Goal: Task Accomplishment & Management: Manage account settings

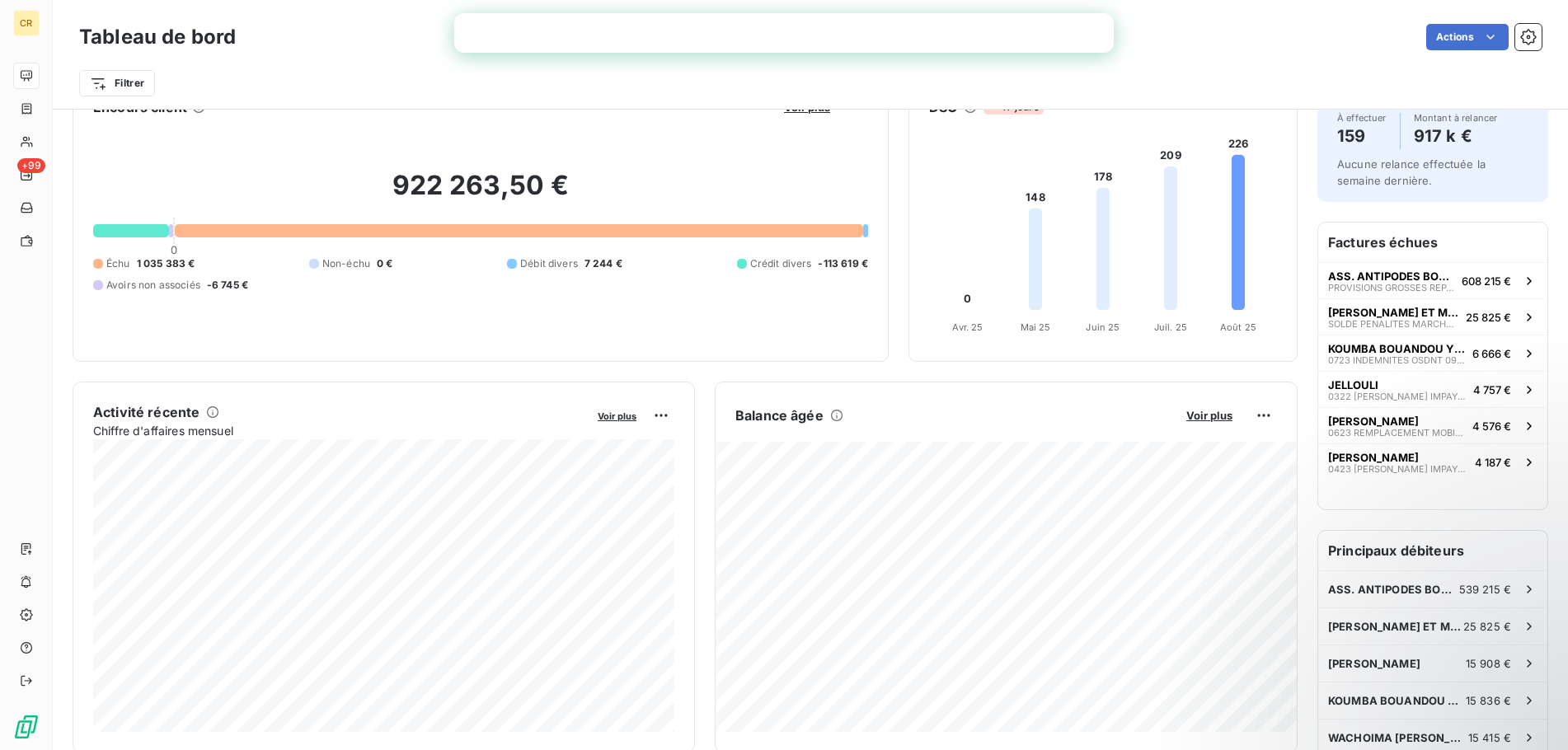
scroll to position [85, 0]
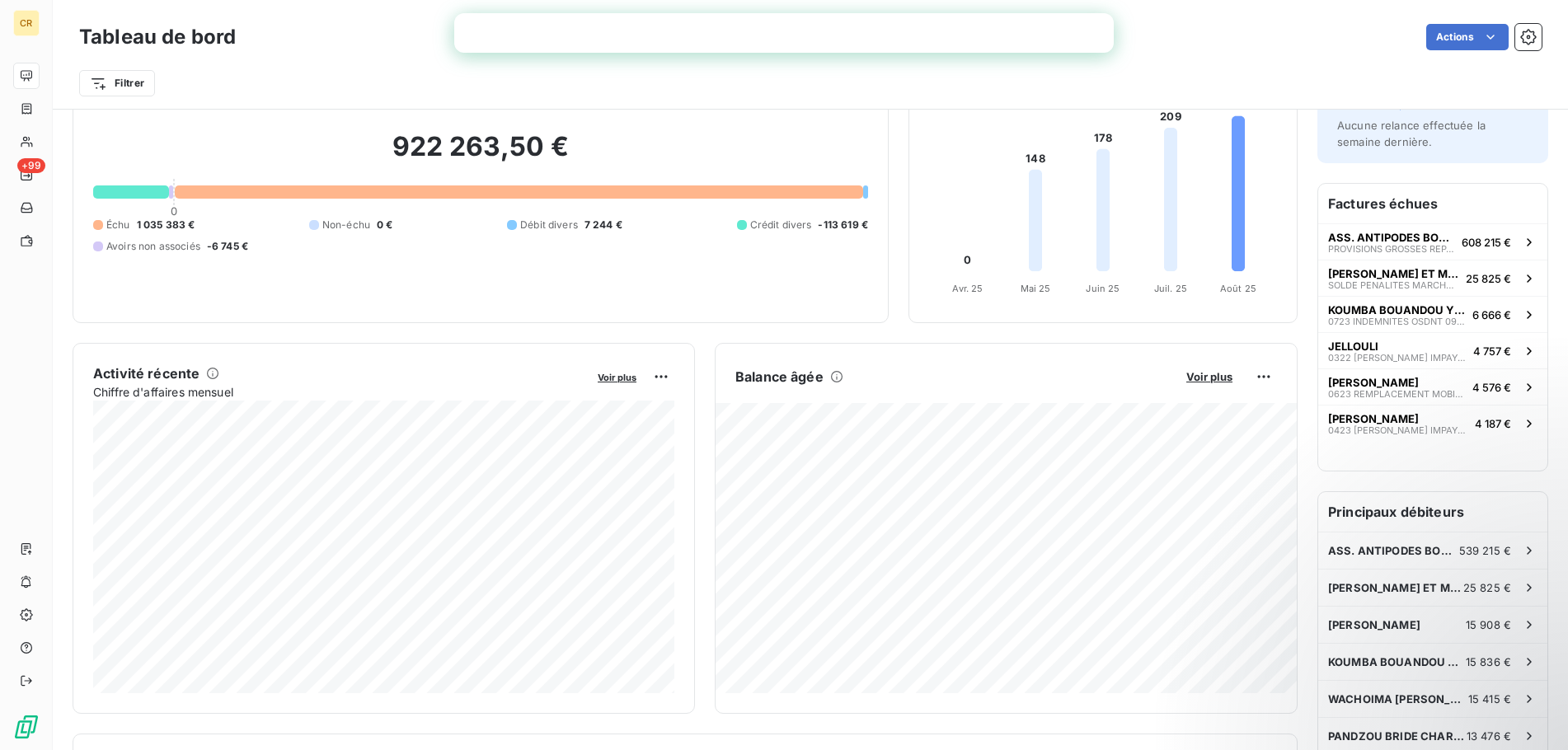
click at [523, 259] on div "922 263,50 € 0 Échu 1 035 383 € Non-échu 0 € Débit divers 7 244 € Crédit divers…" at bounding box center [480, 192] width 774 height 221
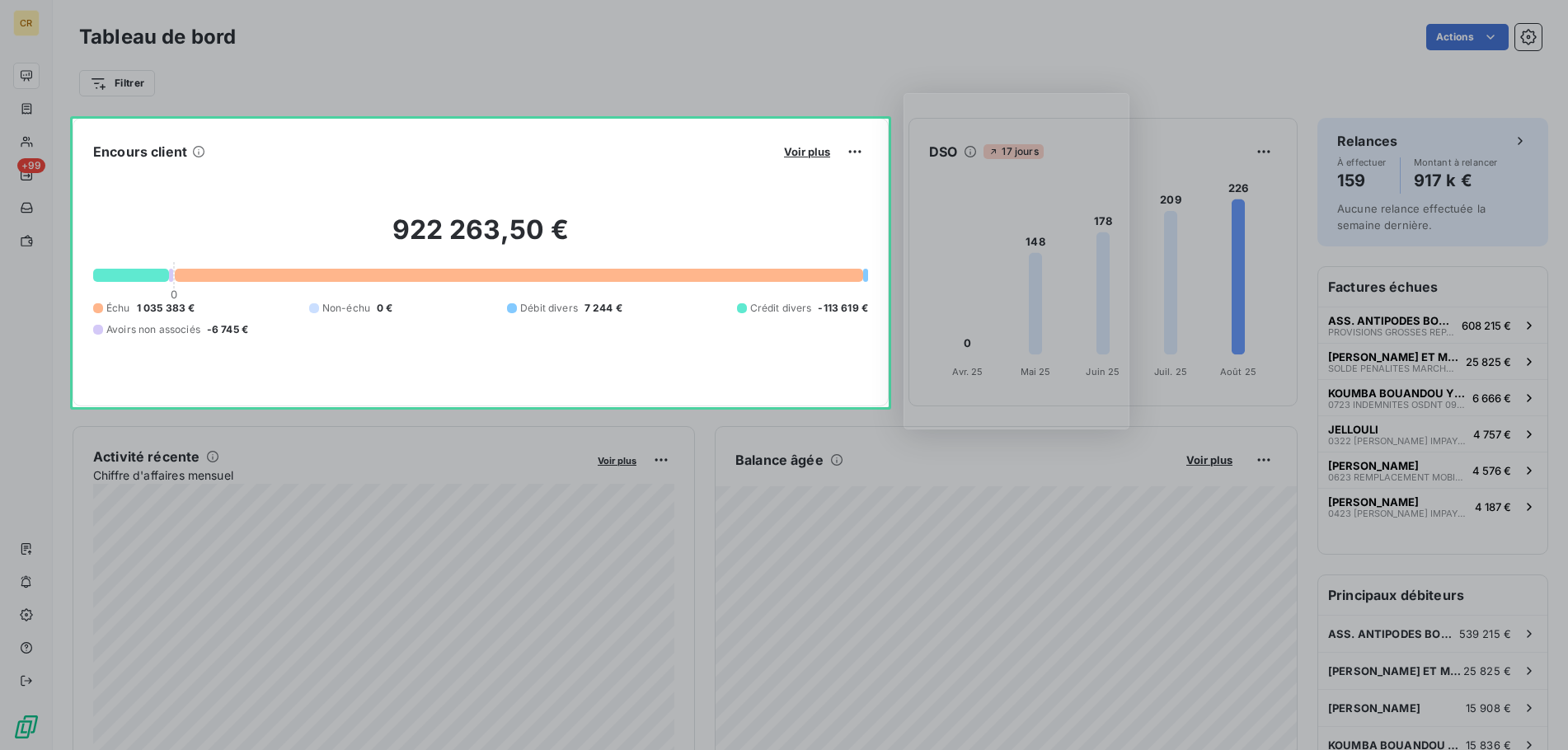
scroll to position [0, 0]
click at [586, 314] on div "Product tour overlay" at bounding box center [784, 375] width 1568 height 750
click at [591, 311] on div "Product tour overlay" at bounding box center [784, 375] width 1568 height 750
click at [599, 306] on div "Product tour overlay" at bounding box center [784, 375] width 1568 height 750
click at [815, 311] on div "Product tour overlay" at bounding box center [784, 375] width 1568 height 750
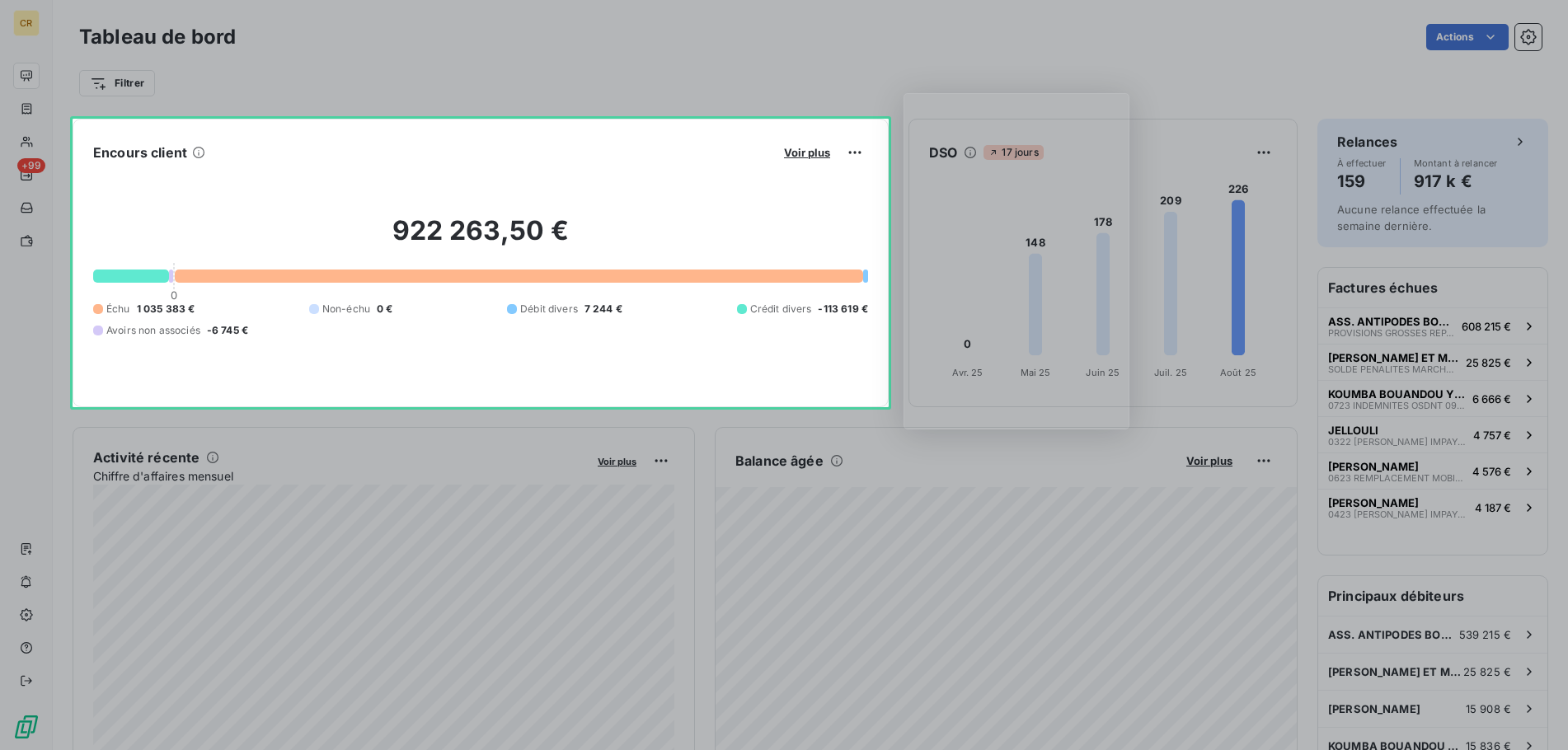
click at [808, 154] on div "Product tour overlay" at bounding box center [784, 375] width 1568 height 750
click at [815, 157] on div "Product tour overlay" at bounding box center [784, 375] width 1568 height 750
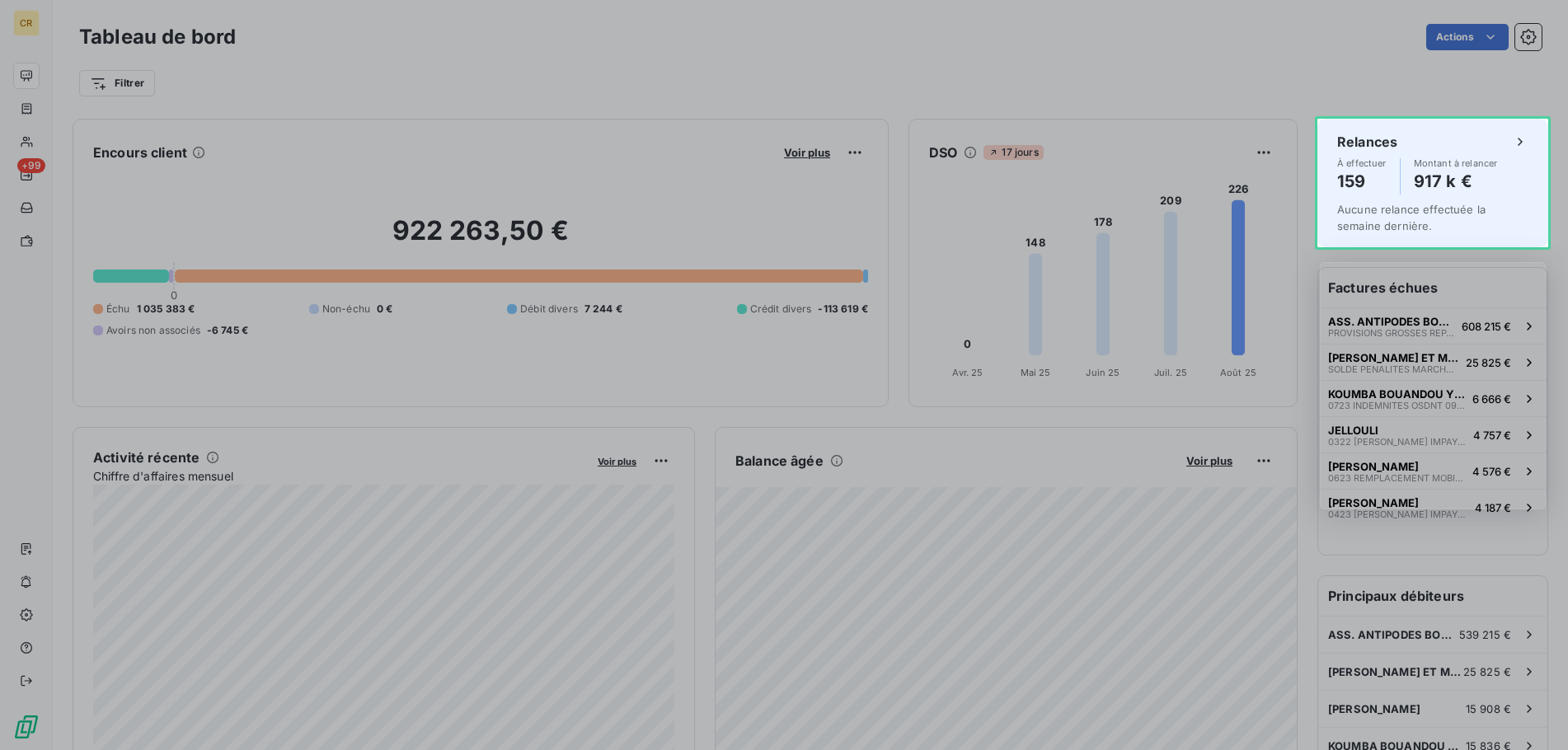
click at [1348, 182] on div "Product tour overlay" at bounding box center [784, 375] width 1568 height 750
click at [1350, 186] on div "Product tour overlay" at bounding box center [784, 375] width 1568 height 750
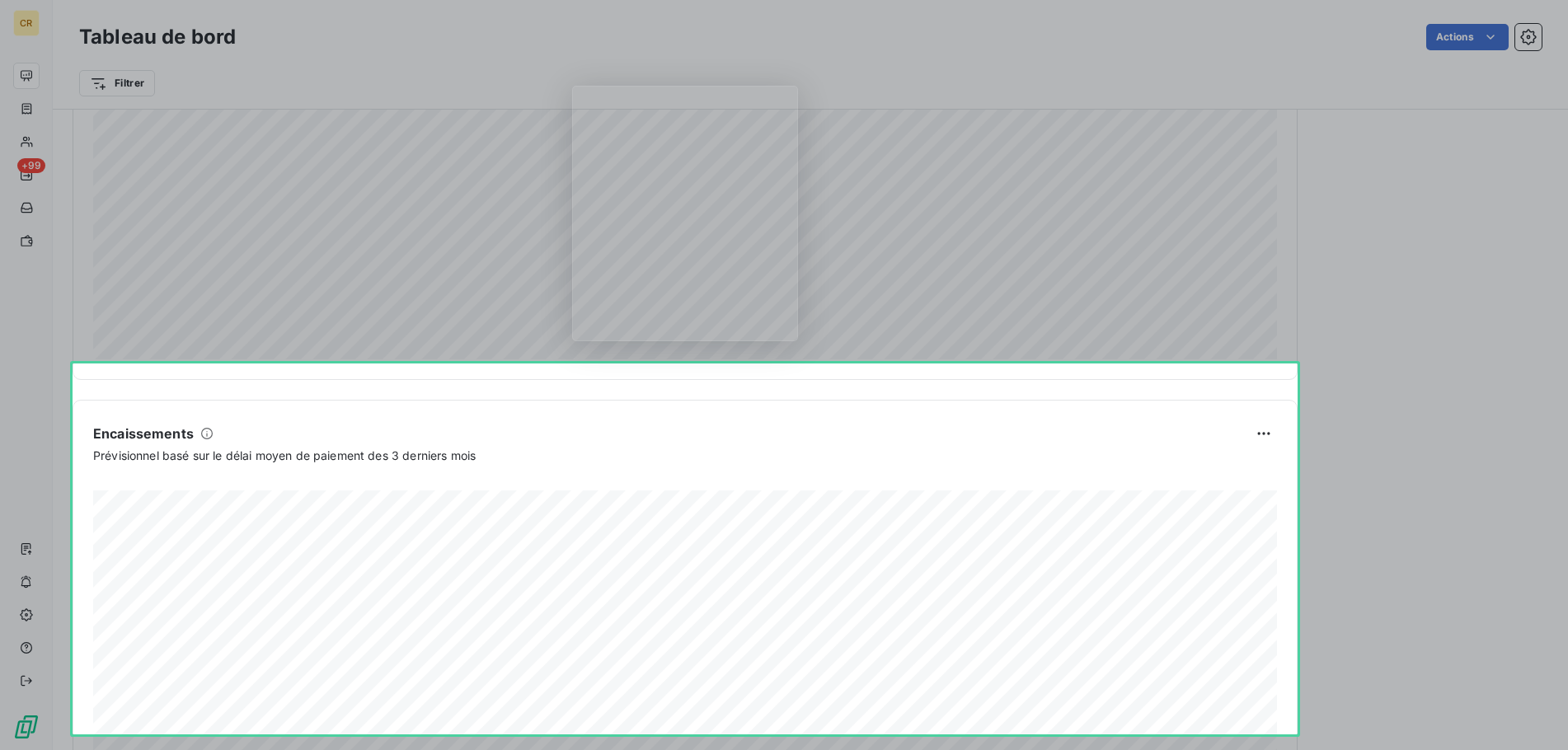
scroll to position [856, 0]
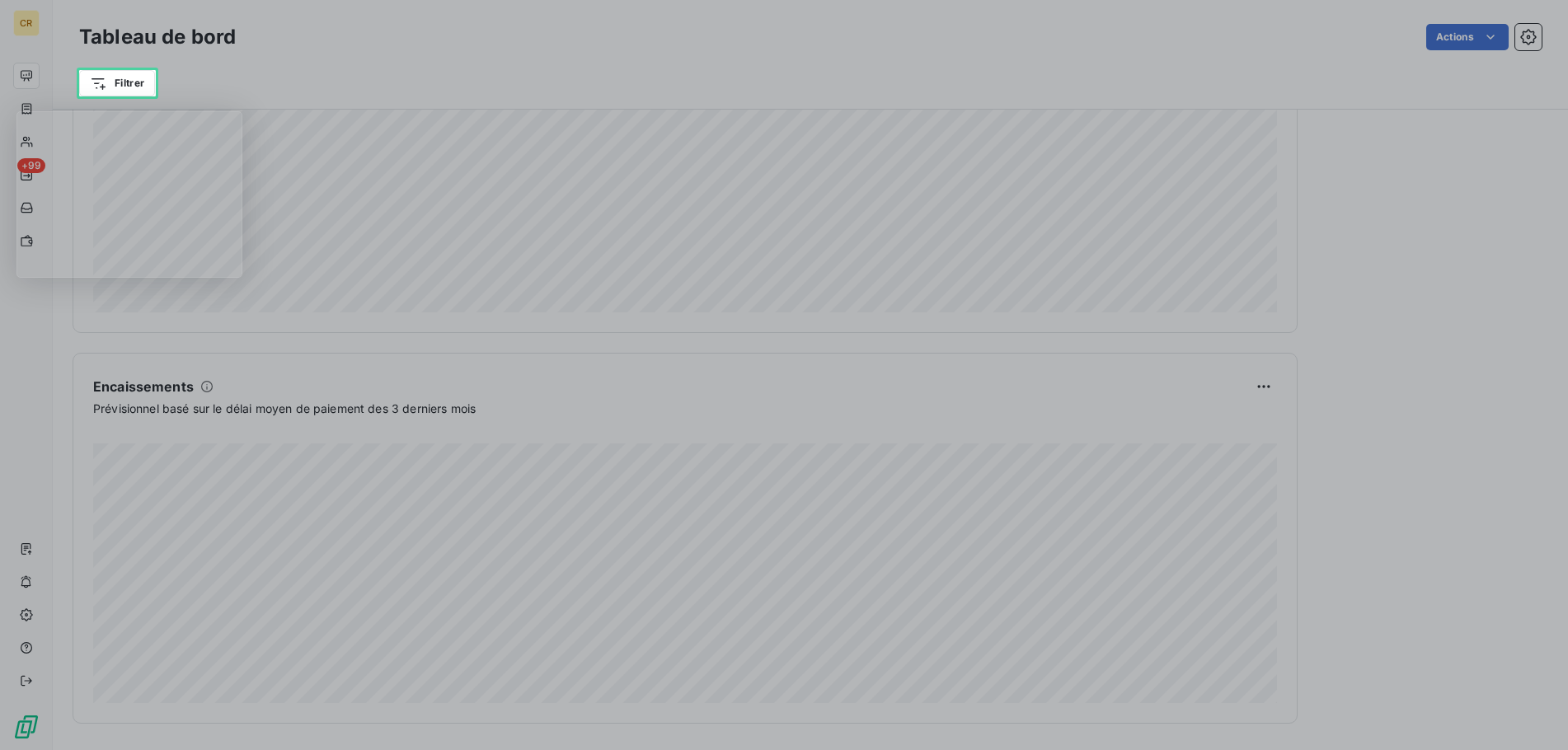
click at [121, 86] on div "Product tour overlay" at bounding box center [784, 375] width 1568 height 750
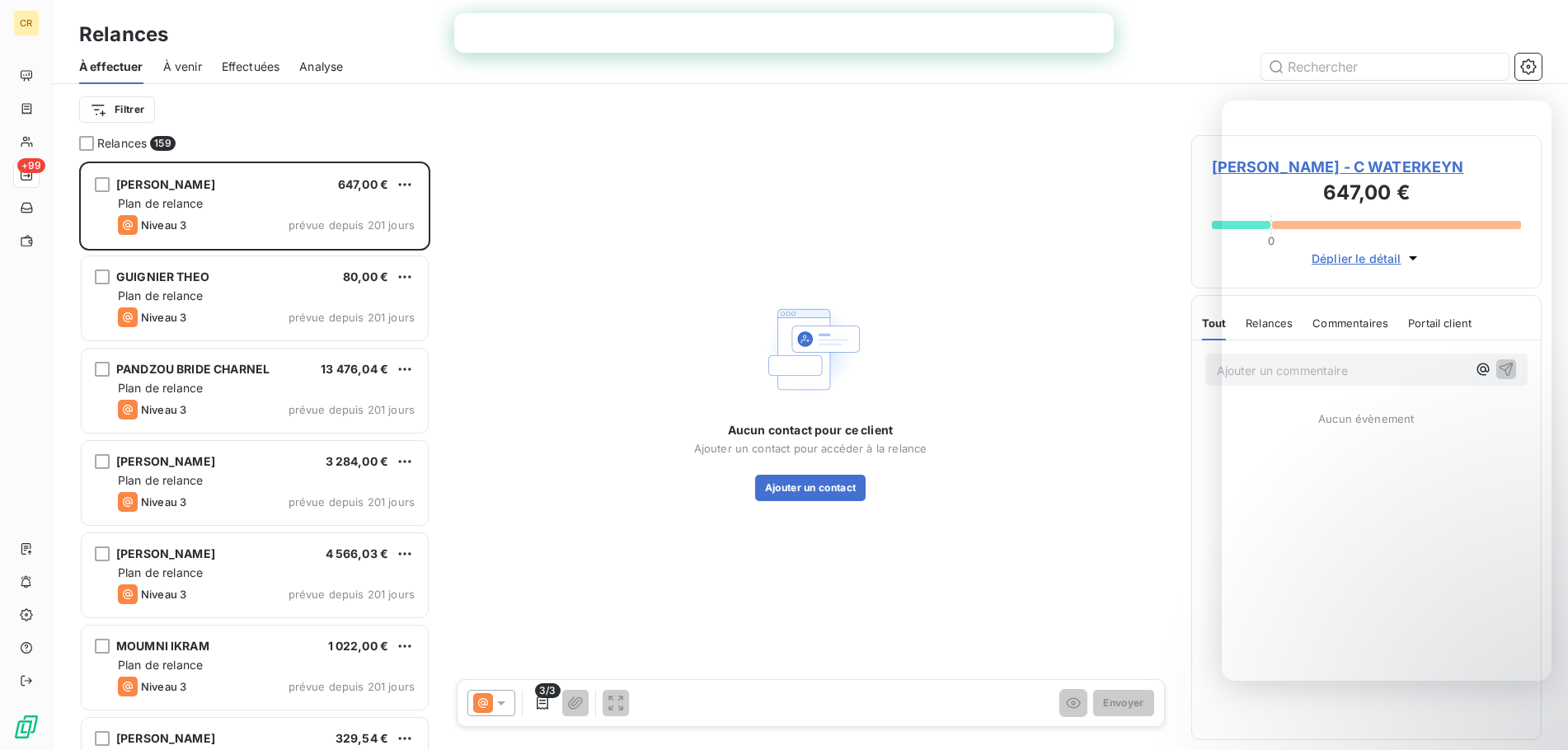
scroll to position [588, 350]
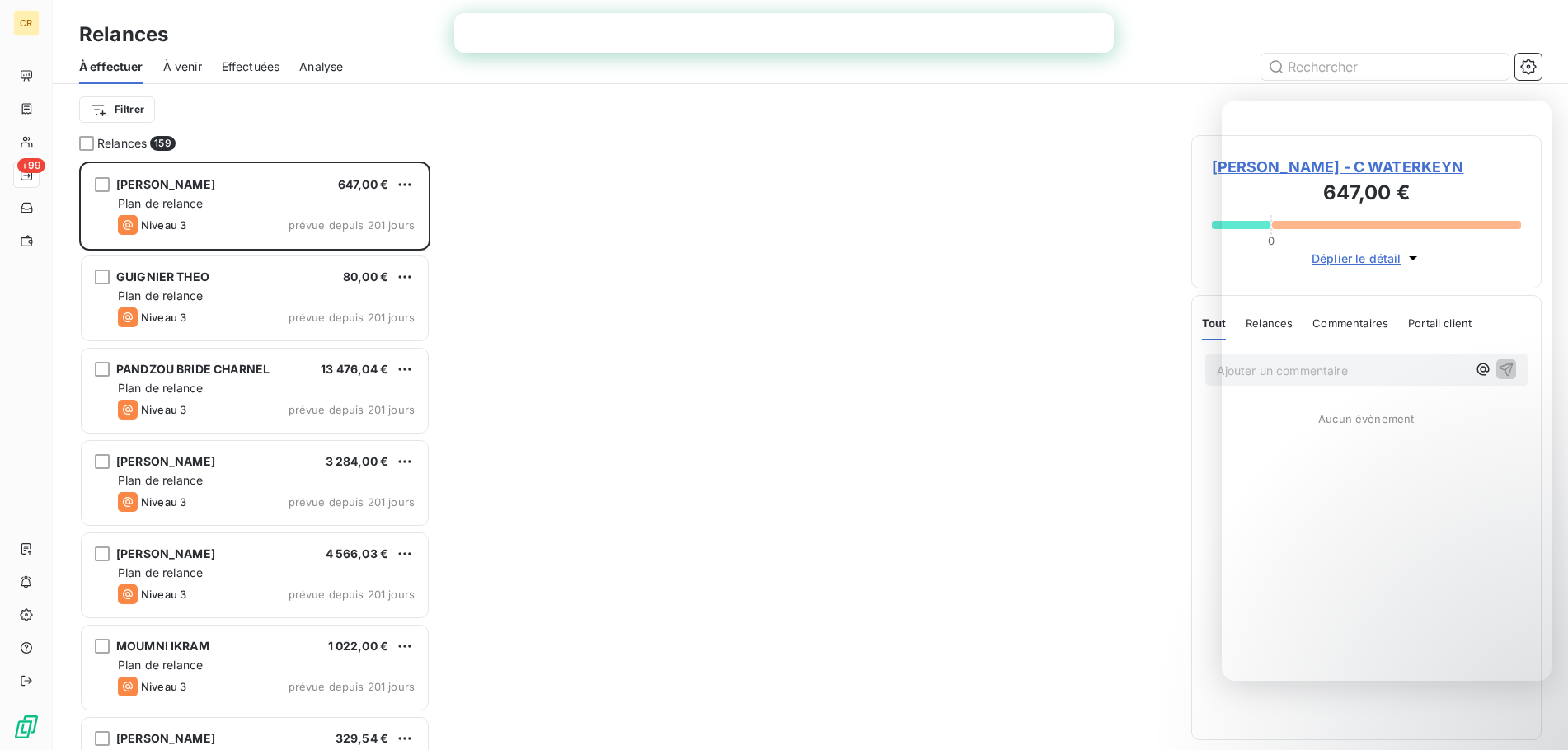
scroll to position [588, 350]
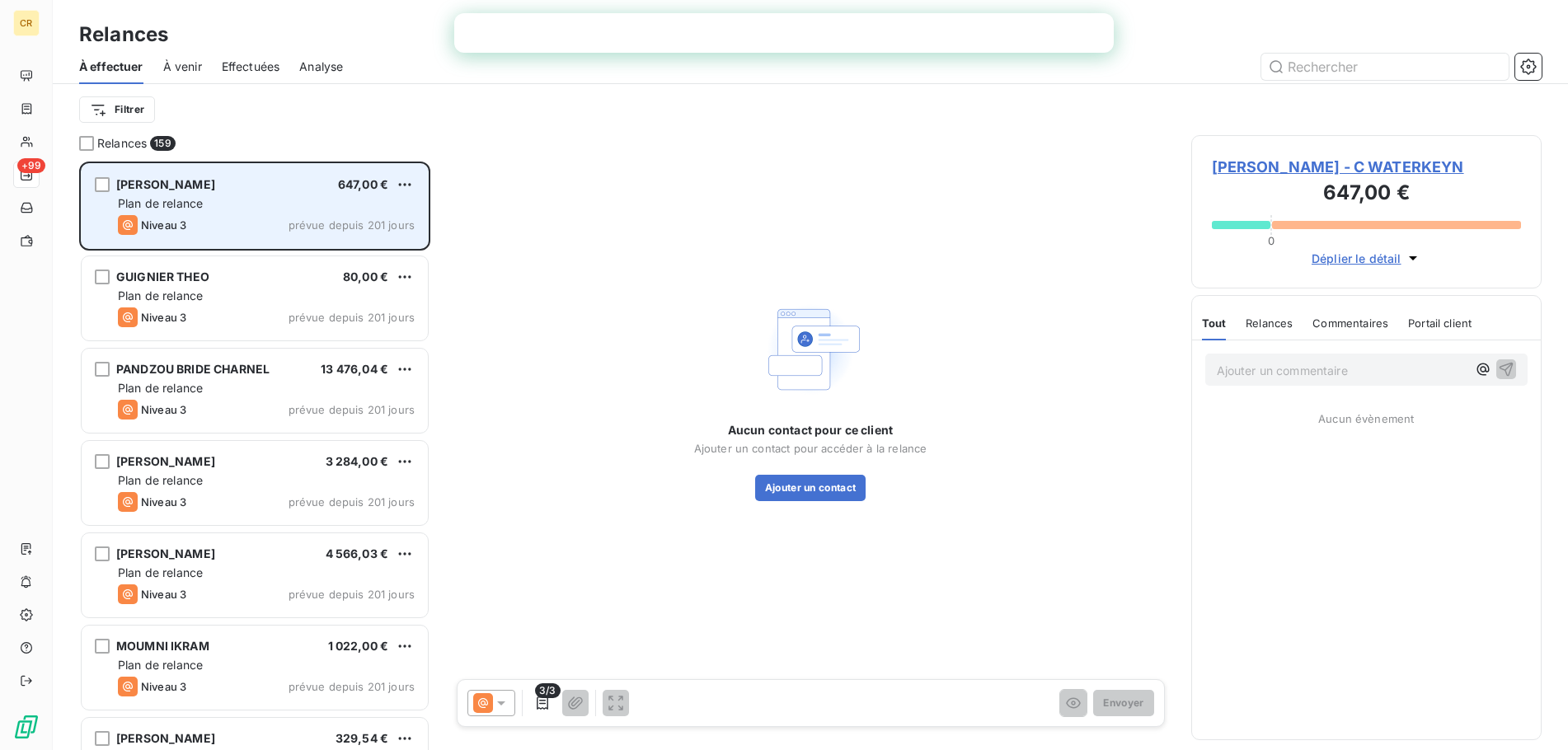
click at [268, 196] on div "Plan de relance" at bounding box center [266, 203] width 296 height 17
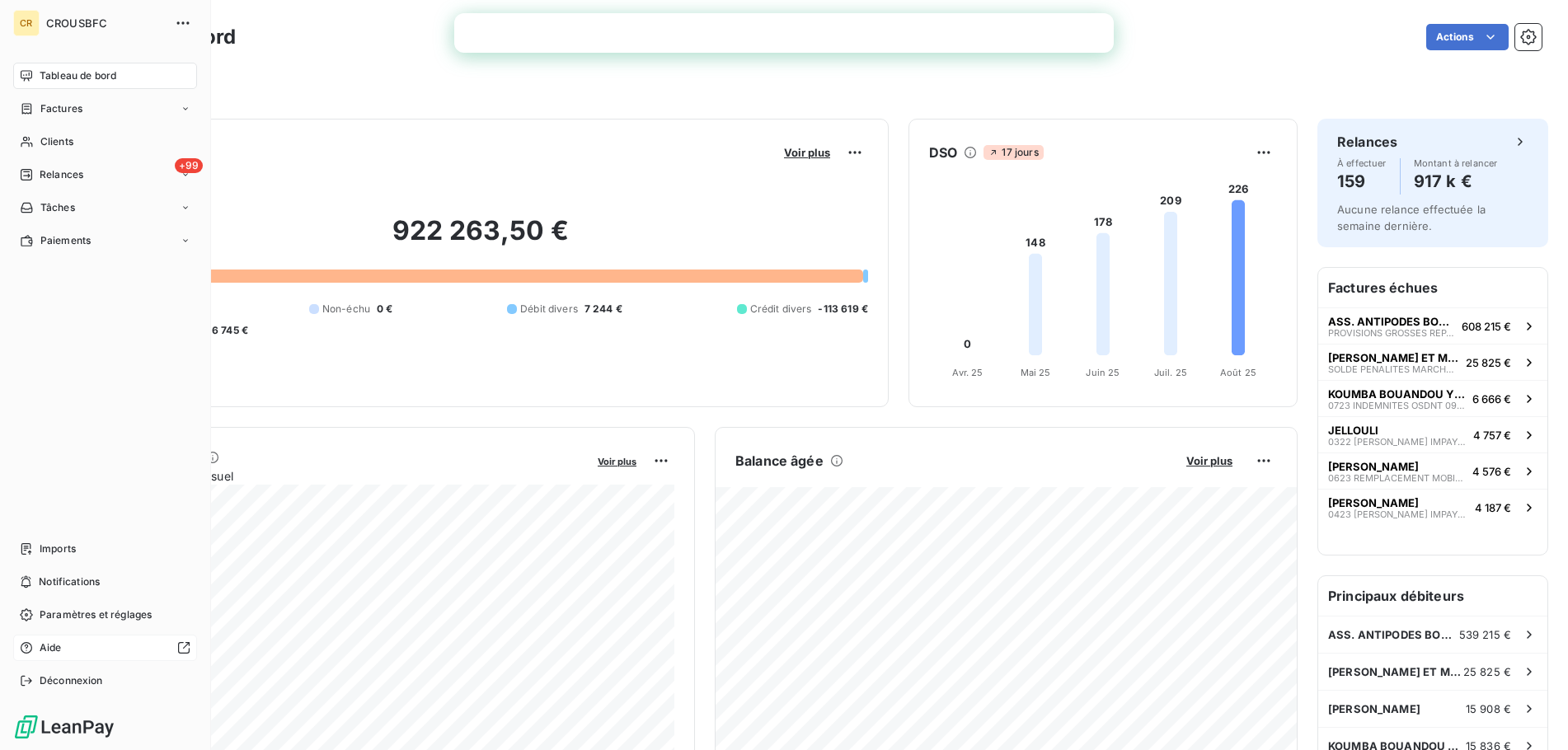
click at [48, 653] on span "Aide" at bounding box center [50, 648] width 23 height 15
click at [51, 612] on span "Paramètres et réglages" at bounding box center [95, 615] width 112 height 15
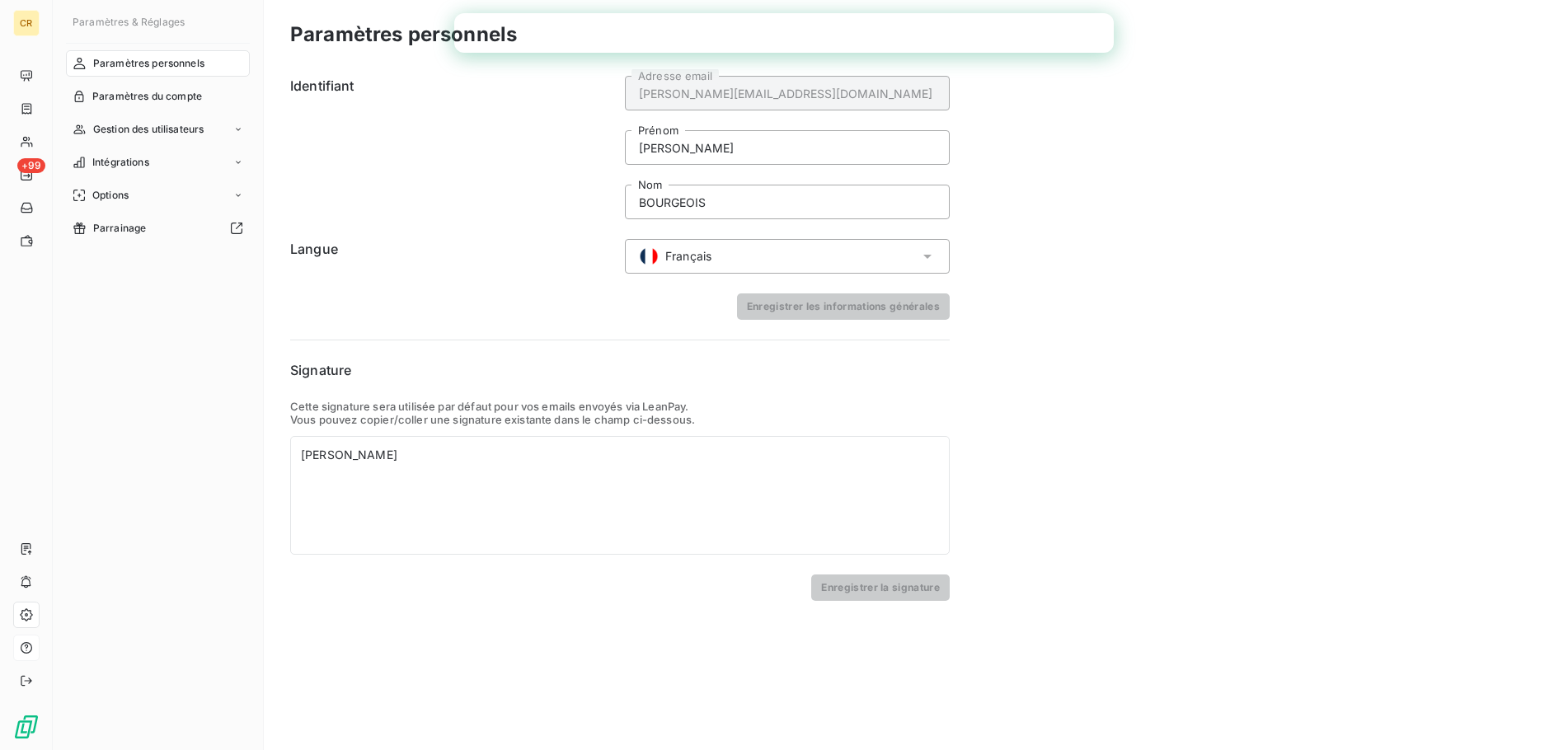
click at [24, 645] on icon at bounding box center [27, 648] width 13 height 13
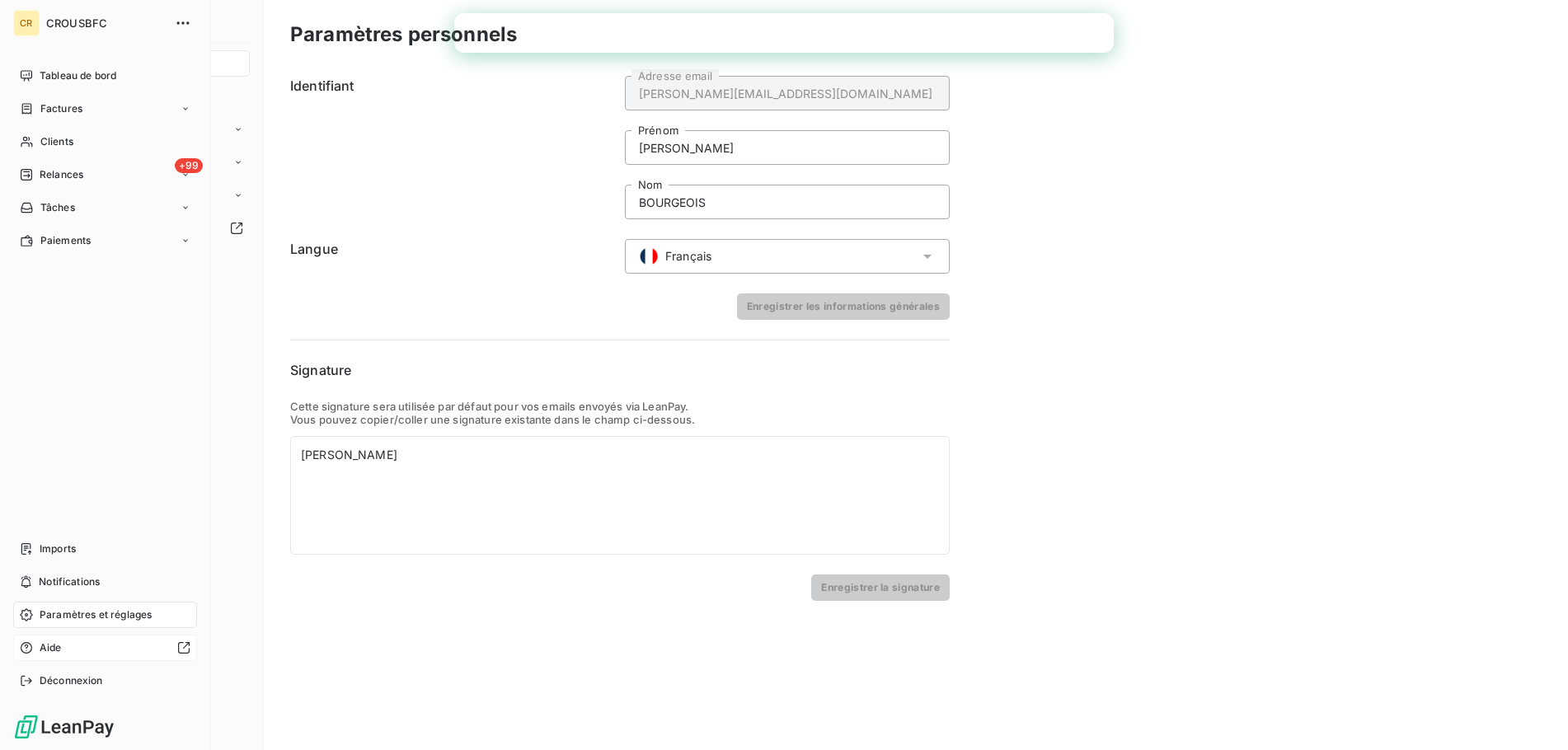
click at [52, 648] on span "Aide" at bounding box center [50, 648] width 23 height 15
click at [37, 649] on div "Aide" at bounding box center [105, 648] width 184 height 27
click at [45, 650] on span "Aide" at bounding box center [50, 648] width 23 height 15
click at [73, 618] on span "Paramètres et réglages" at bounding box center [95, 615] width 112 height 15
click at [75, 617] on span "Paramètres et réglages" at bounding box center [95, 615] width 112 height 15
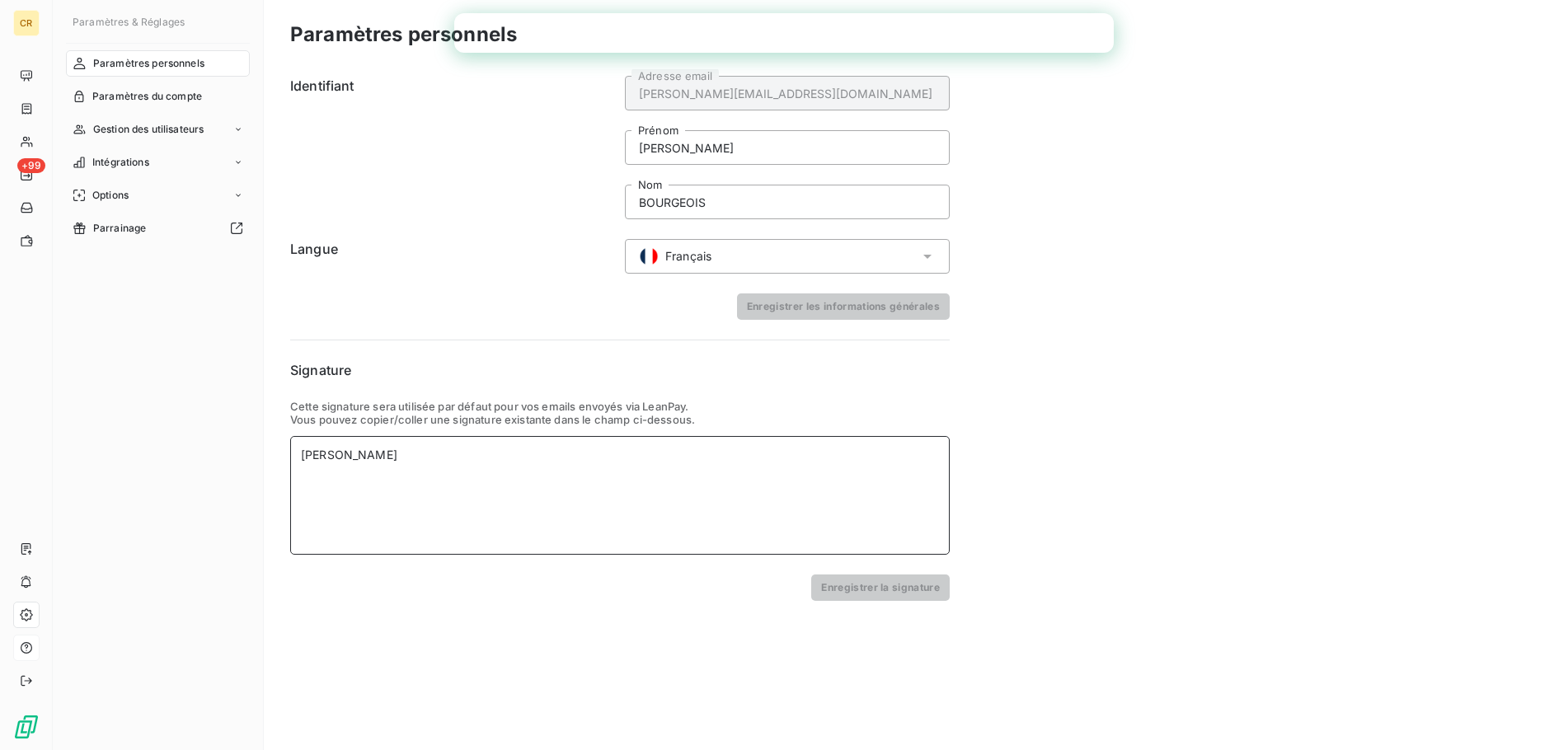
drag, startPoint x: 431, startPoint y: 450, endPoint x: 276, endPoint y: 459, distance: 155.3
click at [290, 459] on div "[PERSON_NAME]" at bounding box center [620, 496] width 660 height 119
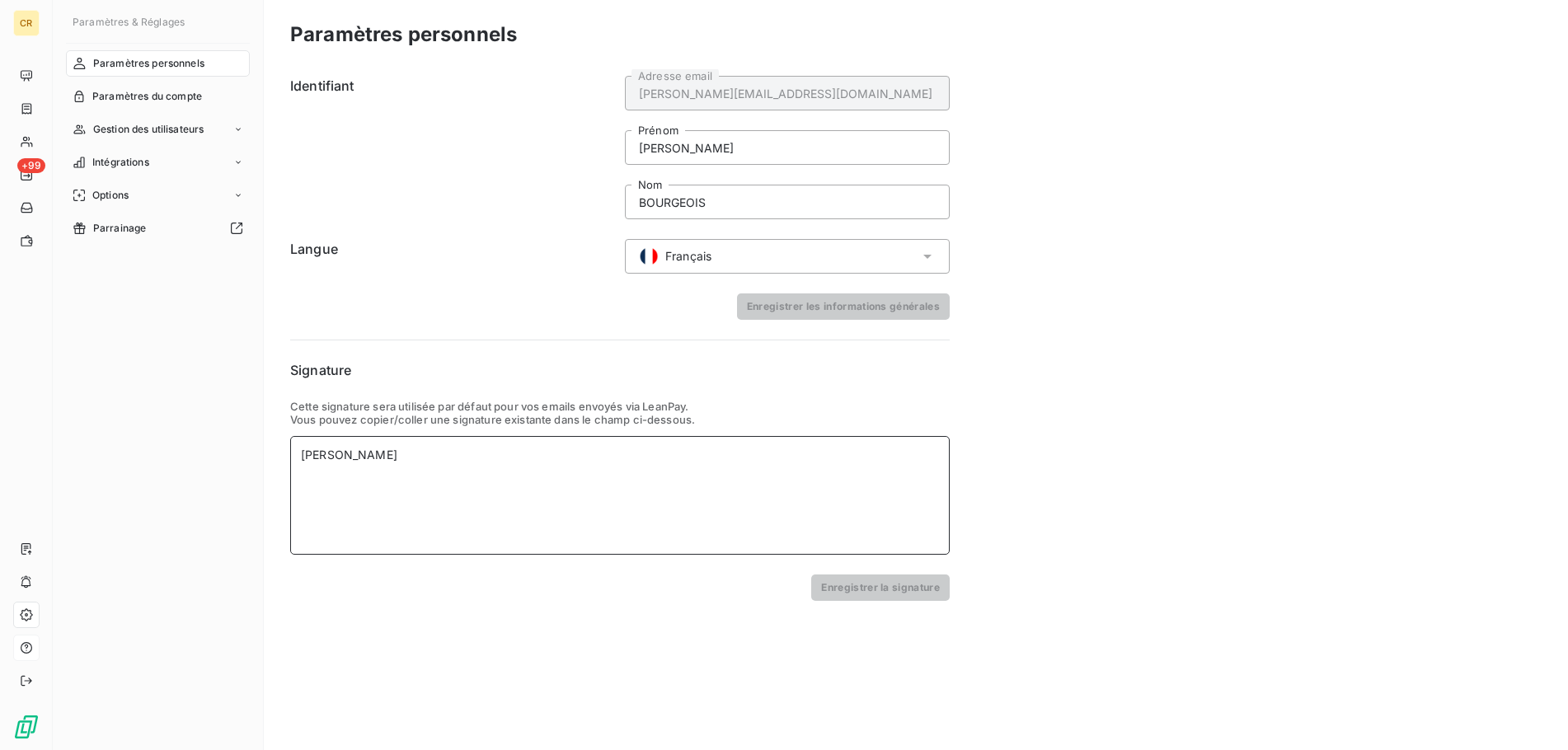
click at [416, 463] on div "[PERSON_NAME]" at bounding box center [619, 455] width 638 height 17
drag, startPoint x: 357, startPoint y: 450, endPoint x: 270, endPoint y: 445, distance: 87.1
click at [290, 445] on div "[PERSON_NAME]" at bounding box center [620, 496] width 660 height 119
click at [445, 459] on div "[PERSON_NAME]" at bounding box center [619, 455] width 638 height 17
drag, startPoint x: 362, startPoint y: 450, endPoint x: 254, endPoint y: 444, distance: 108.2
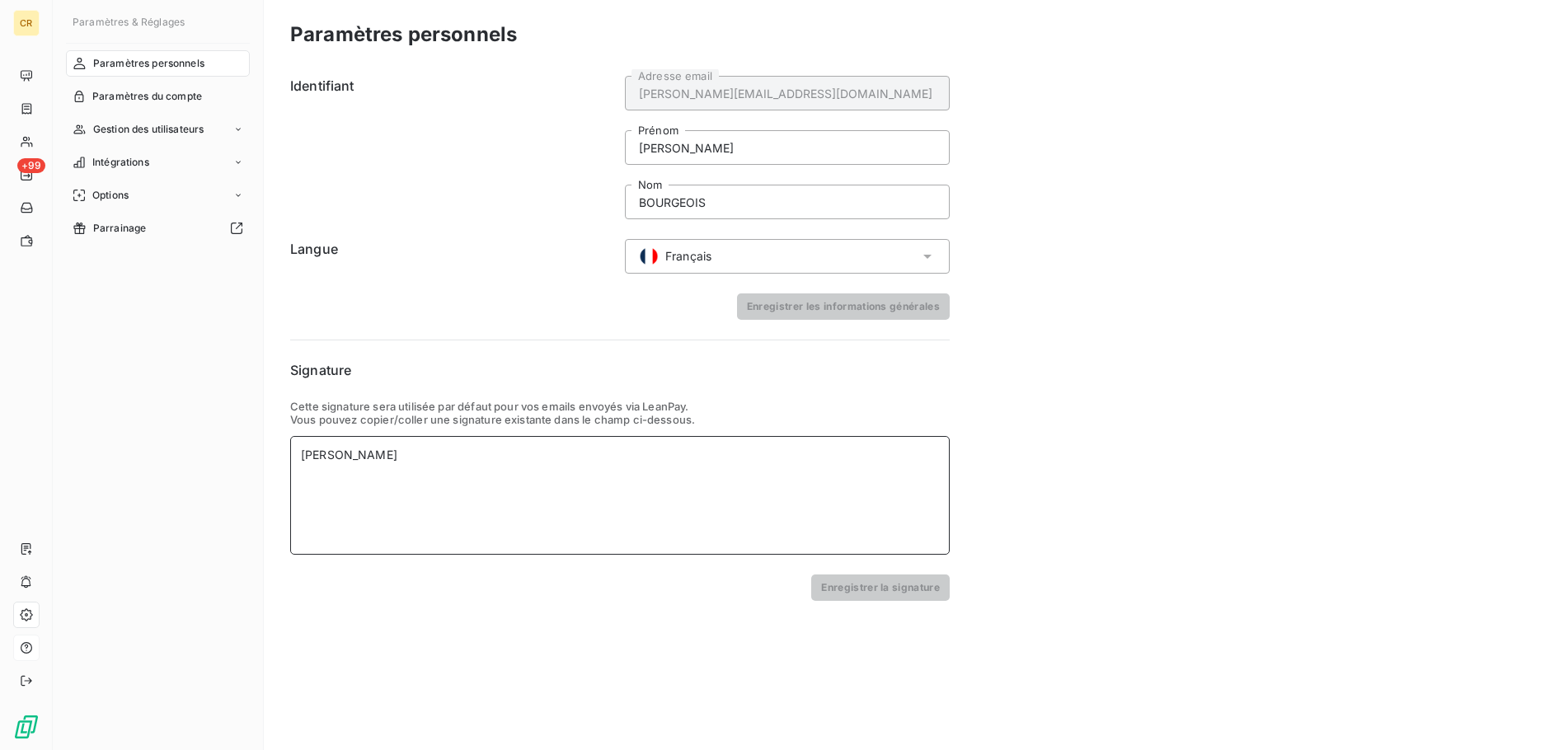
click at [290, 444] on div "[PERSON_NAME]" at bounding box center [620, 496] width 660 height 119
paste div
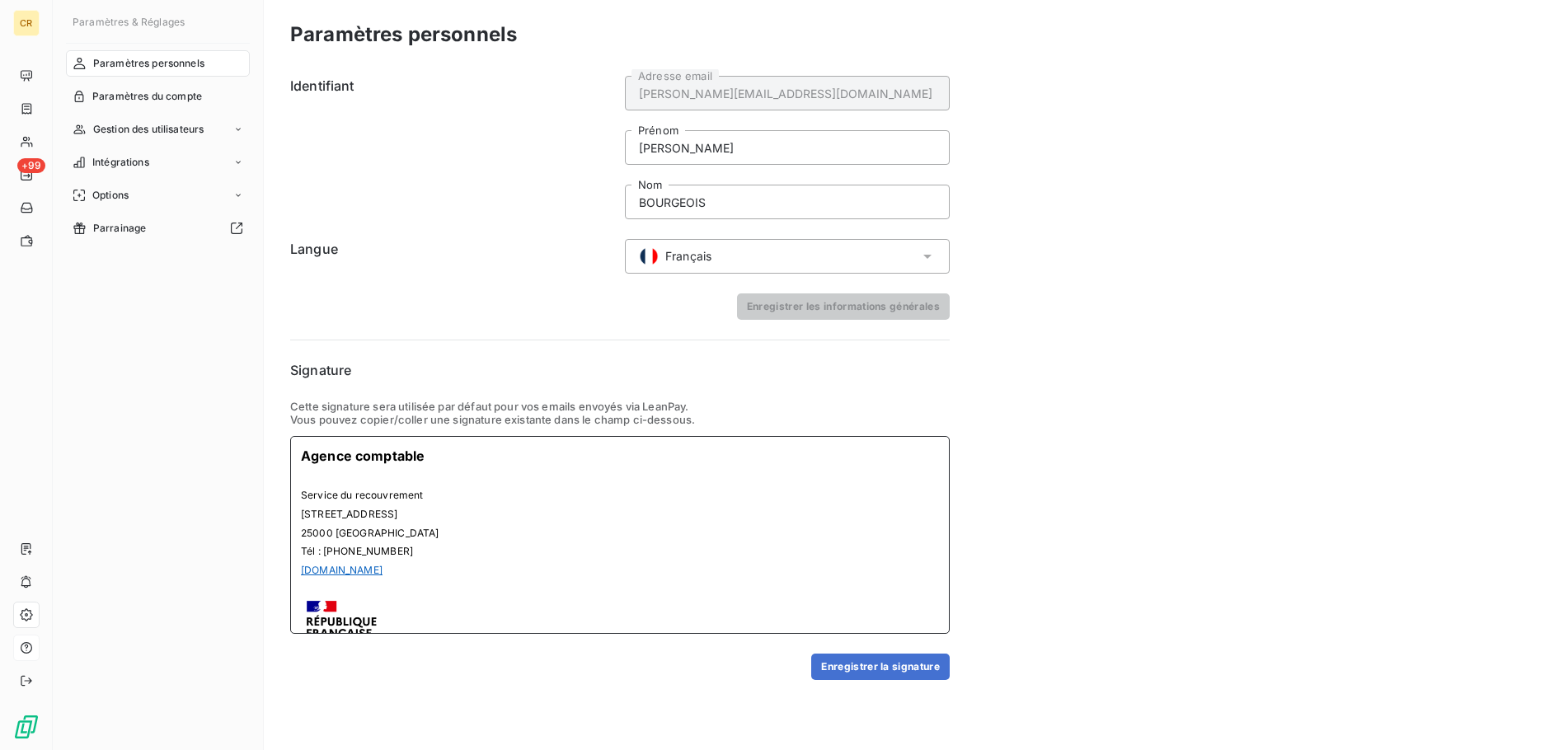
click at [357, 478] on p at bounding box center [619, 475] width 638 height 19
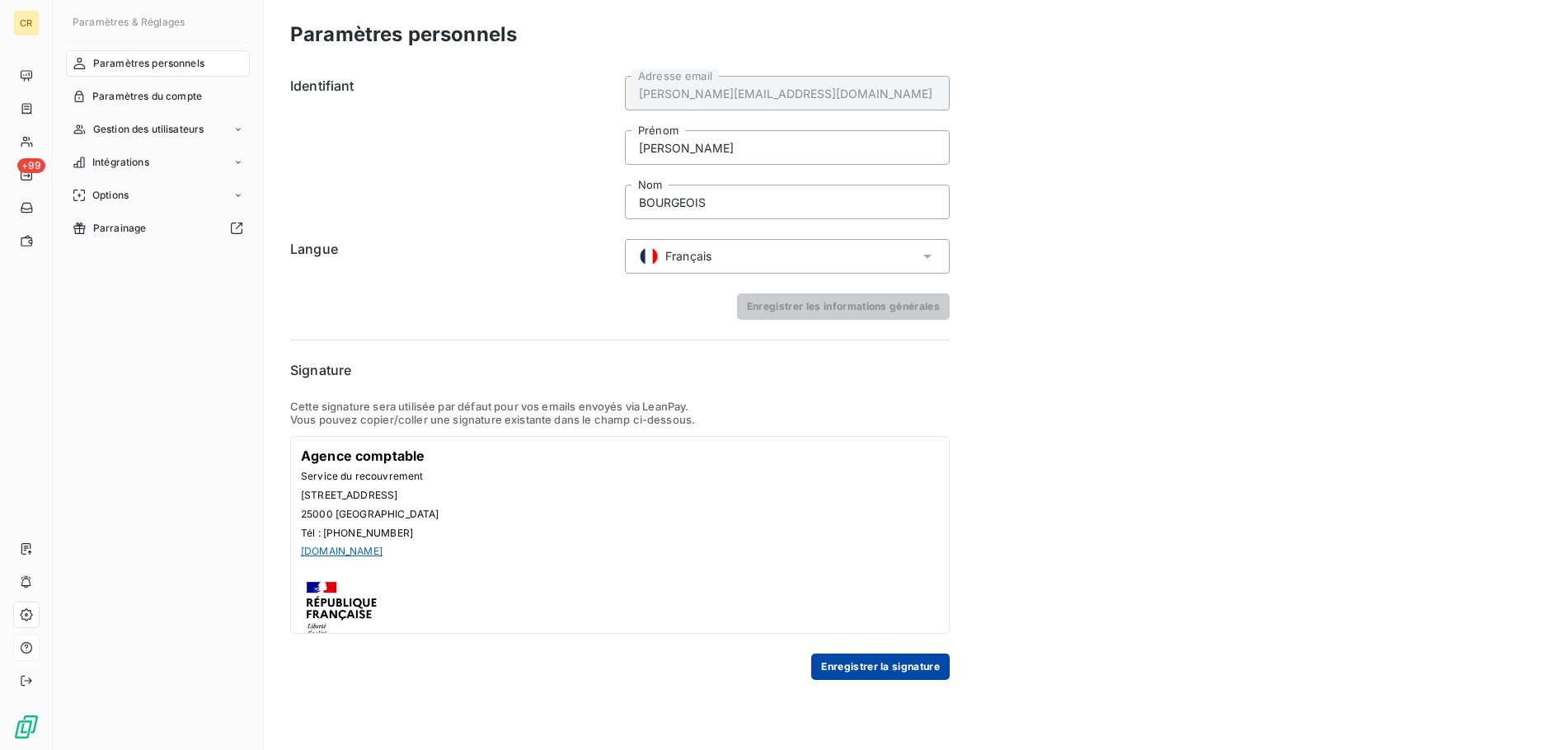
click at [846, 665] on button "Enregistrer la signature" at bounding box center [880, 667] width 138 height 27
click at [146, 59] on span "Paramètres personnels" at bounding box center [148, 64] width 111 height 15
click at [144, 97] on span "Paramètres du compte" at bounding box center [147, 96] width 110 height 15
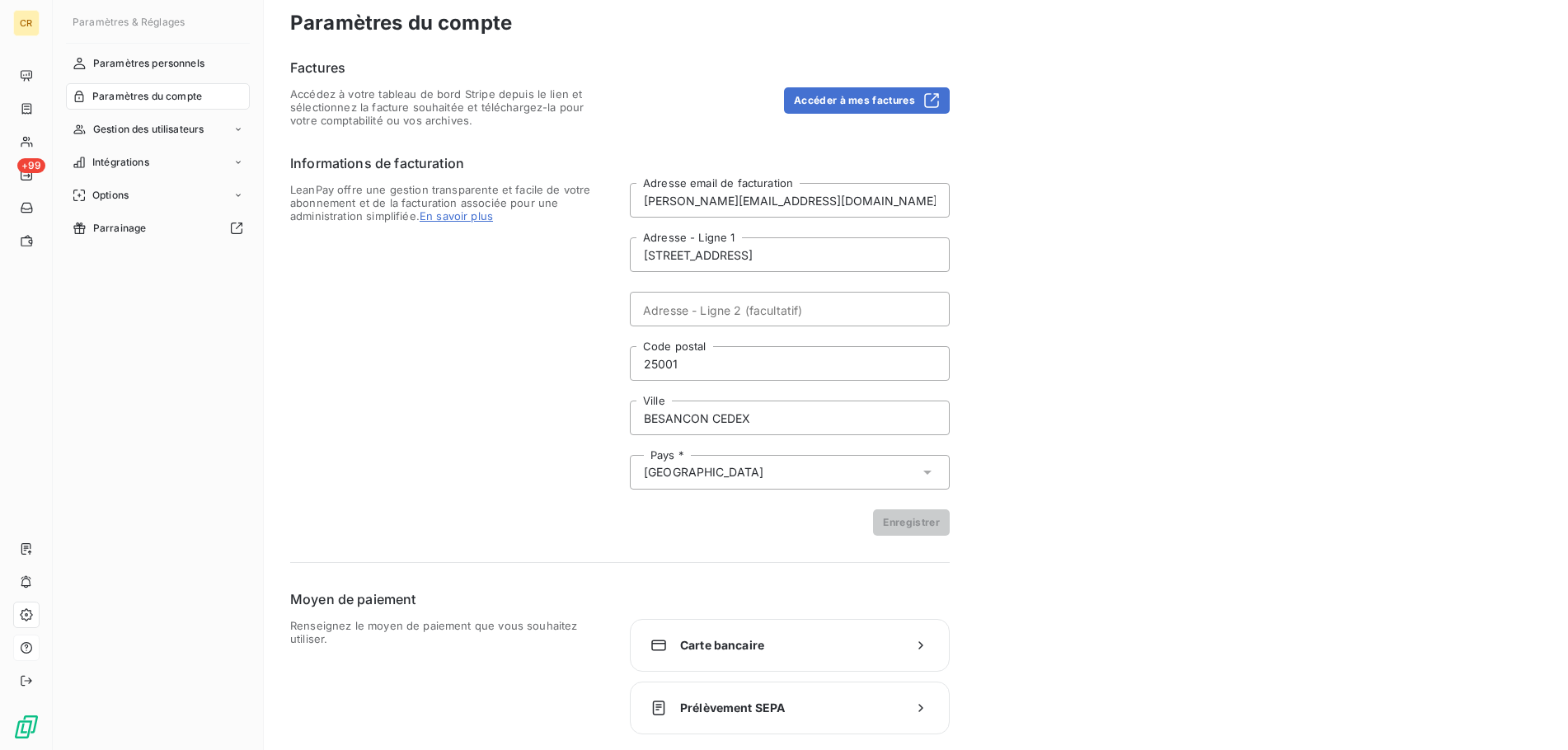
scroll to position [16, 0]
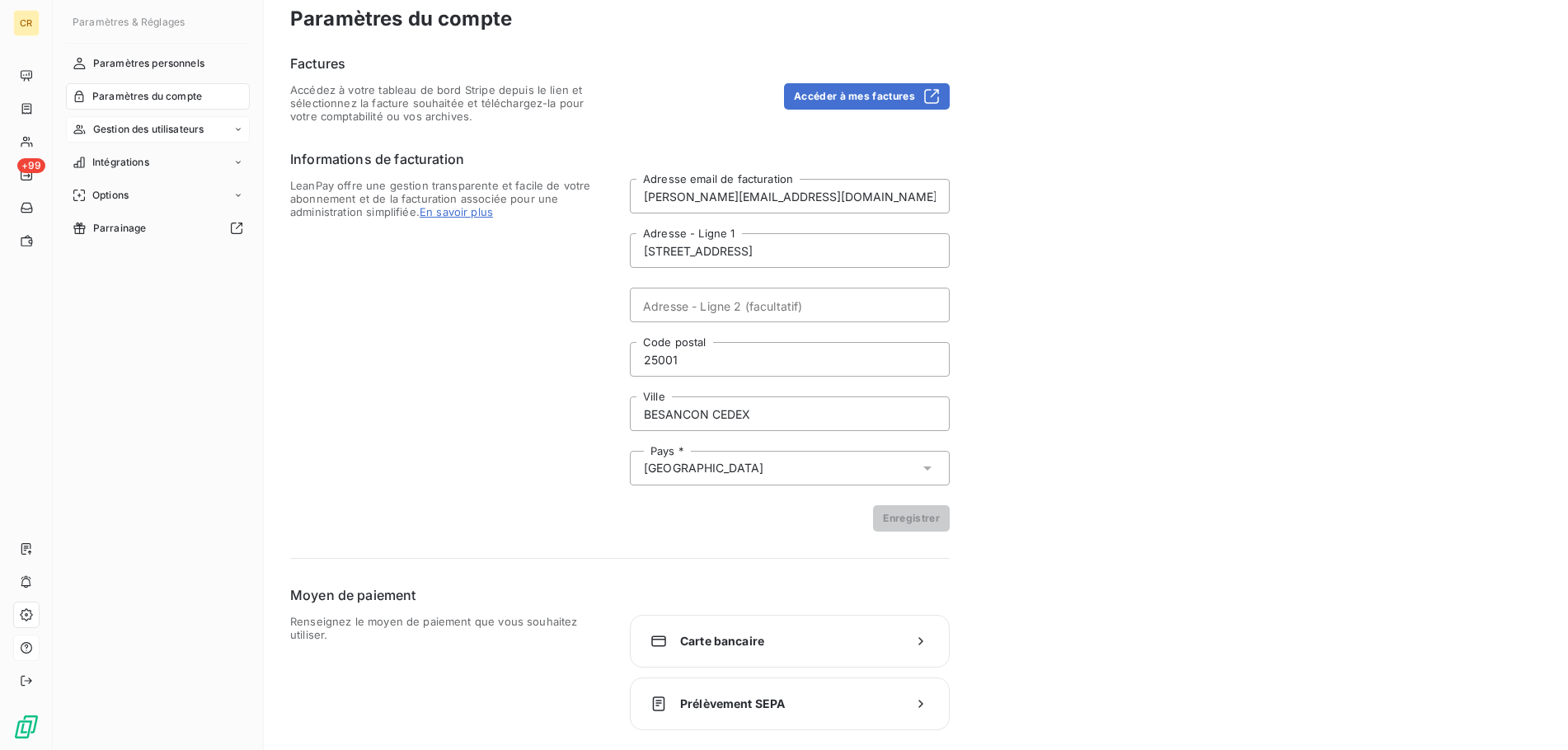
click at [131, 131] on span "Gestion des utilisateurs" at bounding box center [148, 130] width 111 height 15
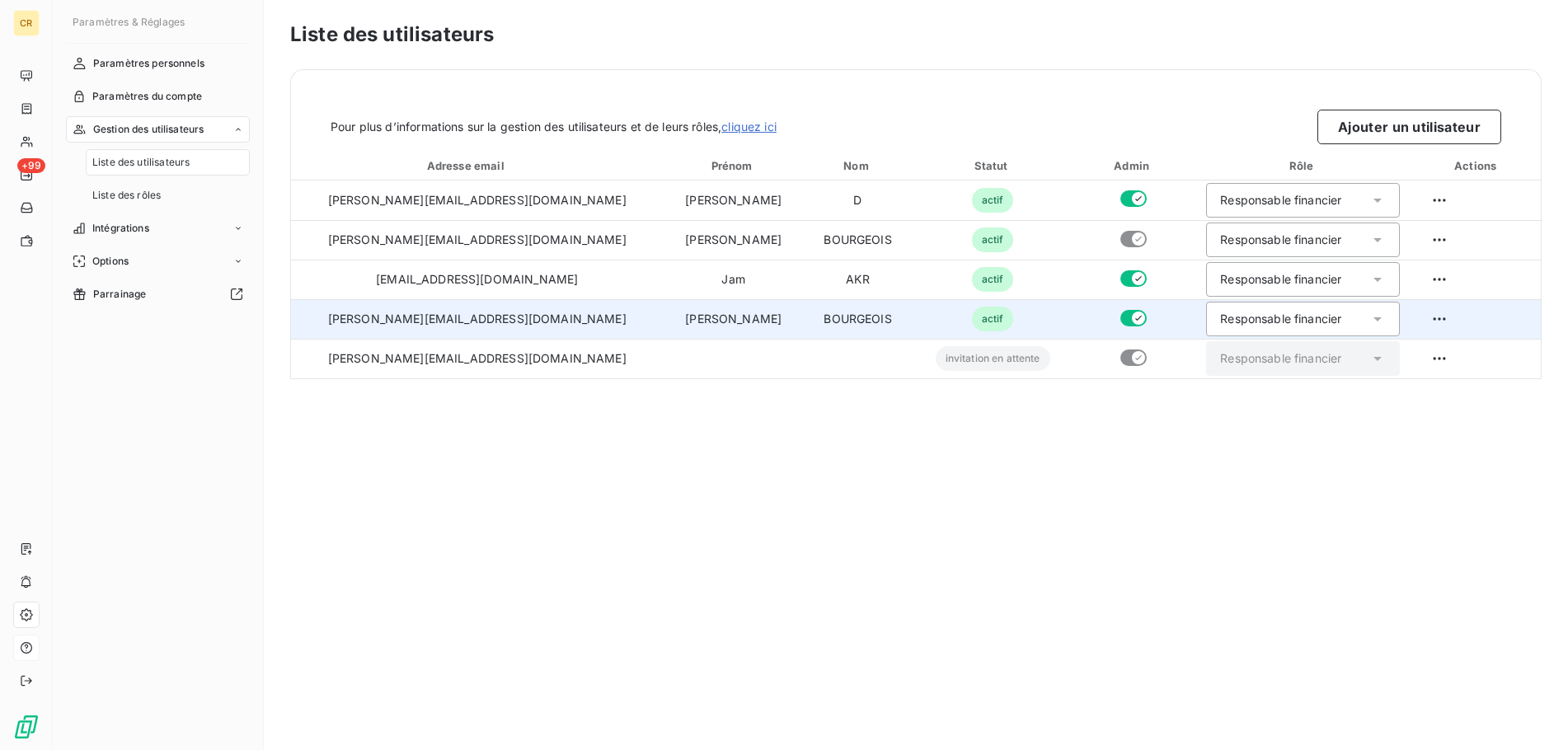
click at [1370, 316] on icon at bounding box center [1377, 319] width 17 height 17
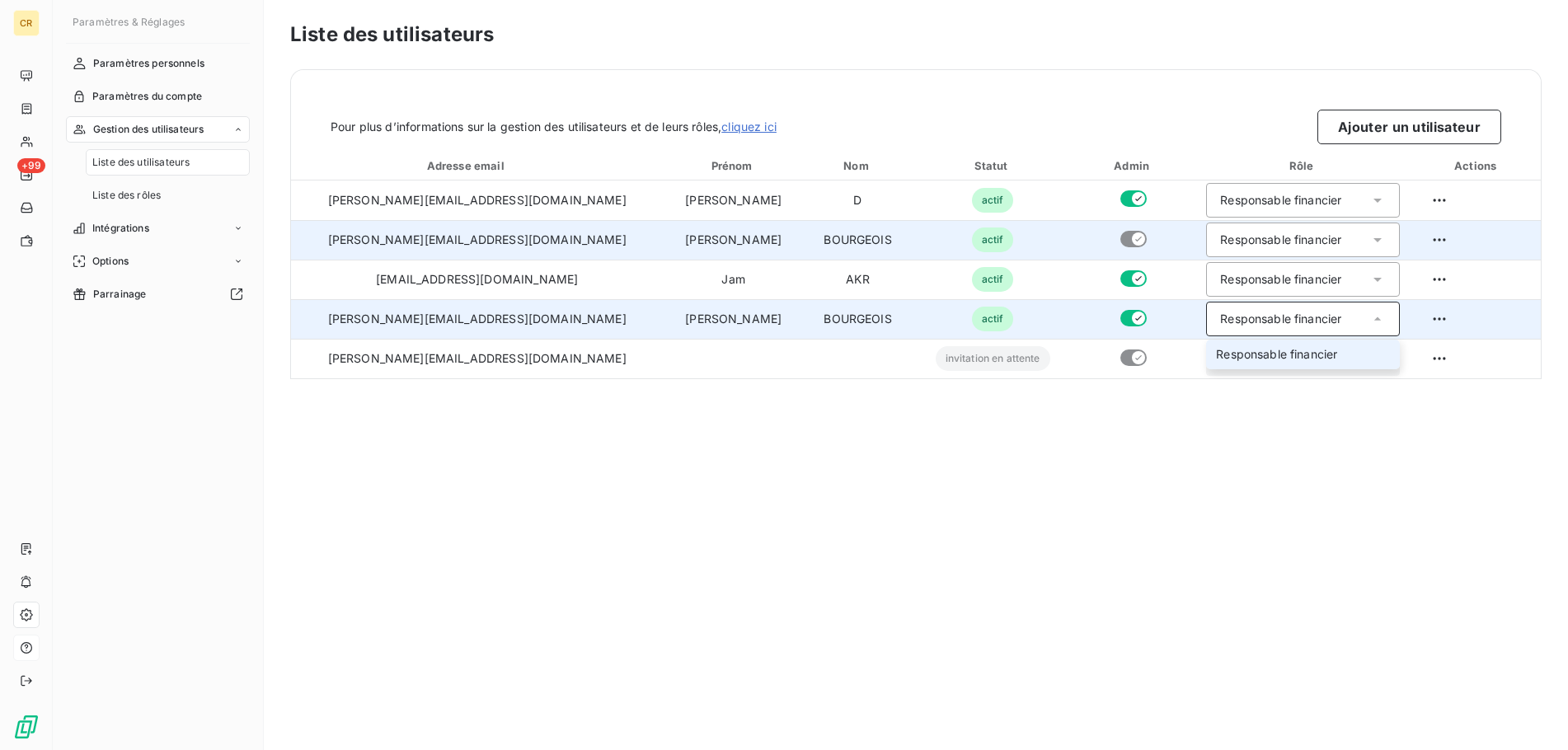
click at [373, 251] on td "[PERSON_NAME][EMAIL_ADDRESS][DOMAIN_NAME]" at bounding box center [477, 239] width 372 height 39
click at [373, 243] on td "[PERSON_NAME][EMAIL_ADDRESS][DOMAIN_NAME]" at bounding box center [477, 239] width 372 height 39
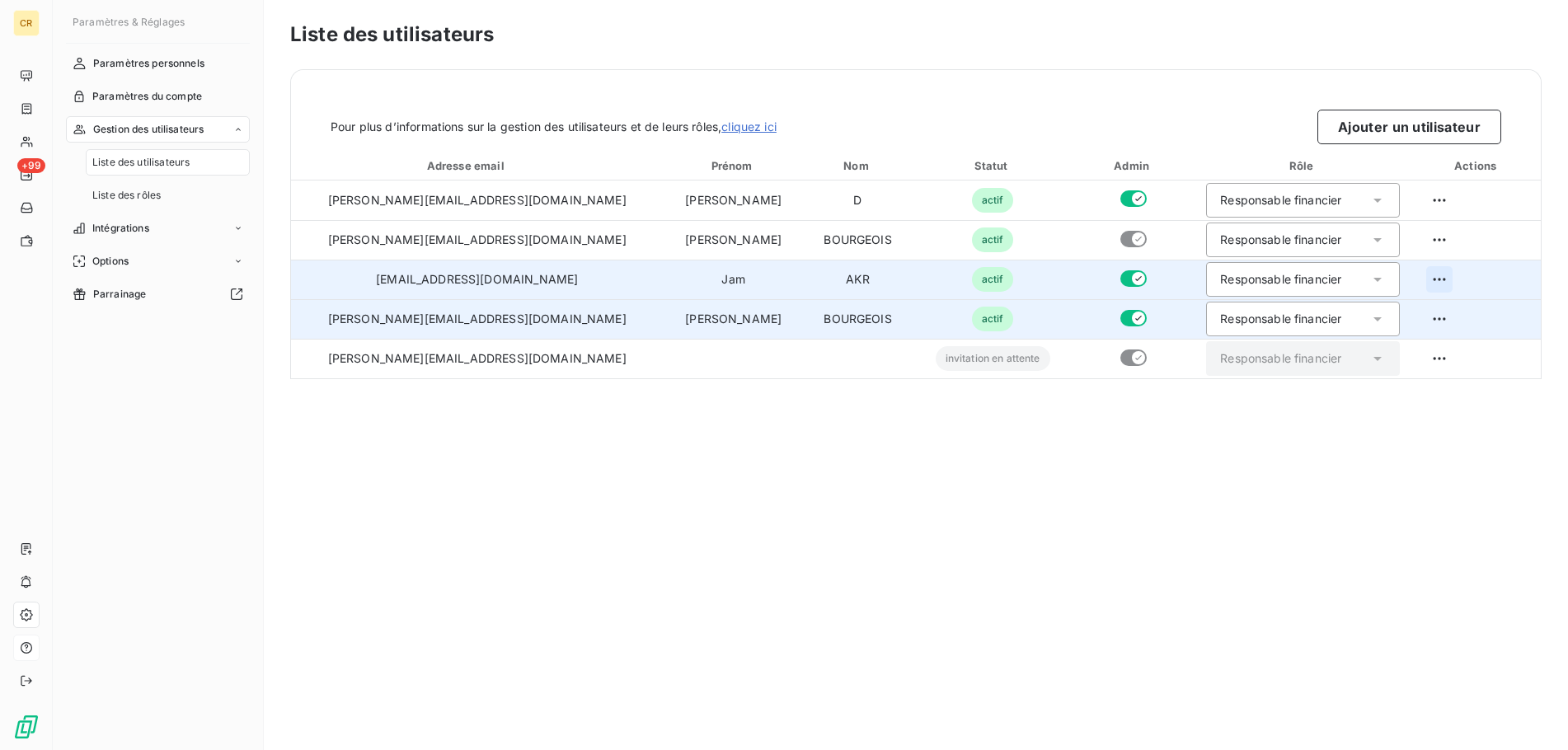
click at [1421, 277] on html "CR +99 Paramètres & Réglages Paramètres personnels Paramètres du compte Gestion…" at bounding box center [784, 375] width 1568 height 750
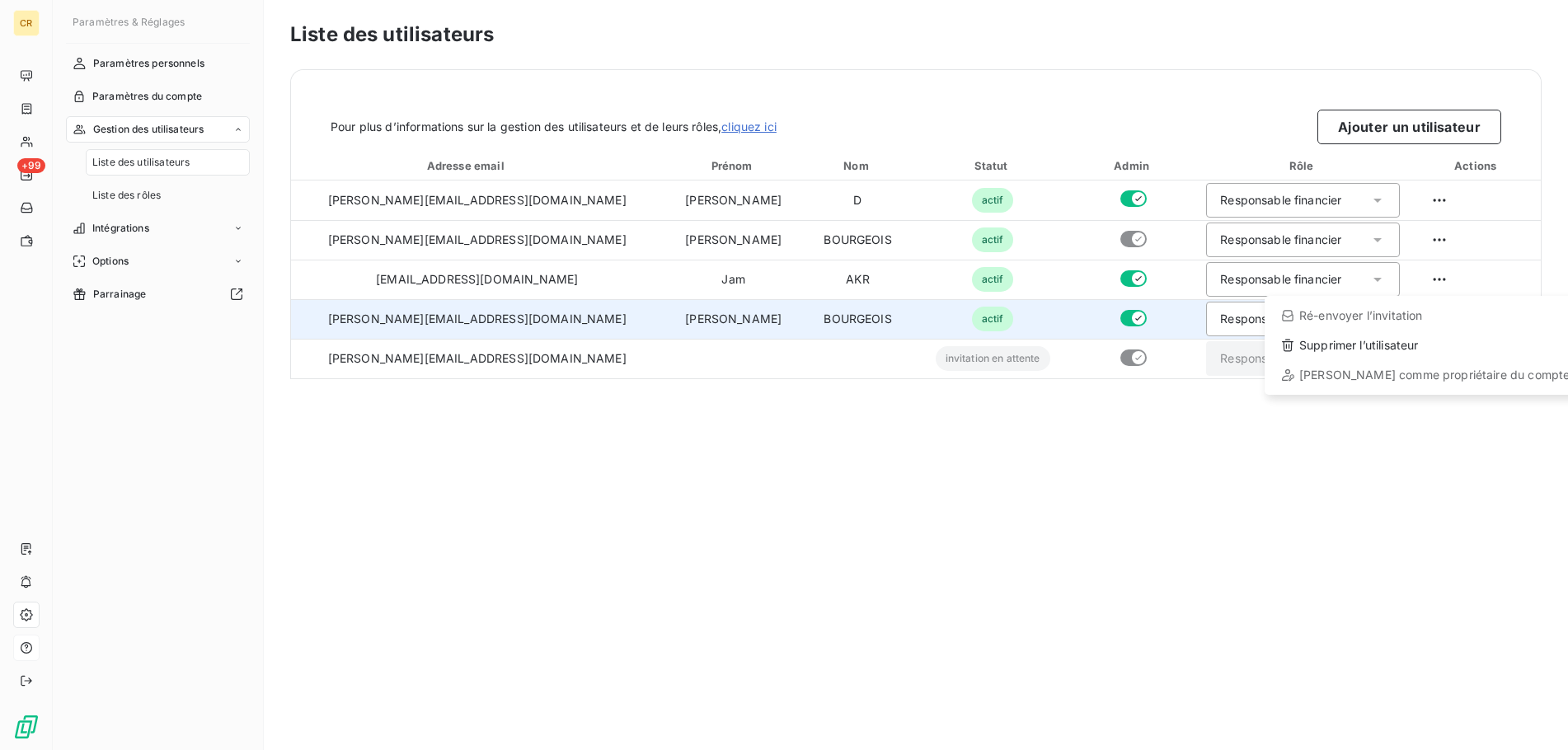
click at [1078, 240] on html "CR +99 Paramètres & Réglages Paramètres personnels Paramètres du compte Gestion…" at bounding box center [784, 375] width 1568 height 750
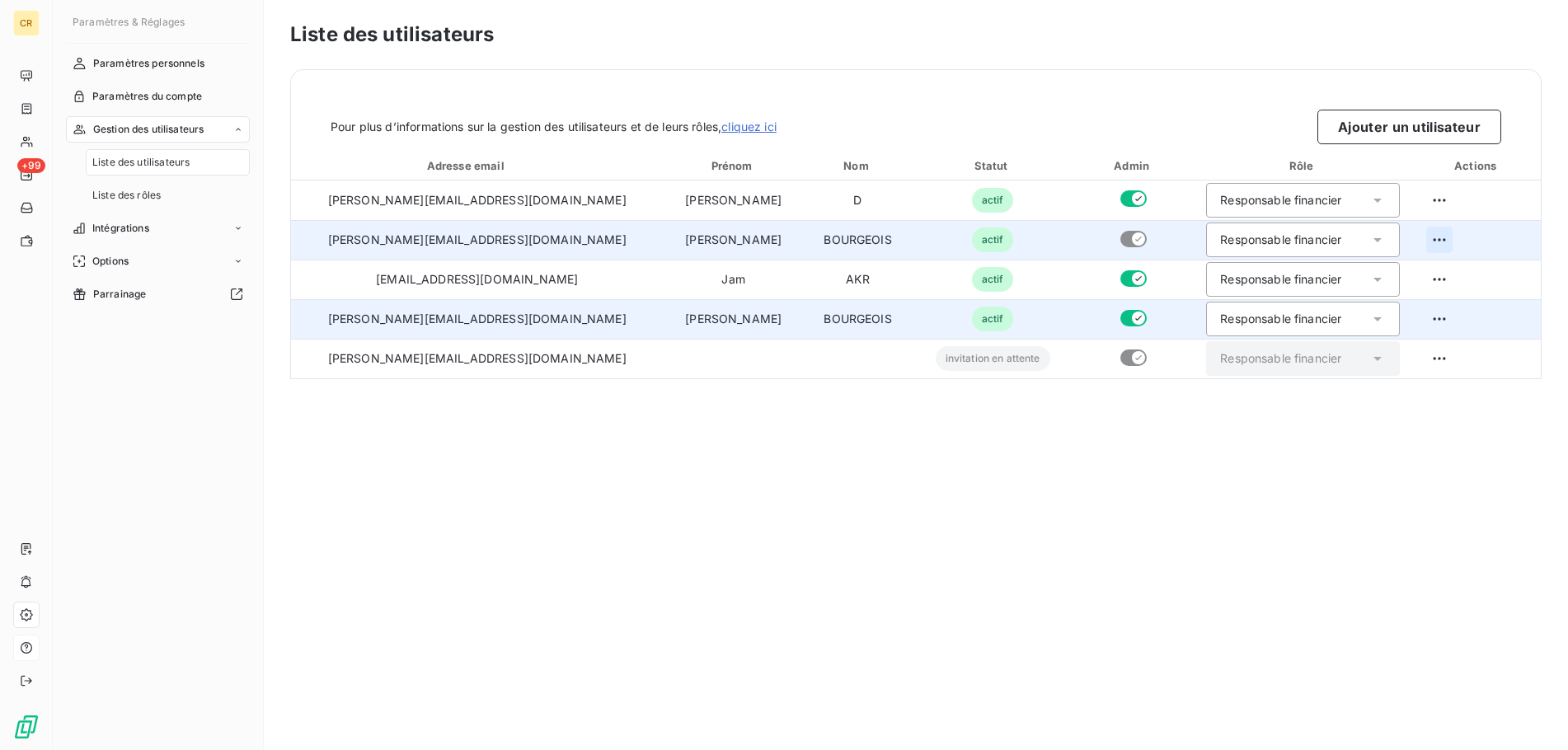
click at [1427, 239] on html "CR +99 Paramètres & Réglages Paramètres personnels Paramètres du compte Gestion…" at bounding box center [784, 375] width 1568 height 750
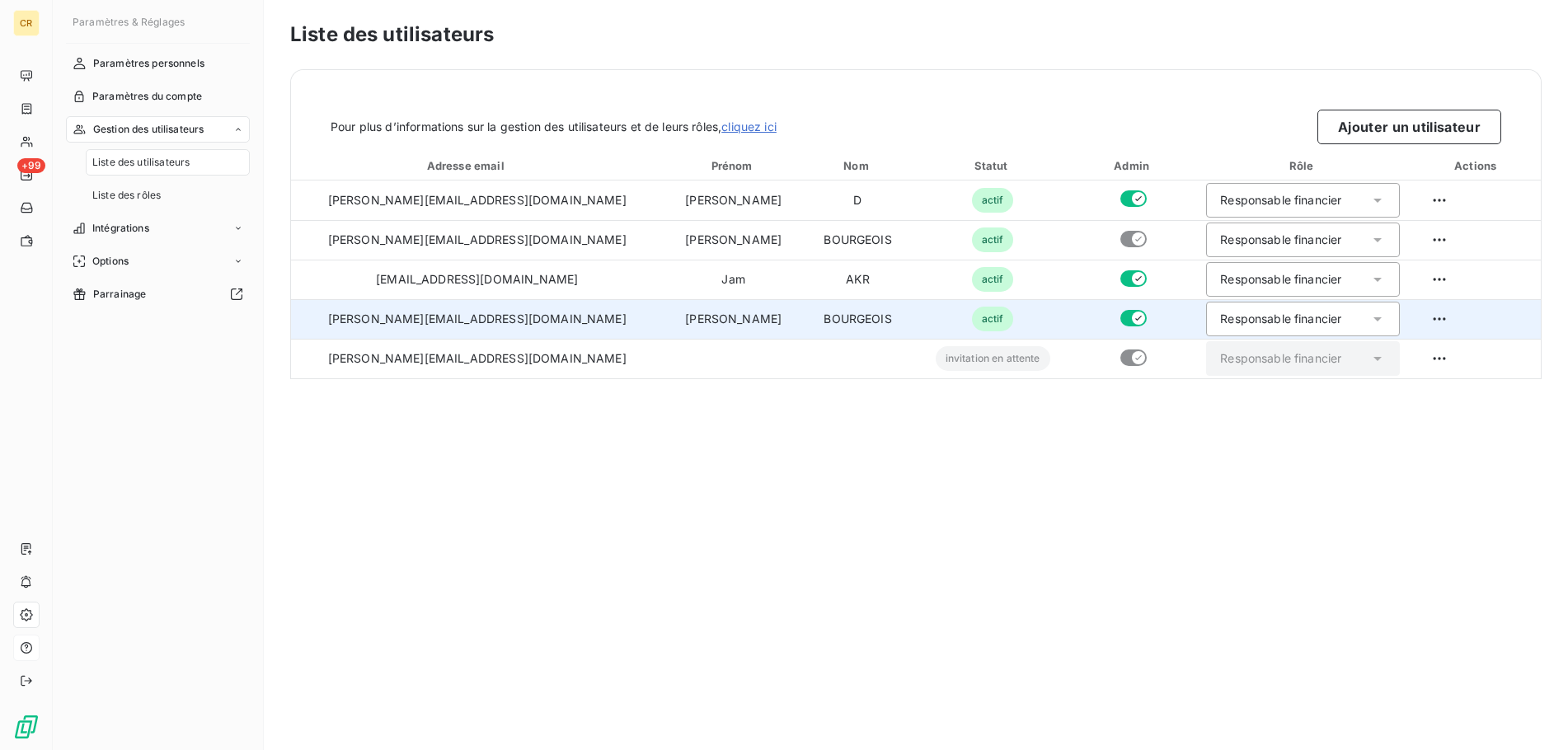
click at [815, 515] on html "CR +99 Paramètres & Réglages Paramètres personnels Paramètres du compte Gestion…" at bounding box center [784, 375] width 1568 height 750
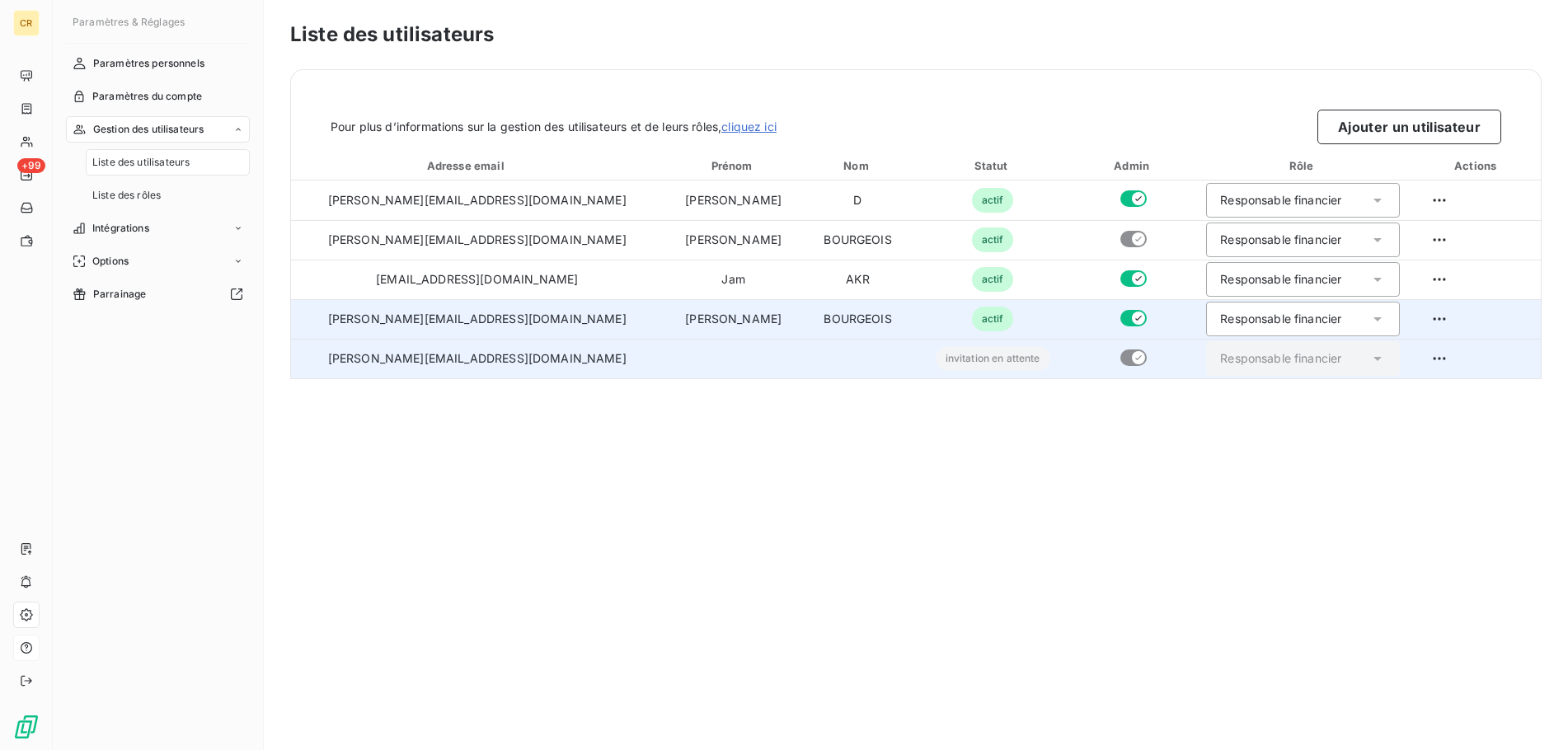
click at [1073, 365] on td at bounding box center [1133, 358] width 120 height 39
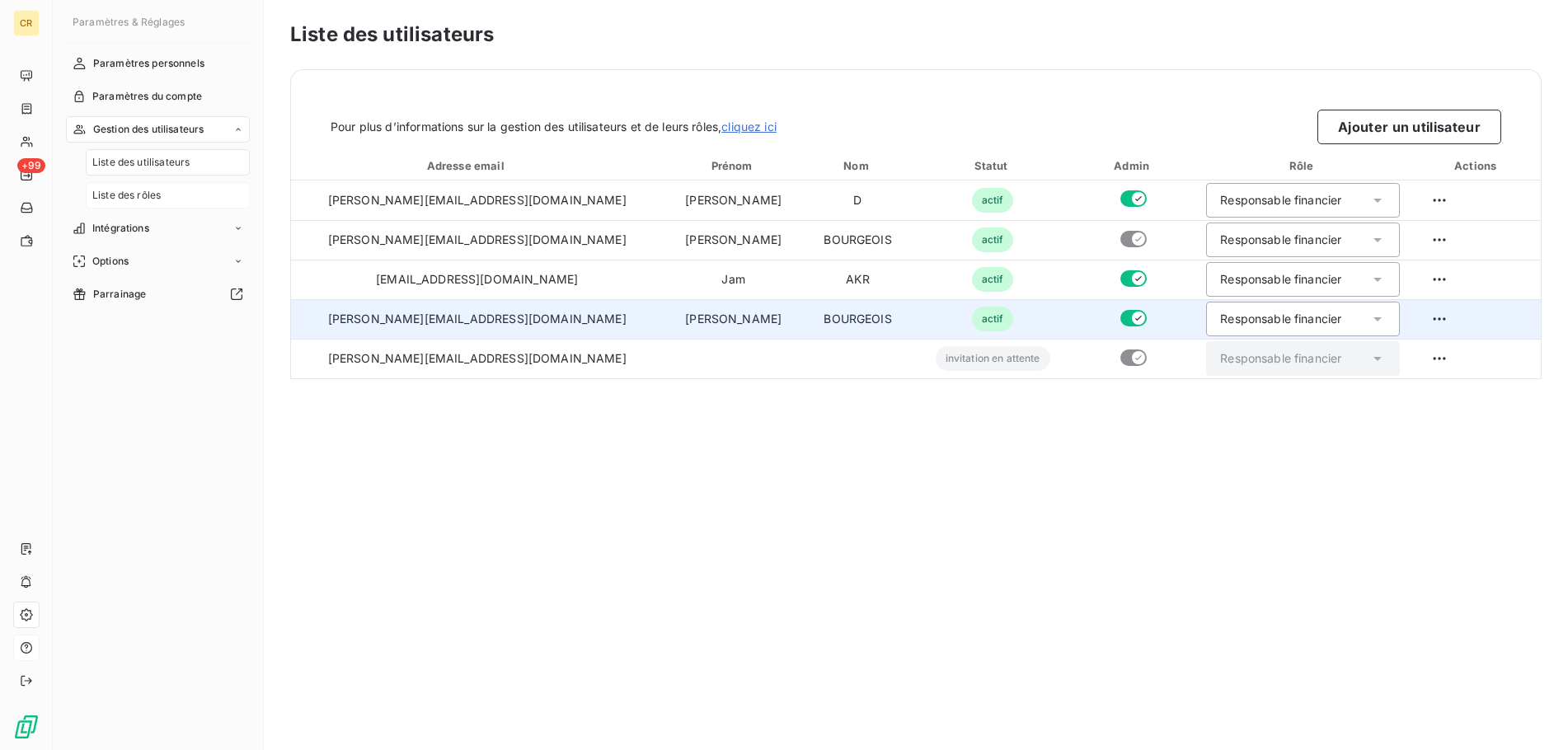
click at [137, 194] on span "Liste des rôles" at bounding box center [126, 195] width 69 height 15
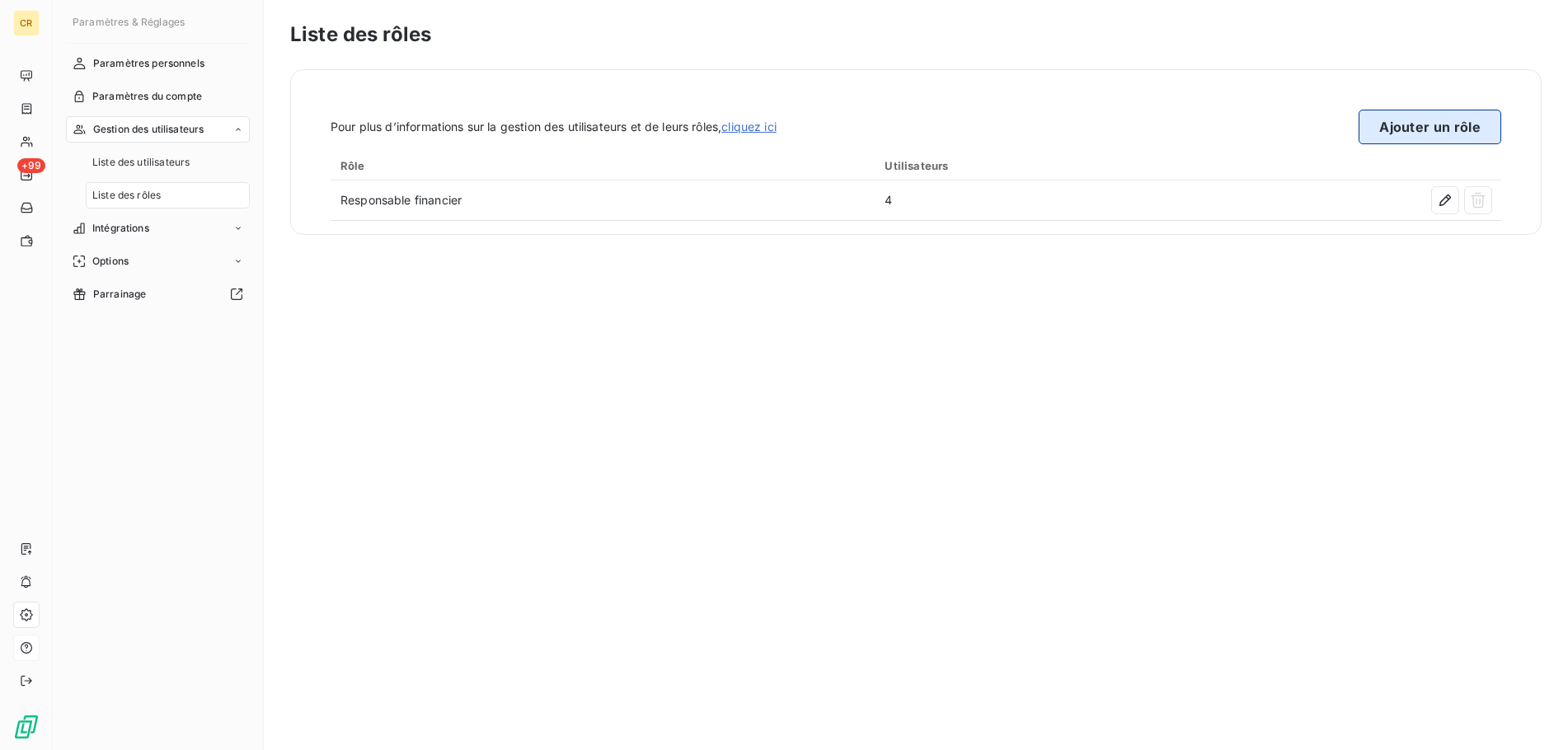
click at [1442, 121] on button "Ajouter un rôle" at bounding box center [1429, 126] width 142 height 34
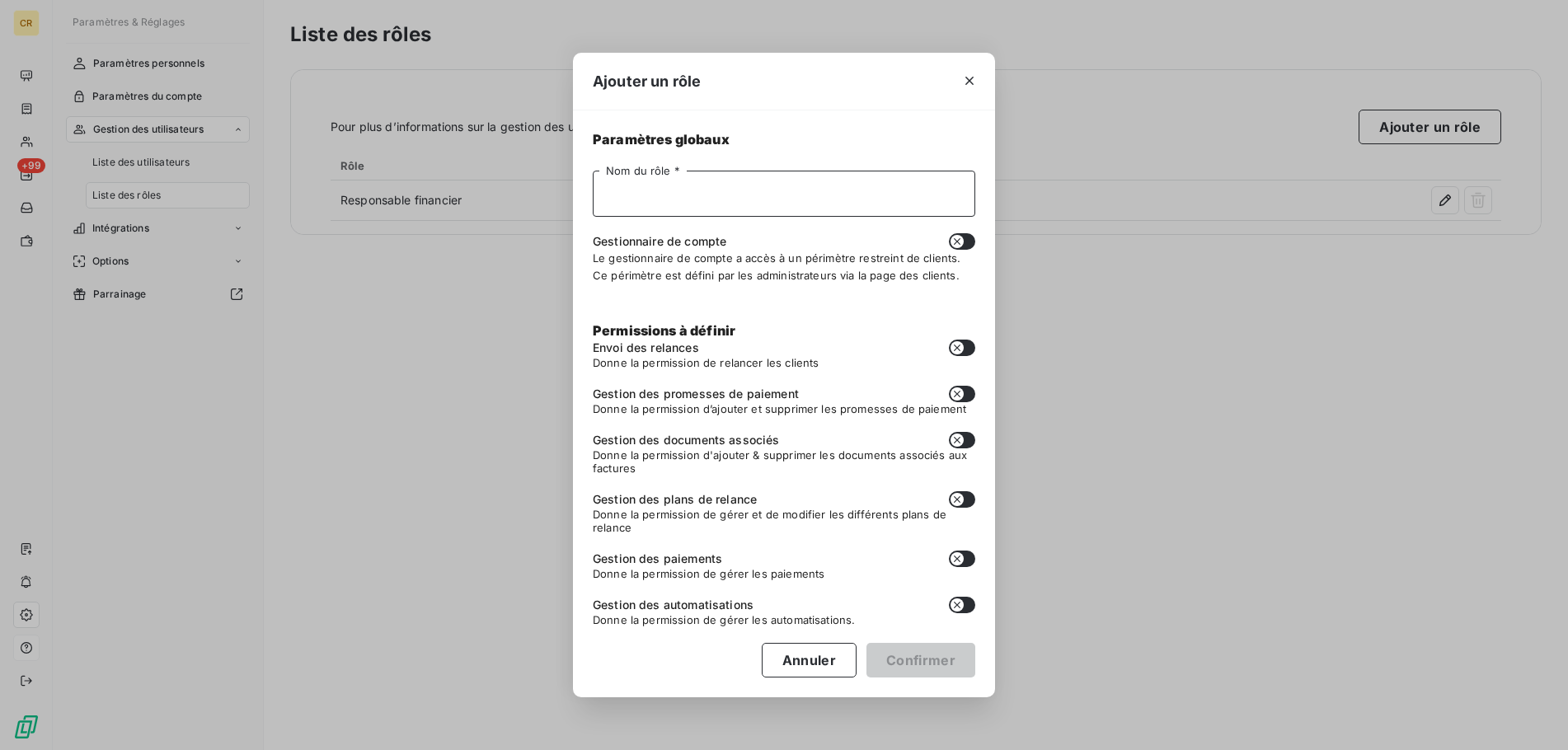
click at [635, 206] on input "Nom du rôle *" at bounding box center [784, 193] width 383 height 46
type input "gestionnaire comptable"
click at [967, 347] on button "button" at bounding box center [962, 348] width 27 height 17
checkbox input "true"
click at [973, 396] on button "button" at bounding box center [962, 394] width 27 height 17
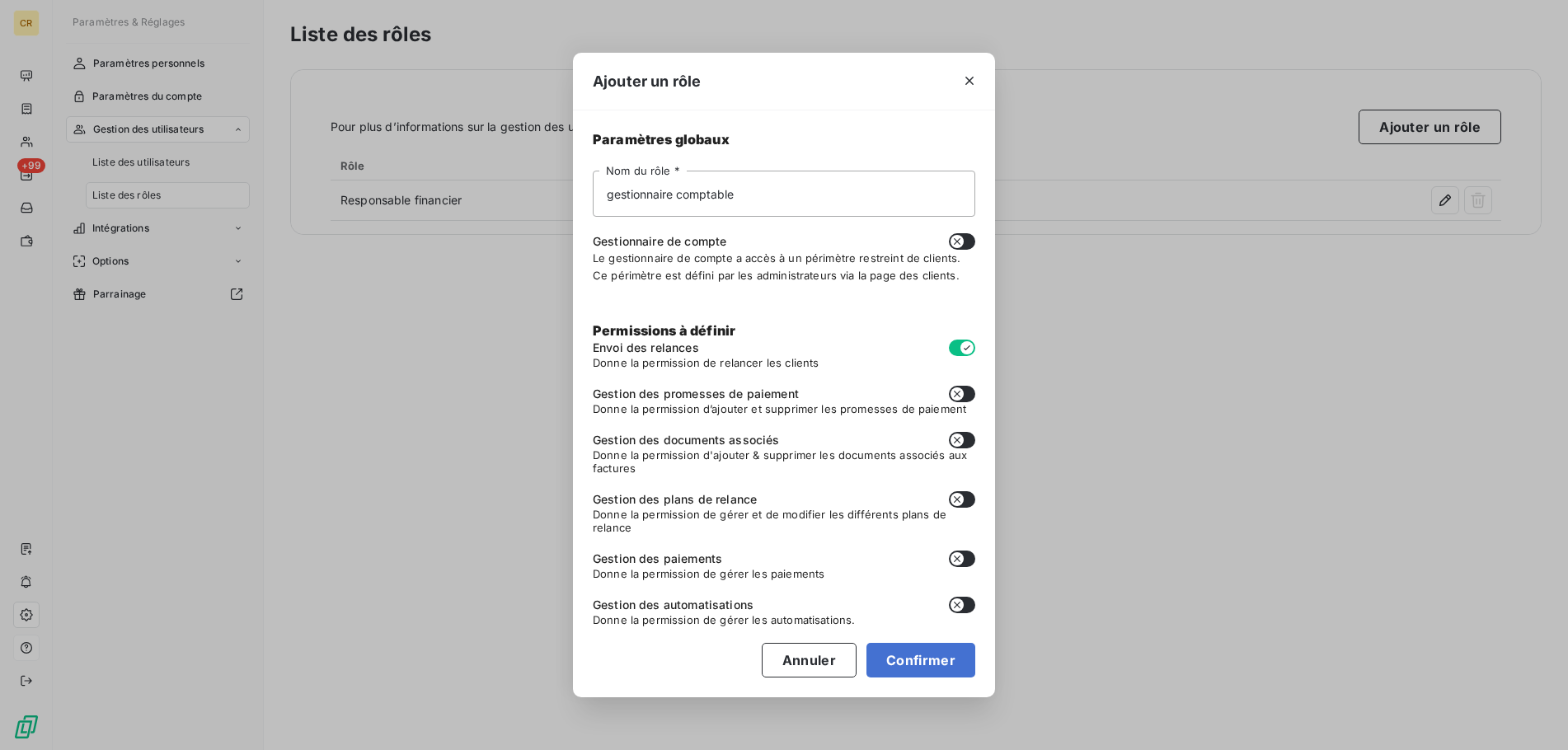
checkbox input "true"
click at [968, 438] on button "button" at bounding box center [962, 440] width 27 height 17
checkbox input "true"
click at [965, 87] on icon "button" at bounding box center [969, 81] width 17 height 17
checkbox input "false"
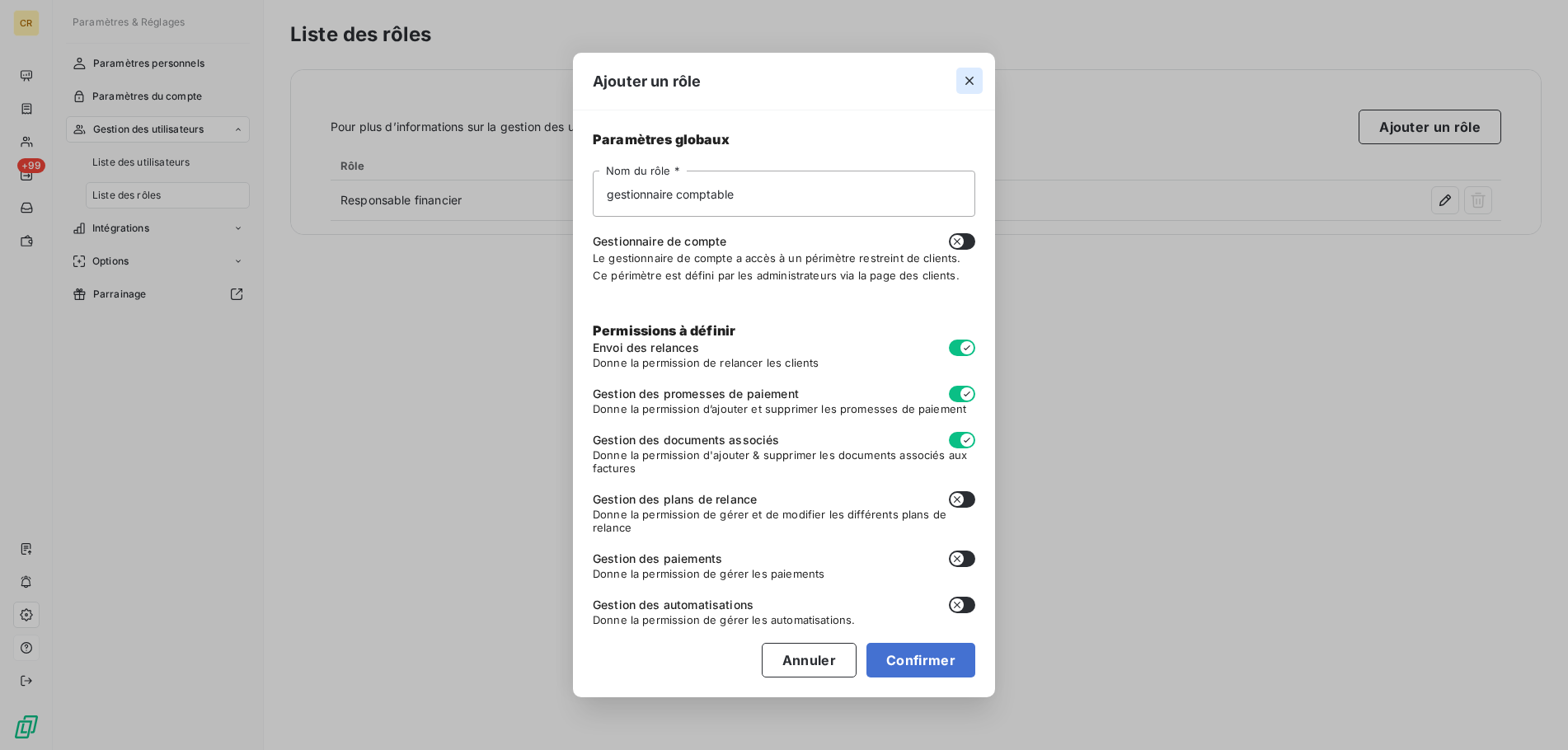
checkbox input "false"
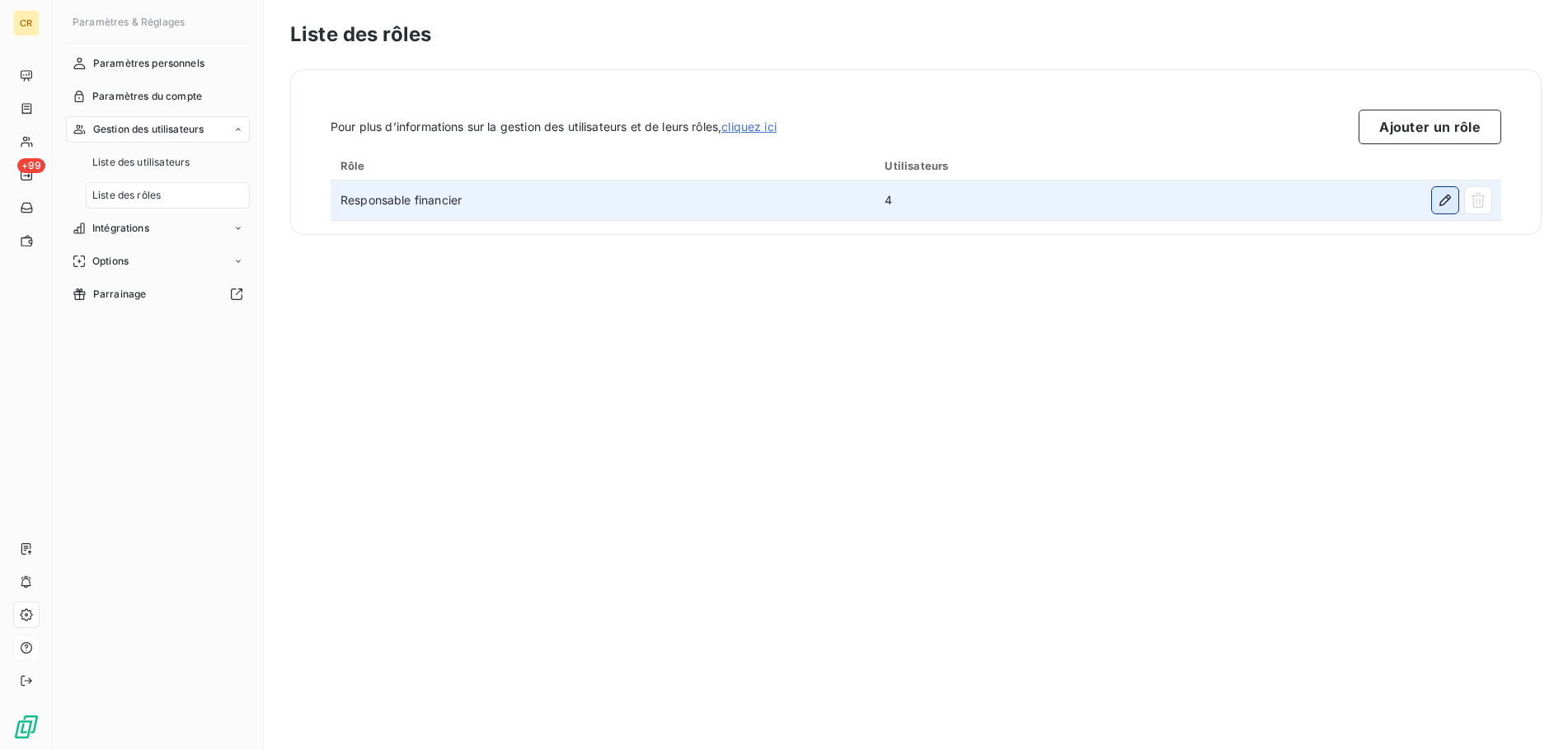
click at [1446, 203] on icon "button" at bounding box center [1445, 200] width 17 height 17
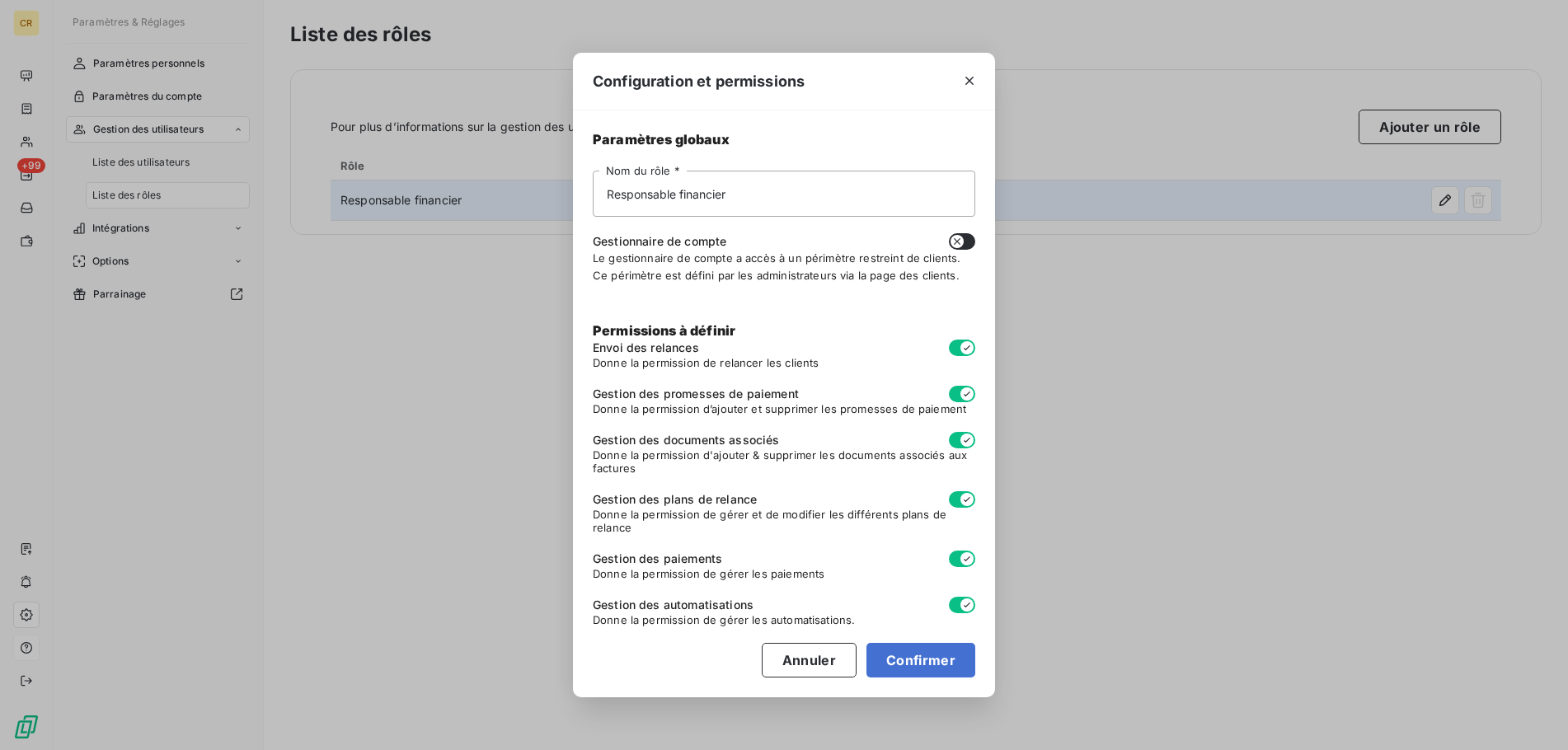
click at [1443, 132] on div "Configuration et permissions Paramètres globaux Responsable financier Nom du rô…" at bounding box center [784, 375] width 1568 height 750
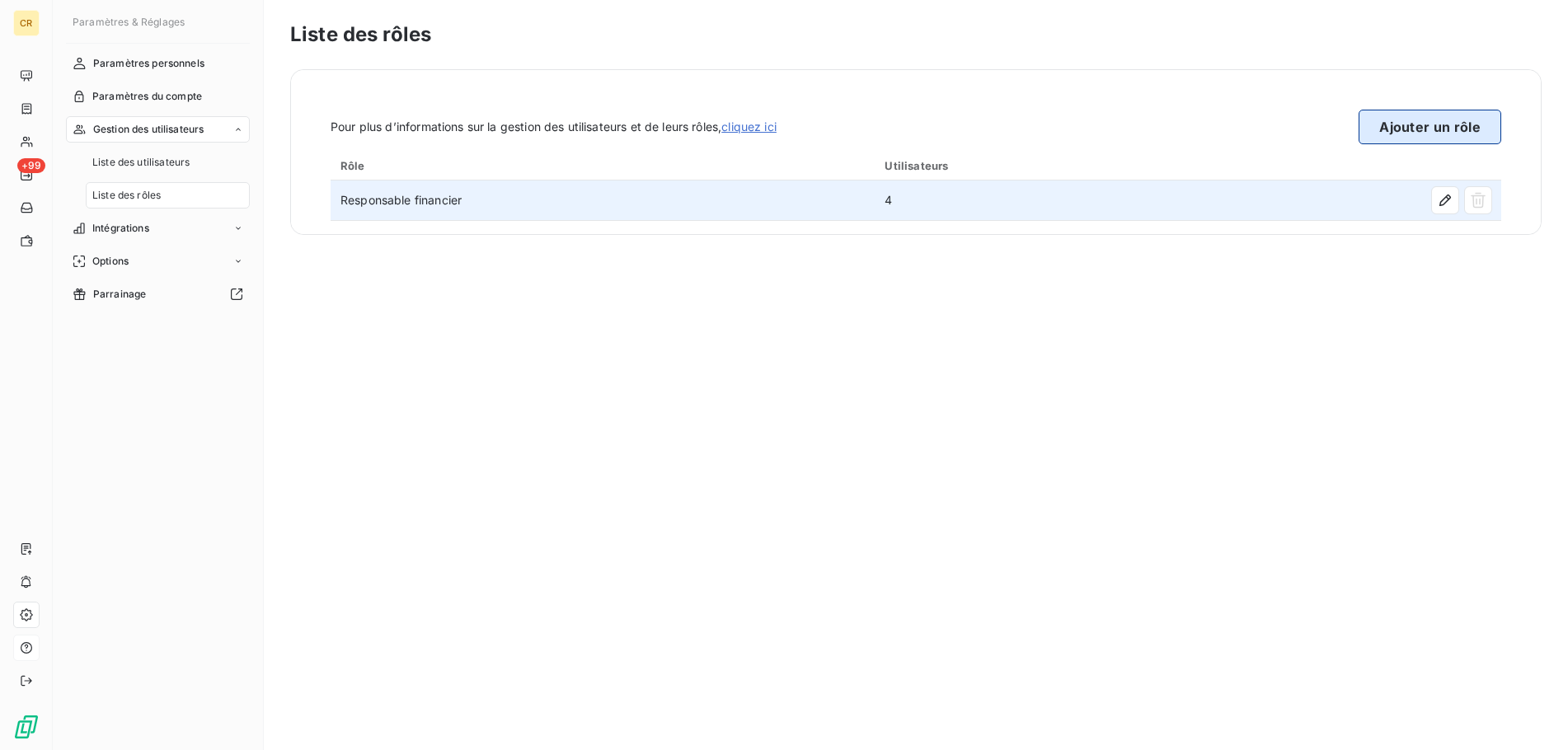
click at [1441, 133] on button "Ajouter un rôle" at bounding box center [1429, 126] width 142 height 34
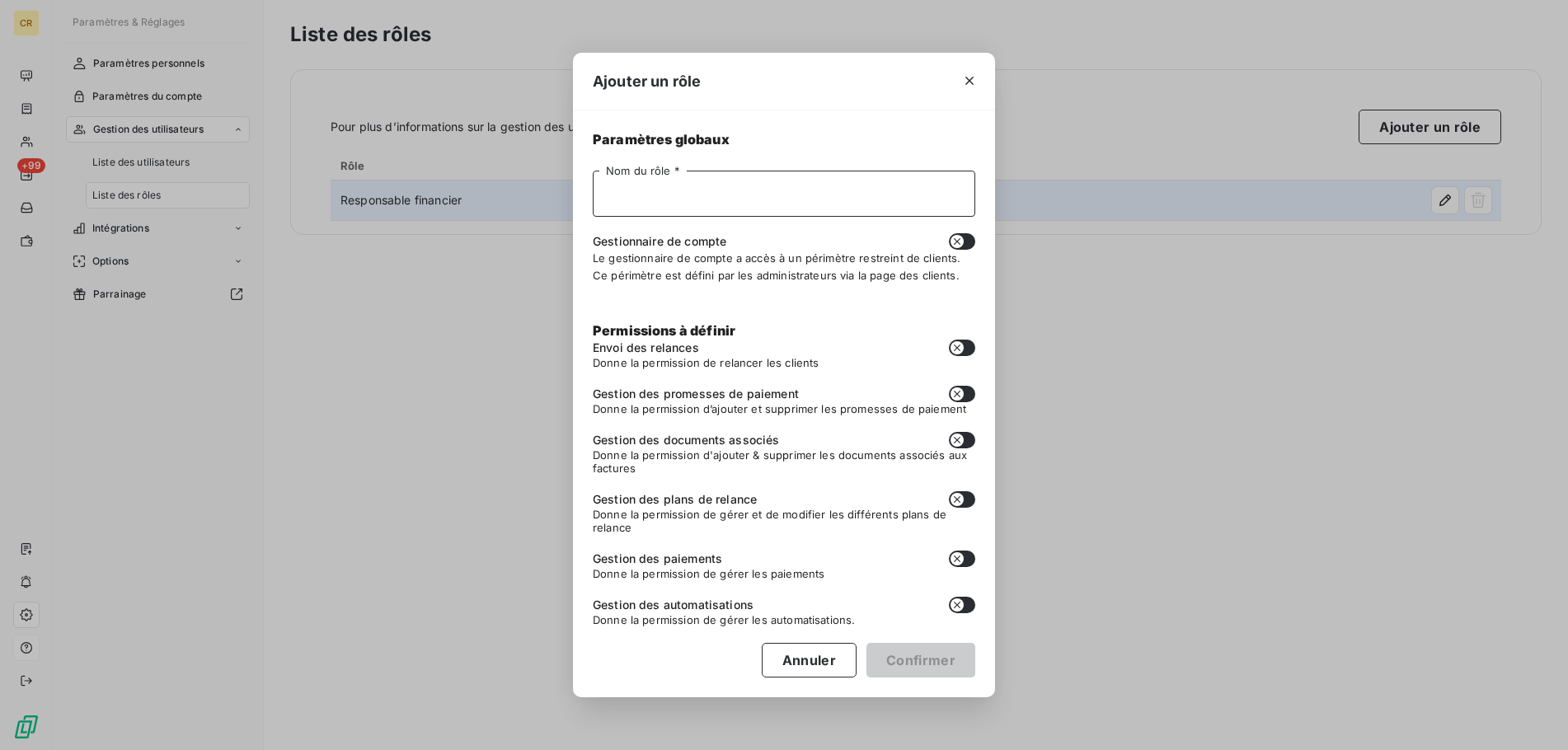
click at [635, 208] on input "Nom du rôle *" at bounding box center [784, 193] width 383 height 46
type input "gestionnaire comptable"
click at [969, 346] on button "button" at bounding box center [962, 348] width 27 height 17
checkbox input "true"
drag, startPoint x: 969, startPoint y: 393, endPoint x: 974, endPoint y: 448, distance: 55.2
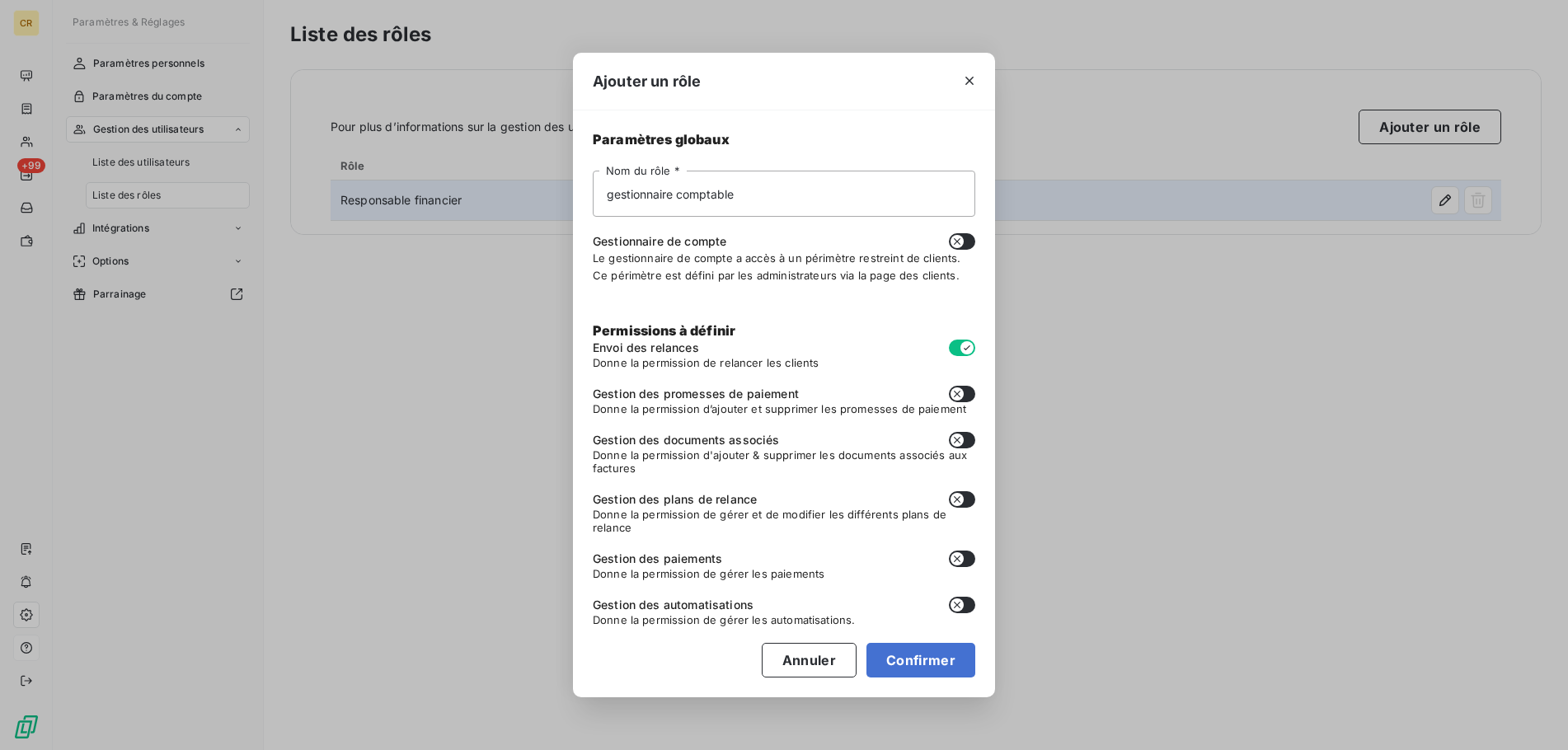
click at [971, 397] on button "button" at bounding box center [962, 394] width 27 height 17
checkbox input "true"
click at [963, 435] on icon "button" at bounding box center [957, 440] width 13 height 13
checkbox input "true"
click at [966, 497] on button "button" at bounding box center [962, 500] width 27 height 17
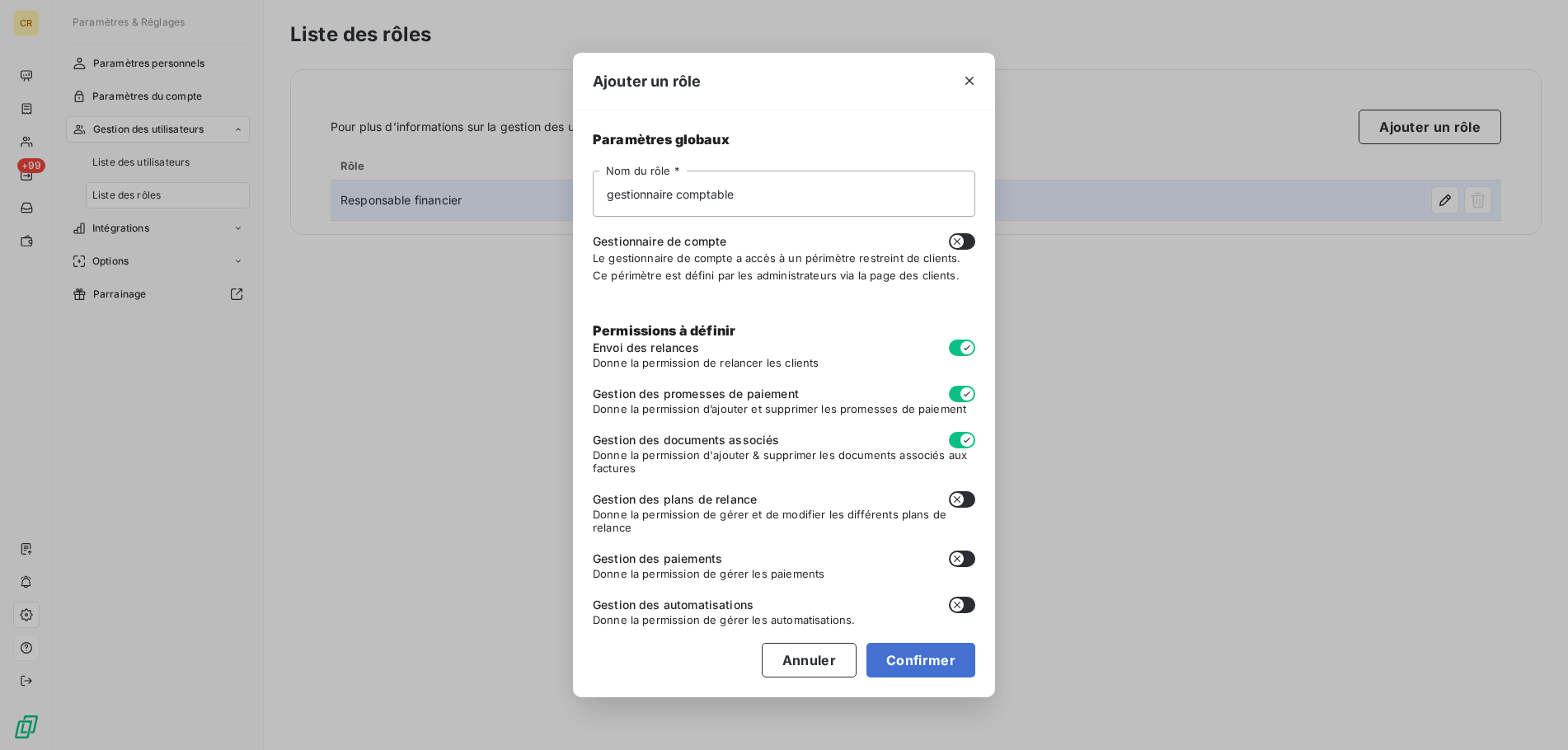
checkbox input "true"
click at [966, 557] on button "button" at bounding box center [962, 559] width 27 height 17
checkbox input "true"
click at [973, 605] on button "button" at bounding box center [962, 605] width 27 height 17
checkbox input "true"
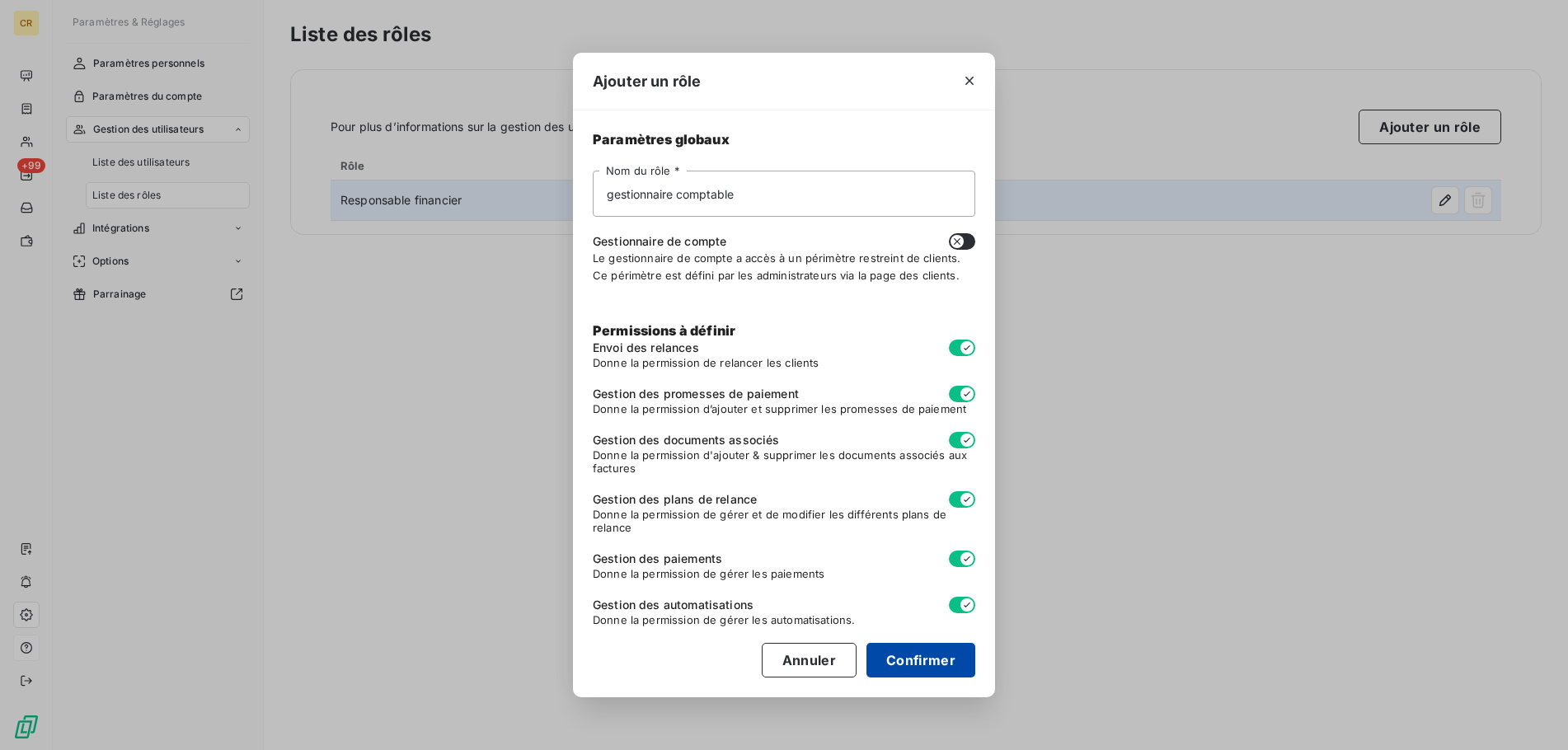
click at [936, 664] on button "Confirmer" at bounding box center [921, 660] width 109 height 34
checkbox input "false"
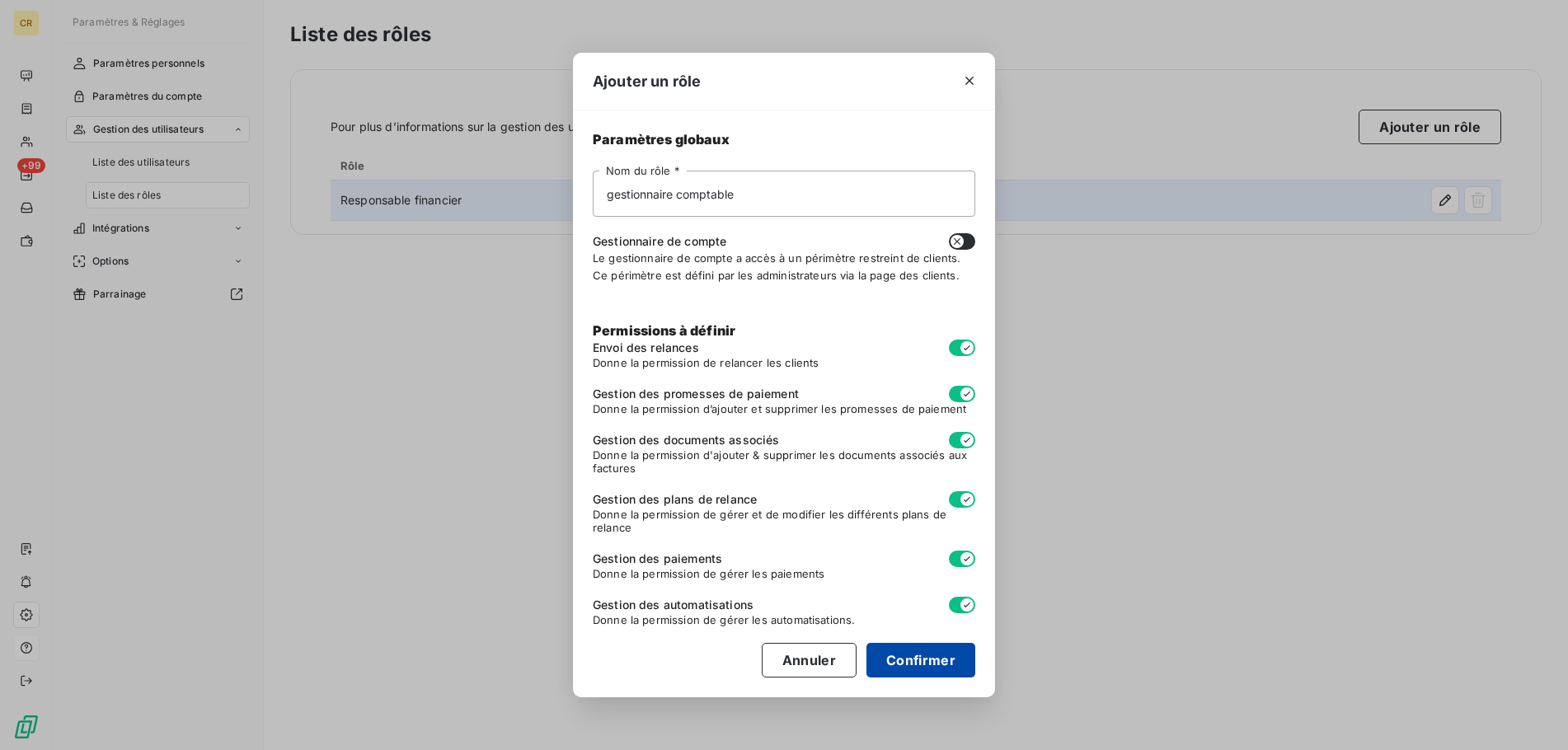
checkbox input "false"
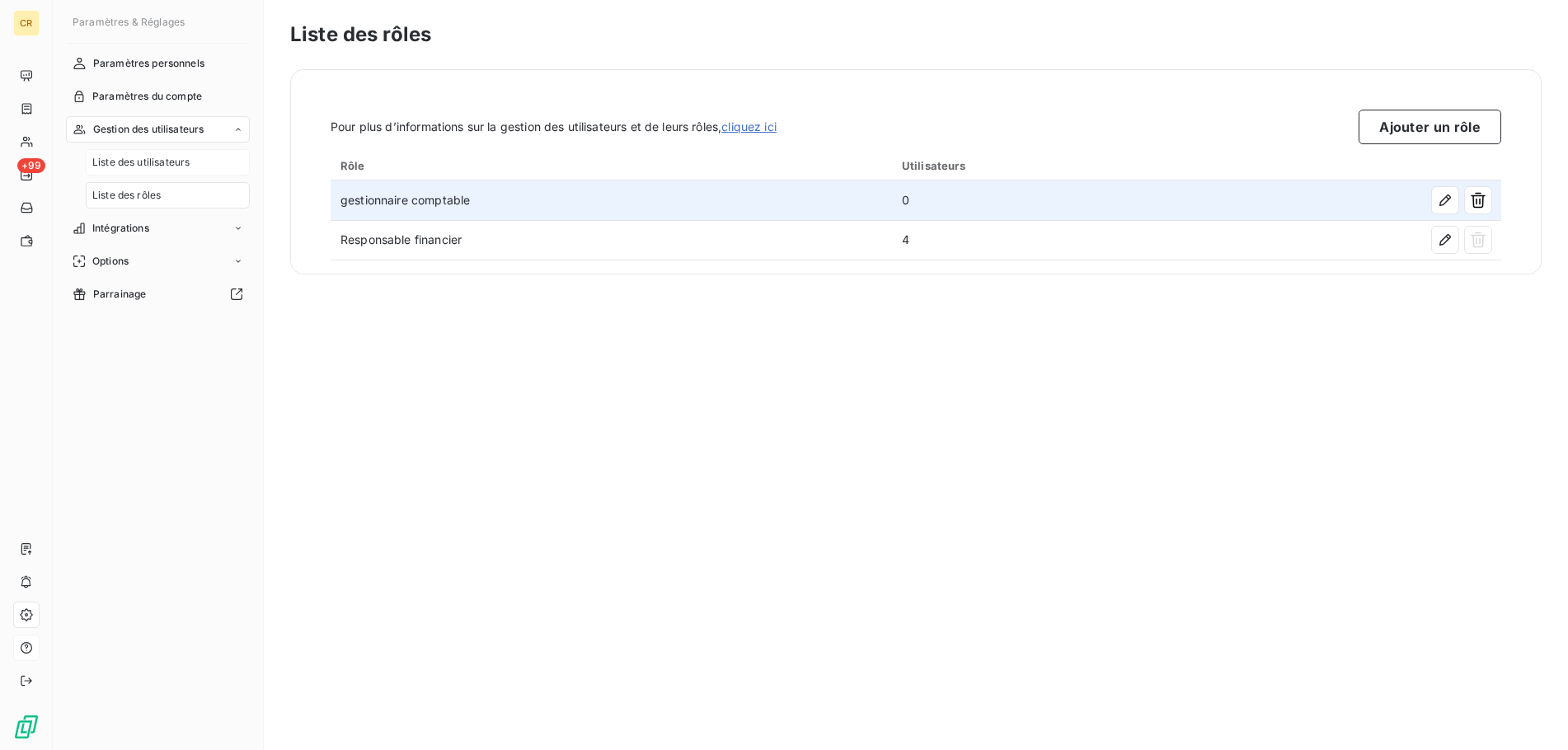
click at [145, 156] on span "Liste des utilisateurs" at bounding box center [141, 162] width 97 height 15
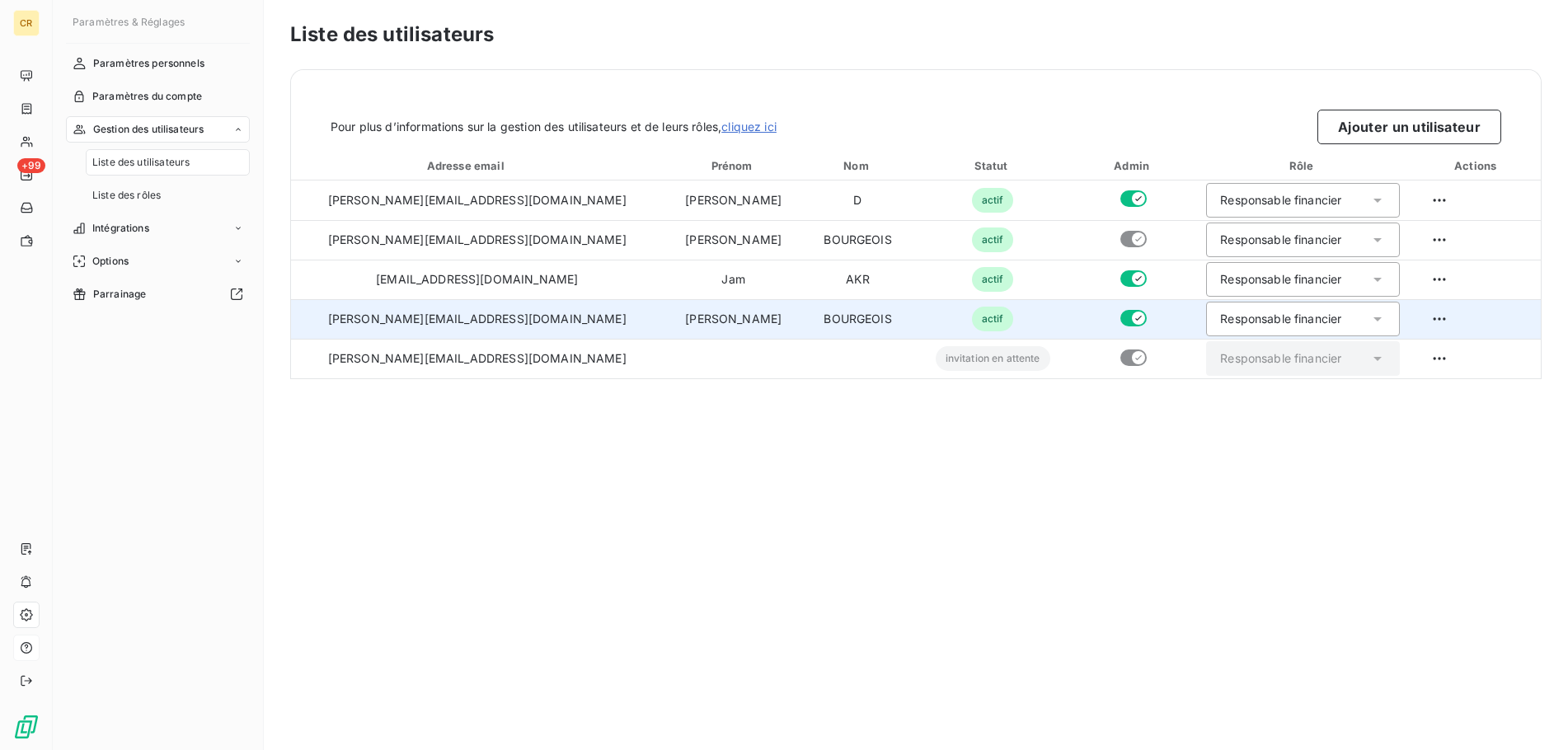
click at [1373, 320] on icon at bounding box center [1377, 319] width 8 height 4
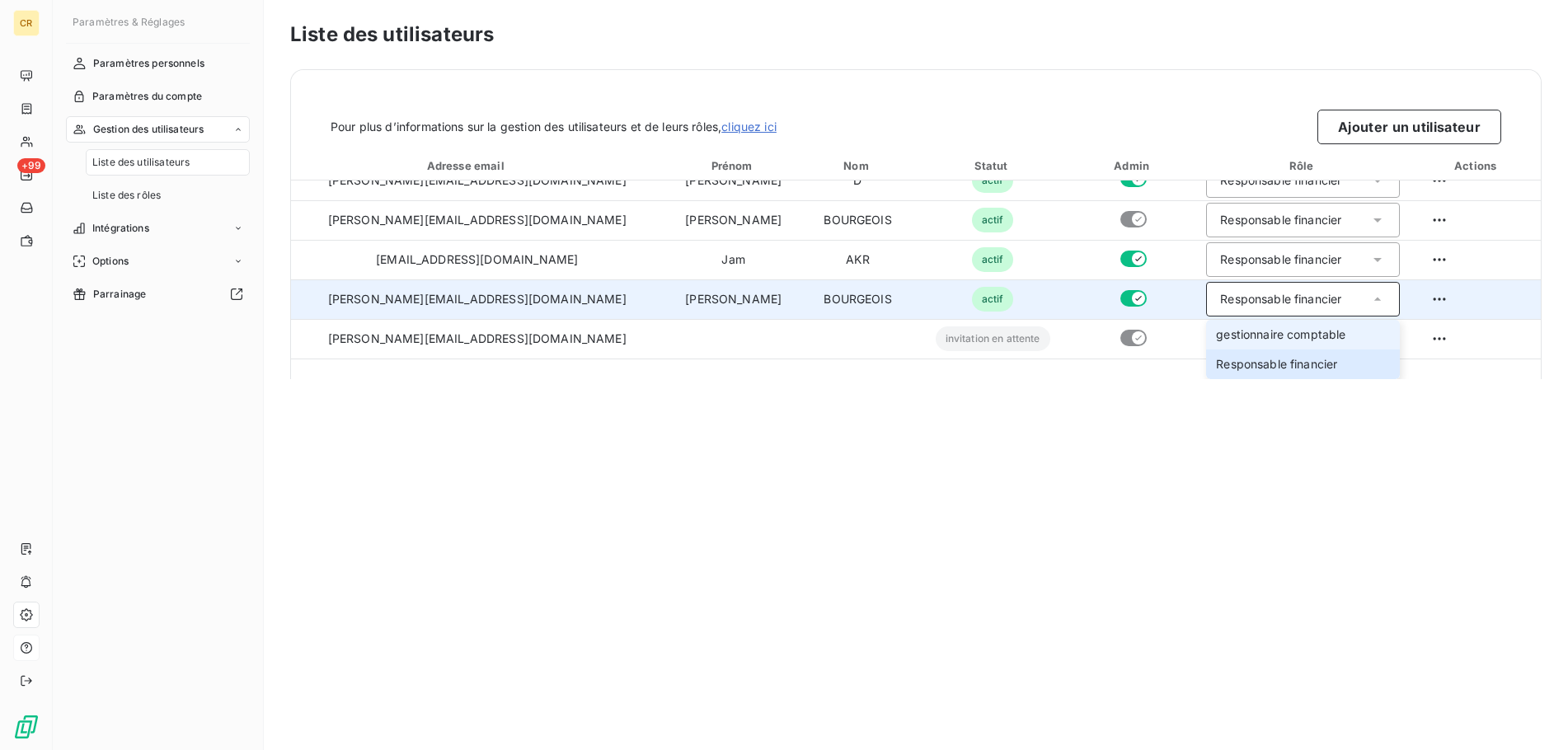
click at [1286, 342] on span "gestionnaire comptable" at bounding box center [1280, 335] width 130 height 17
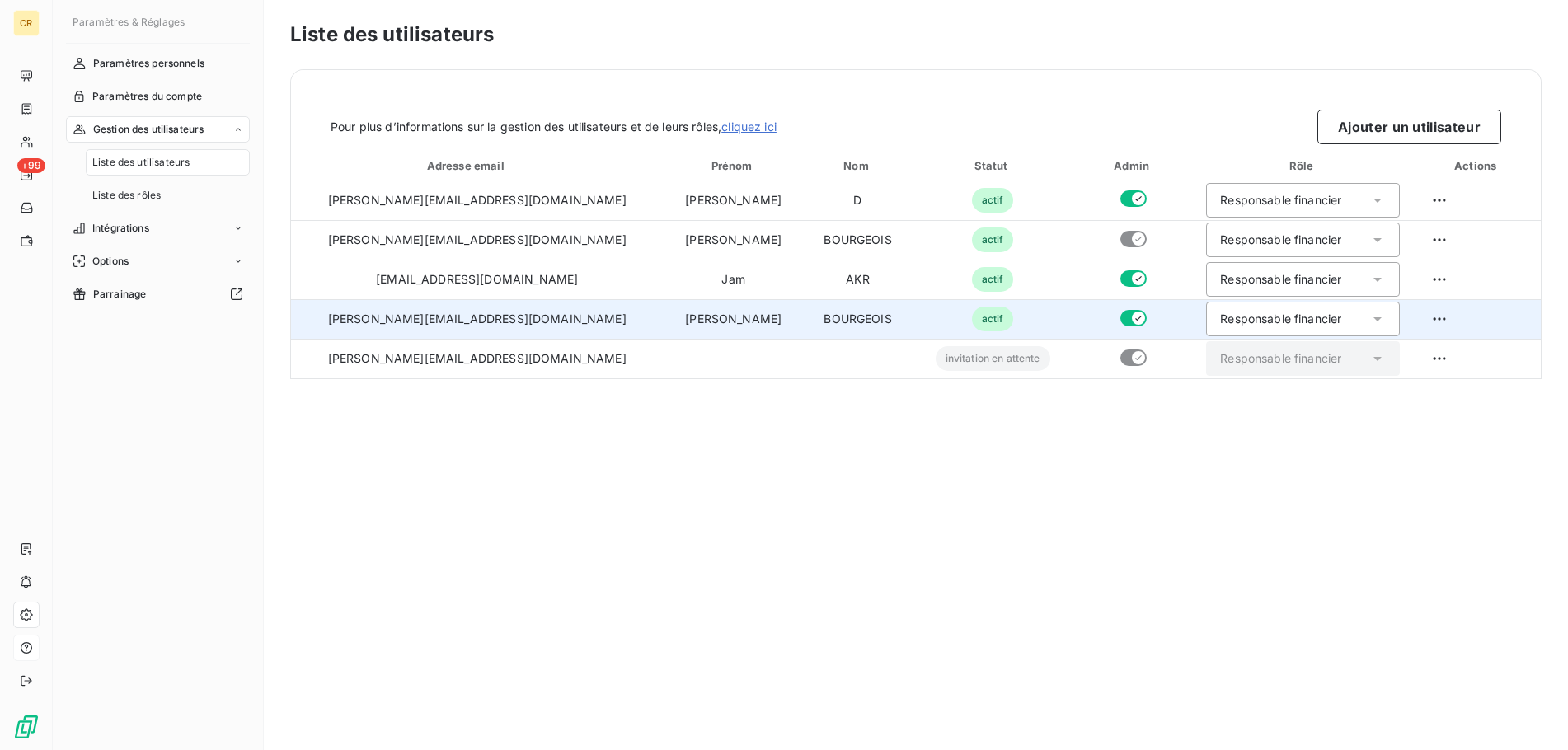
scroll to position [0, 0]
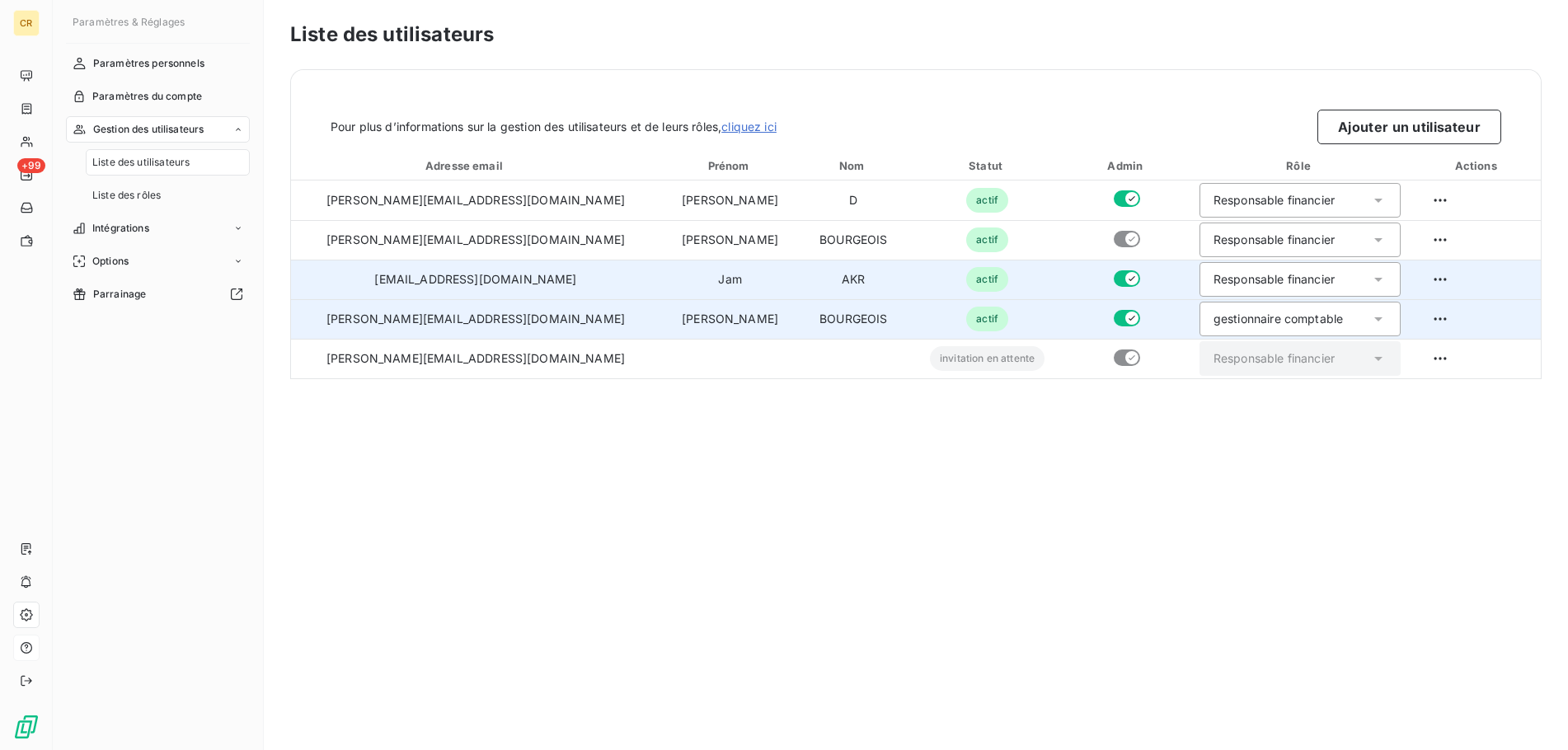
click at [1370, 280] on icon at bounding box center [1378, 280] width 17 height 17
click at [1257, 323] on li "gestionnaire comptable" at bounding box center [1299, 314] width 202 height 29
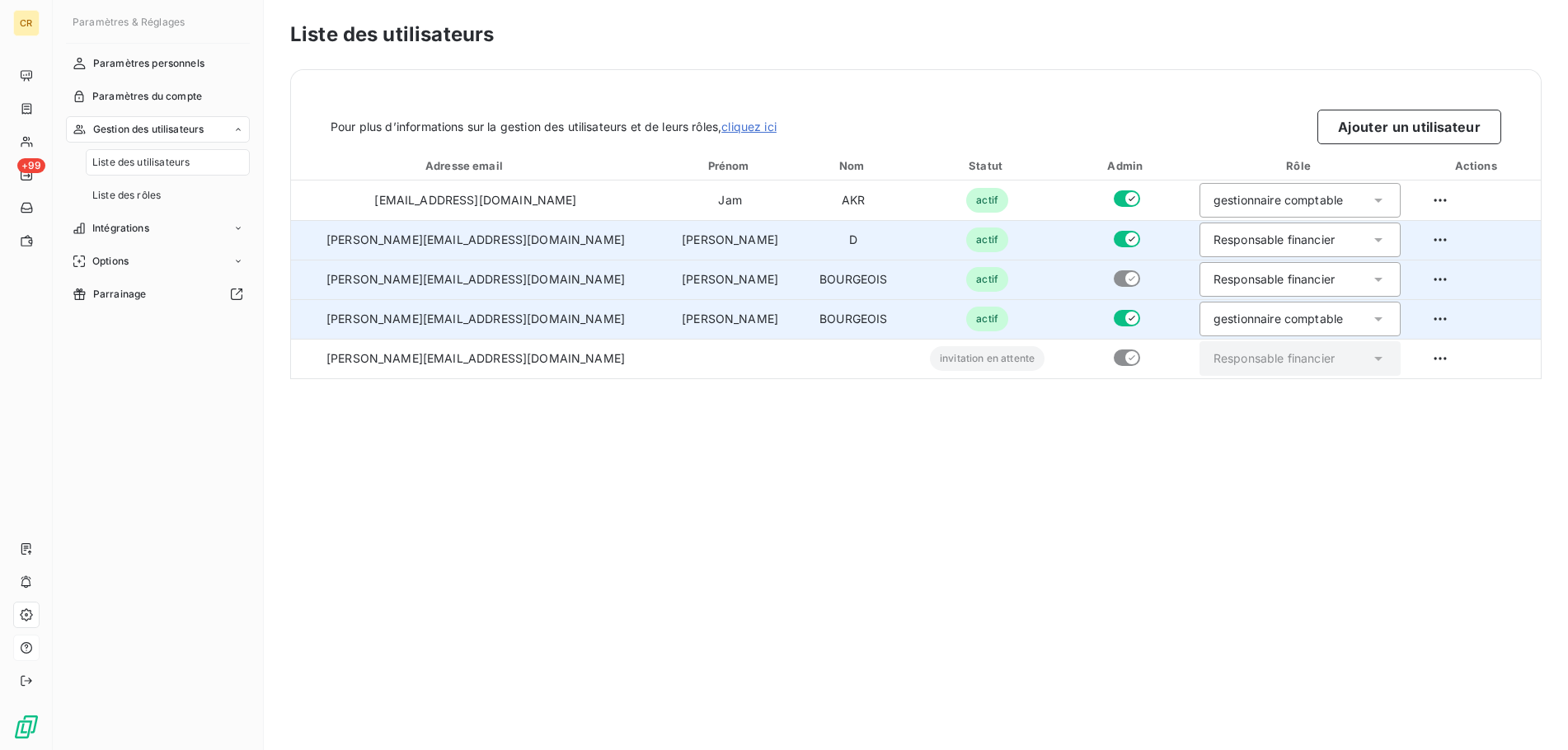
click at [1347, 239] on div "Responsable financier" at bounding box center [1299, 239] width 202 height 34
click at [1273, 280] on span "gestionnaire comptable" at bounding box center [1273, 275] width 130 height 17
click at [1081, 474] on div "Liste des utilisateurs Pour plus d’informations sur la gestion des utilisateurs…" at bounding box center [915, 375] width 1303 height 750
click at [133, 198] on span "Liste des rôles" at bounding box center [126, 195] width 69 height 15
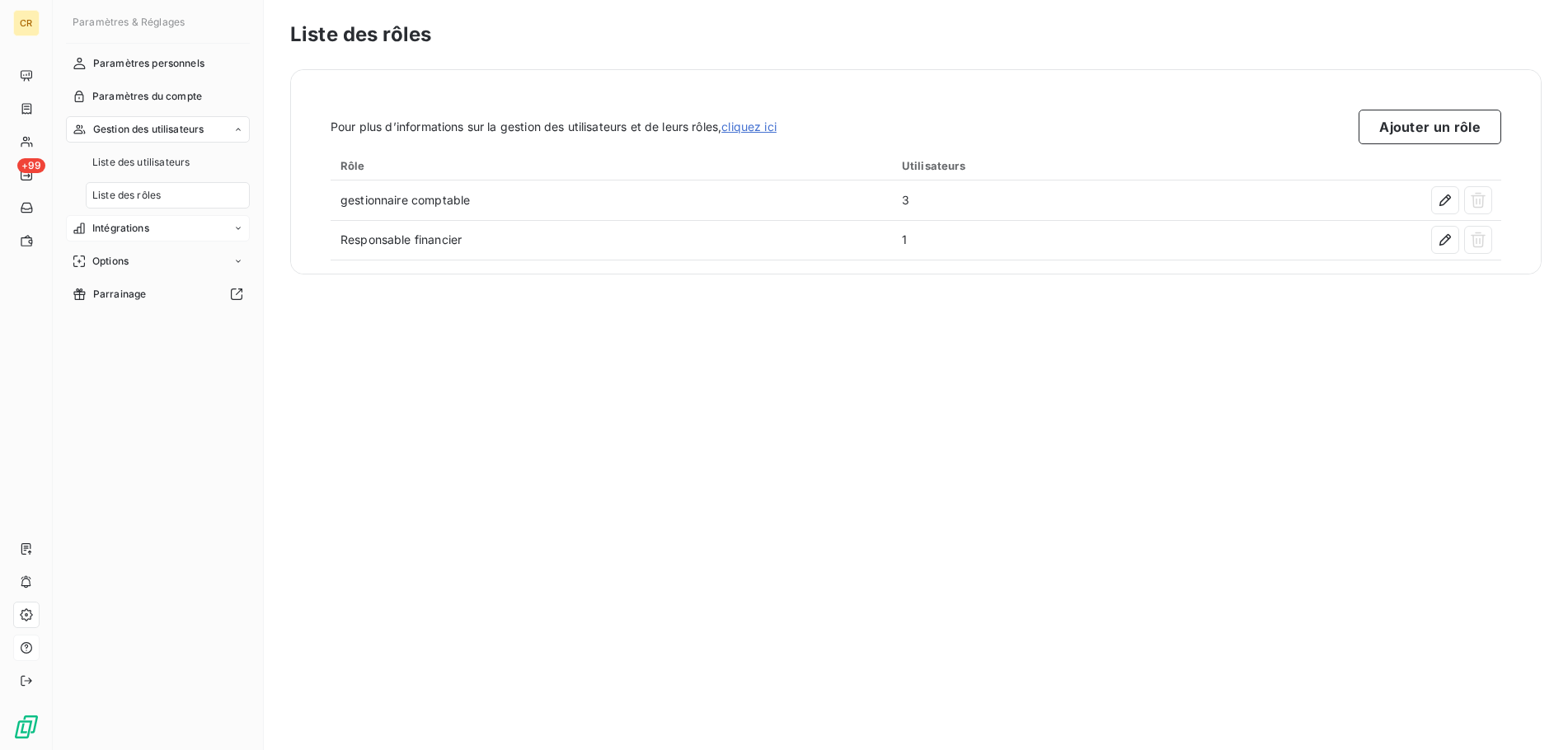
click at [135, 228] on span "Intégrations" at bounding box center [121, 229] width 57 height 15
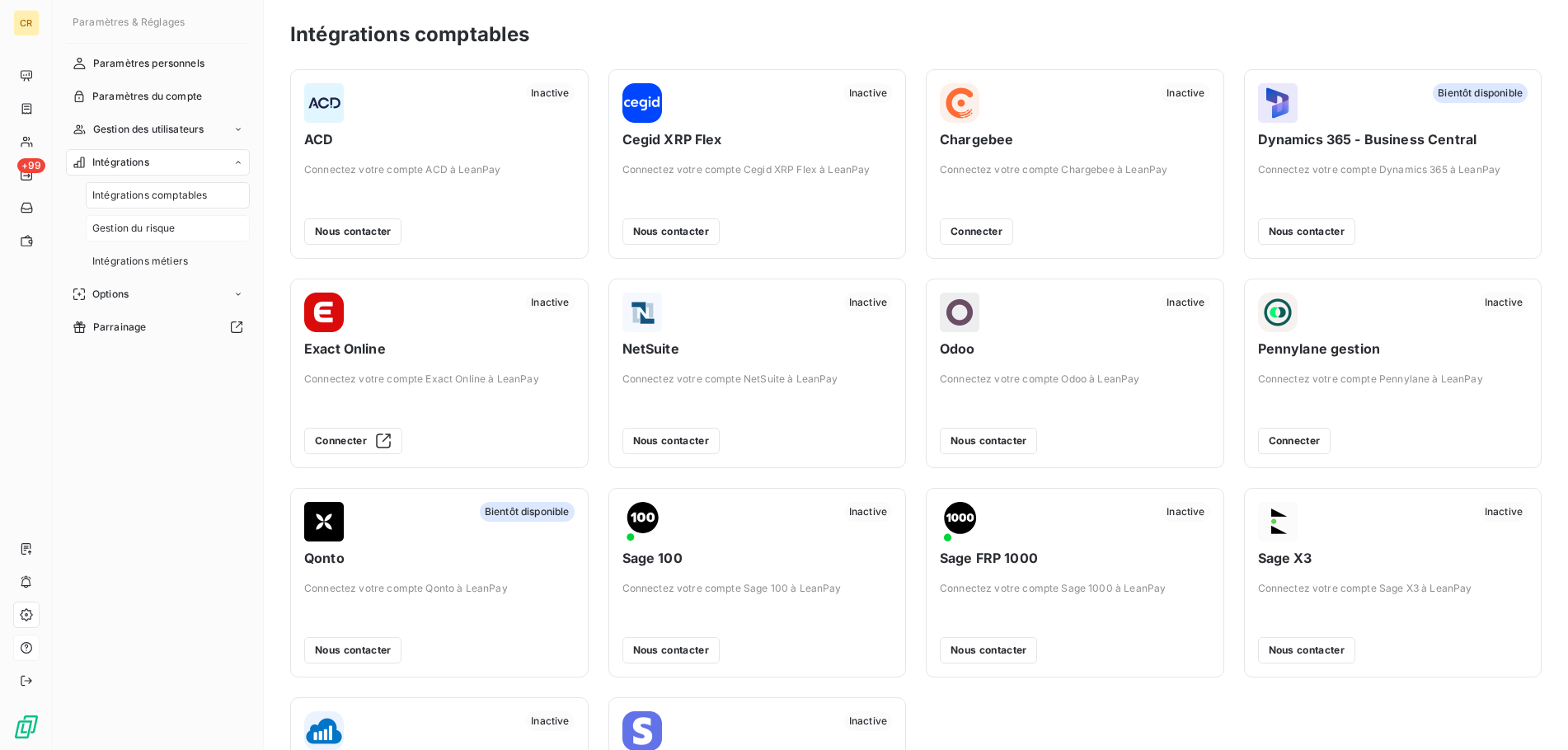
click at [140, 232] on span "Gestion du risque" at bounding box center [133, 229] width 83 height 15
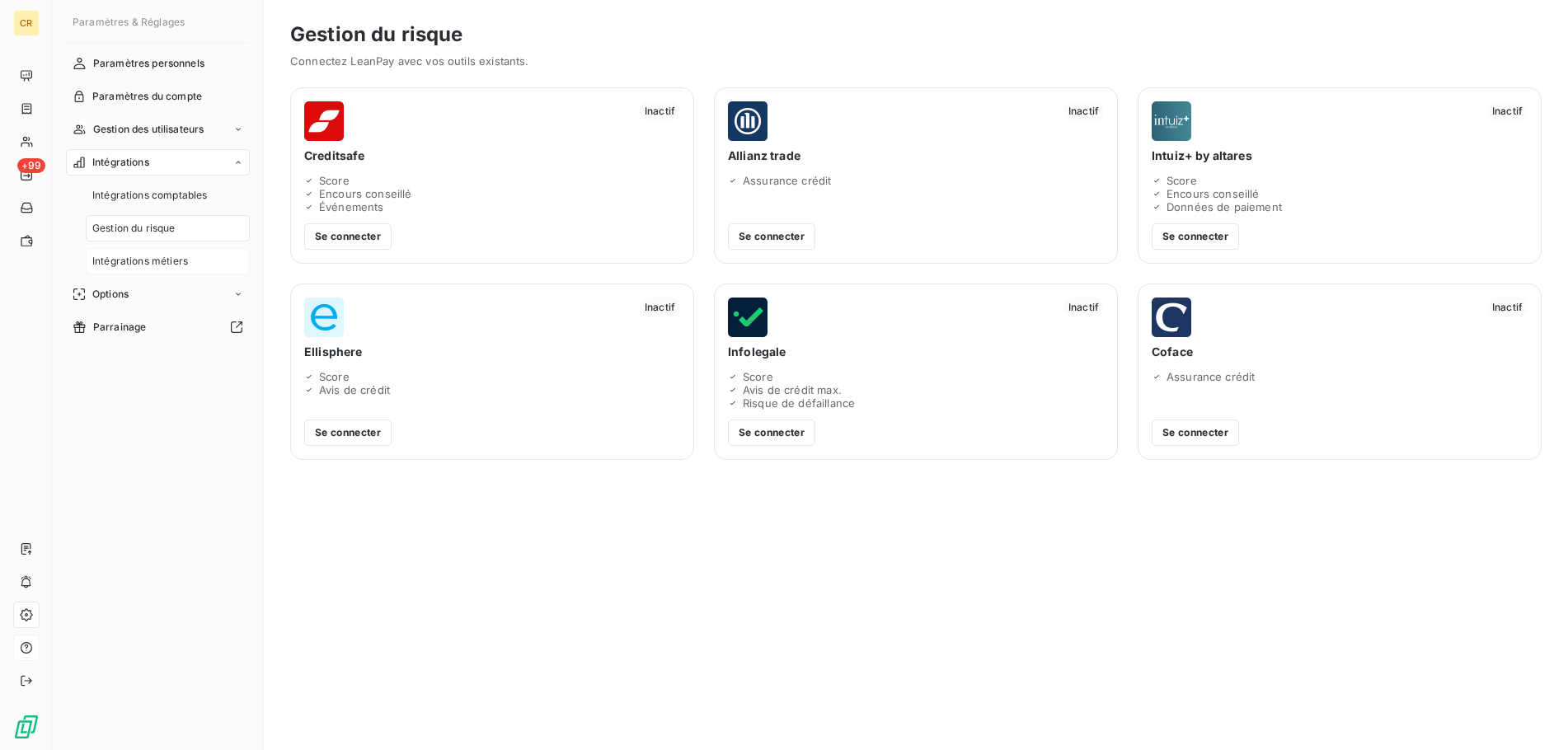
click at [132, 267] on span "Intégrations métiers" at bounding box center [140, 261] width 95 height 15
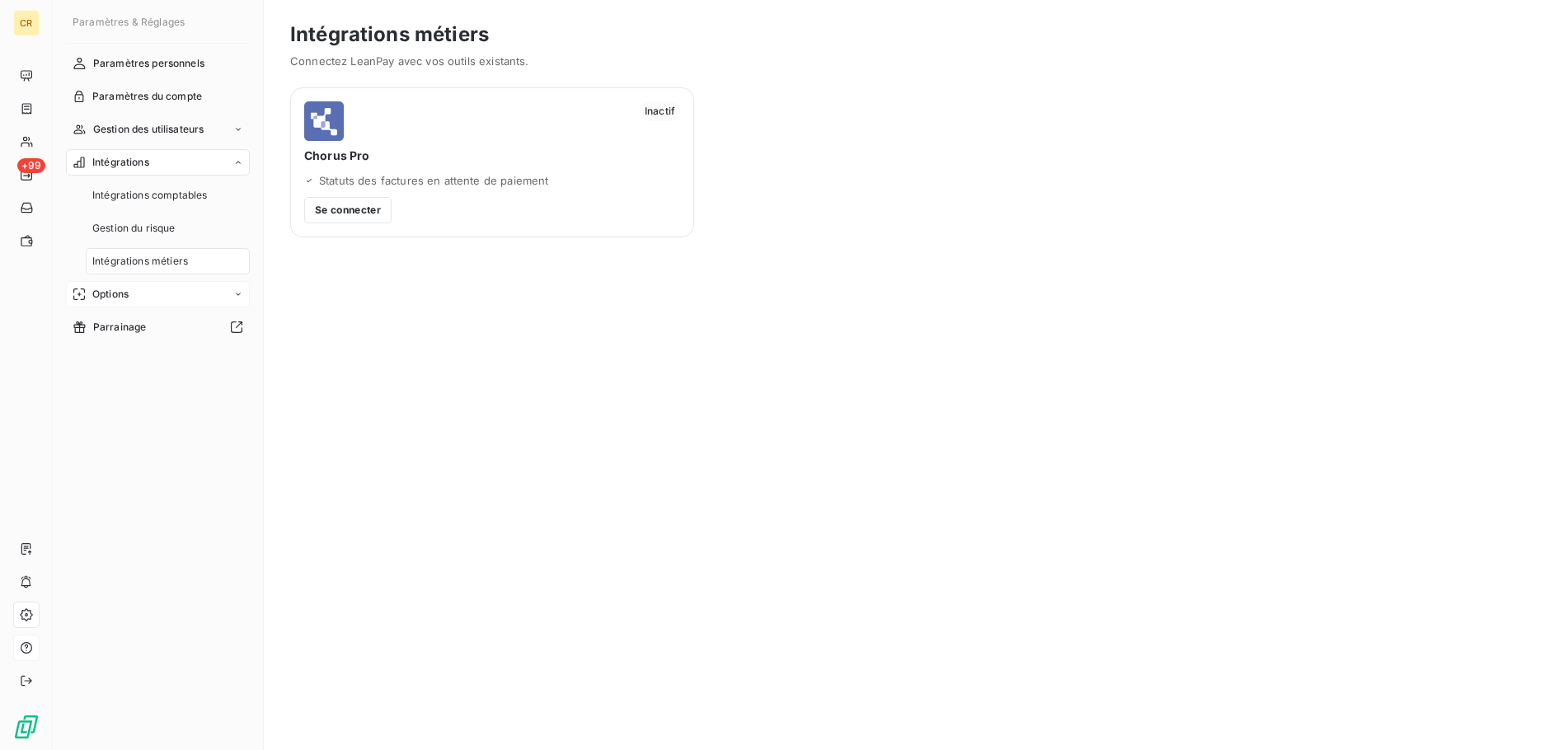
click at [119, 294] on span "Options" at bounding box center [110, 295] width 36 height 15
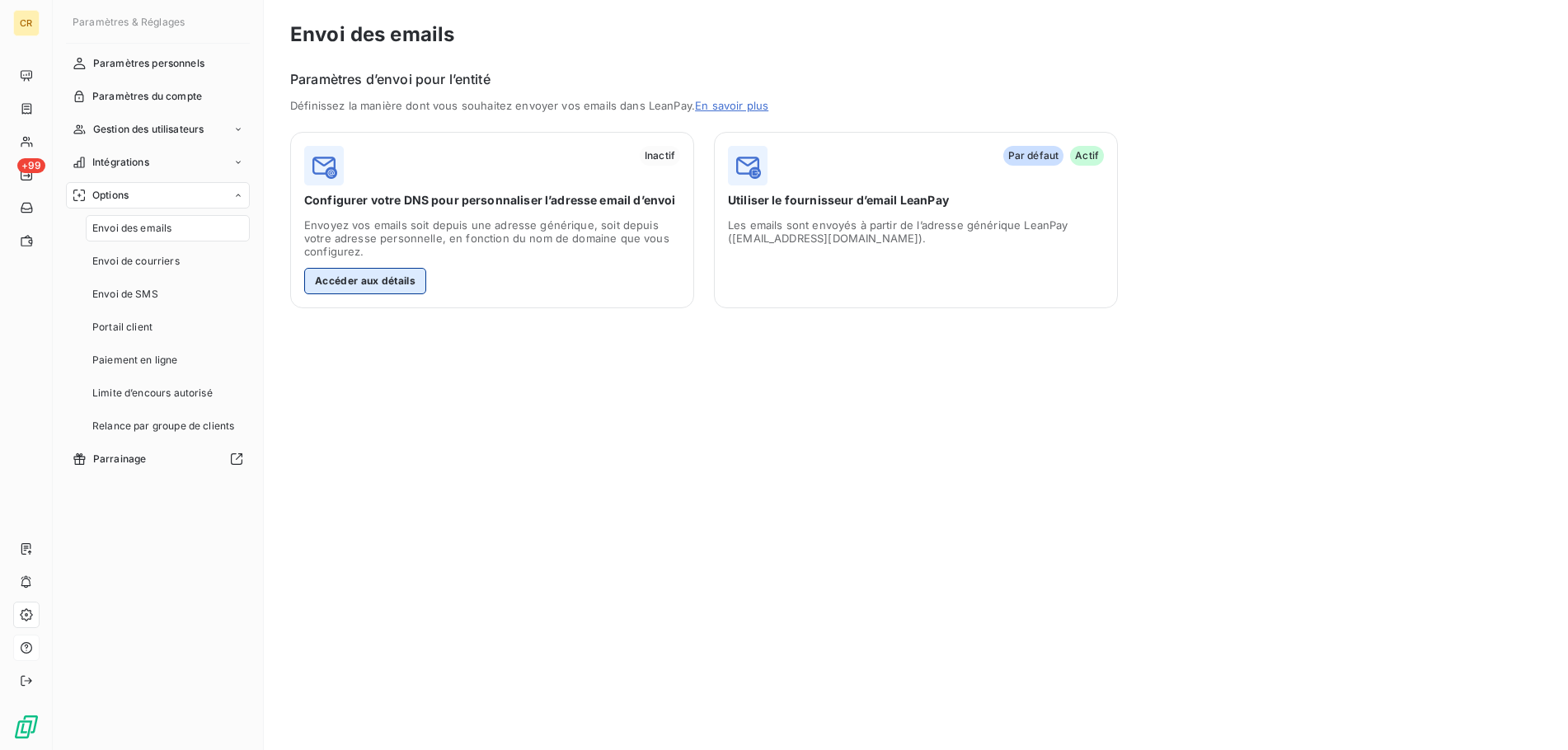
click at [355, 282] on button "Accéder aux détails" at bounding box center [365, 281] width 122 height 27
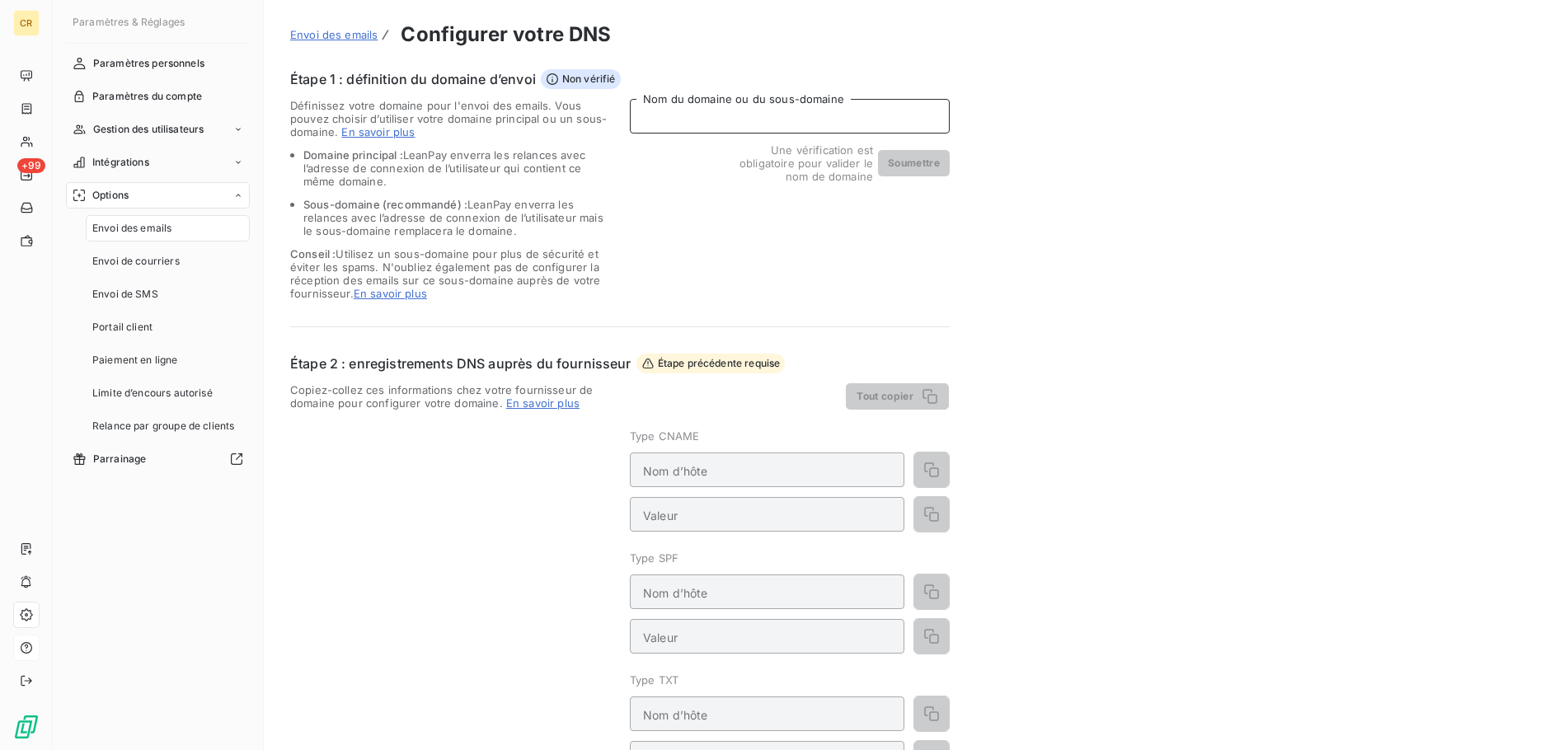
click at [753, 118] on input "Nom du domaine ou du sous-domaine" at bounding box center [789, 116] width 320 height 34
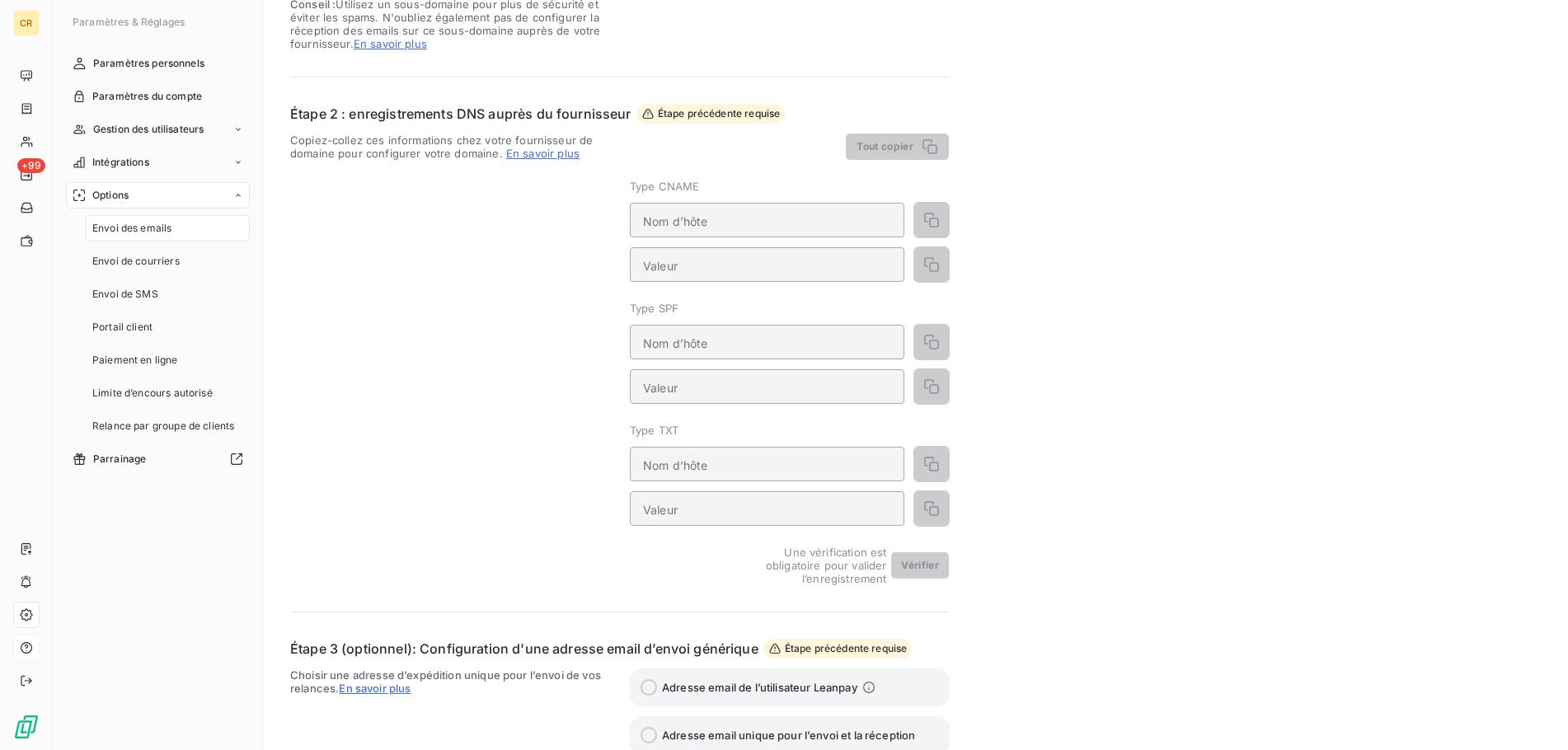
scroll to position [390, 0]
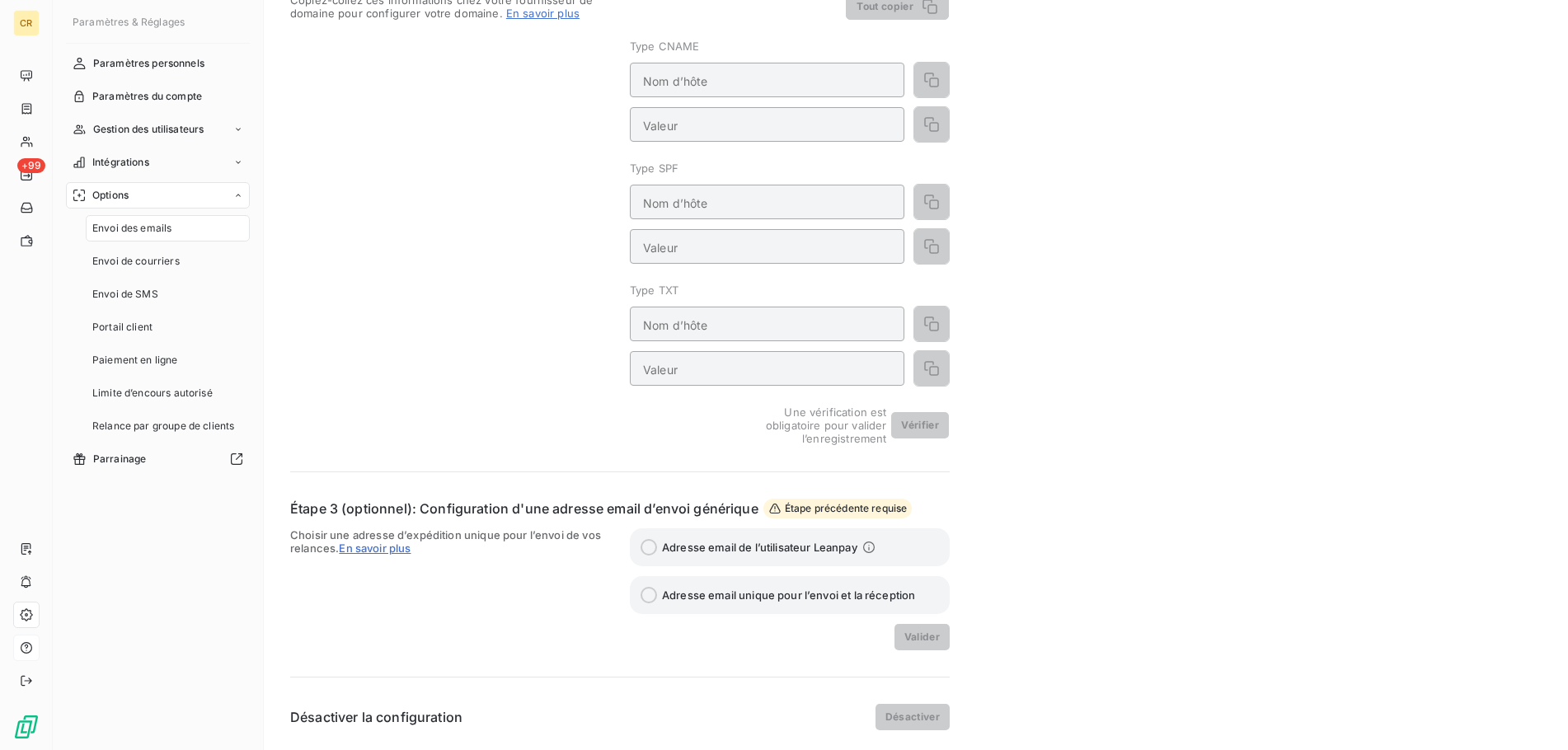
click at [649, 603] on label "Adresse email unique pour l’envoi et la réception" at bounding box center [789, 594] width 320 height 38
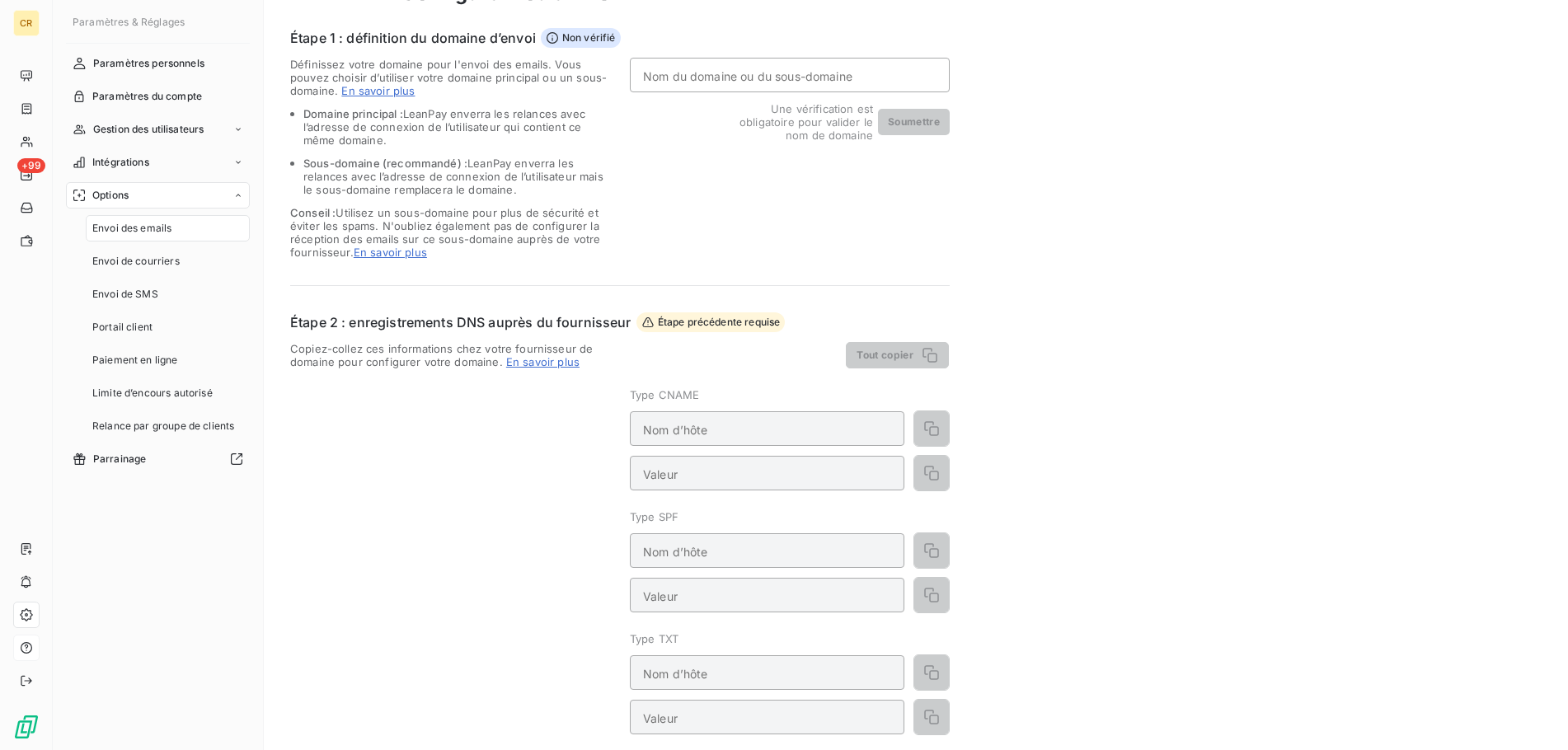
scroll to position [0, 0]
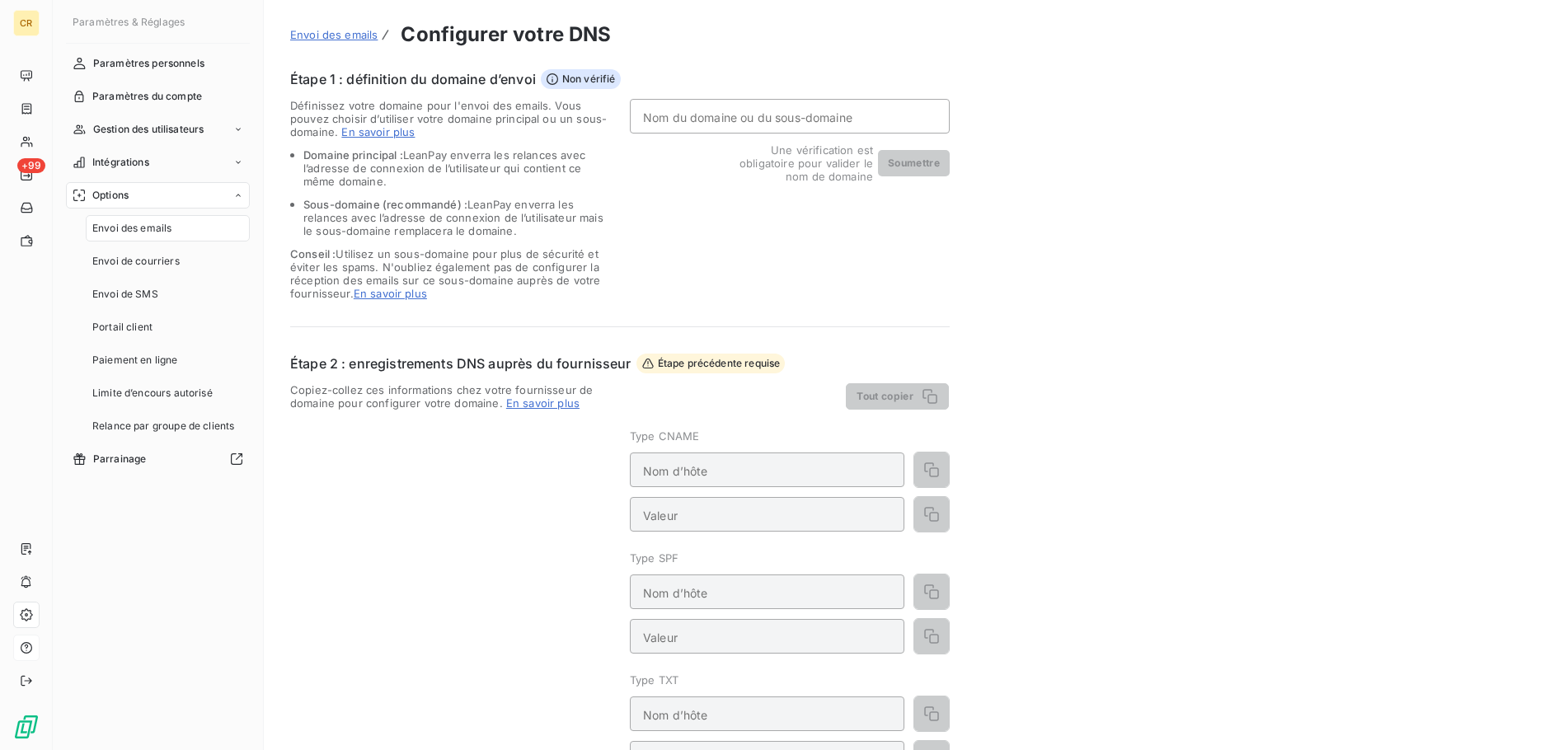
click at [368, 132] on span "En savoir plus" at bounding box center [378, 132] width 74 height 13
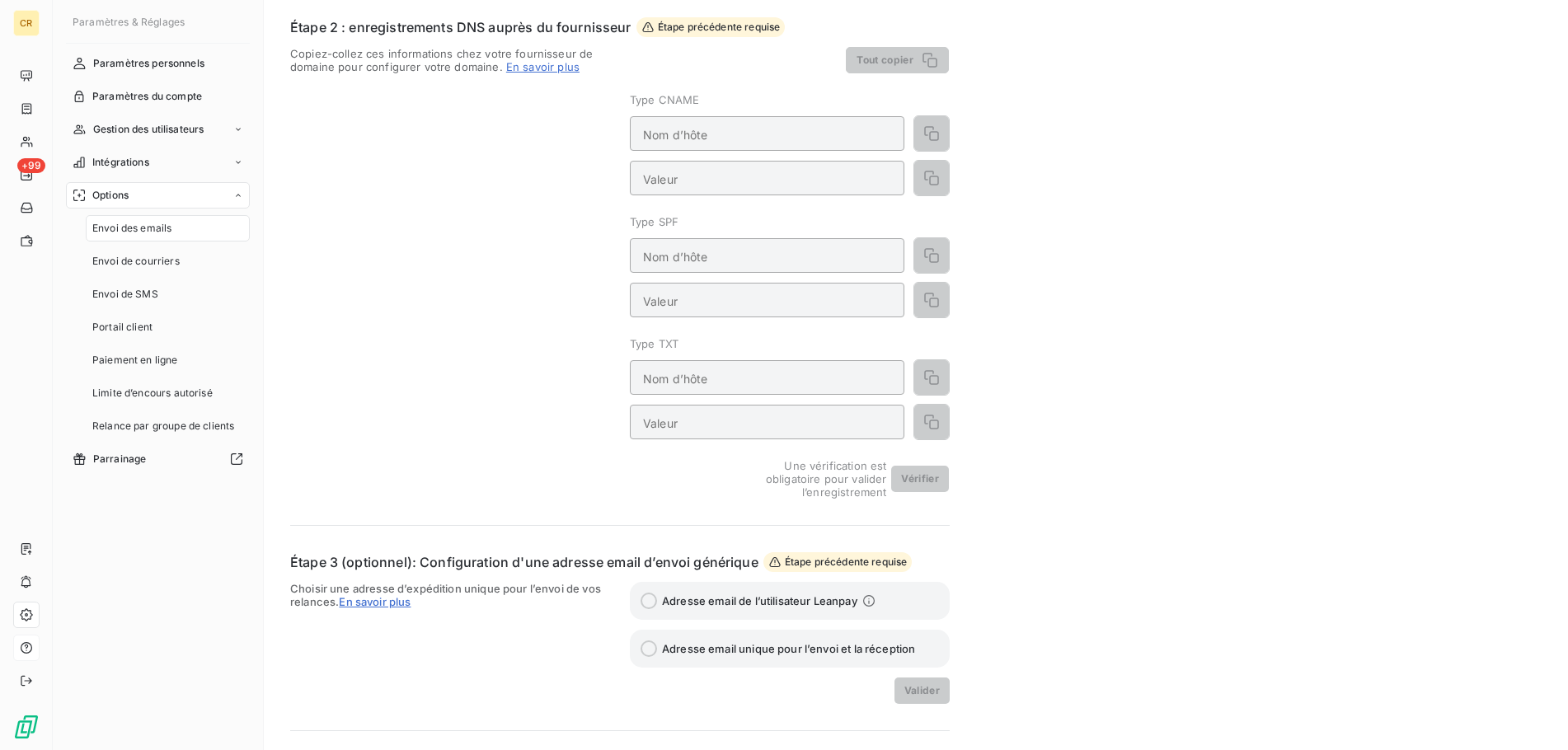
scroll to position [390, 0]
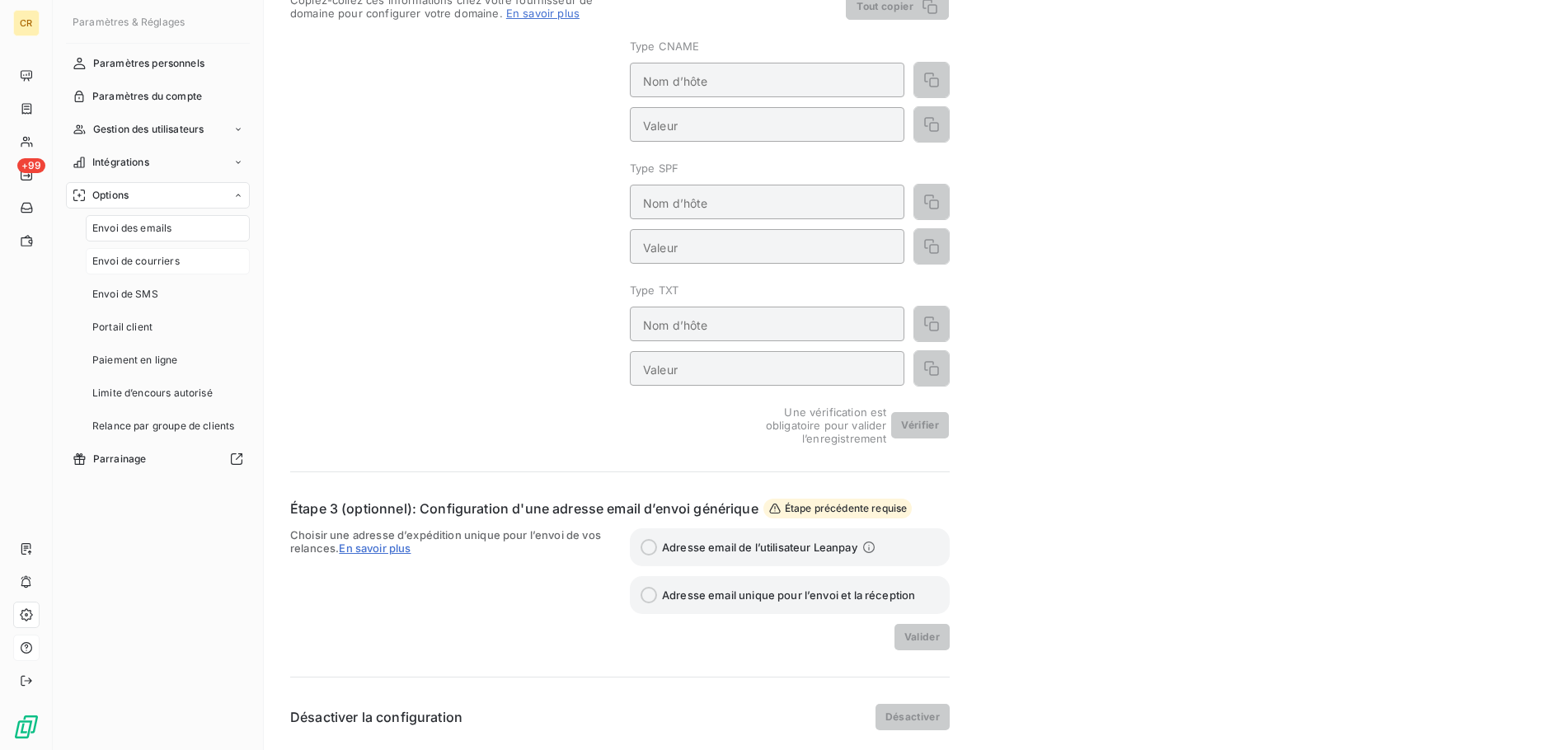
click at [148, 265] on span "Envoi de courriers" at bounding box center [136, 261] width 87 height 15
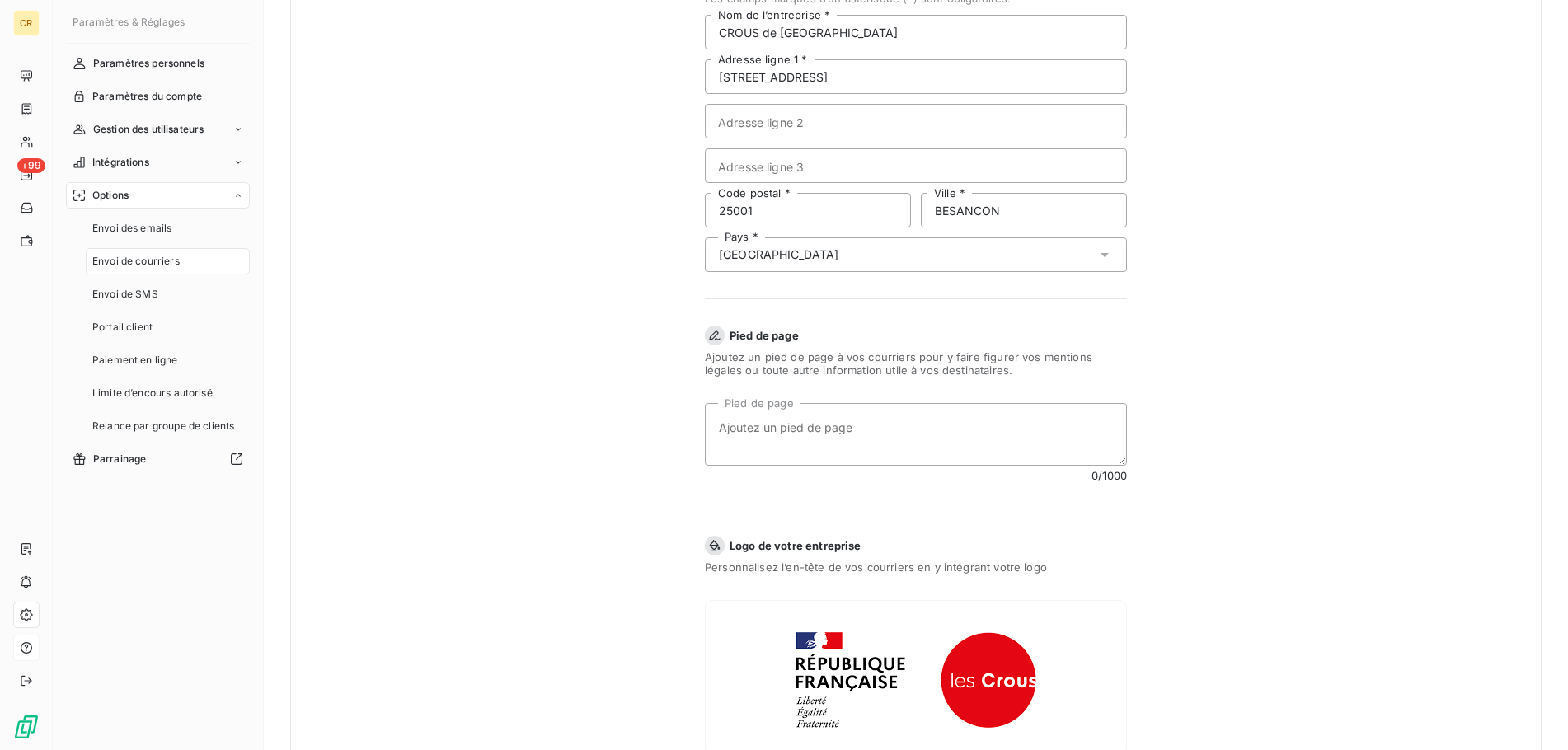
scroll to position [449, 0]
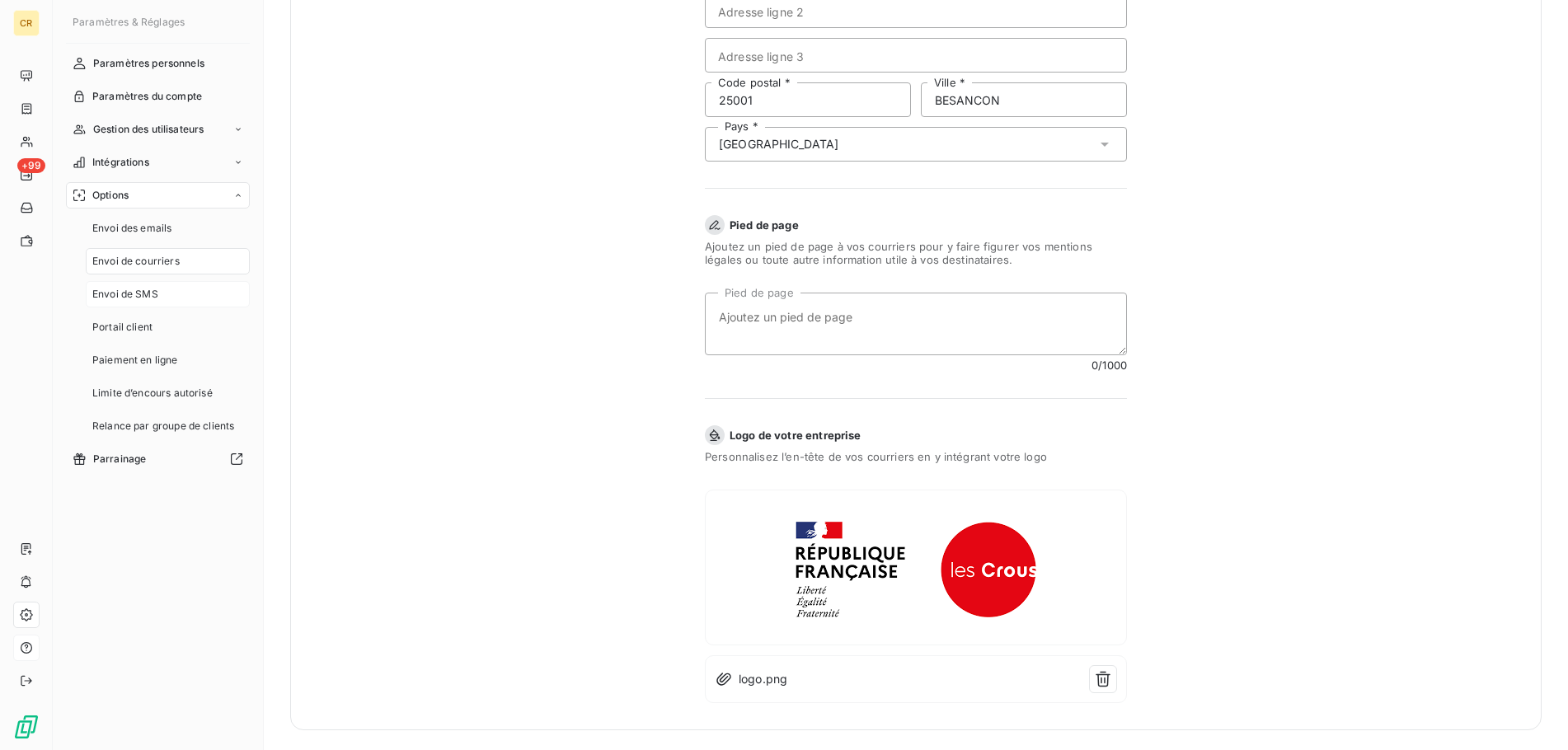
click at [153, 301] on span "Envoi de SMS" at bounding box center [125, 295] width 66 height 15
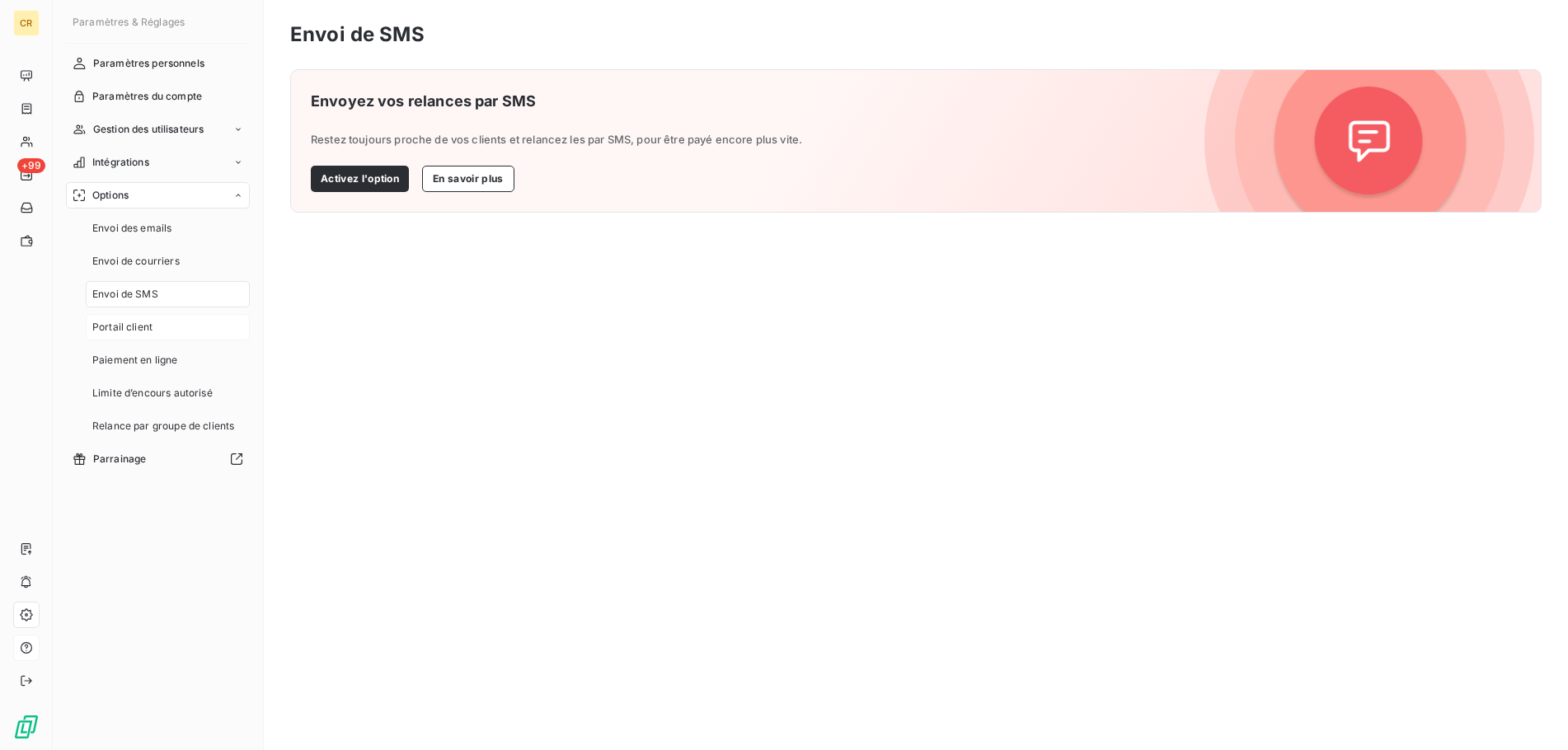
click at [146, 326] on span "Portail client" at bounding box center [122, 327] width 60 height 15
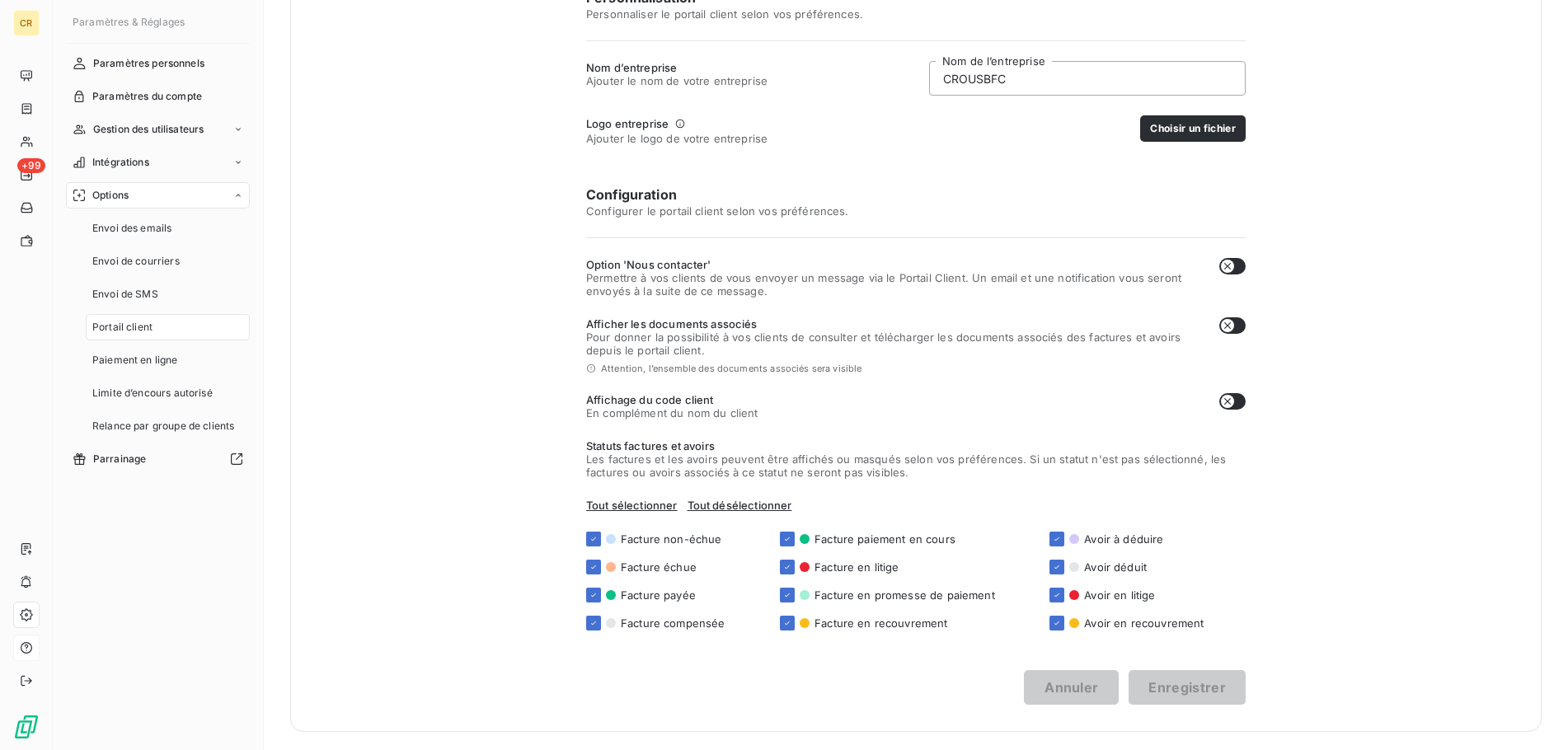
scroll to position [270, 0]
click at [133, 364] on span "Paiement en ligne" at bounding box center [135, 360] width 85 height 15
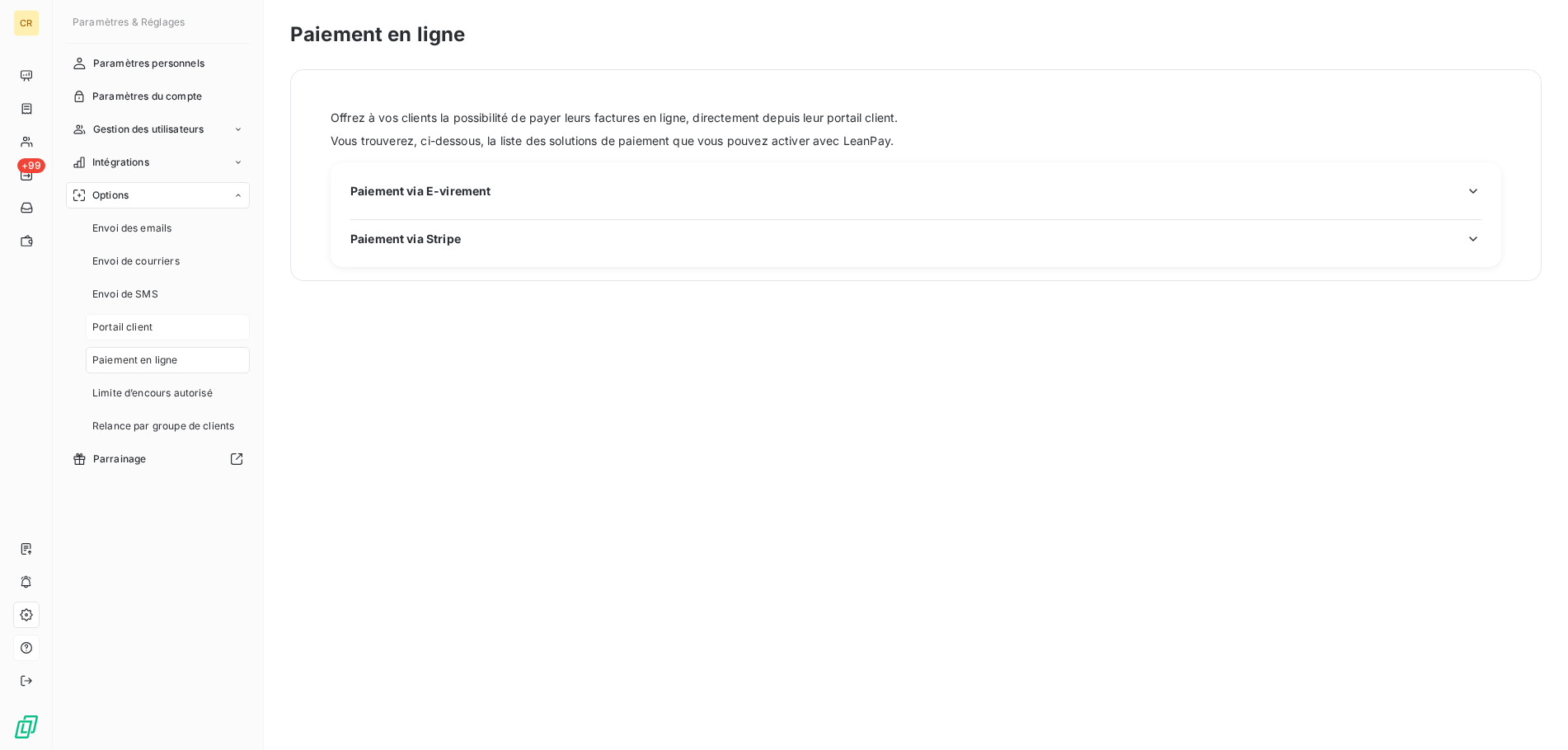
click at [146, 328] on span "Portail client" at bounding box center [122, 327] width 60 height 15
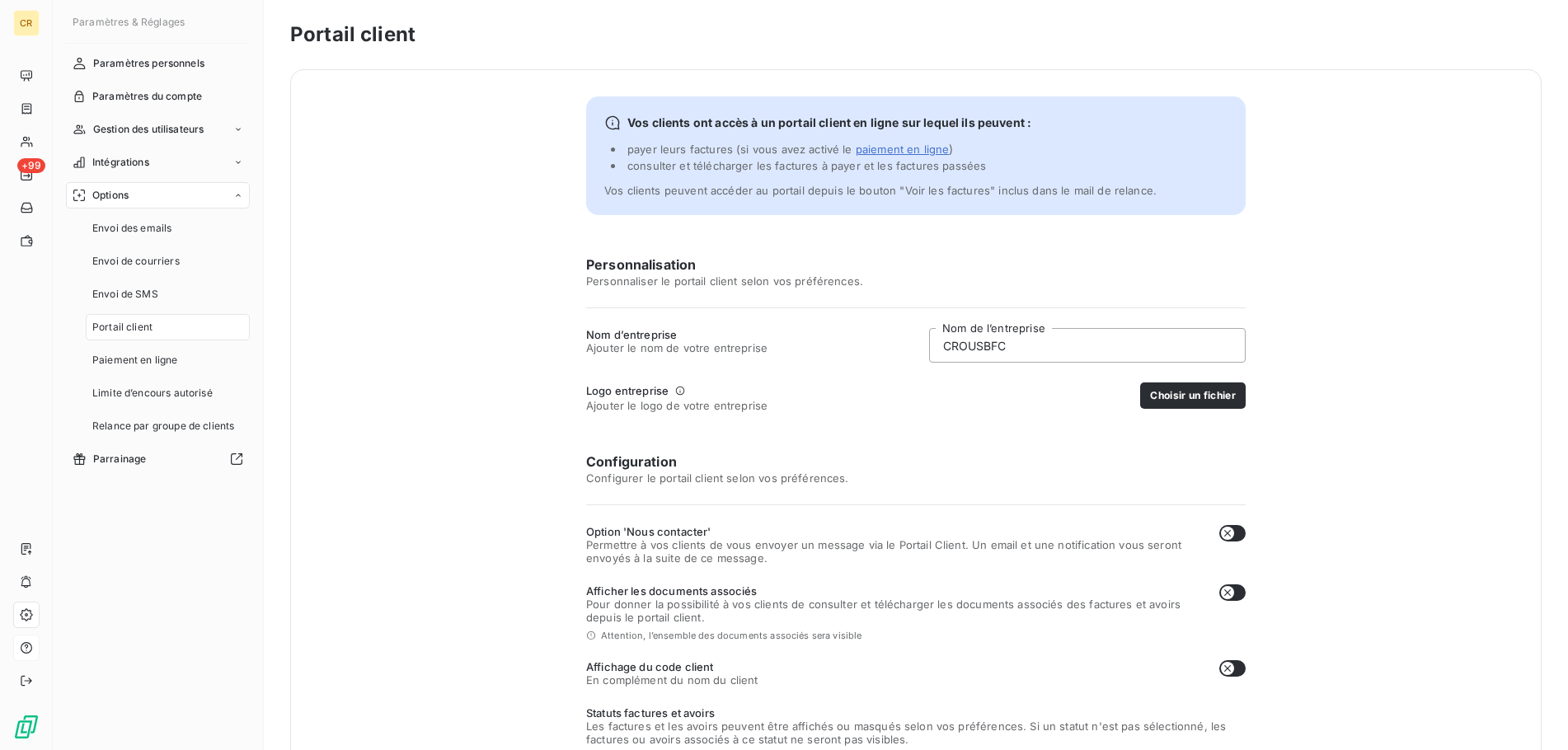
scroll to position [270, 0]
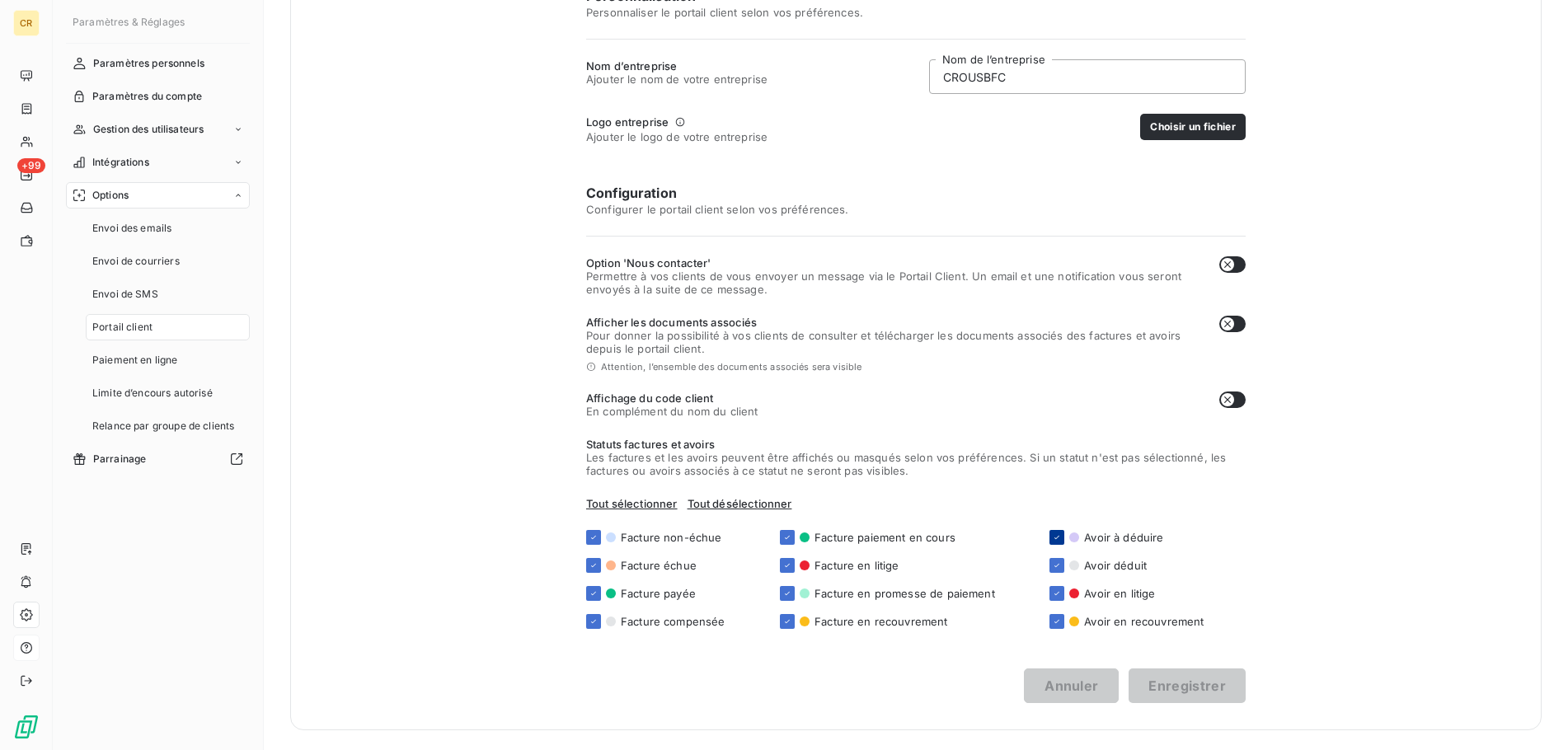
click at [1053, 540] on icon at bounding box center [1056, 537] width 10 height 10
checkbox input "false"
drag, startPoint x: 1057, startPoint y: 564, endPoint x: 1057, endPoint y: 575, distance: 11.0
click at [1057, 565] on icon at bounding box center [1056, 565] width 5 height 3
checkbox input "false"
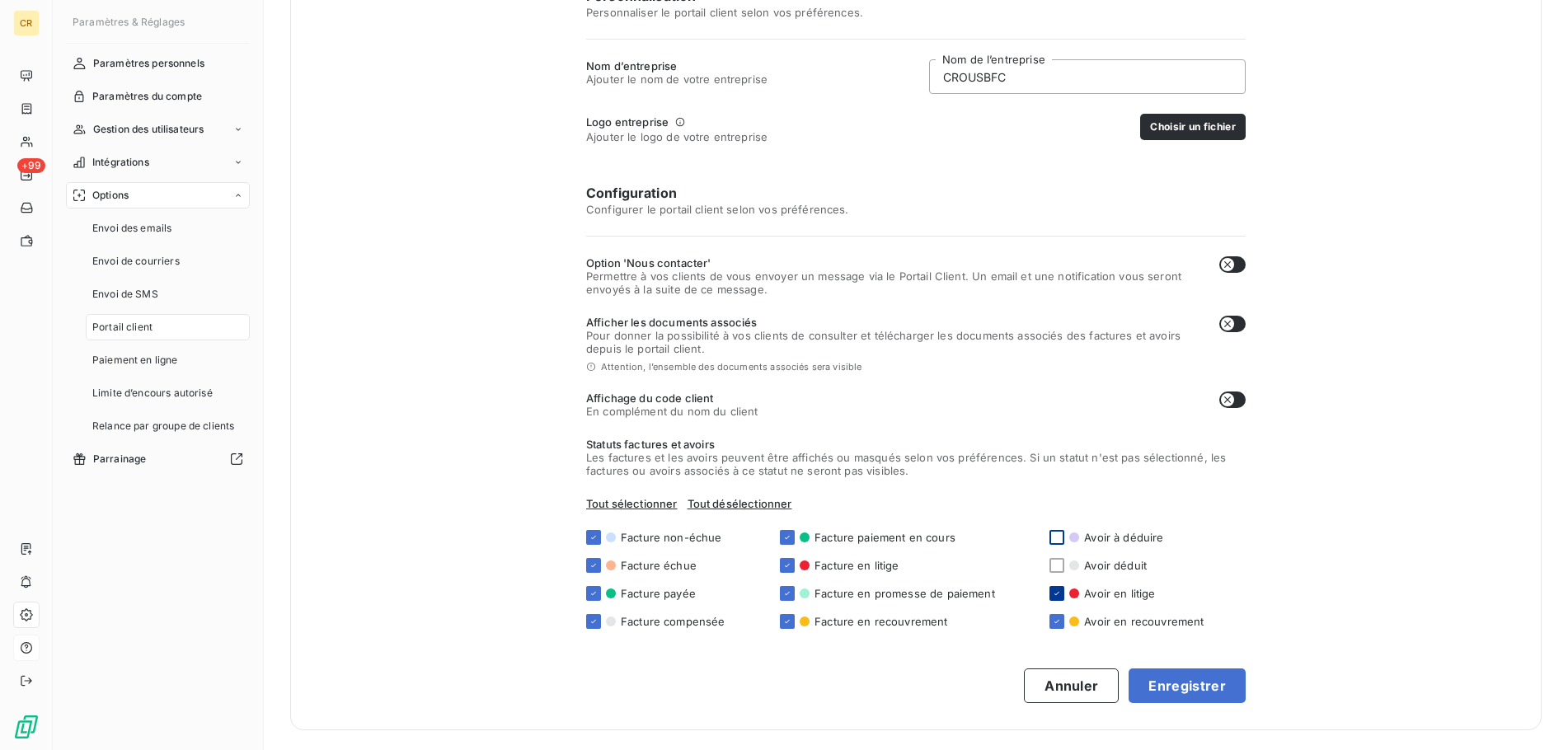
click at [1054, 588] on div at bounding box center [1056, 593] width 15 height 15
checkbox input "false"
click at [1052, 619] on icon at bounding box center [1056, 621] width 10 height 10
checkbox input "false"
click at [1212, 691] on button "Enregistrer" at bounding box center [1187, 685] width 117 height 34
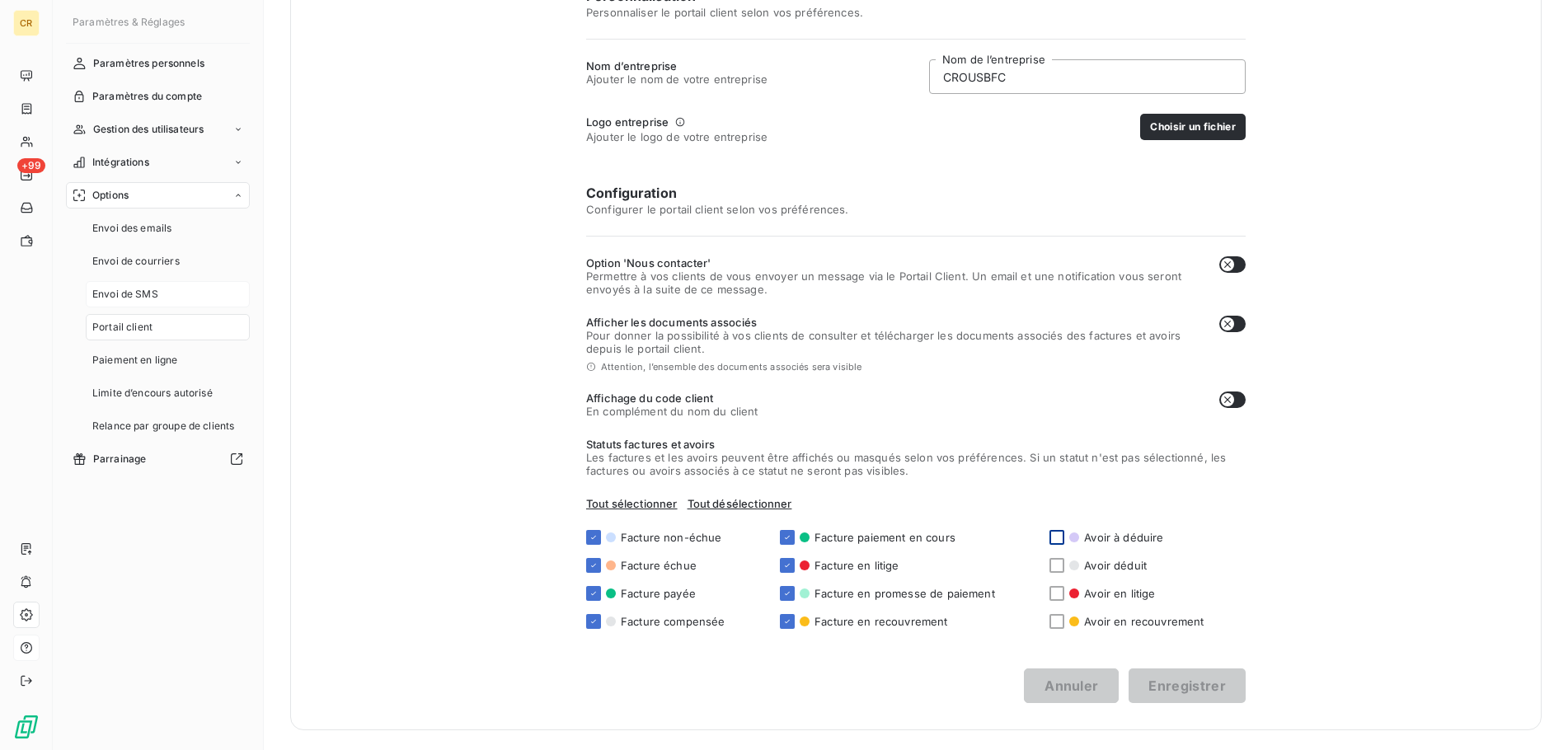
click at [130, 295] on span "Envoi de SMS" at bounding box center [125, 295] width 66 height 15
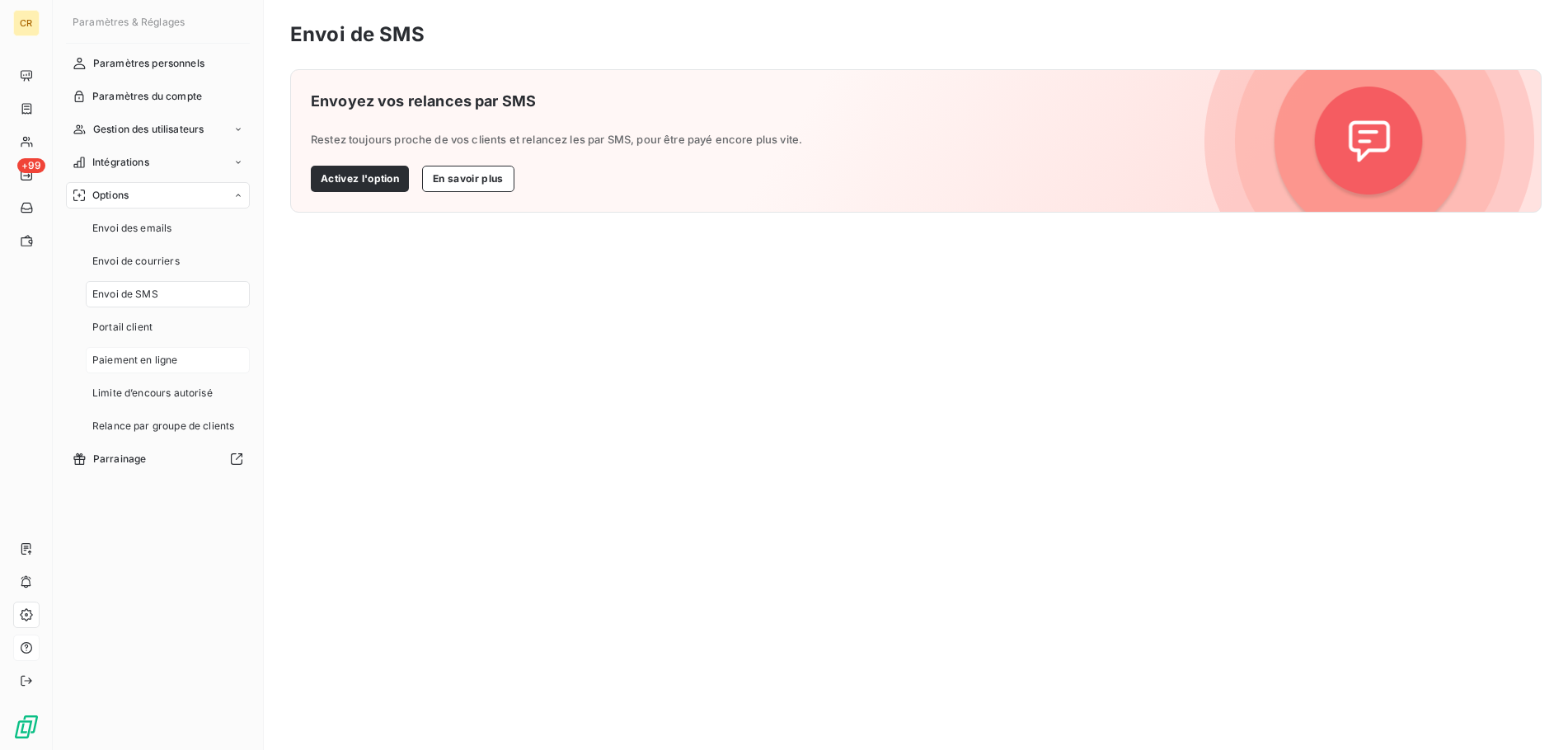
click at [132, 360] on span "Paiement en ligne" at bounding box center [135, 360] width 85 height 15
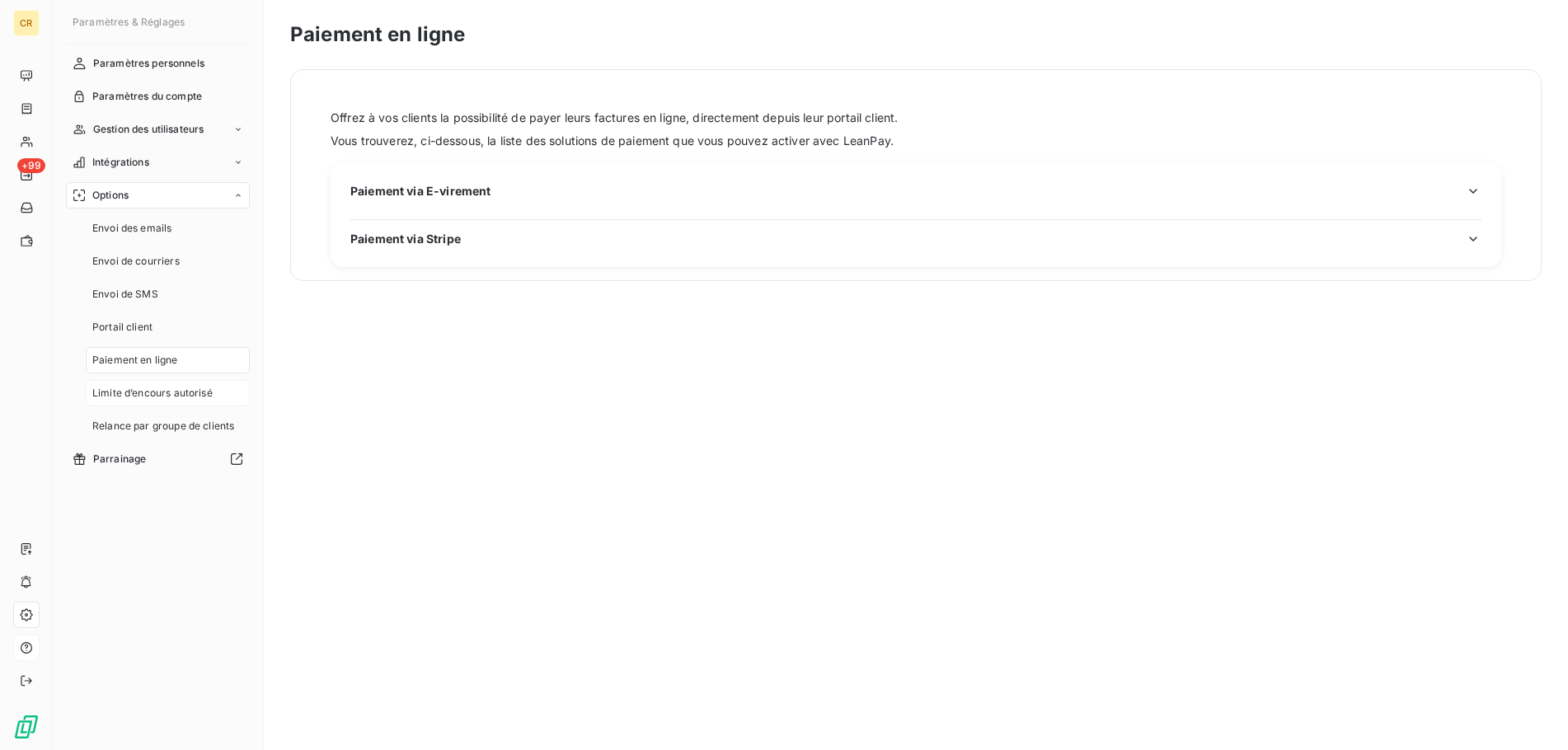
click at [131, 395] on span "Limite d’encours autorisé" at bounding box center [152, 393] width 121 height 15
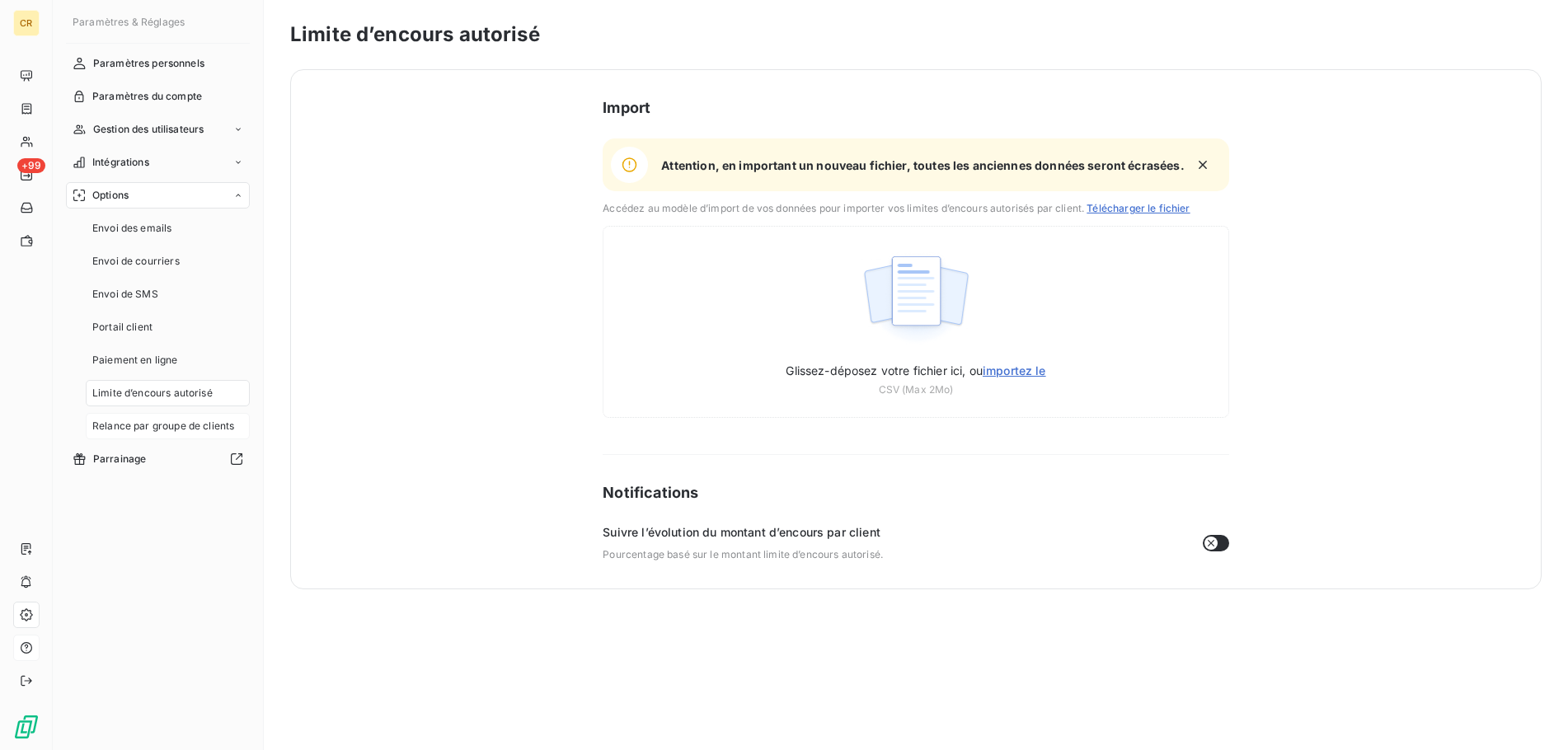
click at [131, 425] on span "Relance par groupe de clients" at bounding box center [162, 426] width 141 height 15
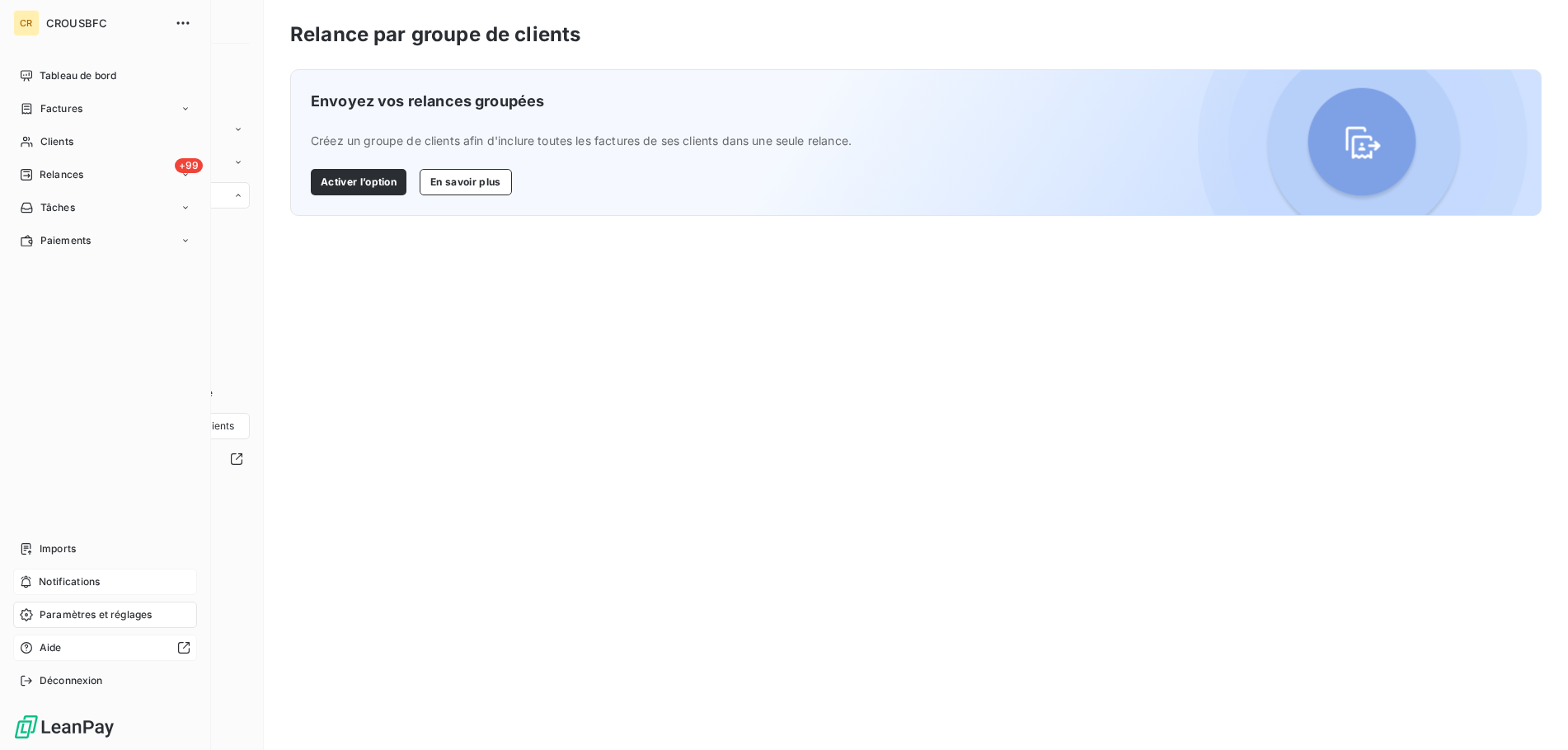
click at [47, 583] on span "Notifications" at bounding box center [69, 582] width 61 height 15
click at [44, 552] on span "Imports" at bounding box center [57, 549] width 36 height 15
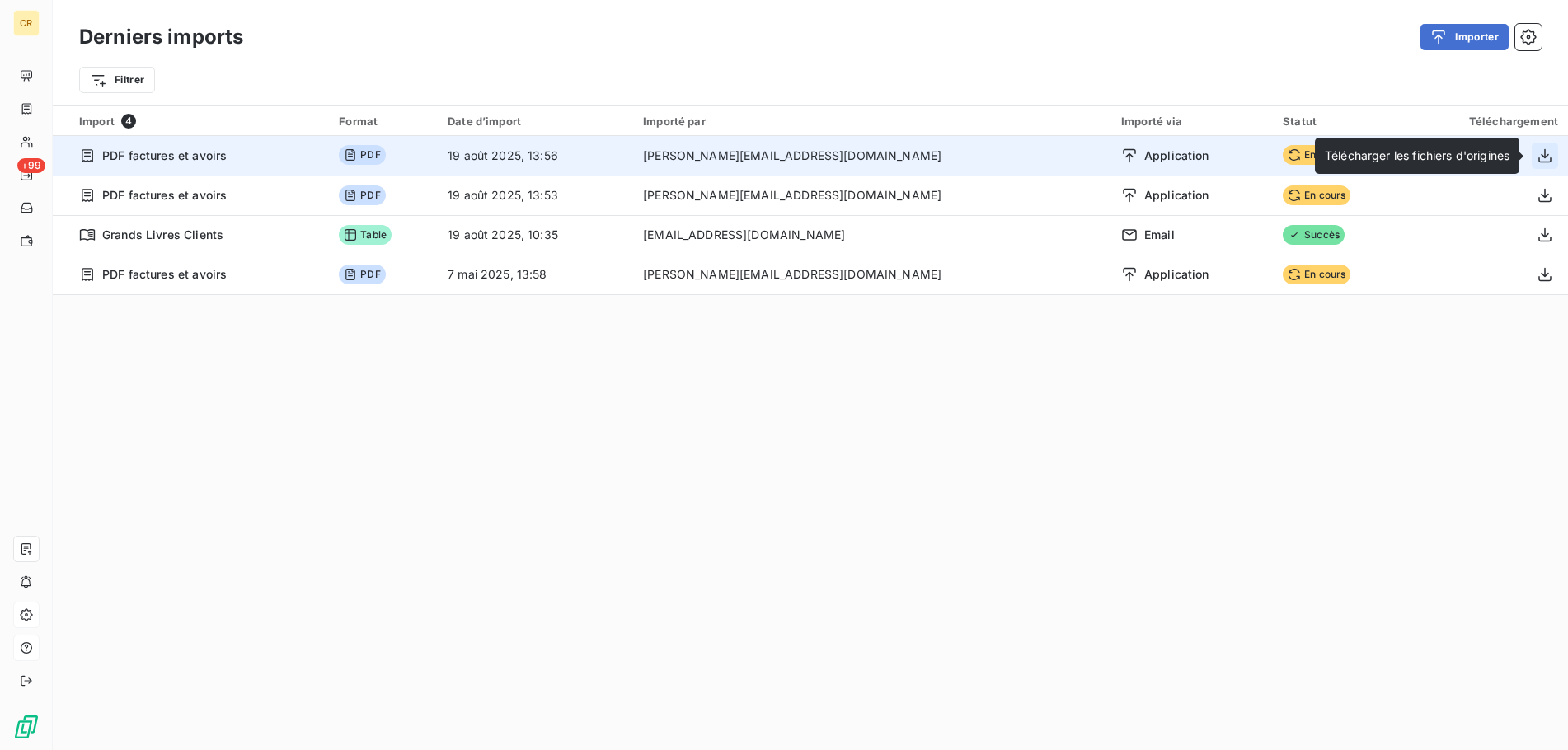
click at [1547, 162] on icon "button" at bounding box center [1545, 155] width 13 height 14
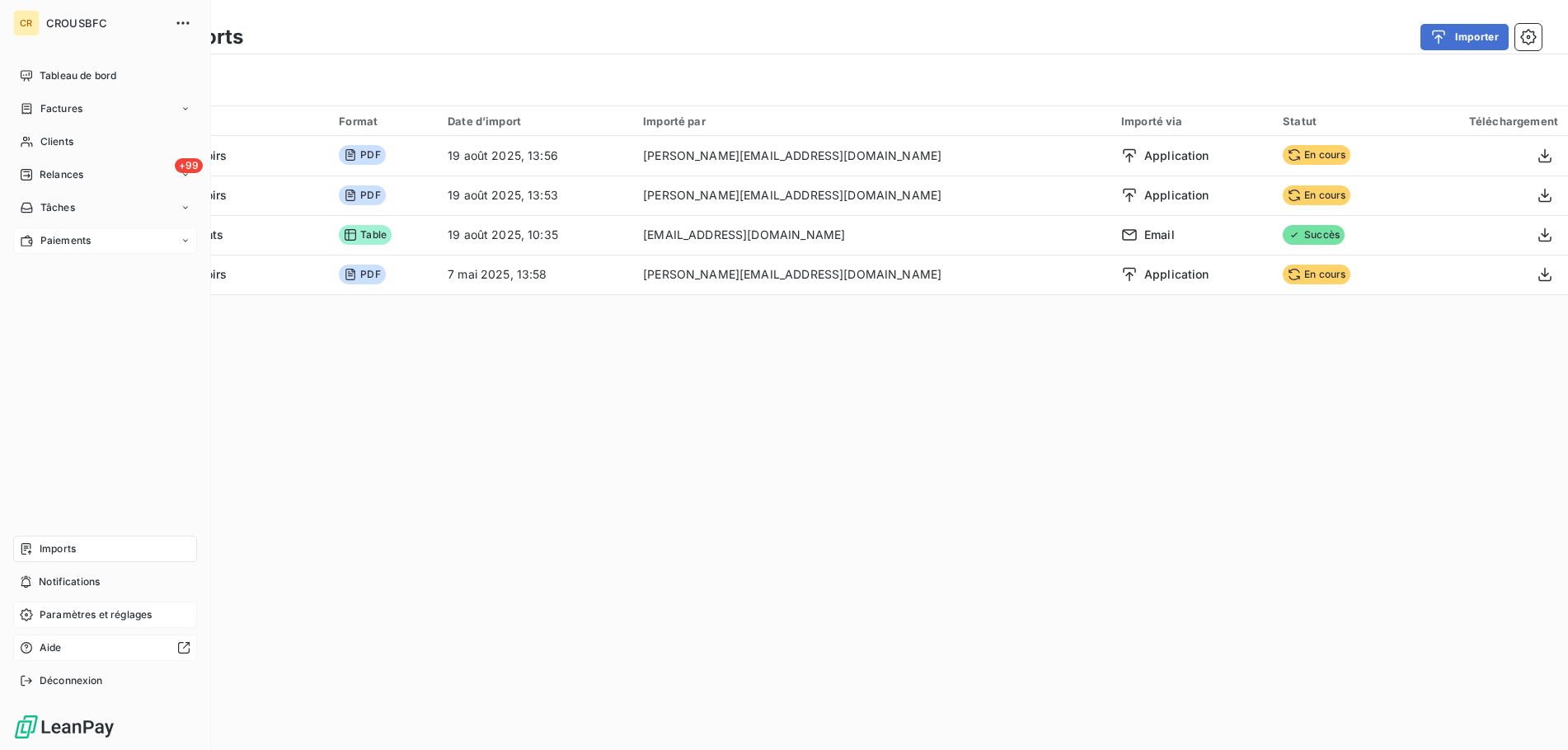
click at [56, 238] on span "Paiements" at bounding box center [65, 241] width 50 height 15
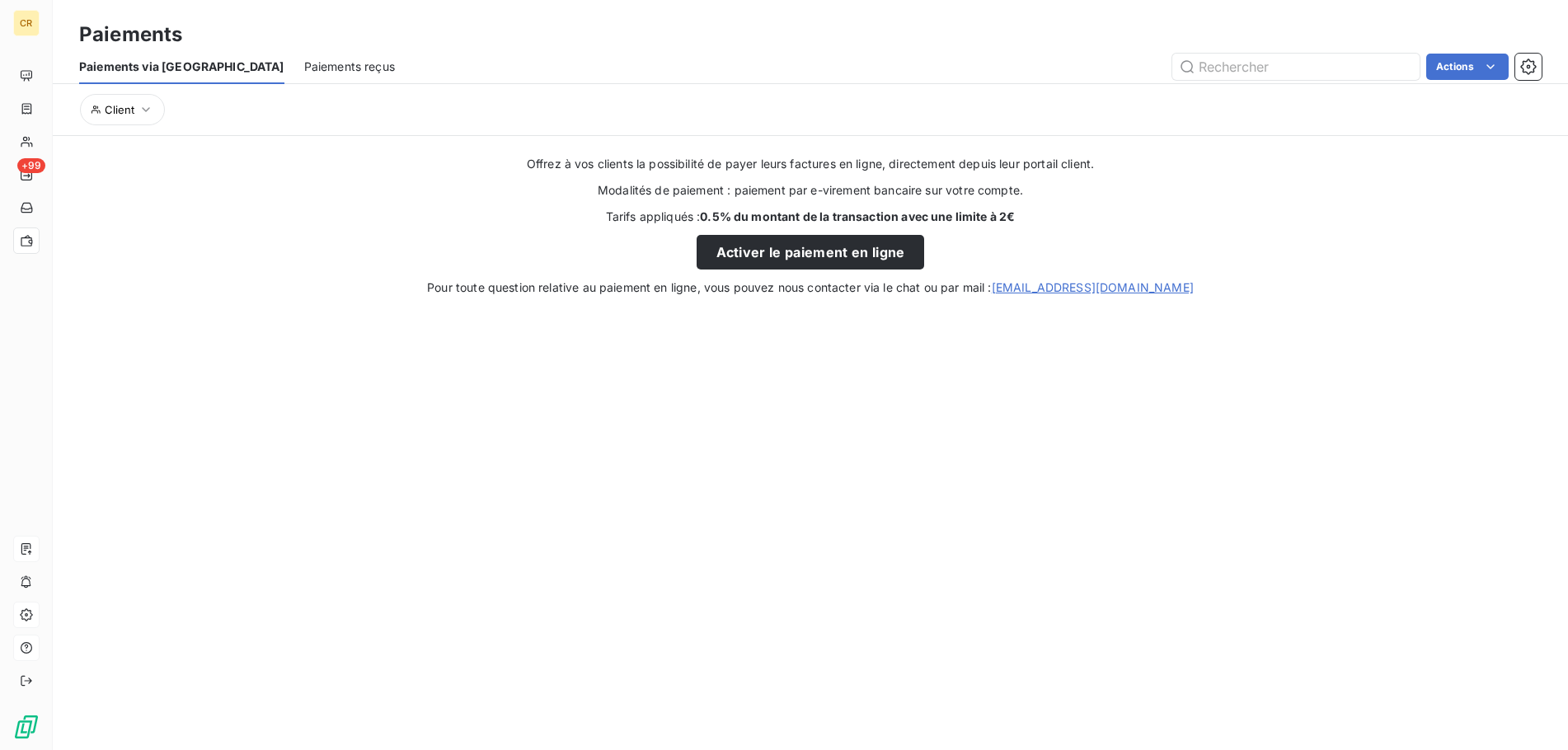
click at [304, 64] on span "Paiements reçus" at bounding box center [349, 67] width 90 height 17
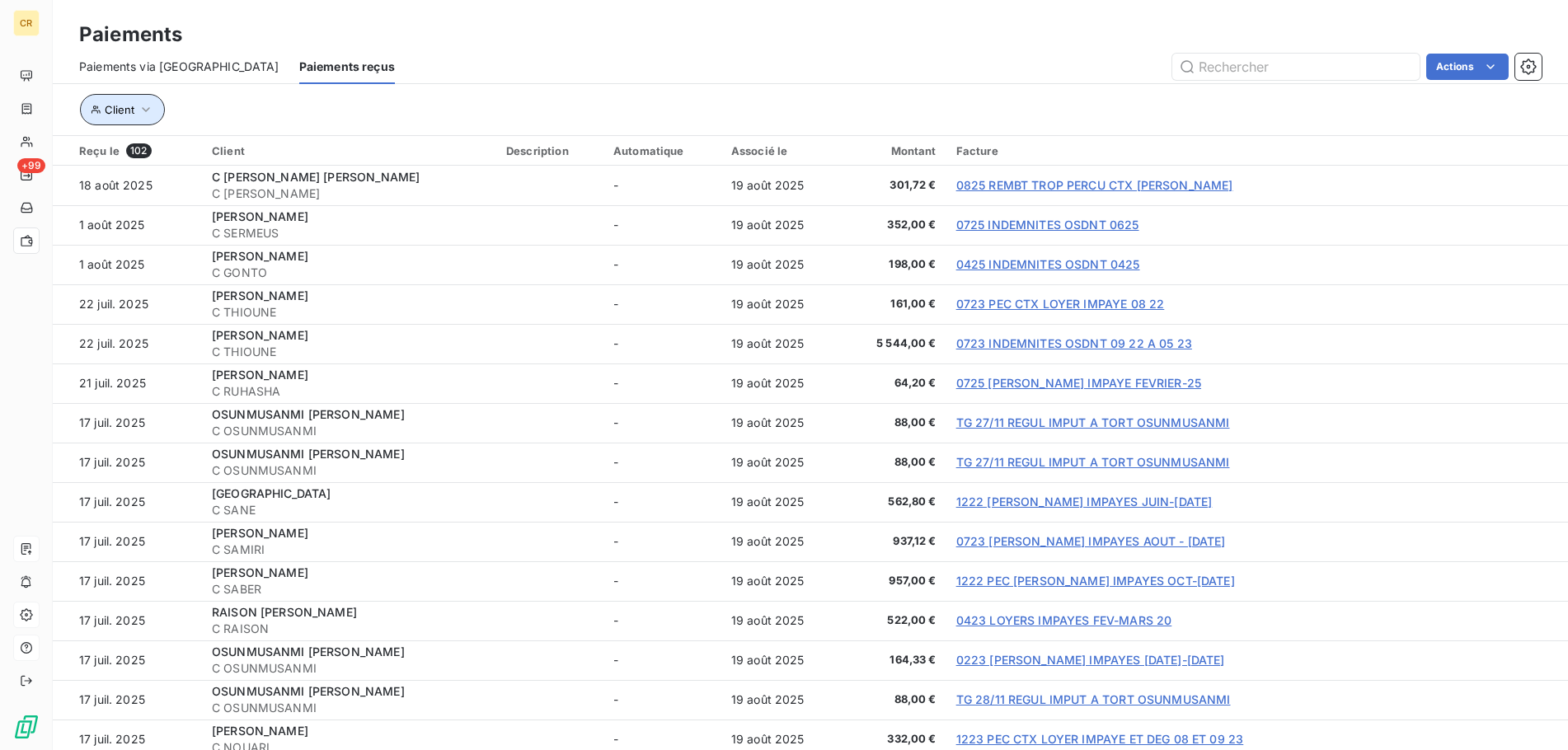
click at [150, 115] on icon "button" at bounding box center [146, 110] width 17 height 17
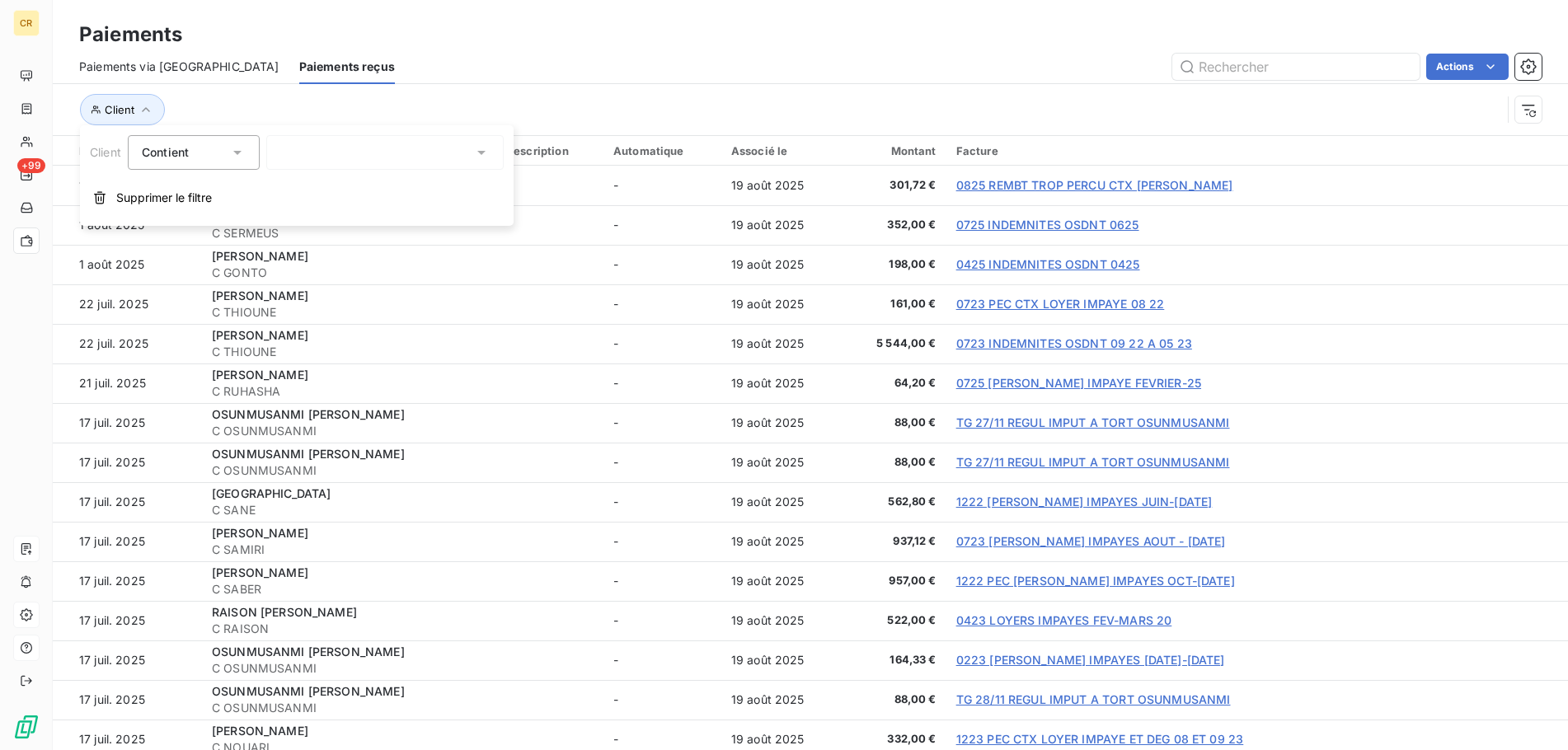
click at [165, 68] on span "Paiements via le Portail" at bounding box center [179, 67] width 200 height 17
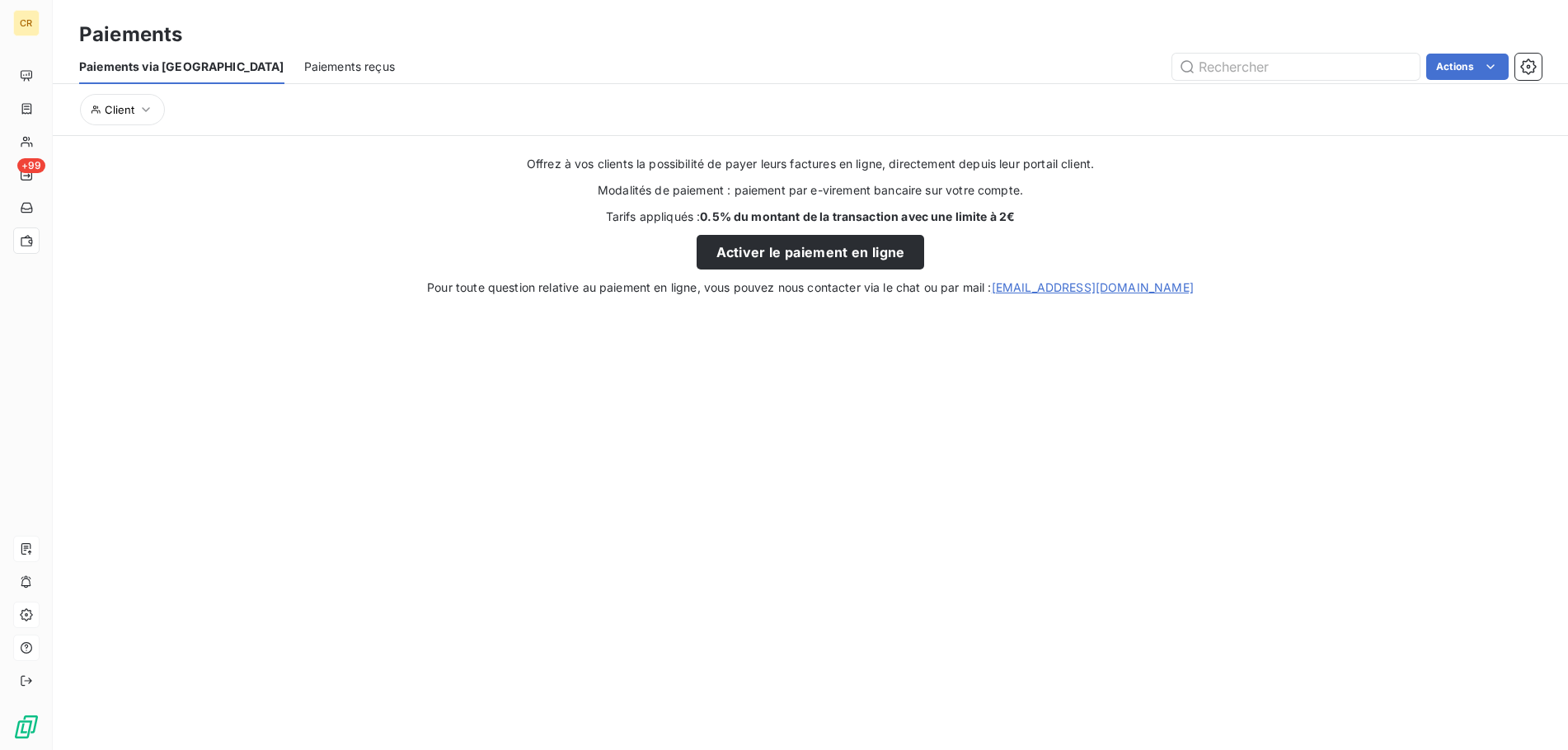
click at [304, 64] on span "Paiements reçus" at bounding box center [349, 67] width 90 height 17
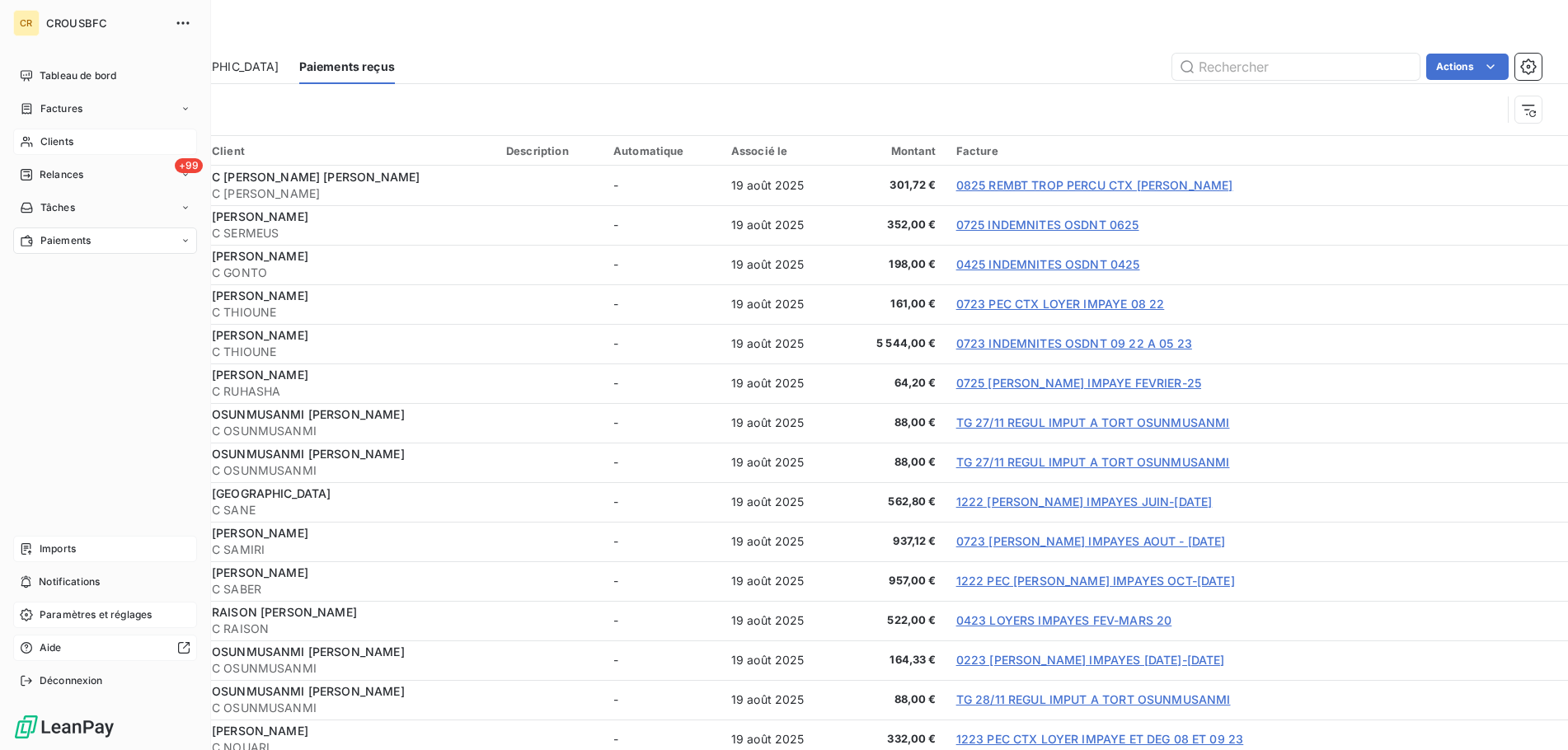
click at [47, 142] on span "Clients" at bounding box center [56, 141] width 33 height 15
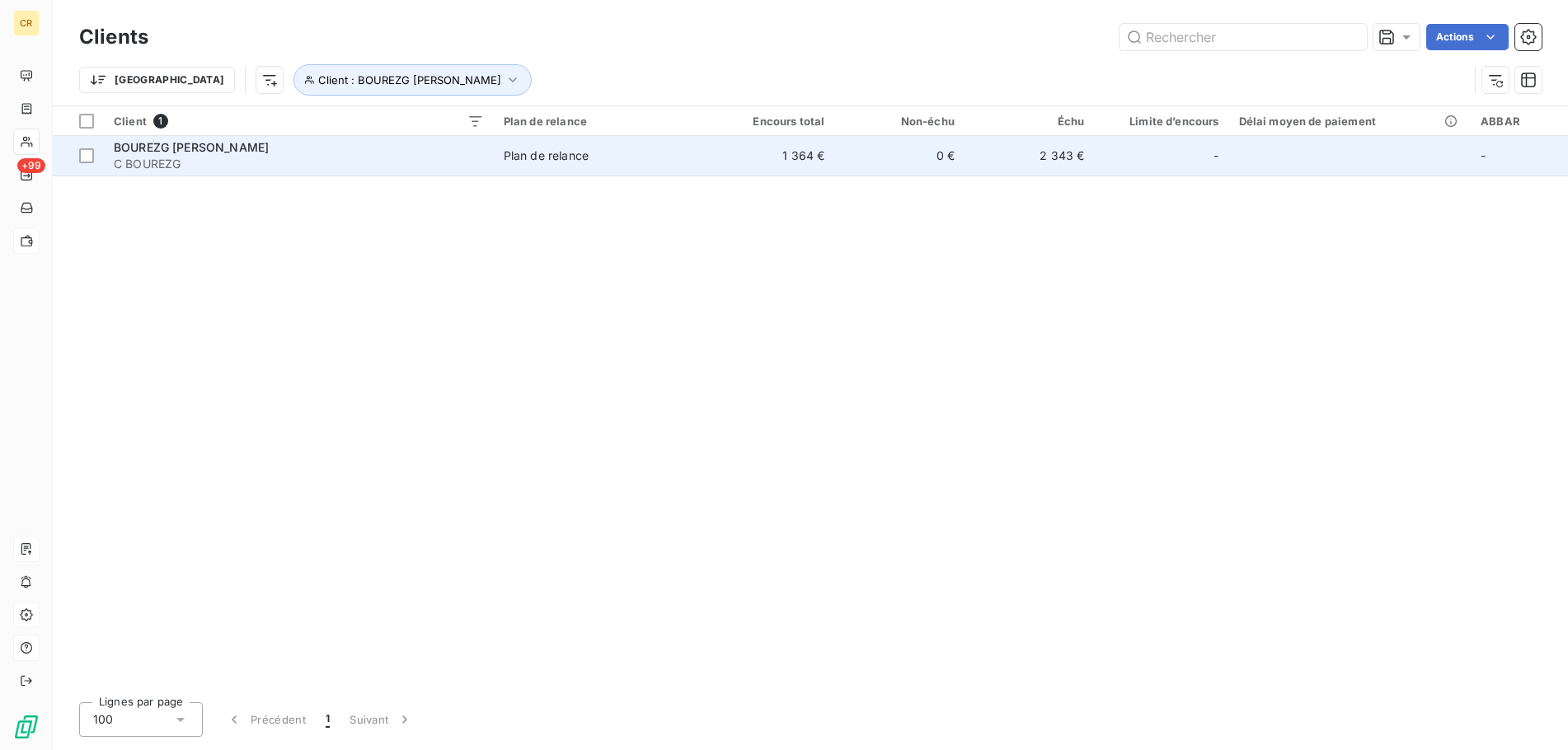
click at [185, 148] on span "BOUREZG MATHIS LEOPOLD" at bounding box center [191, 146] width 155 height 14
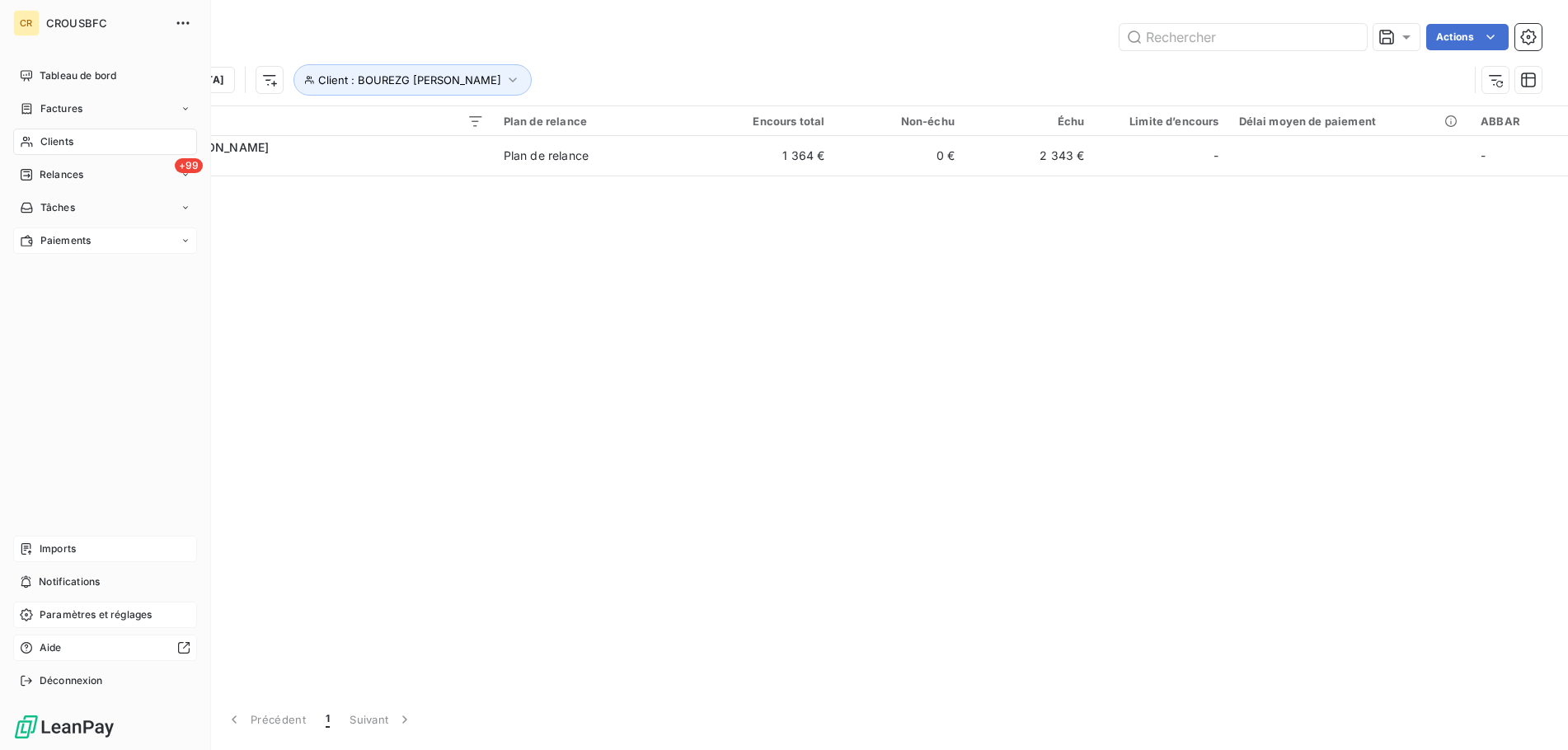
click at [29, 140] on icon at bounding box center [27, 141] width 14 height 13
click at [39, 145] on div "Clients" at bounding box center [105, 142] width 184 height 27
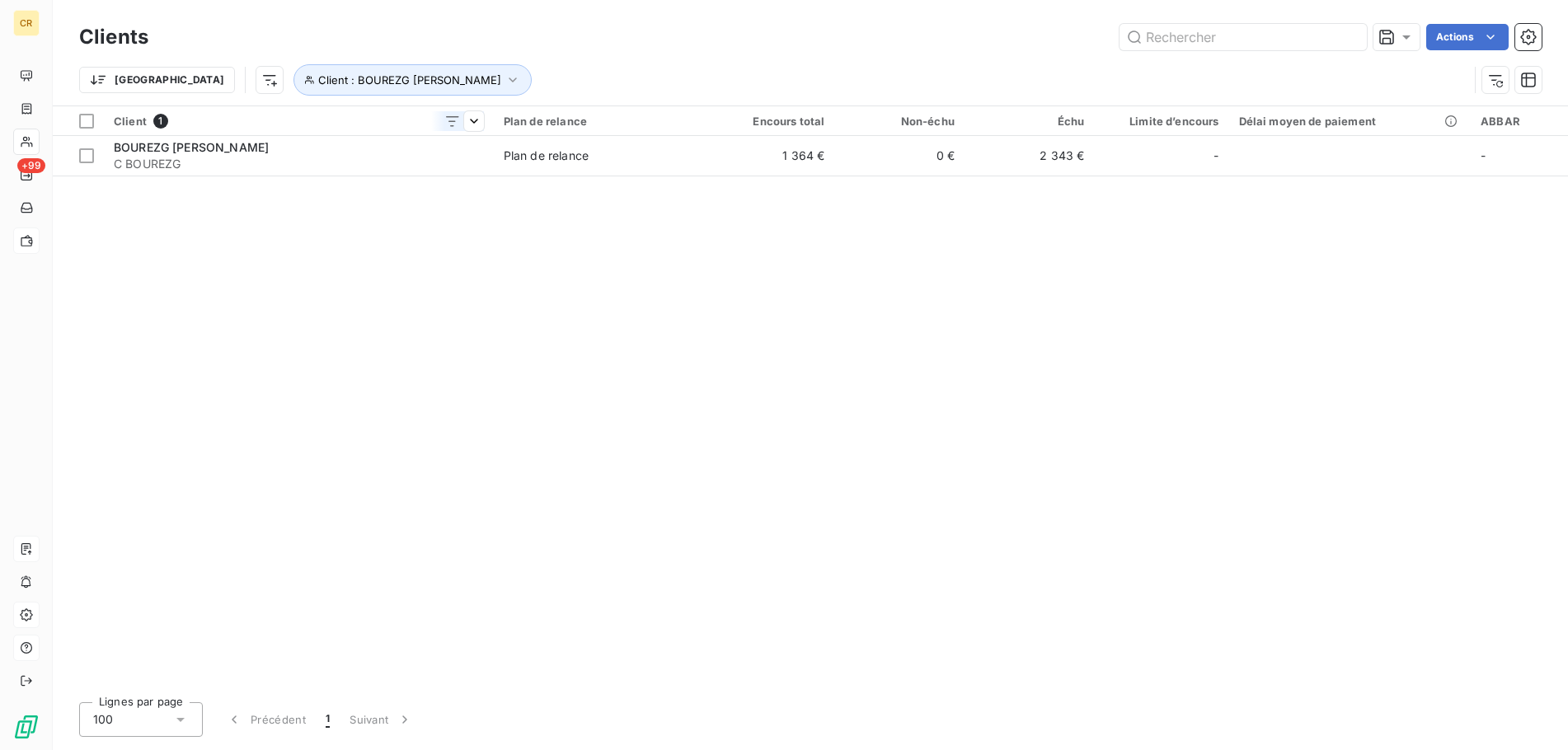
click at [162, 122] on span "1" at bounding box center [161, 121] width 15 height 15
click at [481, 122] on html "CR +99 Clients Actions Trier Client : BOUREZG MATHIS LEOPOLD Client 1 Plan de r…" at bounding box center [784, 375] width 1568 height 750
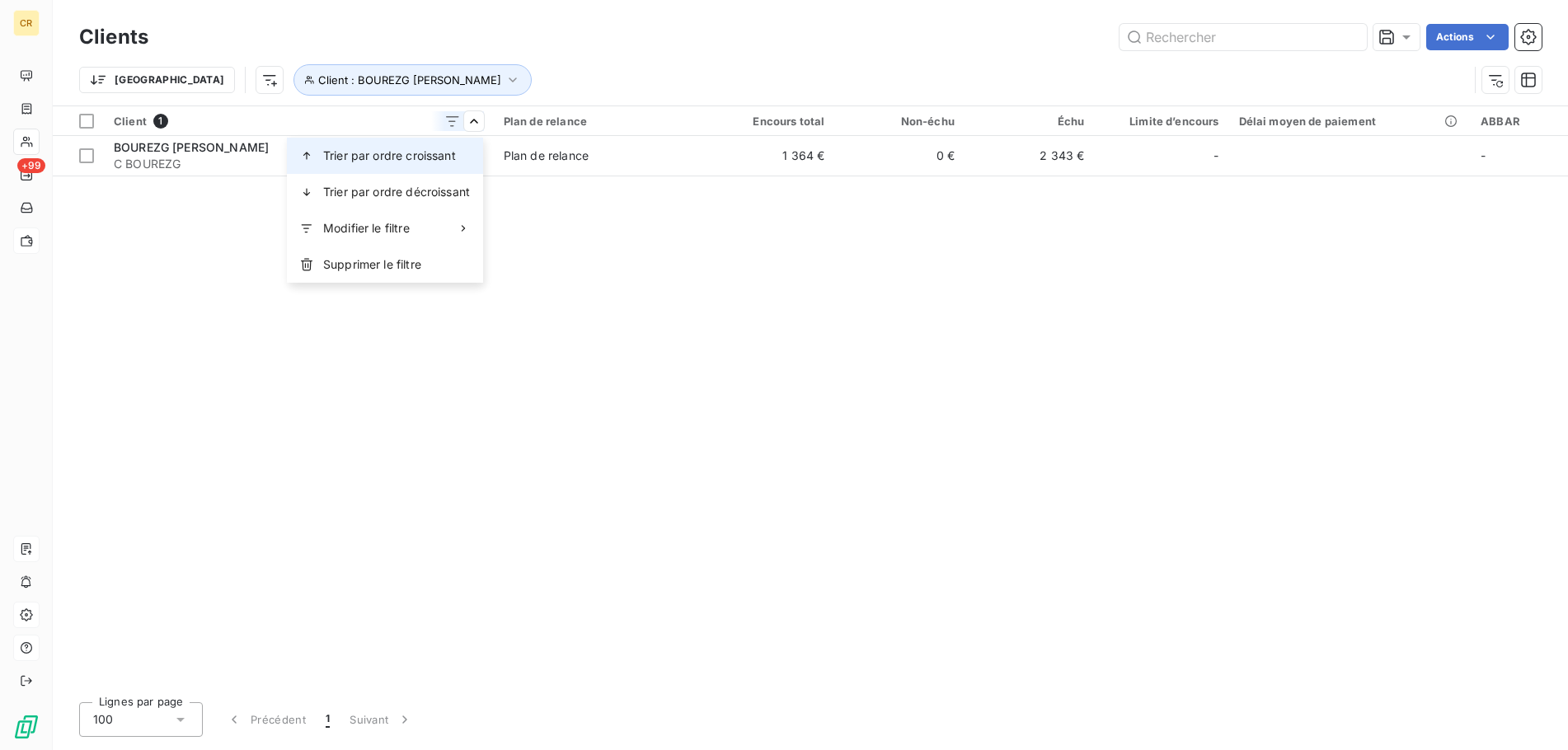
click at [447, 163] on span "Trier par ordre croissant" at bounding box center [389, 156] width 133 height 17
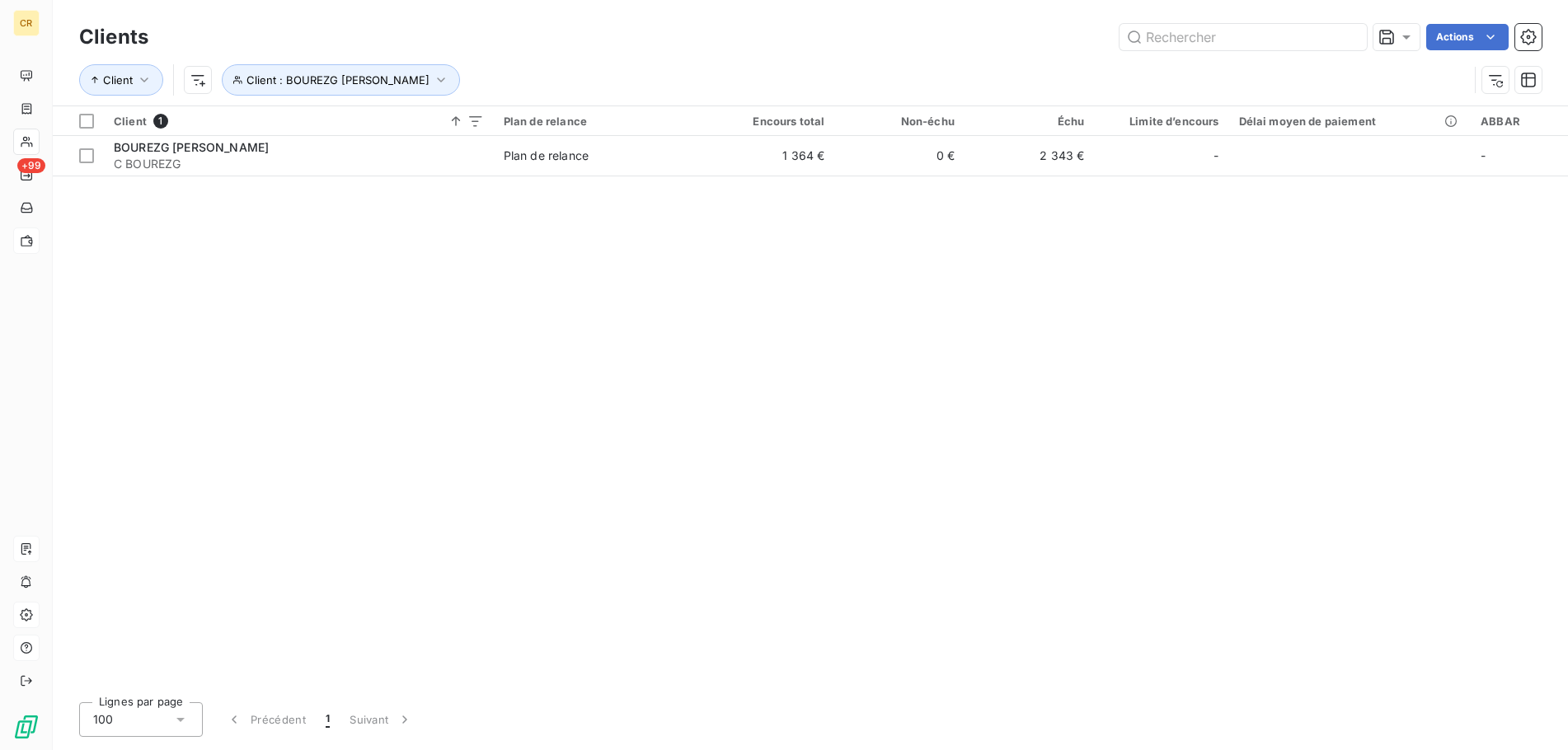
click at [451, 214] on div "Client 1 Plan de relance Encours total Non-échu Échu Limite d’encours Délai moy…" at bounding box center [810, 398] width 1515 height 583
click at [133, 80] on button "Client" at bounding box center [121, 80] width 84 height 31
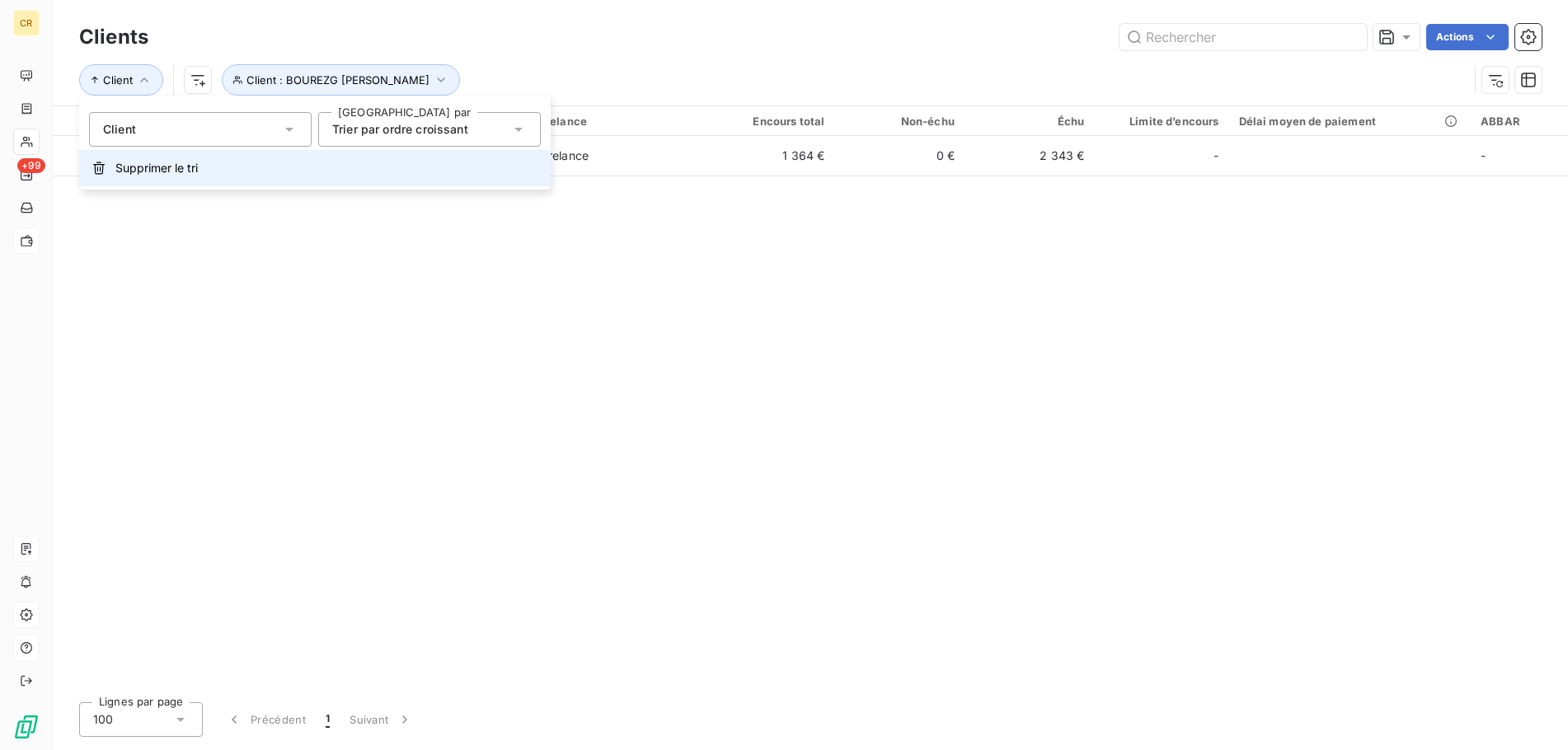
click at [181, 169] on span "Supprimer le tri" at bounding box center [157, 168] width 82 height 17
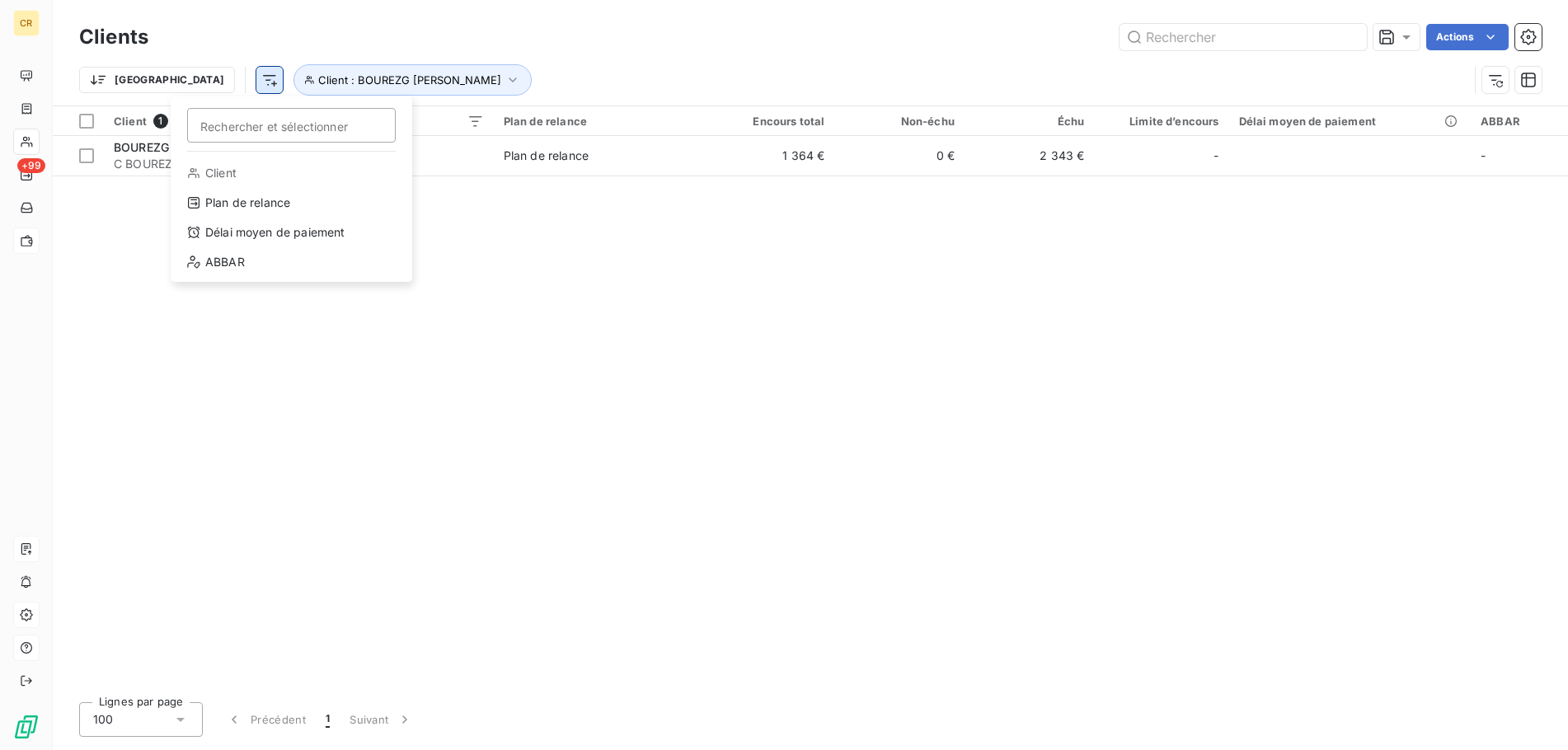
click at [191, 85] on html "CR +99 Clients Actions Trier Rechercher et sélectionner Client Plan de relance …" at bounding box center [784, 375] width 1568 height 750
click at [239, 237] on div "Délai moyen de paiement" at bounding box center [291, 233] width 229 height 27
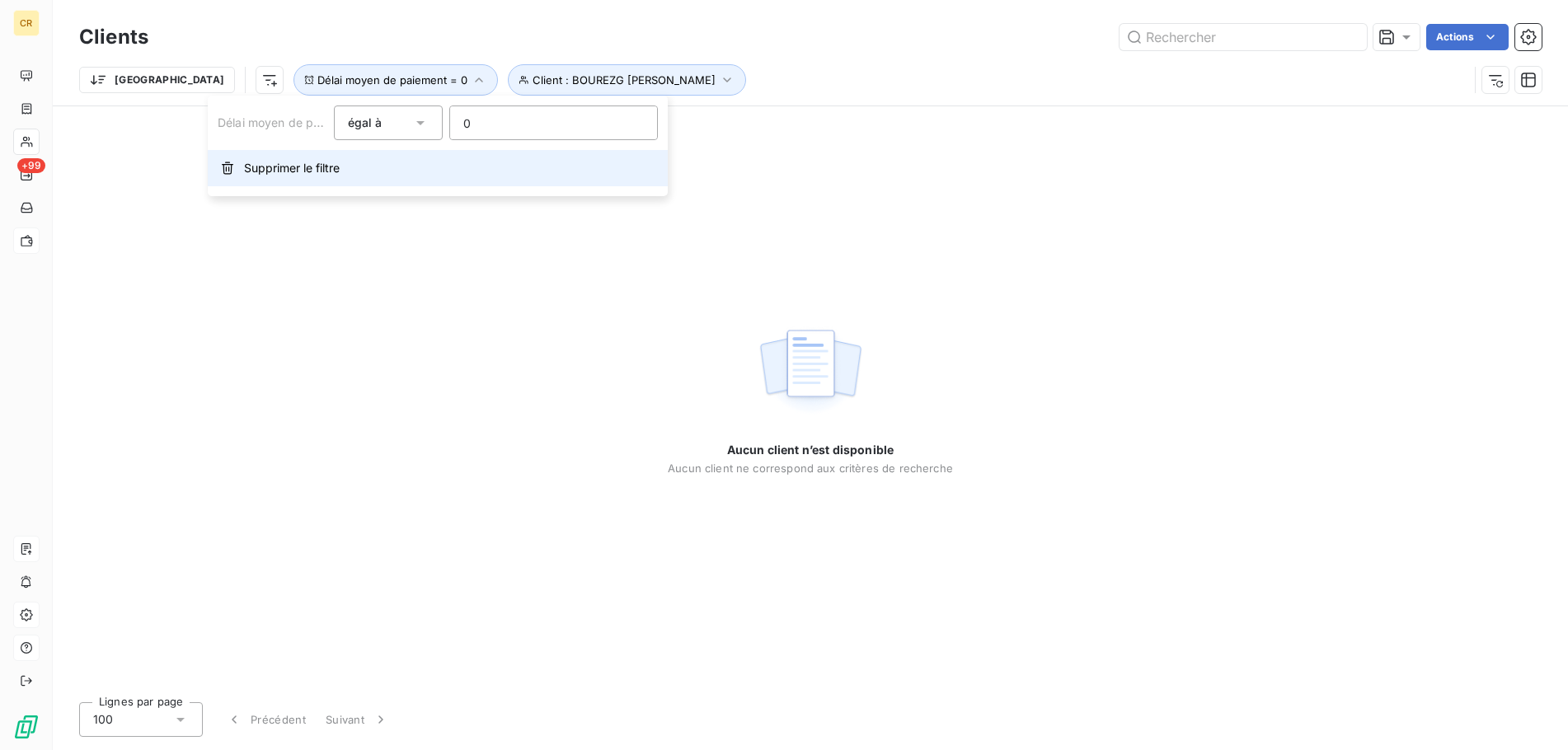
click at [252, 173] on span "Supprimer le filtre" at bounding box center [291, 168] width 95 height 17
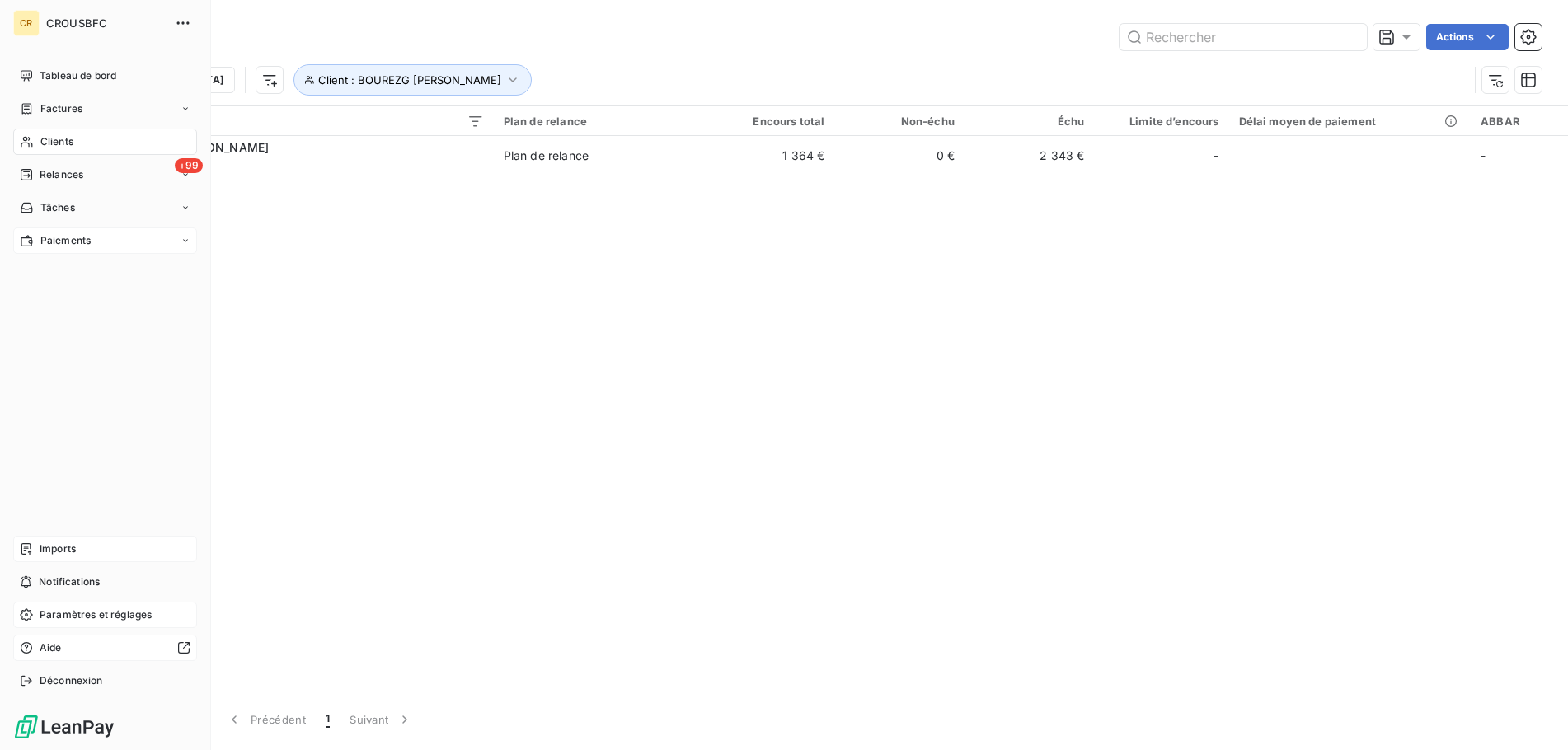
click at [56, 144] on span "Clients" at bounding box center [56, 141] width 33 height 15
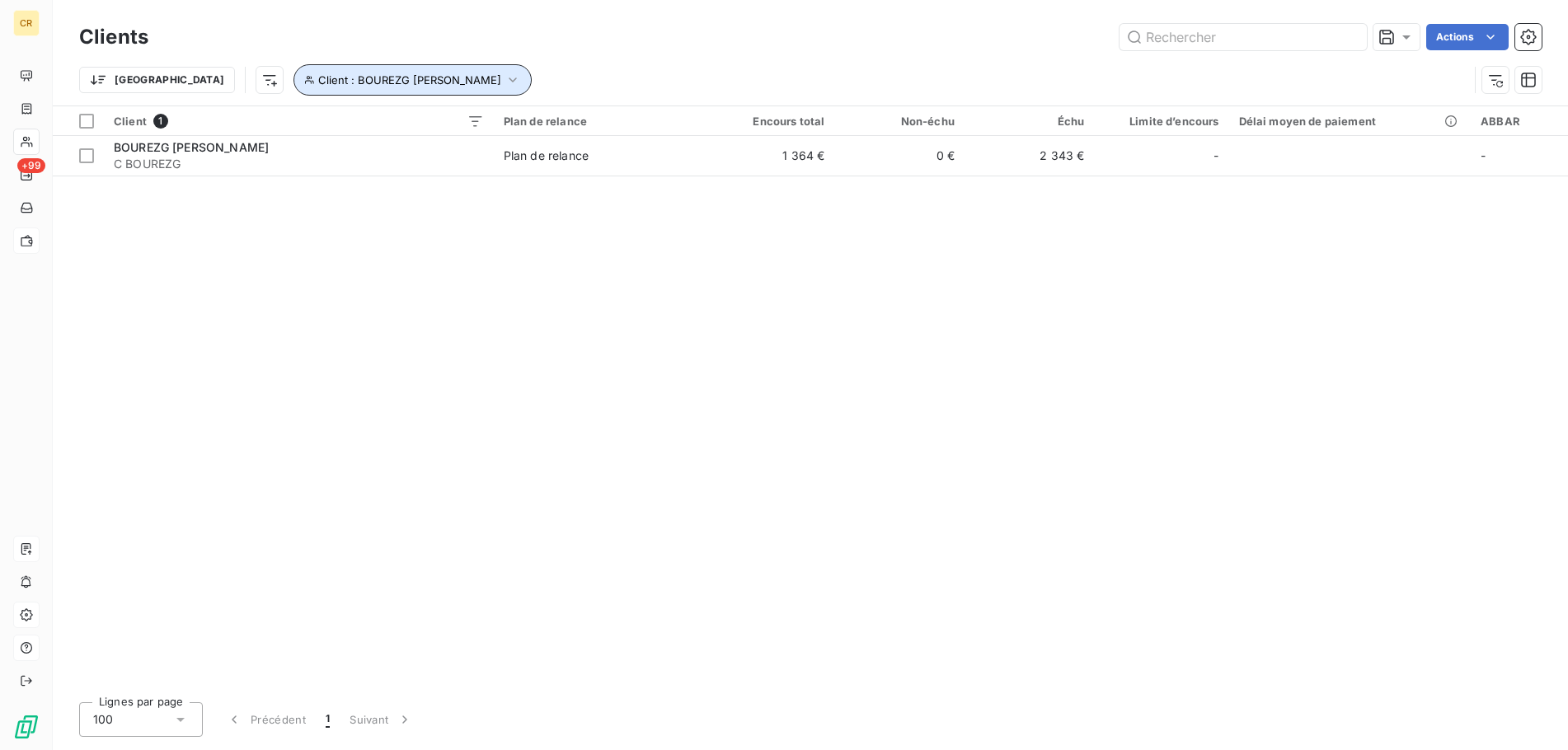
click at [505, 81] on icon "button" at bounding box center [513, 80] width 17 height 17
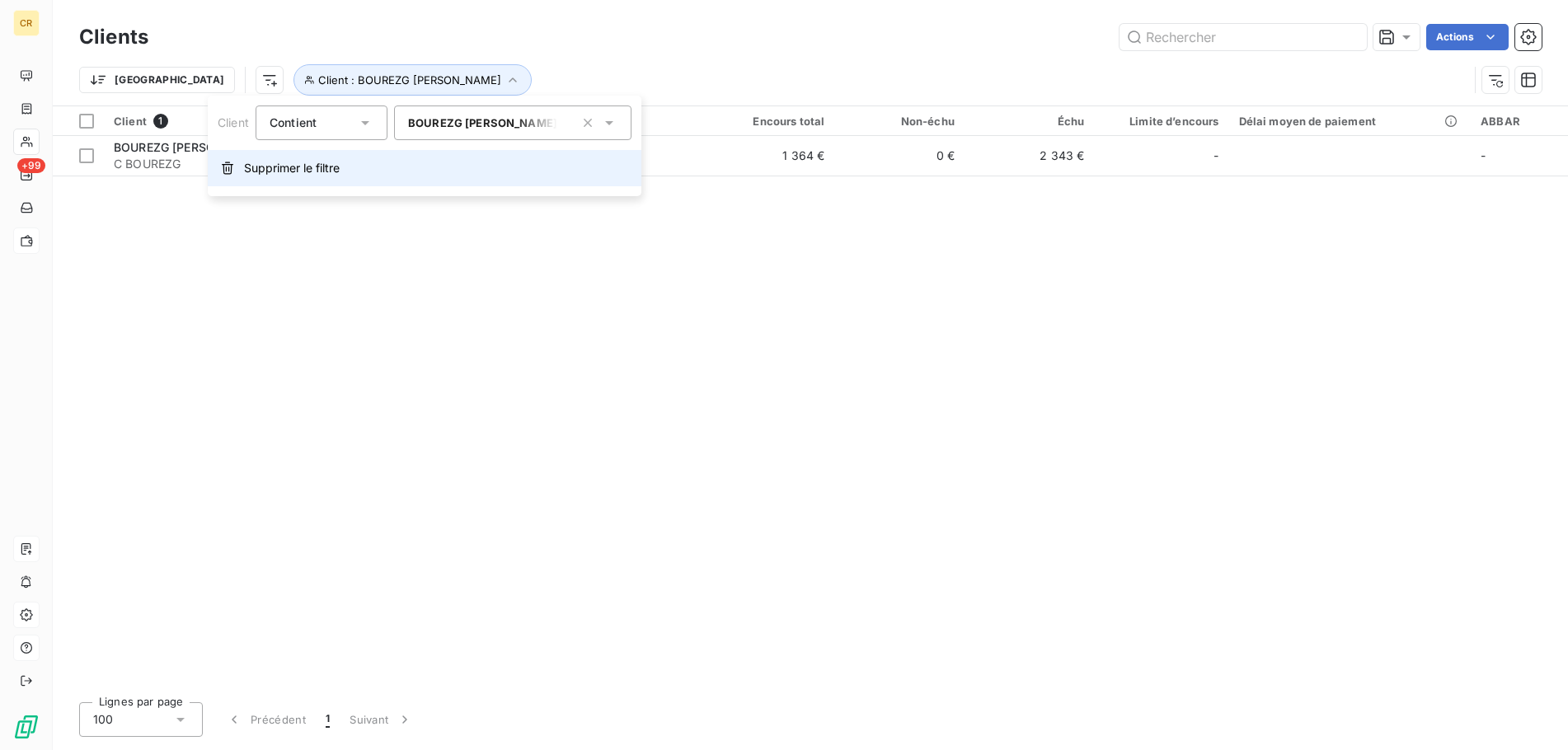
click at [272, 168] on span "Supprimer le filtre" at bounding box center [291, 168] width 95 height 17
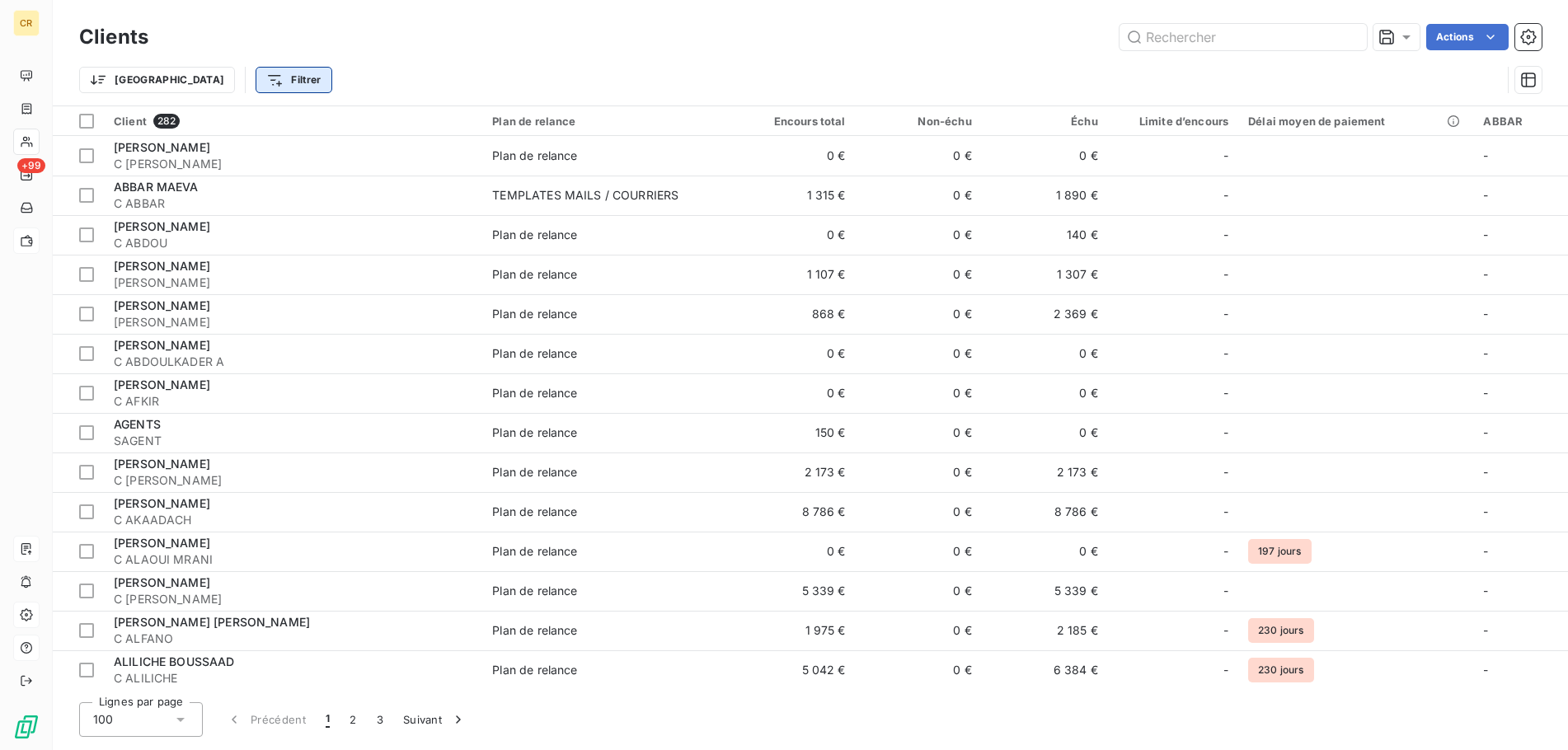
click at [206, 80] on html "CR +99 Clients Actions Trier Filtrer Client 282 Plan de relance Encours total N…" at bounding box center [784, 375] width 1568 height 750
type input "M"
click at [233, 127] on input "P" at bounding box center [290, 125] width 208 height 34
type input "PANDZOU"
click at [273, 133] on input "PANDZOU" at bounding box center [290, 125] width 208 height 34
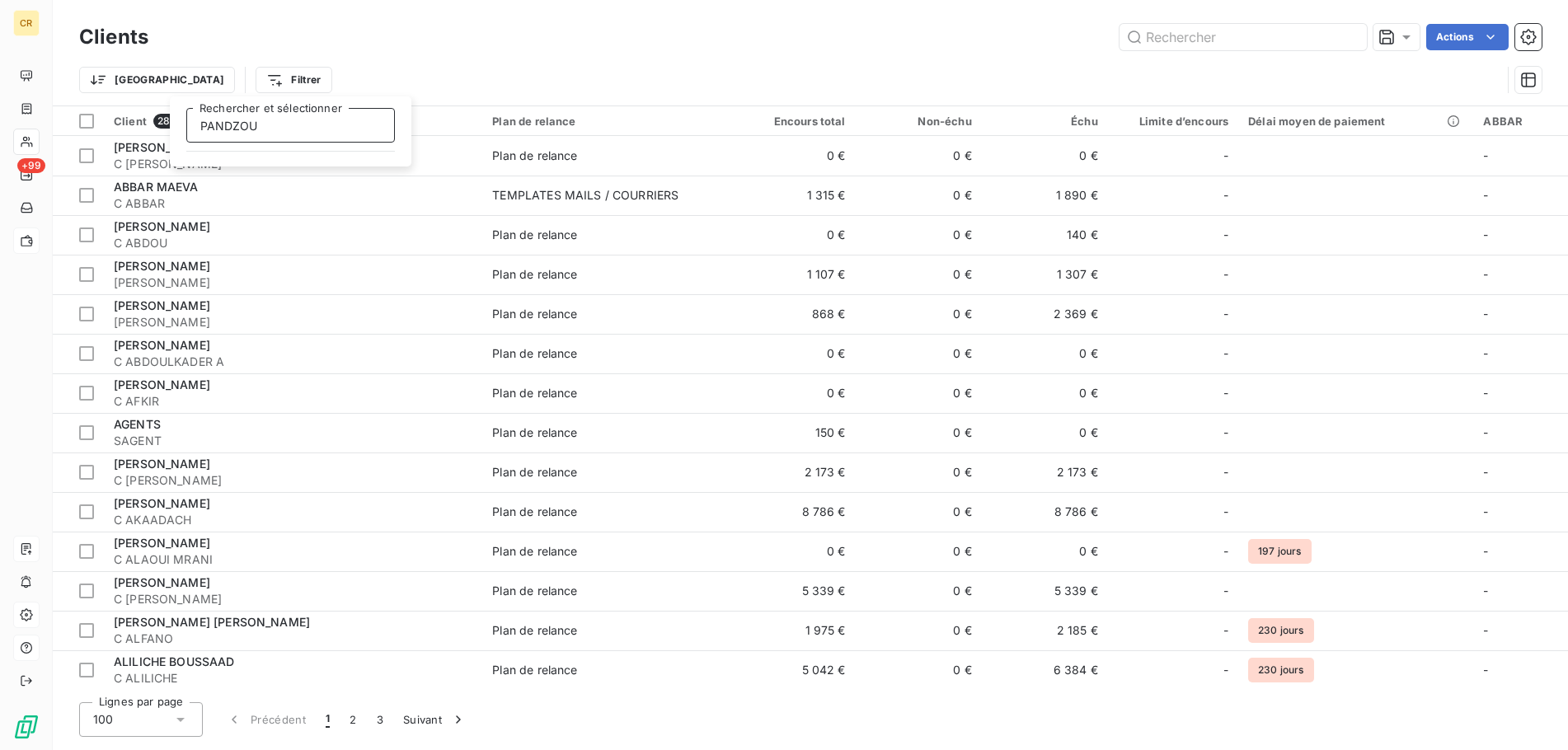
click at [271, 127] on input "PANDZOU" at bounding box center [290, 125] width 208 height 34
click at [213, 83] on html "CR +99 Clients Actions Trier Filtrer PANDZOU Rechercher et sélectionner Client …" at bounding box center [784, 375] width 1568 height 750
click at [213, 83] on html "CR +99 Clients Actions Trier Filtrer Client 282 Plan de relance Encours total N…" at bounding box center [784, 375] width 1568 height 750
click at [276, 130] on input "Rechercher et sélectionner" at bounding box center [290, 125] width 208 height 34
type input "P"
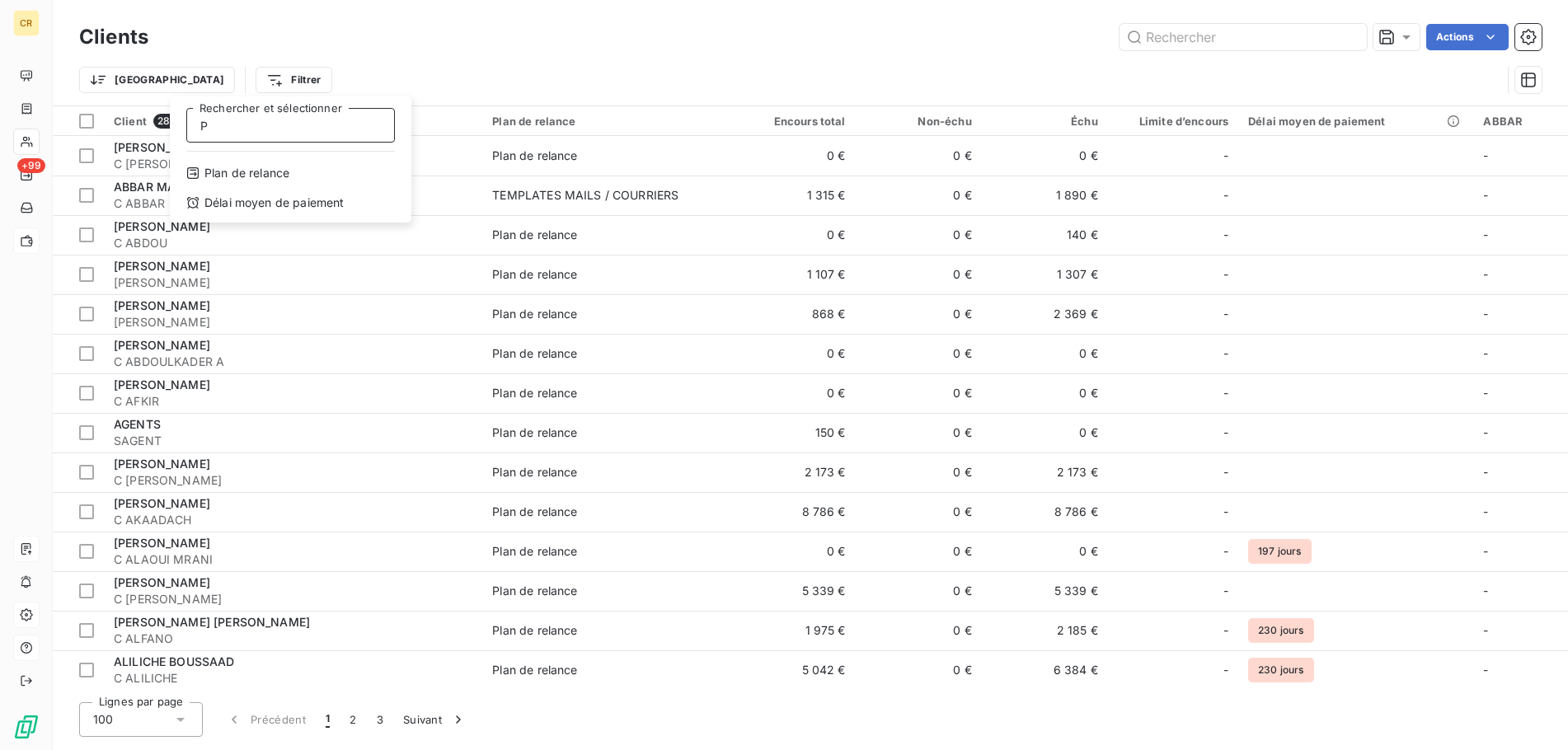
click at [244, 124] on input "P" at bounding box center [290, 125] width 208 height 34
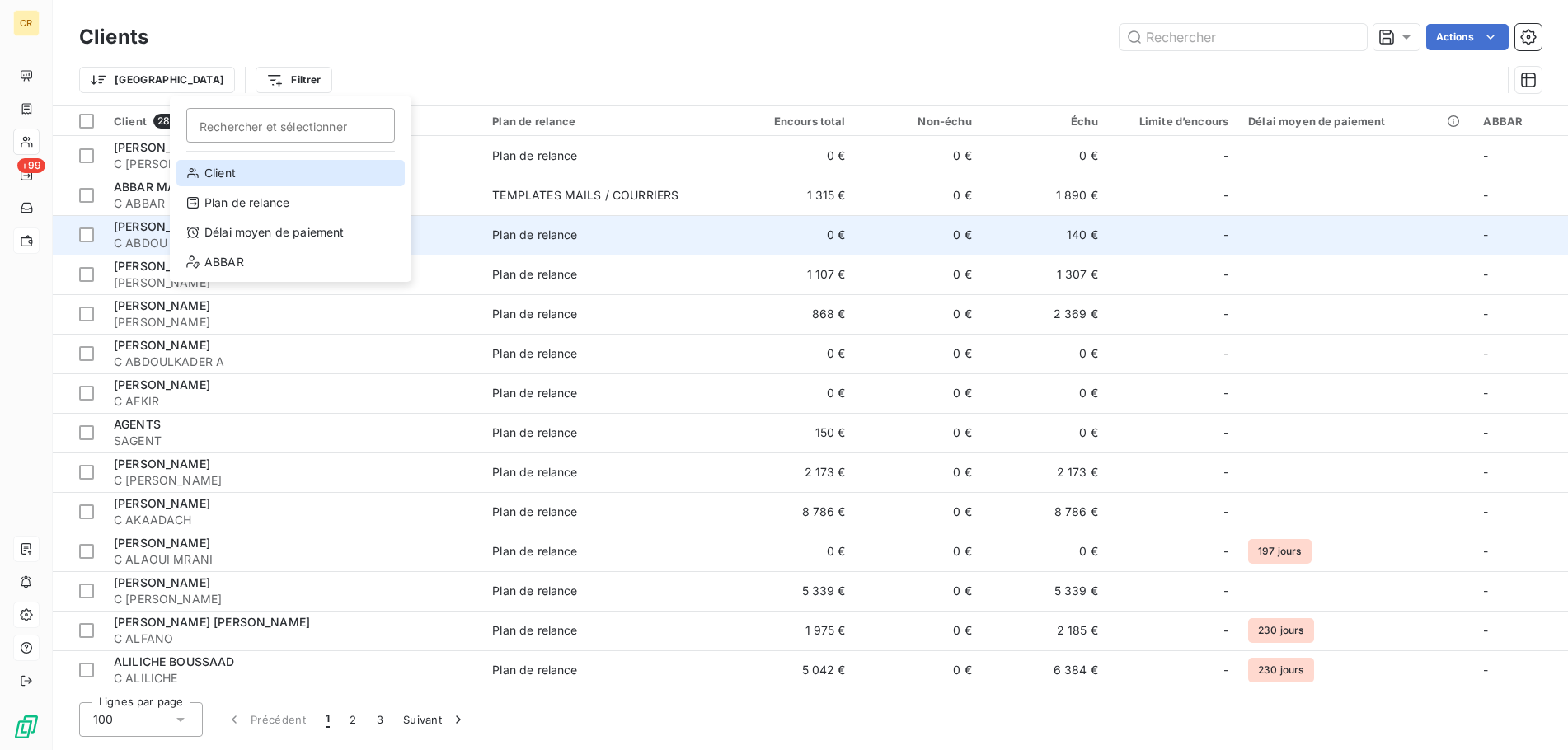
drag, startPoint x: 228, startPoint y: 175, endPoint x: 410, endPoint y: 228, distance: 189.6
click at [228, 176] on div "Client" at bounding box center [290, 173] width 229 height 27
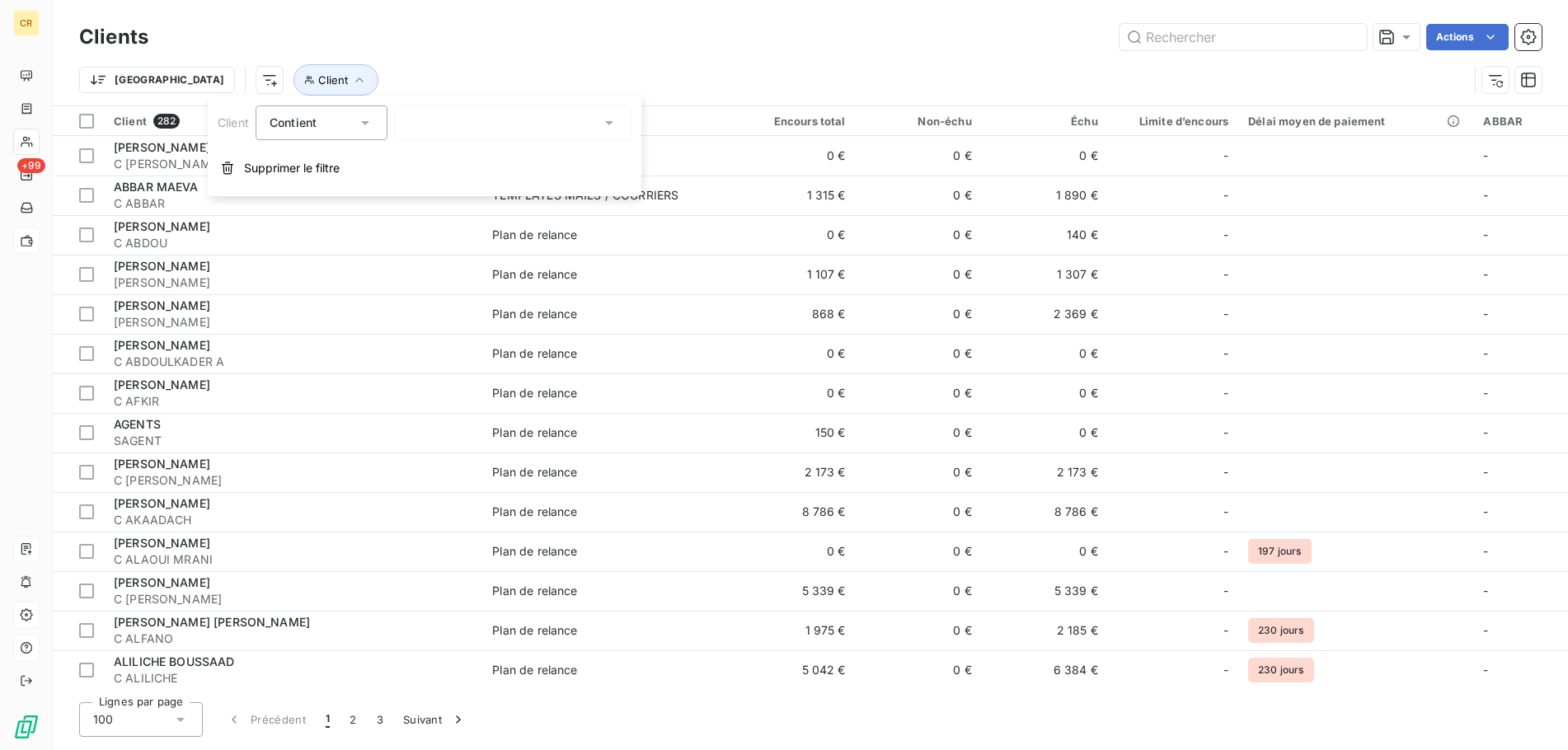
click at [451, 116] on div at bounding box center [513, 122] width 238 height 34
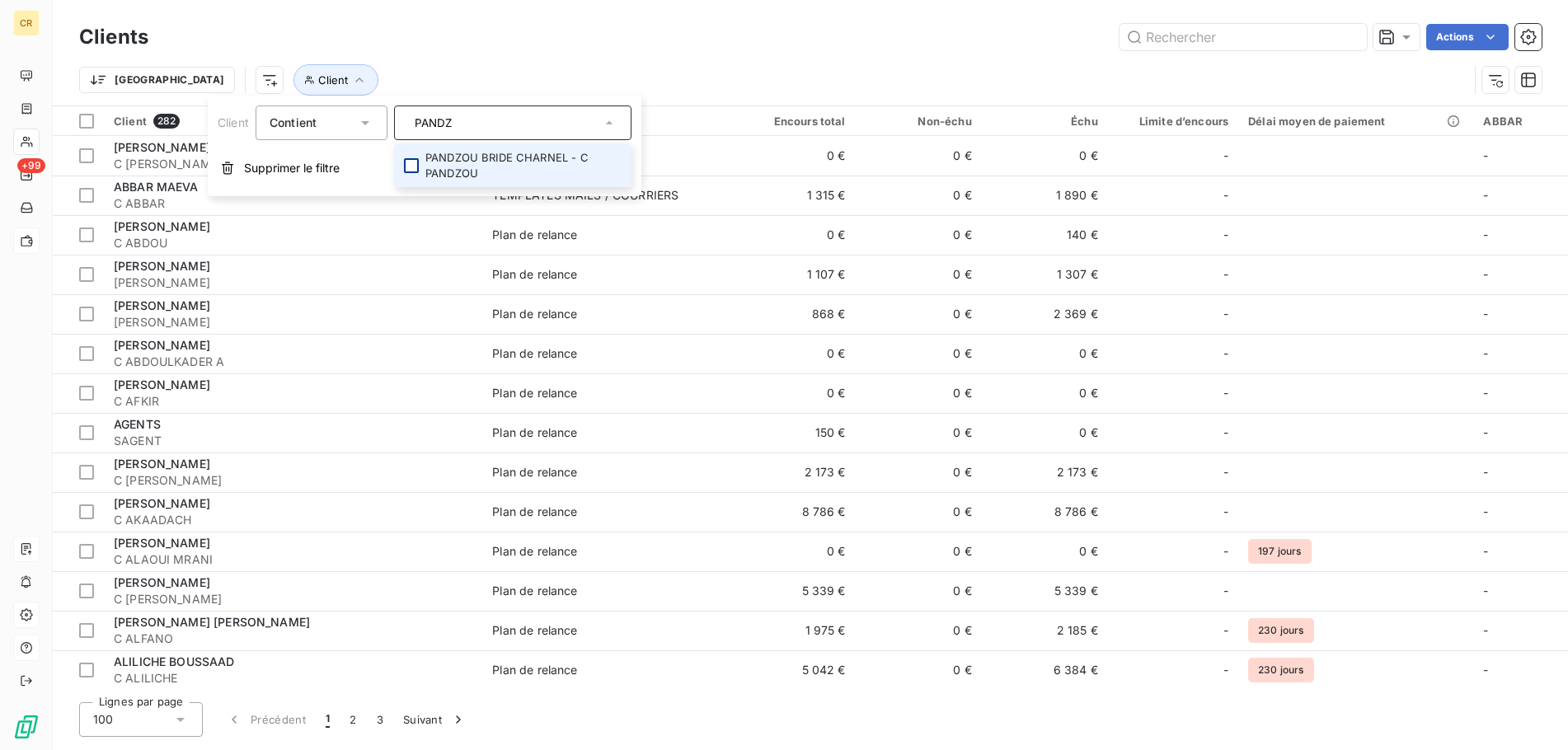
type input "PANDZ"
click at [414, 164] on div at bounding box center [411, 166] width 15 height 15
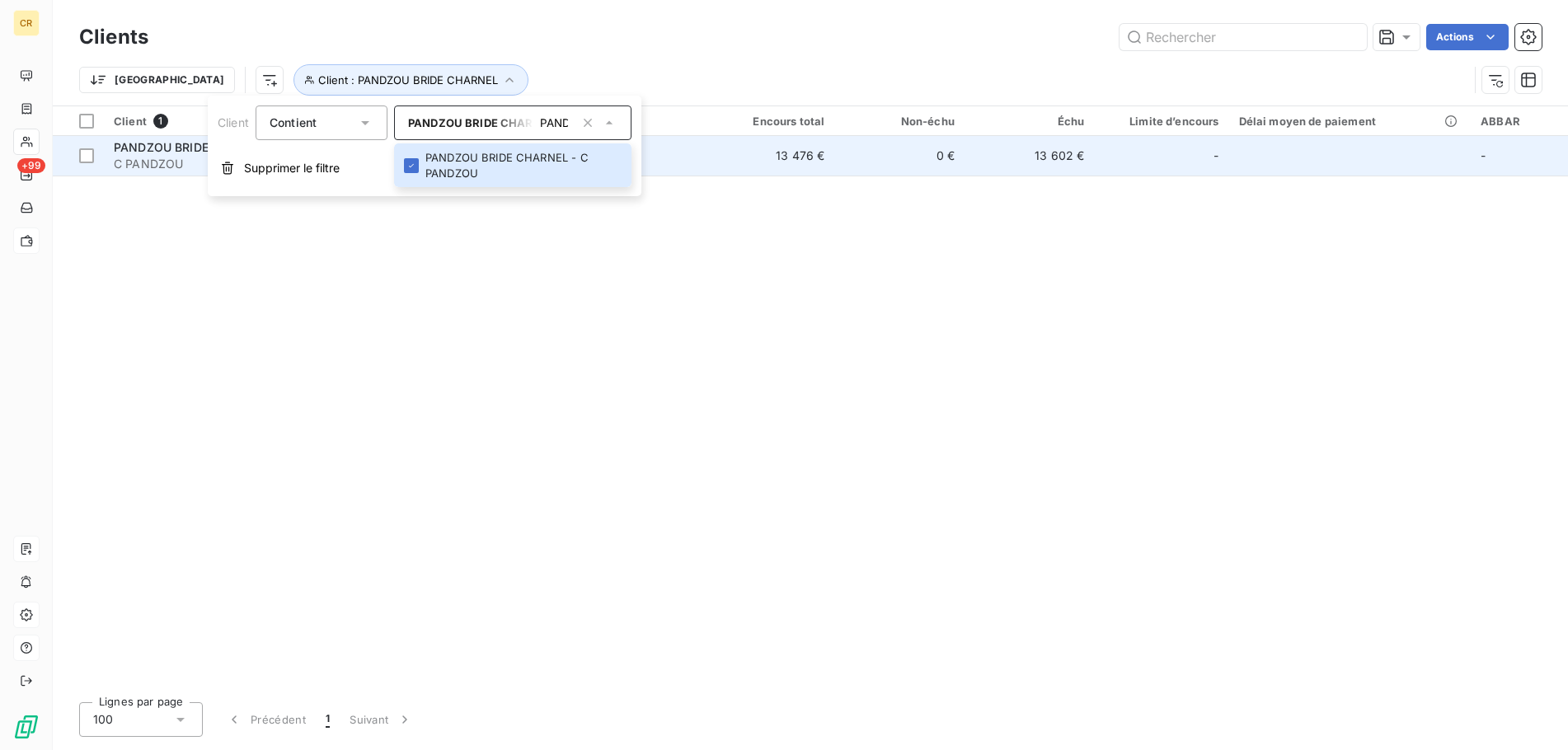
click at [134, 147] on span "PANDZOU BRIDE CHARNEL" at bounding box center [190, 146] width 153 height 14
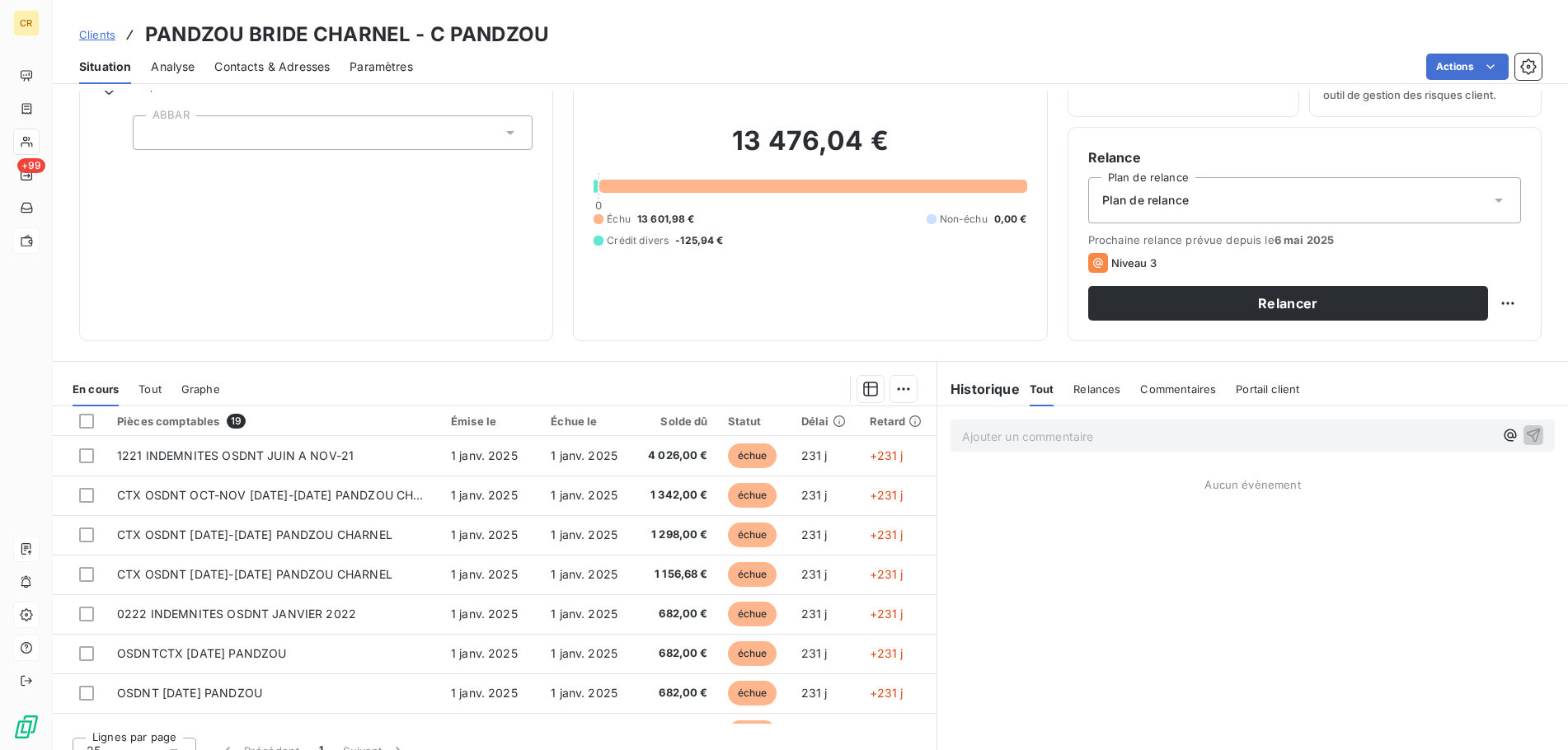
scroll to position [112, 0]
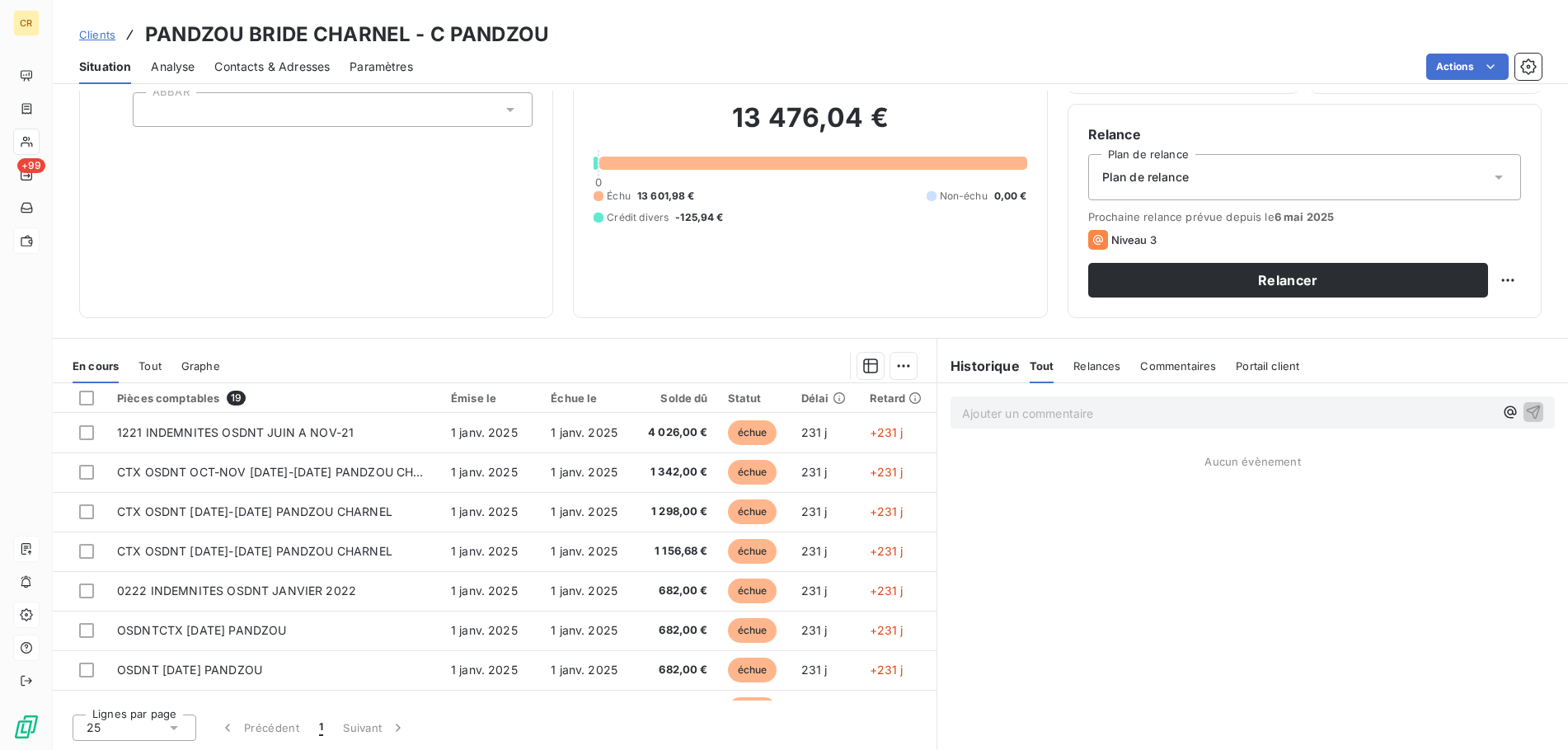
click at [975, 371] on h6 "Historique" at bounding box center [978, 366] width 82 height 20
click at [1116, 409] on p "Ajouter un commentaire ﻿" at bounding box center [1227, 413] width 532 height 21
click at [1048, 367] on span "Tout" at bounding box center [1042, 366] width 25 height 13
click at [1164, 367] on span "Commentaires" at bounding box center [1178, 366] width 76 height 13
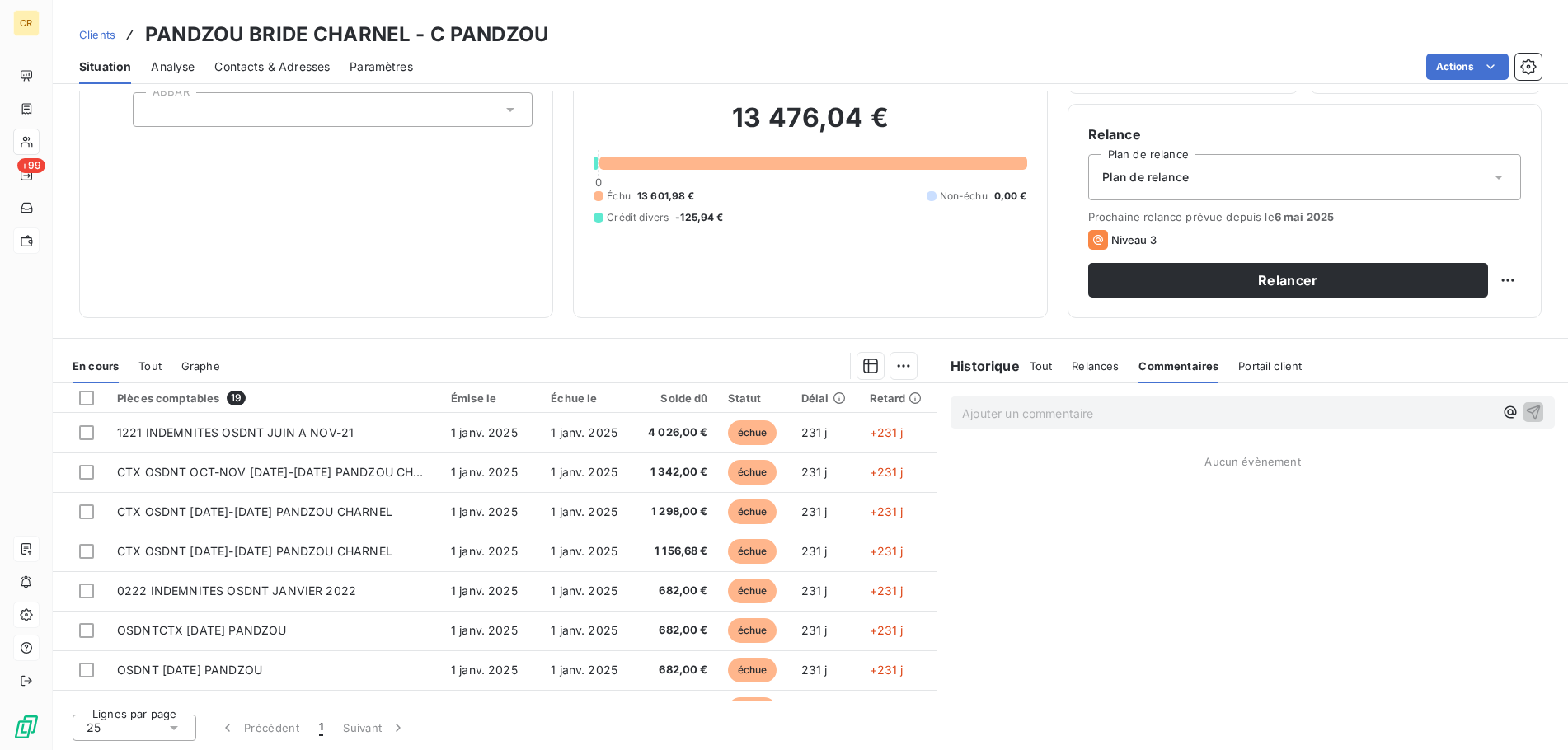
click at [1108, 367] on span "Relances" at bounding box center [1095, 366] width 47 height 13
click at [1174, 370] on span "Commentaires" at bounding box center [1180, 366] width 76 height 13
click at [1272, 362] on span "Portail client" at bounding box center [1270, 366] width 64 height 13
click at [1312, 629] on div "Ajouter un commentaire ﻿ Aucun évènement" at bounding box center [1252, 567] width 630 height 367
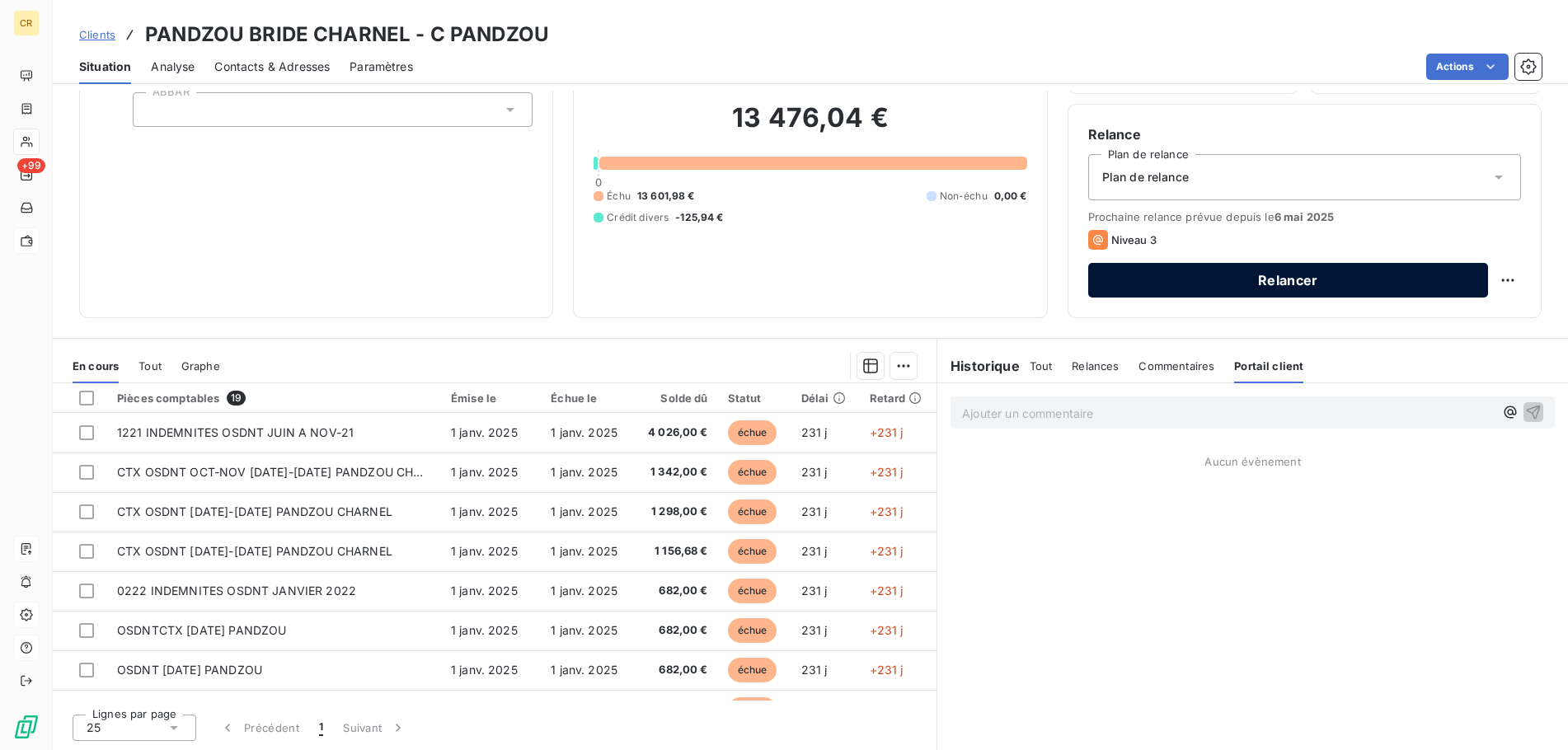
click at [1267, 283] on button "Relancer" at bounding box center [1288, 280] width 399 height 34
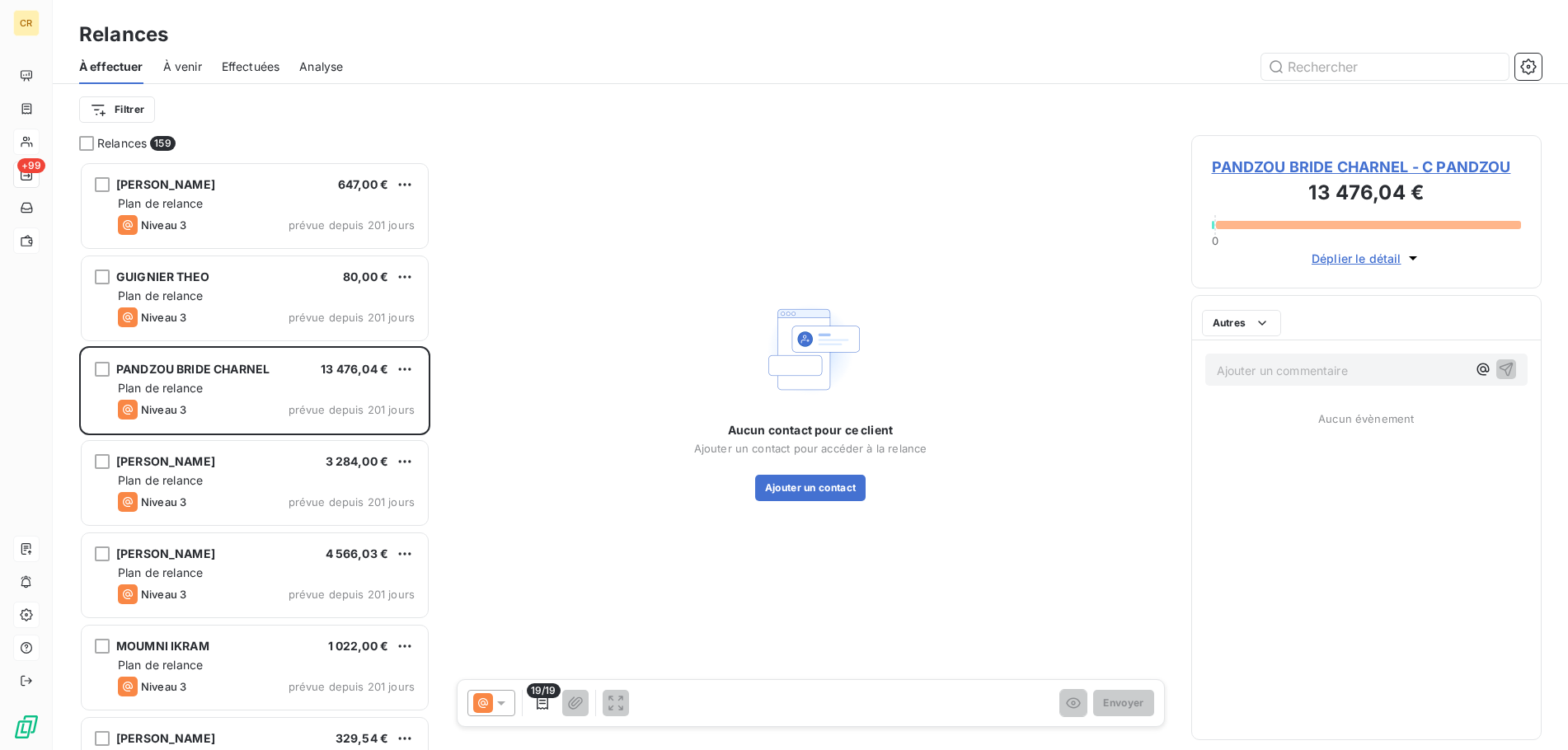
scroll to position [588, 350]
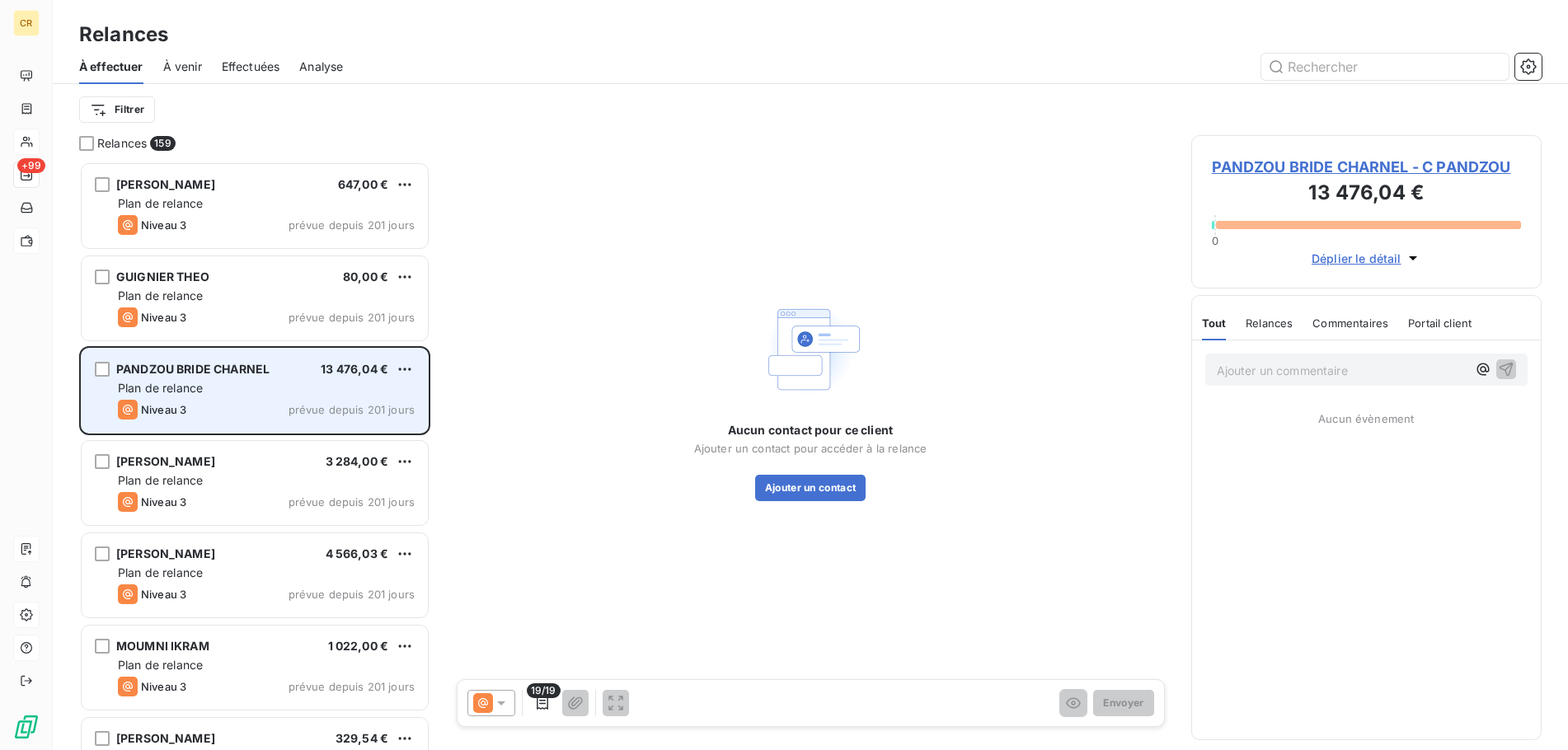
click at [203, 372] on span "PANDZOU BRIDE CHARNEL" at bounding box center [193, 368] width 153 height 14
click at [202, 371] on span "PANDZOU BRIDE CHARNEL" at bounding box center [193, 368] width 153 height 14
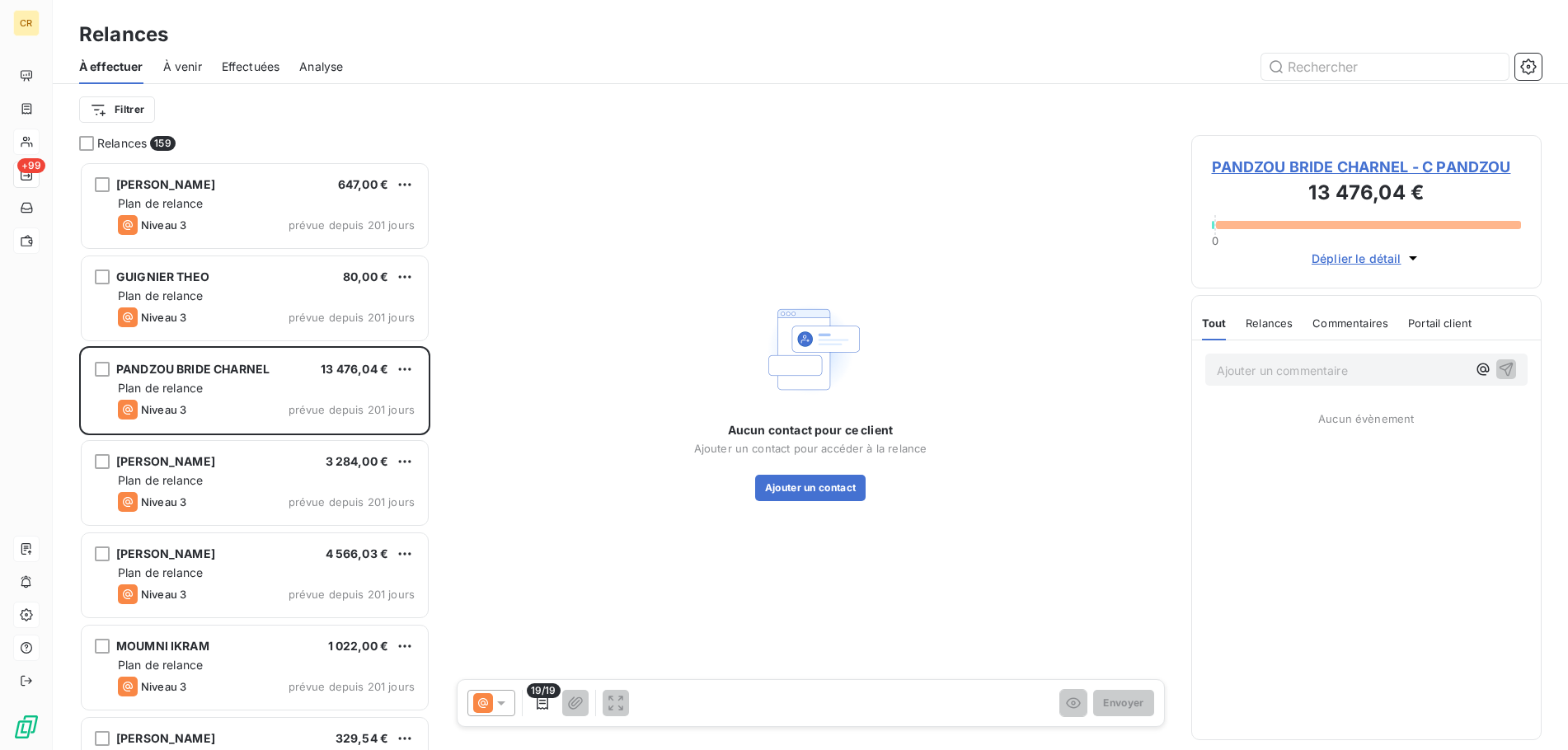
click at [97, 66] on span "À effectuer" at bounding box center [111, 67] width 64 height 17
click at [183, 69] on span "À venir" at bounding box center [183, 67] width 39 height 17
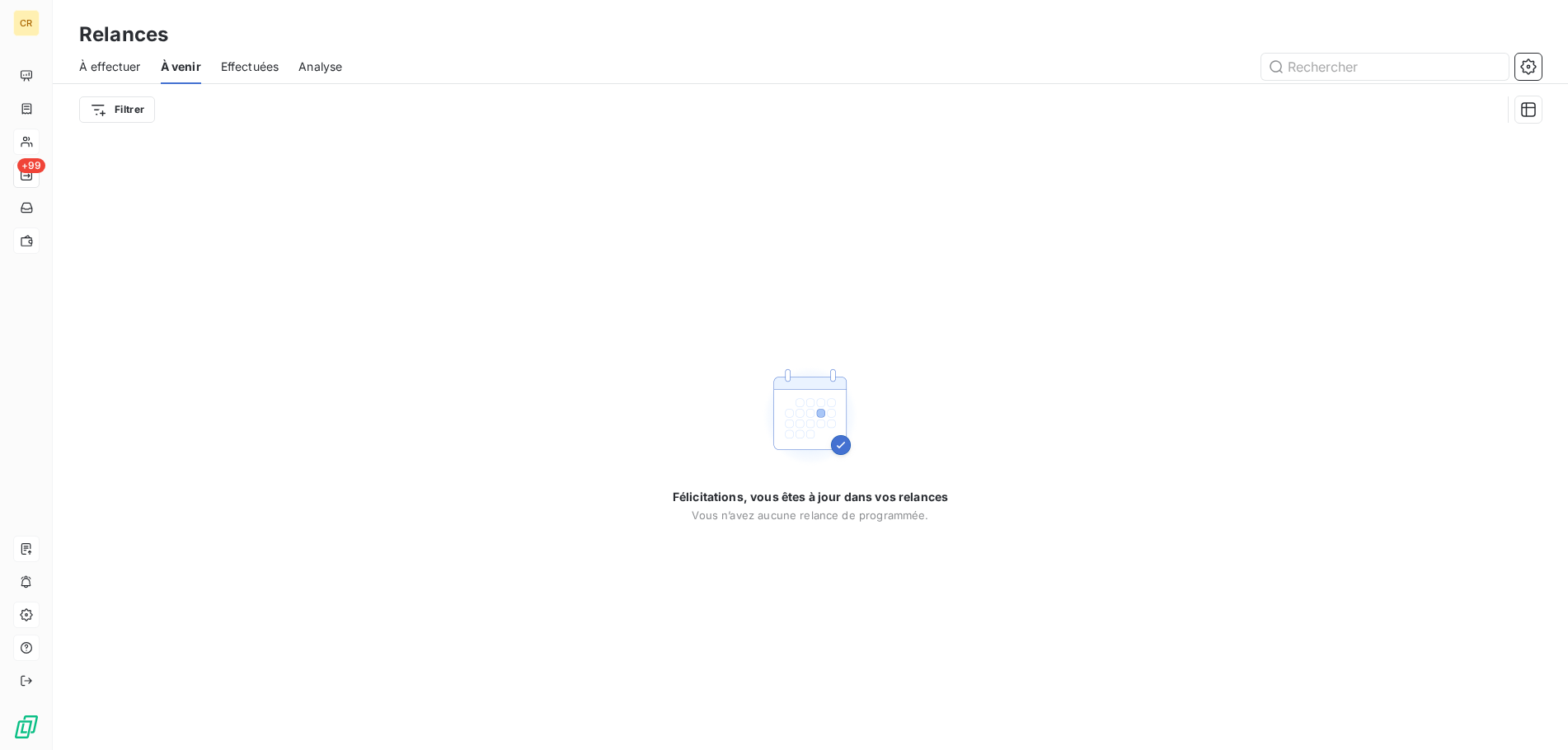
click at [249, 69] on span "Effectuées" at bounding box center [250, 67] width 59 height 17
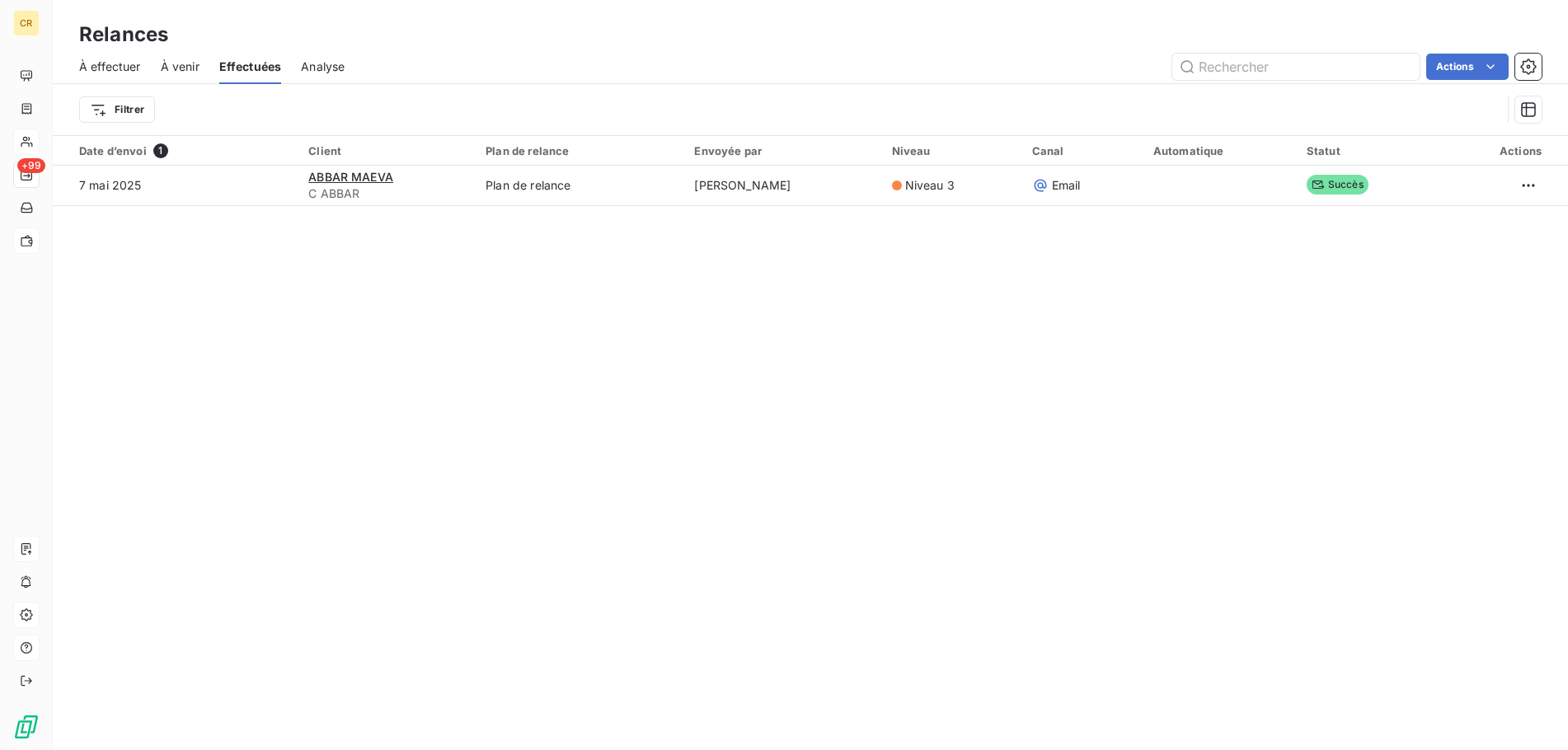
click at [331, 69] on span "Analyse" at bounding box center [322, 67] width 44 height 17
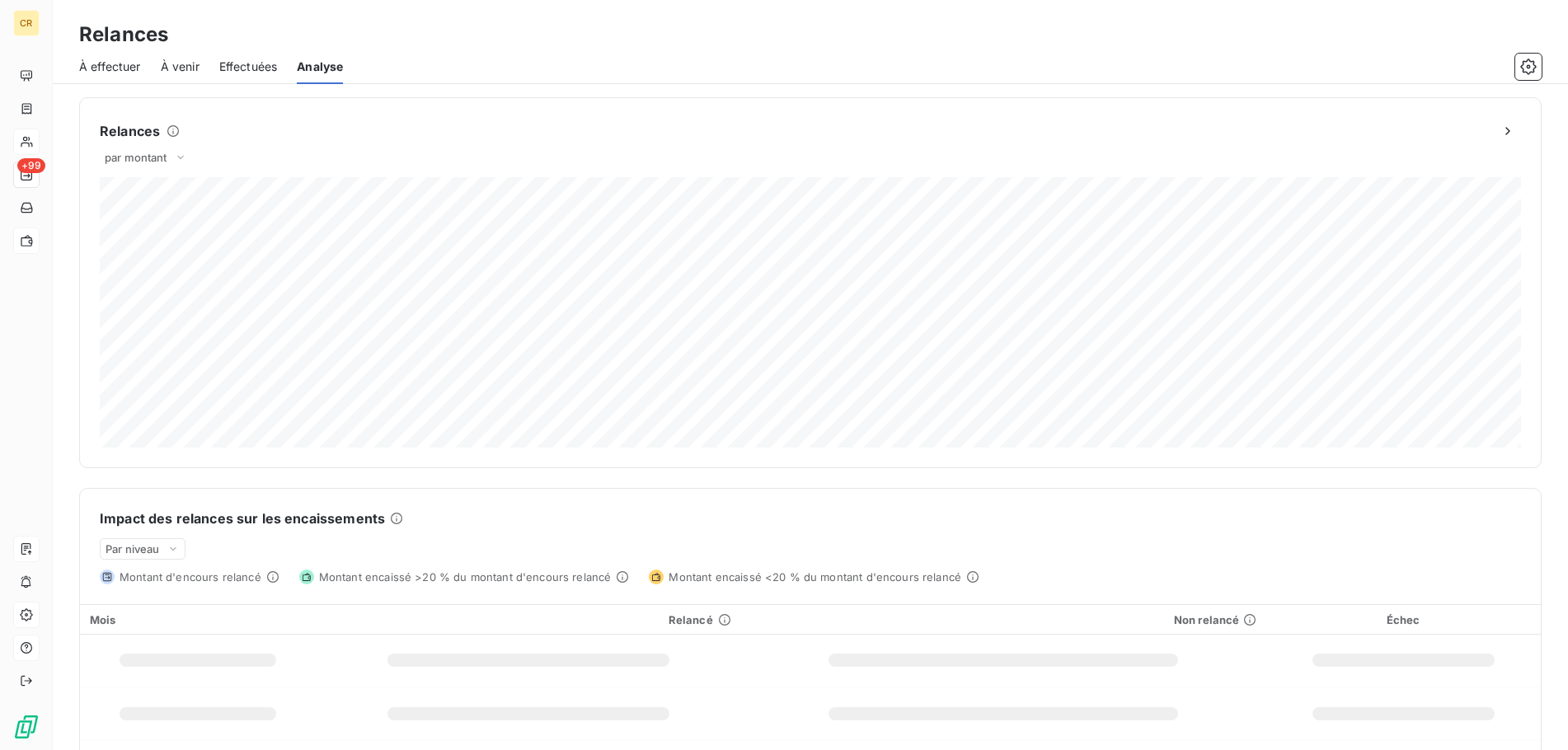
click at [93, 65] on span "À effectuer" at bounding box center [111, 67] width 62 height 17
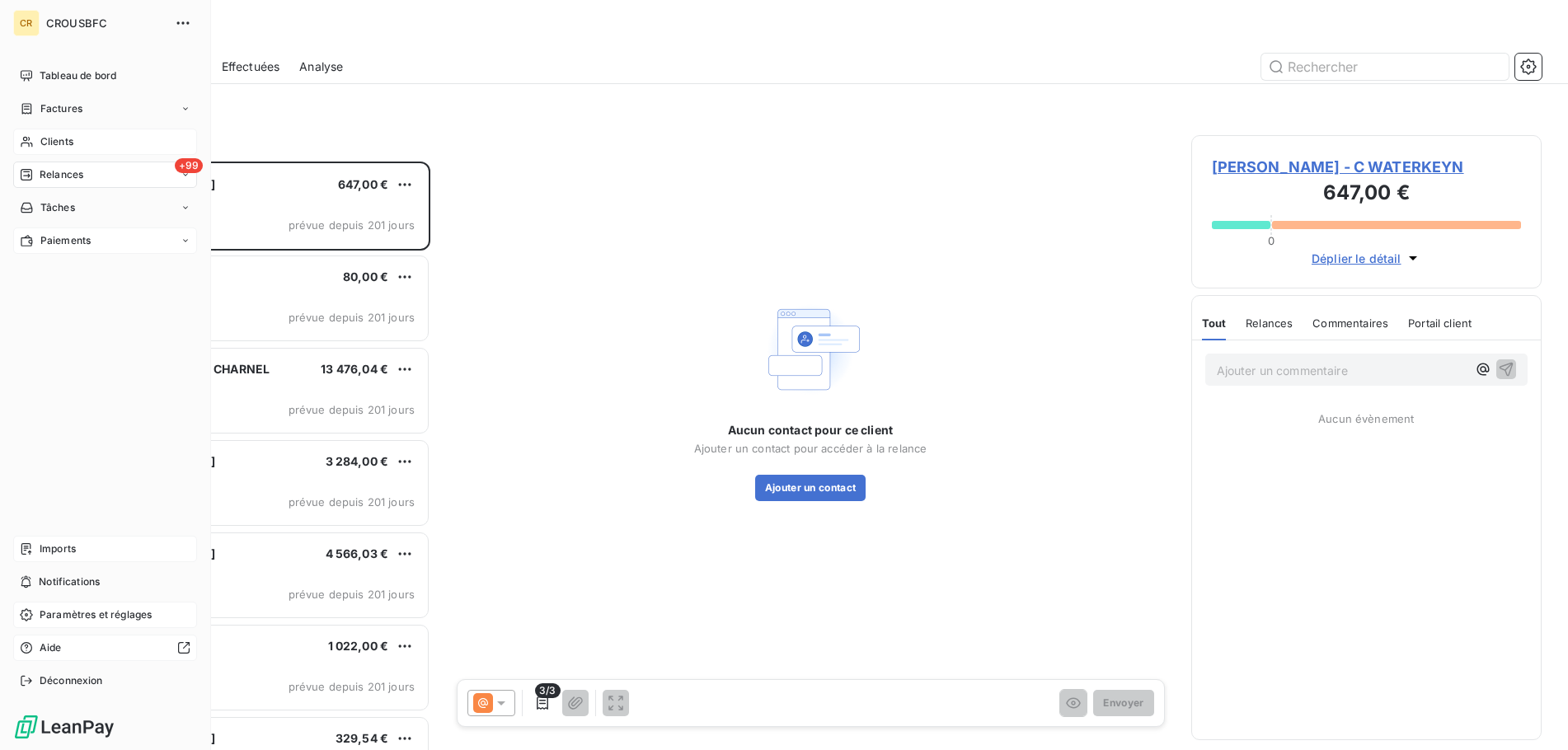
scroll to position [588, 350]
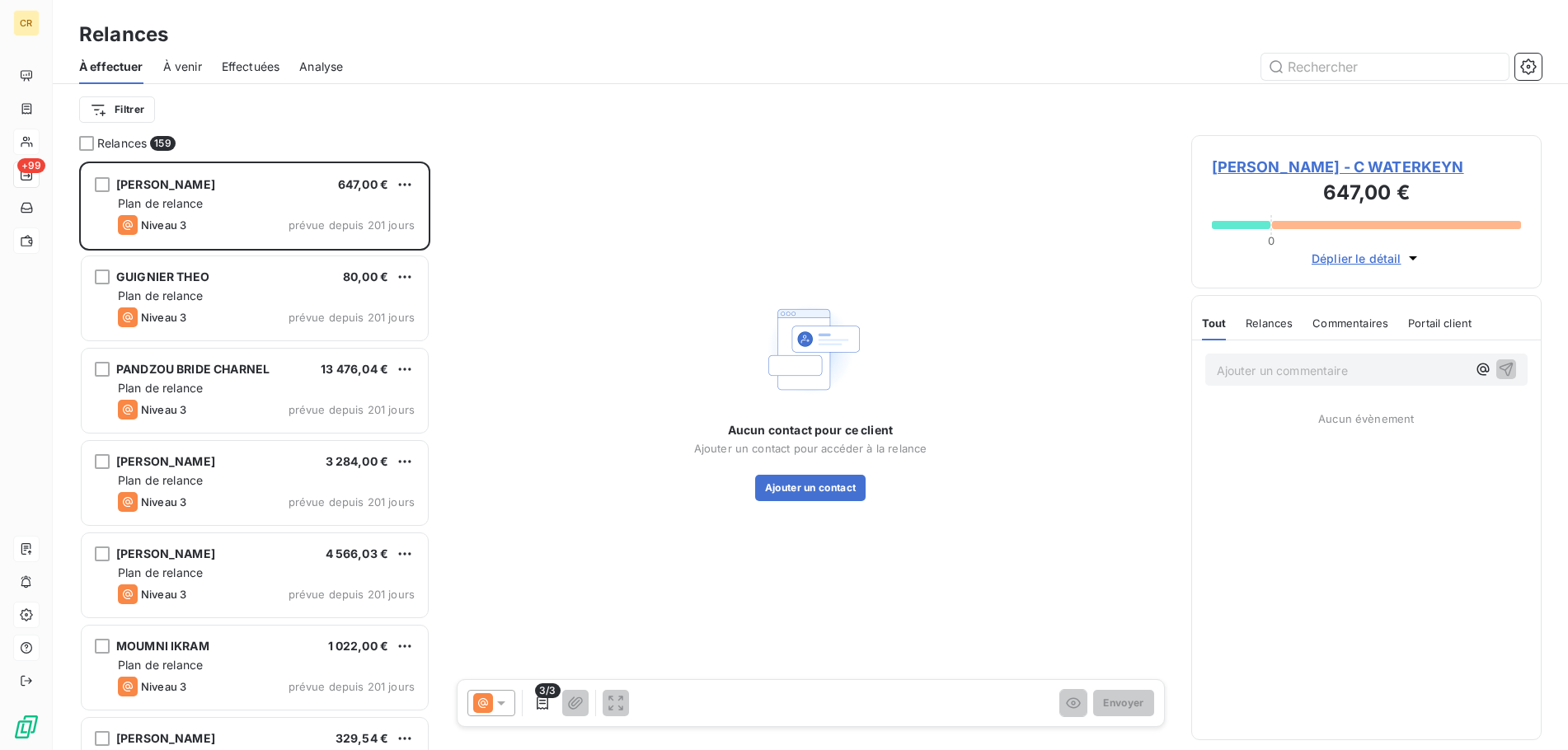
click at [558, 226] on div "Aucun contact pour ce client Ajouter un contact pour accéder à la relance Ajout…" at bounding box center [810, 398] width 721 height 527
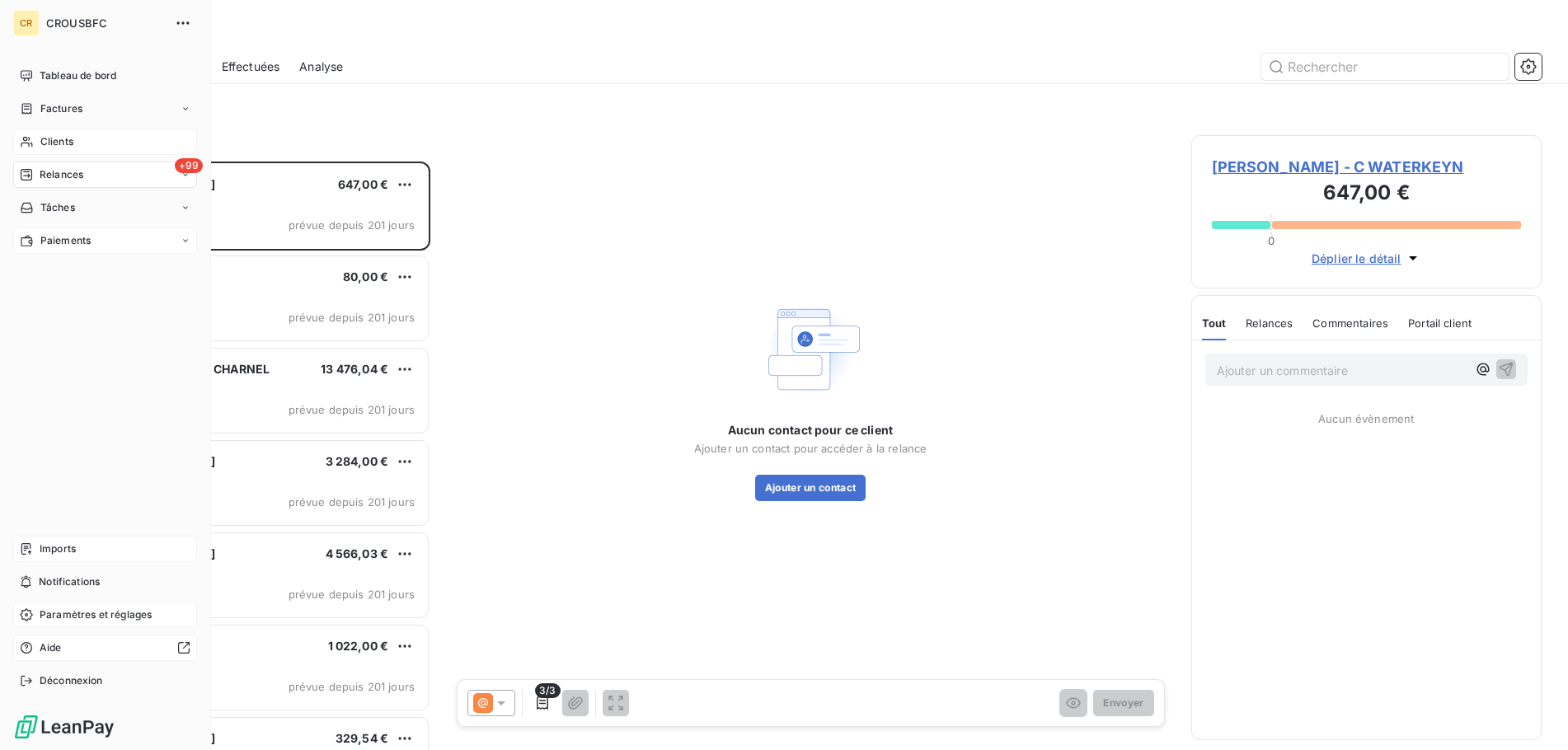
click at [41, 143] on span "Clients" at bounding box center [56, 141] width 33 height 15
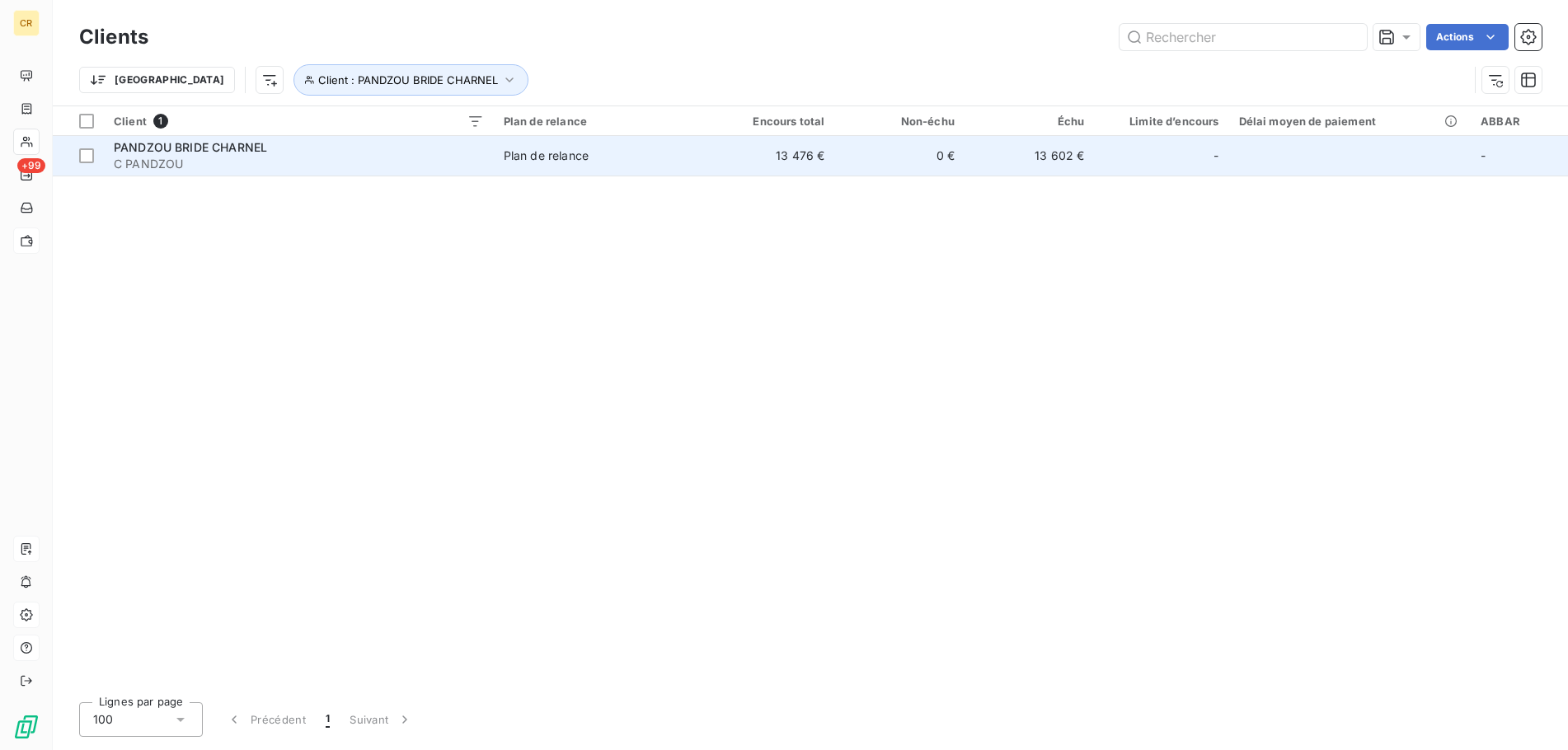
click at [126, 151] on span "PANDZOU BRIDE CHARNEL" at bounding box center [190, 146] width 153 height 14
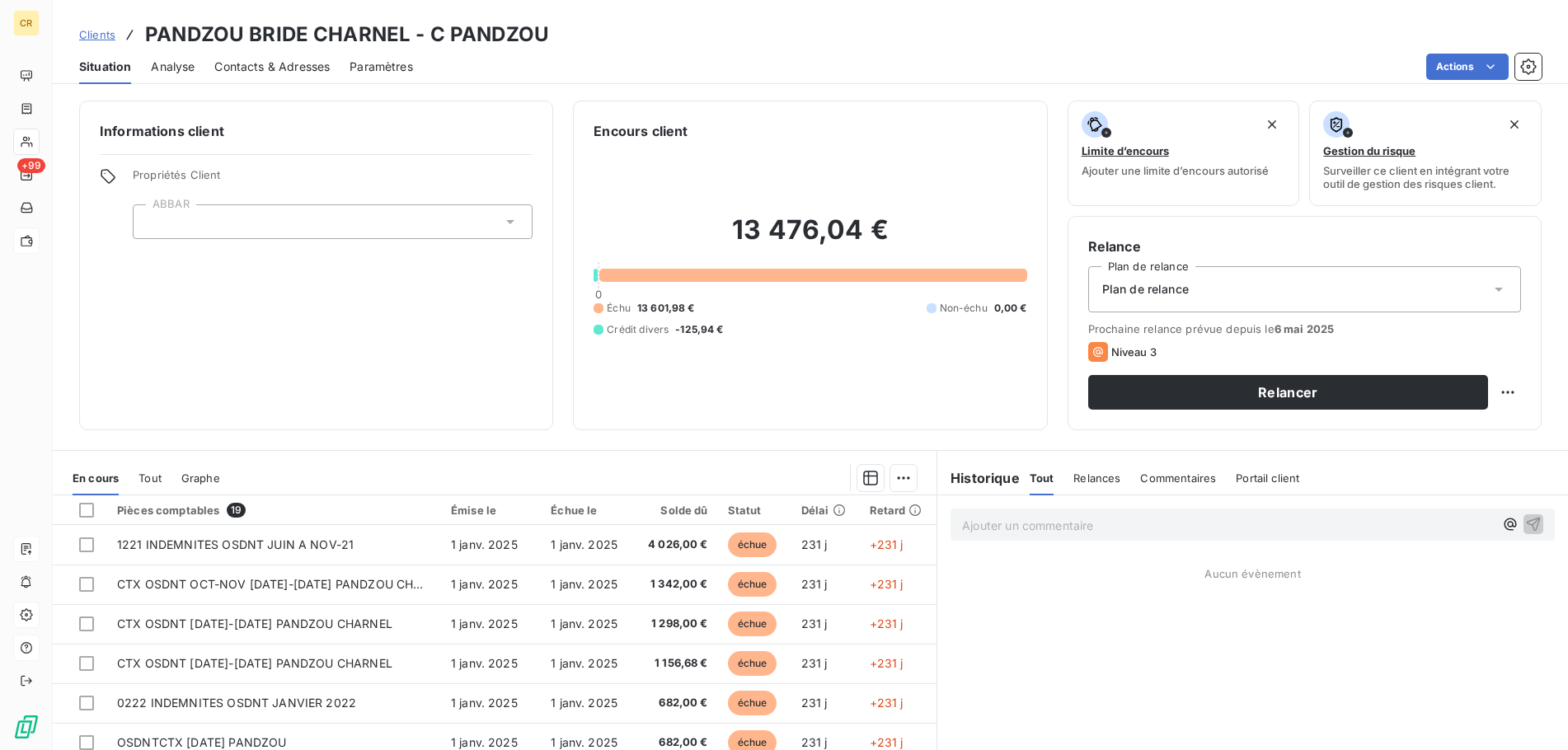
click at [276, 67] on span "Contacts & Adresses" at bounding box center [272, 67] width 116 height 17
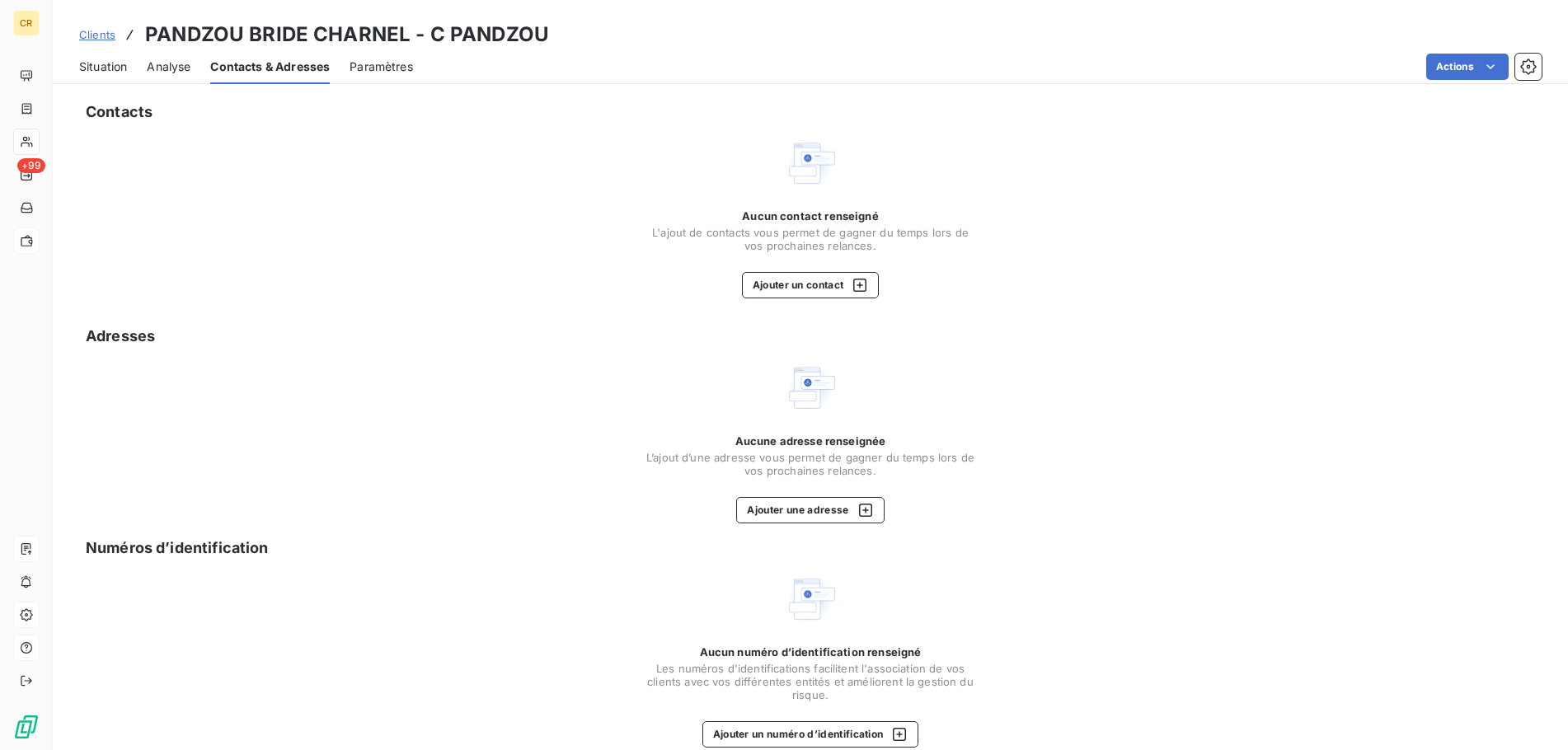
click at [97, 69] on span "Situation" at bounding box center [103, 67] width 48 height 17
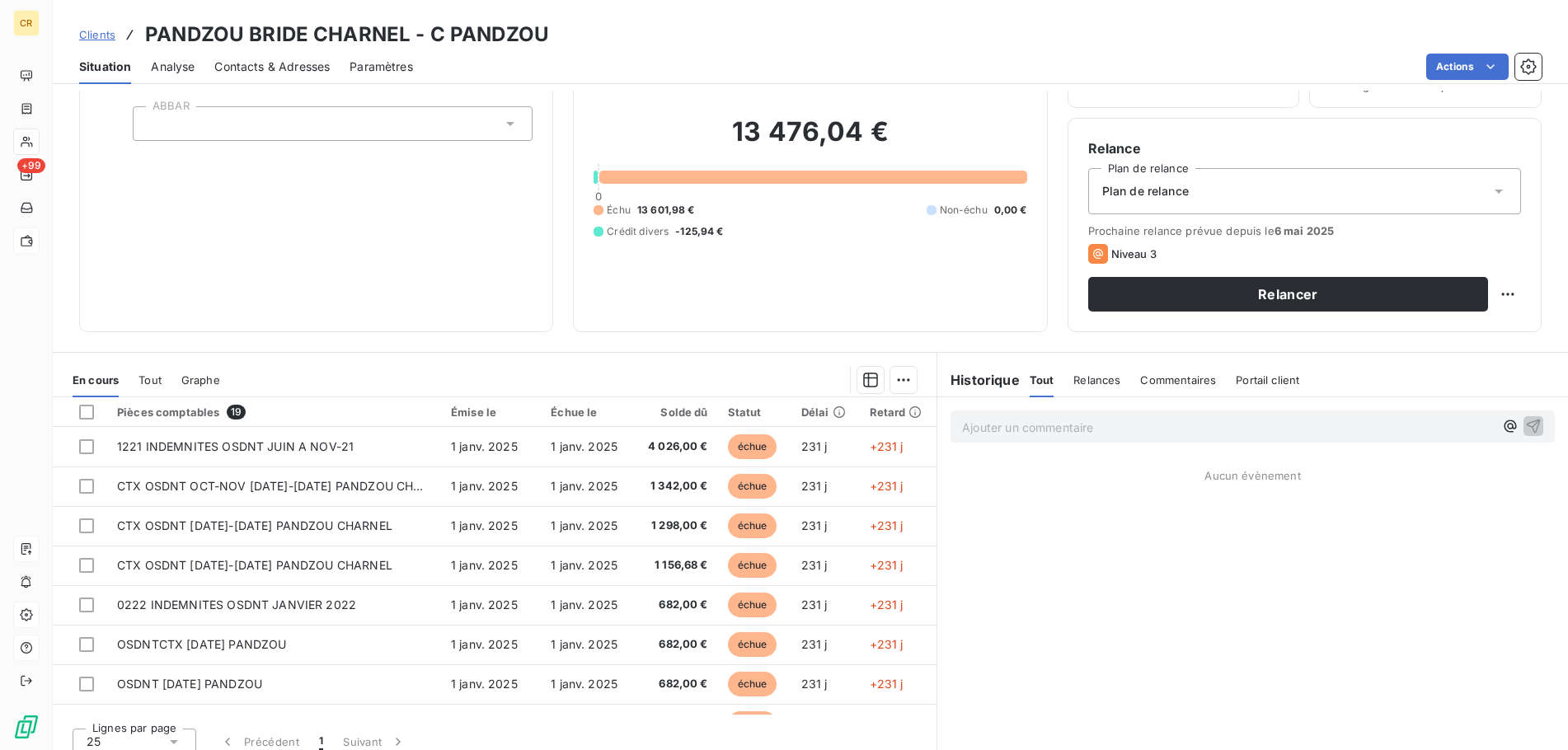
scroll to position [112, 0]
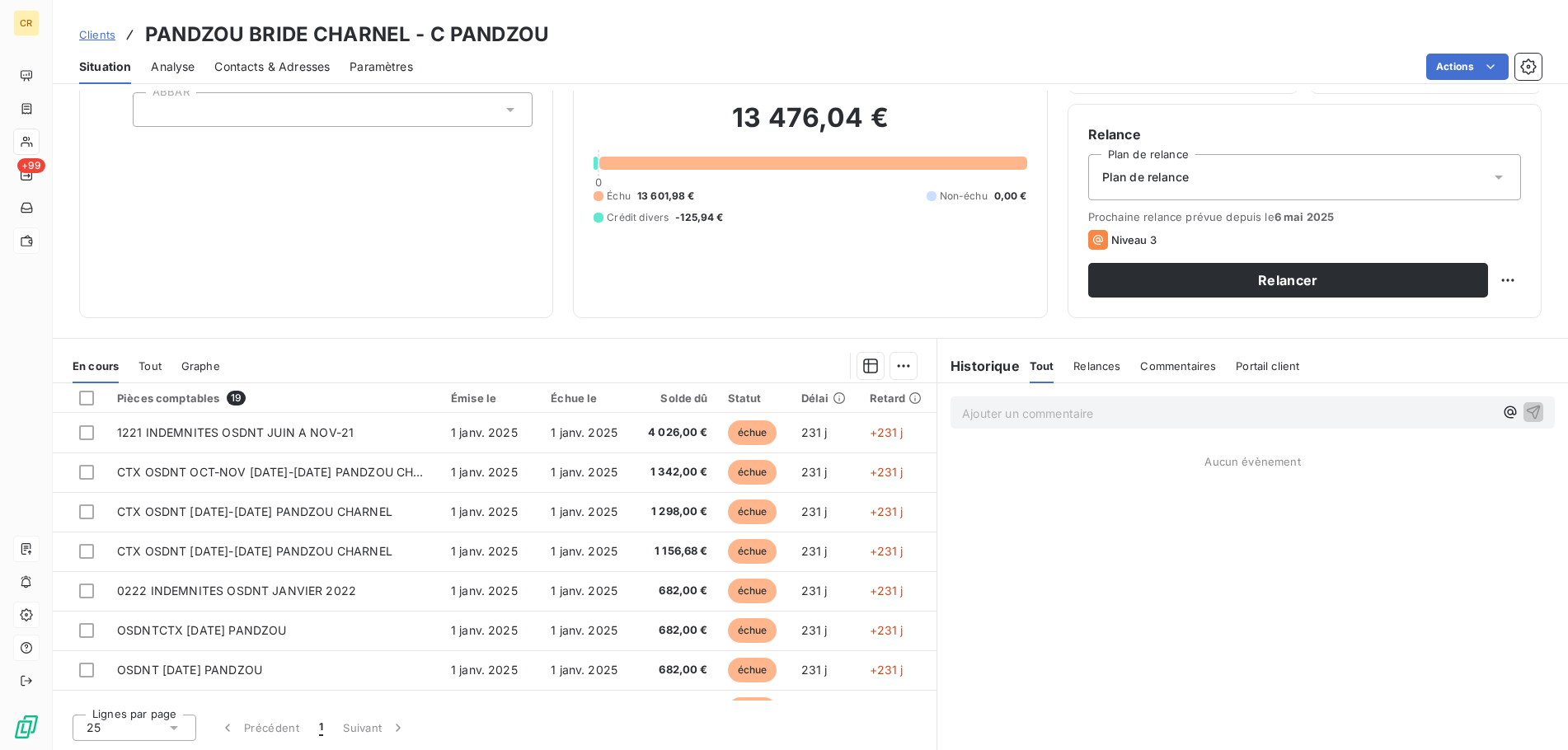
click at [998, 407] on p "Ajouter un commentaire ﻿" at bounding box center [1227, 413] width 532 height 21
click at [1046, 371] on span "Tout" at bounding box center [1042, 366] width 25 height 13
drag, startPoint x: 1089, startPoint y: 365, endPoint x: 1115, endPoint y: 365, distance: 26.0
click at [1090, 365] on span "Relances" at bounding box center [1097, 366] width 47 height 13
click at [1159, 363] on span "Commentaires" at bounding box center [1180, 366] width 76 height 13
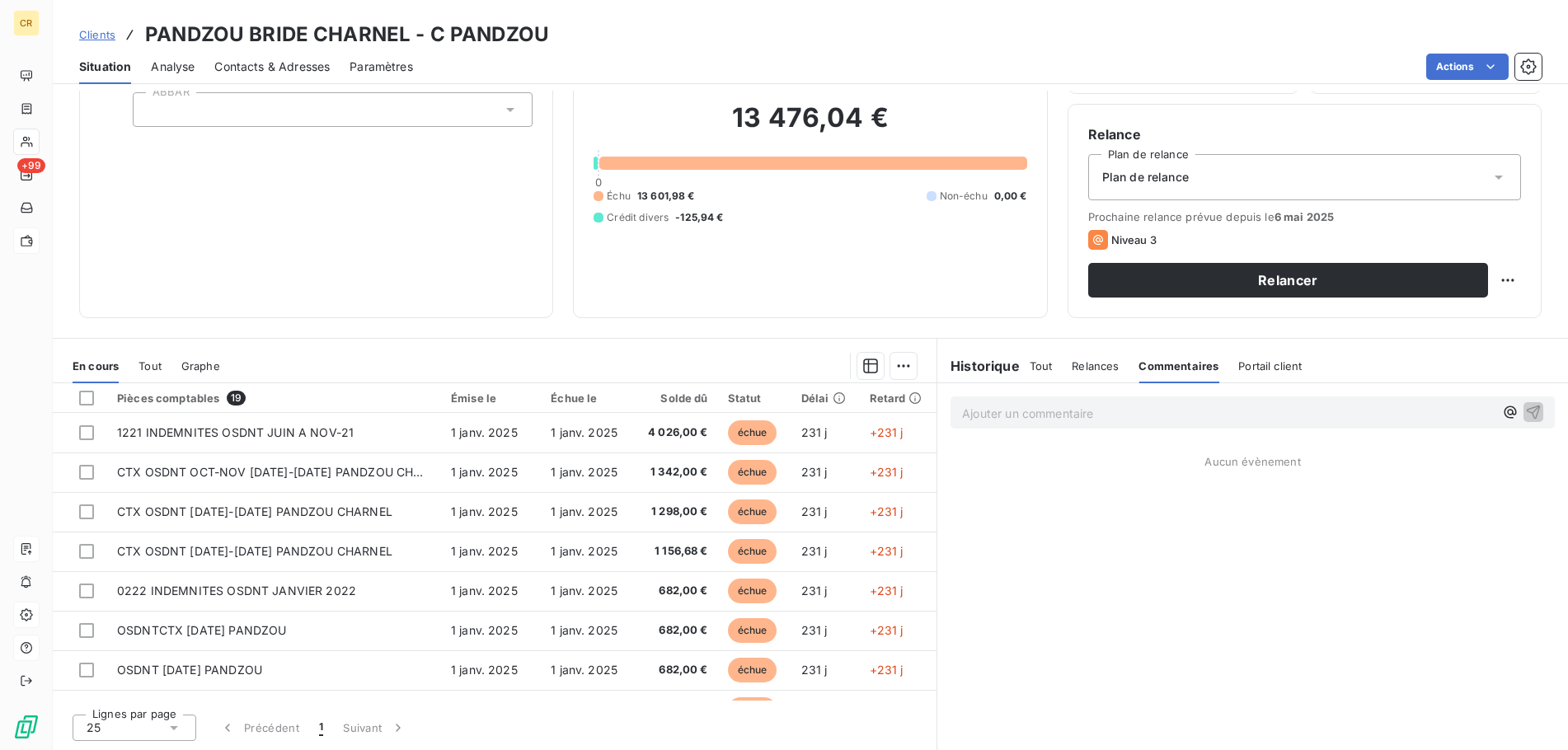
click at [1267, 368] on span "Portail client" at bounding box center [1270, 366] width 64 height 13
click at [1513, 416] on icon "button" at bounding box center [1510, 412] width 17 height 17
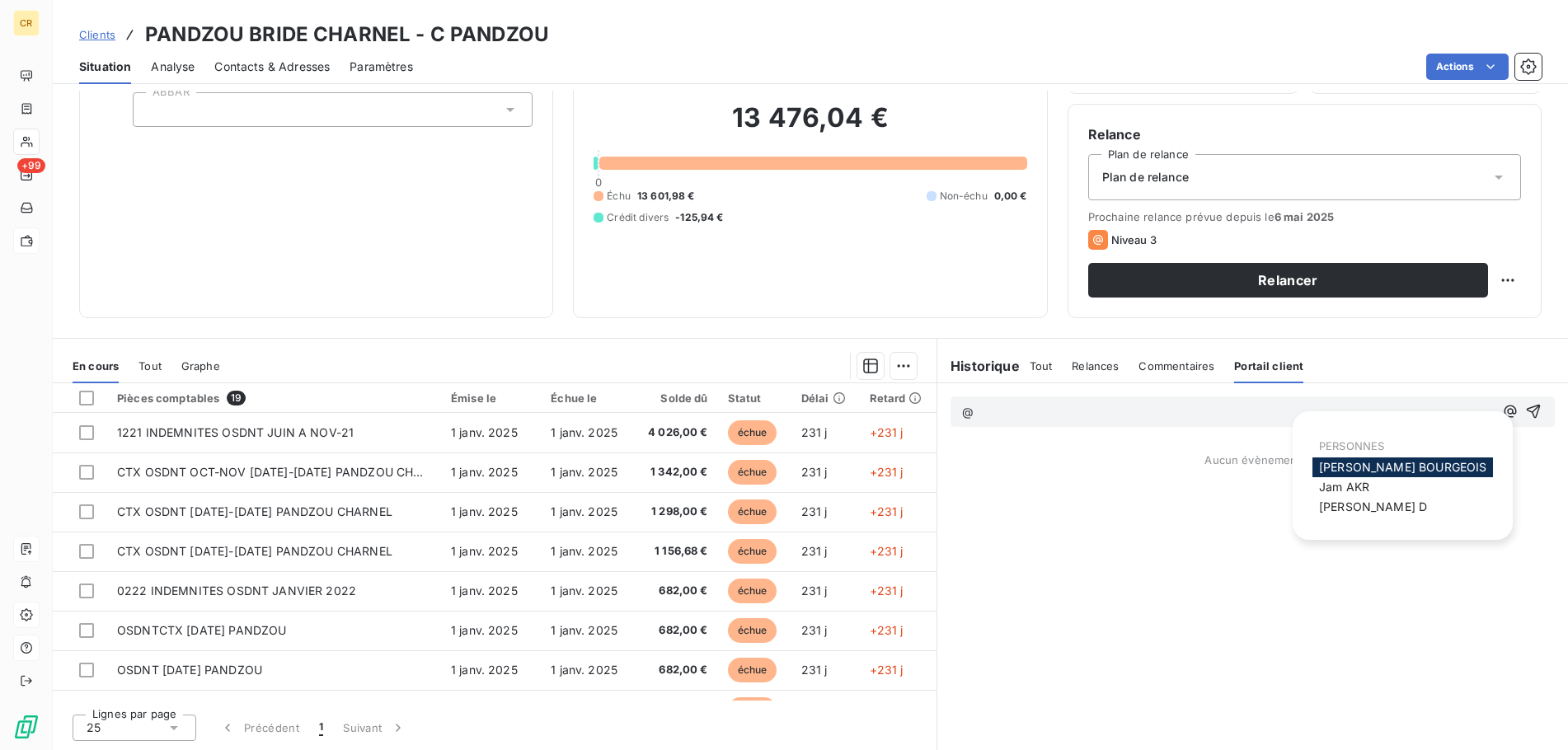
click at [1112, 408] on p "@" at bounding box center [1227, 412] width 532 height 19
click at [1511, 410] on icon "button" at bounding box center [1510, 411] width 17 height 17
click at [1467, 376] on div "Historique Tout Relances Commentaires Portail client Tout Relances Commentaires…" at bounding box center [1252, 365] width 630 height 34
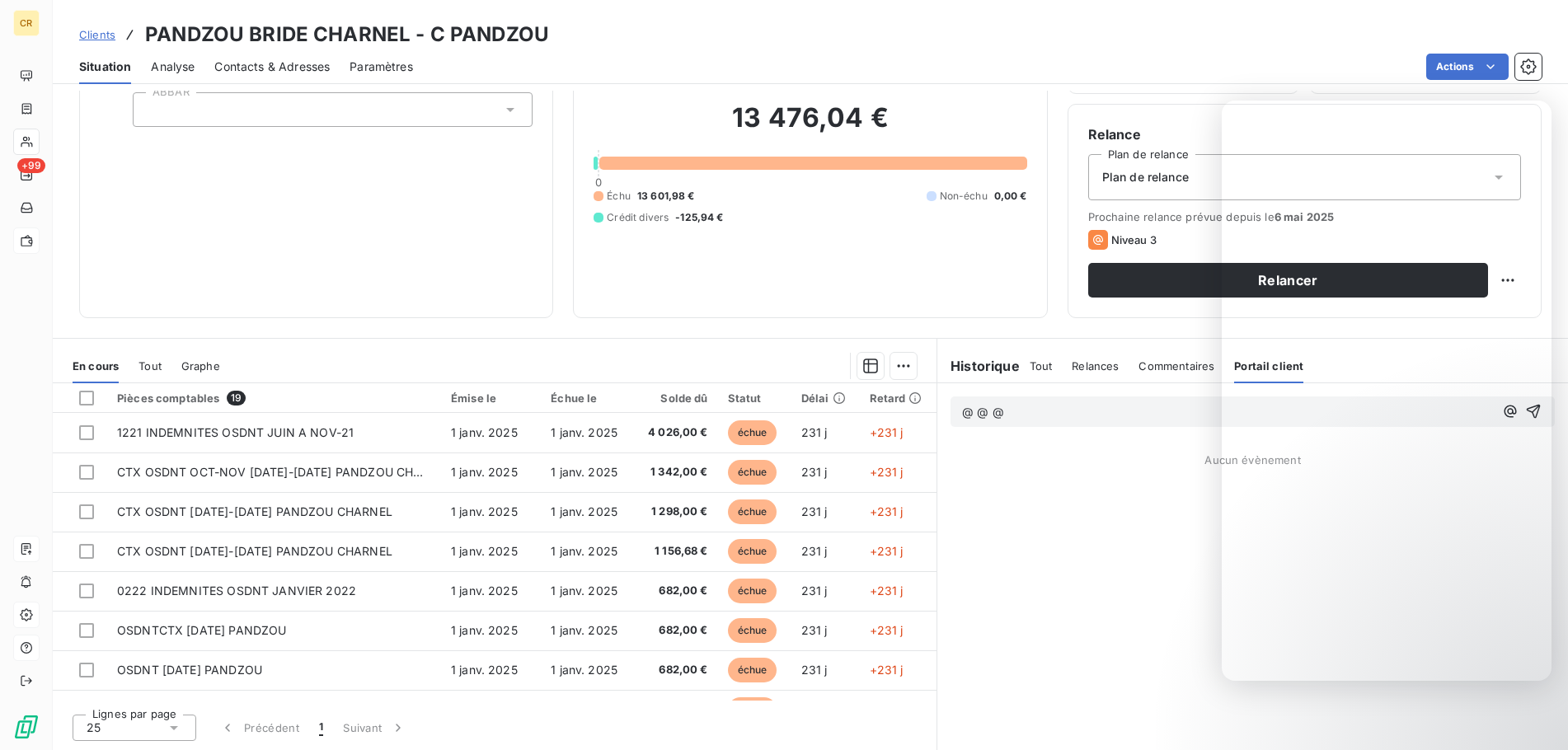
click at [1056, 172] on div "Informations client Propriétés Client ABBAR Encours client 13 476,04 € 0 Échu 1…" at bounding box center [810, 153] width 1515 height 330
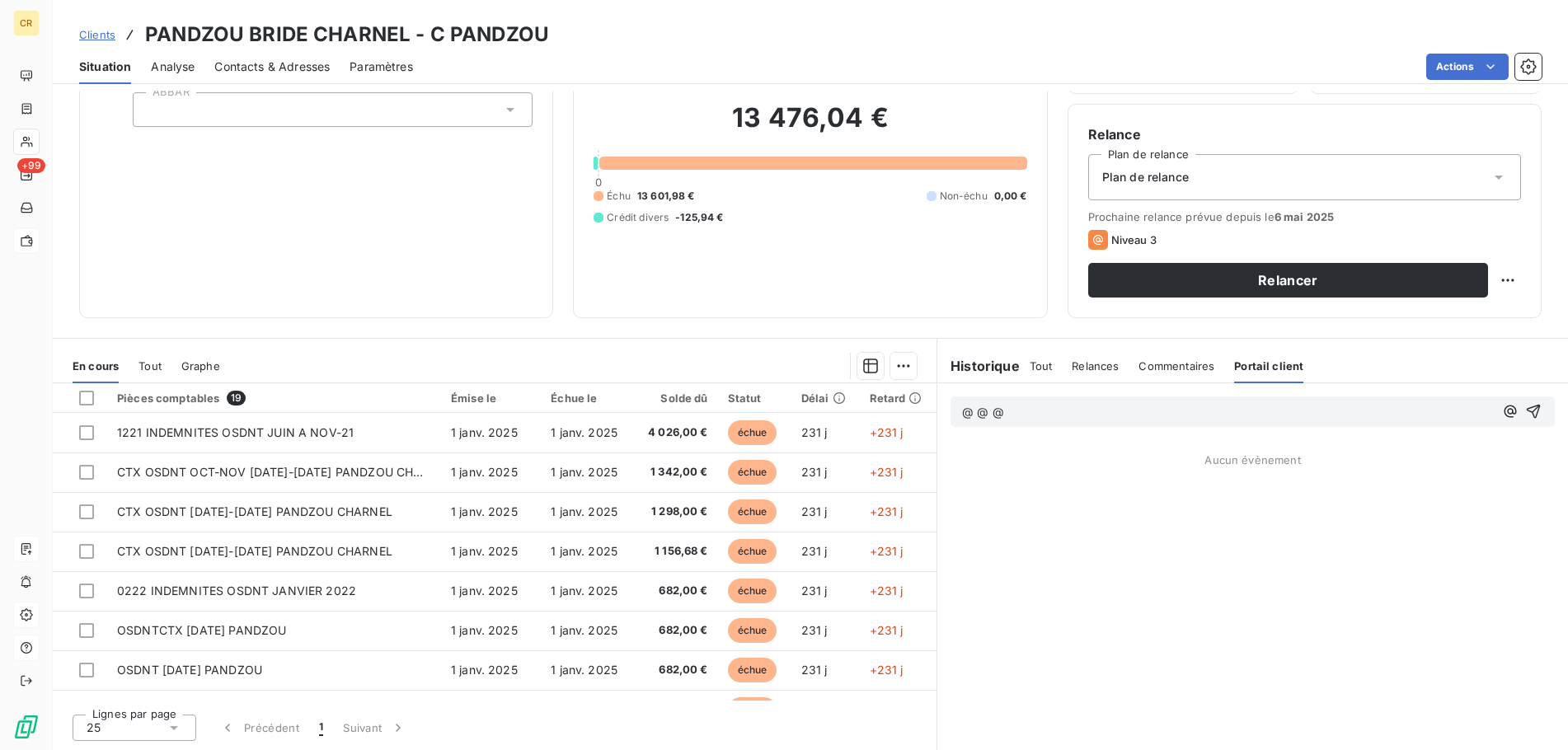
scroll to position [0, 0]
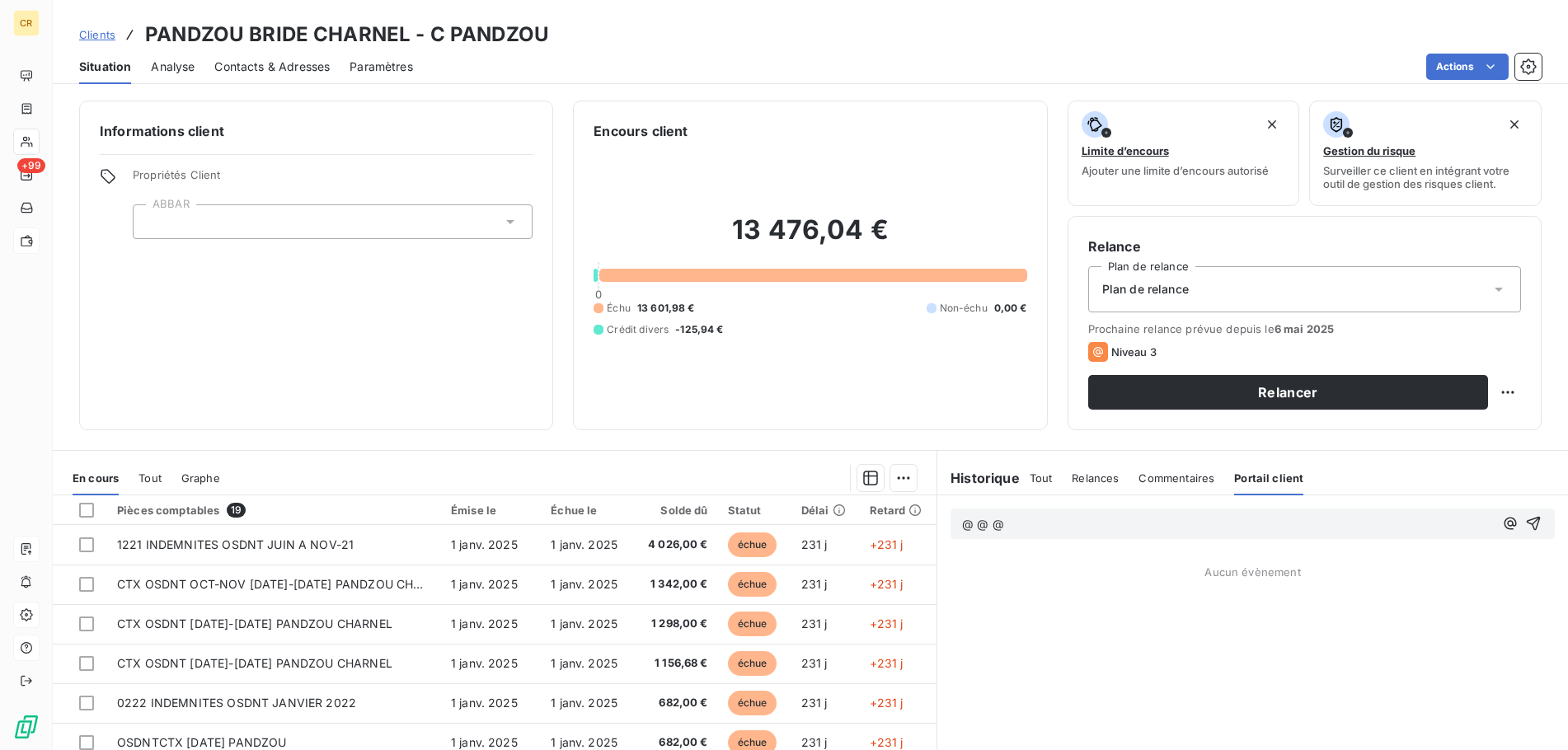
click at [1494, 296] on icon at bounding box center [1499, 290] width 17 height 17
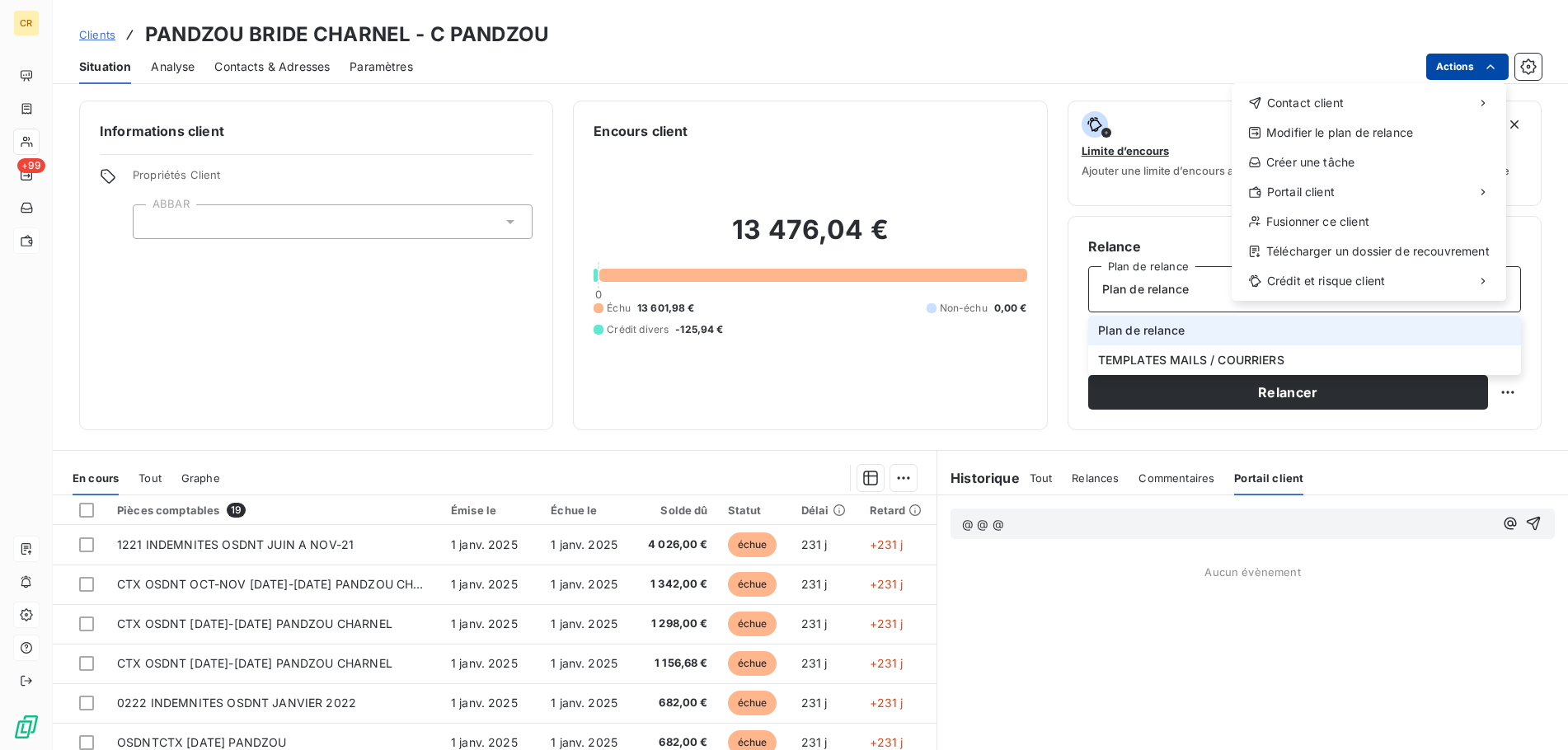
click at [1493, 71] on html "CR +99 Clients PANDZOU BRIDE CHARNEL - C PANDZOU Situation Analyse Contacts & A…" at bounding box center [784, 375] width 1568 height 750
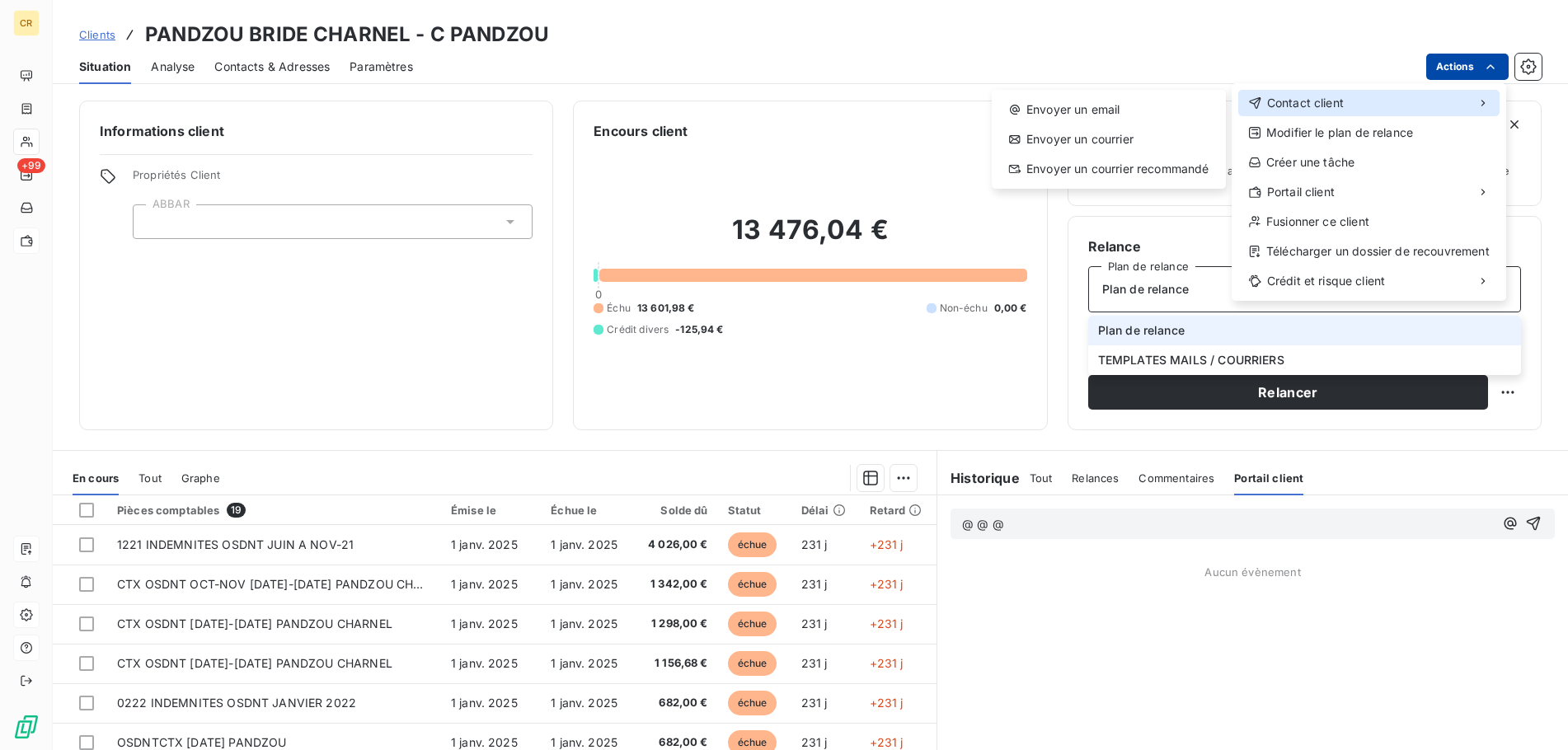
click at [1433, 100] on div "Contact client" at bounding box center [1369, 103] width 261 height 27
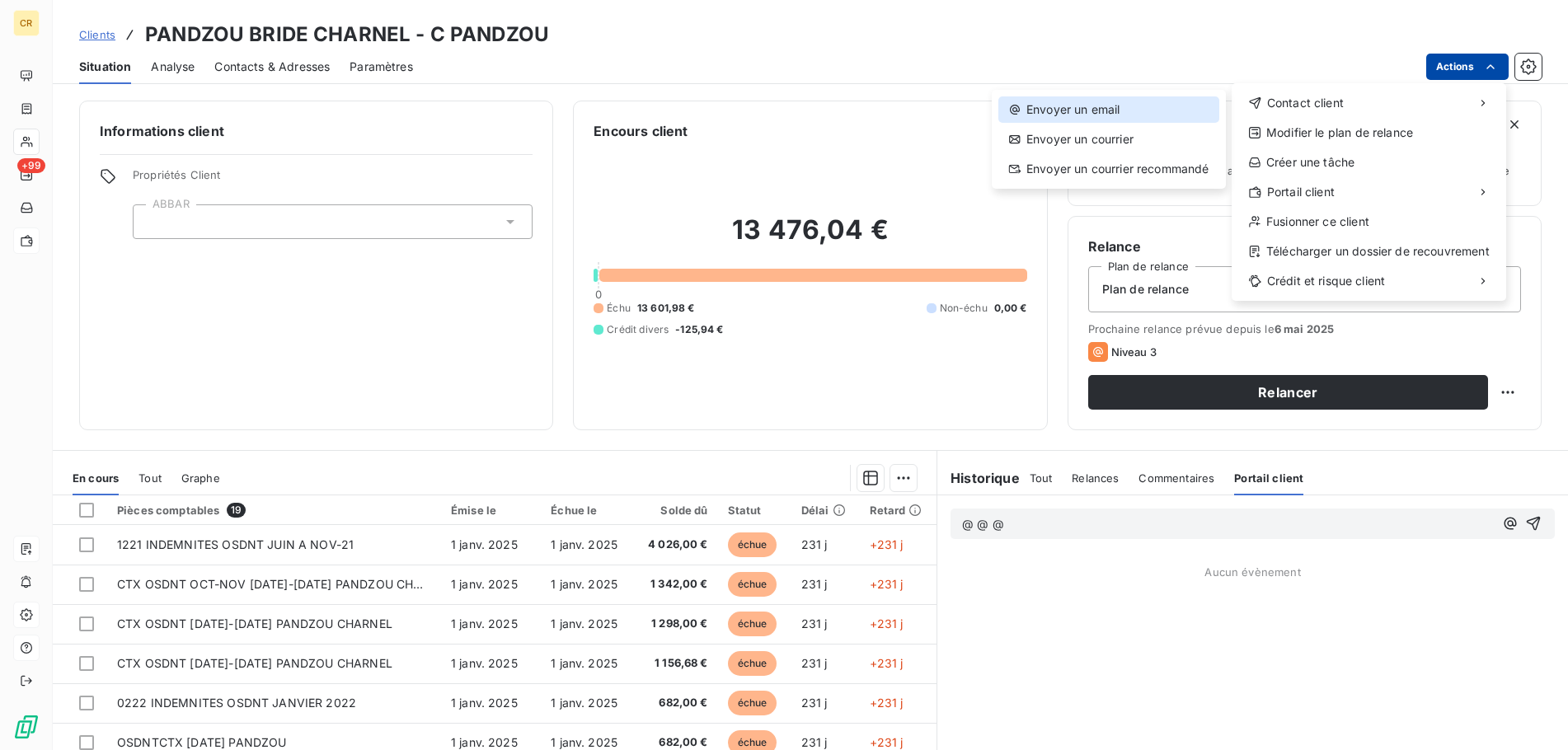
click at [1159, 110] on div "Envoyer un email" at bounding box center [1108, 110] width 221 height 27
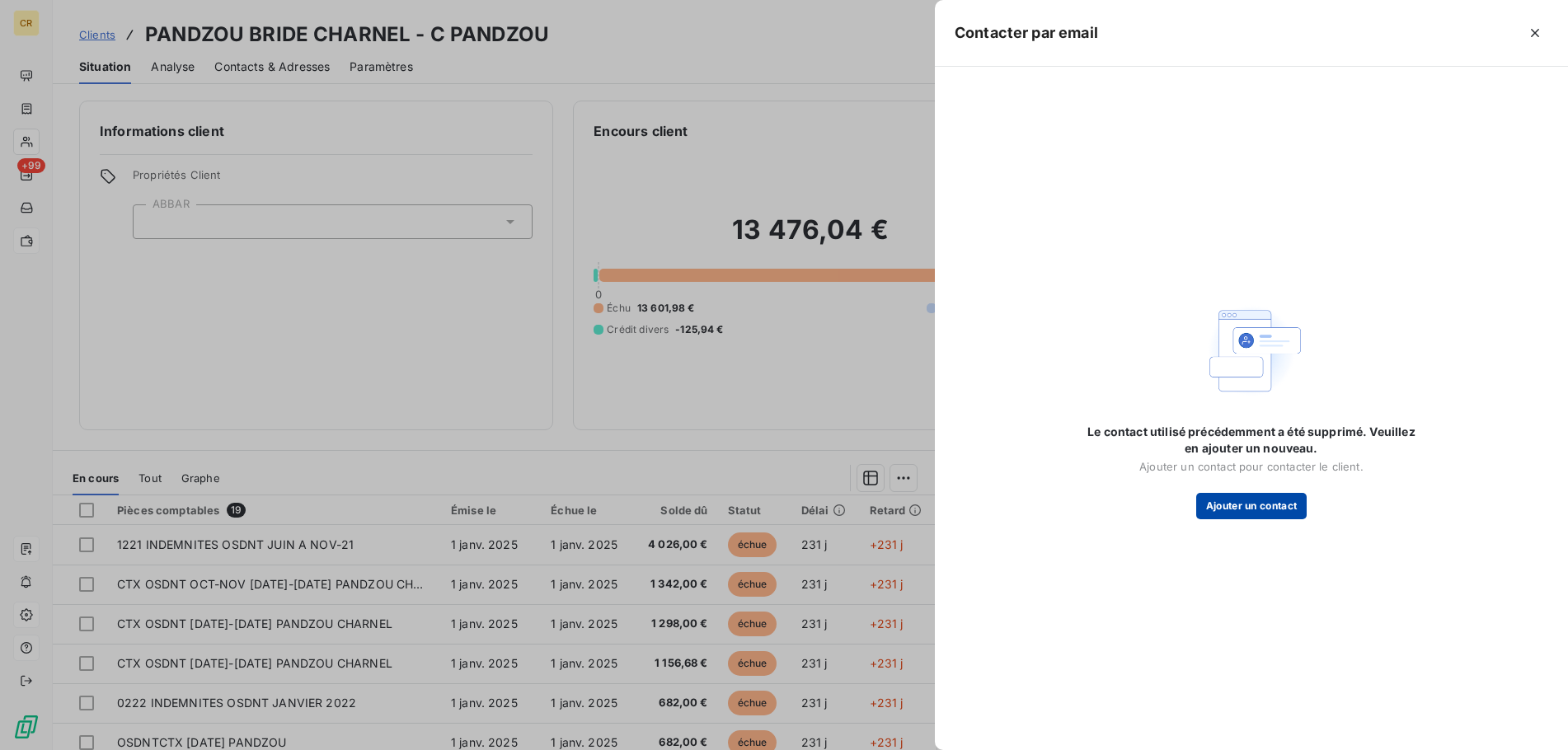
click at [1270, 506] on button "Ajouter un contact" at bounding box center [1252, 506] width 111 height 27
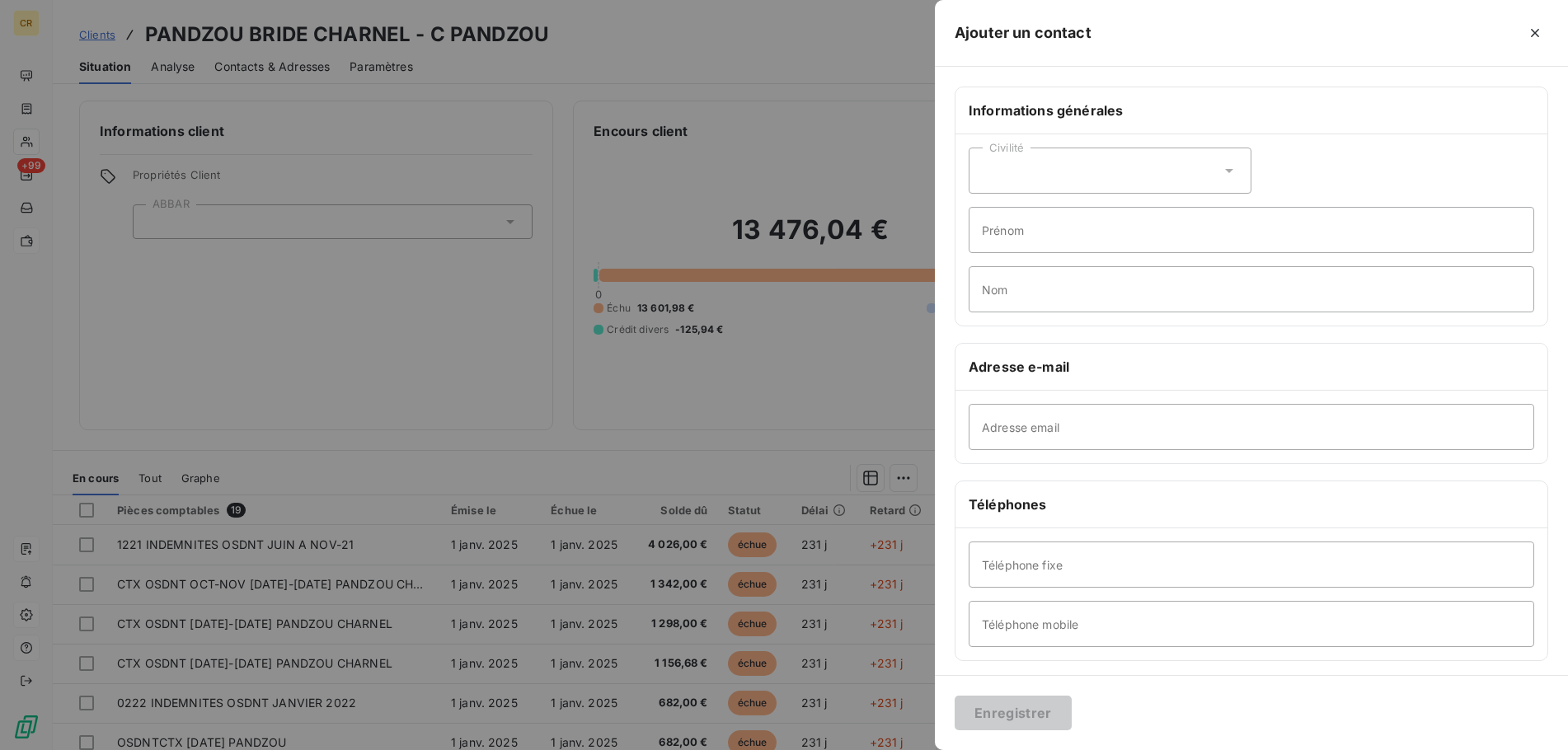
click at [779, 128] on div at bounding box center [784, 375] width 1568 height 750
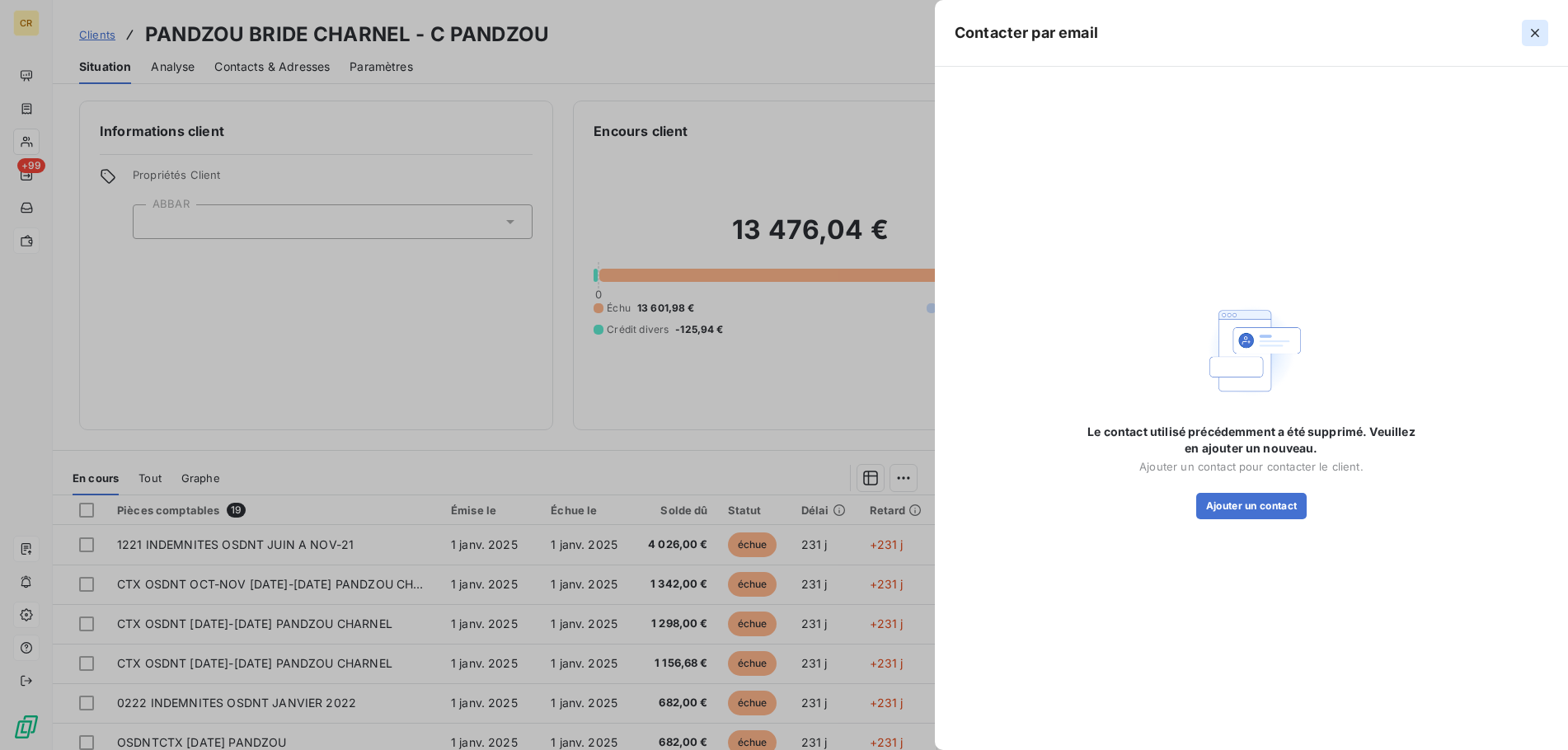
click at [1533, 28] on icon "button" at bounding box center [1535, 33] width 17 height 17
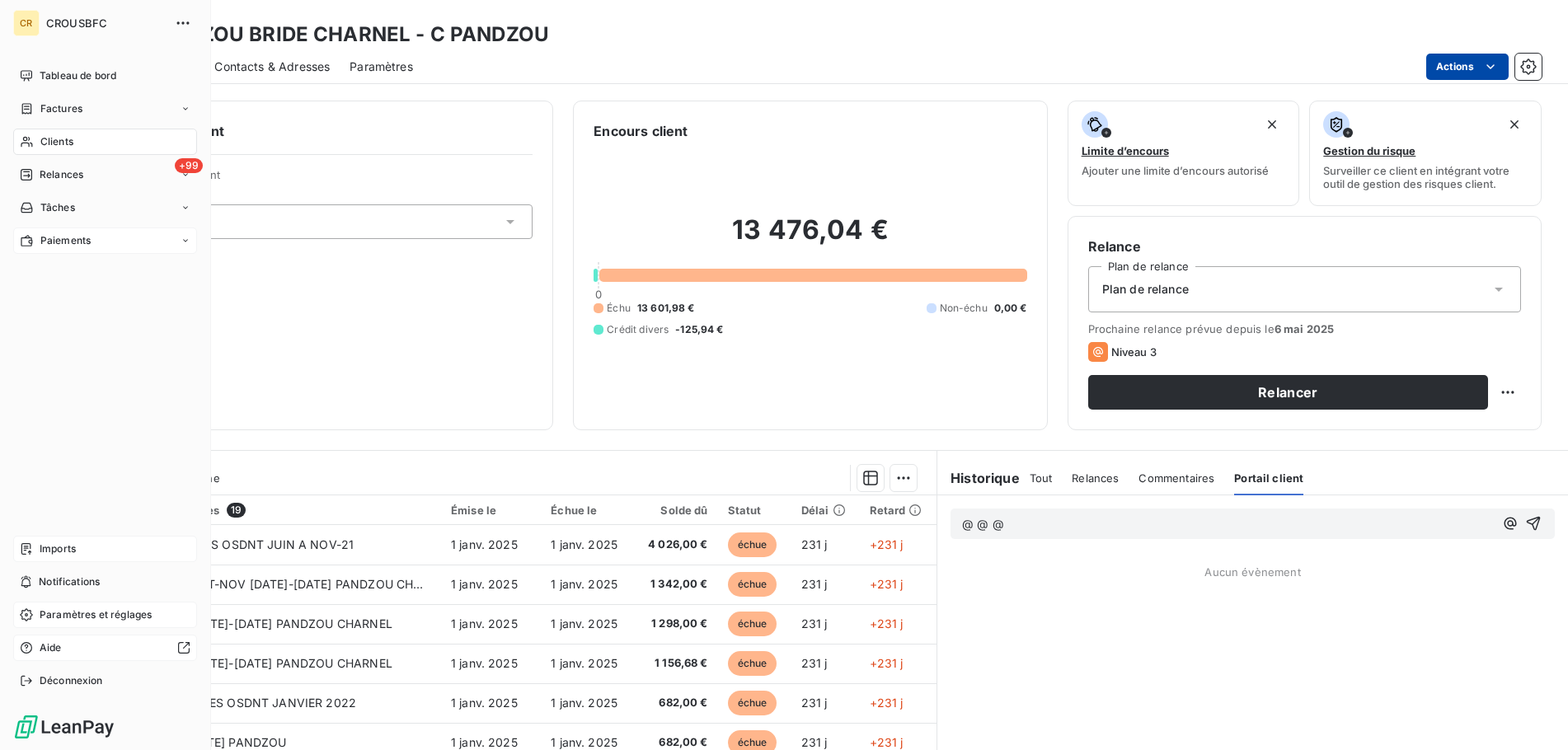
click at [60, 136] on span "Clients" at bounding box center [56, 141] width 33 height 15
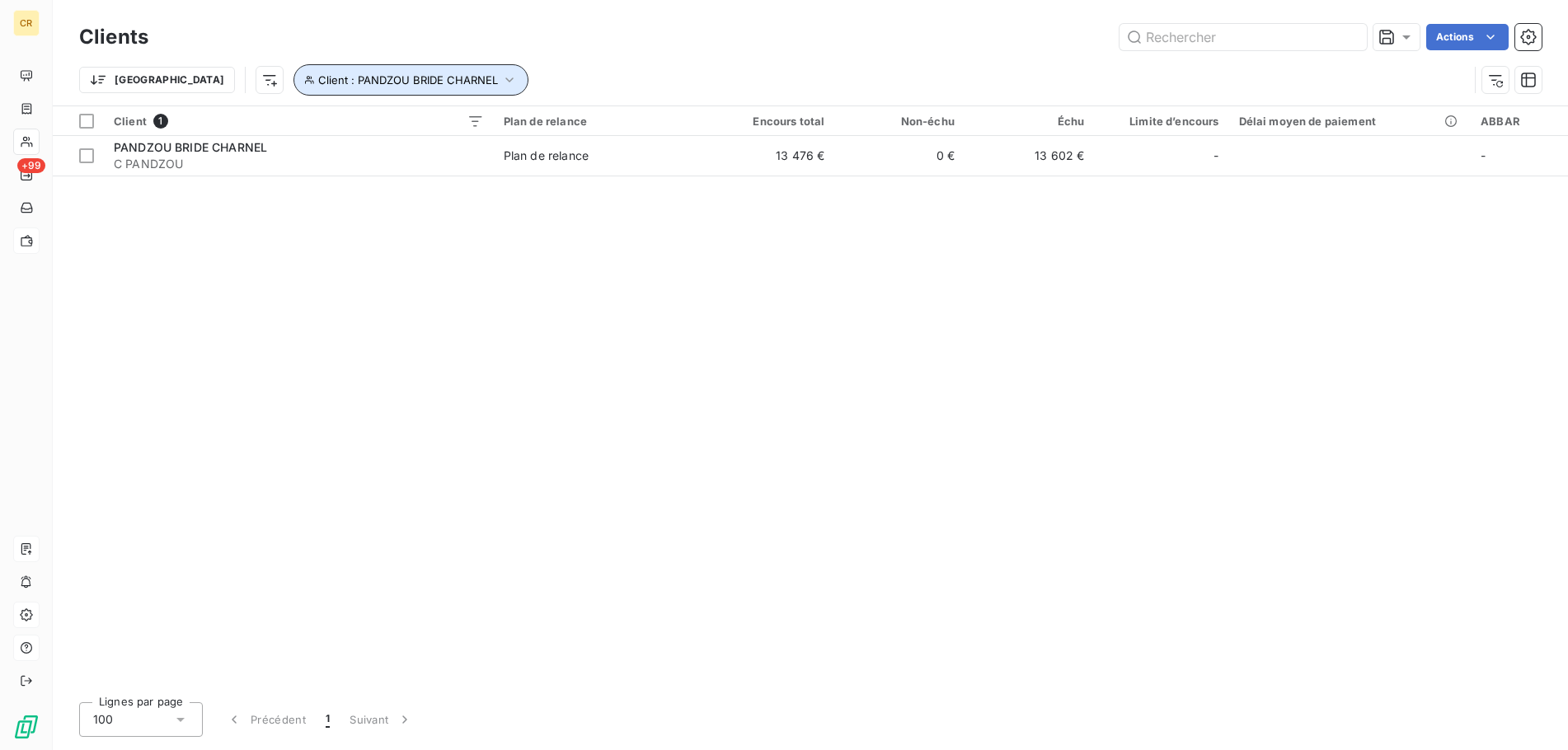
click at [501, 85] on icon "button" at bounding box center [510, 80] width 17 height 17
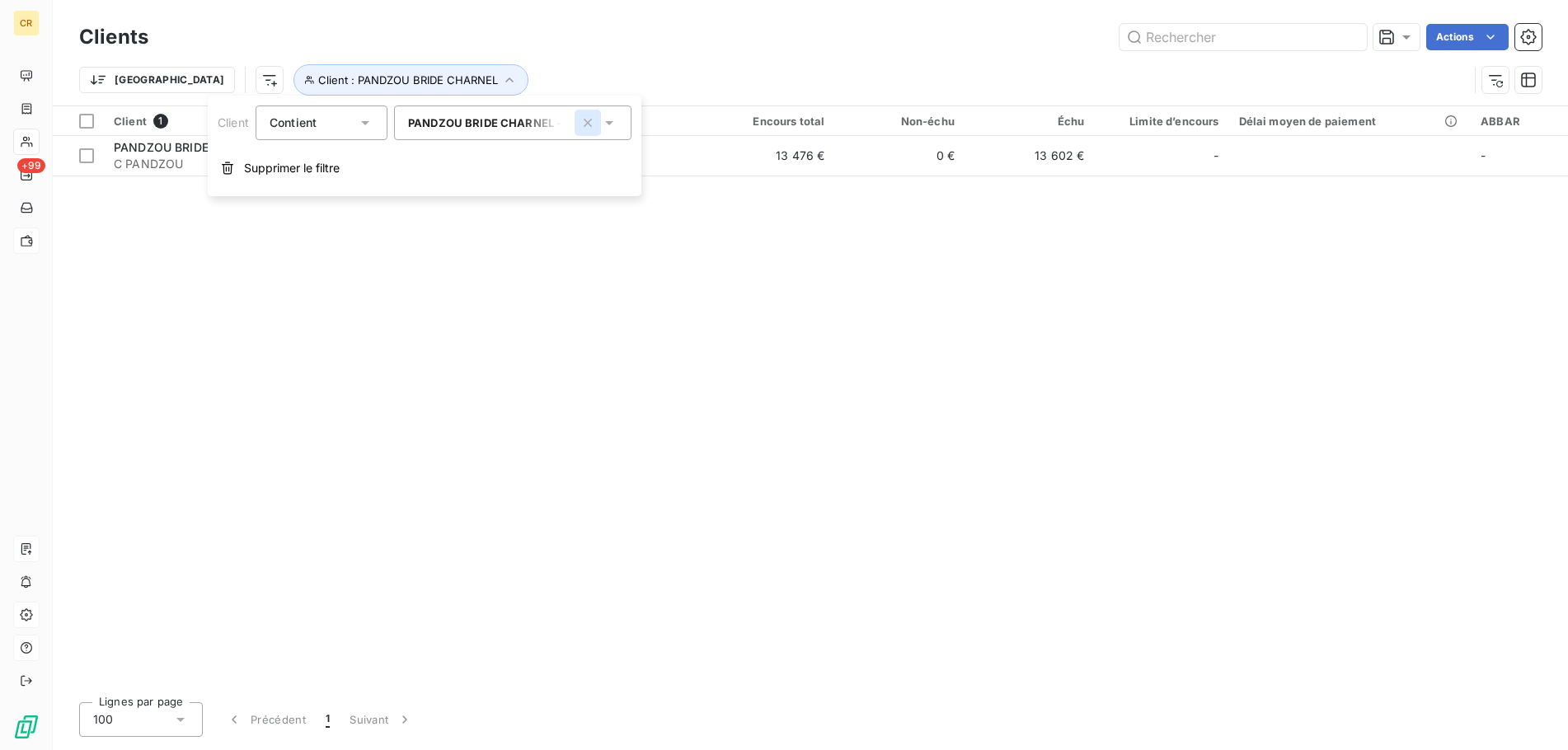
click at [585, 124] on icon "button" at bounding box center [588, 123] width 17 height 17
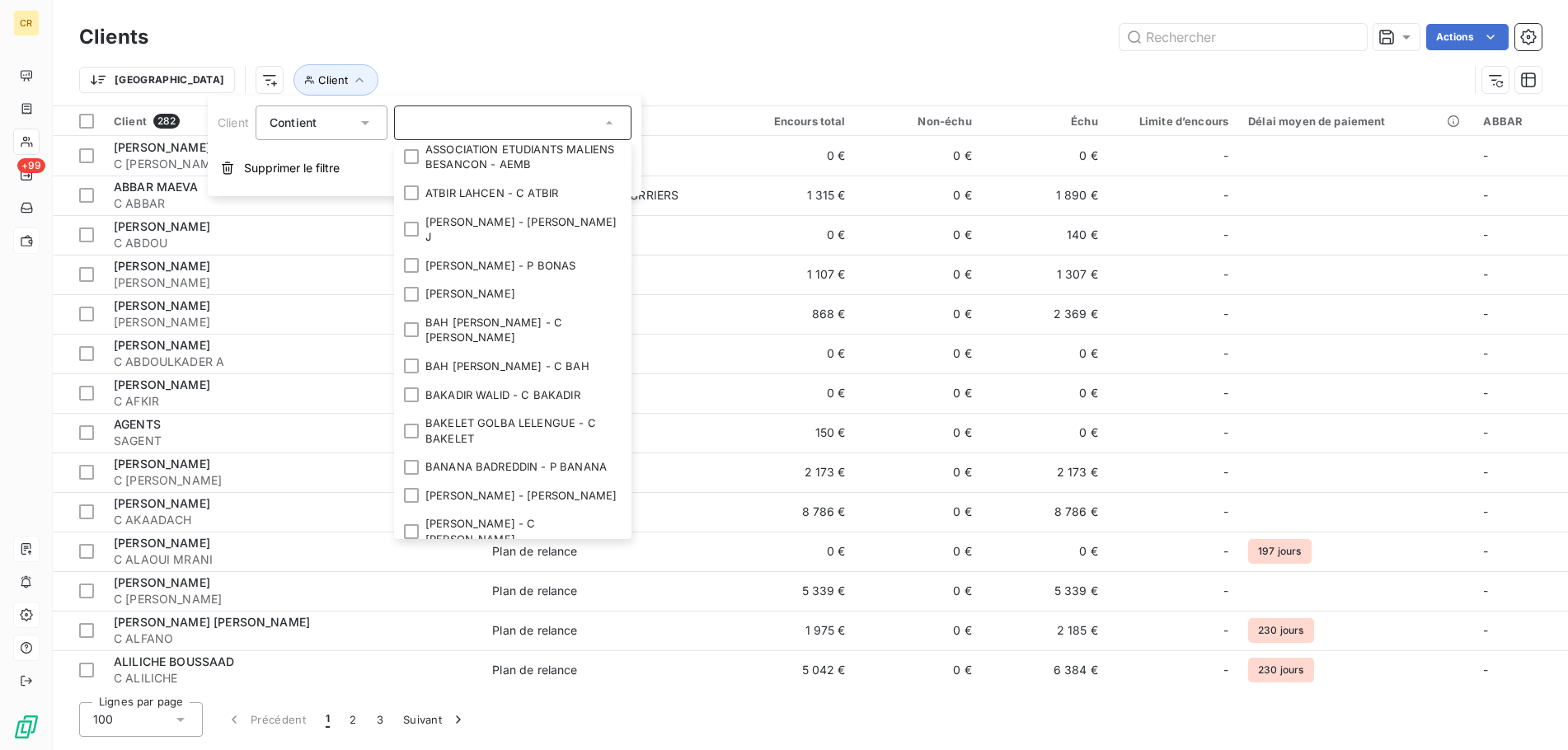
scroll to position [949, 0]
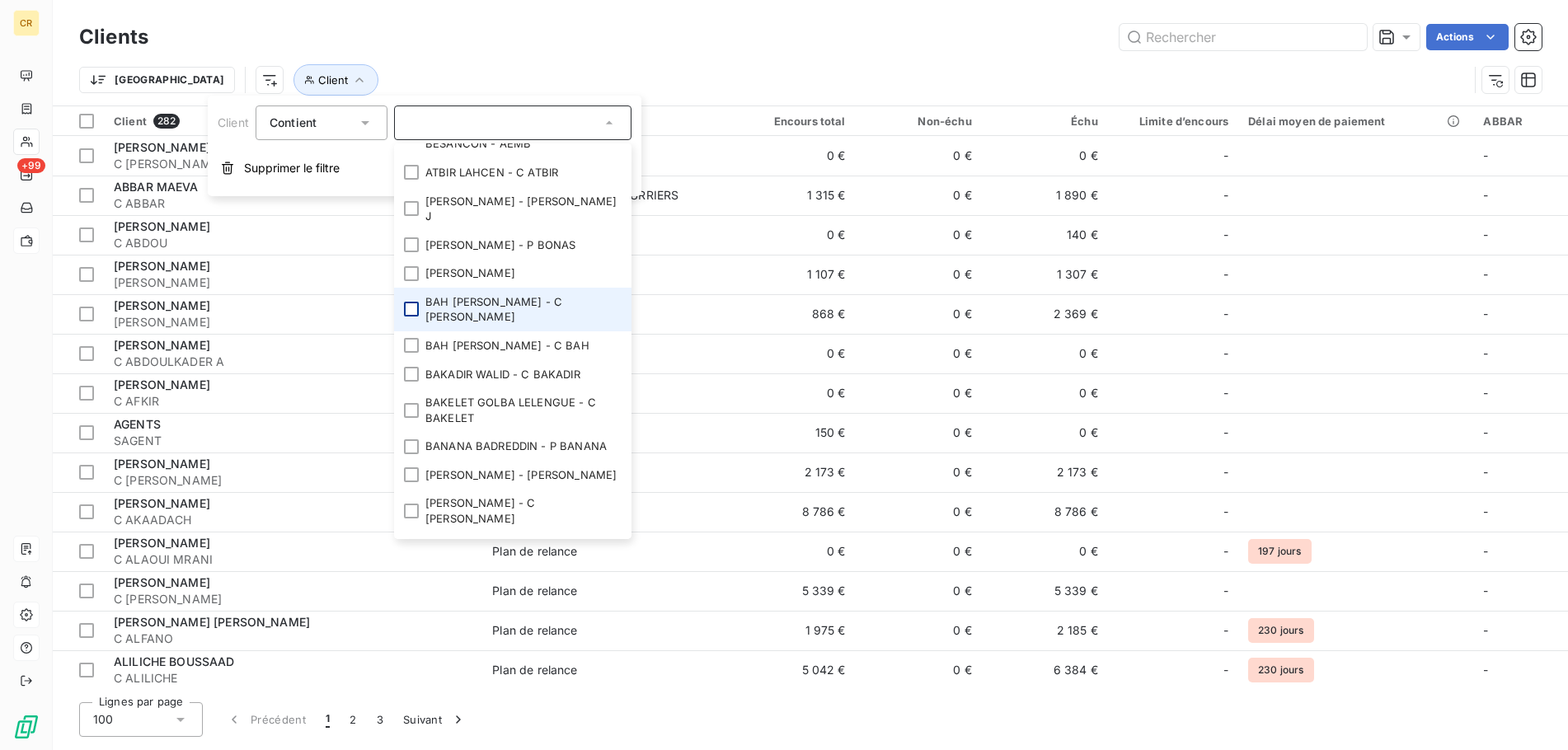
click at [409, 316] on div at bounding box center [411, 309] width 15 height 15
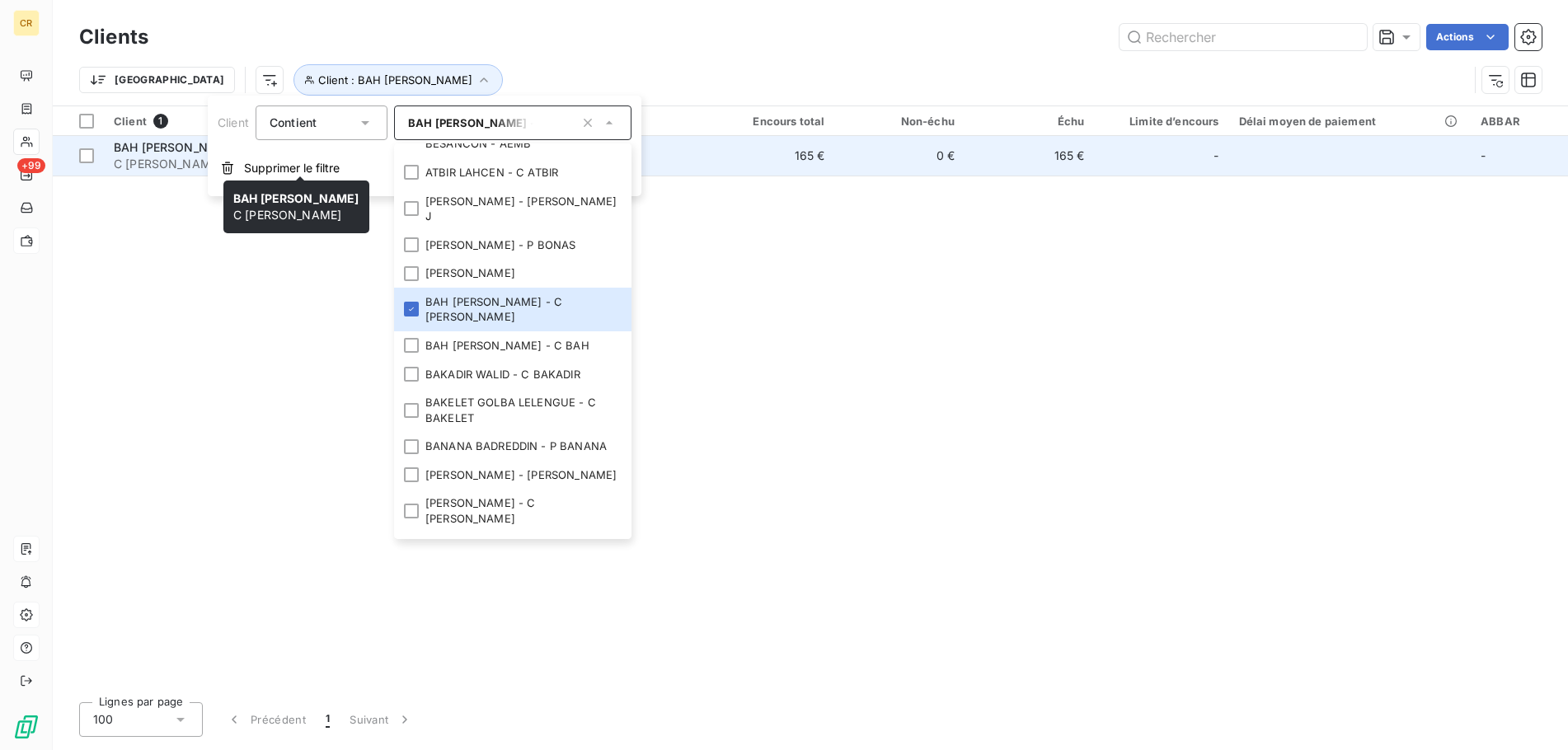
click at [146, 152] on span "BAH [PERSON_NAME]" at bounding box center [176, 146] width 125 height 14
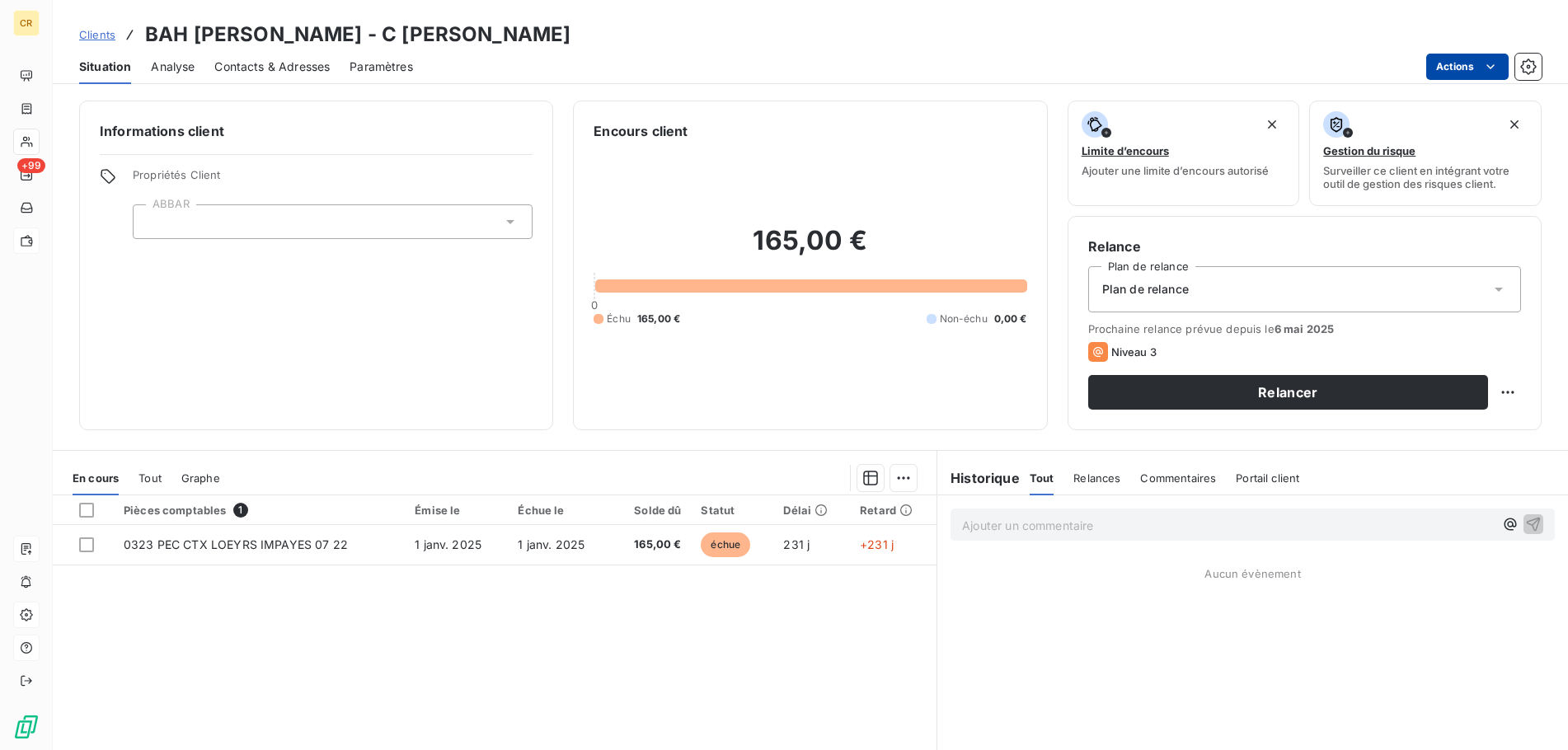
click at [1487, 60] on html "CR +99 Clients BAH MAMADOU ALIOU - C BAH MAMADOU Situation Analyse Contacts & A…" at bounding box center [784, 375] width 1568 height 750
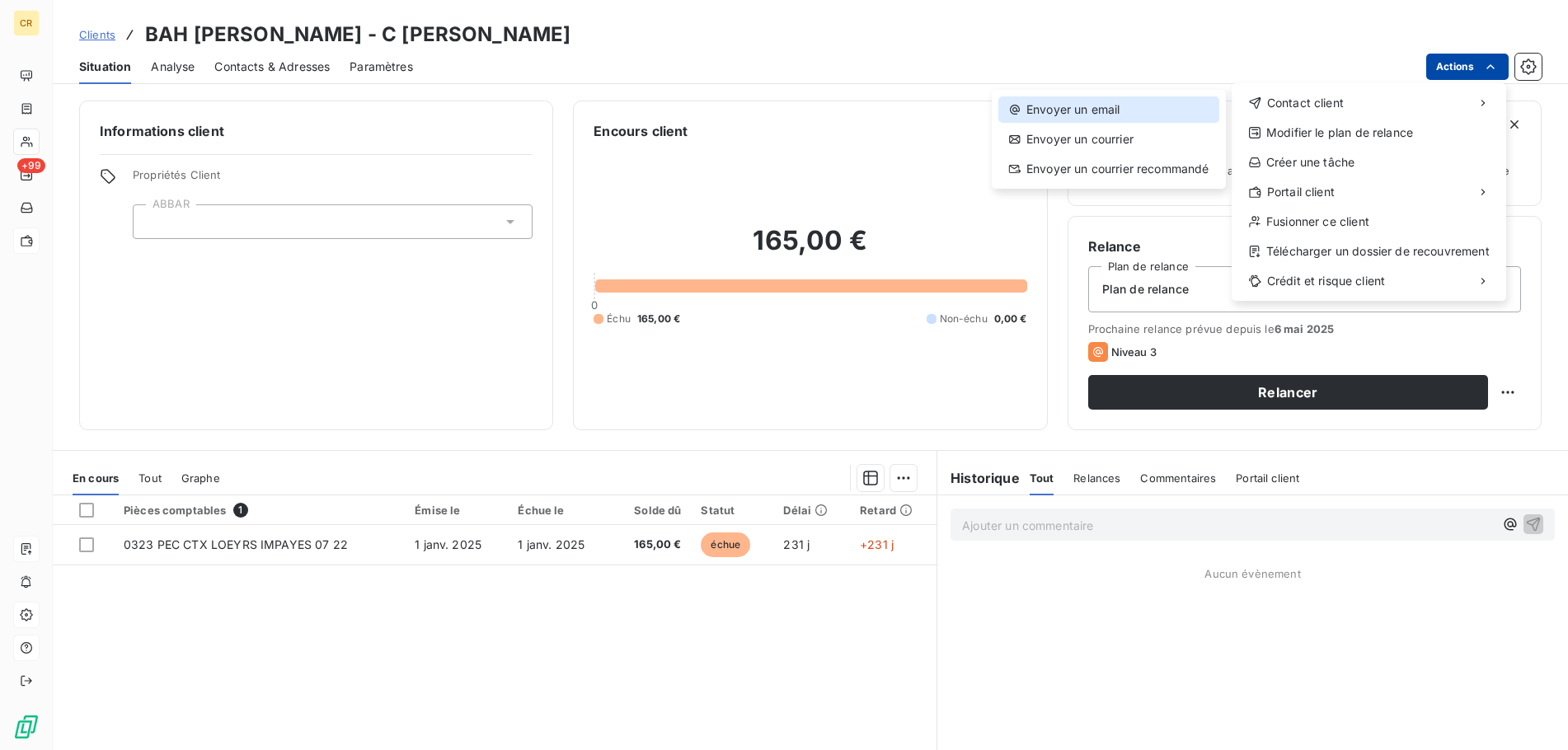
click at [1157, 110] on div "Envoyer un email" at bounding box center [1108, 110] width 221 height 27
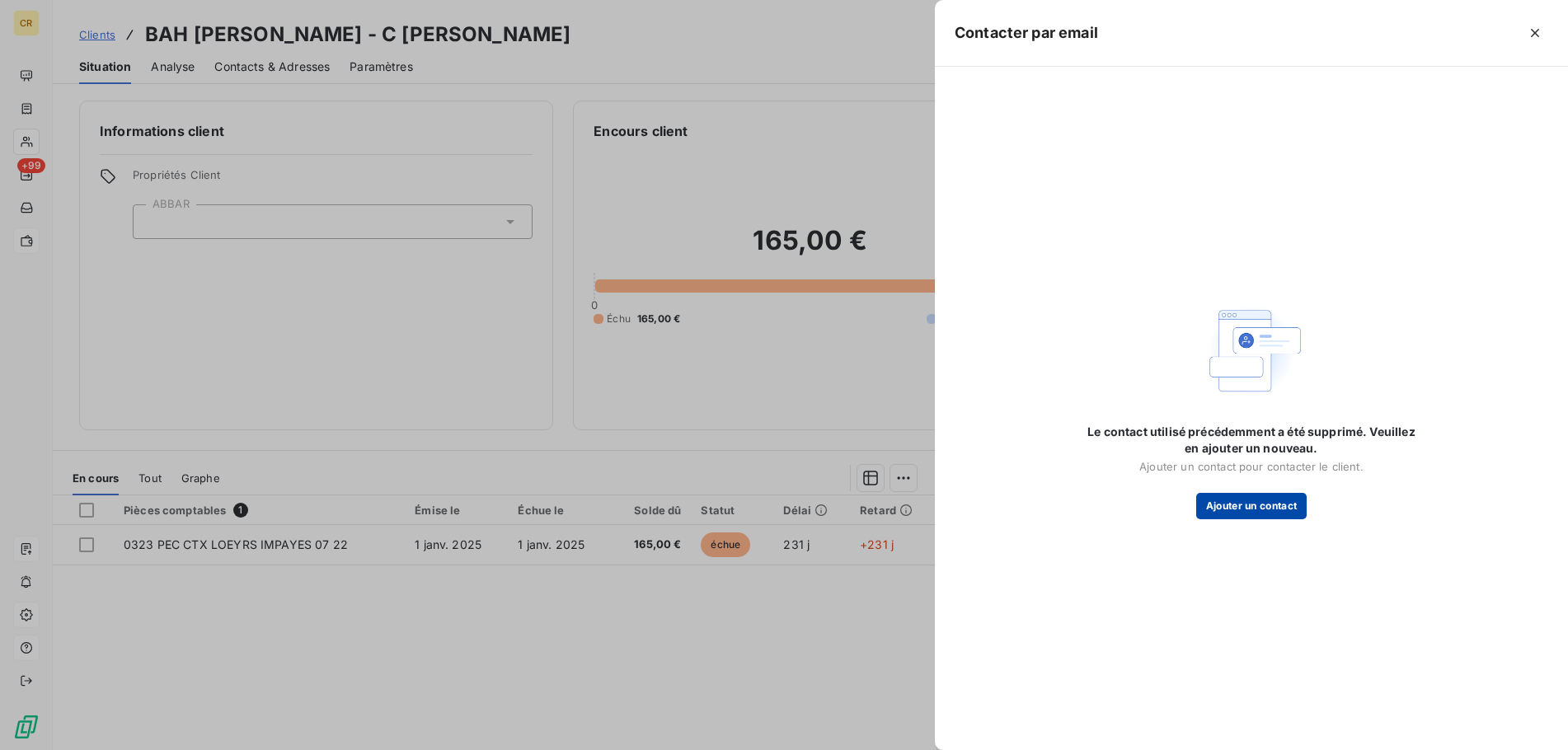
click at [1243, 508] on button "Ajouter un contact" at bounding box center [1252, 506] width 111 height 27
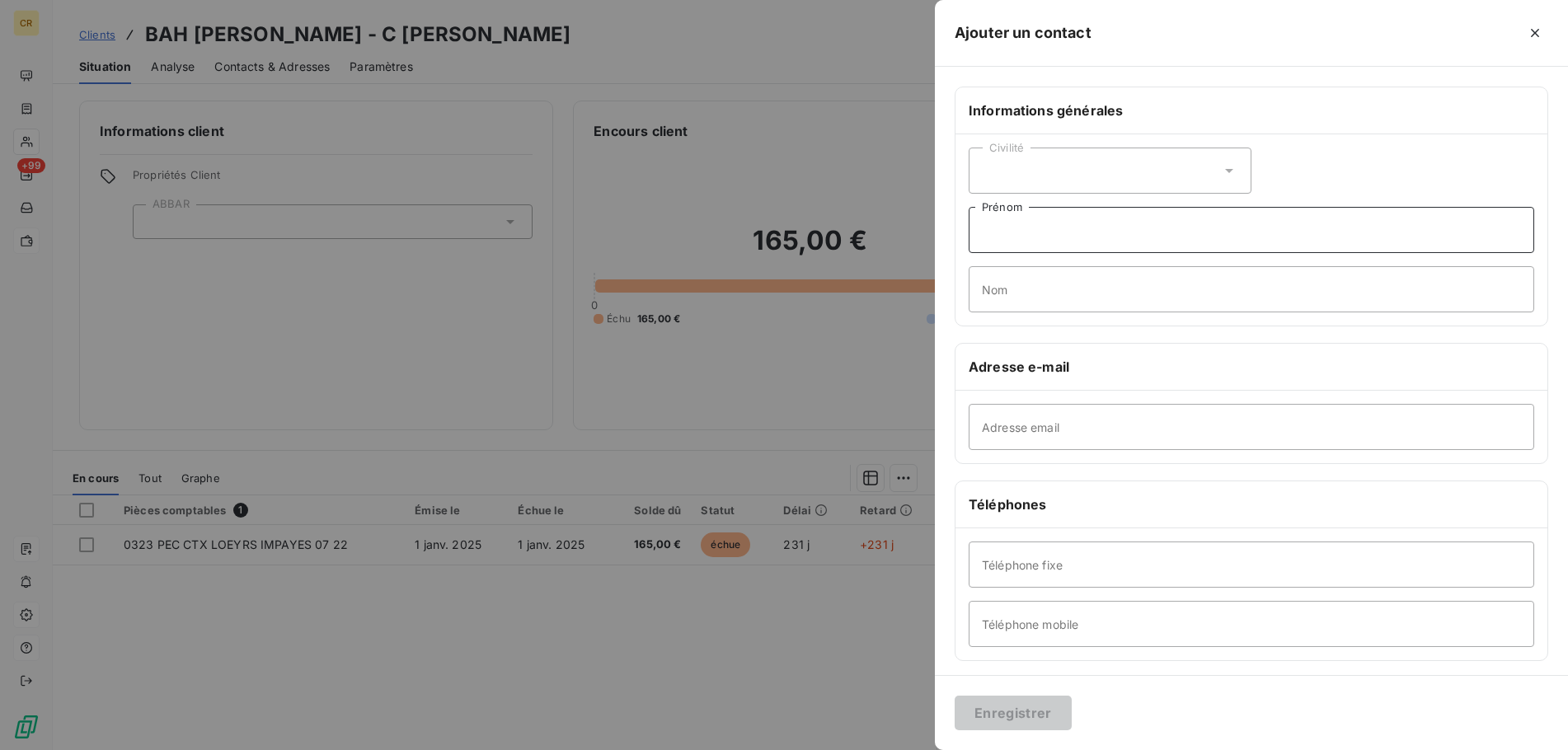
click at [1040, 226] on input "Prénom" at bounding box center [1251, 229] width 565 height 46
click at [414, 231] on div at bounding box center [784, 375] width 1568 height 750
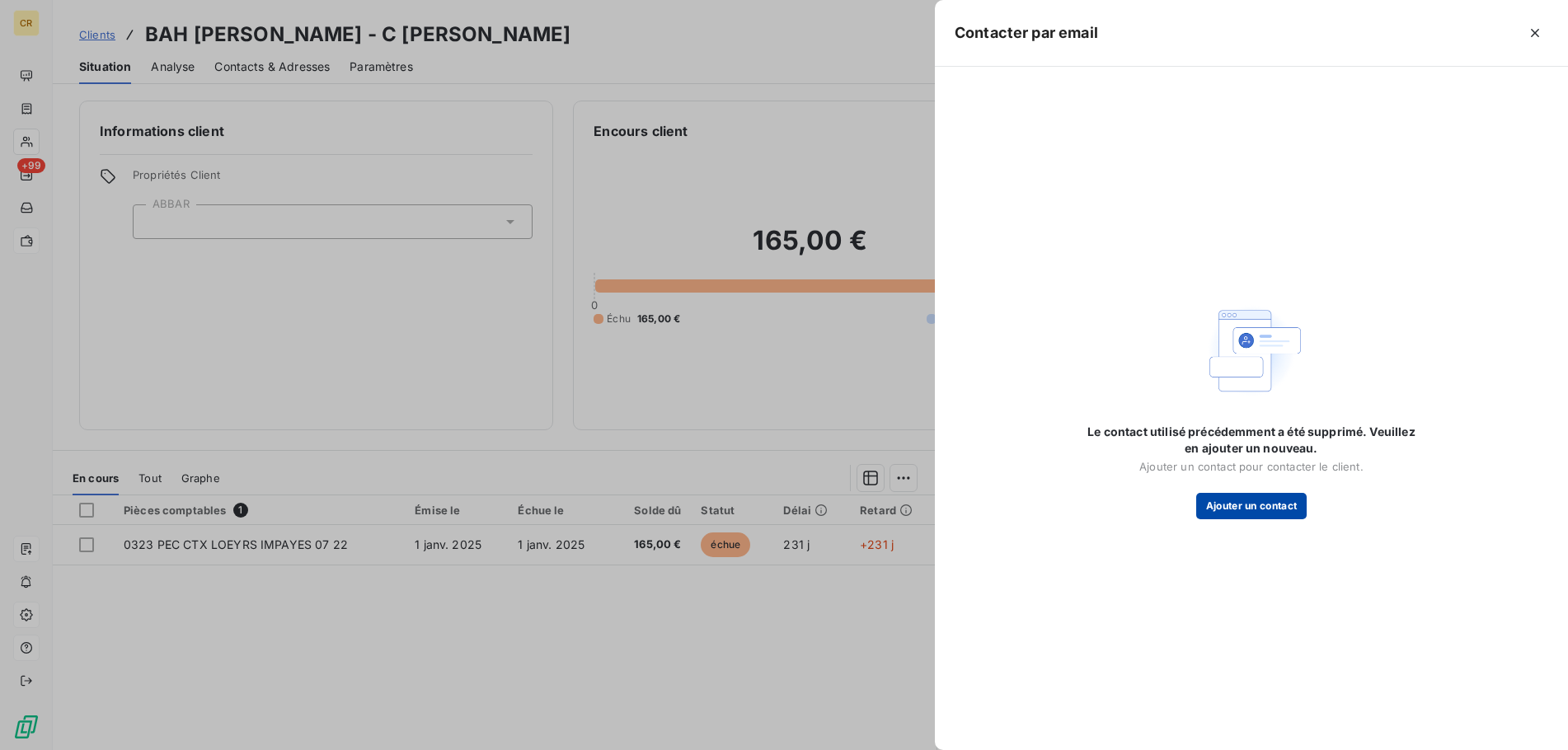
click at [1252, 508] on button "Ajouter un contact" at bounding box center [1252, 506] width 111 height 27
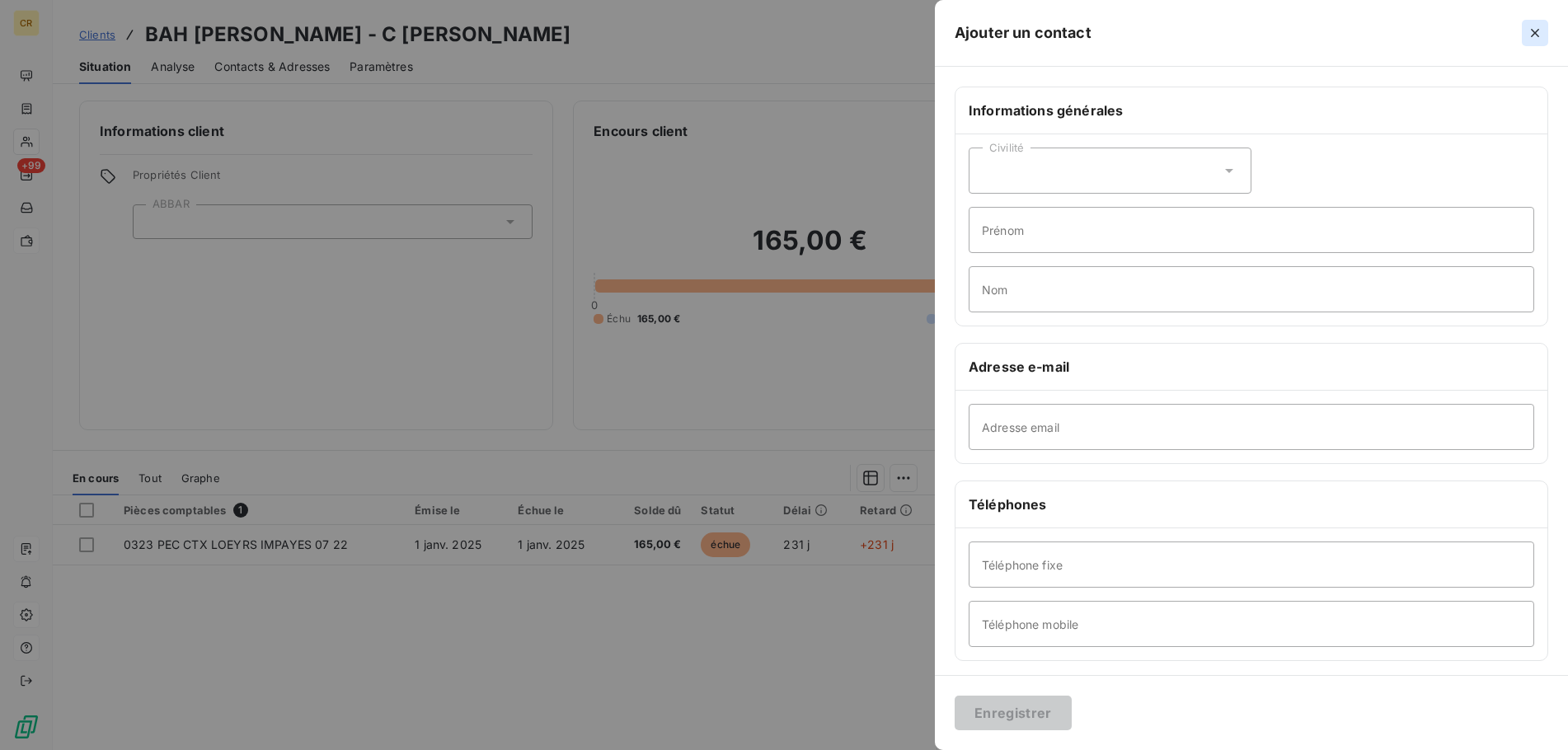
click at [1535, 29] on icon "button" at bounding box center [1535, 33] width 17 height 17
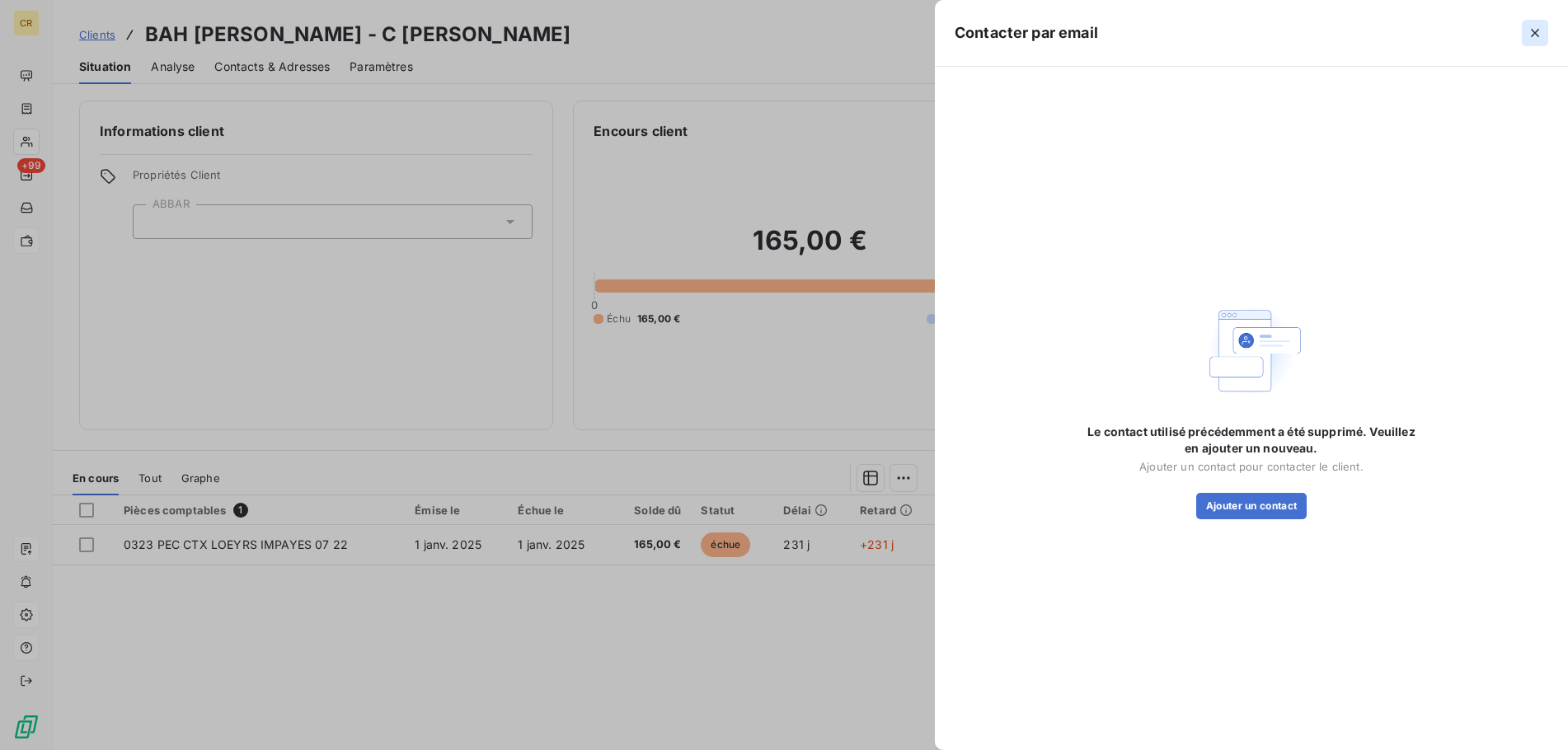
click at [1535, 38] on icon "button" at bounding box center [1535, 33] width 17 height 17
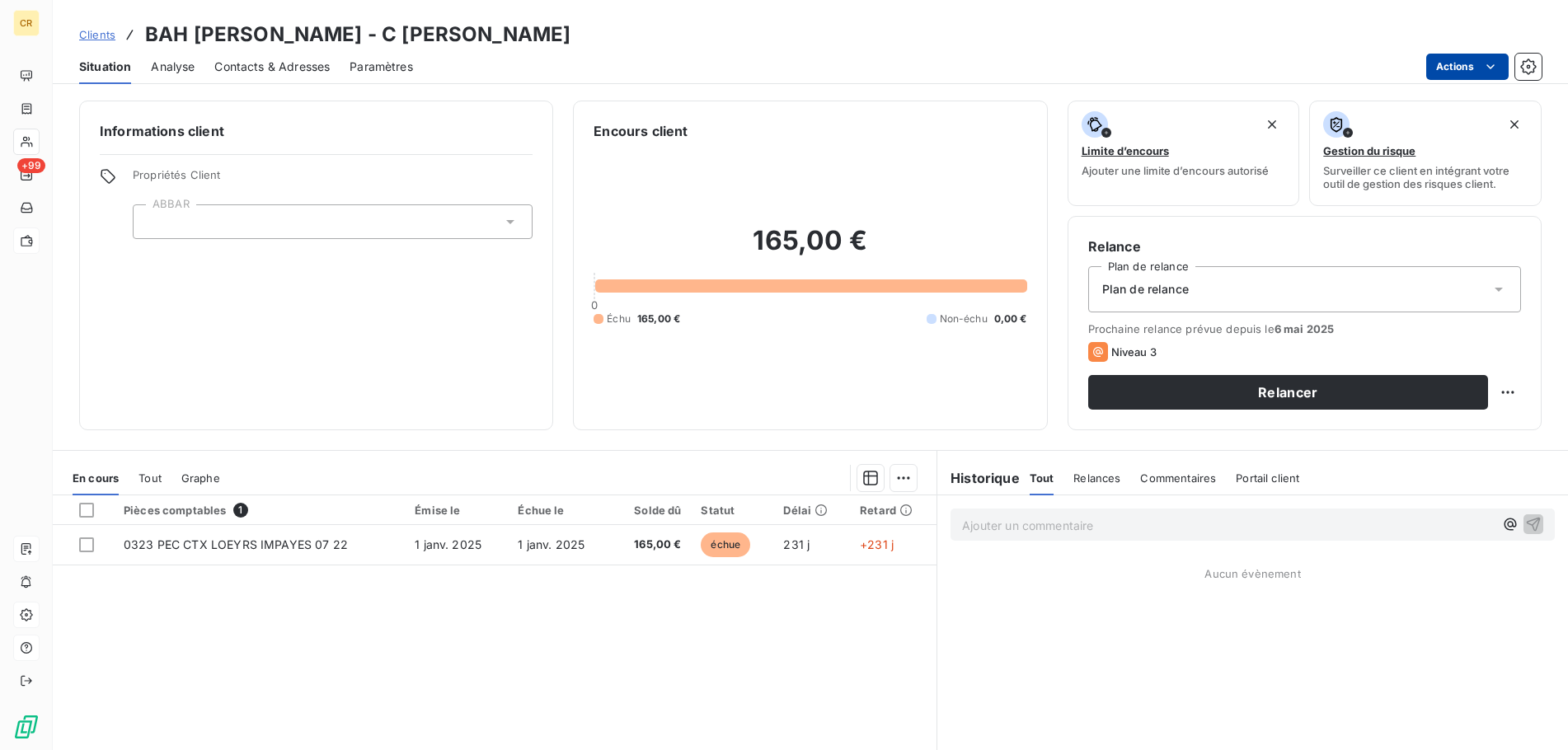
click at [1470, 57] on html "CR +99 Clients BAH MAMADOU ALIOU - C BAH MAMADOU Situation Analyse Contacts & A…" at bounding box center [784, 375] width 1568 height 750
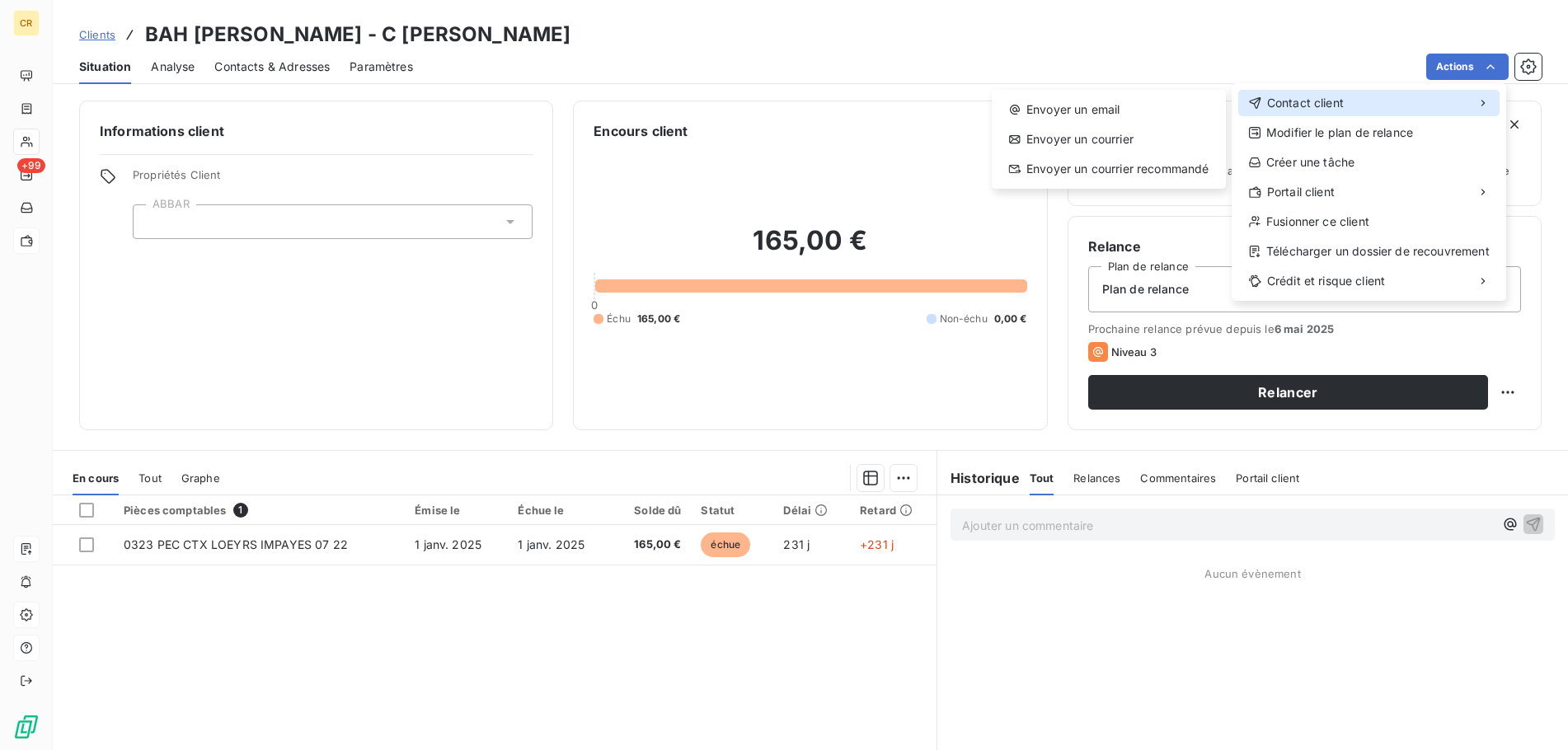
click at [1349, 108] on div "Contact client" at bounding box center [1369, 103] width 261 height 27
click at [1062, 109] on div "Envoyer un email" at bounding box center [1108, 110] width 221 height 27
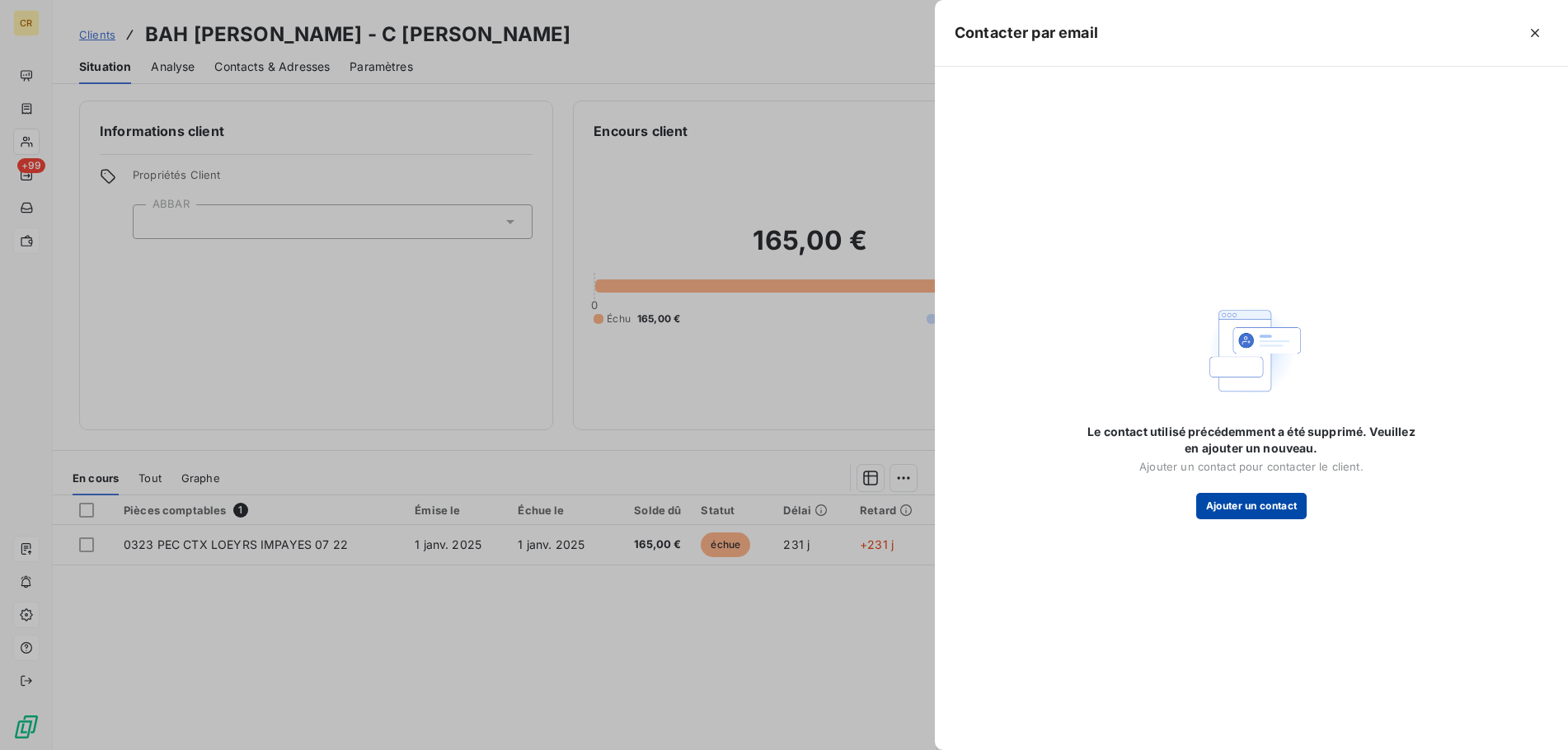
click at [1252, 507] on button "Ajouter un contact" at bounding box center [1252, 506] width 111 height 27
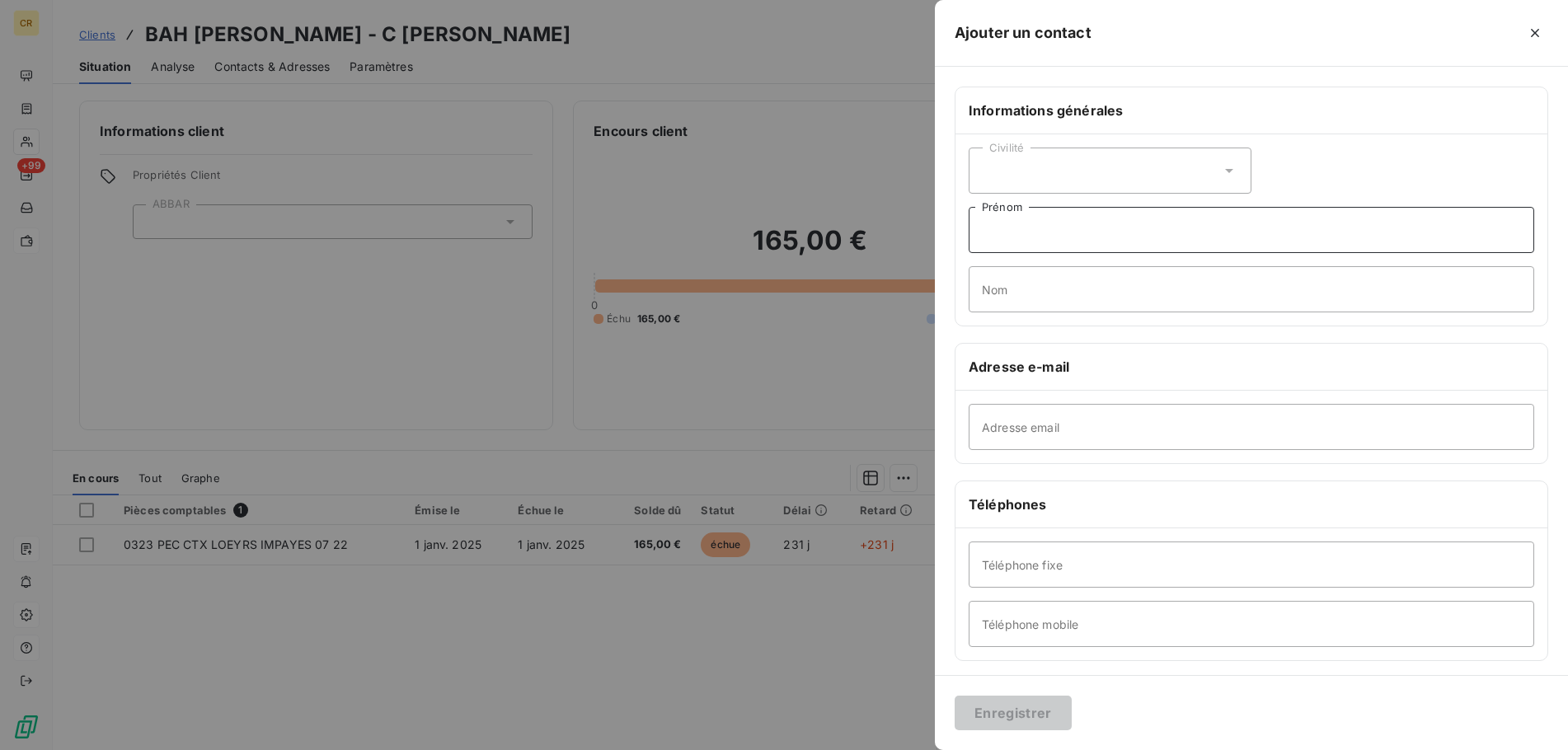
click at [1041, 244] on input "Prénom" at bounding box center [1251, 229] width 565 height 46
click at [1232, 181] on div "Civilité" at bounding box center [1110, 170] width 283 height 46
click at [1123, 239] on li "Monsieur" at bounding box center [1110, 241] width 283 height 29
click at [1060, 235] on input "Prénom" at bounding box center [1251, 229] width 565 height 46
type input "Mamadou Aliou"
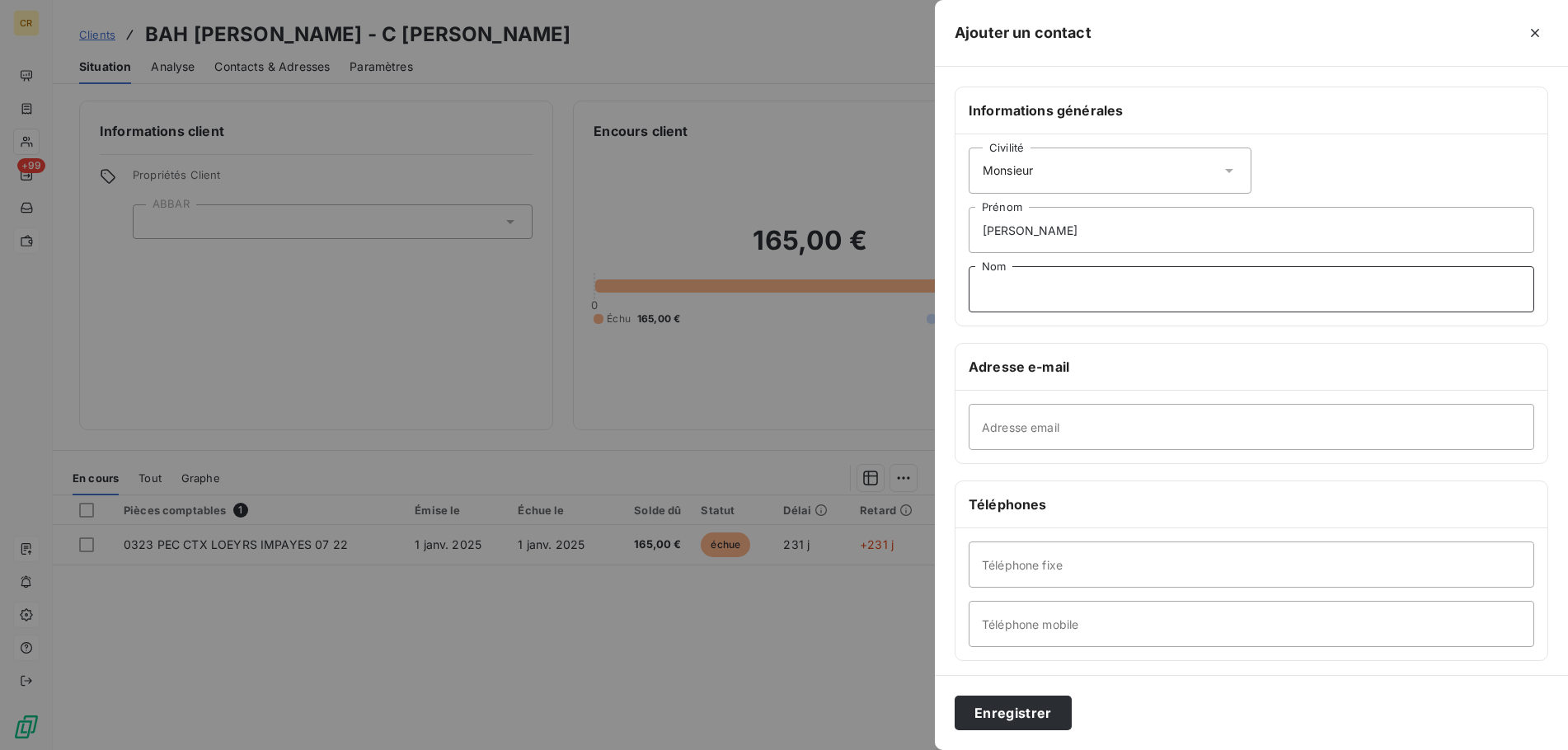
click at [1035, 303] on input "Nom" at bounding box center [1251, 289] width 565 height 46
type input "BAH"
click at [1001, 442] on input "Adresse email" at bounding box center [1251, 426] width 565 height 46
click at [1087, 441] on input "Adresse email" at bounding box center [1251, 426] width 565 height 46
type input "mamadoualiou"
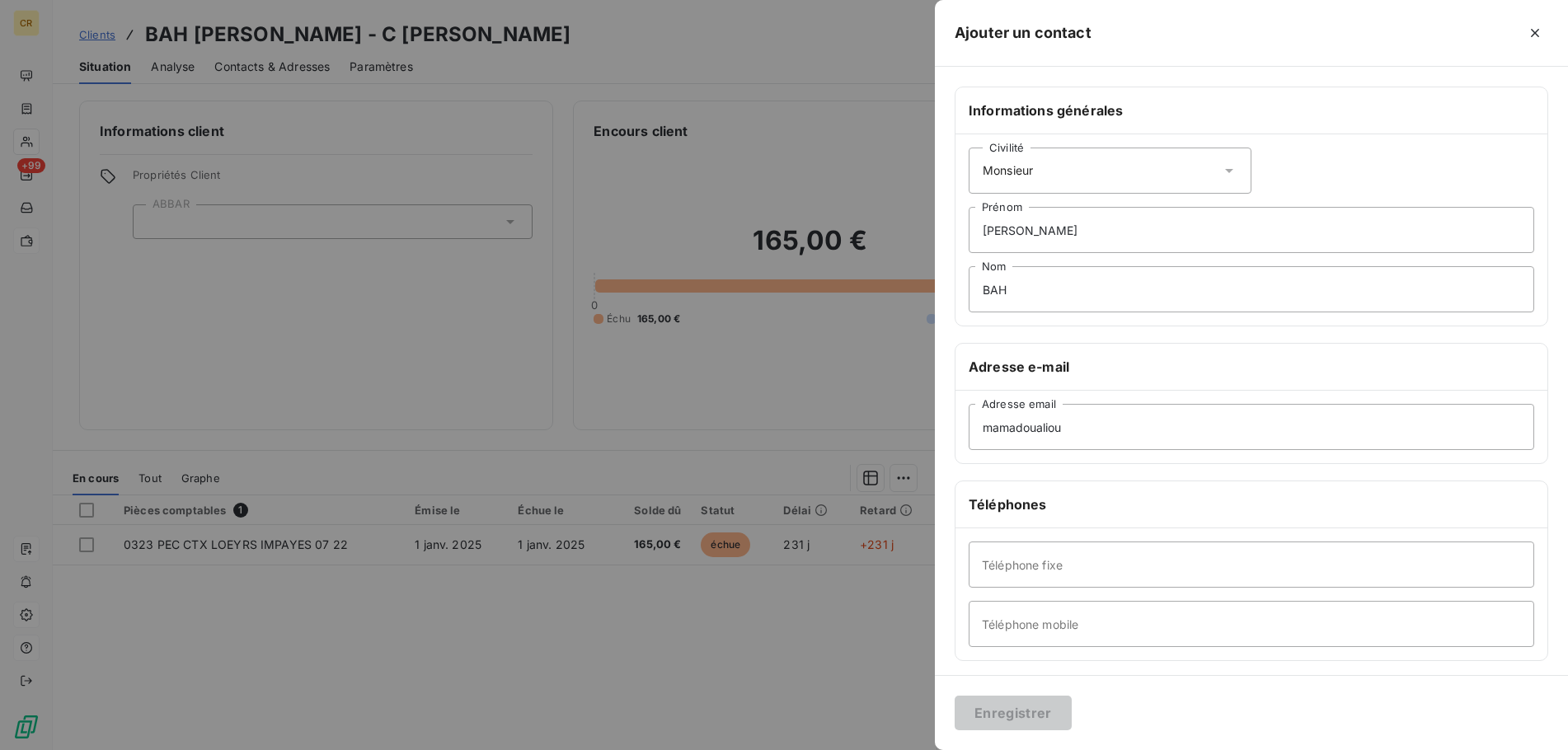
click at [1216, 173] on div "Civilité Monsieur" at bounding box center [1110, 170] width 283 height 46
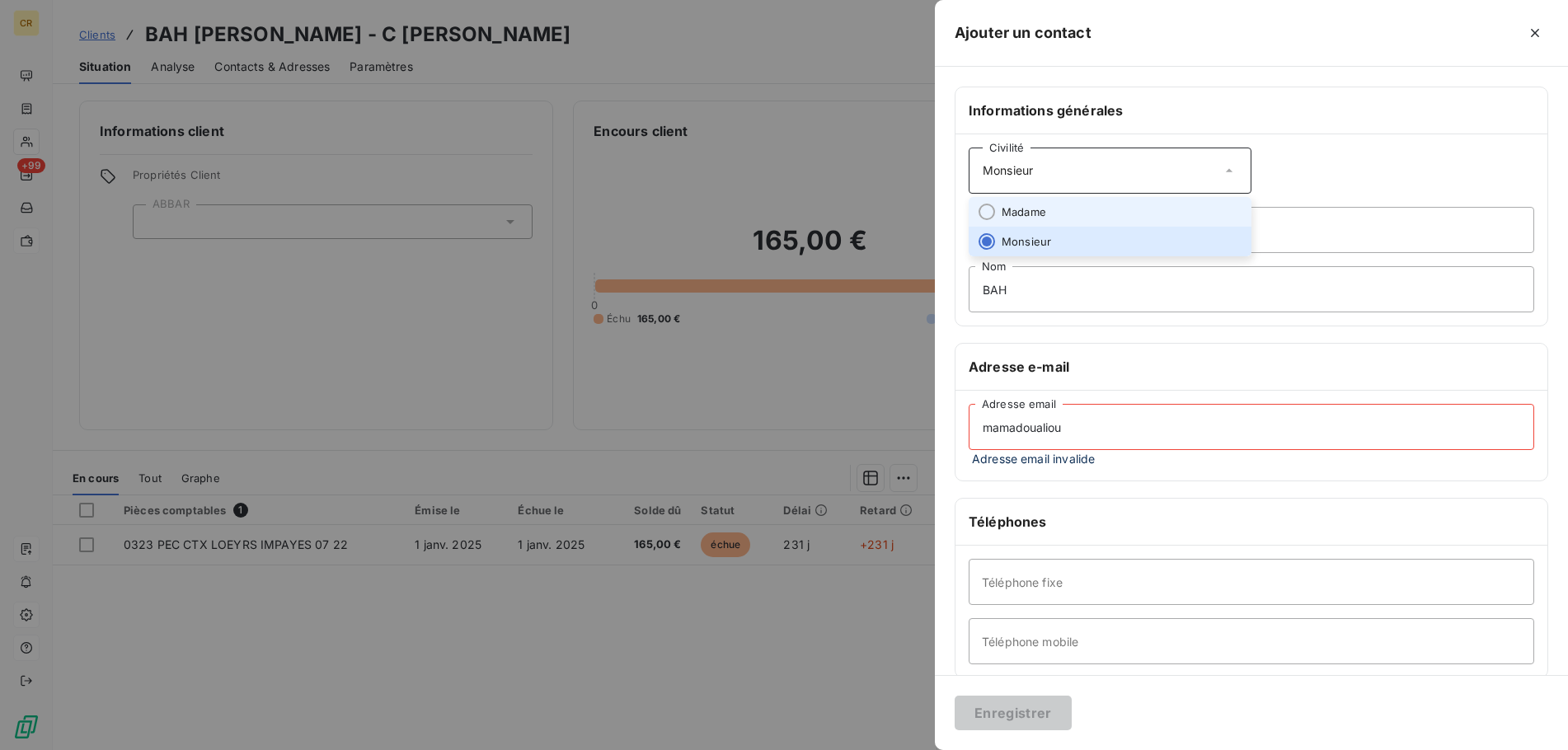
click at [1091, 214] on li "Madame" at bounding box center [1110, 211] width 283 height 29
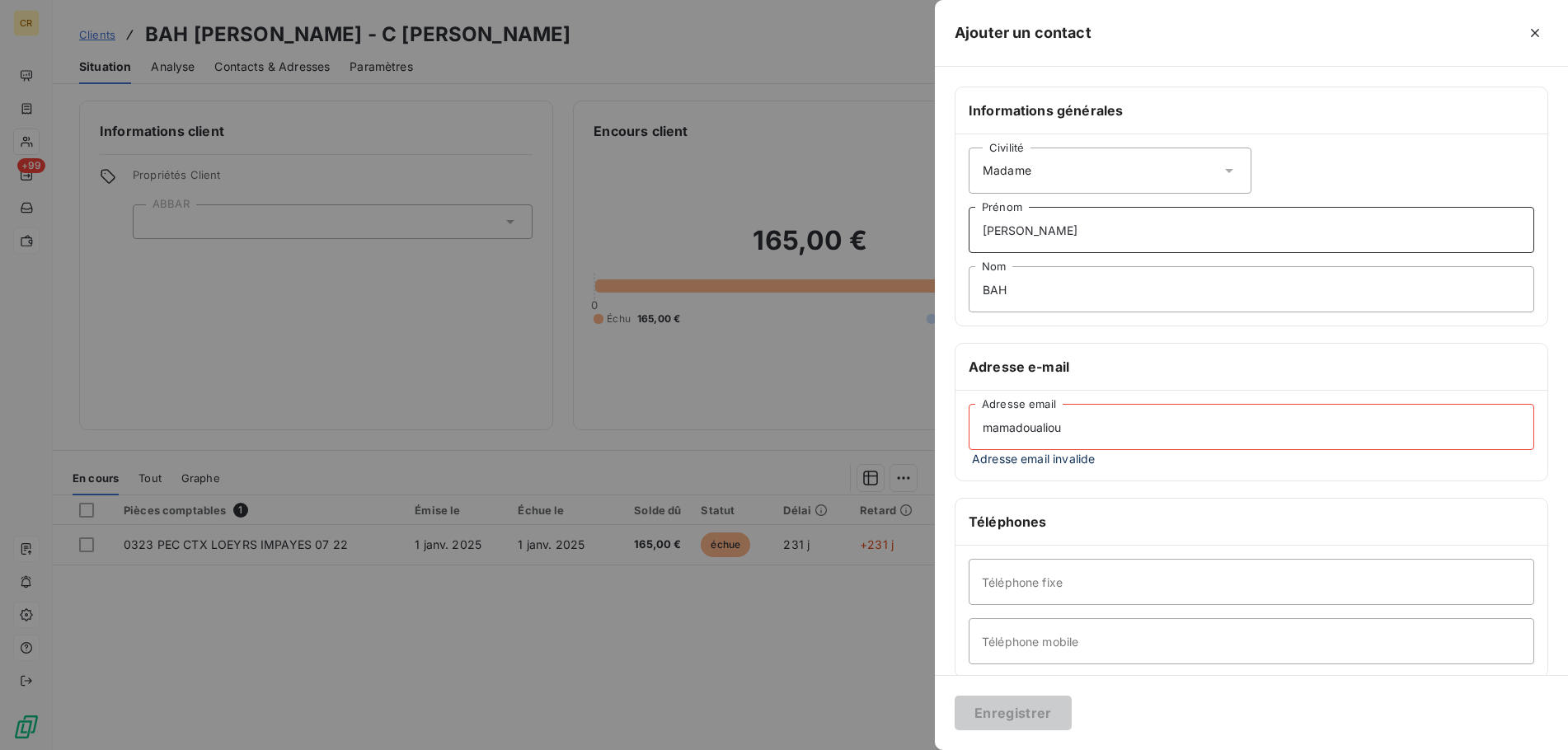
click at [1061, 239] on input "Mamadou Aliou" at bounding box center [1251, 229] width 565 height 46
drag, startPoint x: 1090, startPoint y: 236, endPoint x: 976, endPoint y: 236, distance: 114.0
click at [976, 236] on input "Mamadou Aliou" at bounding box center [1251, 229] width 565 height 46
type input "C"
drag, startPoint x: 1014, startPoint y: 290, endPoint x: 956, endPoint y: 290, distance: 58.0
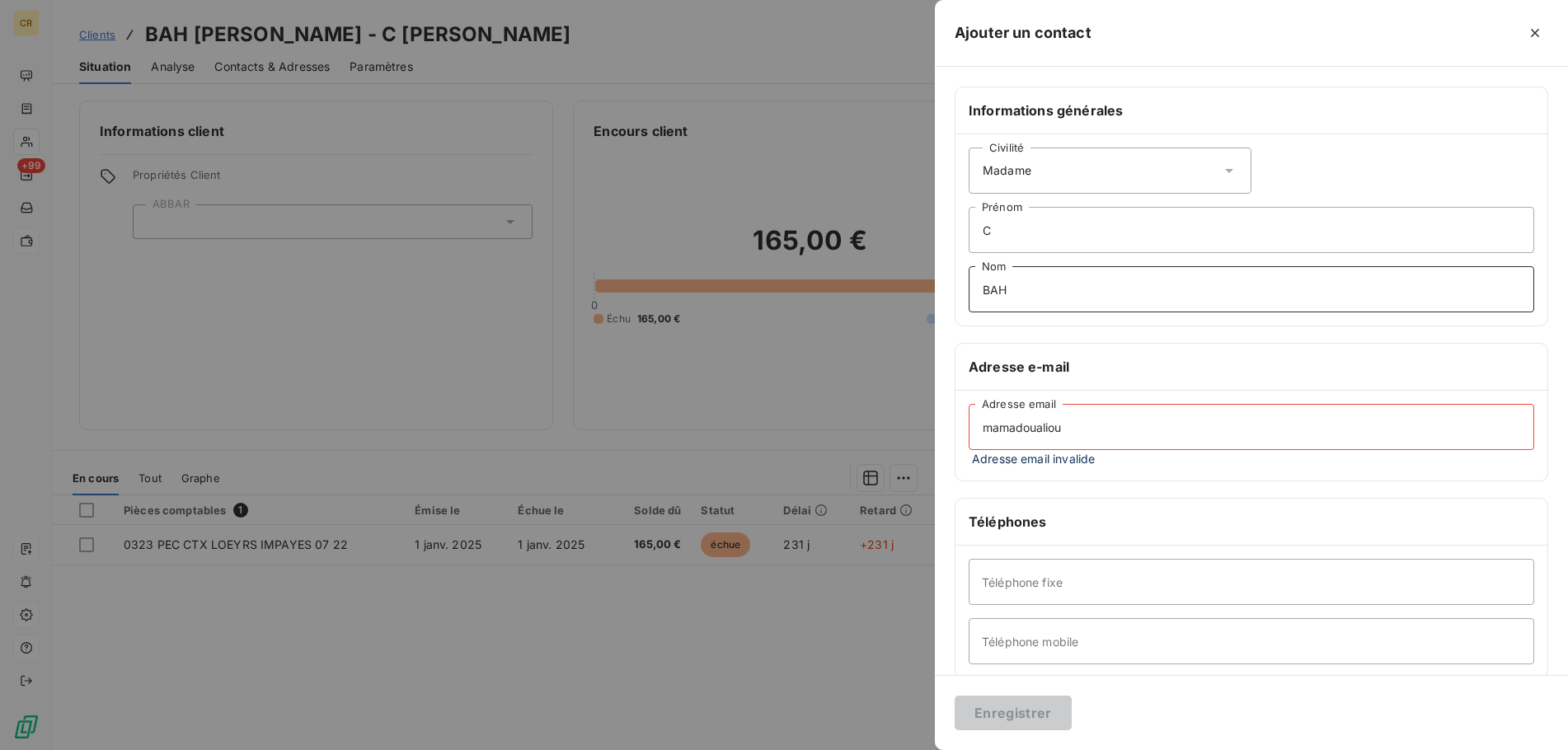
click at [969, 290] on input "BAH" at bounding box center [1251, 289] width 565 height 46
type input "BOURGEOIS"
click at [1072, 438] on input "mamadoualiou" at bounding box center [1251, 426] width 565 height 46
drag, startPoint x: 1069, startPoint y: 434, endPoint x: 814, endPoint y: 403, distance: 256.9
click at [969, 403] on input "mamadoualiou" at bounding box center [1251, 426] width 565 height 46
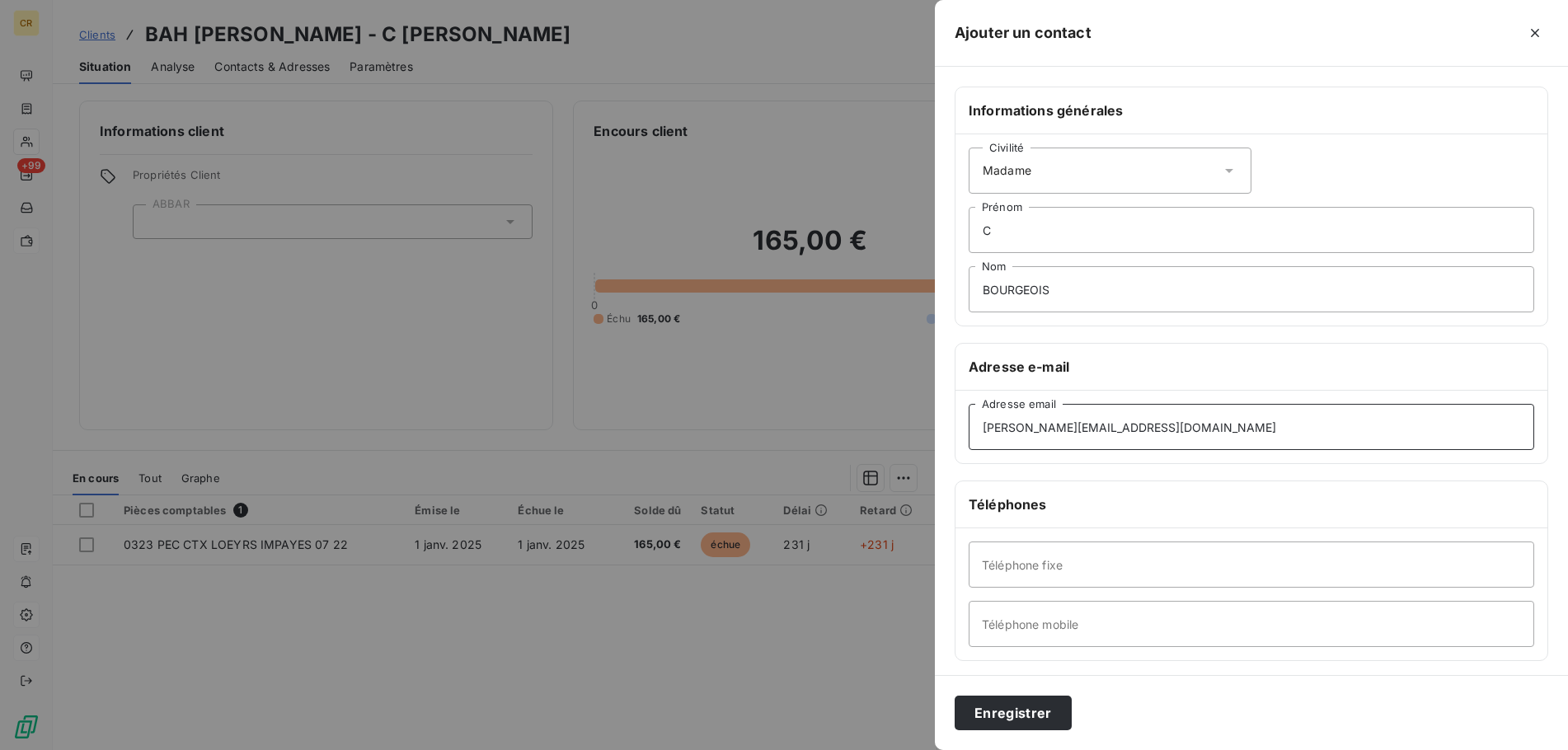
type input "[PERSON_NAME][EMAIL_ADDRESS][DOMAIN_NAME]"
drag, startPoint x: 1068, startPoint y: 295, endPoint x: 937, endPoint y: 301, distance: 131.1
click at [969, 301] on input "BOURGEOIS" at bounding box center [1251, 289] width 565 height 46
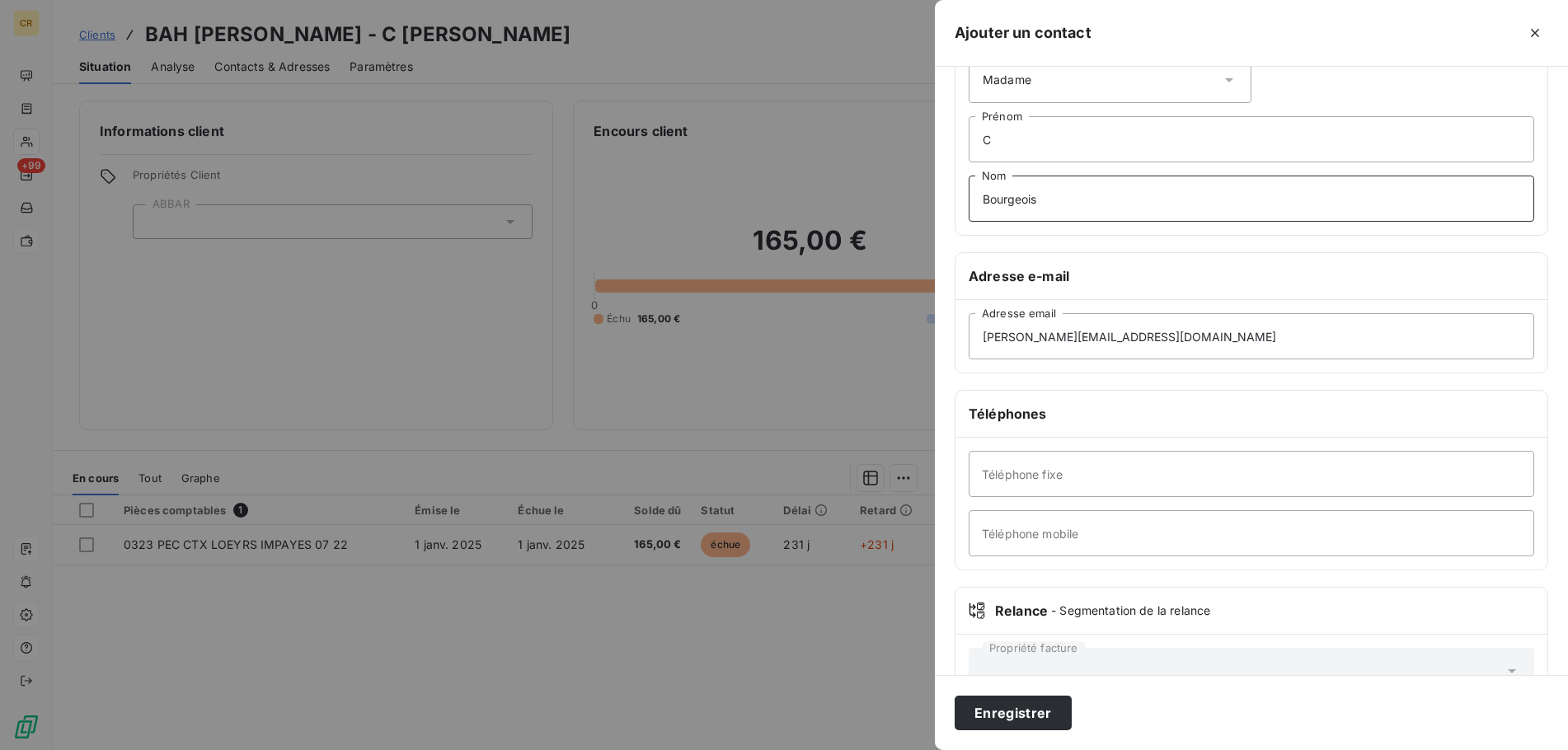
scroll to position [143, 0]
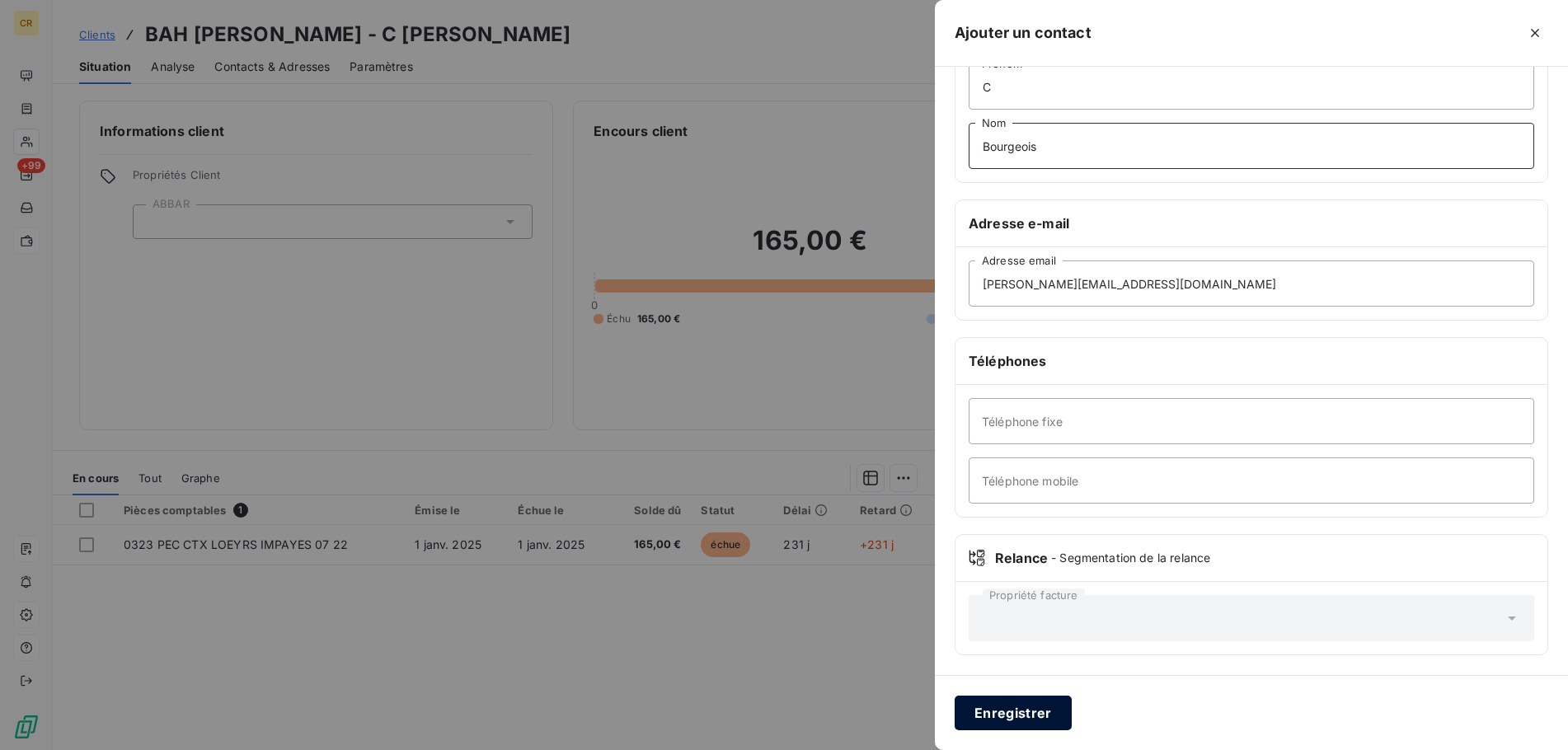
type input "Bourgeois"
click at [1009, 709] on button "Enregistrer" at bounding box center [1013, 712] width 117 height 34
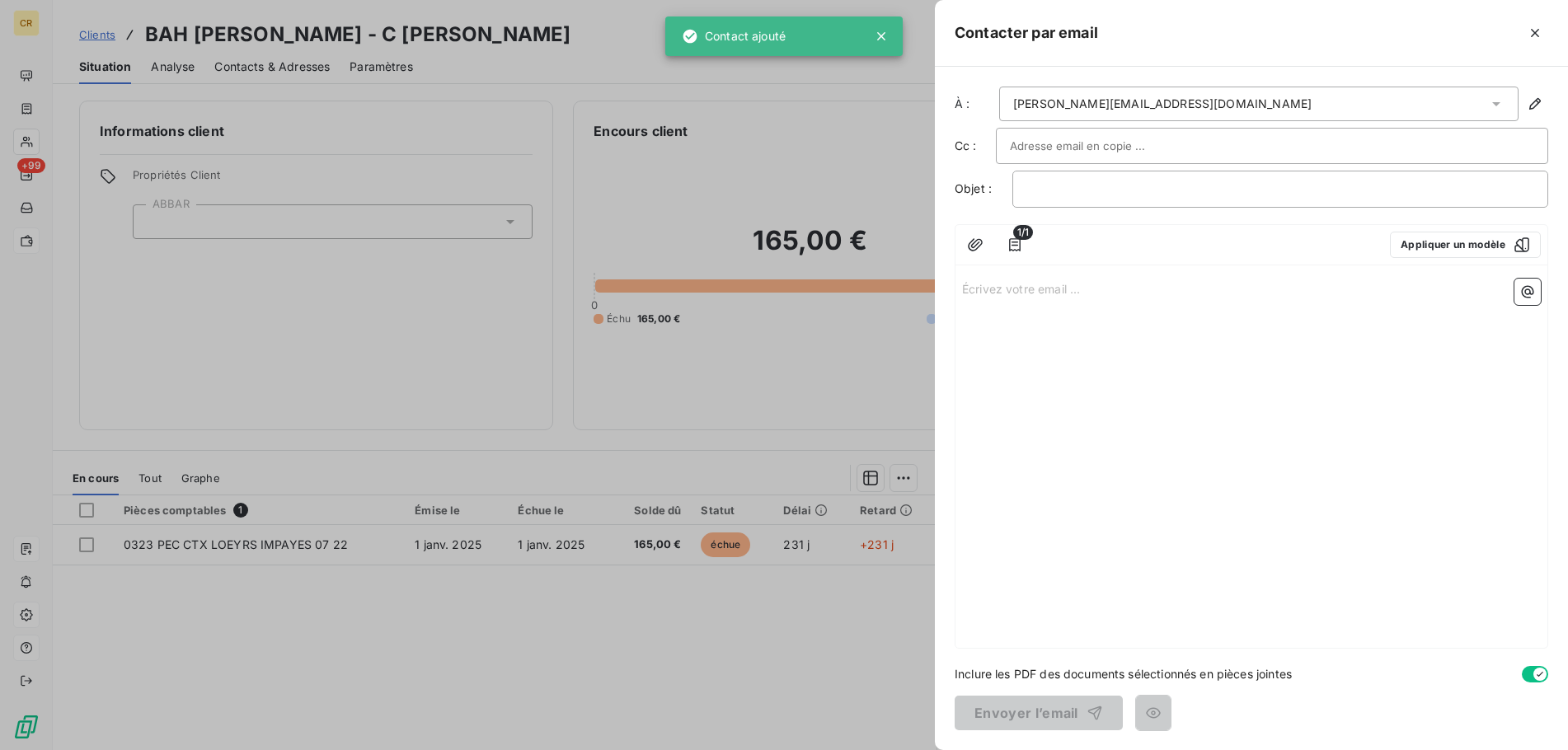
click at [878, 30] on div at bounding box center [784, 375] width 1568 height 750
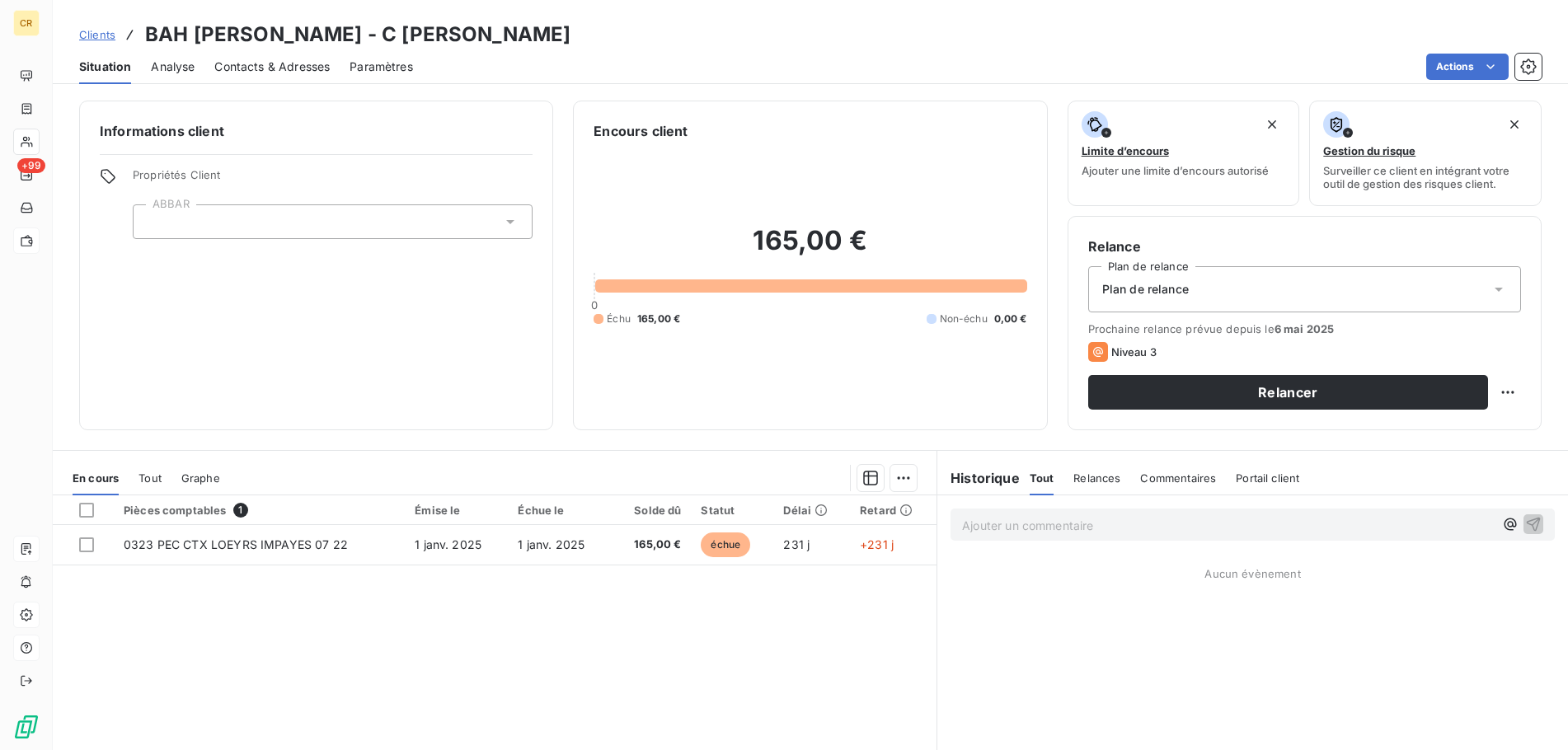
click at [1484, 64] on html "CR +99 Clients BAH MAMADOU ALIOU - C BAH MAMADOU Situation Analyse Contacts & A…" at bounding box center [784, 375] width 1568 height 750
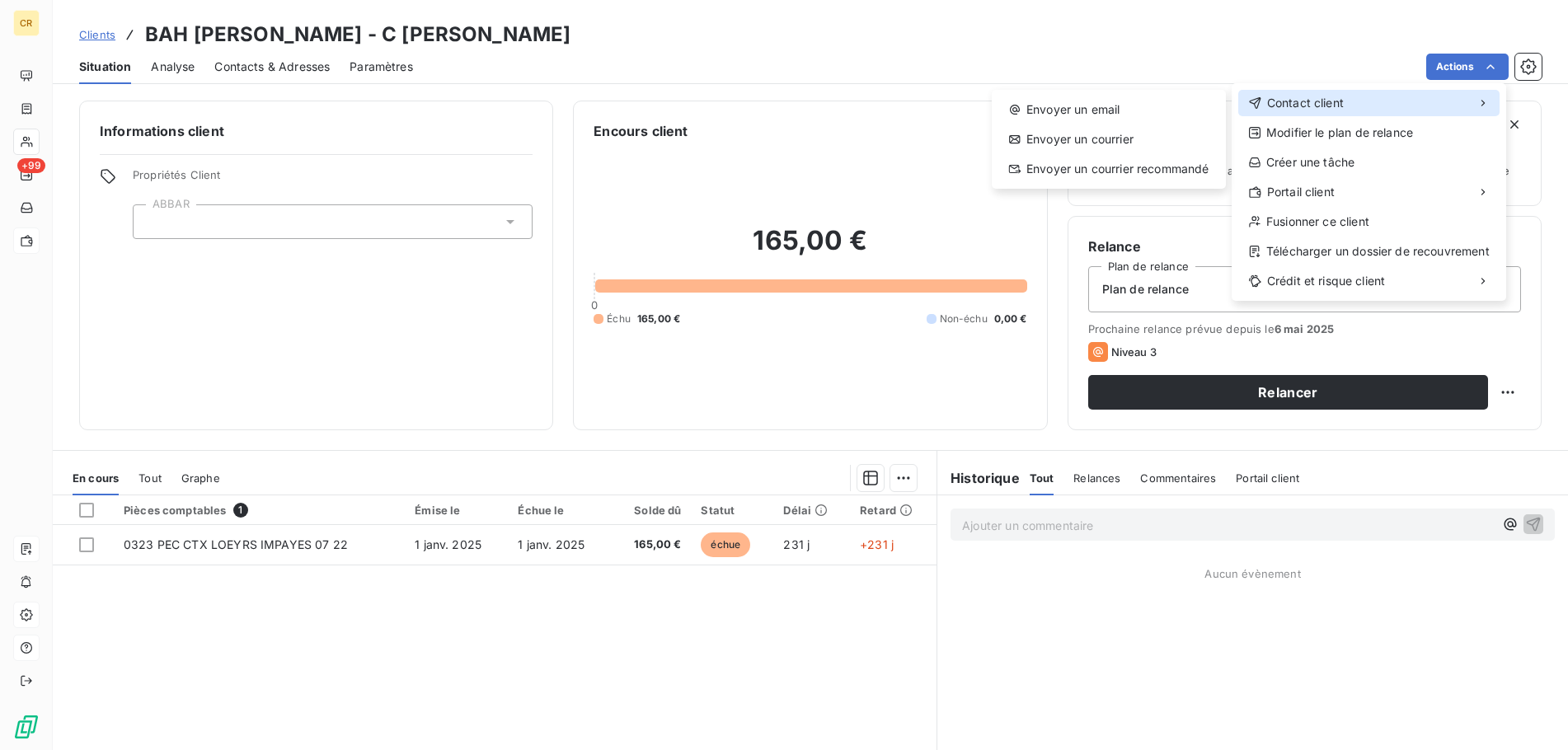
click at [1310, 107] on span "Contact client" at bounding box center [1305, 103] width 77 height 17
click at [1091, 114] on div "Envoyer un email" at bounding box center [1108, 110] width 221 height 27
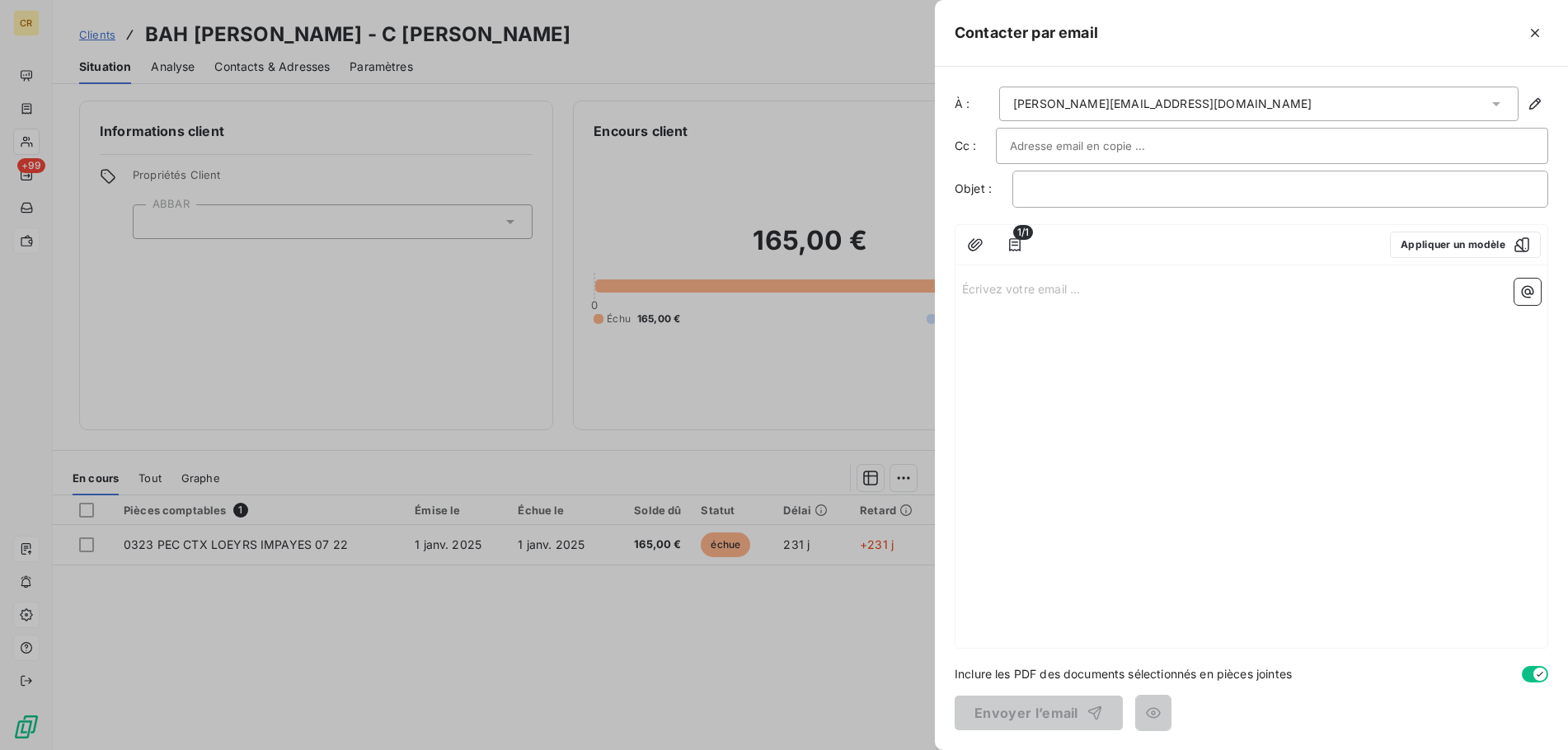
click at [1020, 142] on input "text" at bounding box center [1098, 146] width 177 height 25
click at [1039, 188] on p "﻿" at bounding box center [1280, 189] width 507 height 19
click at [1038, 287] on p "Écrivez votre email ... ﻿" at bounding box center [1251, 288] width 578 height 19
drag, startPoint x: 1015, startPoint y: 709, endPoint x: 1026, endPoint y: 343, distance: 366.2
click at [1029, 350] on div "À : carine.bourgeois@crous-bfc.fr Cc : Objet : relance 1/1 Appliquer un modèle …" at bounding box center [1251, 408] width 633 height 683
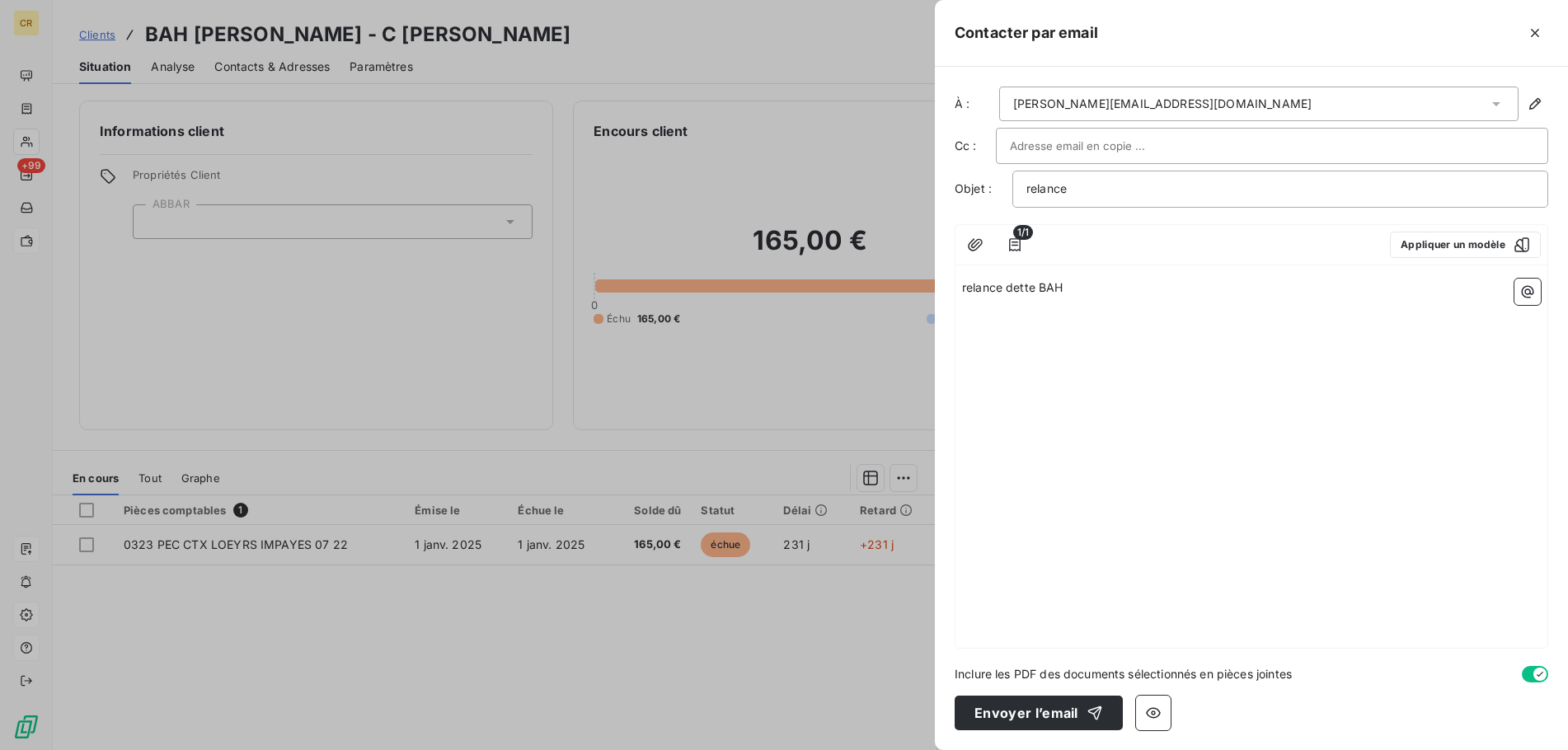
click at [1040, 287] on span "relance dette BAH" at bounding box center [1012, 287] width 101 height 14
drag, startPoint x: 1015, startPoint y: 711, endPoint x: 1010, endPoint y: 703, distance: 9.4
click at [1013, 711] on button "Envoyer l’email" at bounding box center [1038, 712] width 168 height 34
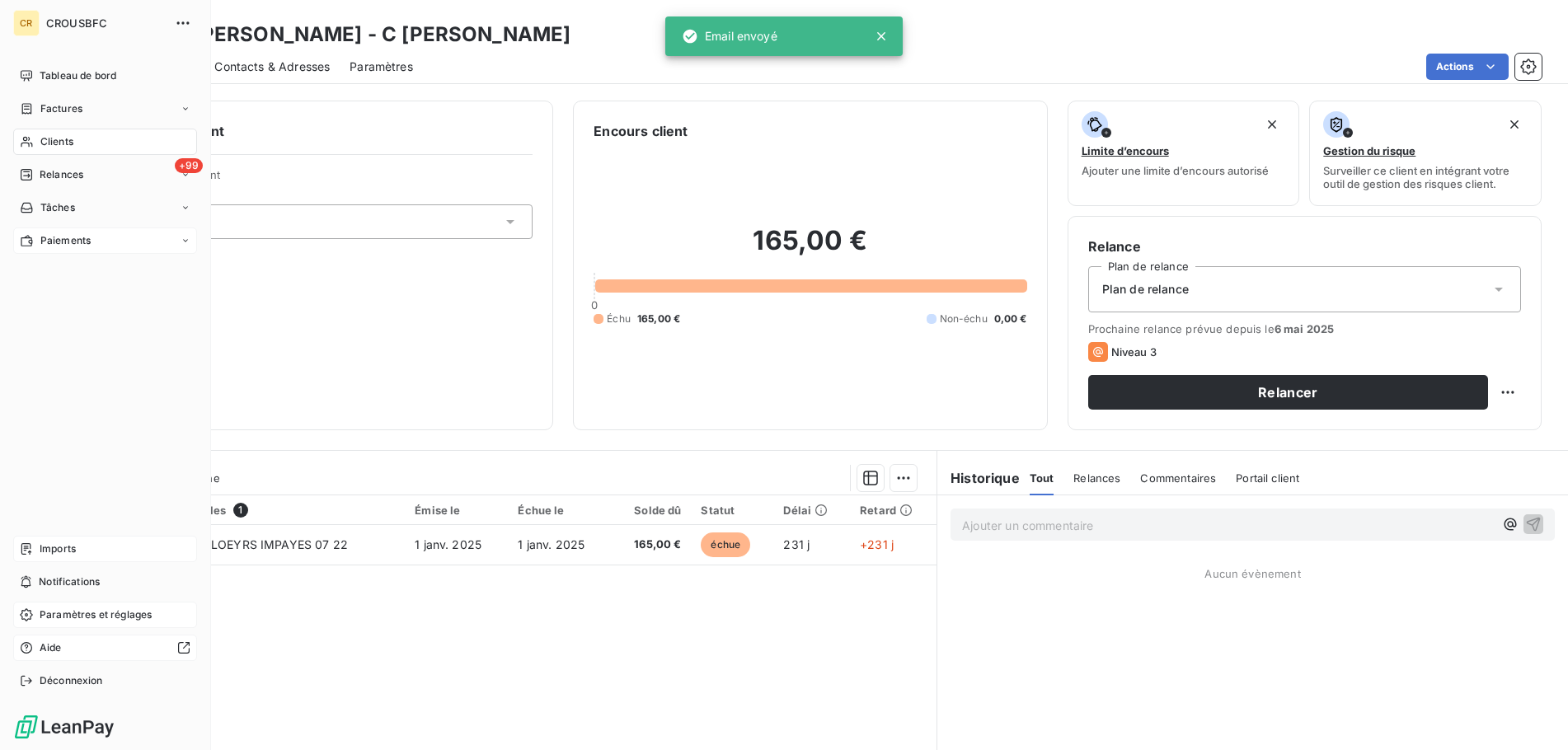
click at [54, 615] on span "Paramètres et réglages" at bounding box center [95, 615] width 112 height 15
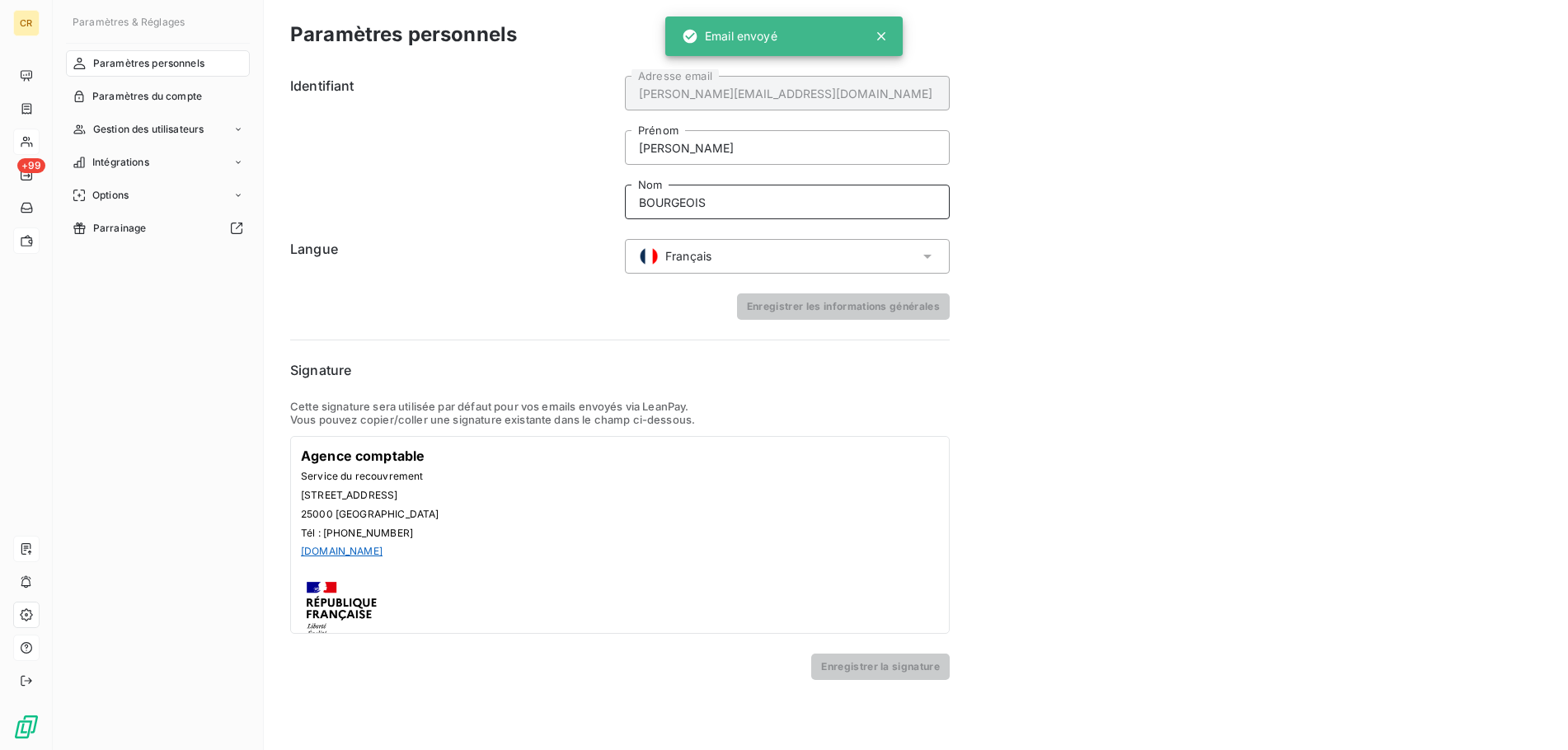
click at [717, 217] on input "BOURGEOIS" at bounding box center [787, 202] width 325 height 34
drag, startPoint x: 722, startPoint y: 199, endPoint x: 645, endPoint y: 208, distance: 77.5
click at [645, 208] on input "BOURGEOIS" at bounding box center [787, 202] width 325 height 34
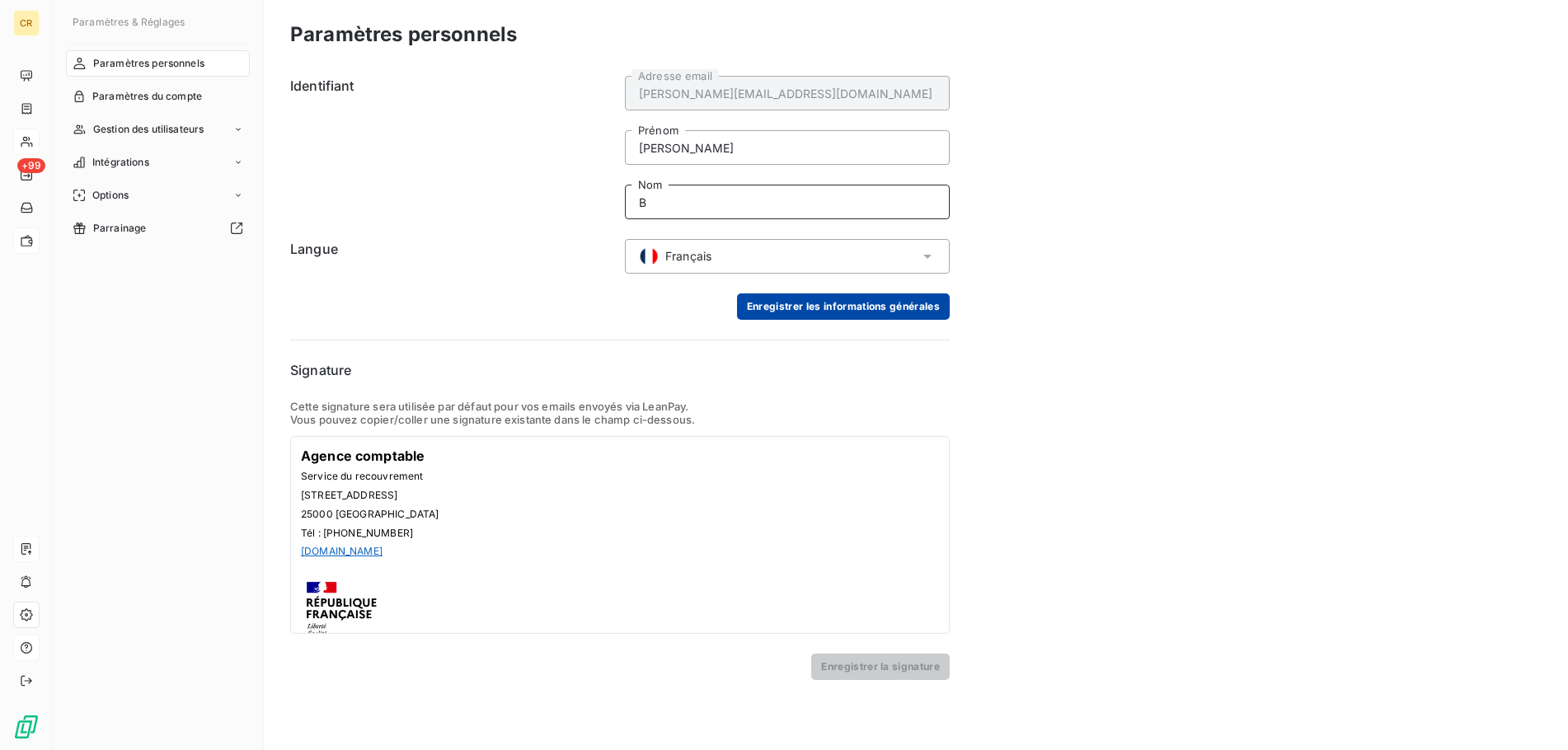
type input "B"
click at [890, 306] on button "Enregistrer les informations générales" at bounding box center [843, 306] width 213 height 27
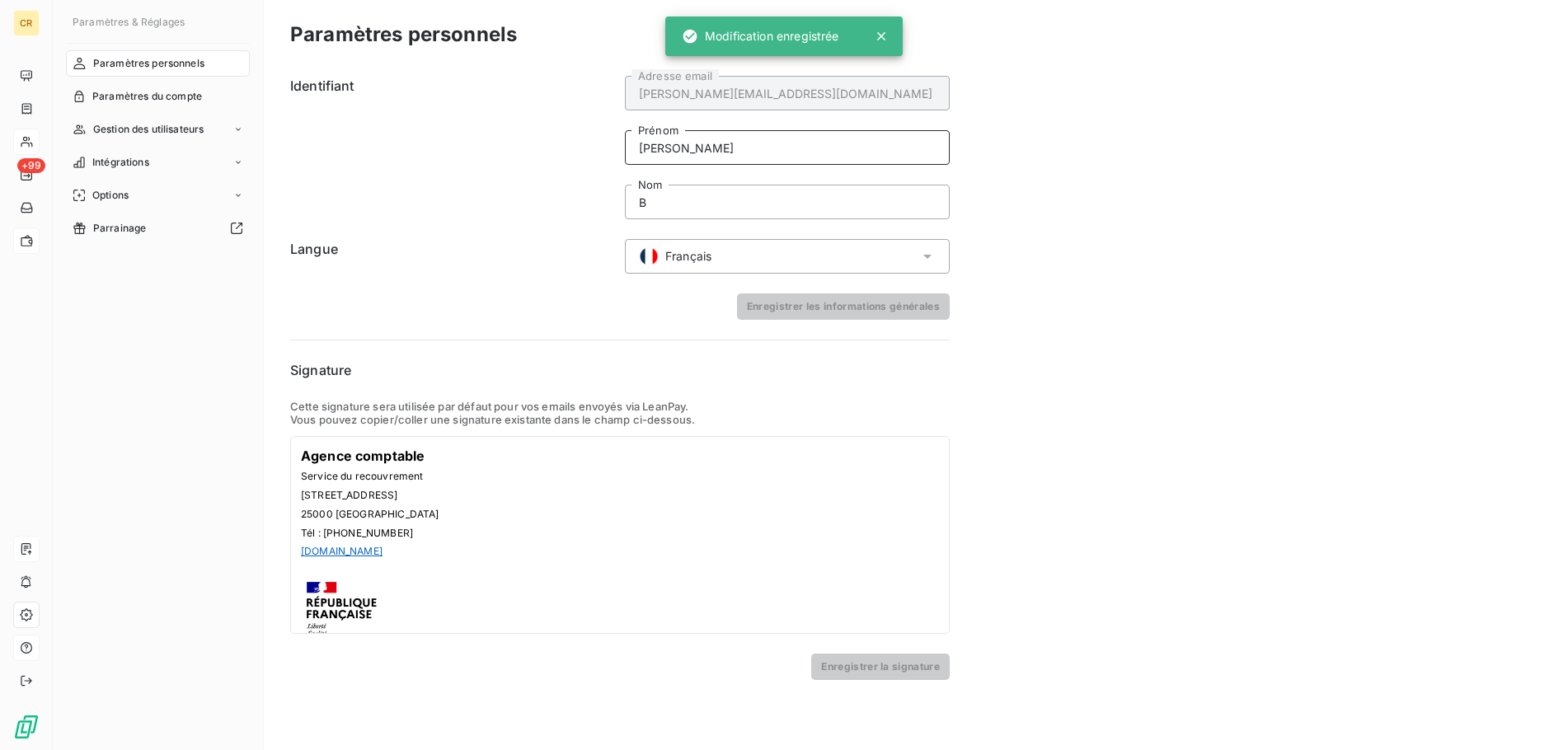
click at [691, 150] on input "Carine" at bounding box center [787, 147] width 325 height 34
drag, startPoint x: 691, startPoint y: 150, endPoint x: 633, endPoint y: 147, distance: 58.1
click at [633, 148] on input "Carine" at bounding box center [787, 147] width 325 height 34
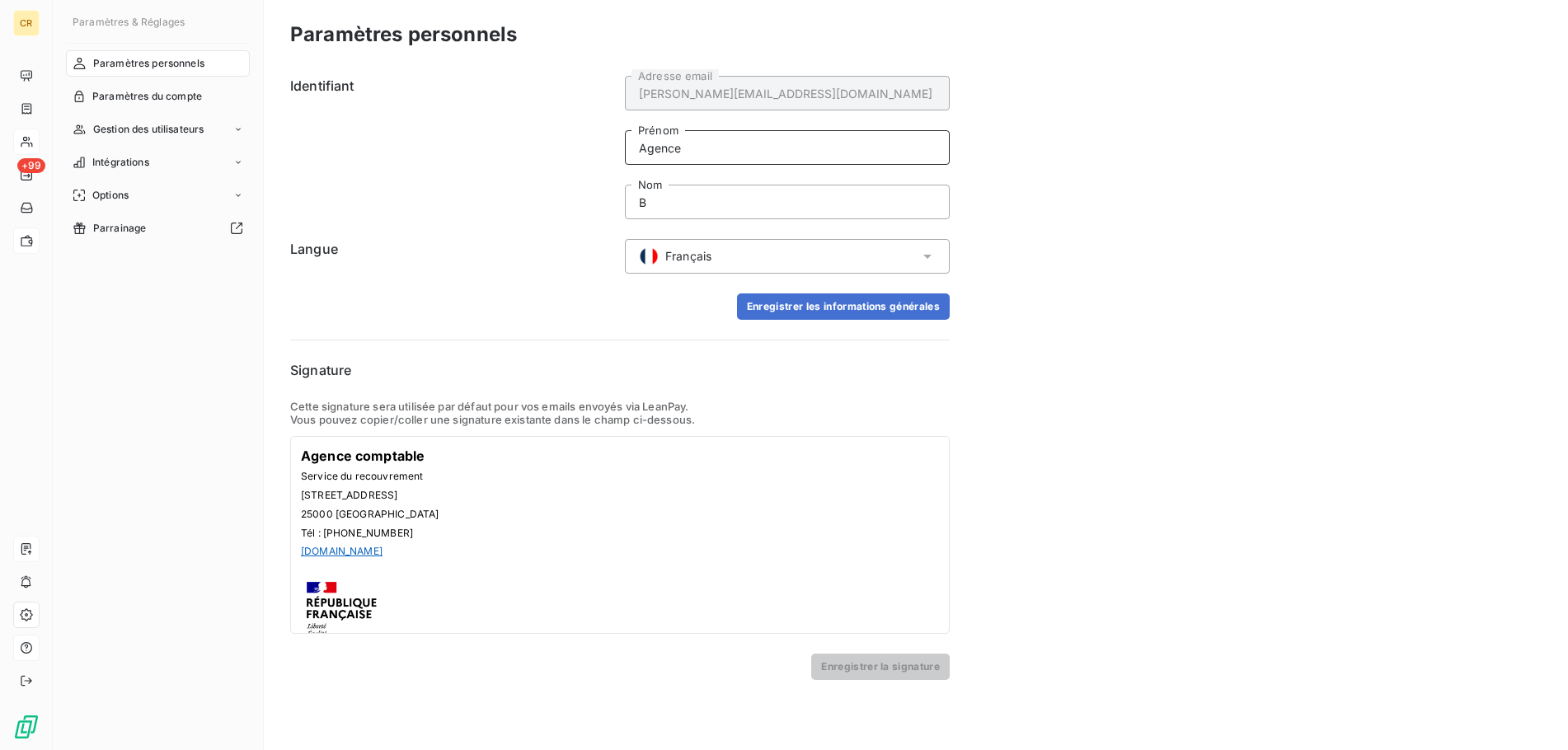
drag, startPoint x: 691, startPoint y: 146, endPoint x: 627, endPoint y: 141, distance: 64.2
click at [627, 141] on input "Agence" at bounding box center [787, 147] width 325 height 34
drag, startPoint x: 709, startPoint y: 150, endPoint x: 634, endPoint y: 150, distance: 75.0
click at [634, 150] on input "Agence" at bounding box center [787, 147] width 325 height 34
type input "Le Gestionnaire"
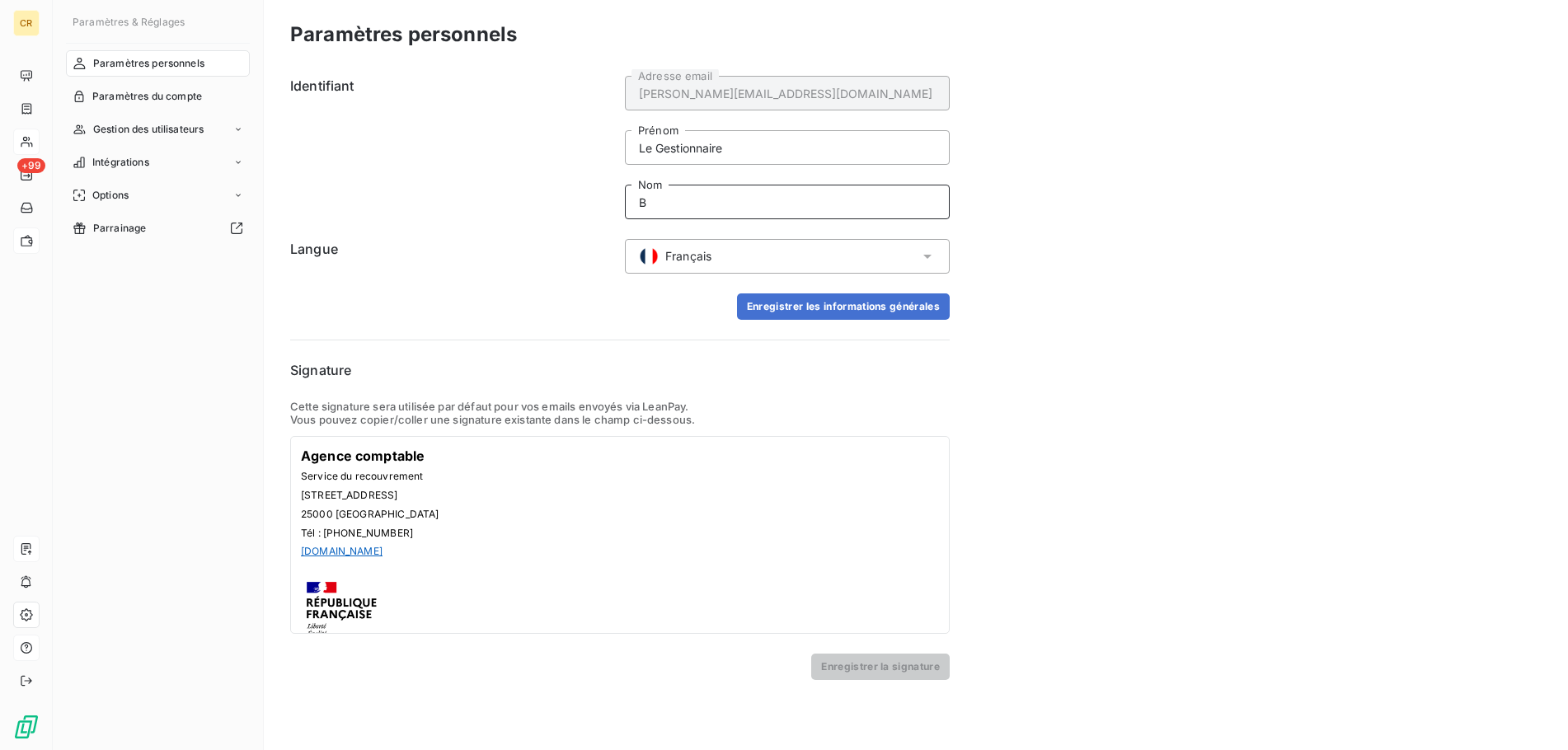
click at [625, 198] on input "B" at bounding box center [787, 202] width 325 height 34
type input "Comptable"
drag, startPoint x: 746, startPoint y: 147, endPoint x: 555, endPoint y: 151, distance: 191.0
click at [625, 151] on input "Le Gestionnaire" at bounding box center [787, 147] width 325 height 34
drag, startPoint x: 702, startPoint y: 208, endPoint x: 570, endPoint y: 202, distance: 132.1
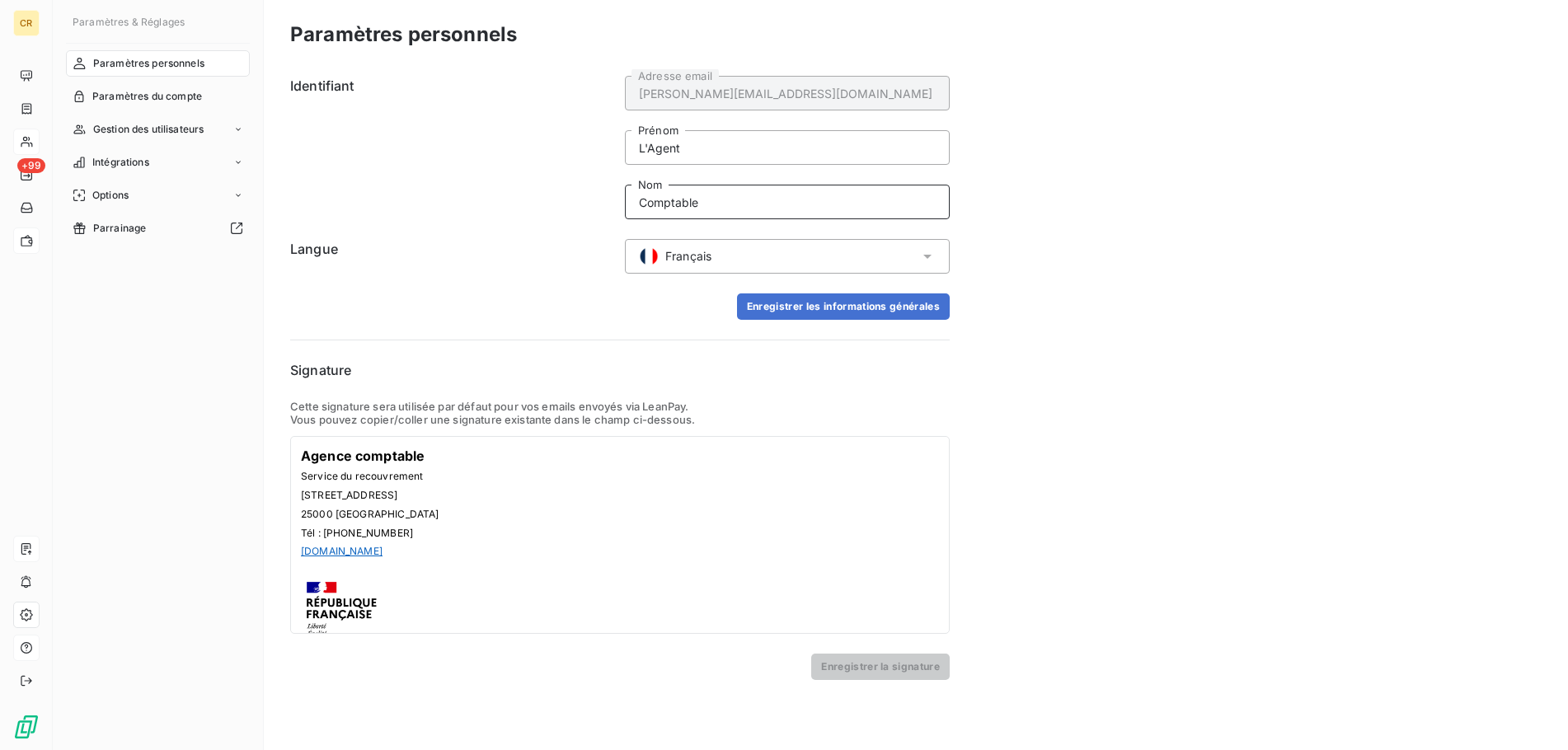
click at [625, 202] on input "Comptable" at bounding box center [787, 202] width 325 height 34
drag, startPoint x: 697, startPoint y: 141, endPoint x: 611, endPoint y: 142, distance: 86.0
click at [625, 142] on input "L'Agent" at bounding box center [787, 147] width 325 height 34
type input "Le gestionnaire"
drag, startPoint x: 712, startPoint y: 203, endPoint x: 496, endPoint y: 186, distance: 216.7
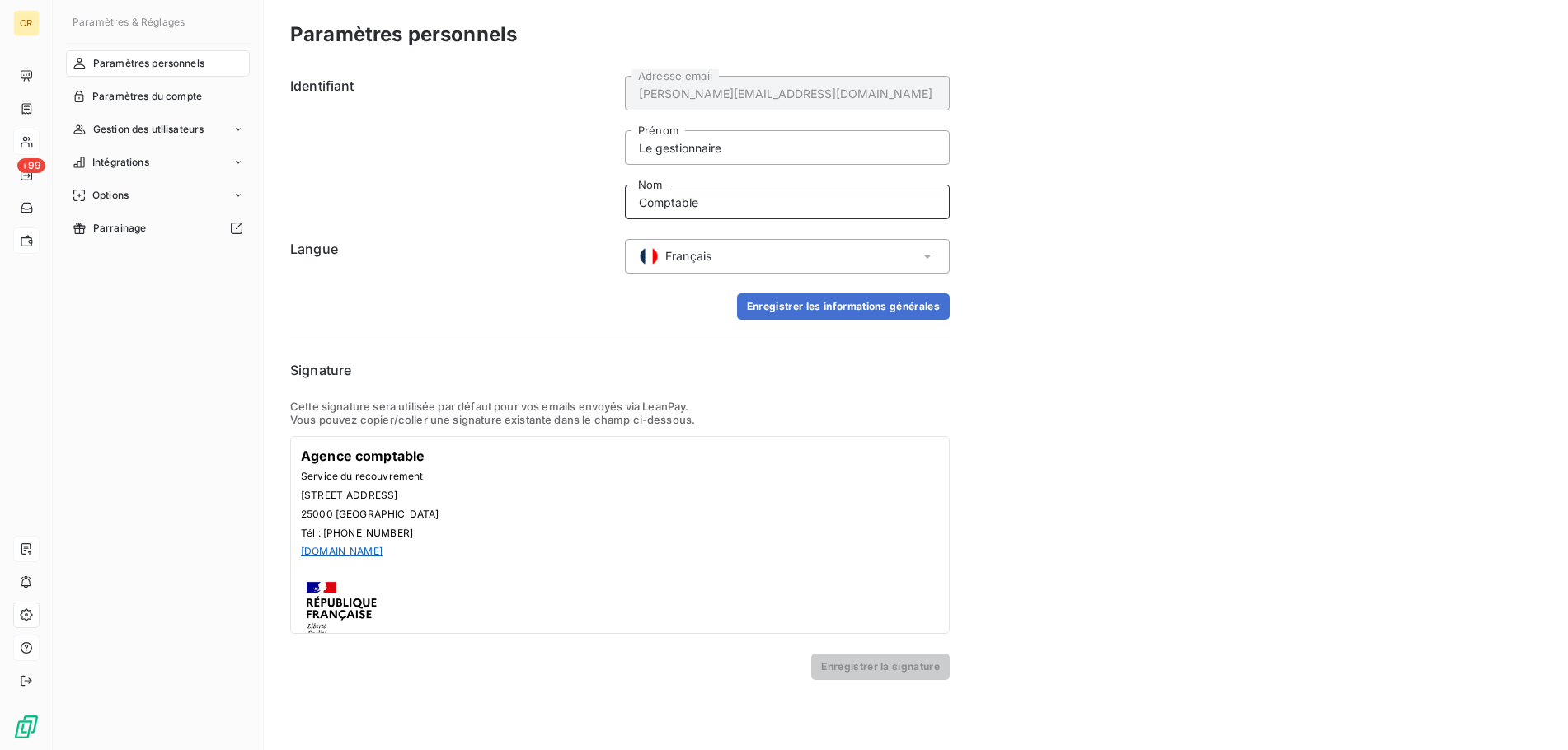
click at [625, 186] on input "Comptable" at bounding box center [787, 202] width 325 height 34
type input "comptable"
click at [816, 306] on button "Enregistrer les informations générales" at bounding box center [843, 306] width 213 height 27
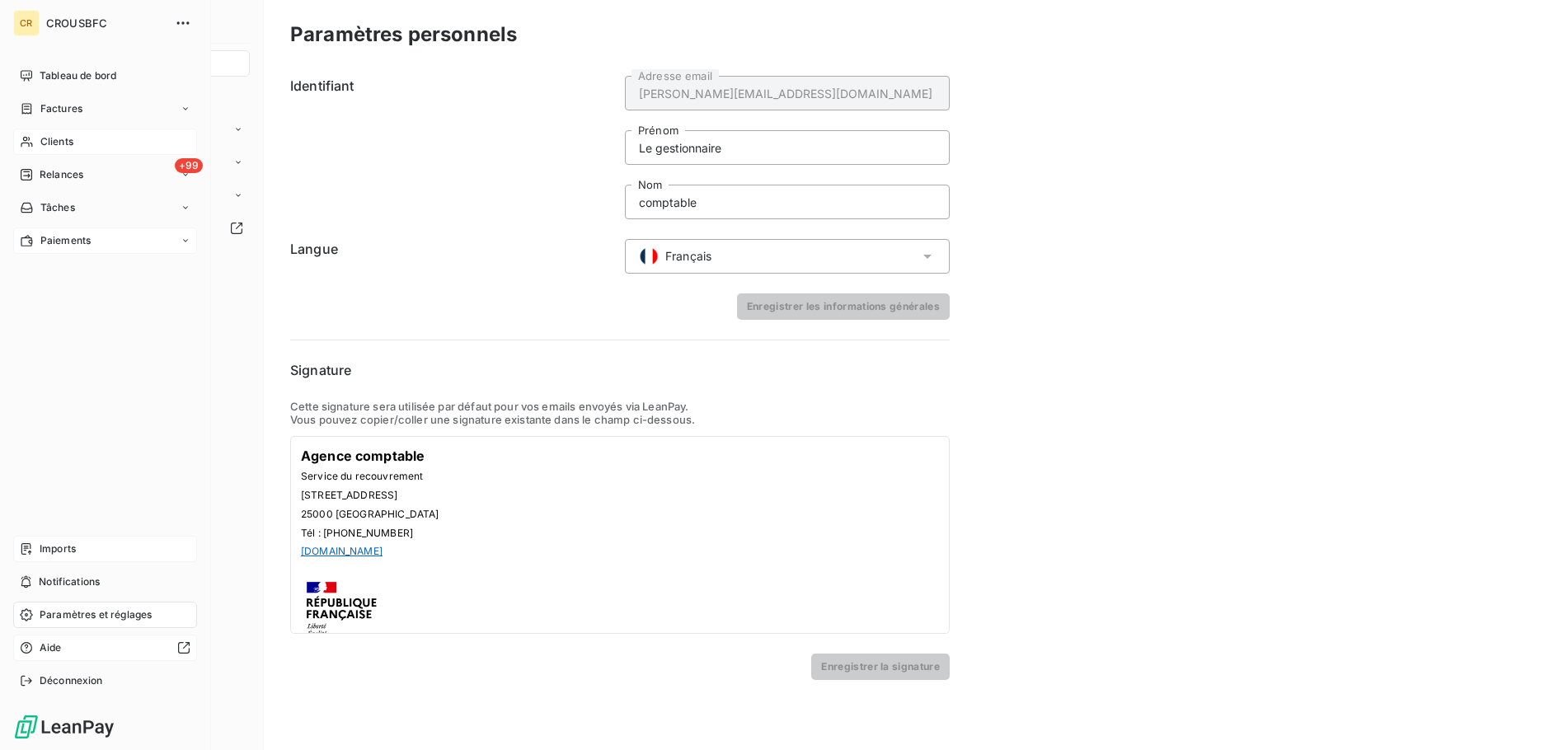
click at [40, 141] on span "Clients" at bounding box center [56, 141] width 33 height 15
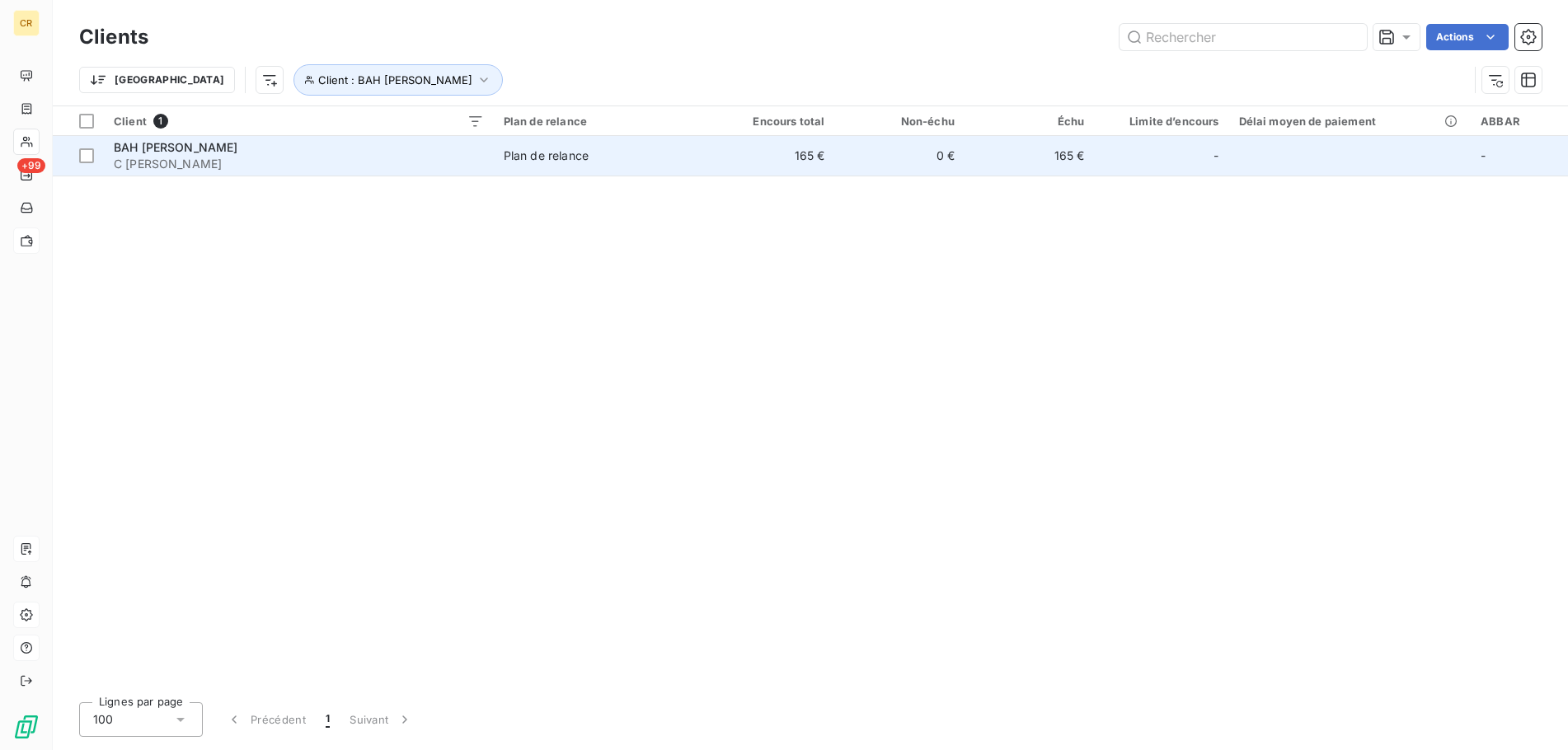
click at [179, 151] on span "BAH [PERSON_NAME]" at bounding box center [176, 146] width 125 height 14
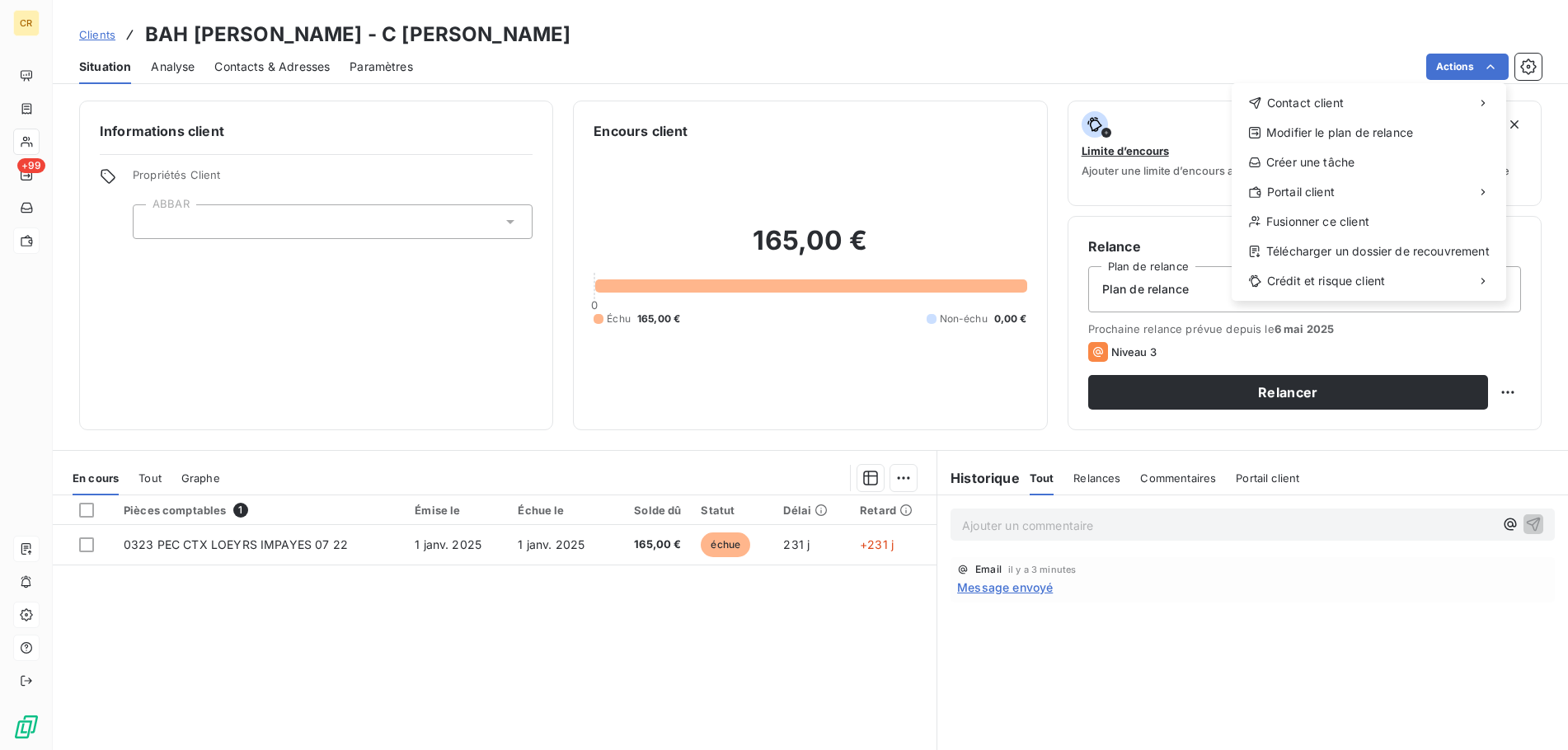
click at [1494, 66] on html "CR +99 Clients BAH [PERSON_NAME] - C [PERSON_NAME] Situation Analyse Contacts &…" at bounding box center [784, 375] width 1568 height 750
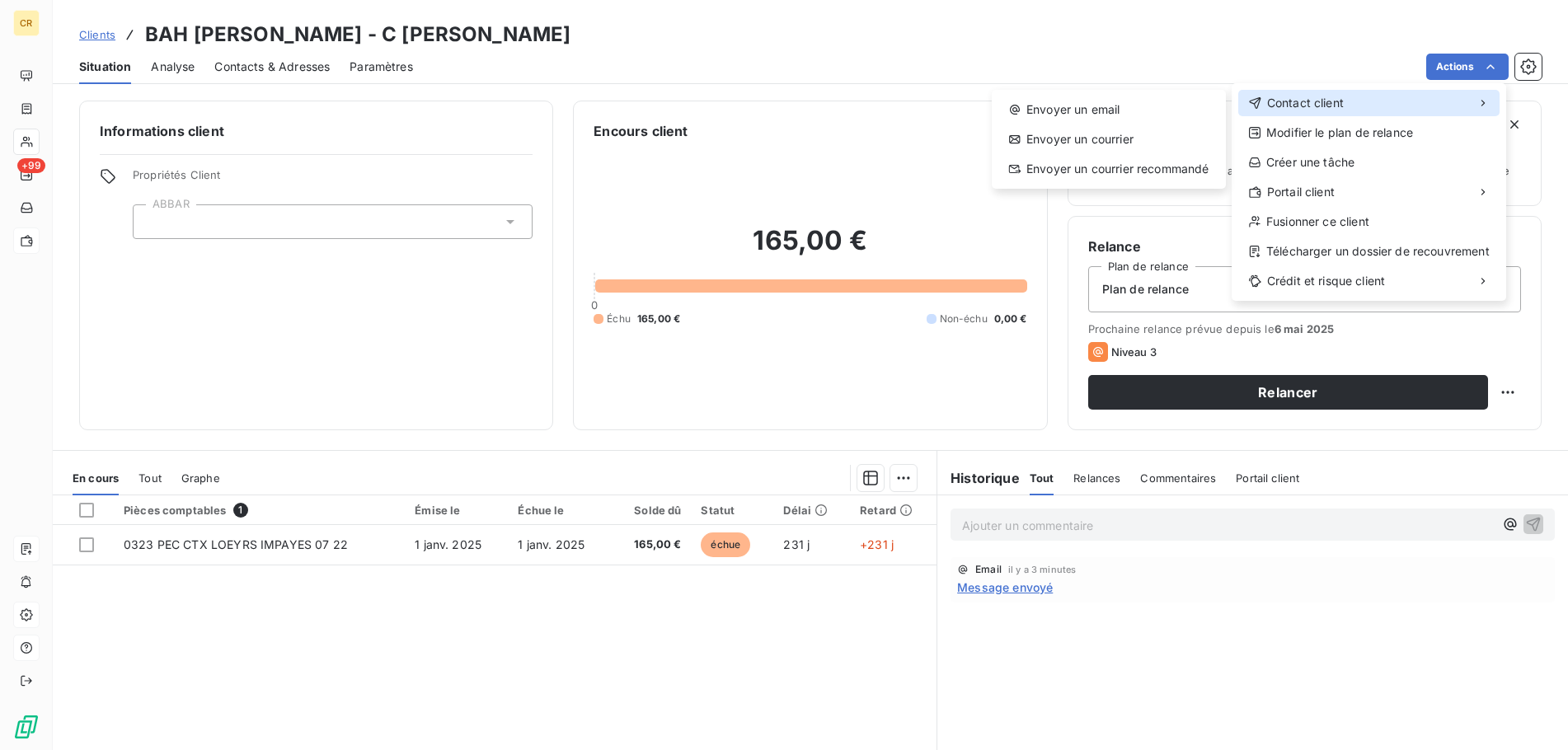
click at [1352, 105] on div "Contact client" at bounding box center [1369, 103] width 261 height 27
click at [1123, 118] on div "Envoyer un email" at bounding box center [1108, 110] width 221 height 27
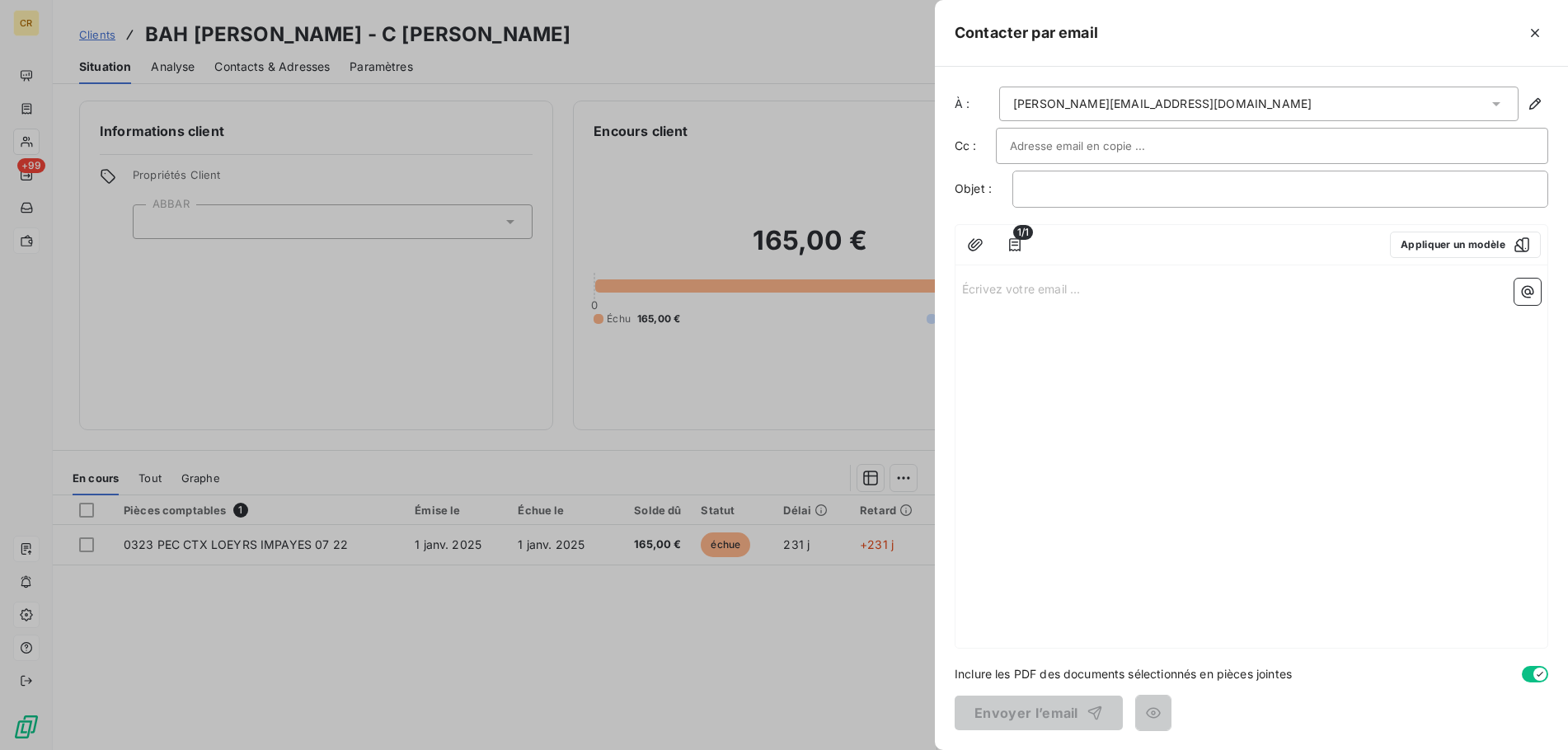
click at [1038, 199] on div "﻿" at bounding box center [1280, 189] width 536 height 37
click at [1041, 188] on p "﻿" at bounding box center [1280, 189] width 507 height 19
click at [1033, 142] on input "text" at bounding box center [1098, 146] width 177 height 25
click at [1094, 279] on p "Écrivez votre email ... ﻿" at bounding box center [1251, 288] width 578 height 19
click at [1031, 714] on button "Envoyer l’email" at bounding box center [1038, 712] width 168 height 34
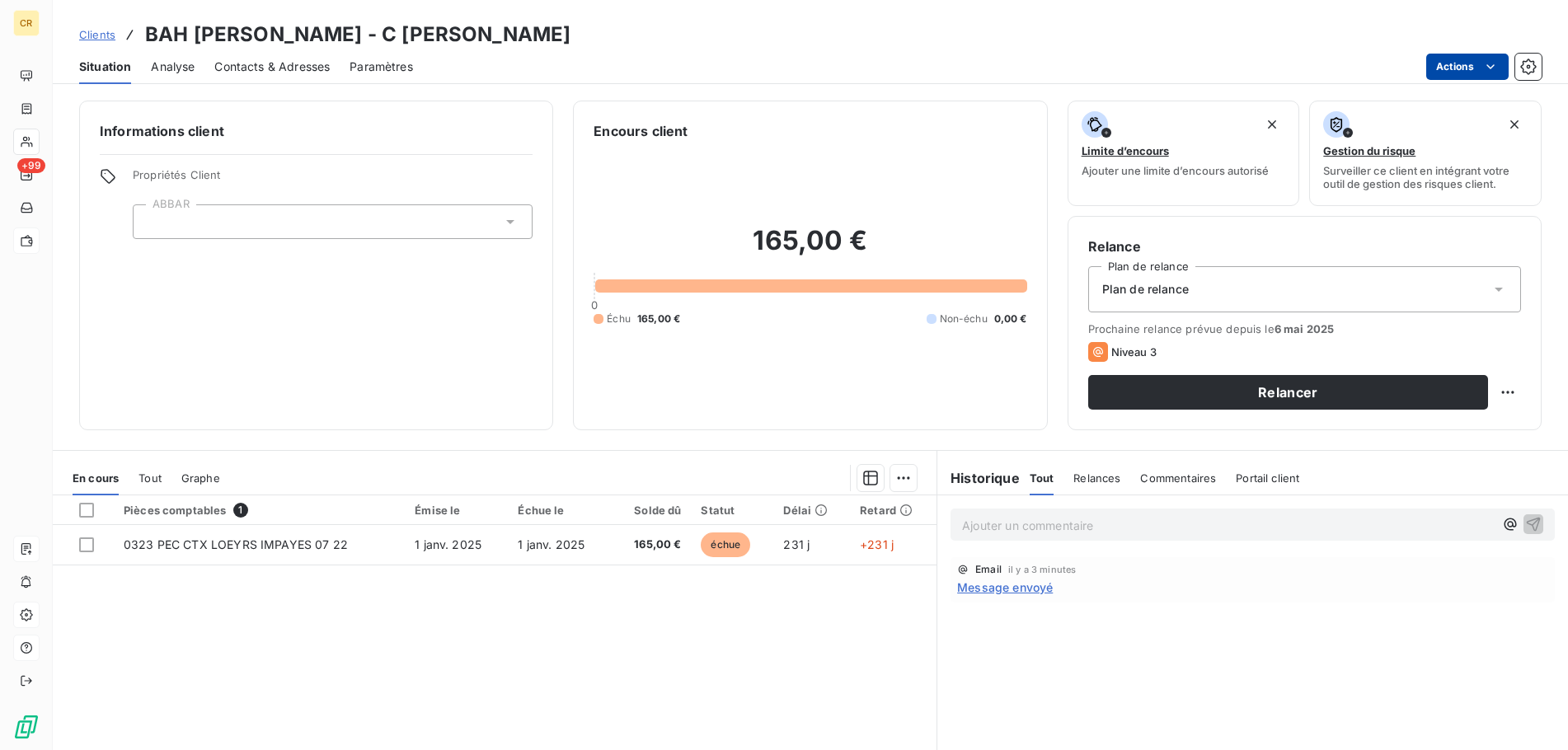
click at [1487, 75] on html "CR +99 Clients BAH MAMADOU ALIOU - C BAH MAMADOU Situation Analyse Contacts & A…" at bounding box center [784, 375] width 1568 height 750
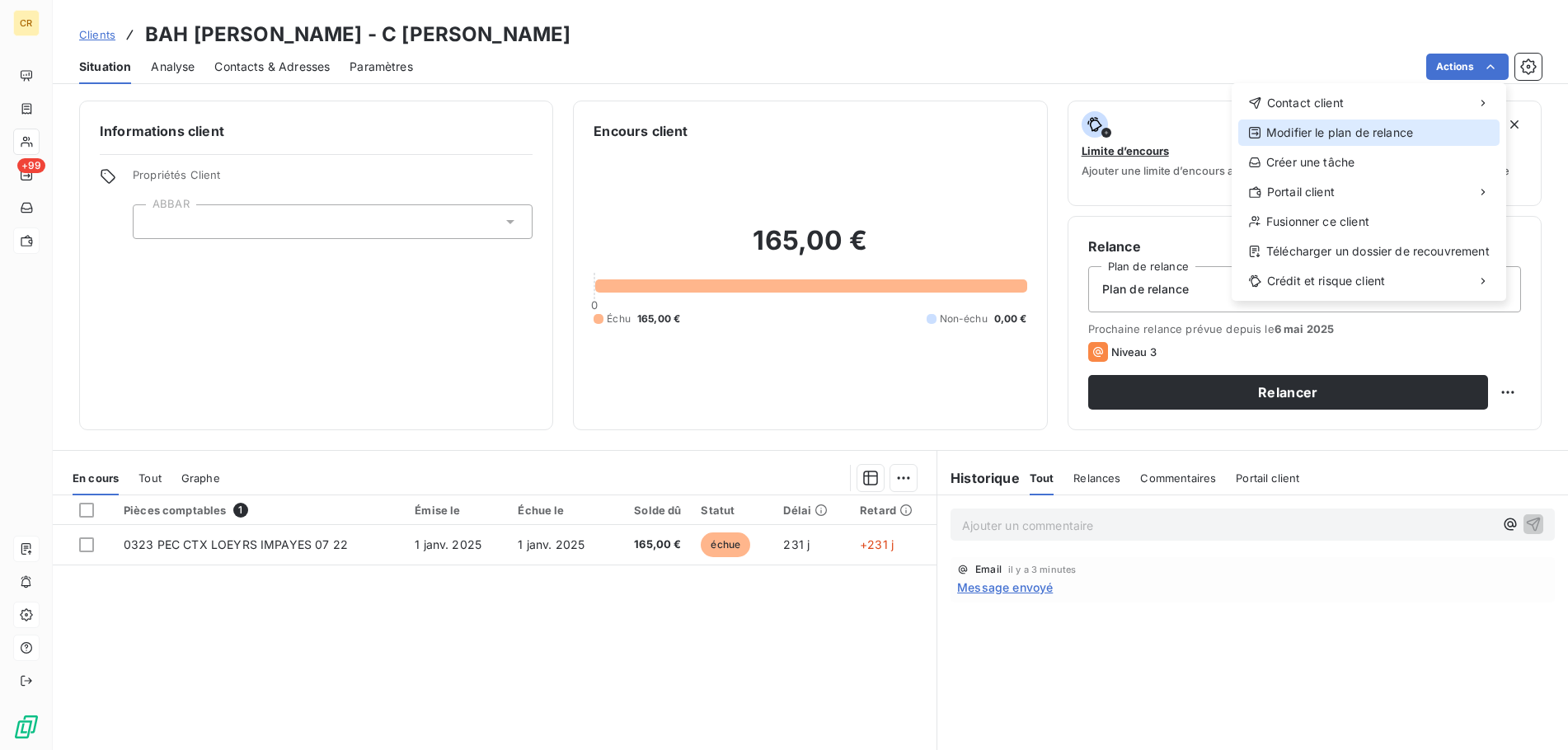
click at [1379, 135] on div "Modifier le plan de relance" at bounding box center [1369, 133] width 261 height 27
click at [1490, 71] on html "CR +99 Clients BAH [PERSON_NAME] - C [PERSON_NAME] Situation Analyse Contacts &…" at bounding box center [784, 375] width 1568 height 750
click at [1362, 154] on div "Créer une tâche" at bounding box center [1369, 162] width 261 height 27
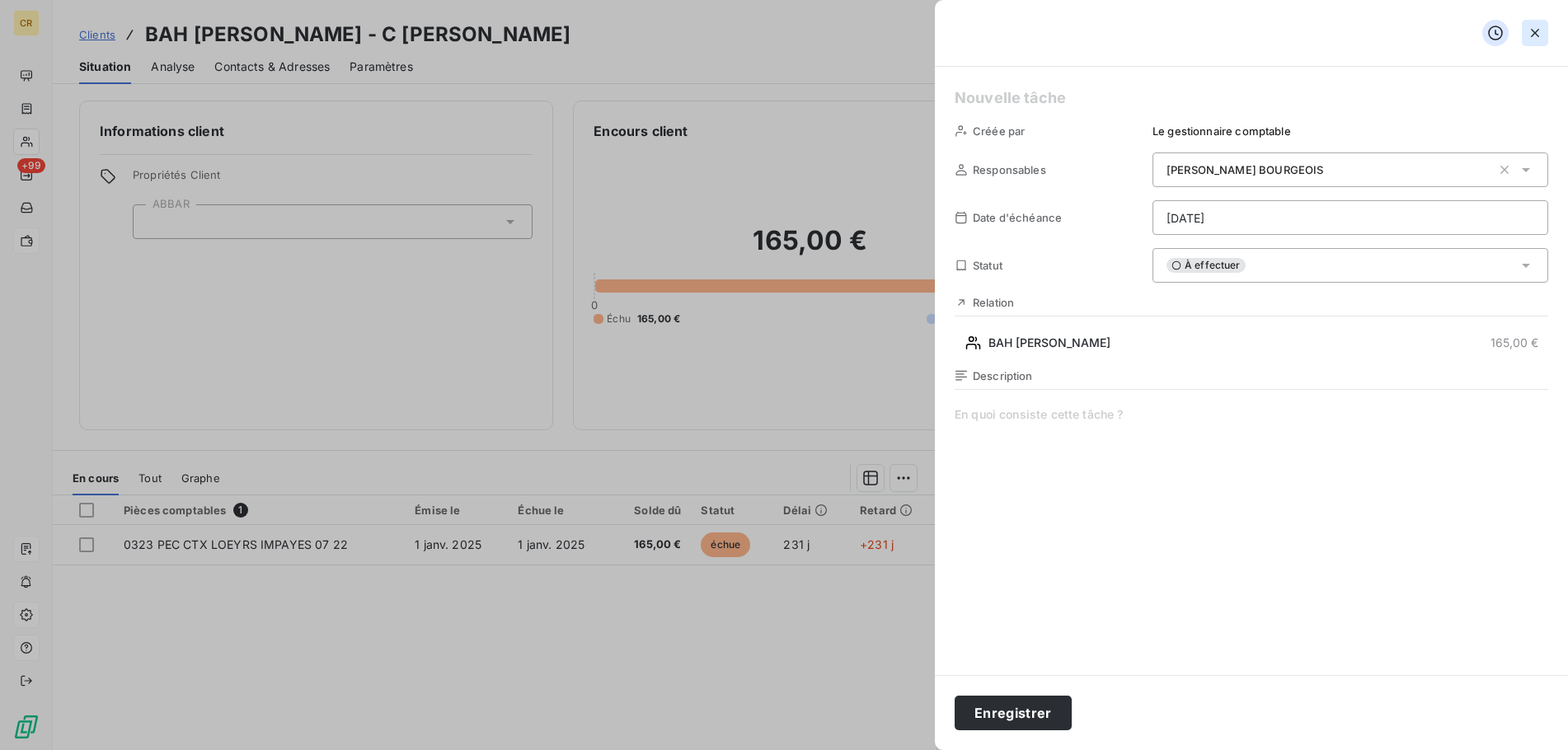
click at [1535, 28] on icon "button" at bounding box center [1535, 33] width 17 height 17
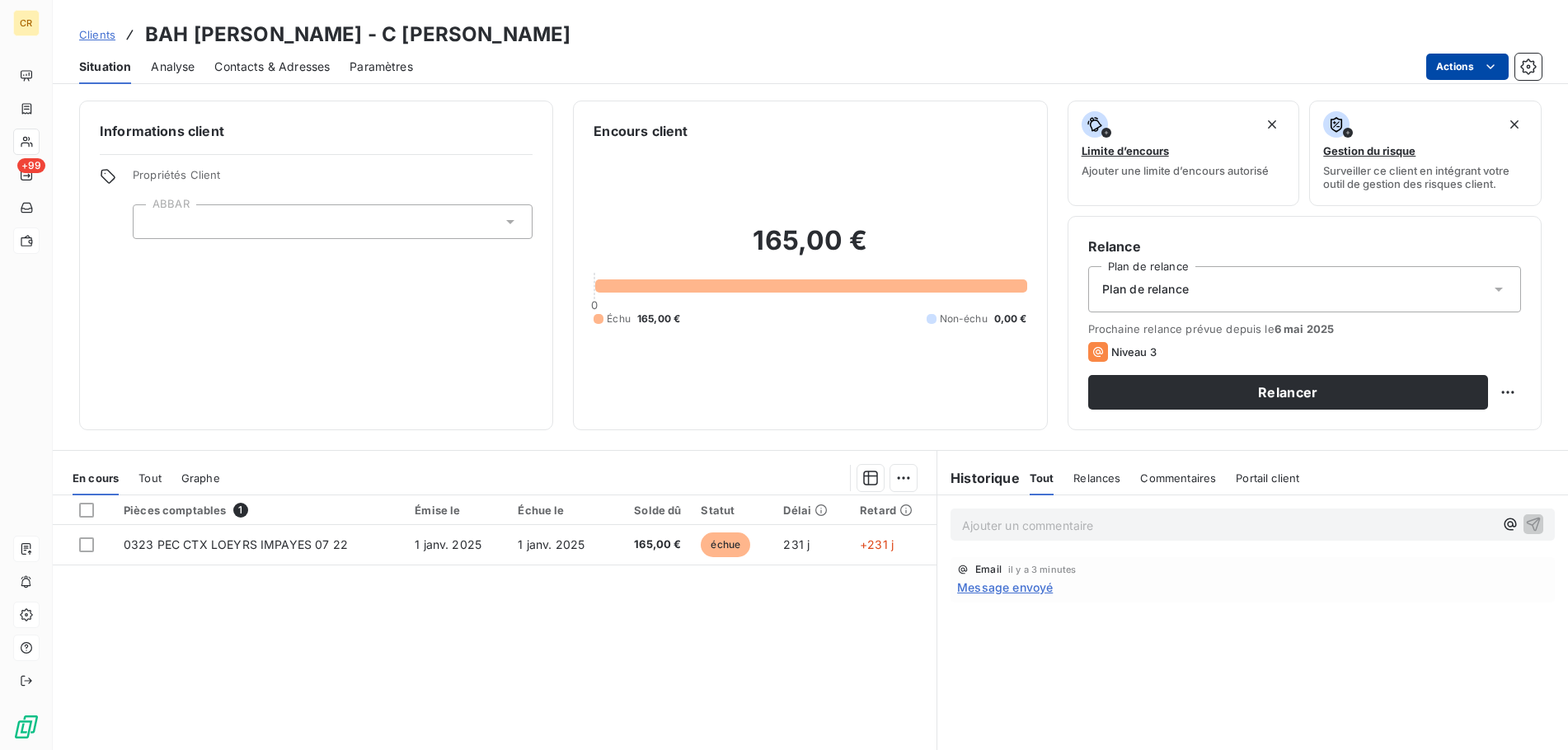
click at [1488, 69] on html "CR +99 Clients BAH MAMADOU ALIOU - C BAH MAMADOU Situation Analyse Contacts & A…" at bounding box center [784, 375] width 1568 height 750
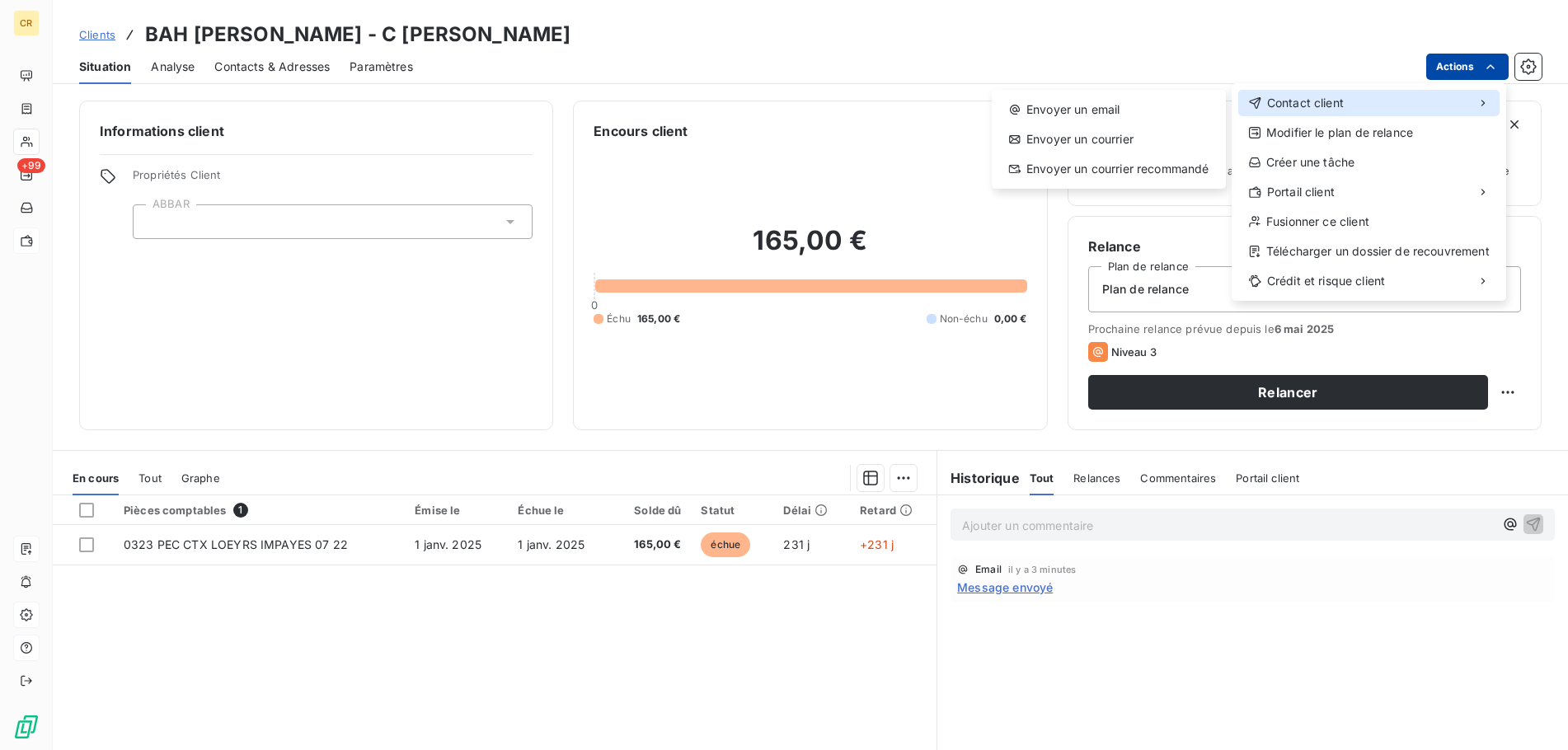
click at [1396, 103] on div "Contact client" at bounding box center [1369, 103] width 261 height 27
click at [1429, 102] on div "Contact client" at bounding box center [1369, 103] width 261 height 27
click at [1100, 112] on div "Envoyer un email" at bounding box center [1108, 110] width 221 height 27
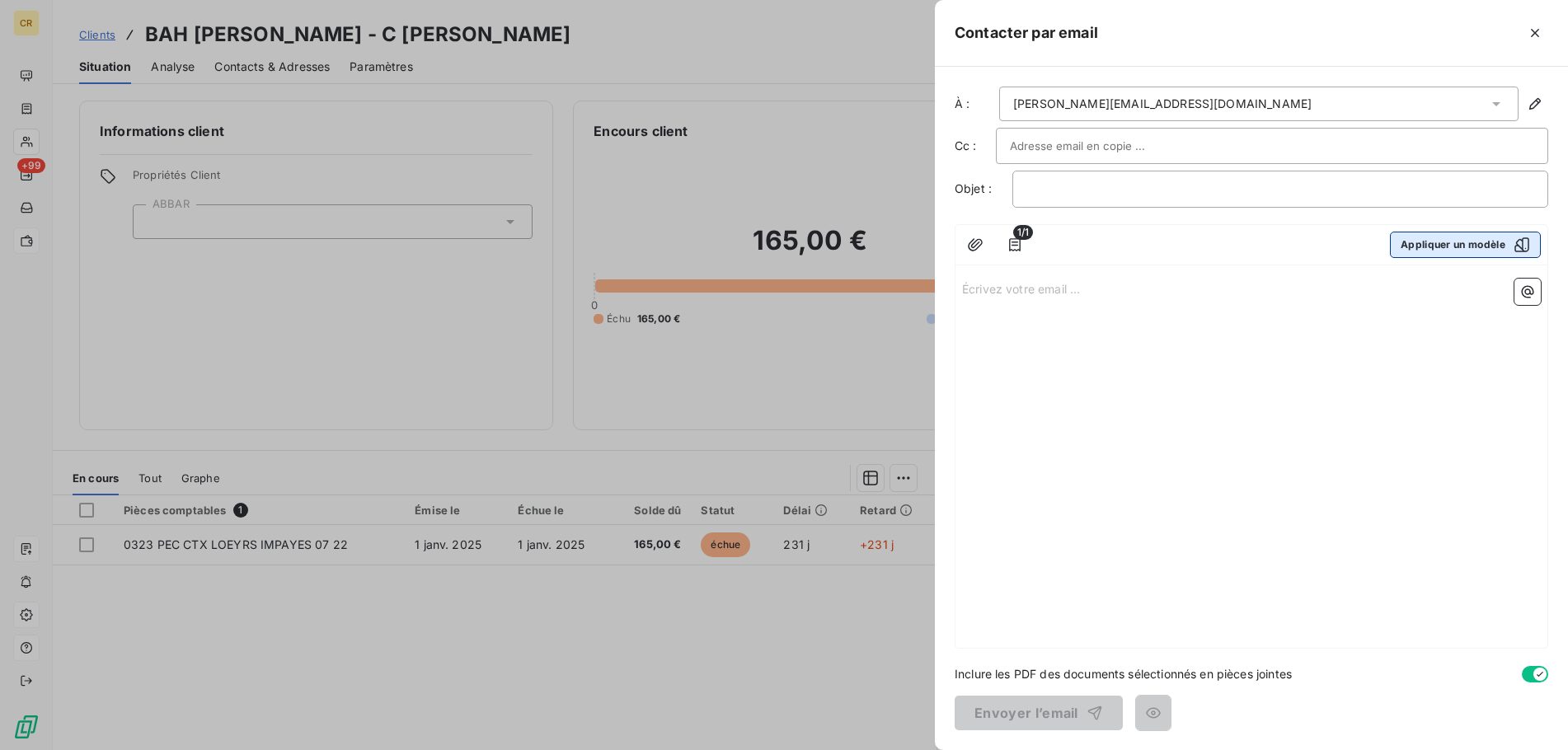
click at [1456, 242] on button "Appliquer un modèle" at bounding box center [1465, 245] width 151 height 27
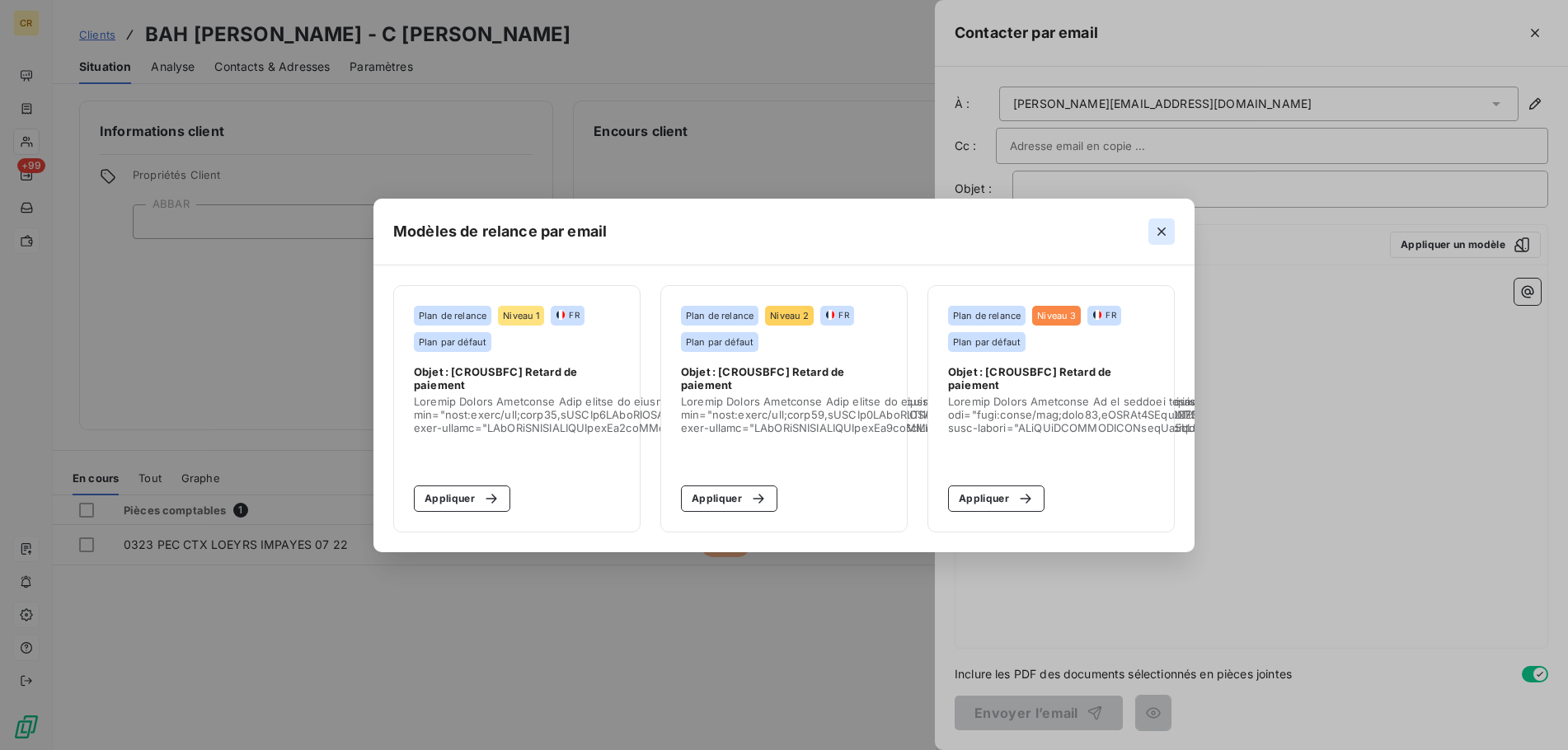
click at [1158, 227] on icon "button" at bounding box center [1161, 232] width 17 height 17
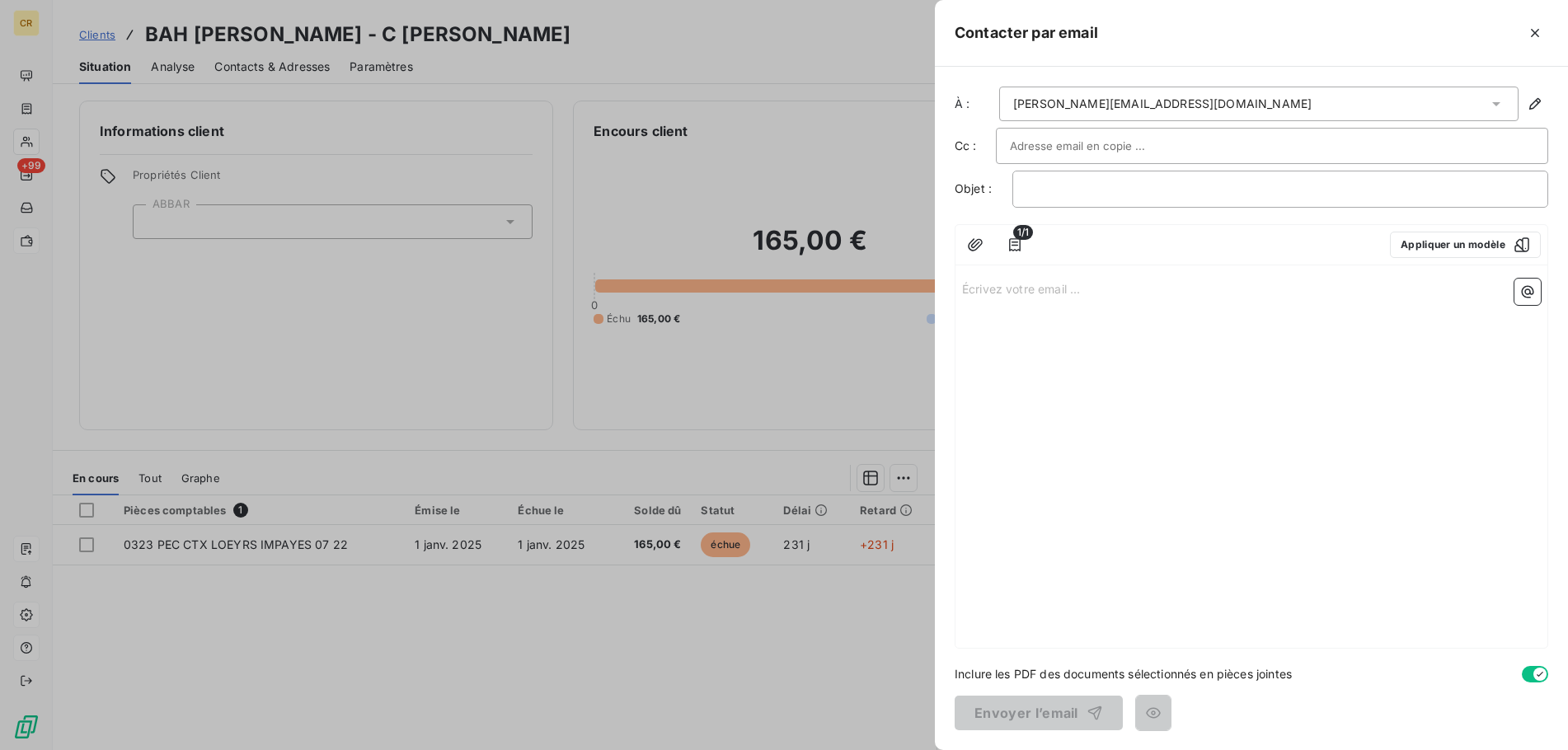
click at [1288, 410] on div "Écrivez votre email ... ﻿" at bounding box center [1251, 460] width 592 height 376
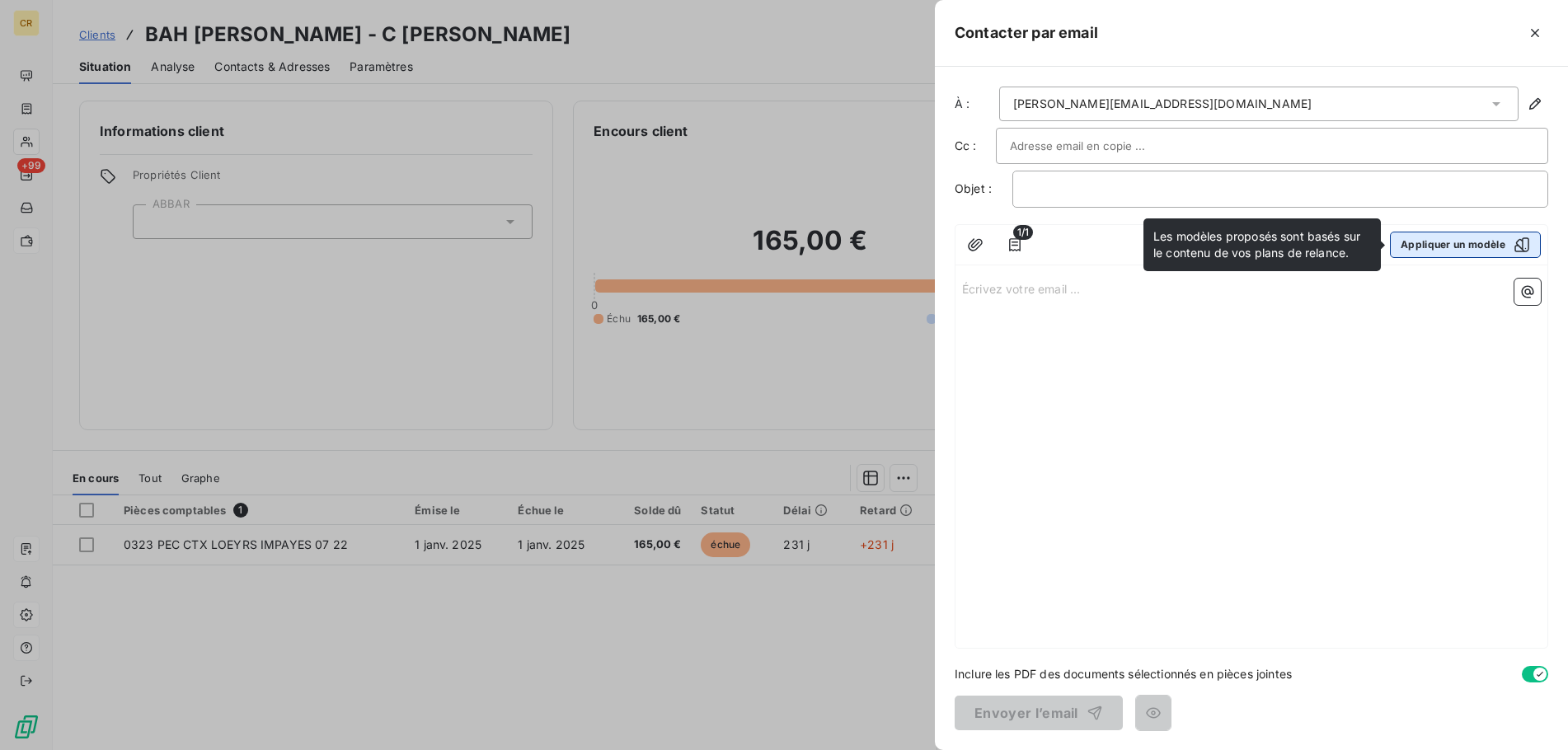
click at [1451, 248] on button "Appliquer un modèle" at bounding box center [1465, 245] width 151 height 27
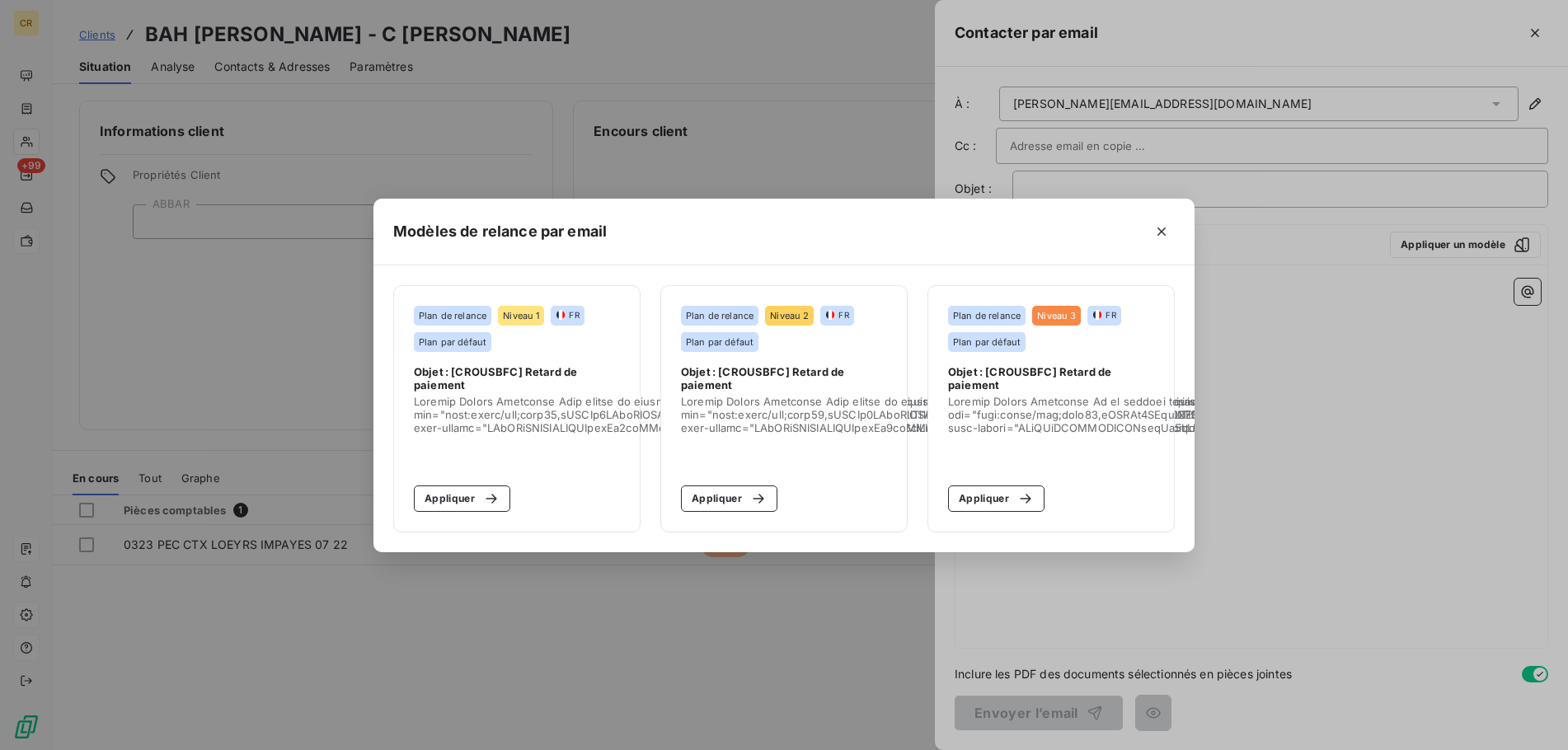
click at [595, 322] on div "Plan de relance Niveau 1 FR Plan par défaut" at bounding box center [517, 328] width 206 height 46
drag, startPoint x: 1118, startPoint y: 251, endPoint x: 969, endPoint y: 239, distance: 149.5
click at [969, 239] on div "Modèles de relance par email" at bounding box center [784, 232] width 821 height 67
click at [724, 317] on span "Plan de relance" at bounding box center [719, 316] width 68 height 10
click at [801, 311] on span "Niveau 2" at bounding box center [789, 316] width 39 height 10
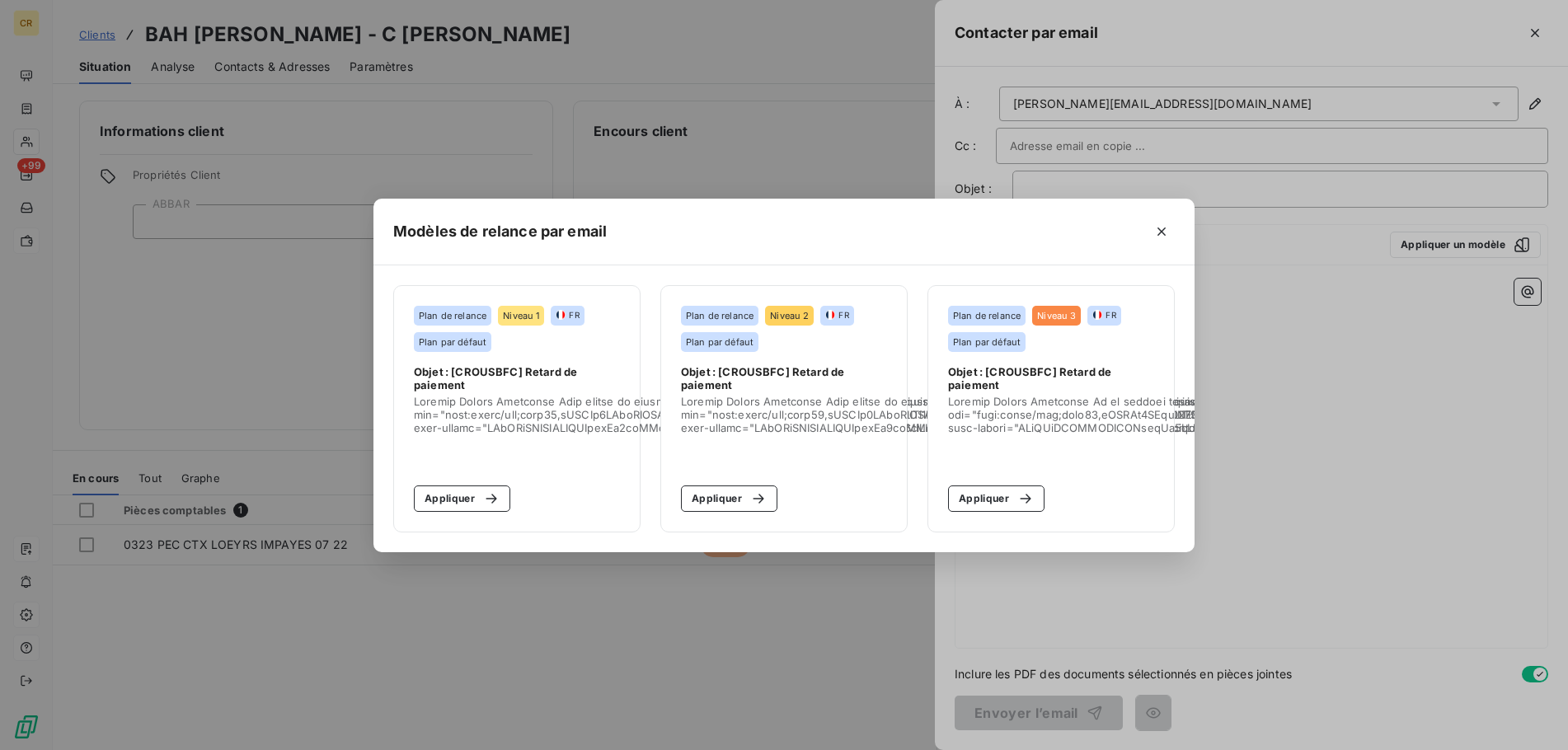
drag, startPoint x: 866, startPoint y: 326, endPoint x: 846, endPoint y: 326, distance: 20.0
click at [852, 326] on div "Plan de relance Niveau 2 FR Plan par défaut" at bounding box center [784, 328] width 206 height 46
click at [694, 352] on section "Plan de relance Niveau 2 FR Plan par défaut Objet : [CROUSBFC] Retard de paieme…" at bounding box center [784, 408] width 247 height 247
click at [1157, 233] on icon "button" at bounding box center [1161, 232] width 17 height 17
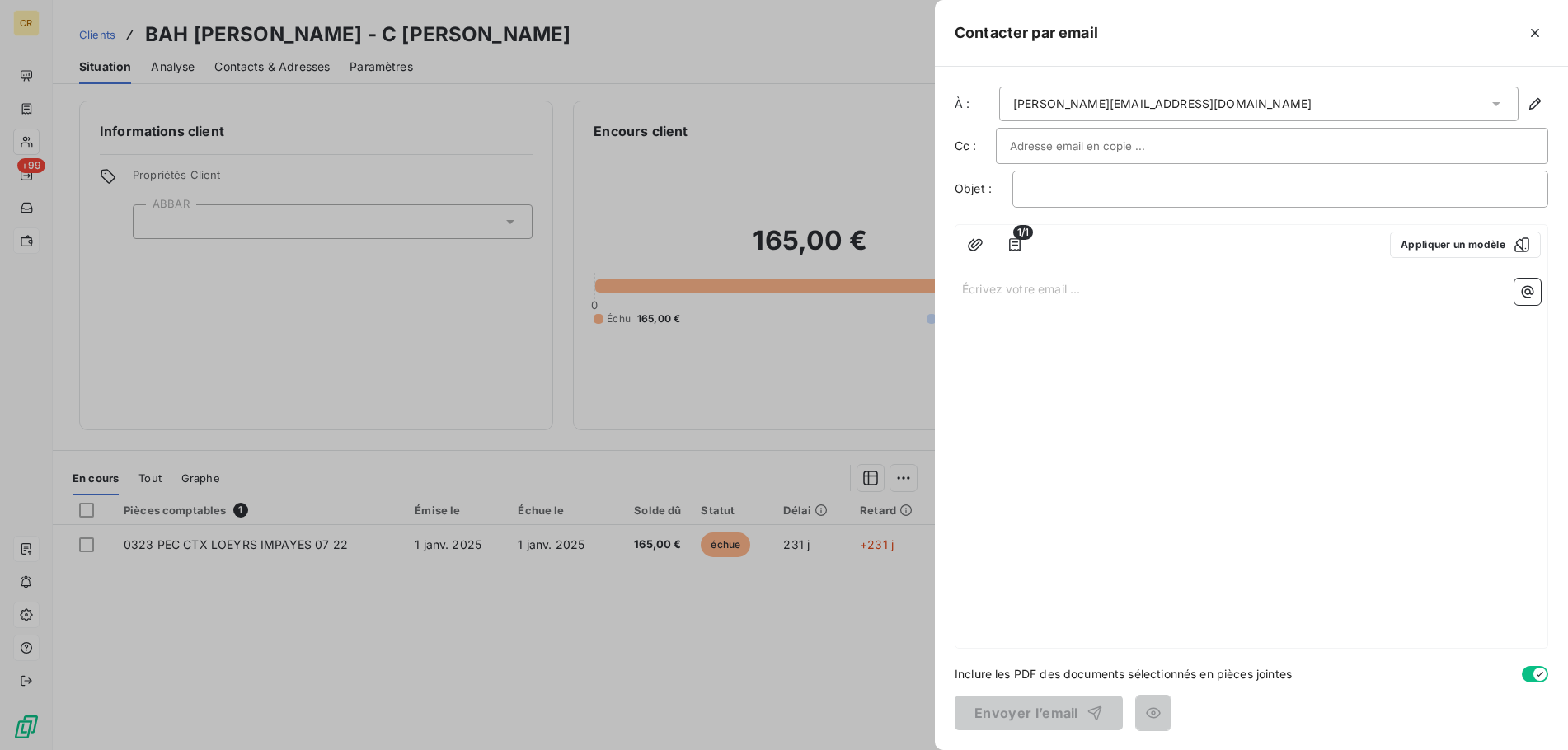
click at [1180, 348] on div "Écrivez votre email ... ﻿" at bounding box center [1251, 460] width 592 height 376
click at [1070, 294] on p "Écrivez votre email ... ﻿" at bounding box center [1251, 288] width 578 height 19
click at [1462, 239] on button "Appliquer un modèle" at bounding box center [1465, 245] width 151 height 27
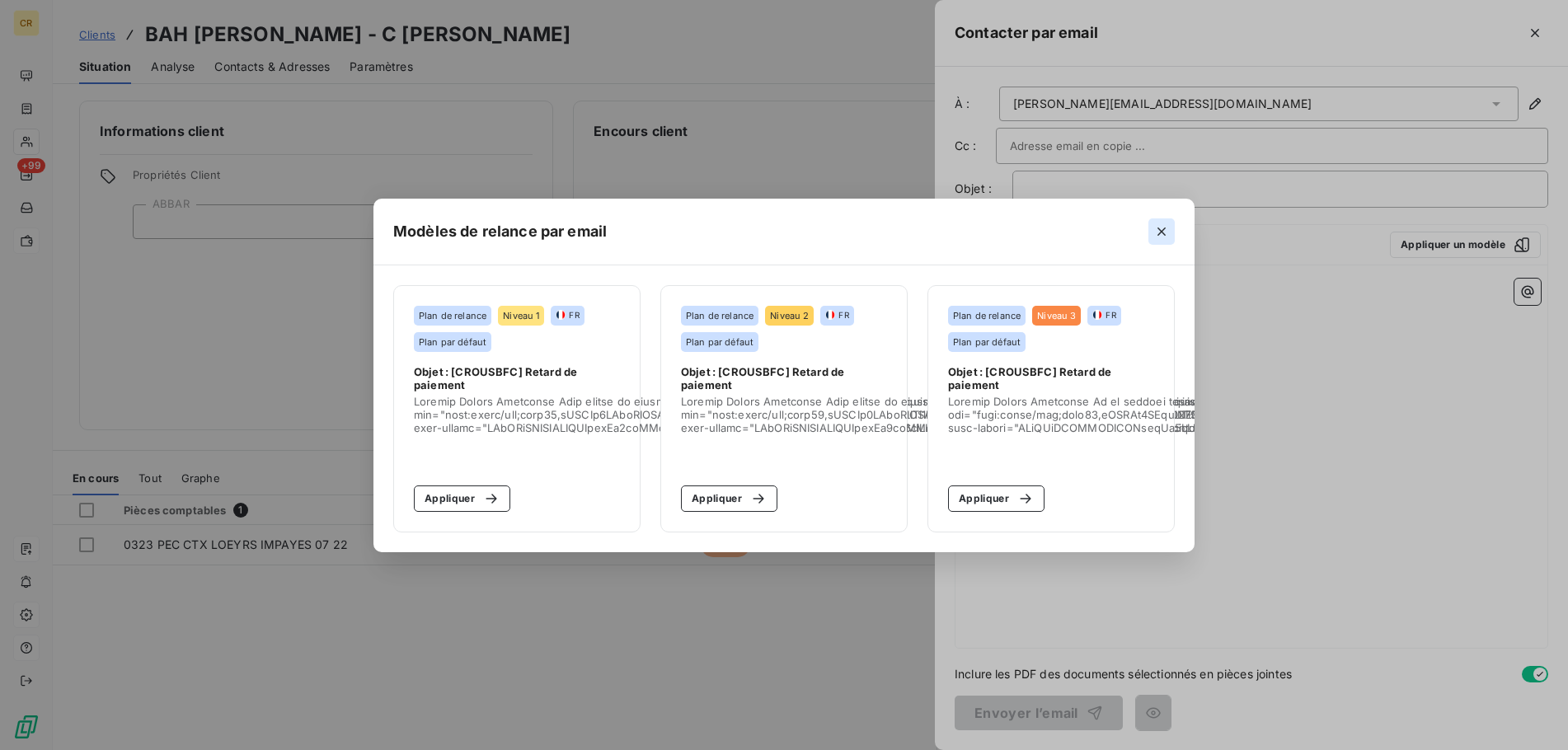
click at [1161, 234] on icon "button" at bounding box center [1161, 232] width 17 height 17
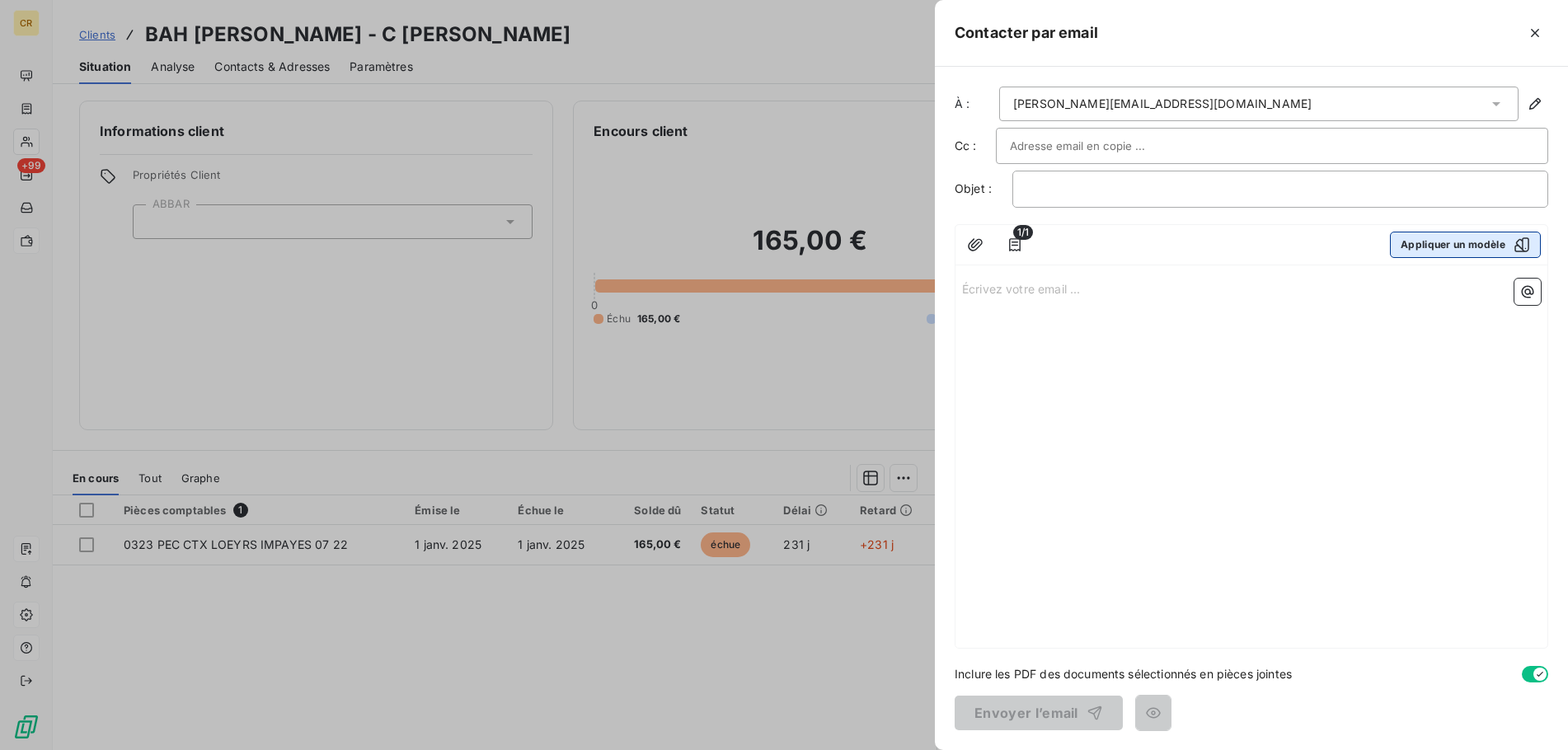
click at [1501, 250] on button "Appliquer un modèle" at bounding box center [1465, 245] width 151 height 27
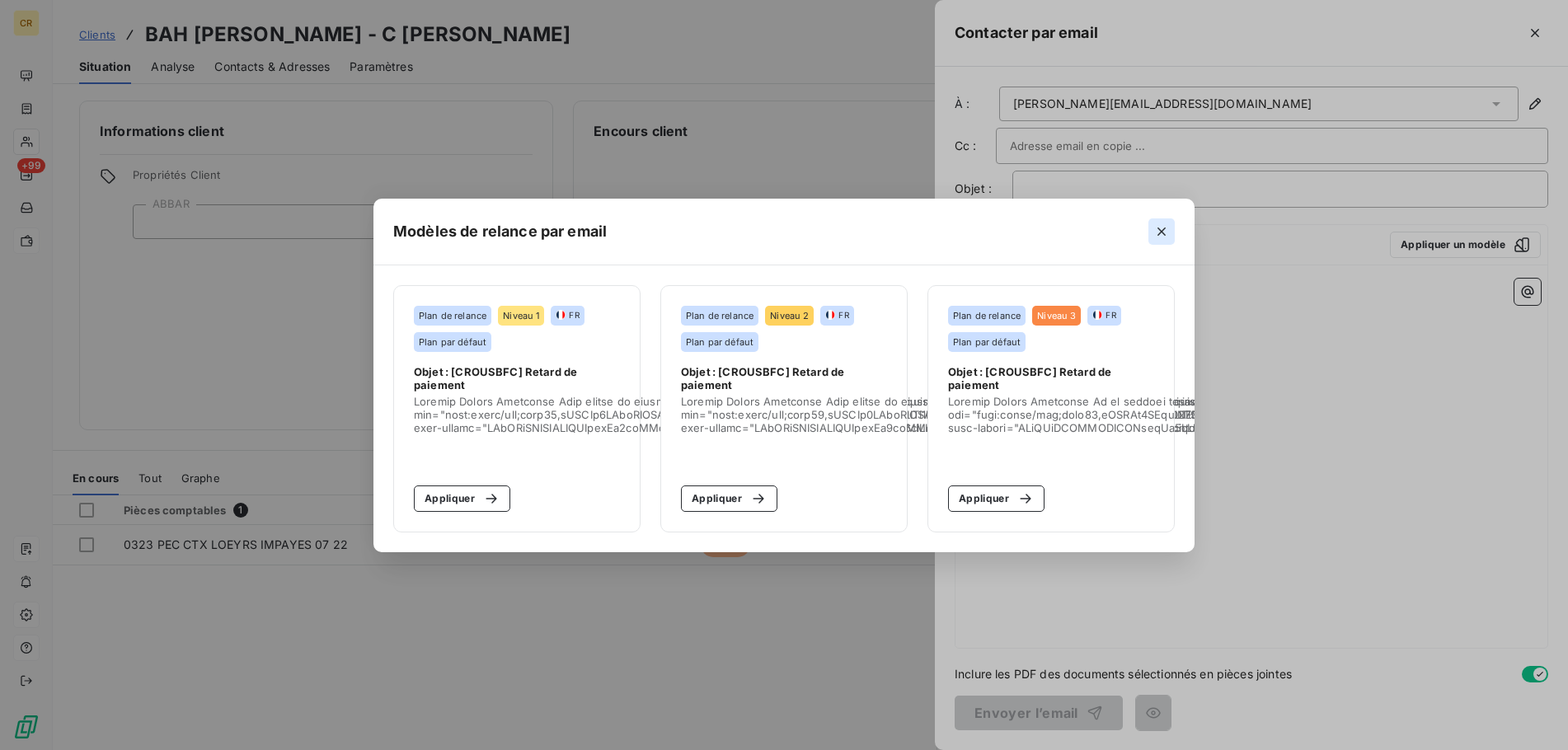
click at [1167, 232] on icon "button" at bounding box center [1161, 232] width 17 height 17
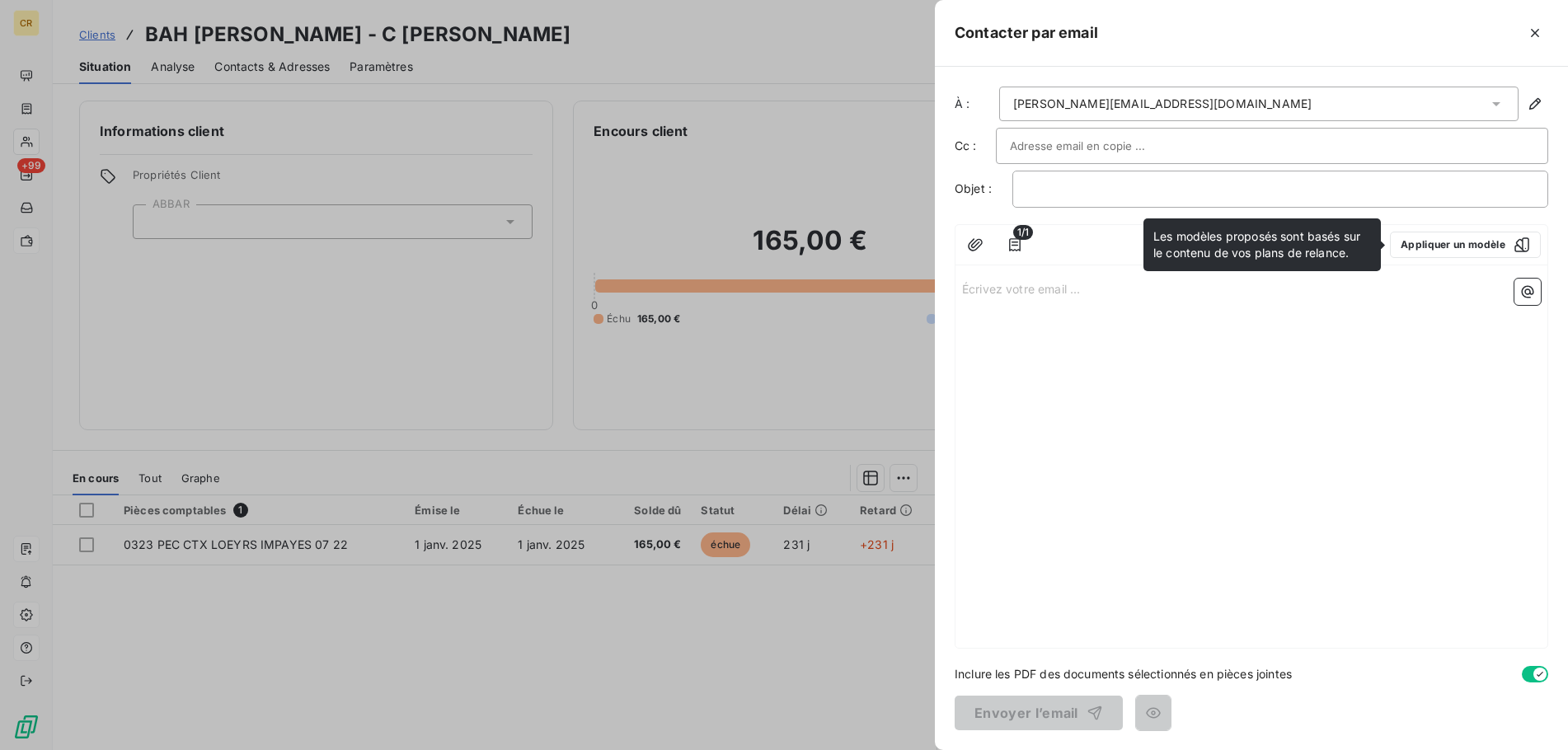
click at [27, 613] on div at bounding box center [784, 375] width 1568 height 750
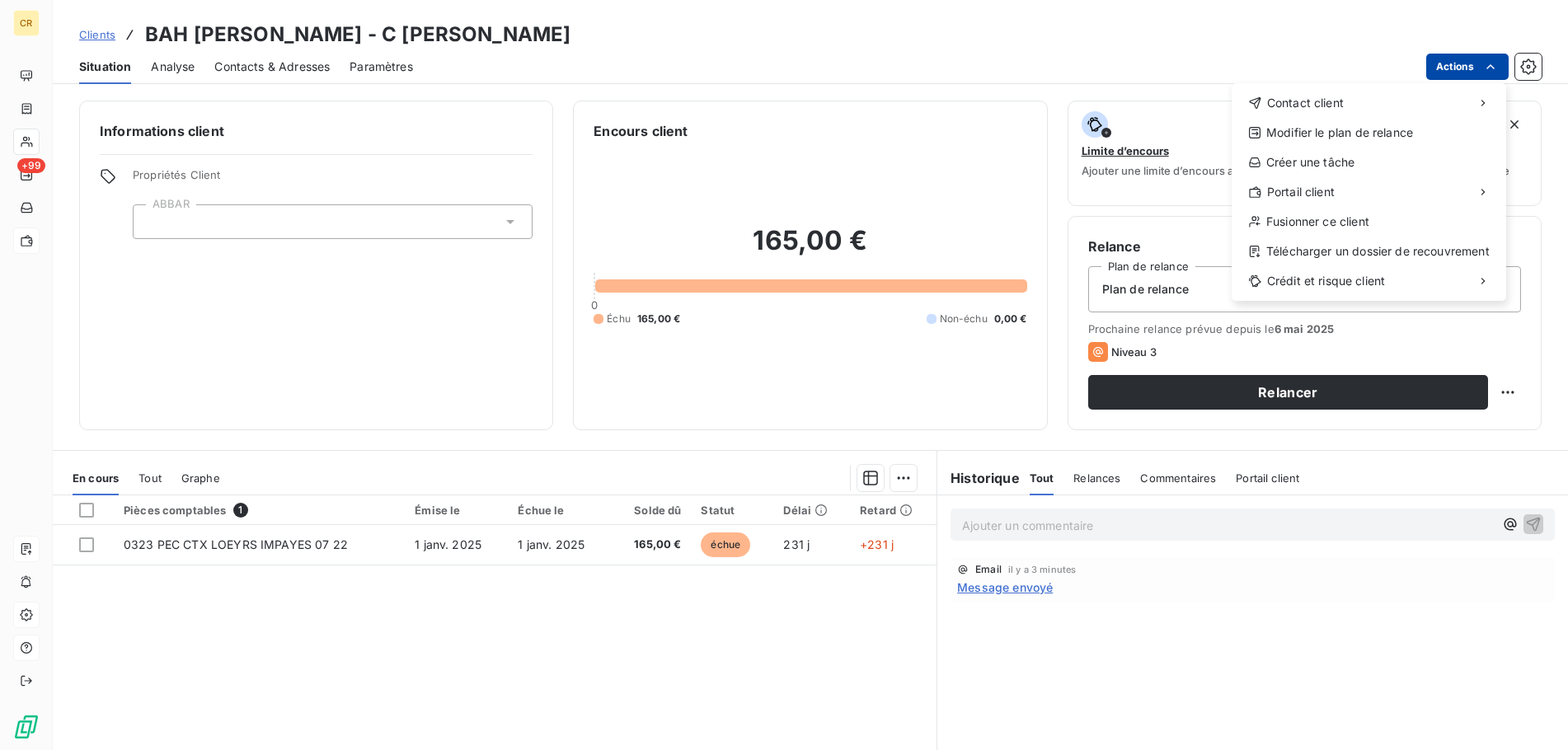
click at [1496, 72] on html "CR +99 Clients BAH [PERSON_NAME] - C [PERSON_NAME] Situation Analyse Contacts &…" at bounding box center [784, 375] width 1568 height 750
click at [1303, 62] on html "CR +99 Clients BAH [PERSON_NAME] - C [PERSON_NAME] Situation Analyse Contacts &…" at bounding box center [784, 375] width 1568 height 750
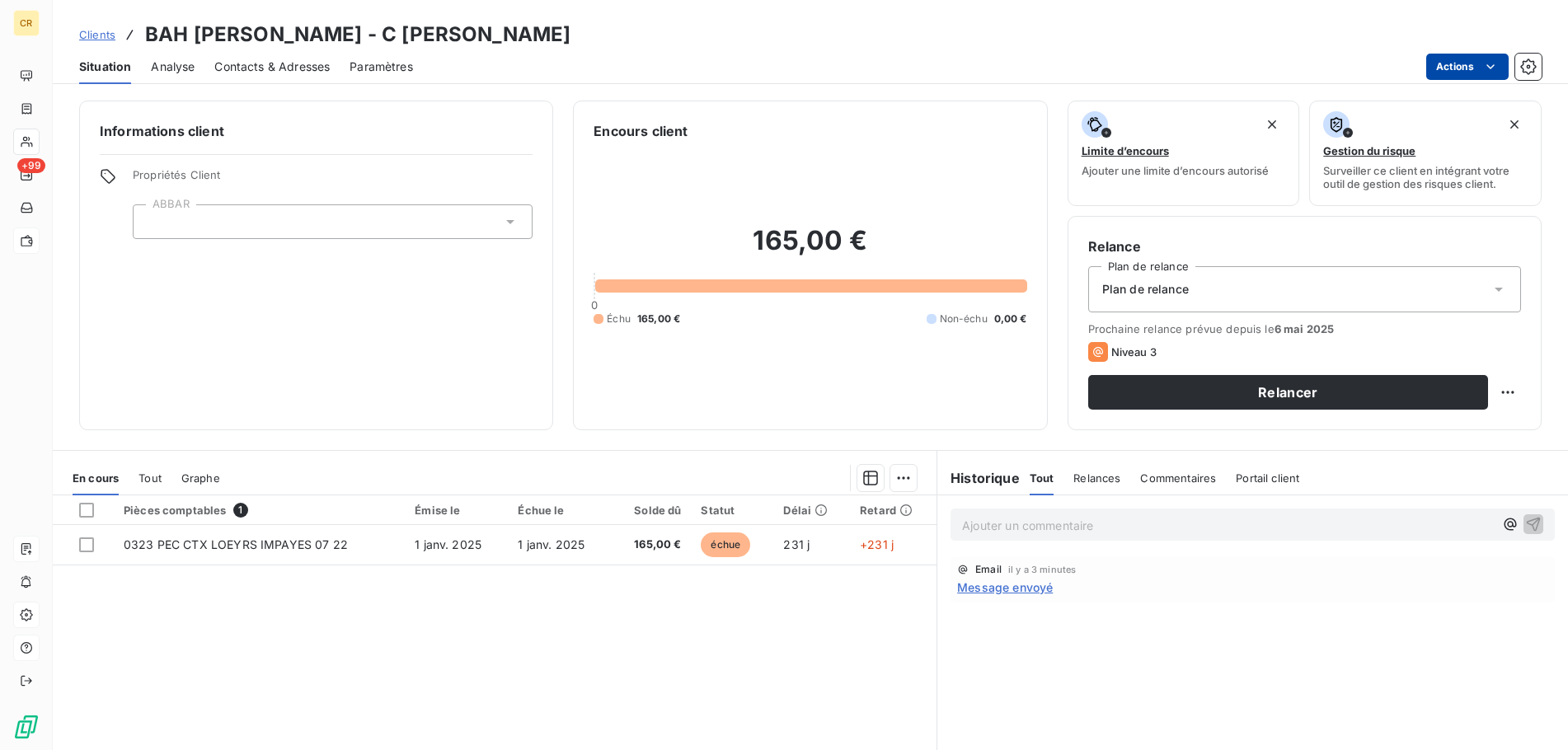
click at [1491, 68] on html "CR +99 Clients BAH MAMADOU ALIOU - C BAH MAMADOU Situation Analyse Contacts & A…" at bounding box center [784, 375] width 1568 height 750
click at [1491, 77] on html "CR +99 Clients BAH MAMADOU ALIOU - C BAH MAMADOU Situation Analyse Contacts & A…" at bounding box center [784, 375] width 1568 height 750
click at [1491, 73] on html "CR +99 Clients BAH MAMADOU ALIOU - C BAH MAMADOU Situation Analyse Contacts & A…" at bounding box center [784, 375] width 1568 height 750
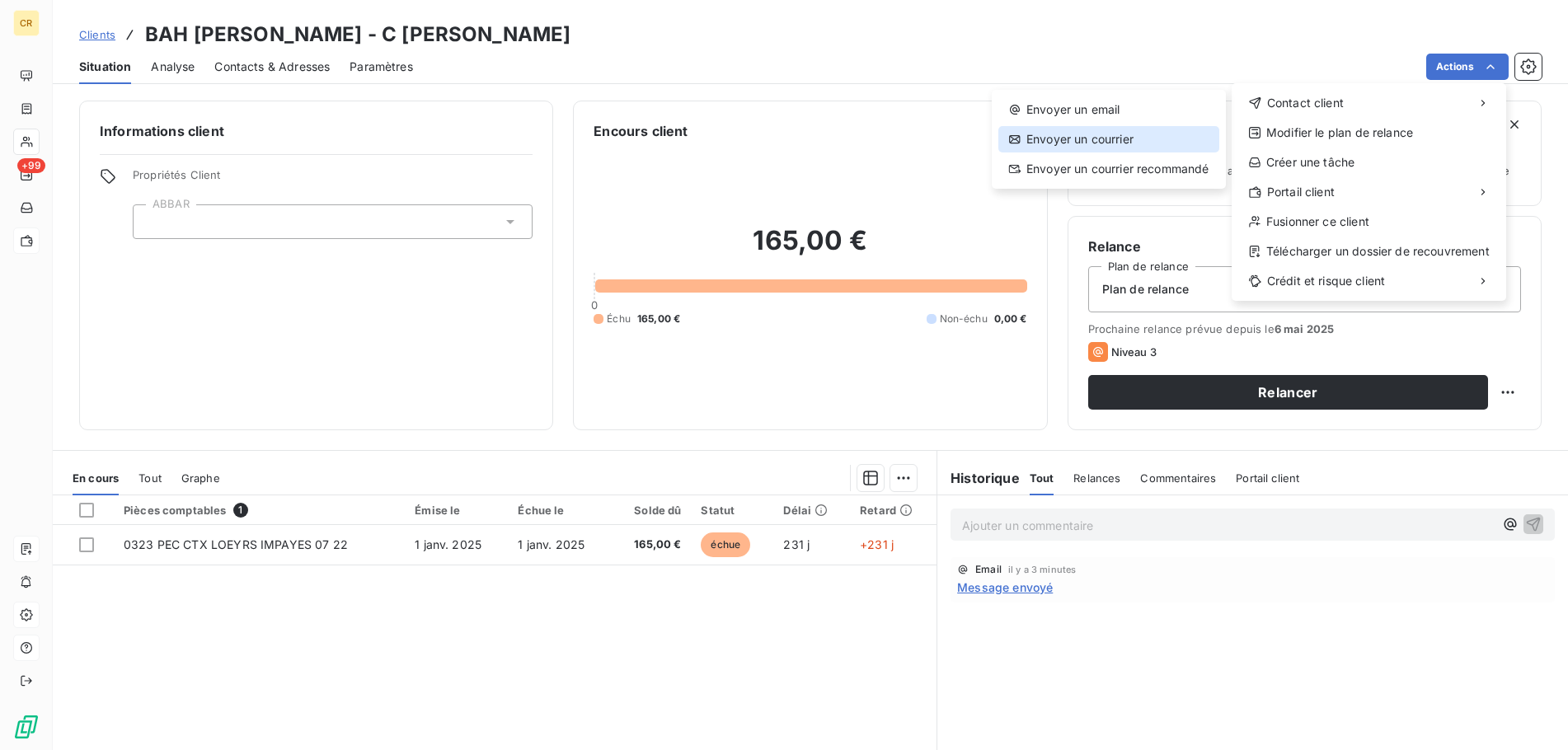
click at [1144, 137] on div "Envoyer un courrier" at bounding box center [1108, 140] width 221 height 27
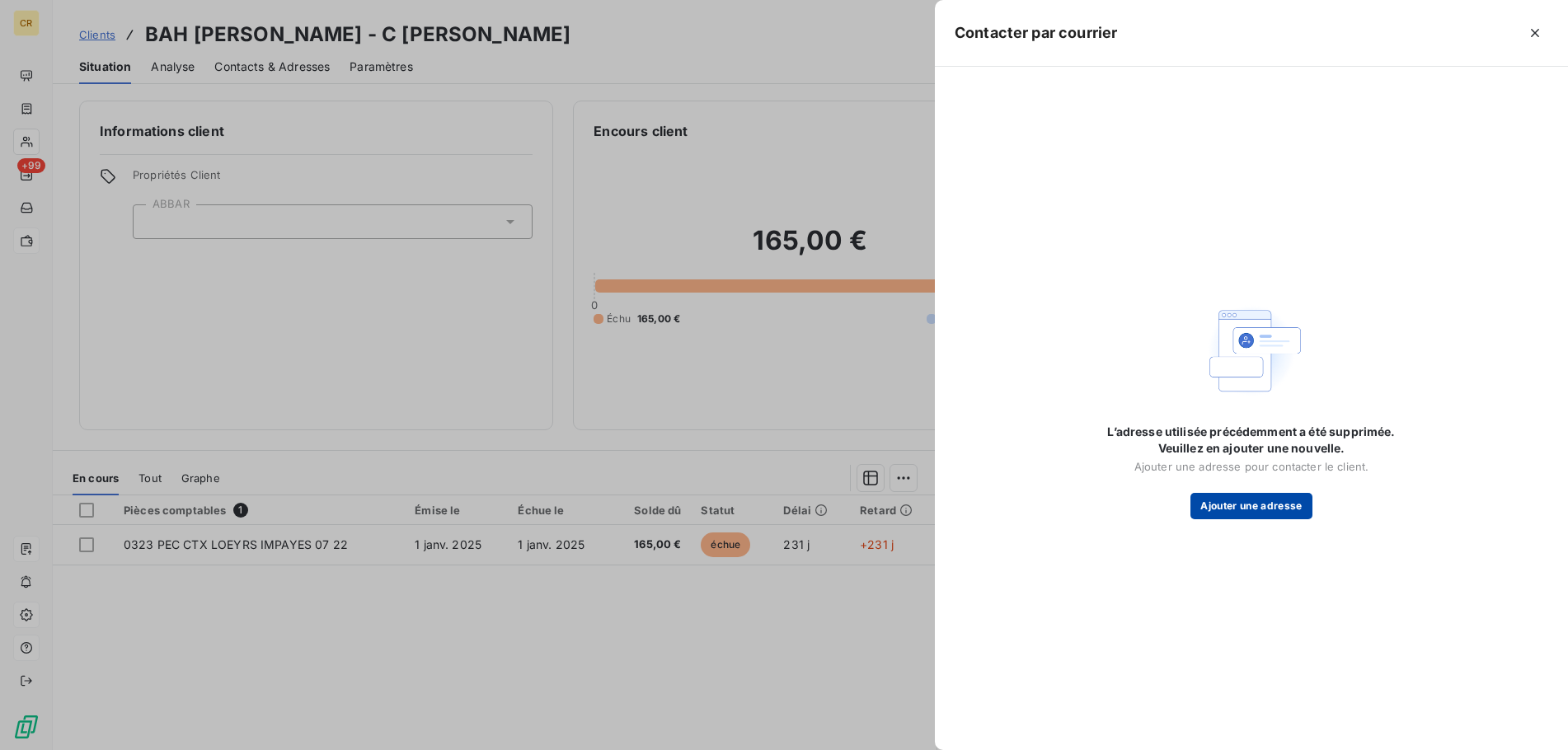
click at [1242, 507] on button "Ajouter une adresse" at bounding box center [1251, 506] width 121 height 27
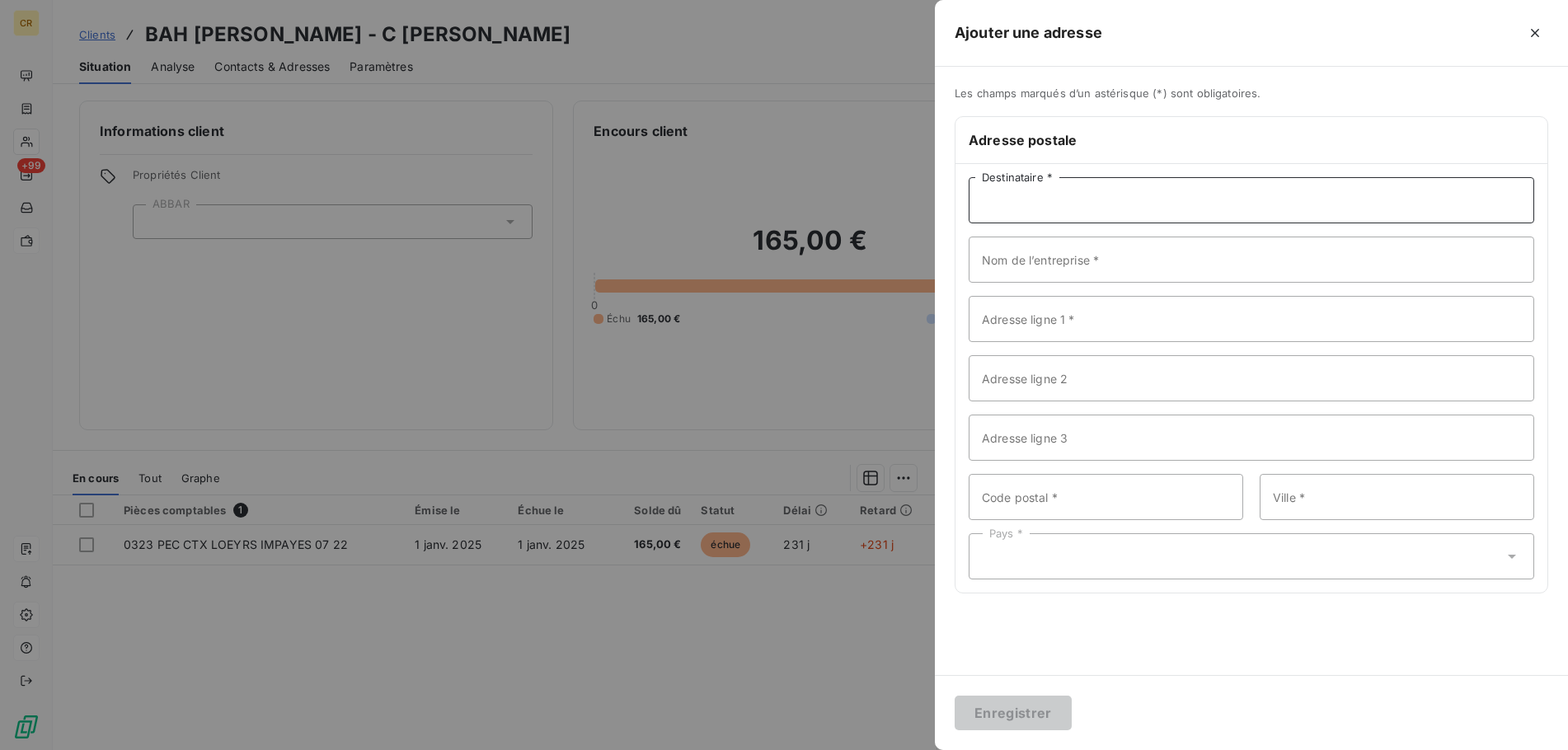
click at [1018, 206] on input "Destinataire *" at bounding box center [1251, 200] width 565 height 46
type input "[PERSON_NAME]"
click at [1029, 265] on input "Nom de l’entreprise *" at bounding box center [1251, 259] width 565 height 46
click at [1030, 312] on input "Adresse ligne 1 *" at bounding box center [1251, 318] width 565 height 46
click at [1090, 268] on input "Nom de l’entreprise *" at bounding box center [1251, 259] width 565 height 46
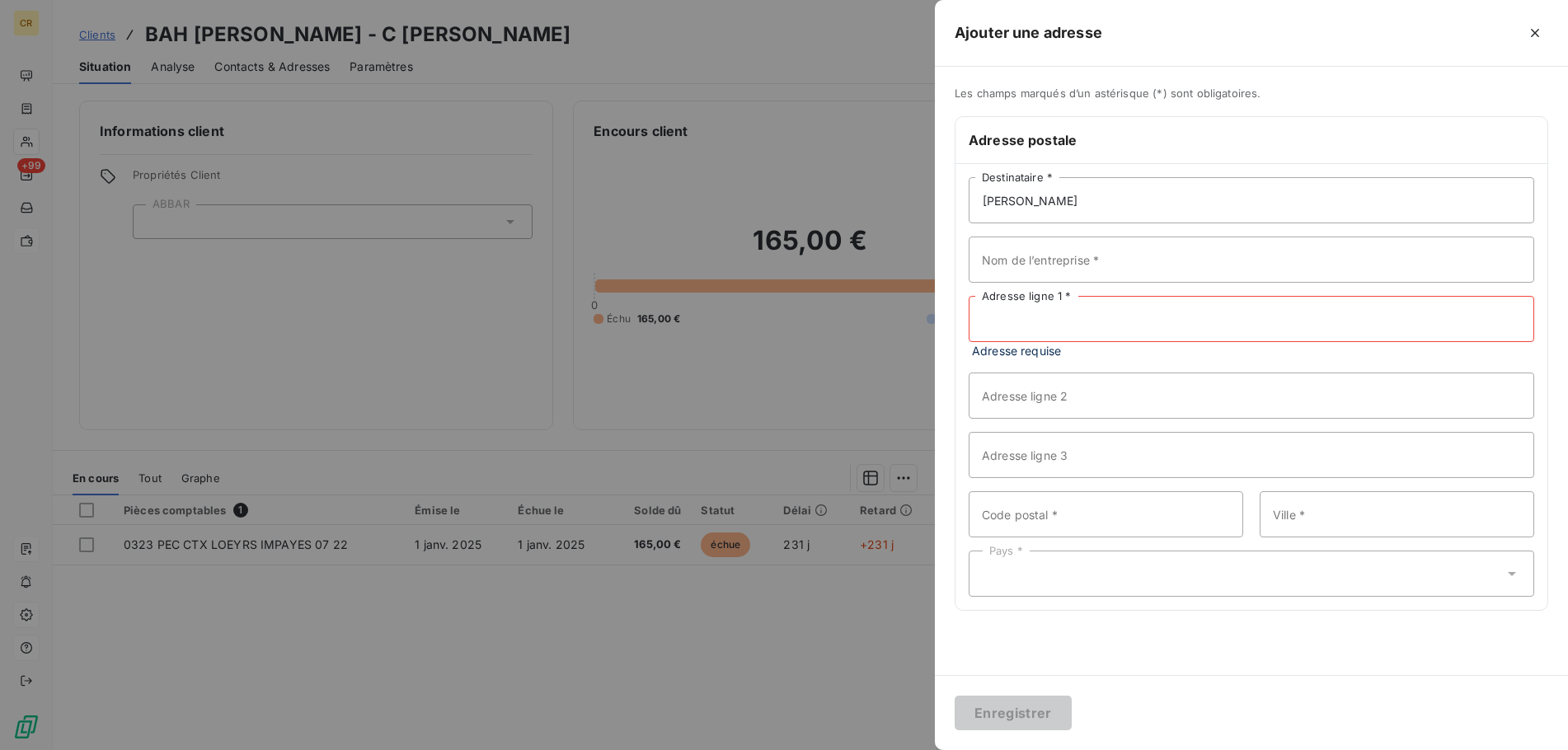
click at [1276, 342] on input "Adresse ligne 1 *" at bounding box center [1251, 318] width 565 height 46
click at [1156, 636] on div "Les champs marqués d’un astérisque (*) sont obligatoires. Adresse postale Aliou…" at bounding box center [1251, 371] width 633 height 609
click at [1046, 265] on input "Nom de l’entreprise *" at bounding box center [1251, 259] width 565 height 46
click at [1117, 401] on input "Adresse ligne 2" at bounding box center [1251, 395] width 565 height 46
click at [1100, 552] on div "Pays *" at bounding box center [1251, 573] width 565 height 46
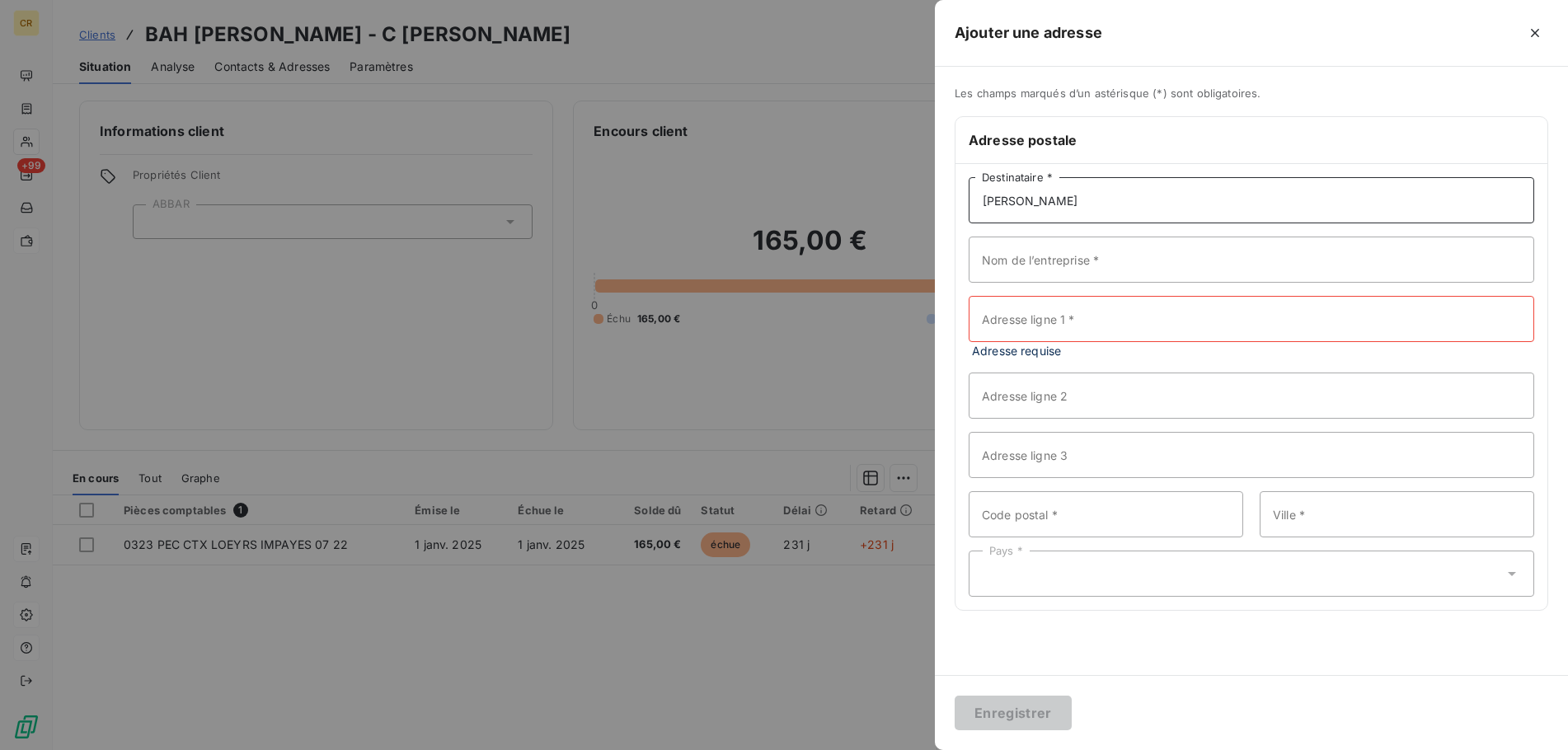
click at [1122, 181] on input "[PERSON_NAME]" at bounding box center [1251, 200] width 565 height 46
click at [1042, 265] on input "Nom de l’entreprise *" at bounding box center [1251, 259] width 565 height 46
type input "-"
click at [1038, 320] on input "Adresse ligne 1 *" at bounding box center [1251, 318] width 565 height 46
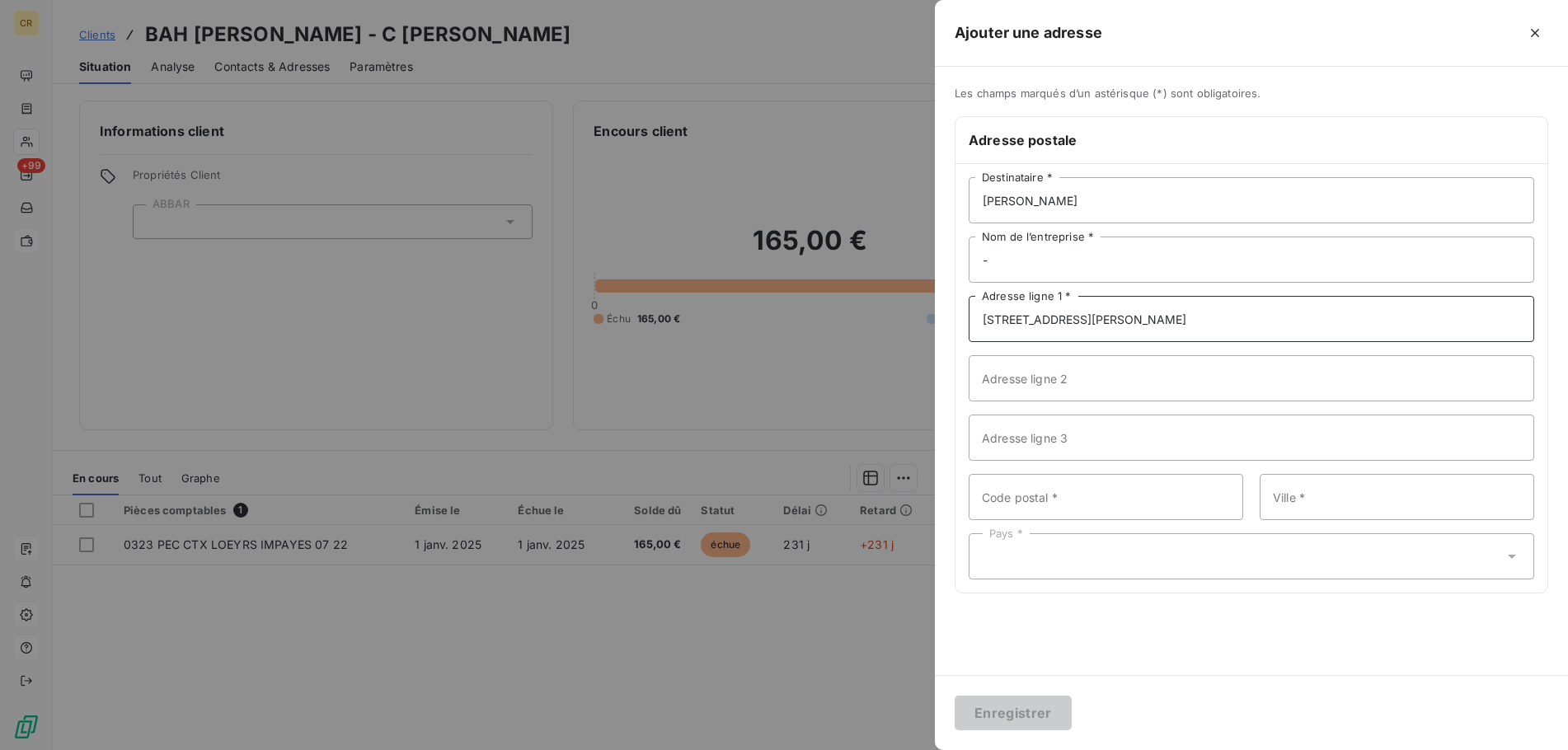
type input "14 rue du Docteur CRESTIN"
click at [1040, 496] on input "Code postal *" at bounding box center [1106, 496] width 275 height 46
type input "69007"
click at [1298, 497] on input "Ville *" at bounding box center [1396, 496] width 275 height 46
type input "LYON"
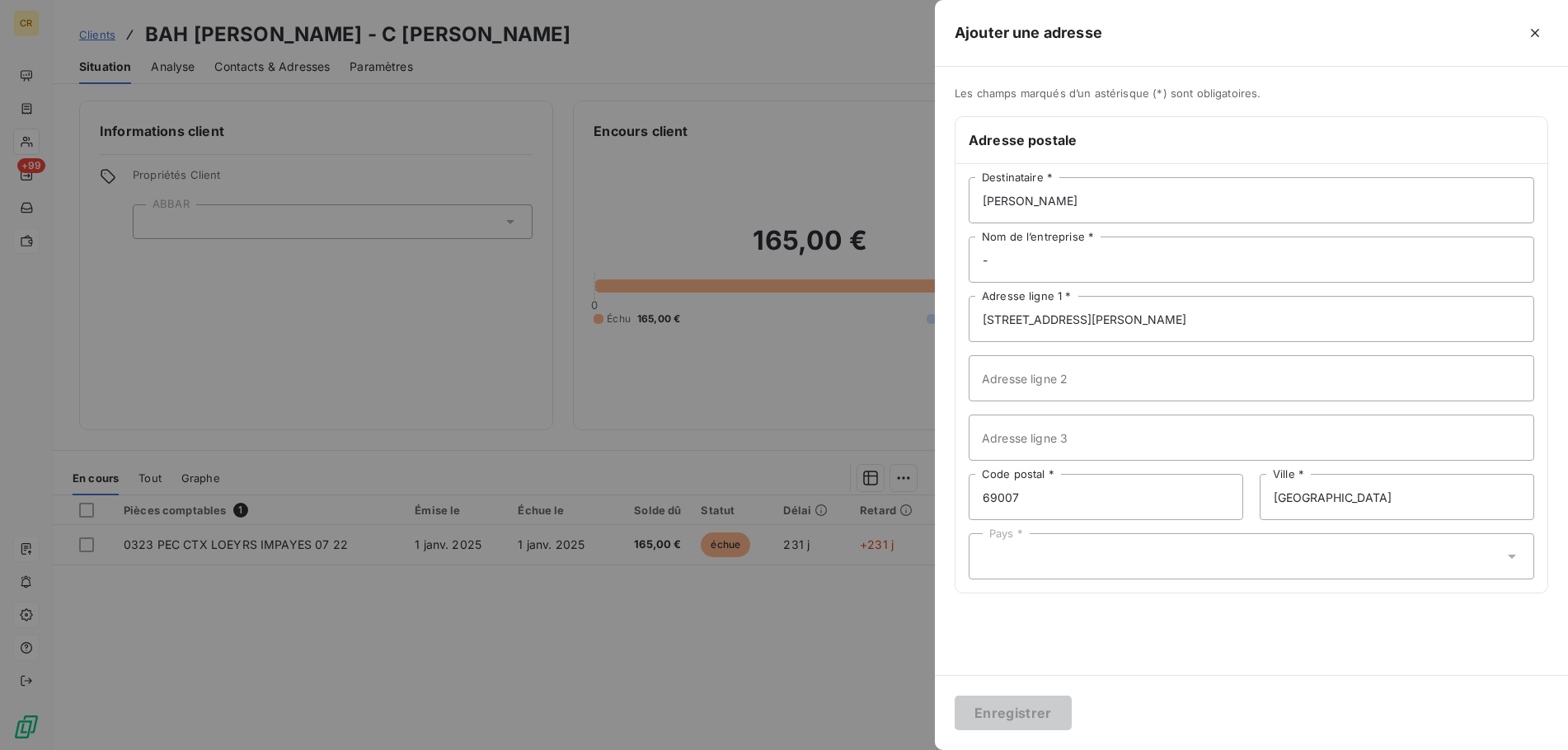
drag, startPoint x: 1062, startPoint y: 568, endPoint x: 1047, endPoint y: 558, distance: 18.0
click at [1049, 559] on div "Pays *" at bounding box center [1251, 556] width 565 height 46
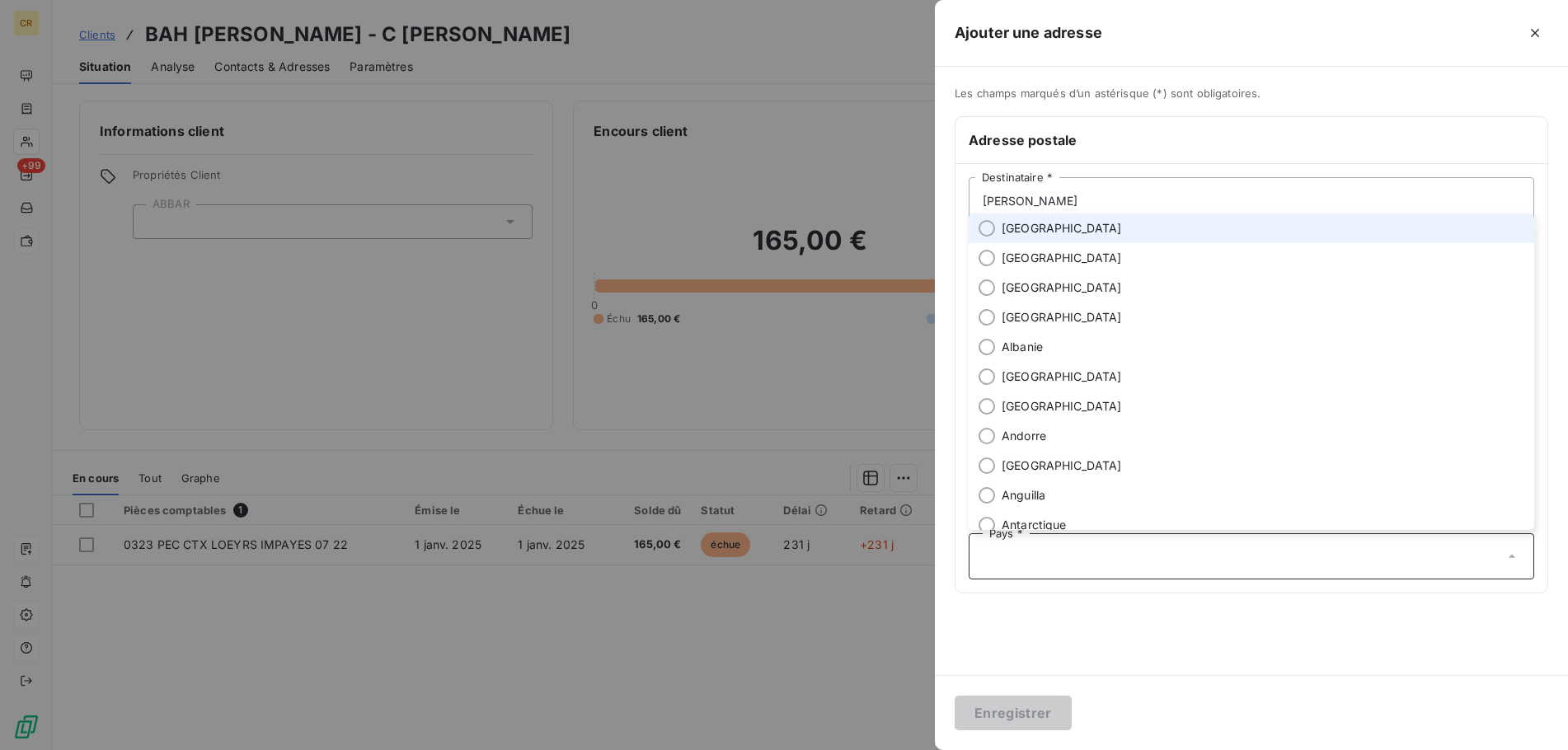
click at [1047, 558] on input "text" at bounding box center [1243, 557] width 521 height 15
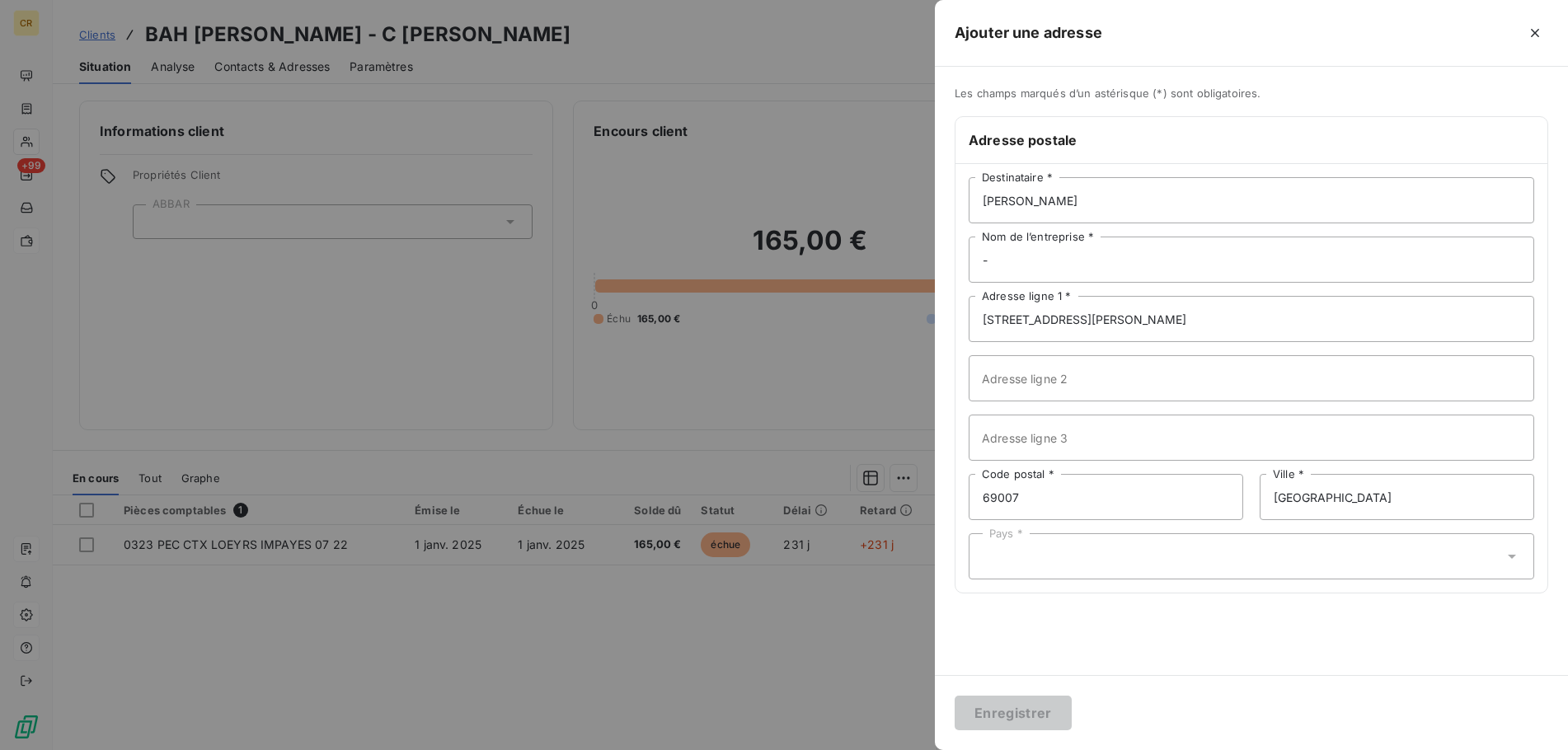
click at [1047, 558] on div "Pays *" at bounding box center [1251, 556] width 565 height 46
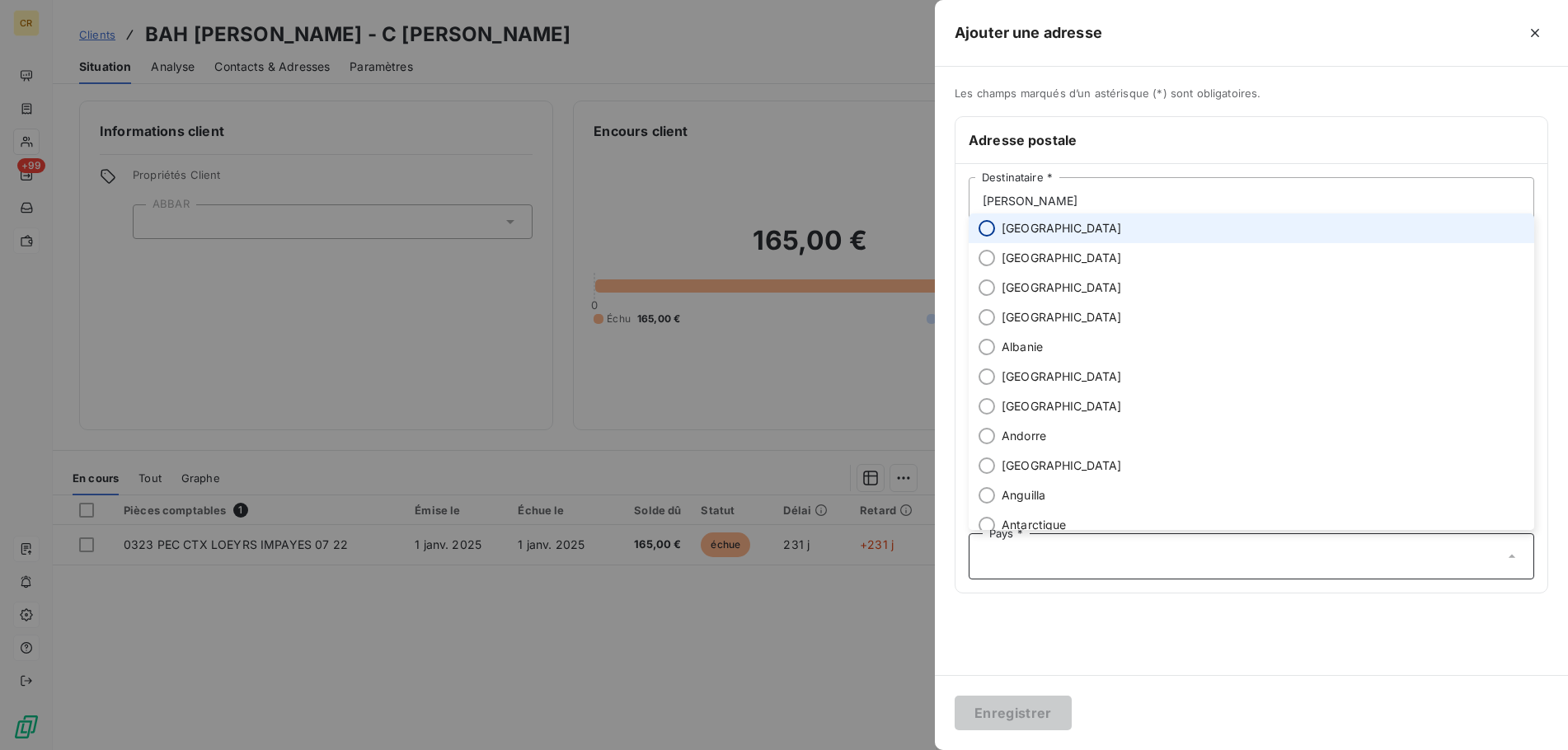
click at [985, 231] on input "radio" at bounding box center [987, 229] width 17 height 17
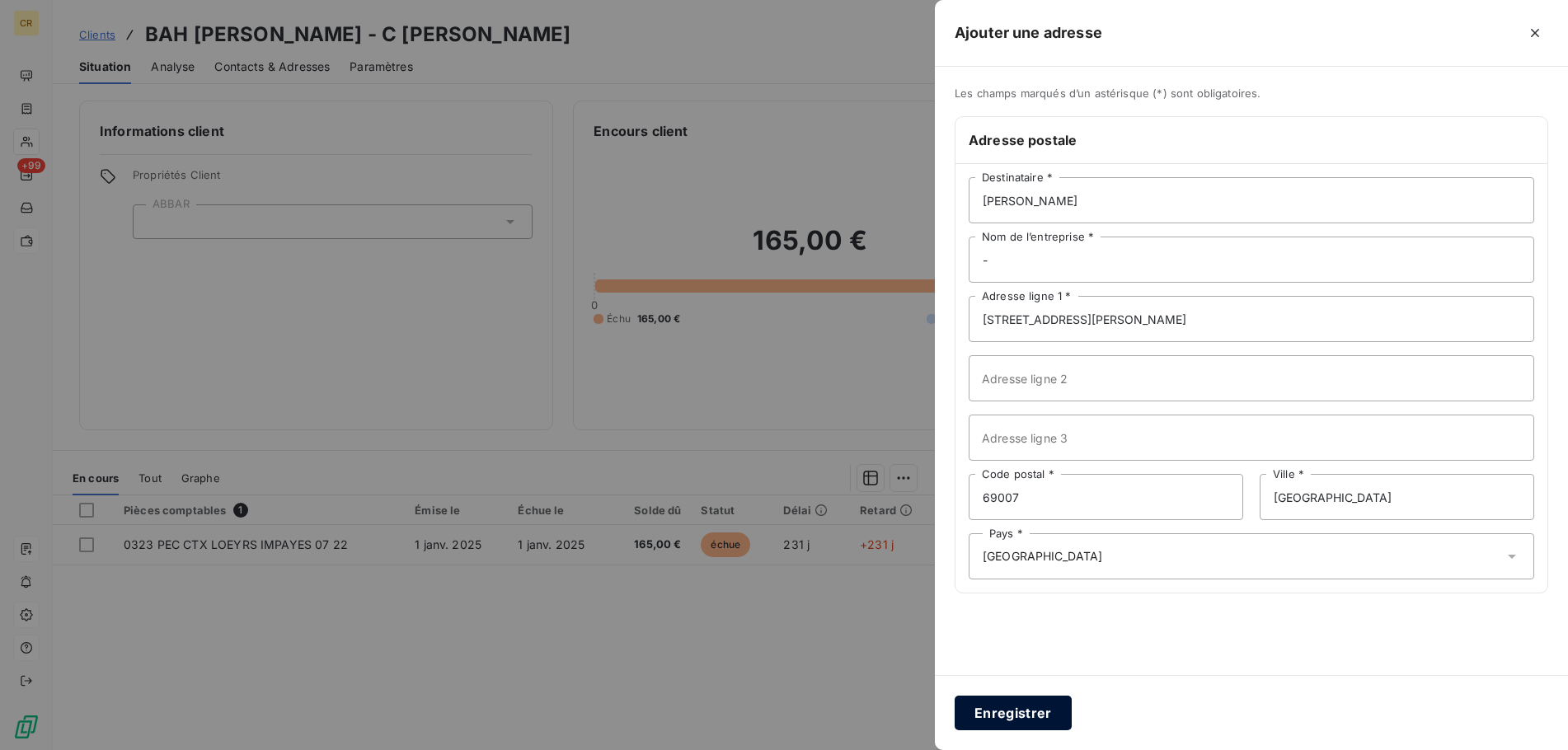
click at [1010, 719] on button "Enregistrer" at bounding box center [1013, 712] width 117 height 34
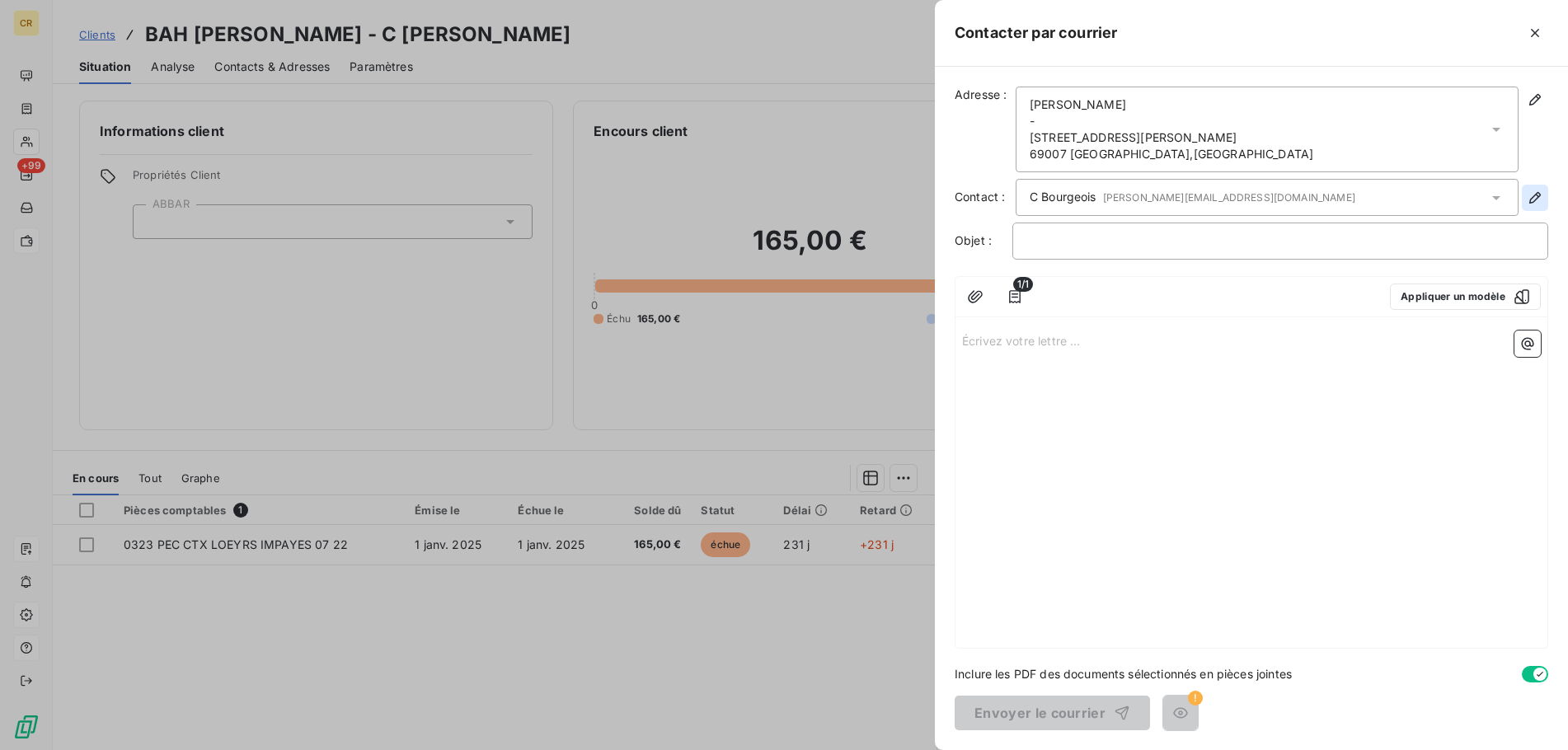
click at [1538, 198] on icon "button" at bounding box center [1535, 198] width 17 height 17
type input "C"
type input "Bourgeois"
type input "[PERSON_NAME][EMAIL_ADDRESS][DOMAIN_NAME]"
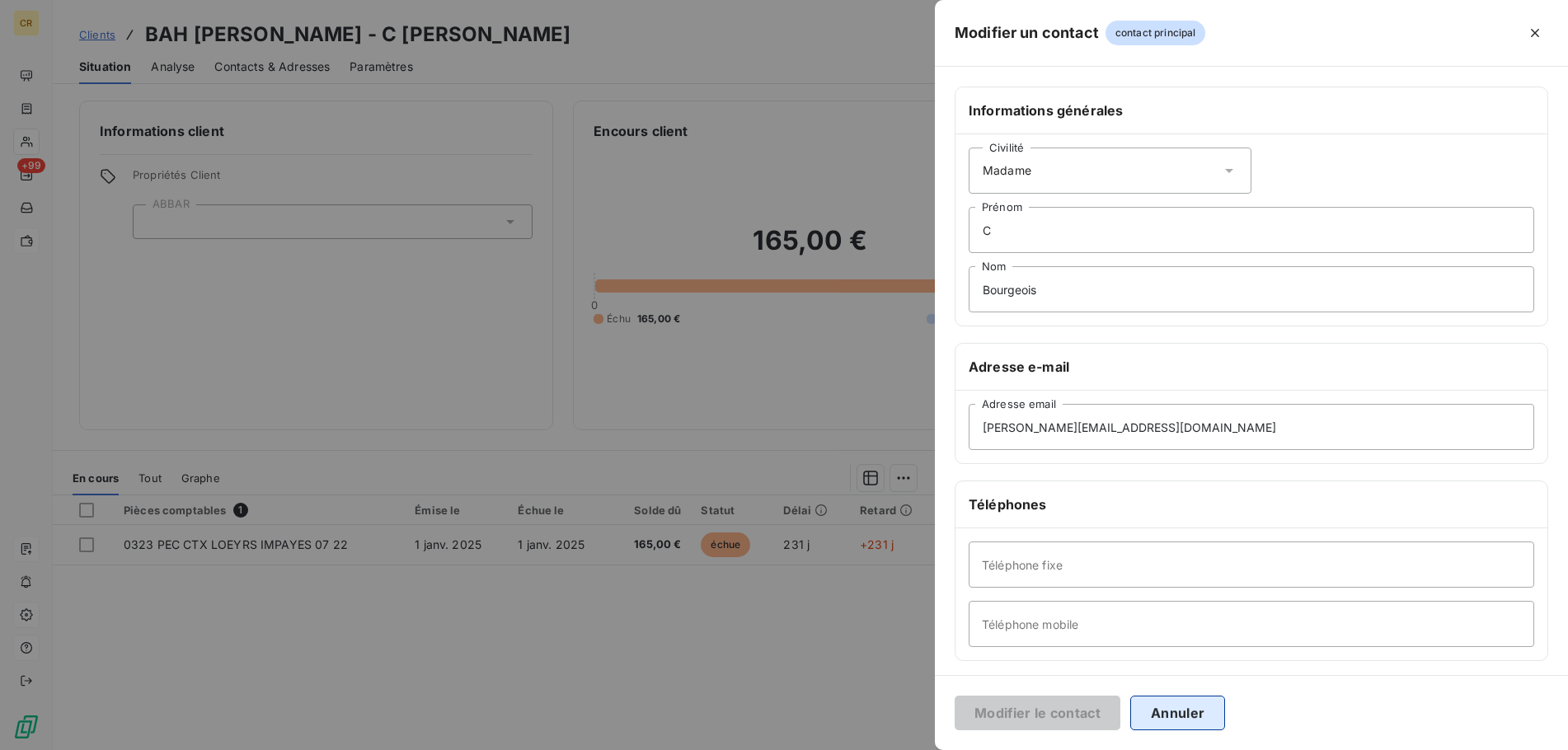
click at [1185, 714] on button "Annuler" at bounding box center [1177, 712] width 95 height 34
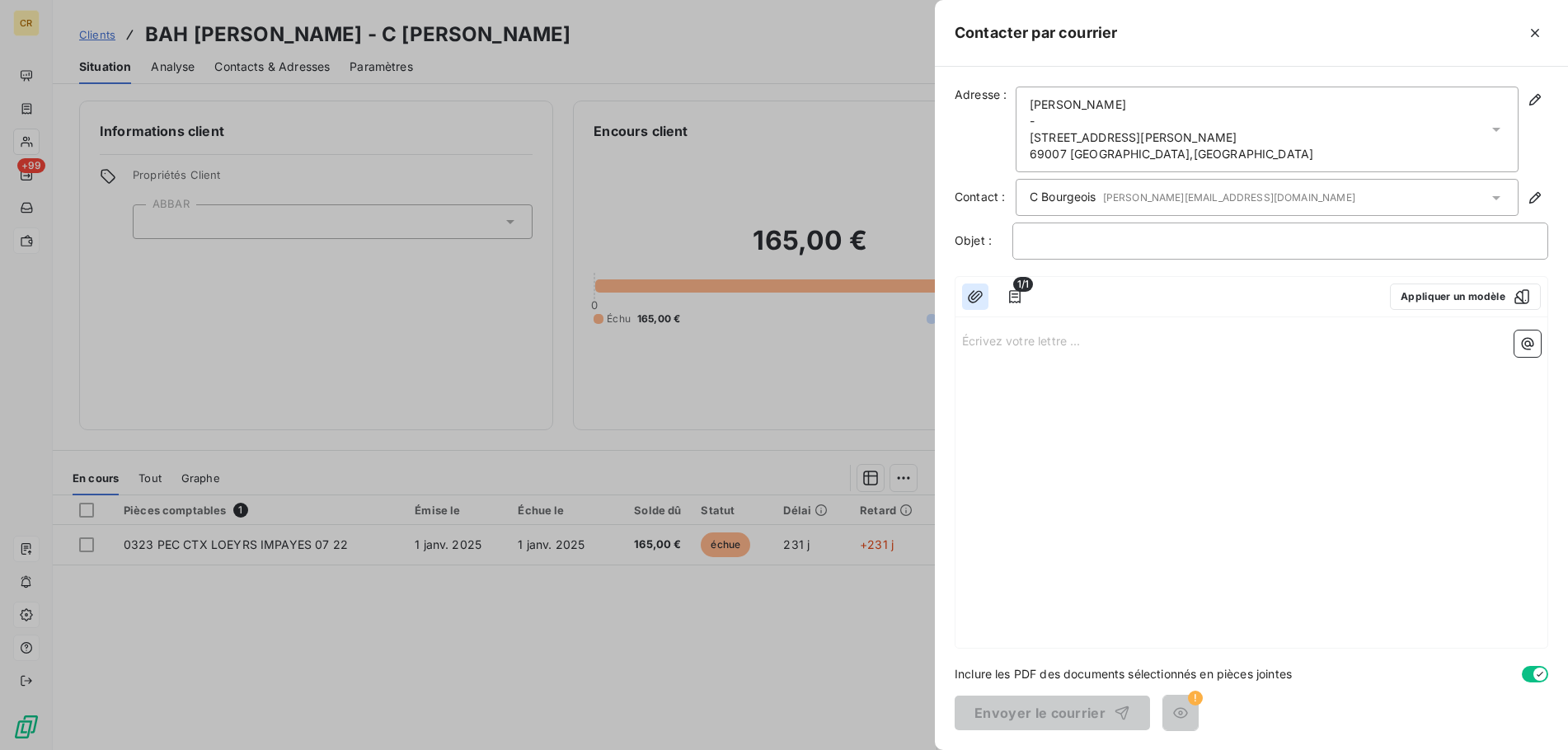
click at [975, 295] on icon "button" at bounding box center [975, 297] width 17 height 17
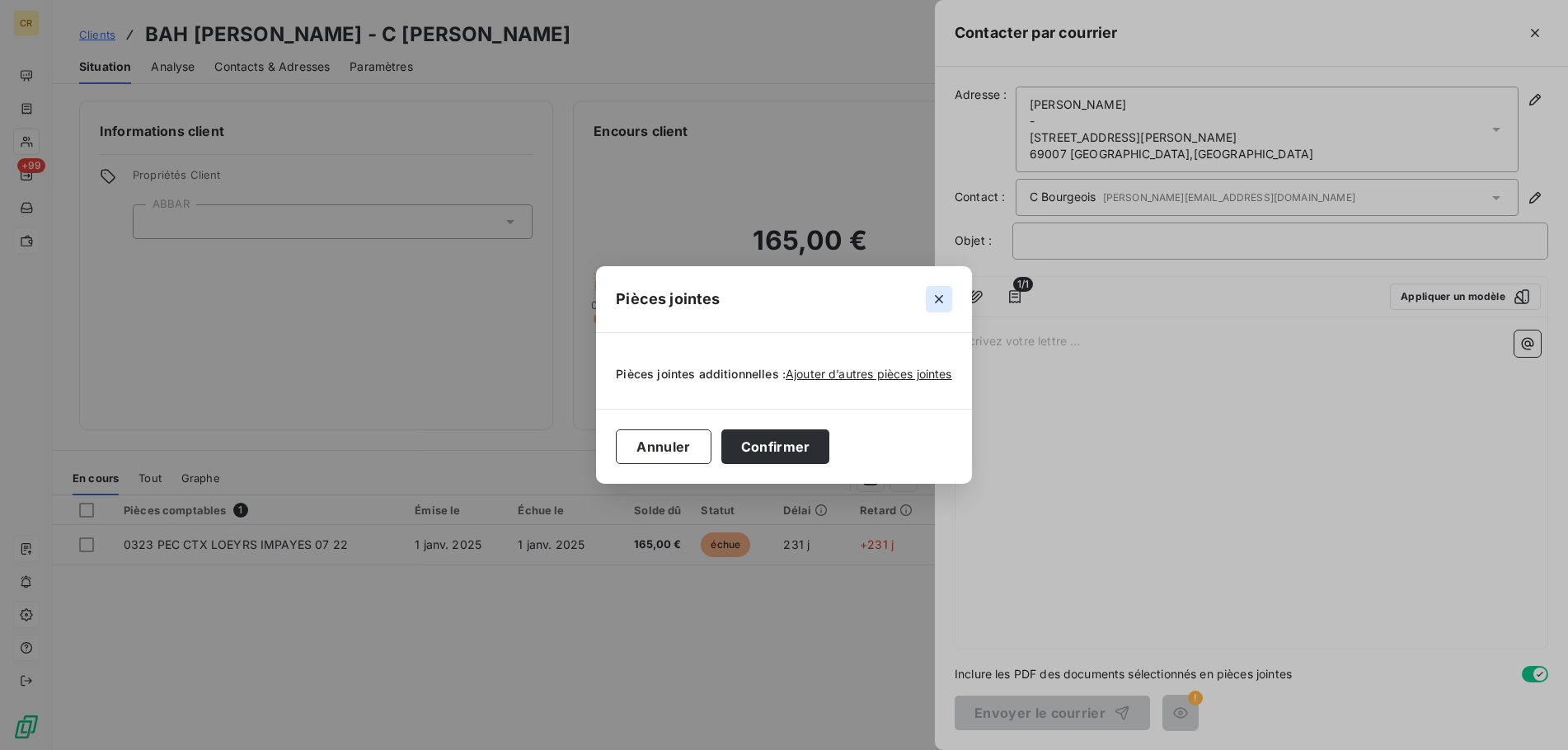
click at [938, 304] on icon "button" at bounding box center [939, 300] width 17 height 17
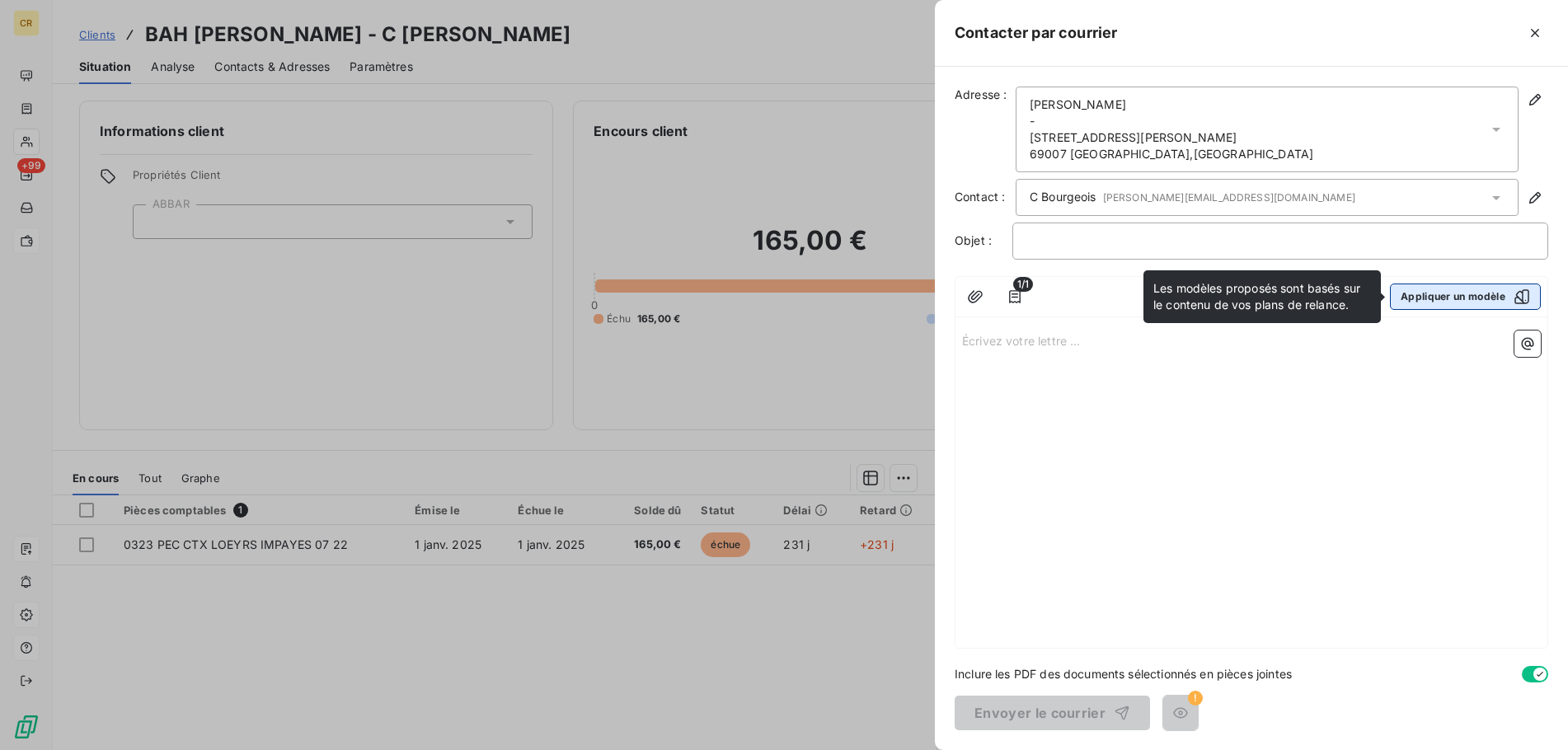
click at [1458, 295] on button "Appliquer un modèle" at bounding box center [1465, 297] width 151 height 27
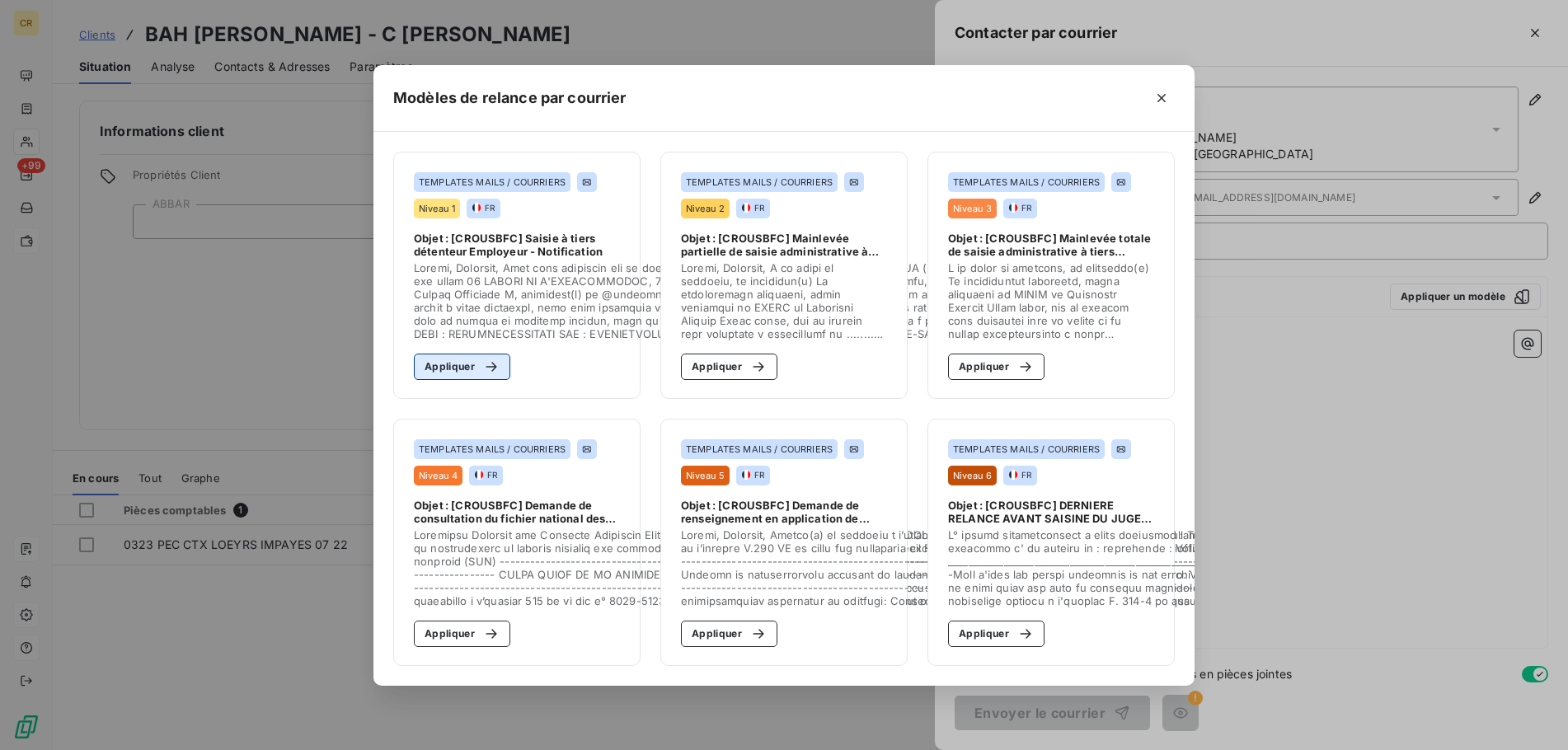
click at [438, 364] on button "Appliquer" at bounding box center [461, 367] width 96 height 27
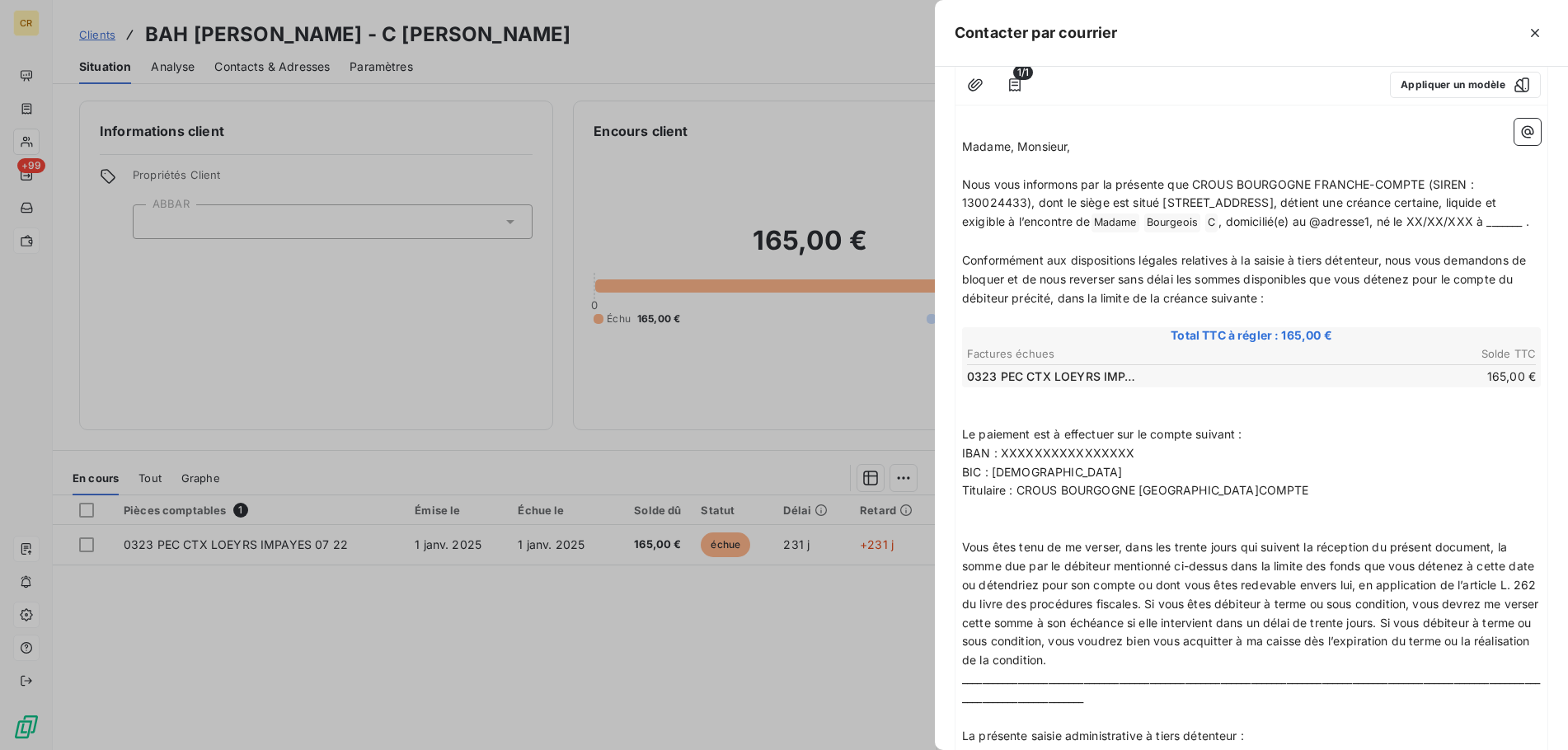
scroll to position [128, 0]
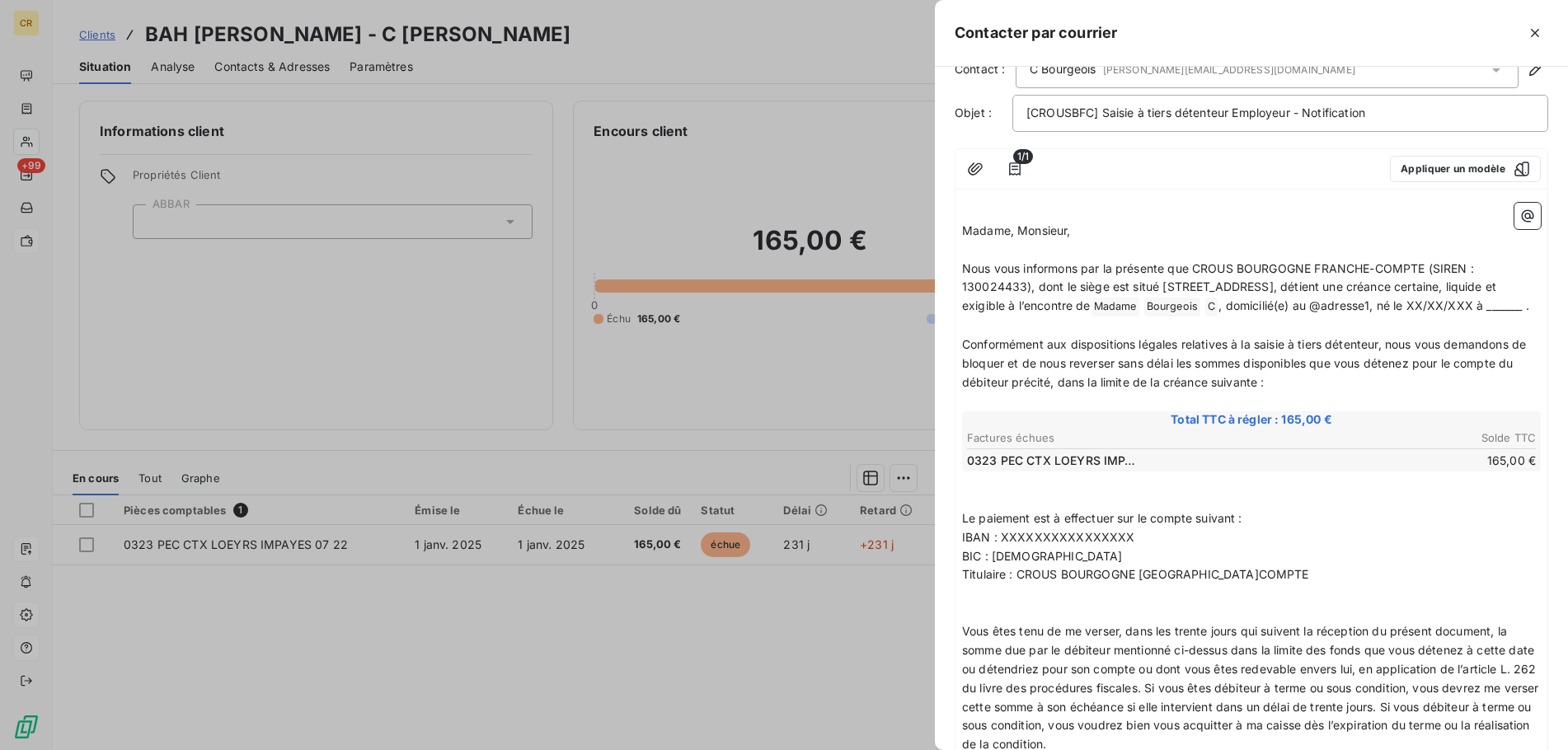
click at [1075, 566] on p "BIC : YYYYYYYYYYYYYYY" at bounding box center [1251, 557] width 578 height 19
drag, startPoint x: 1090, startPoint y: 552, endPoint x: 985, endPoint y: 560, distance: 105.3
click at [985, 544] on span "IBAN : XXXXXXXXXXXXXXXX" at bounding box center [1048, 537] width 172 height 14
drag, startPoint x: 1038, startPoint y: 557, endPoint x: 1128, endPoint y: 557, distance: 90.0
click at [1038, 544] on span "IBAN : XXXXXXXXXXXXXXXX" at bounding box center [1048, 537] width 172 height 14
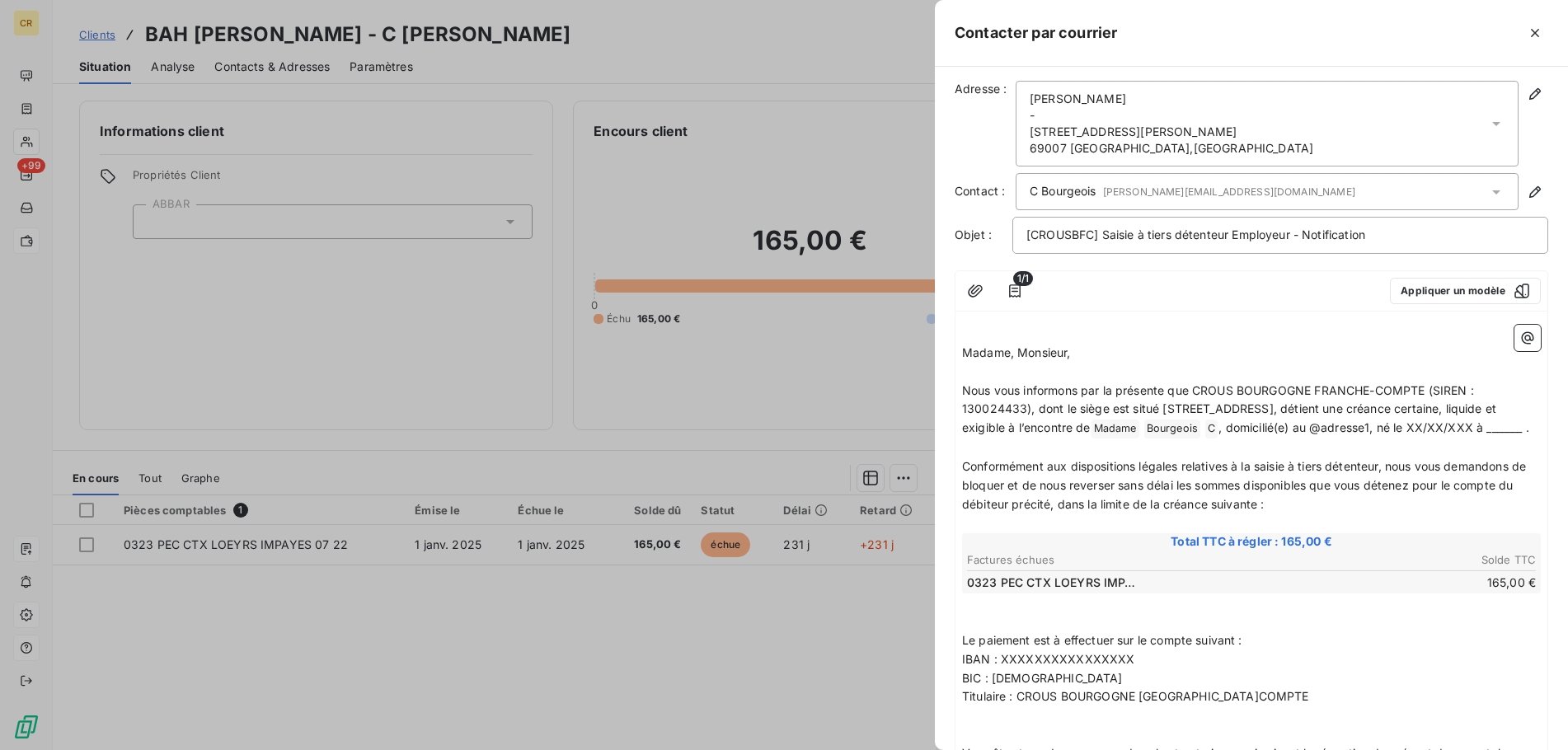
scroll to position [0, 0]
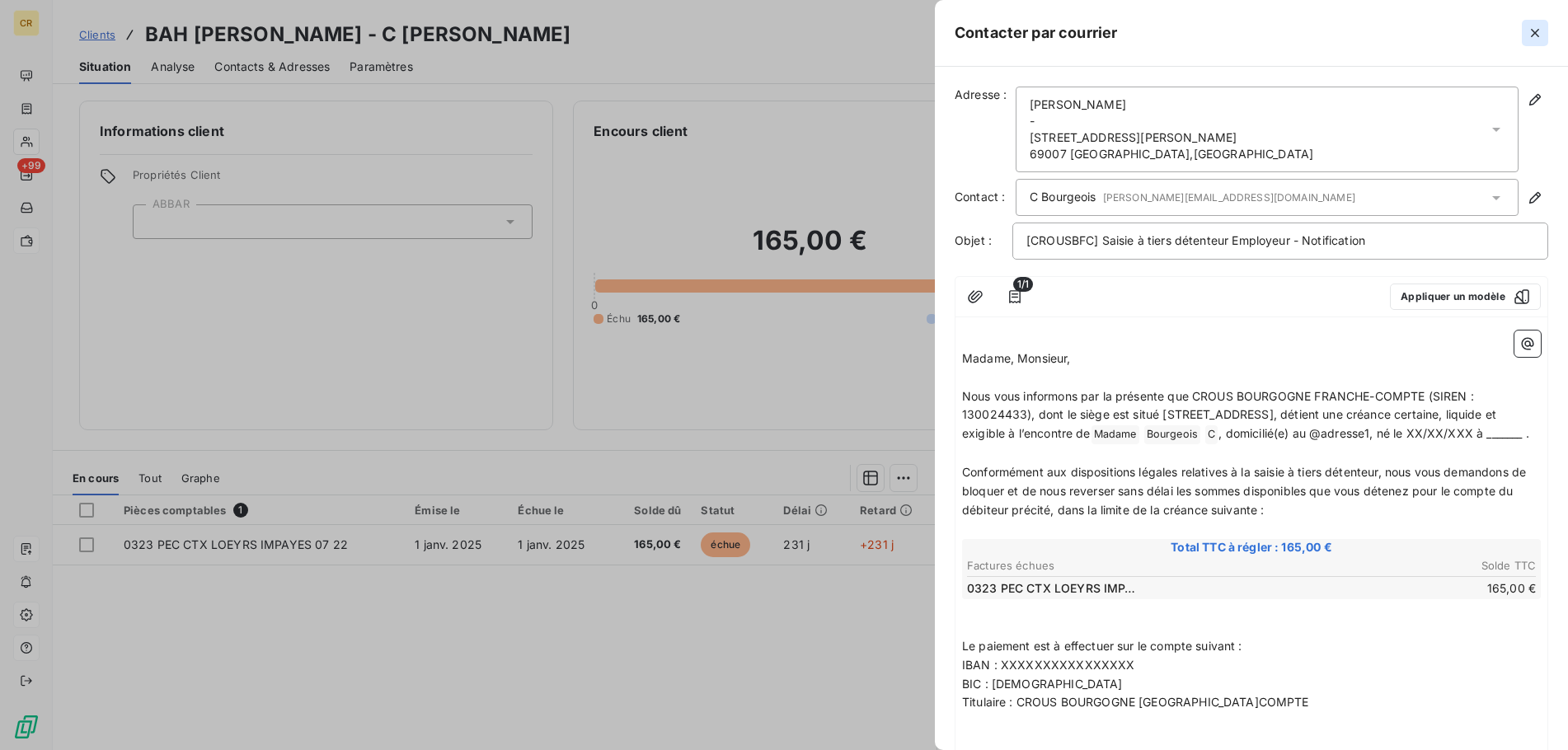
click at [1544, 30] on button "button" at bounding box center [1535, 33] width 27 height 27
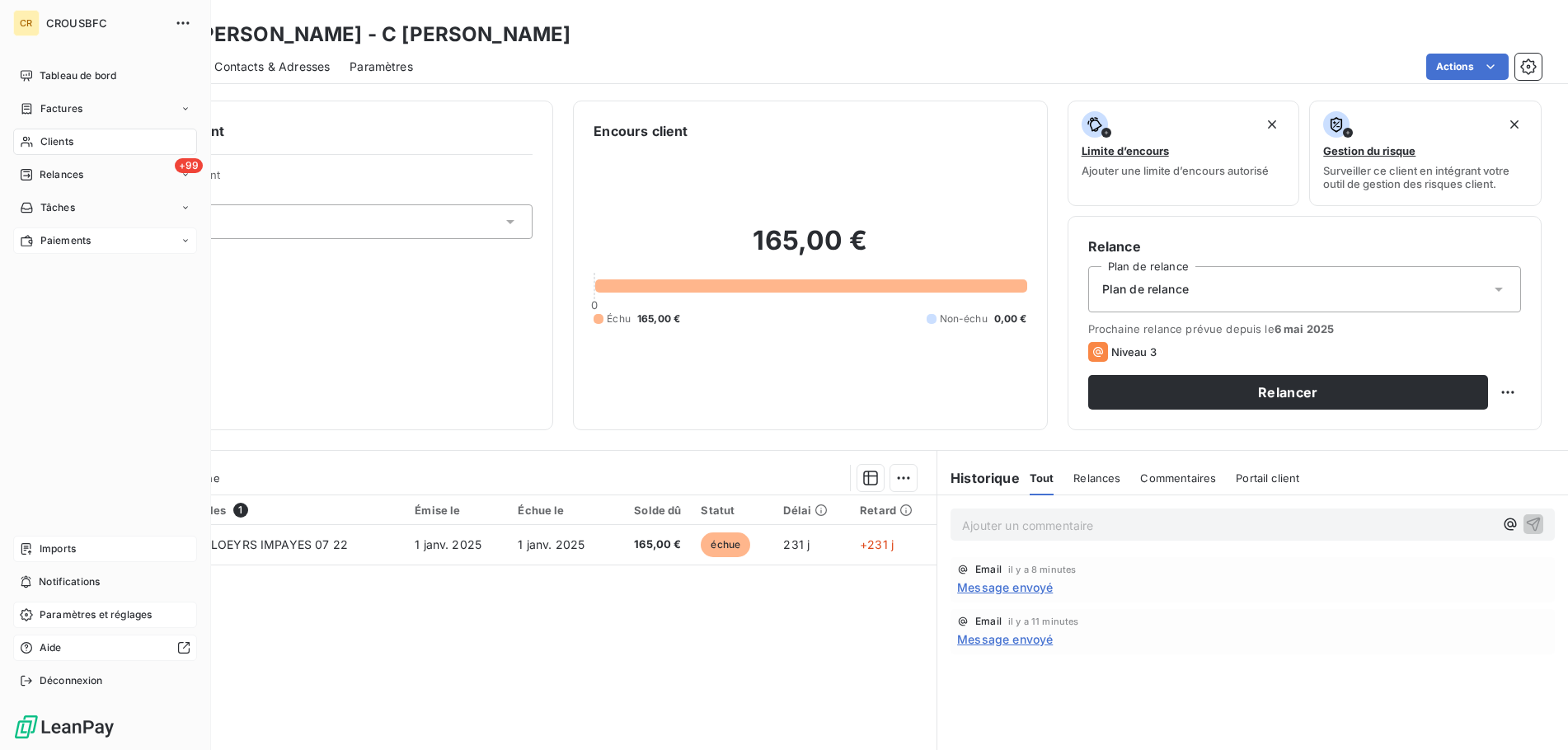
click at [59, 618] on span "Paramètres et réglages" at bounding box center [95, 615] width 112 height 15
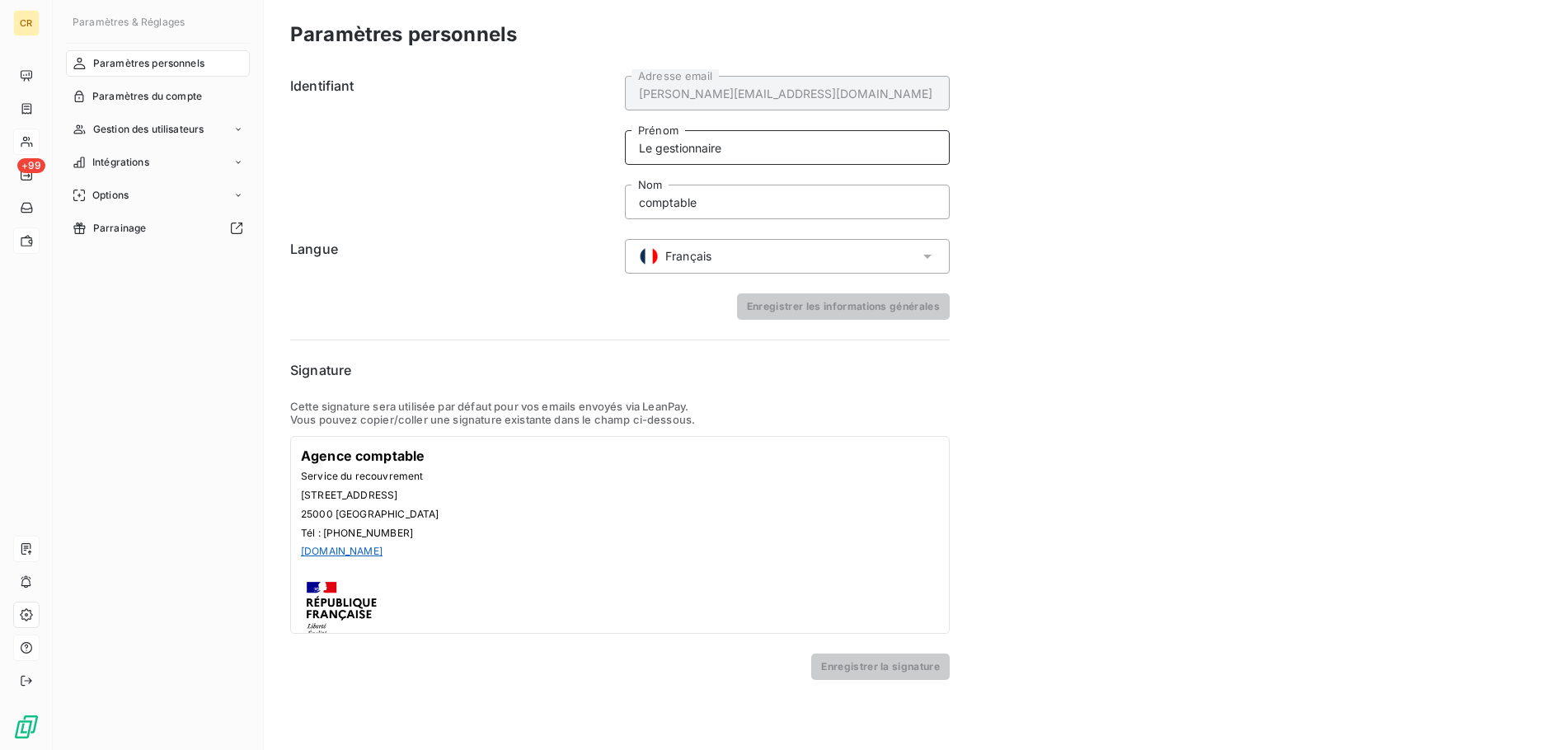
click at [708, 154] on input "Le gestionnaire" at bounding box center [787, 147] width 325 height 34
drag, startPoint x: 735, startPoint y: 151, endPoint x: 619, endPoint y: 148, distance: 116.0
click at [625, 148] on input "Le gestionnaire" at bounding box center [787, 147] width 325 height 34
type input "L'Agent"
click at [806, 308] on button "Enregistrer les informations générales" at bounding box center [843, 306] width 213 height 27
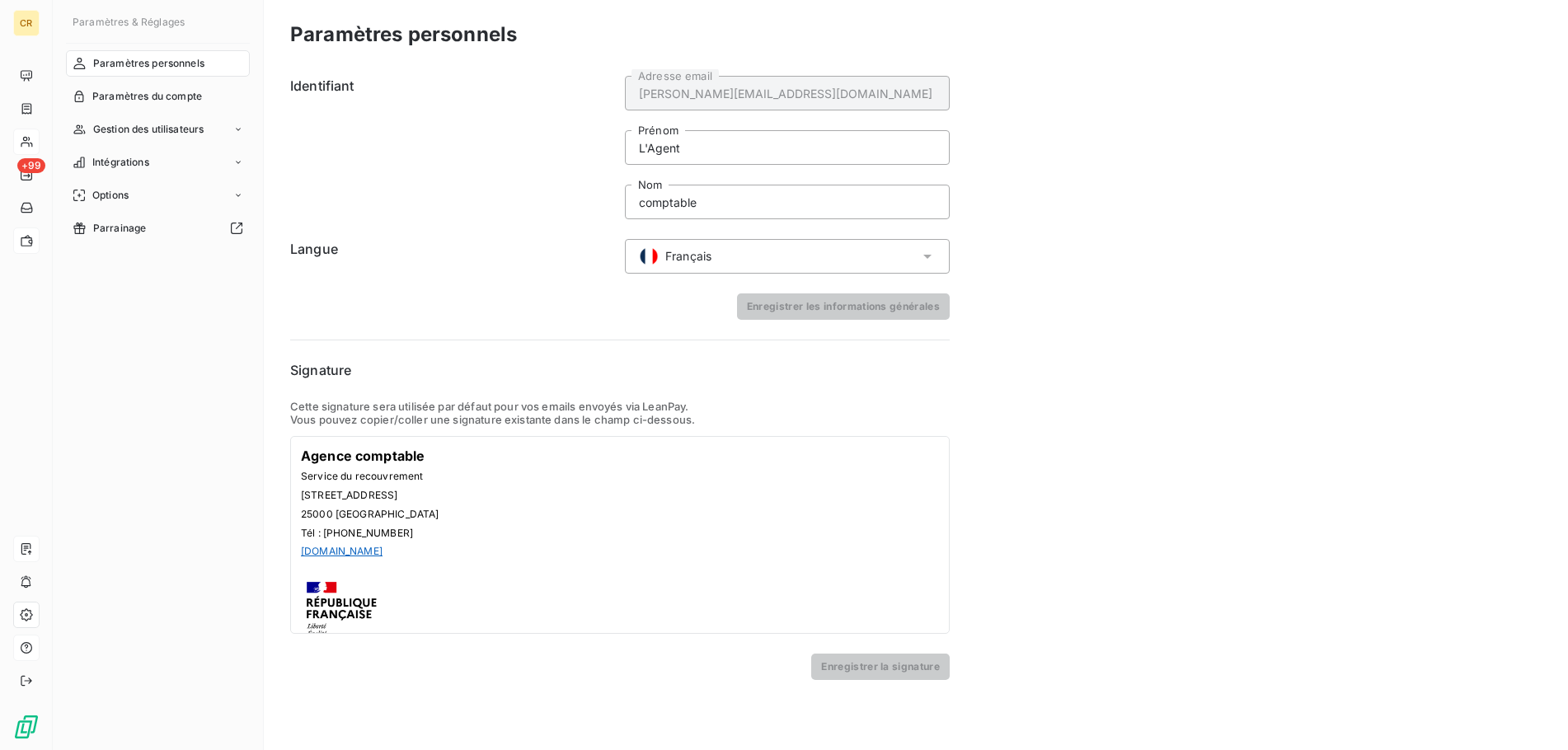
click at [729, 329] on div "Identifiant carine.bourgeois@crous-bfc.fr Adresse email L'Agent Prénom comptabl…" at bounding box center [620, 375] width 660 height 611
click at [506, 281] on form "Identifiant carine.bourgeois@crous-bfc.fr Adresse email L'Agent Prénom comptabl…" at bounding box center [620, 198] width 660 height 244
click at [516, 100] on h6 "Identifiant" at bounding box center [453, 147] width 325 height 143
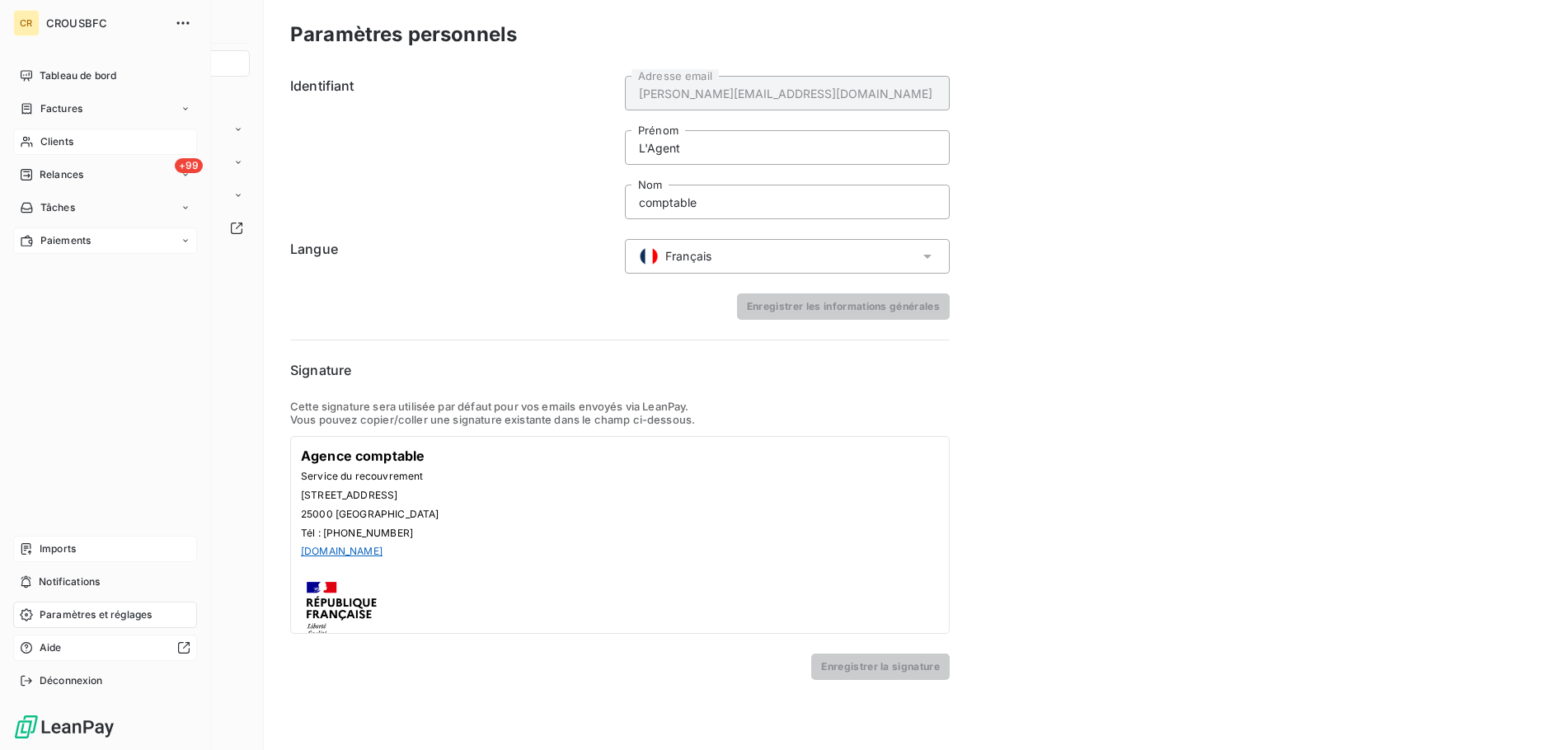
click at [44, 139] on span "Clients" at bounding box center [56, 141] width 33 height 15
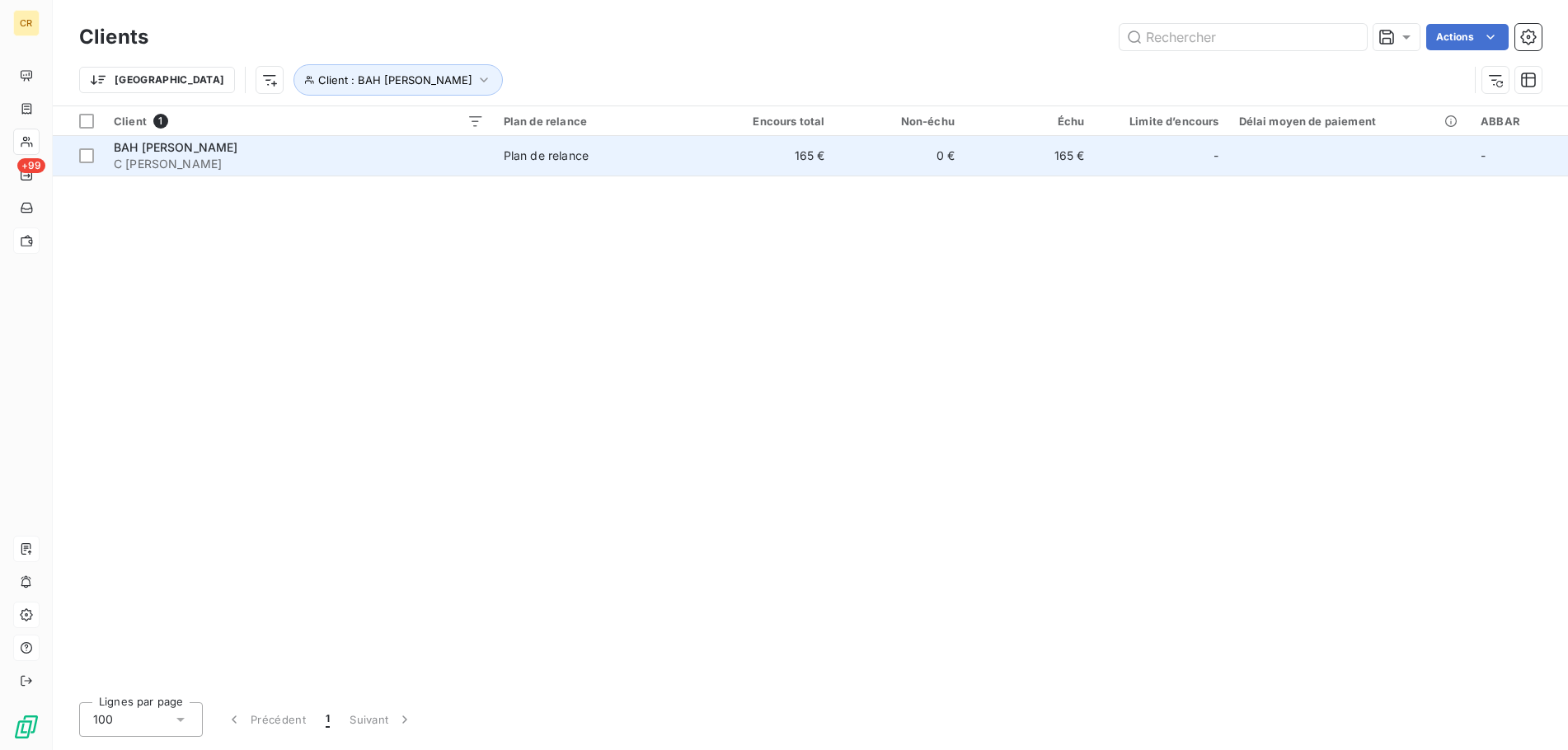
click at [153, 154] on span "BAH [PERSON_NAME]" at bounding box center [176, 146] width 125 height 14
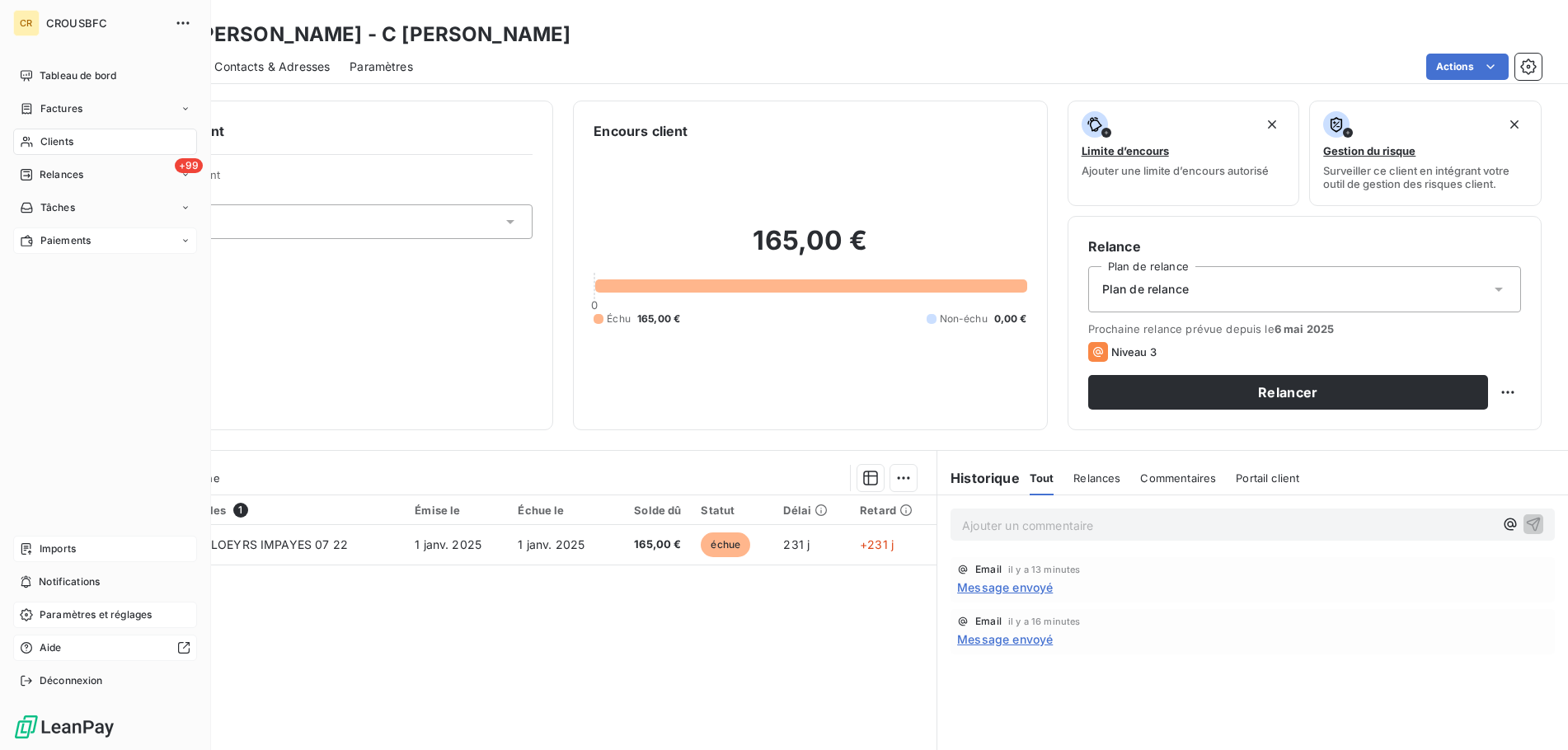
click at [29, 618] on icon at bounding box center [27, 615] width 13 height 13
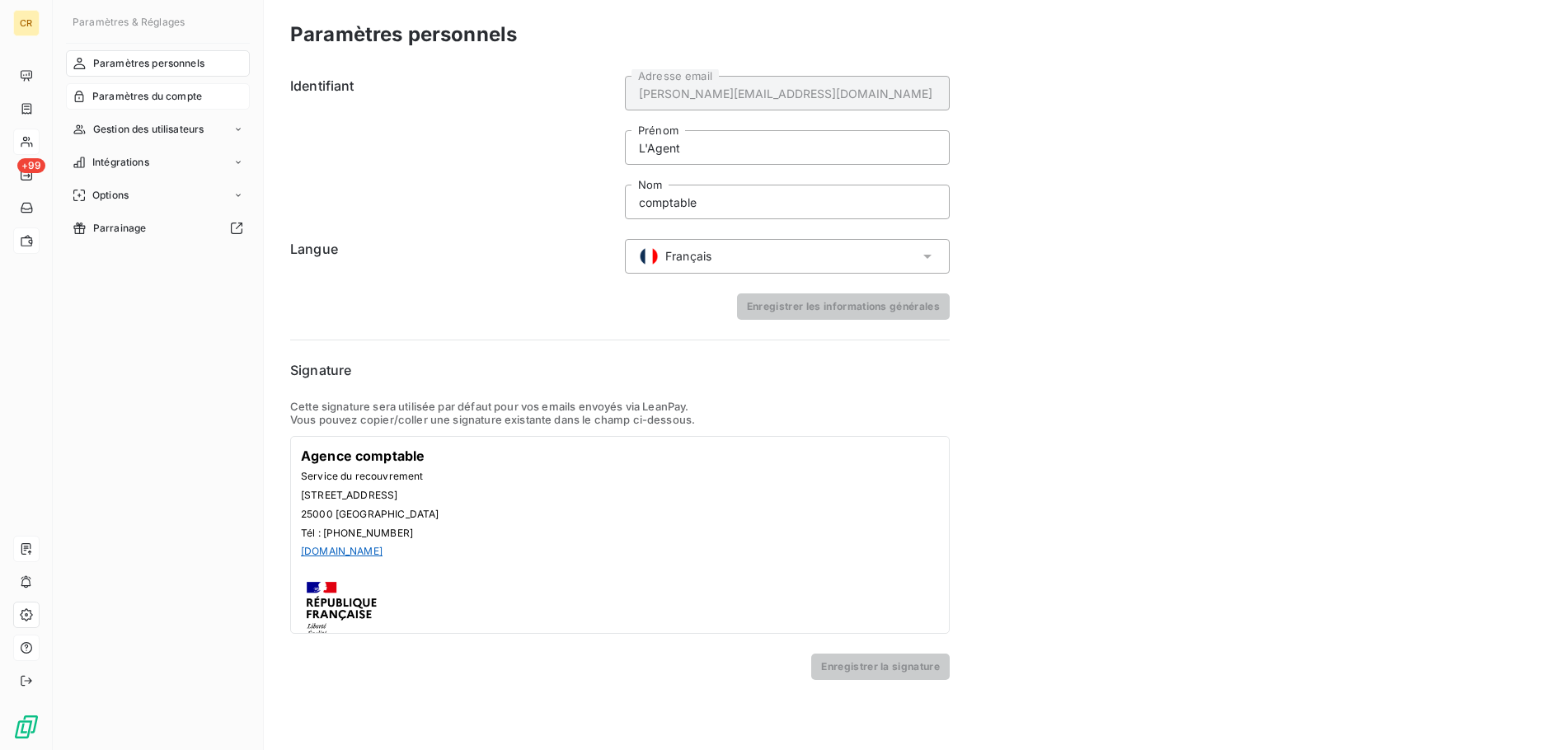
click at [153, 95] on span "Paramètres du compte" at bounding box center [147, 96] width 110 height 15
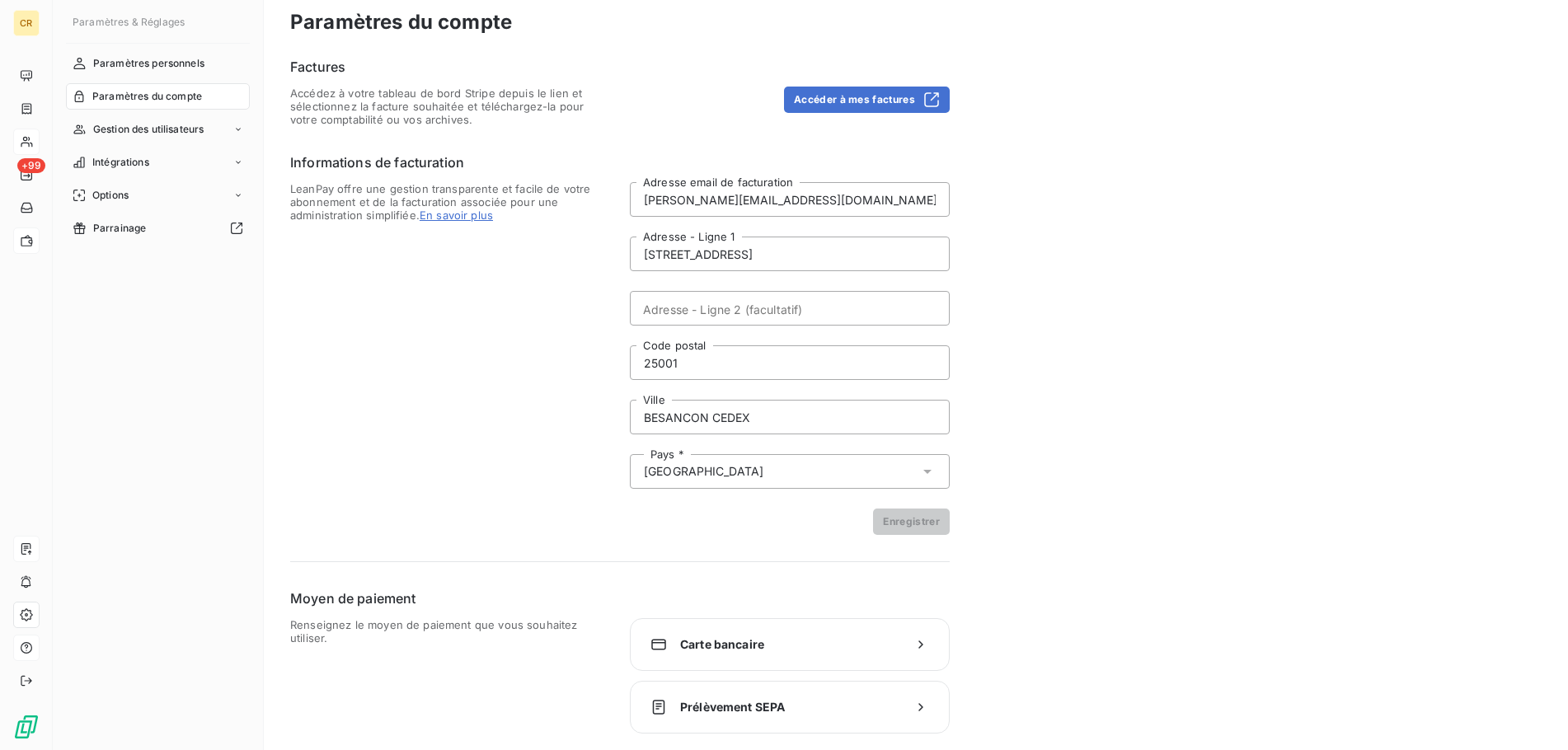
scroll to position [16, 0]
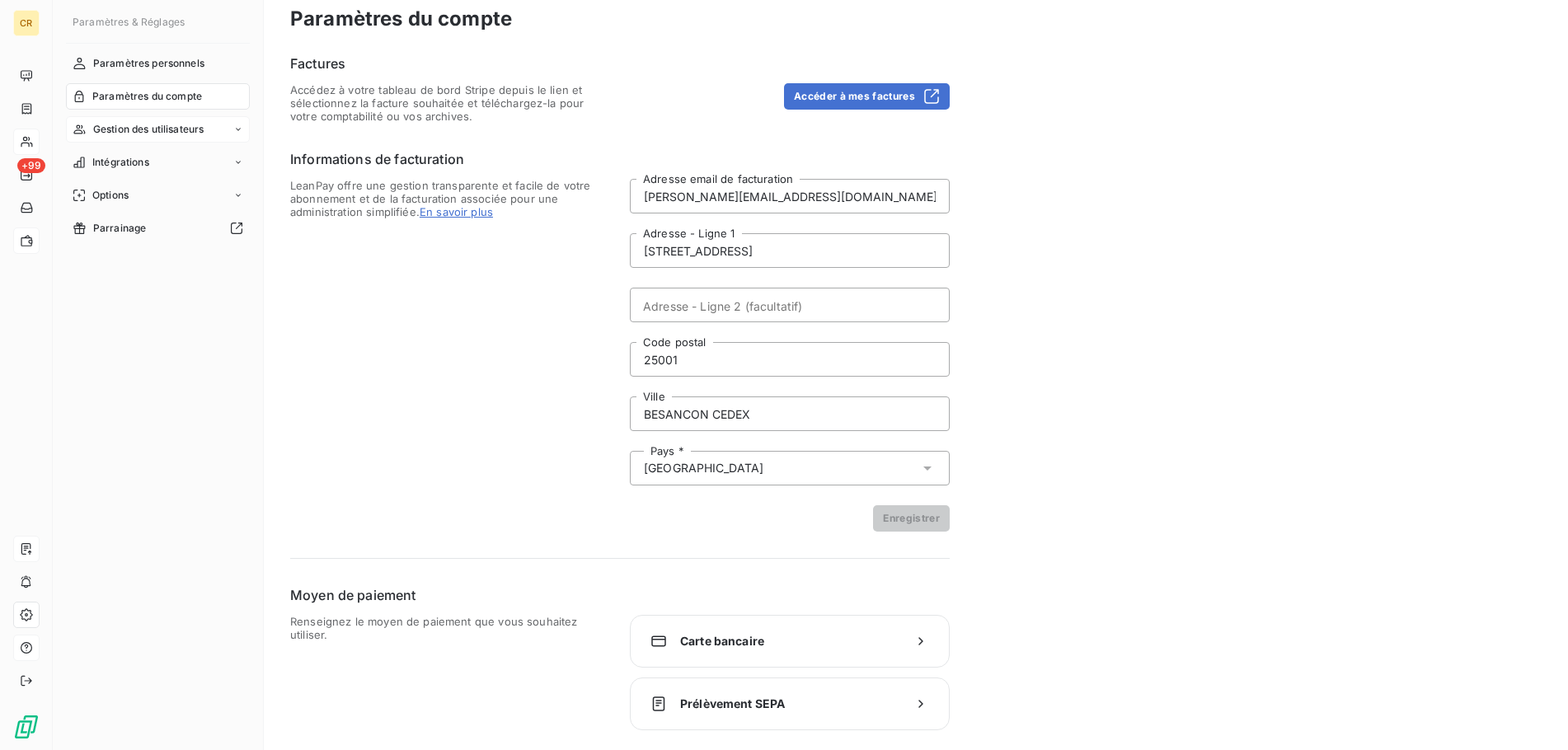
click at [140, 136] on span "Gestion des utilisateurs" at bounding box center [148, 130] width 111 height 15
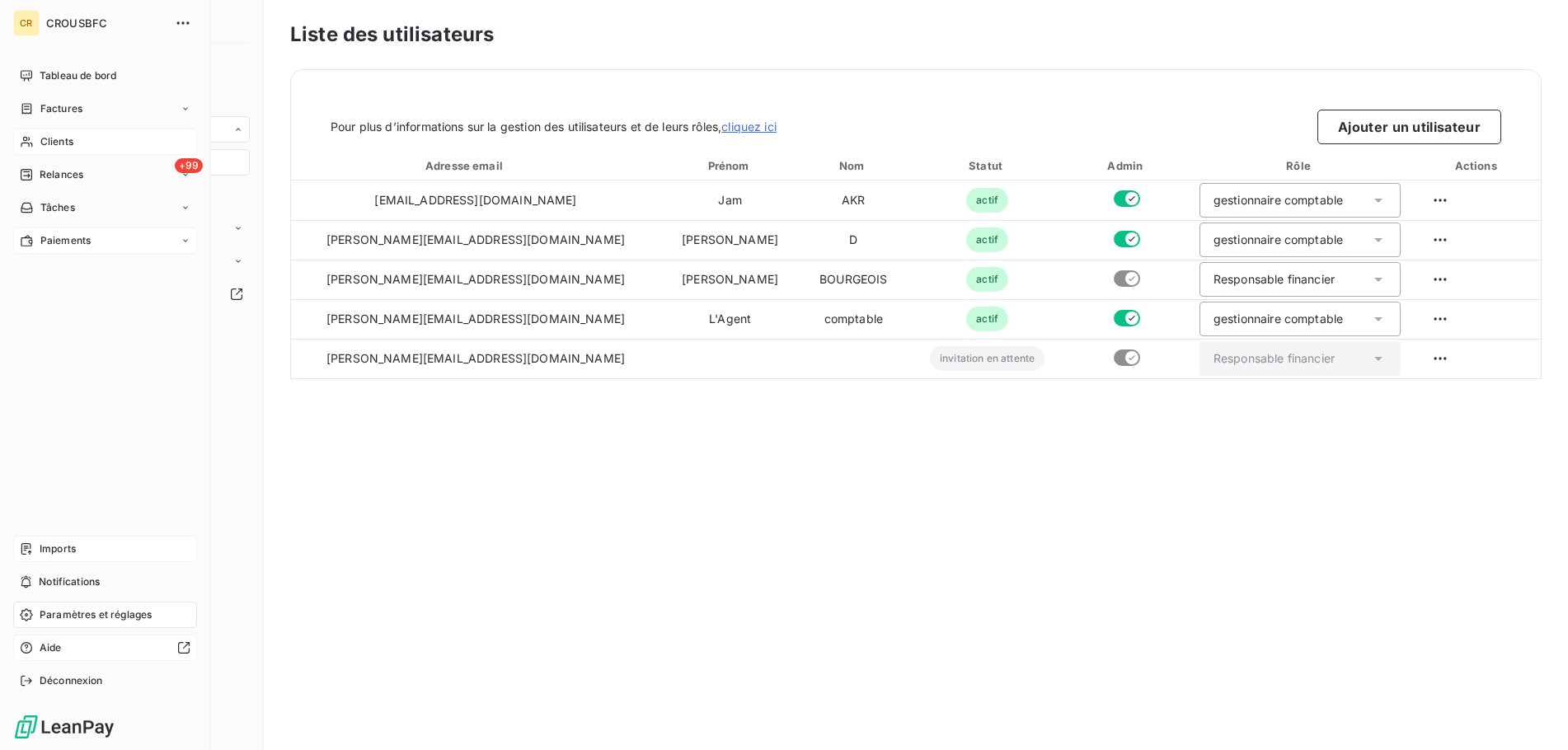
click at [41, 141] on span "Clients" at bounding box center [56, 141] width 33 height 15
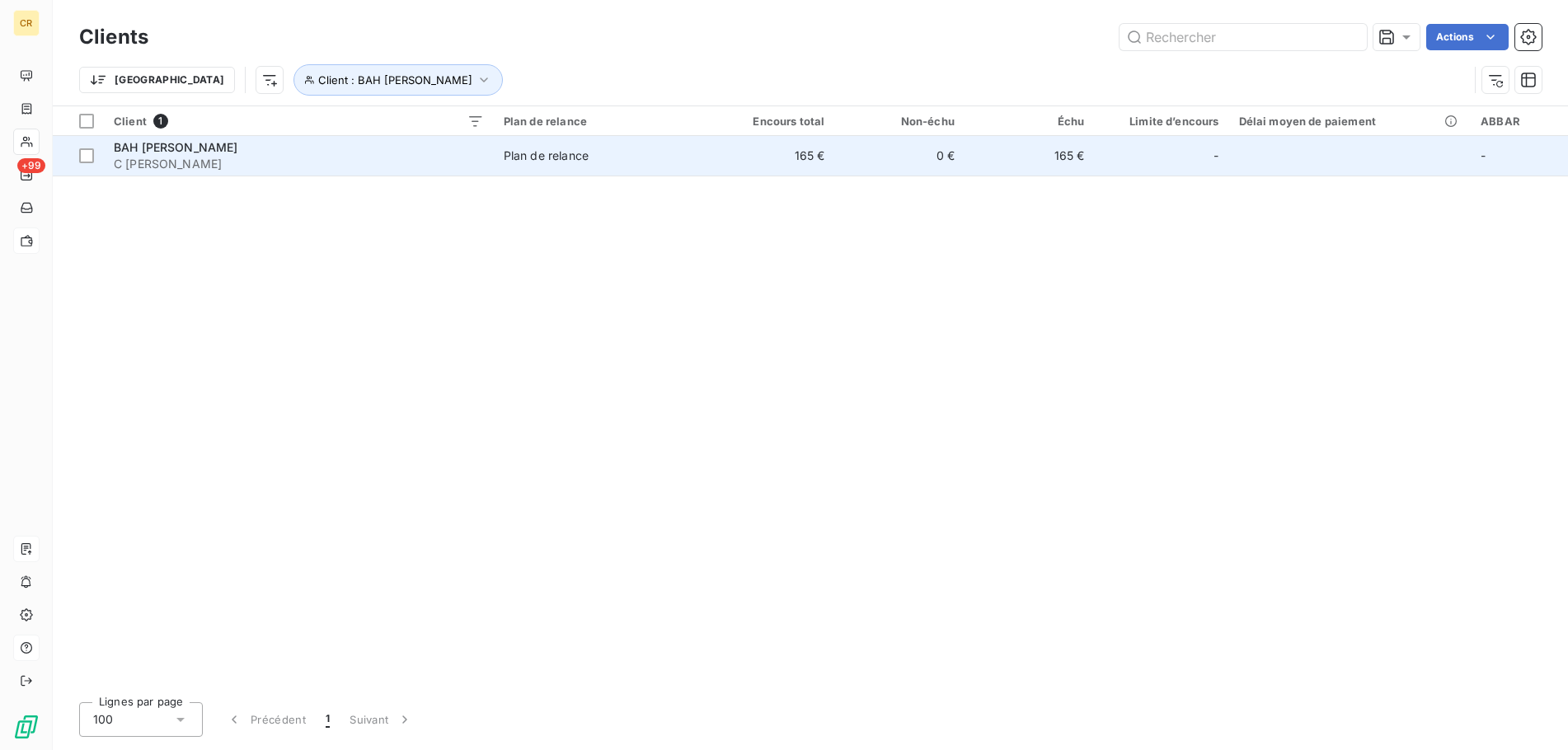
click at [158, 148] on span "BAH [PERSON_NAME]" at bounding box center [176, 146] width 125 height 14
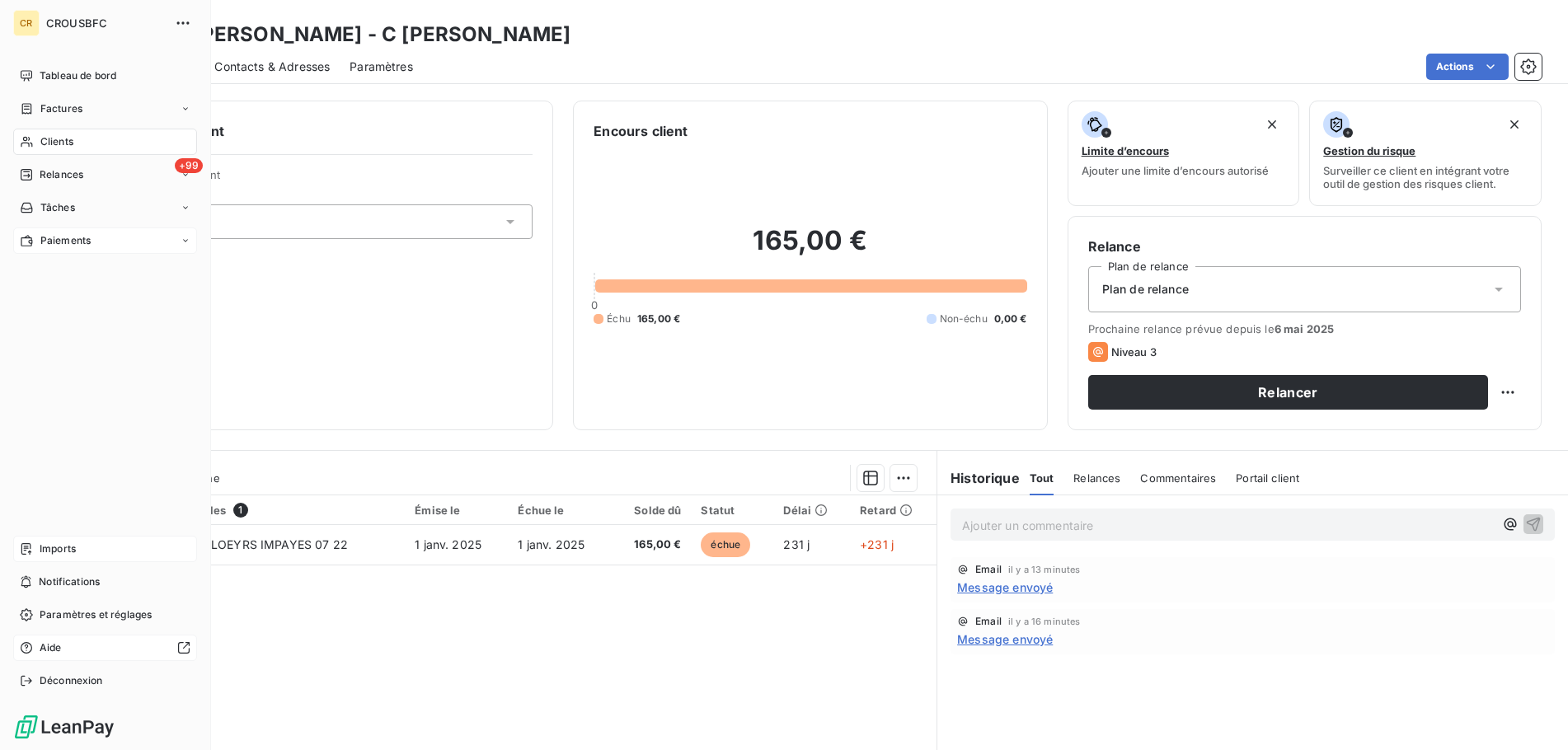
click at [51, 146] on span "Clients" at bounding box center [56, 141] width 33 height 15
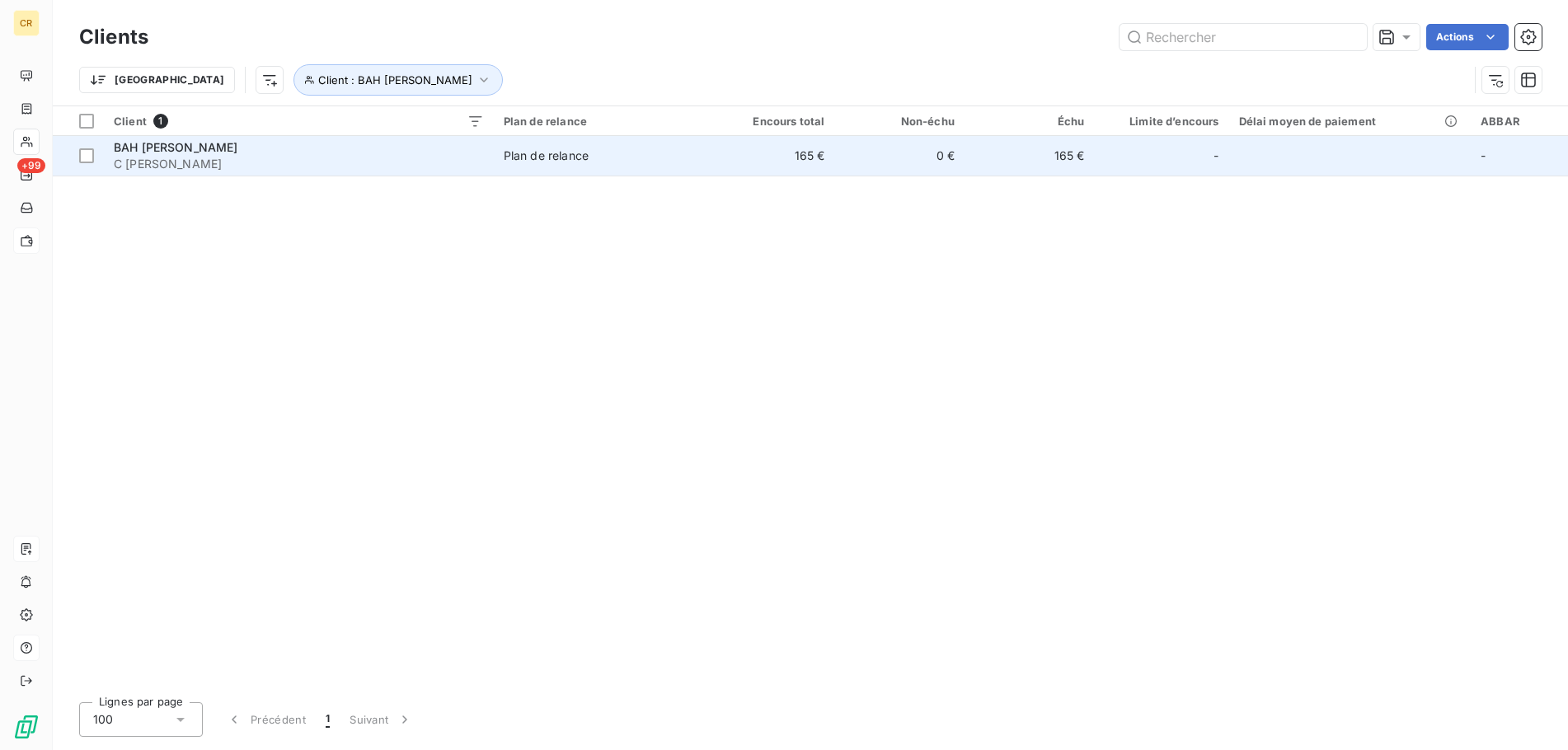
click at [126, 149] on span "BAH [PERSON_NAME]" at bounding box center [176, 146] width 125 height 14
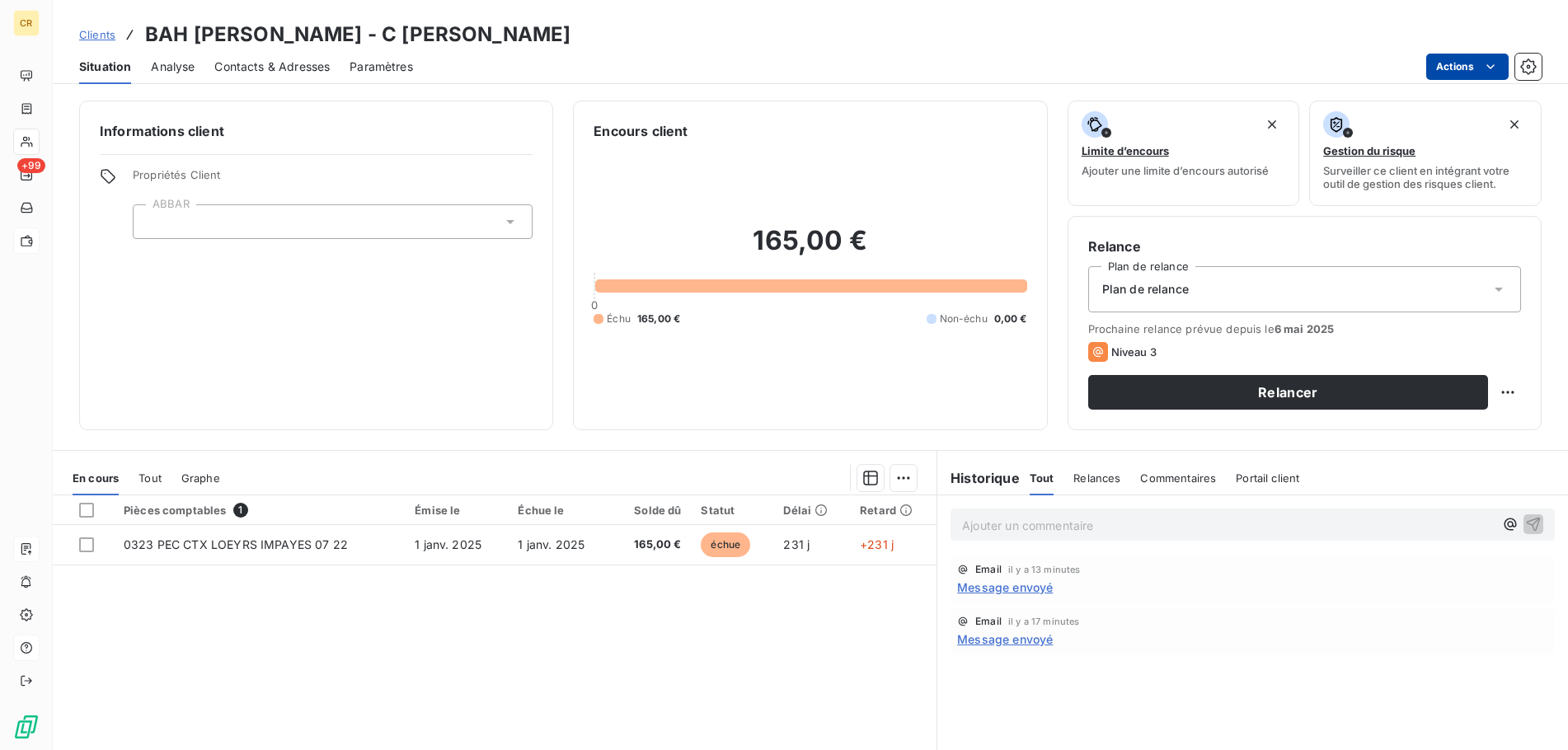
click at [1488, 62] on html "CR +99 Clients BAH MAMADOU ALIOU - C BAH MAMADOU Situation Analyse Contacts & A…" at bounding box center [784, 375] width 1568 height 750
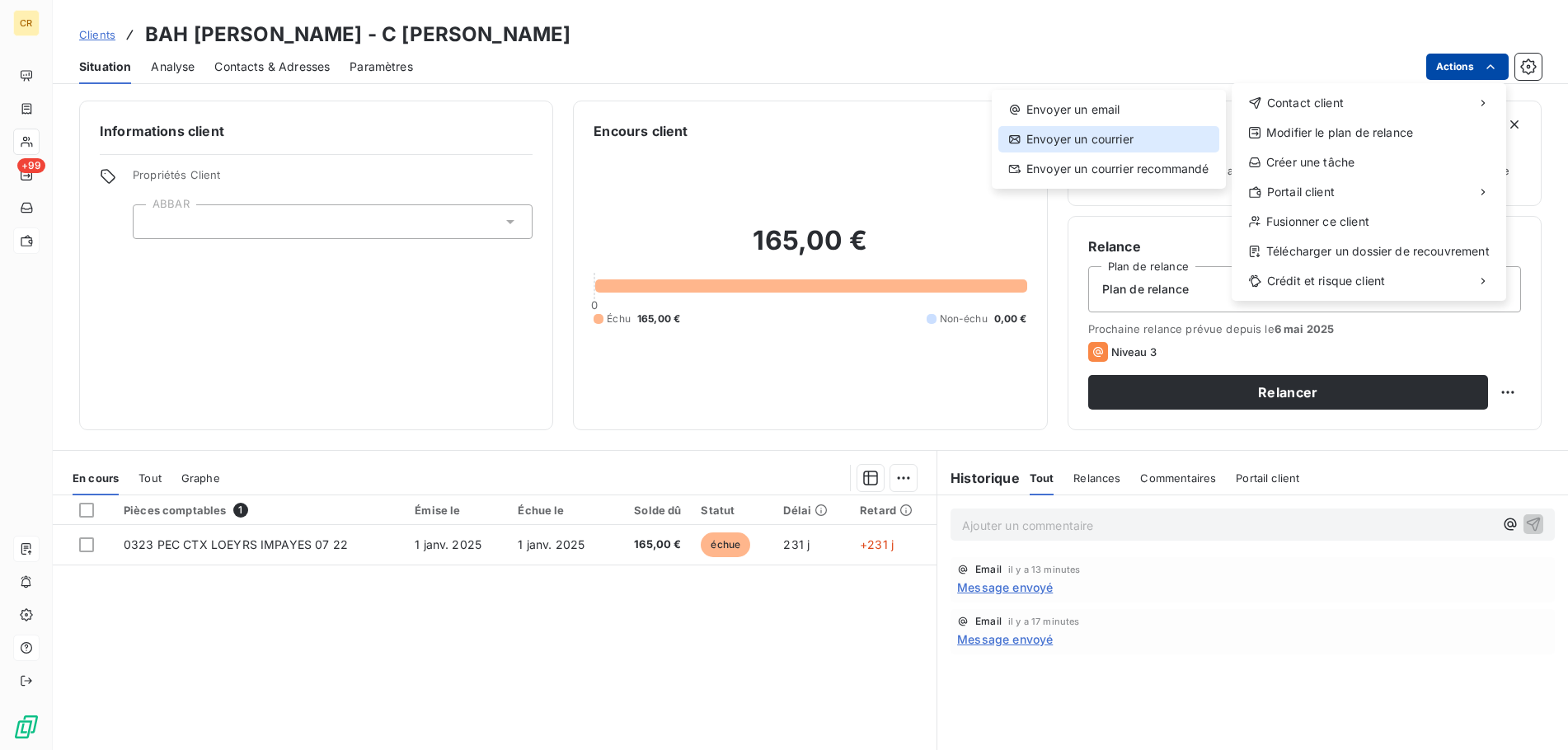
click at [1150, 139] on div "Envoyer un courrier" at bounding box center [1108, 140] width 221 height 27
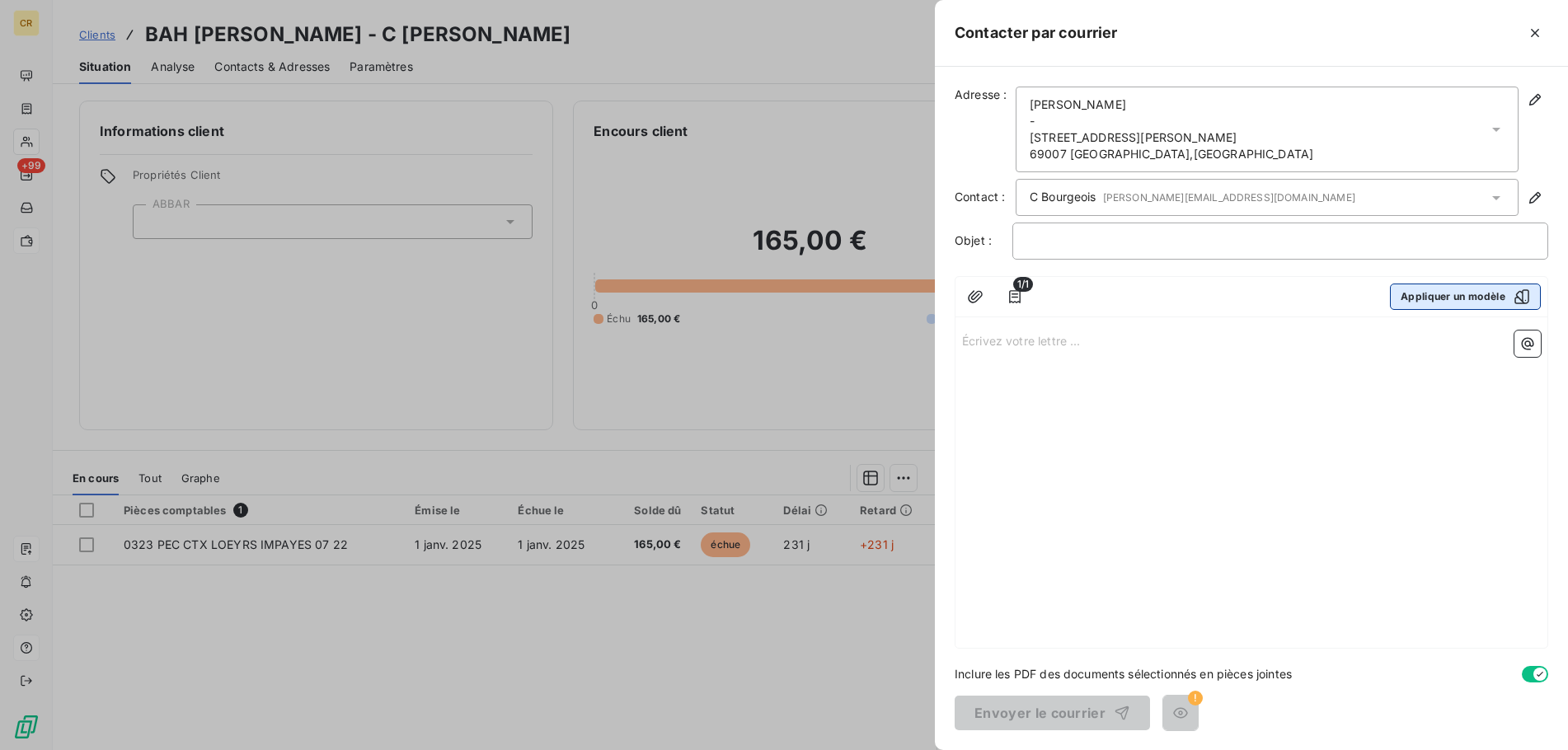
click at [1469, 293] on button "Appliquer un modèle" at bounding box center [1465, 297] width 151 height 27
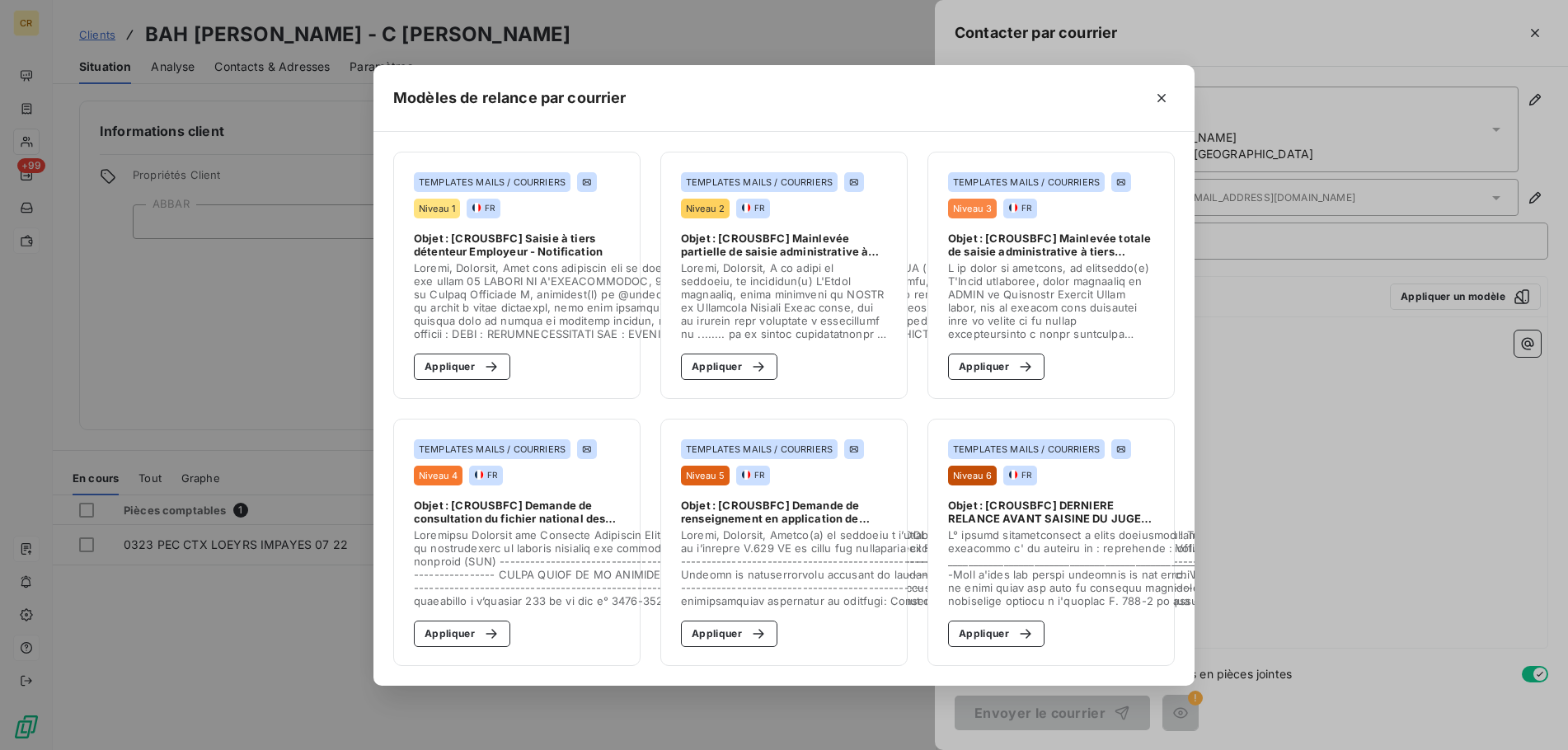
click at [461, 252] on span "Objet : [CROUSBFC] Saisie à tiers détenteur Employeur - Notification" at bounding box center [517, 245] width 206 height 27
click at [460, 364] on button "Appliquer" at bounding box center [461, 367] width 96 height 27
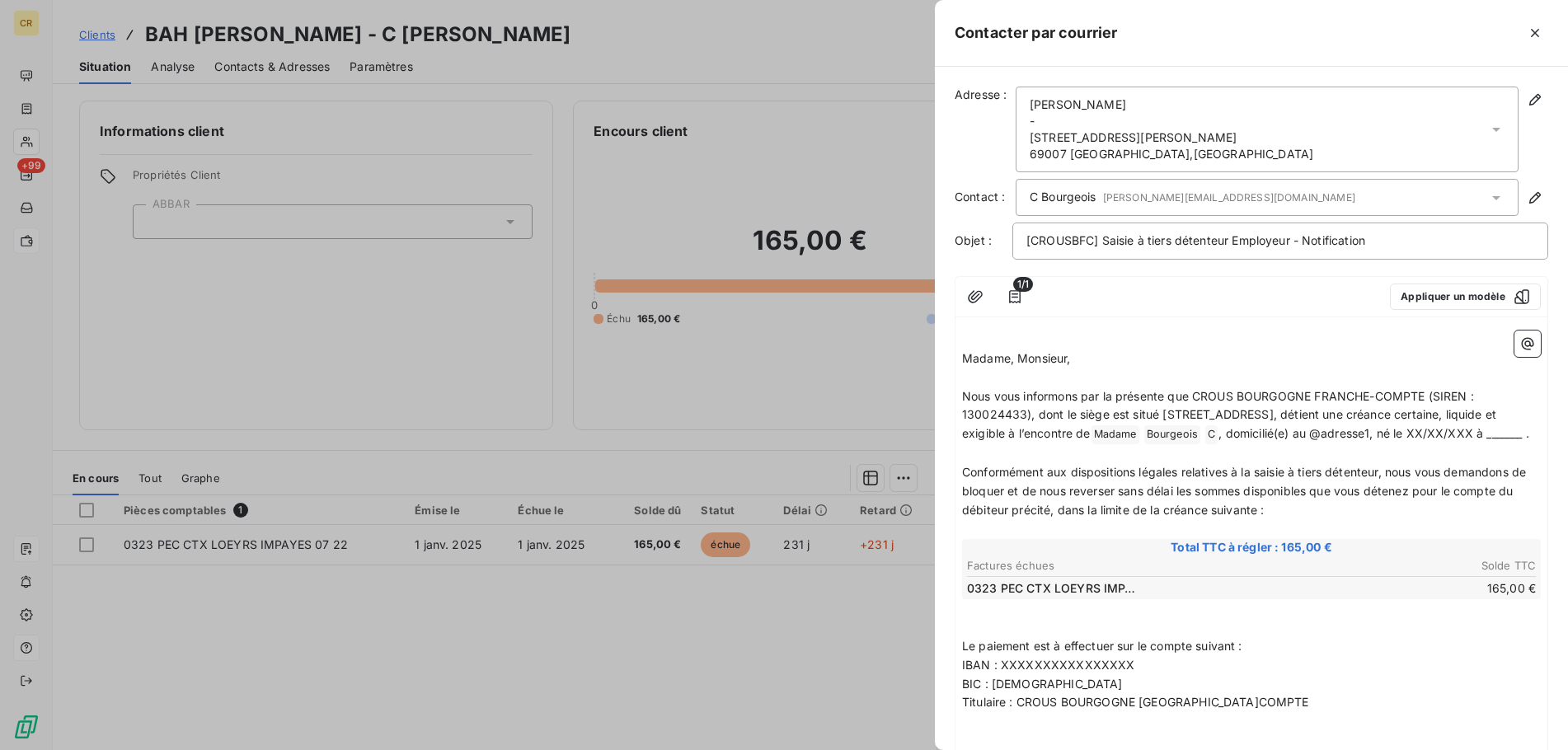
click at [1145, 147] on div "Aliou Mamadou BAH - 14 rue du Docteur CRESTIN 69007 LYON , France" at bounding box center [1171, 129] width 284 height 66
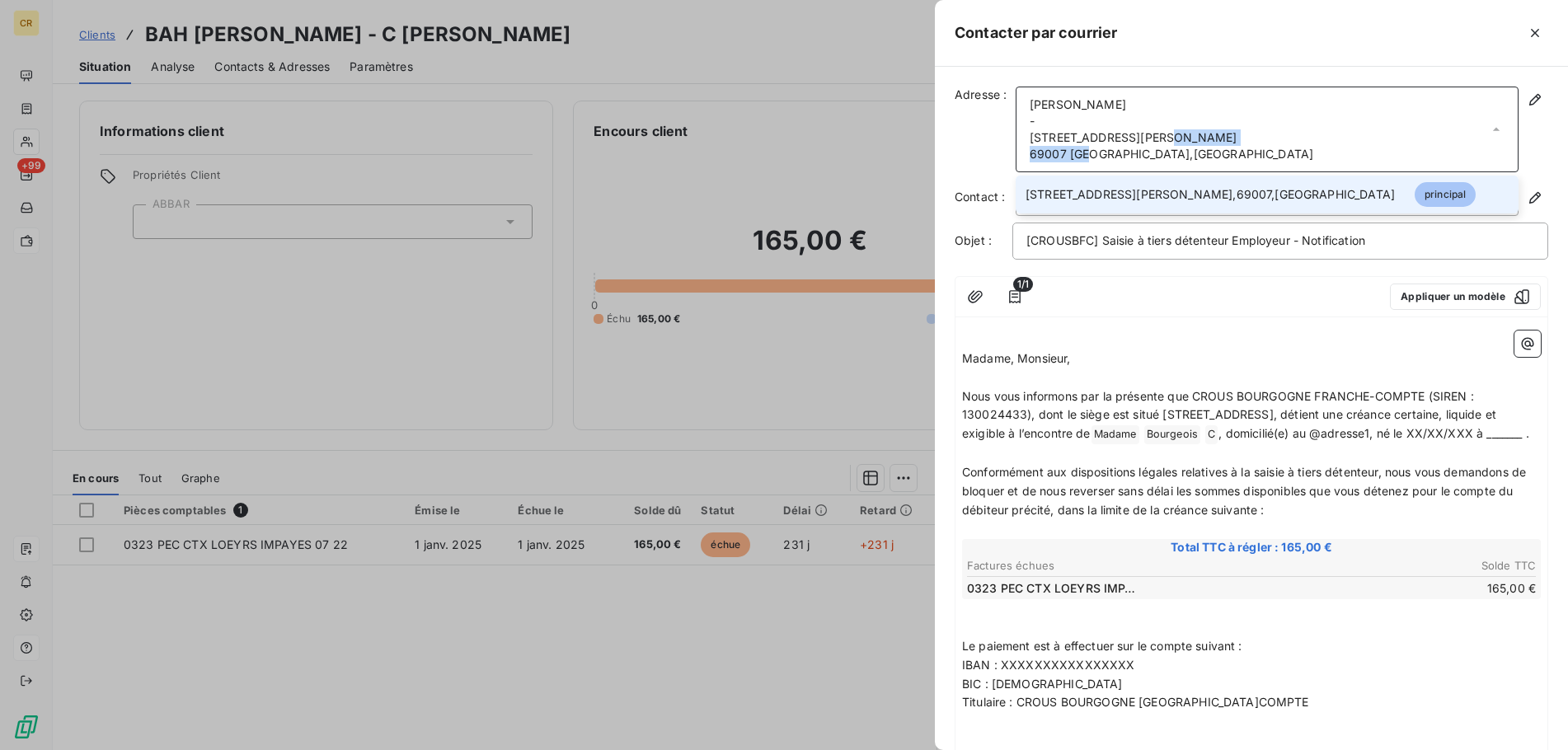
drag, startPoint x: 1153, startPoint y: 158, endPoint x: 1079, endPoint y: 146, distance: 75.0
click at [1086, 152] on div "Aliou Mamadou BAH - 14 rue du Docteur CRESTIN 69007 LYON , France" at bounding box center [1171, 129] width 284 height 66
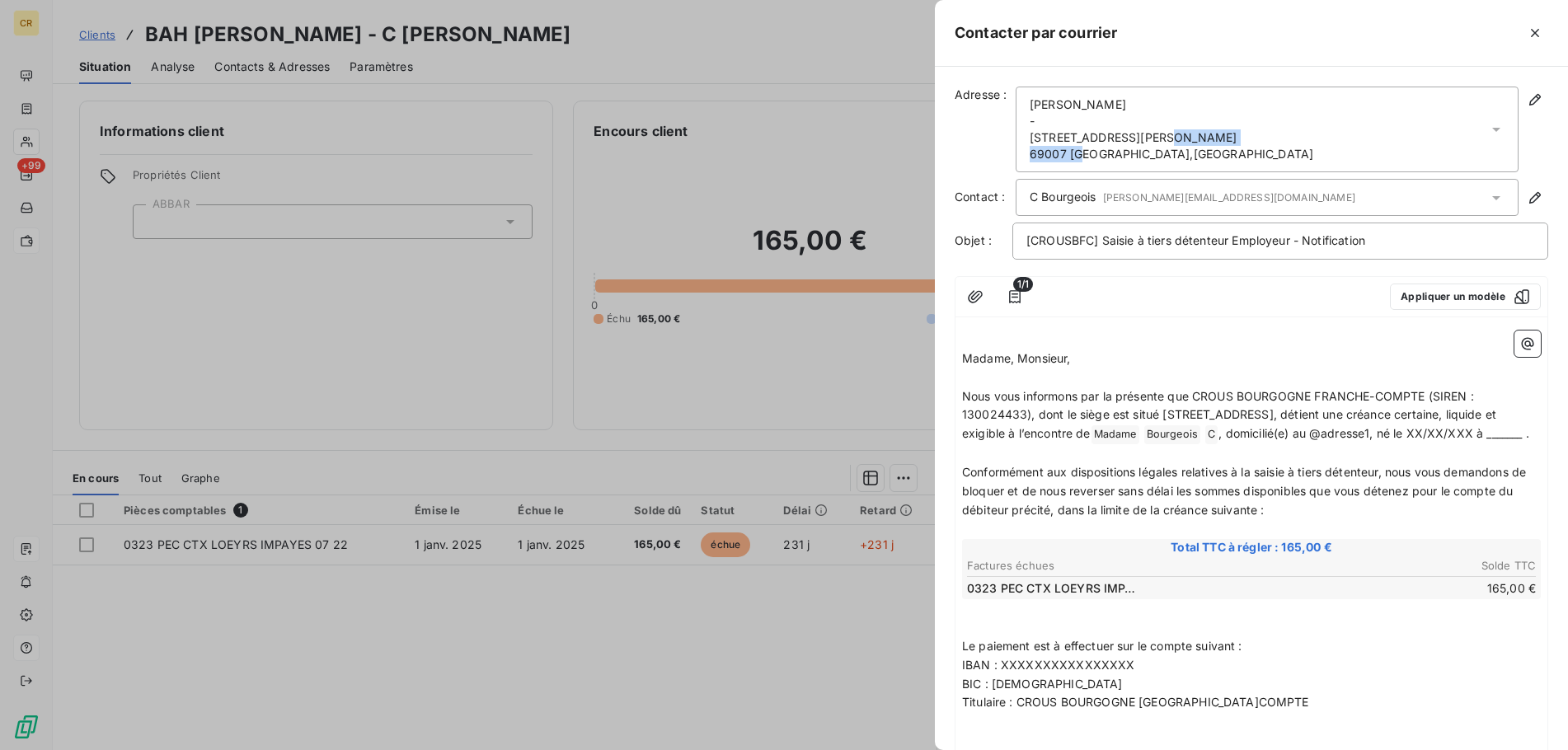
click at [1077, 146] on span "69007 LYON , France" at bounding box center [1171, 154] width 284 height 17
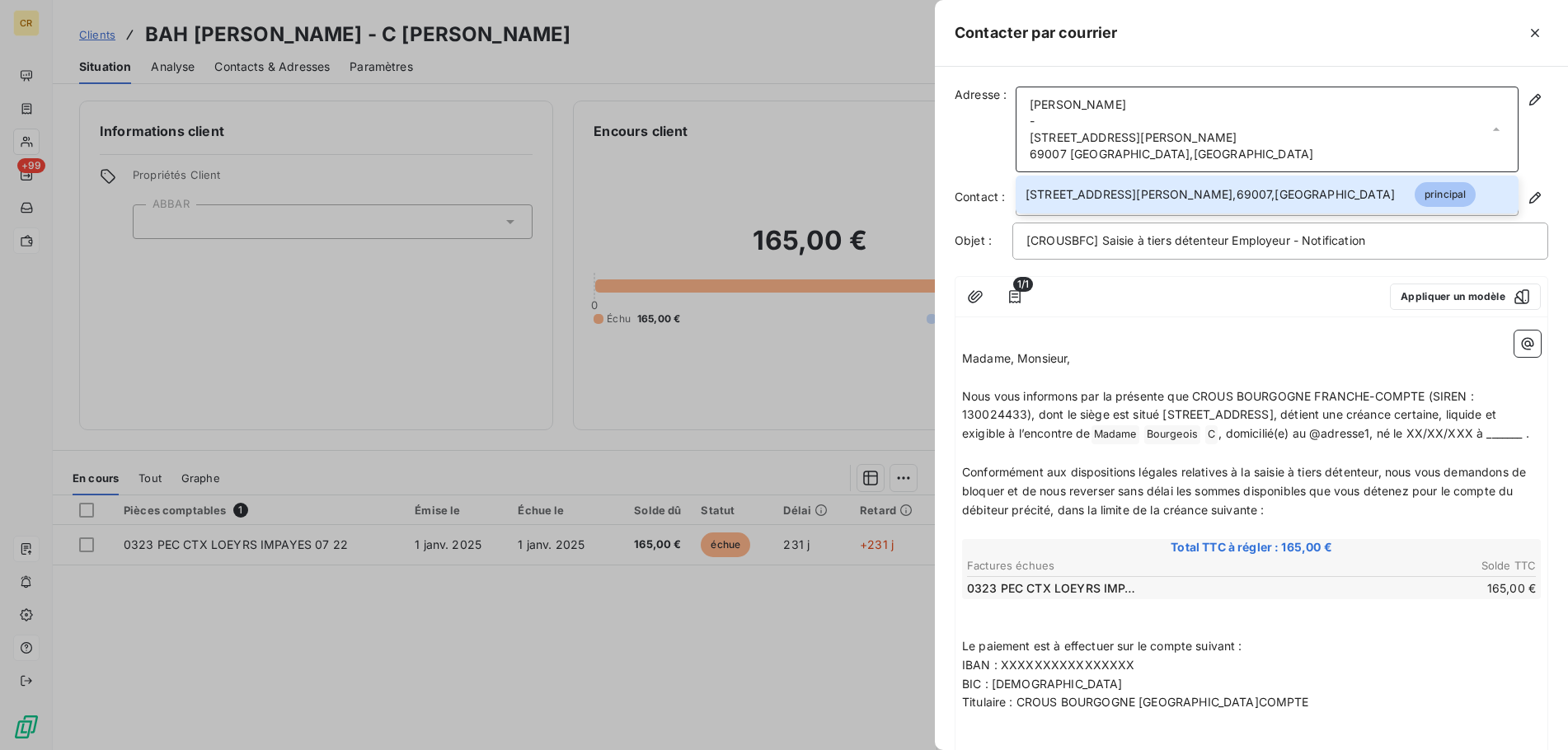
click at [1179, 165] on div "Aliou Mamadou BAH - 14 rue du Docteur CRESTIN 69007 LYON , France" at bounding box center [1267, 129] width 503 height 85
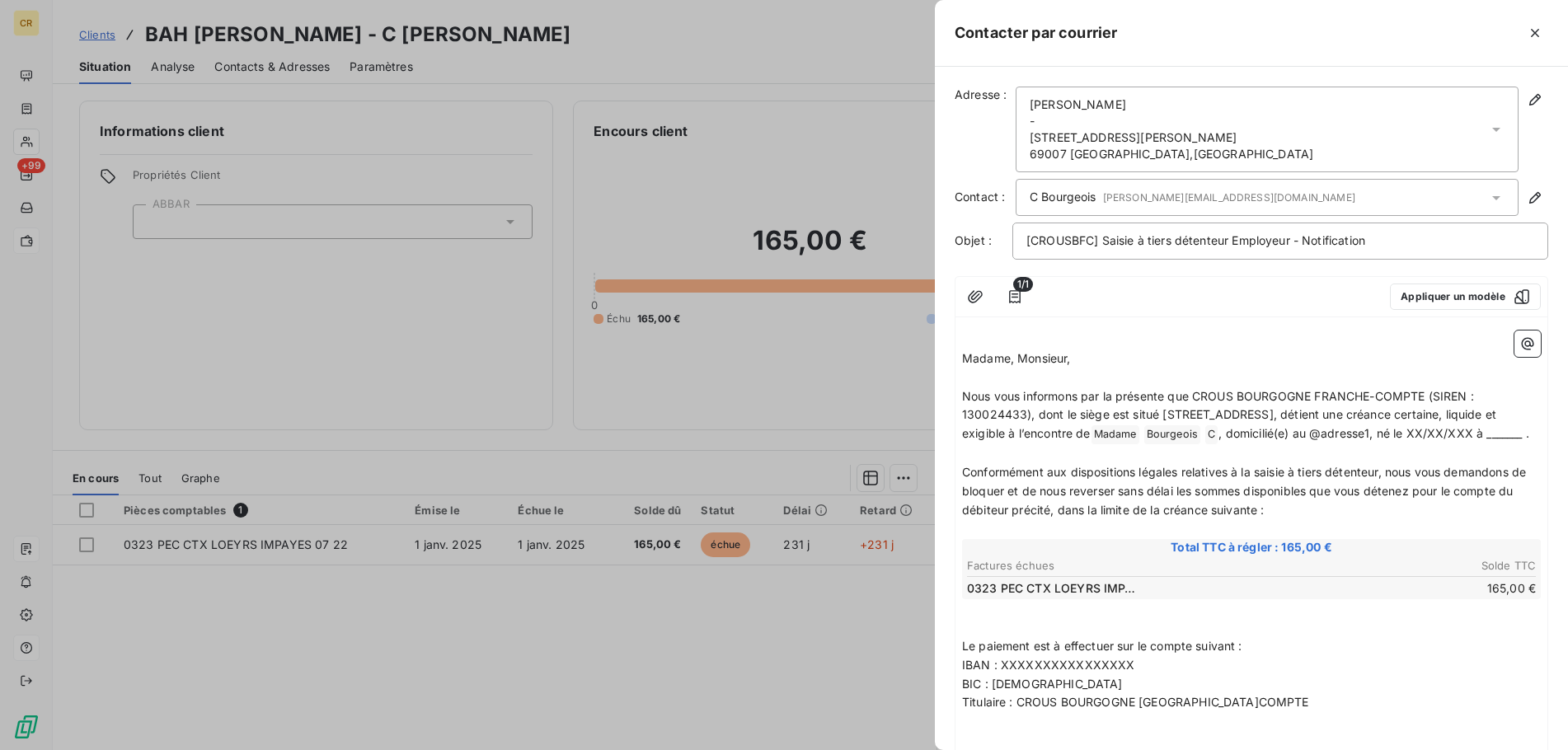
click at [1179, 138] on span "14 rue du Docteur CRESTIN" at bounding box center [1133, 138] width 207 height 17
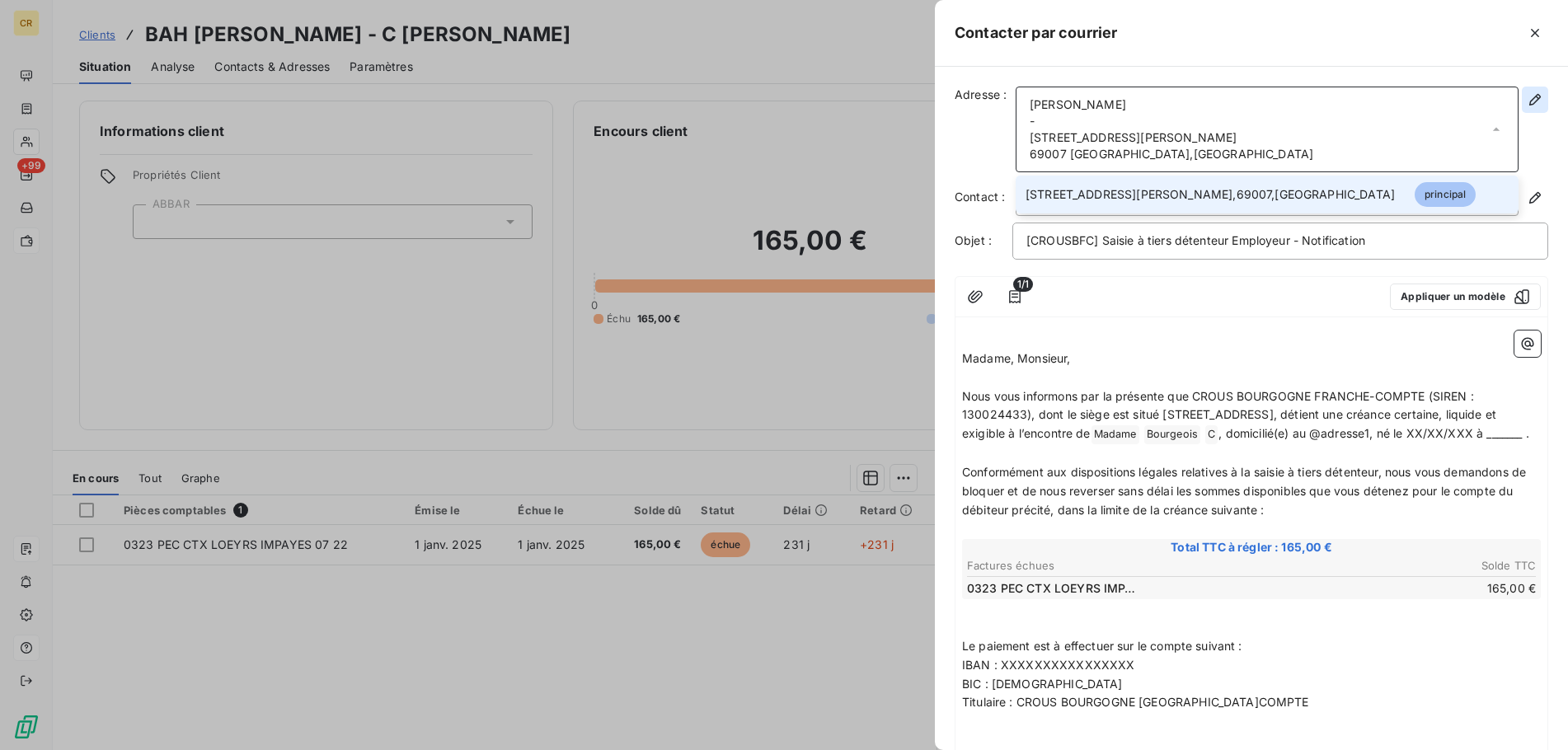
click at [1535, 101] on icon "button" at bounding box center [1535, 100] width 12 height 12
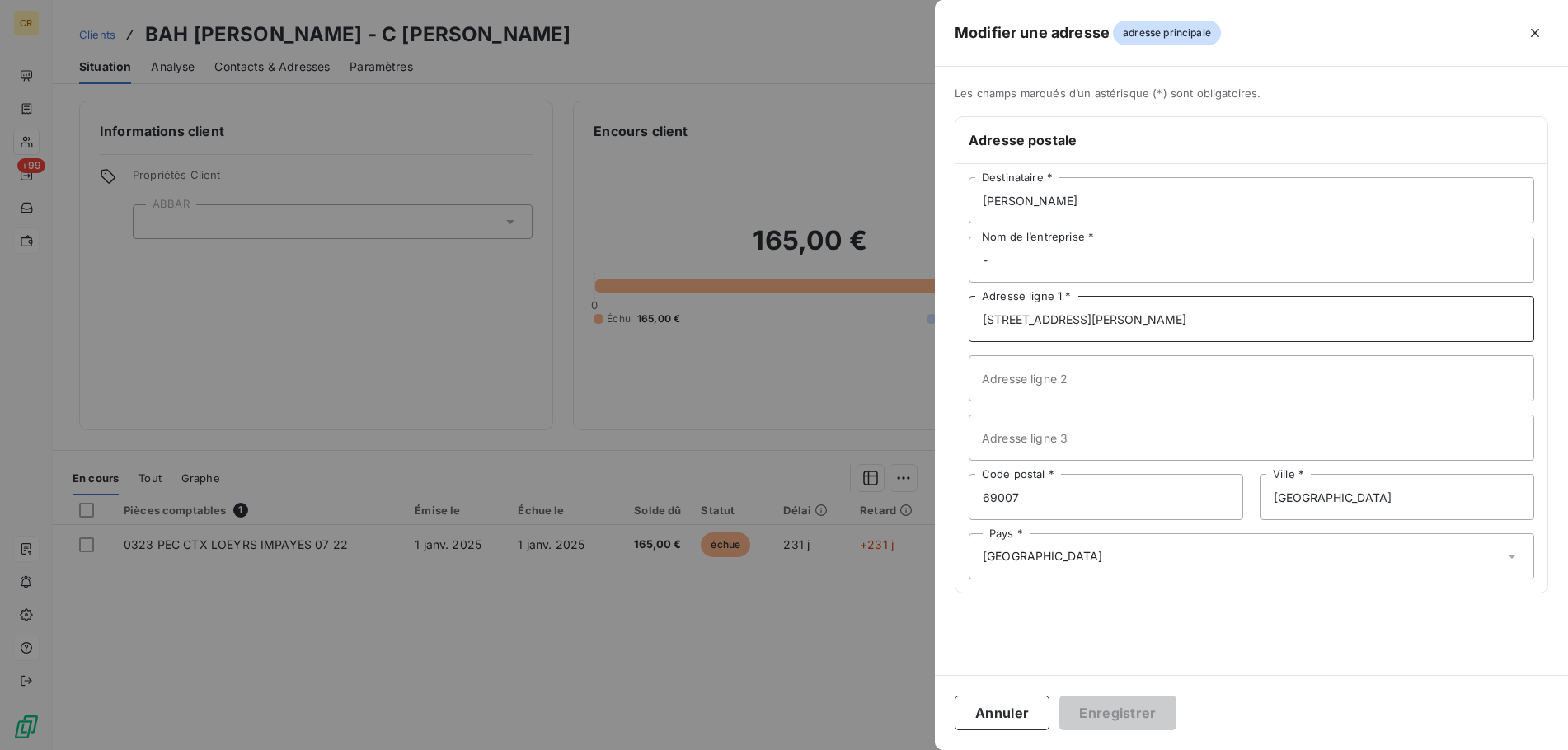
click at [1098, 321] on input "14 rue du Docteur CRESTIN" at bounding box center [1251, 318] width 565 height 46
drag, startPoint x: 1159, startPoint y: 319, endPoint x: 885, endPoint y: 316, distance: 274.0
click at [969, 316] on input "14 rue du Docteur CRESTIN" at bounding box center [1251, 318] width 565 height 46
type input "[STREET_ADDRESS]"
drag, startPoint x: 1023, startPoint y: 501, endPoint x: 905, endPoint y: 480, distance: 119.9
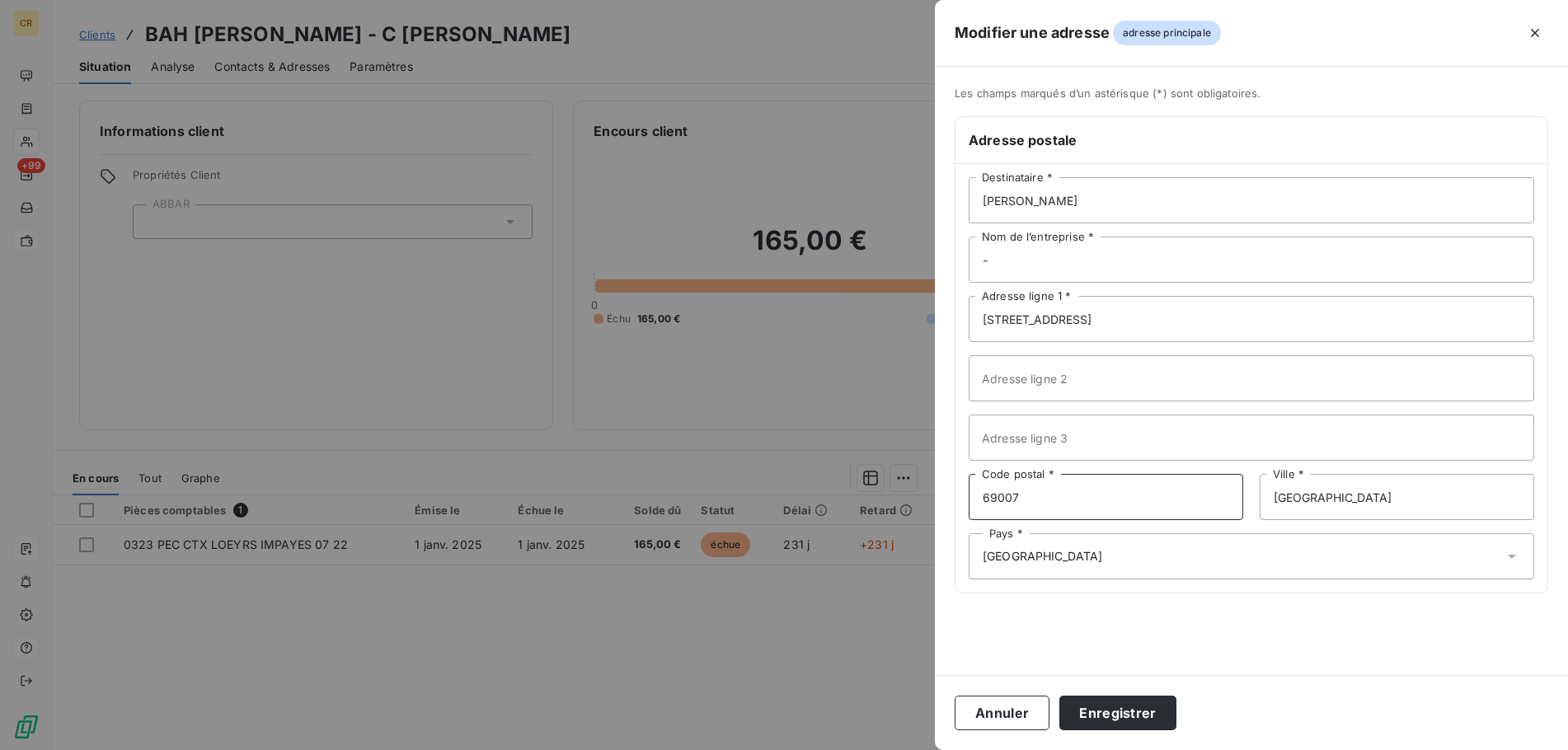
click at [969, 480] on input "69007" at bounding box center [1106, 496] width 275 height 46
type input "25000"
drag, startPoint x: 1200, startPoint y: 501, endPoint x: 1185, endPoint y: 501, distance: 15.0
click at [1259, 501] on input "LYON" at bounding box center [1396, 496] width 275 height 46
type input "BESANCON"
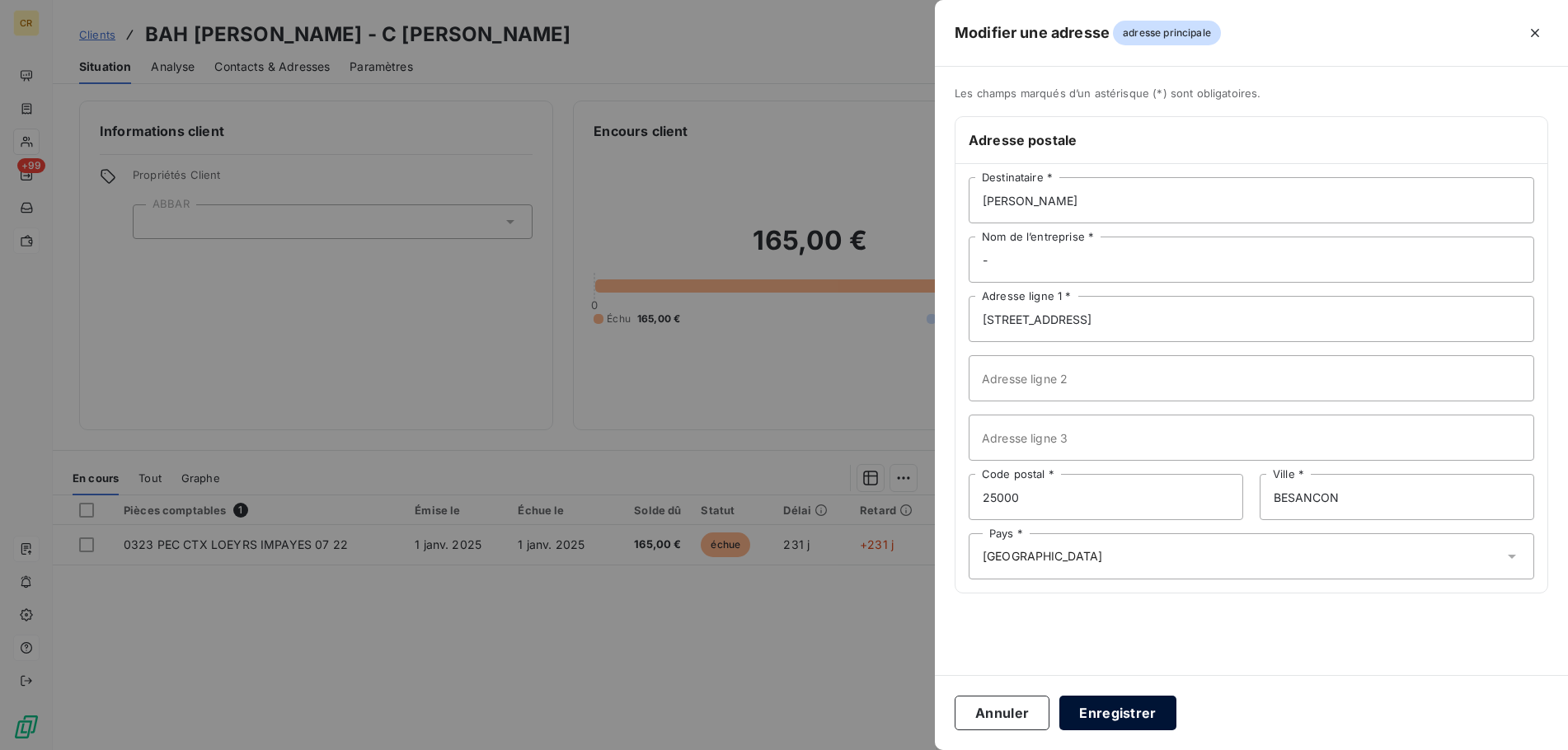
click at [1090, 717] on button "Enregistrer" at bounding box center [1118, 712] width 117 height 34
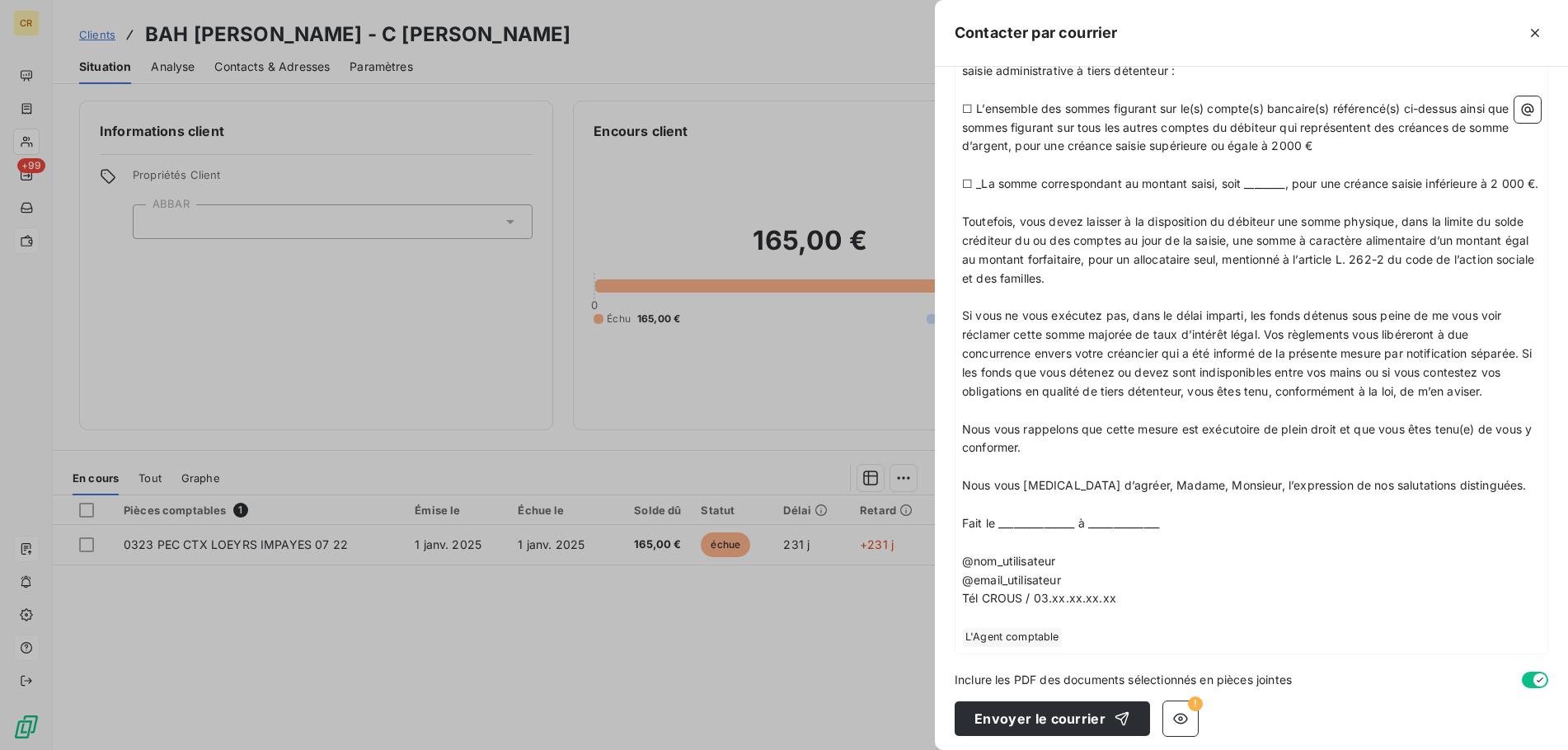
scroll to position [1052, 0]
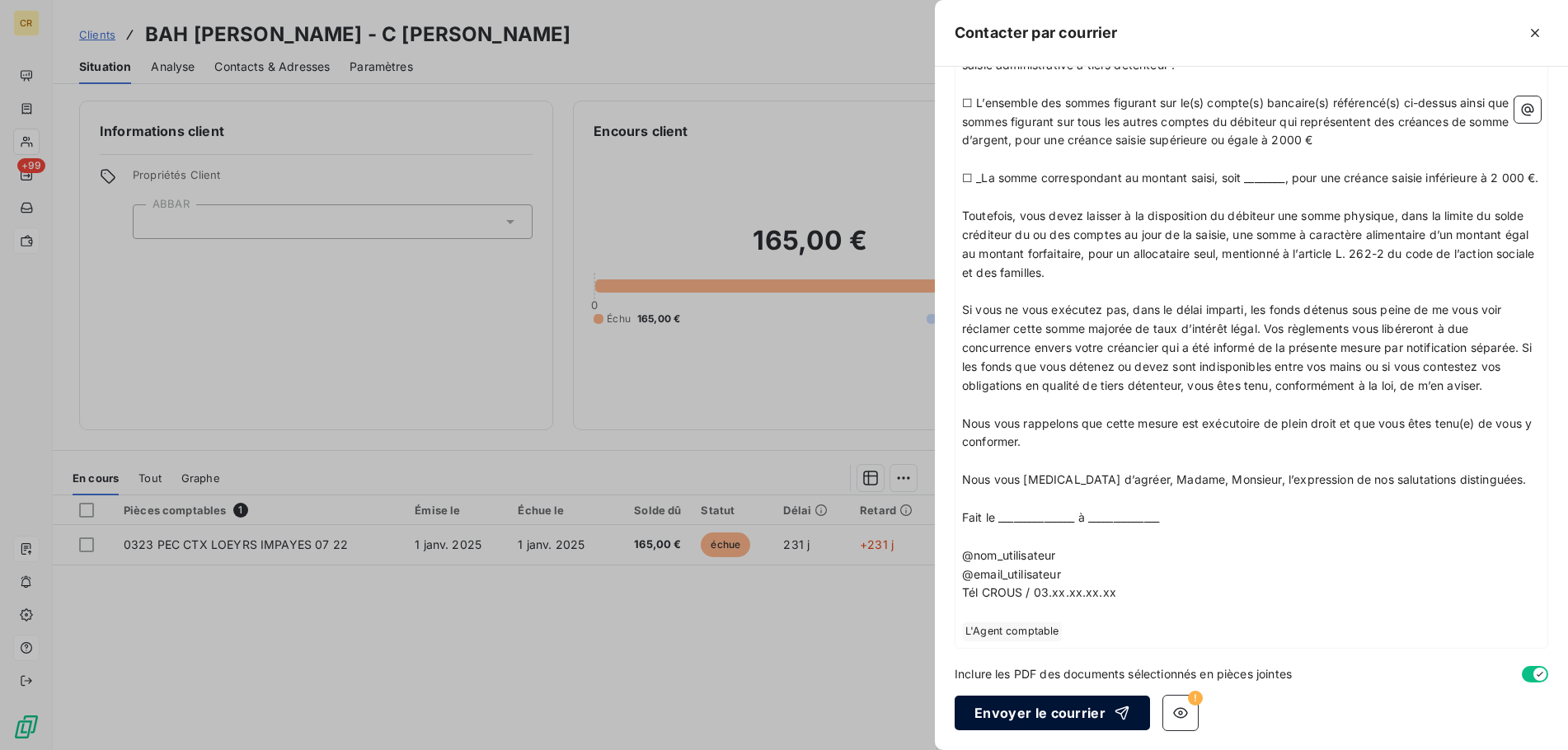
click at [1025, 706] on button "Envoyer le courrier" at bounding box center [1051, 712] width 195 height 34
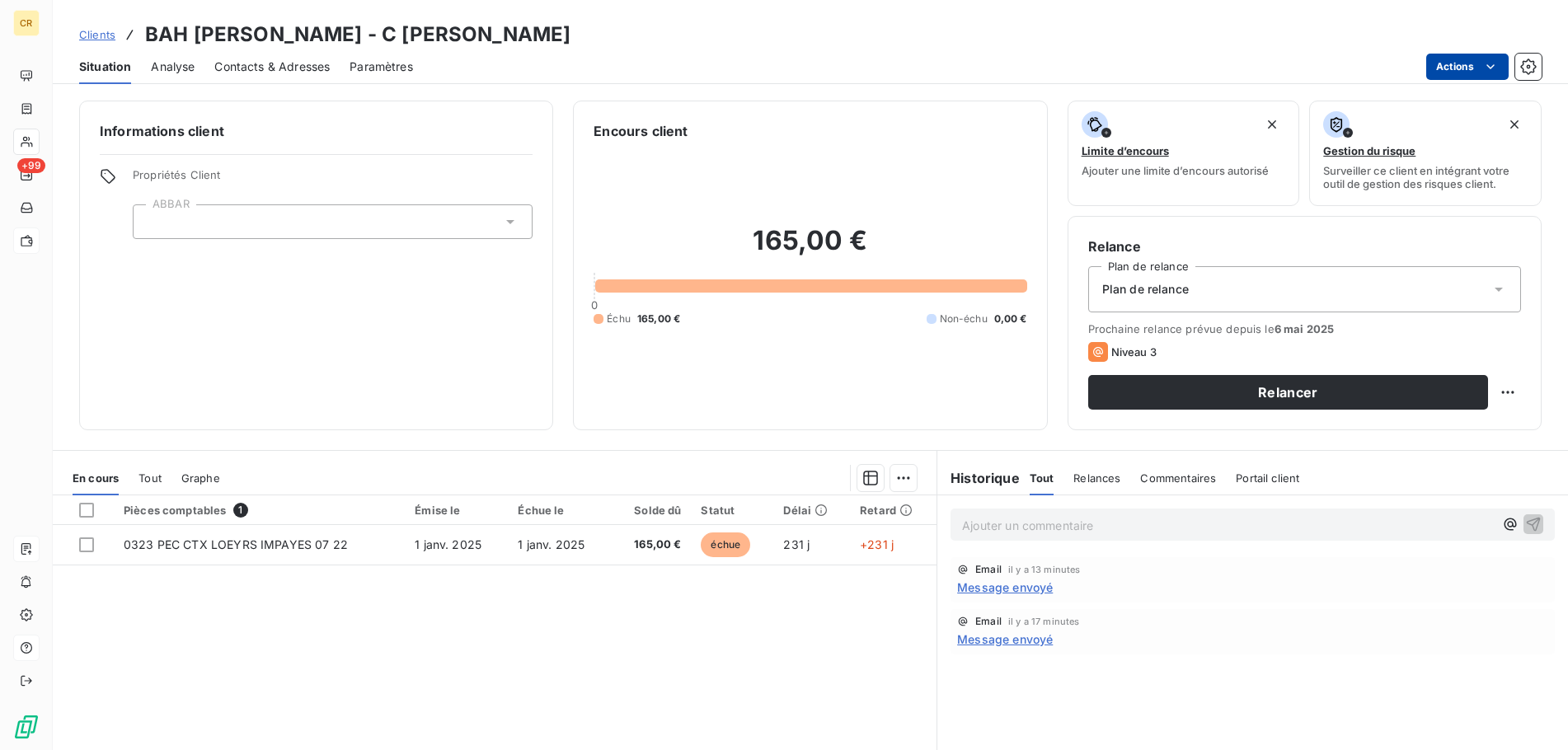
click at [985, 478] on h6 "Historique" at bounding box center [978, 478] width 82 height 20
click at [1045, 479] on span "Tout" at bounding box center [1042, 478] width 25 height 13
click at [1493, 63] on html "CR +99 Clients BAH MAMADOU ALIOU - C BAH MAMADOU Situation Analyse Contacts & A…" at bounding box center [784, 375] width 1568 height 750
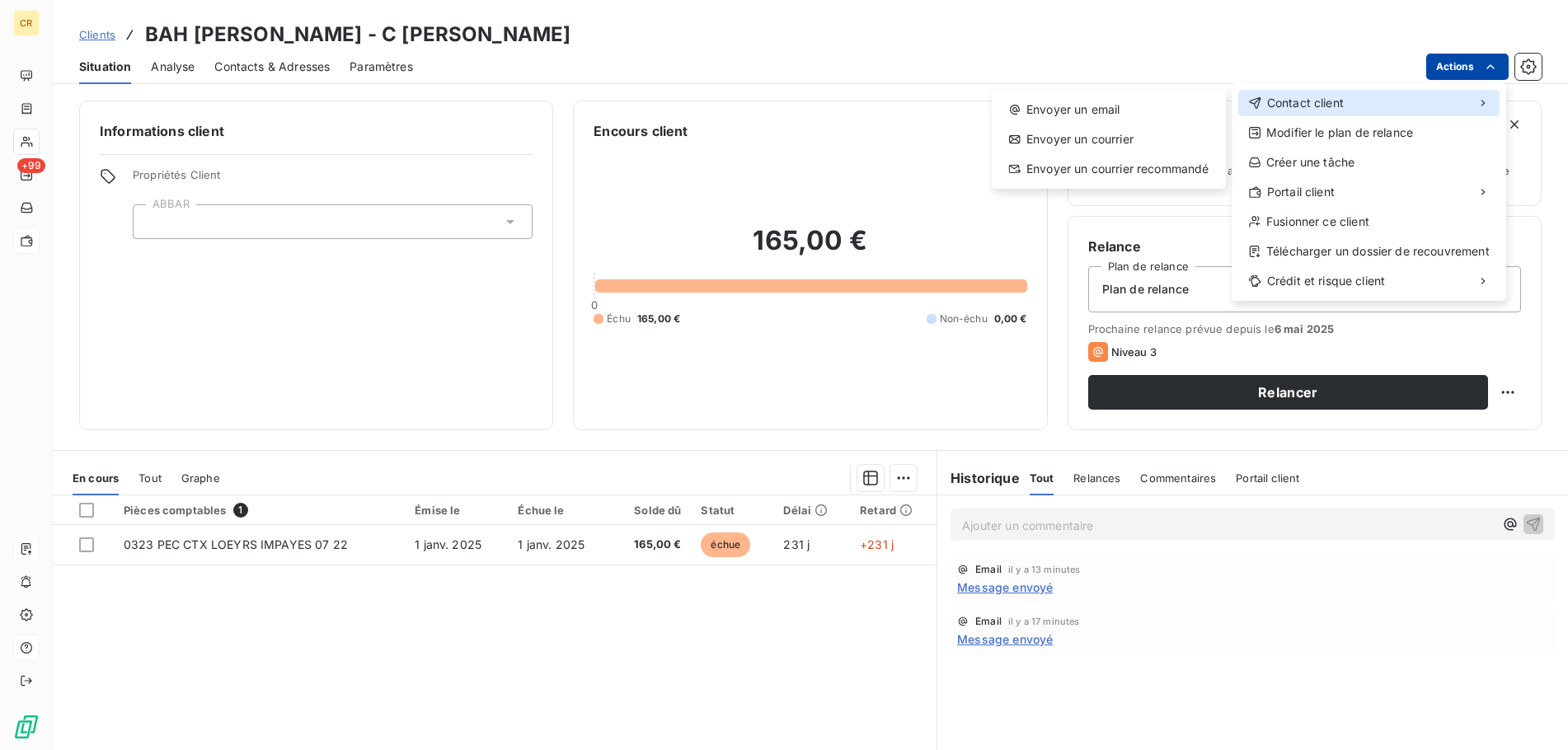
click at [1329, 106] on span "Contact client" at bounding box center [1305, 103] width 77 height 17
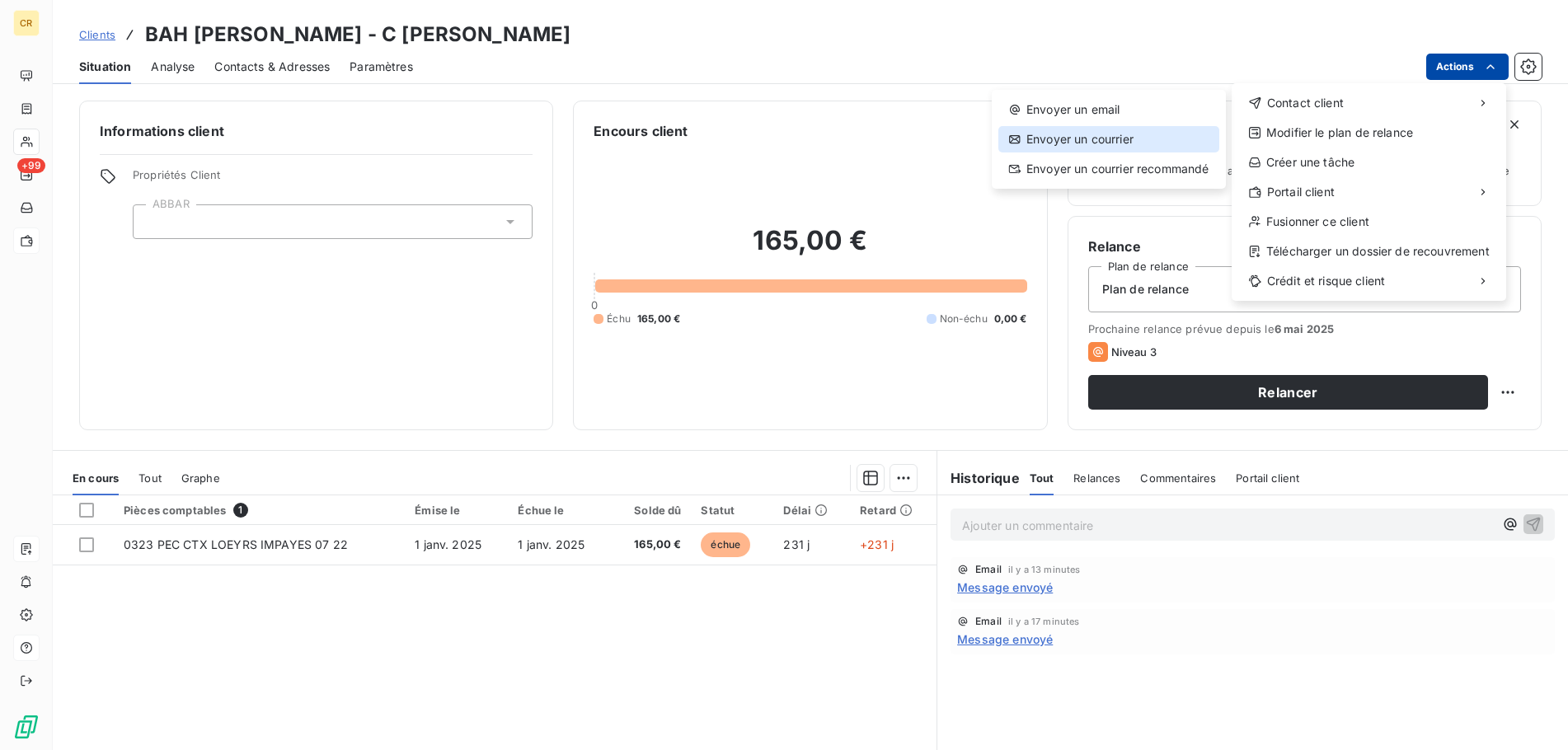
click at [1110, 141] on div "Envoyer un courrier" at bounding box center [1108, 140] width 221 height 27
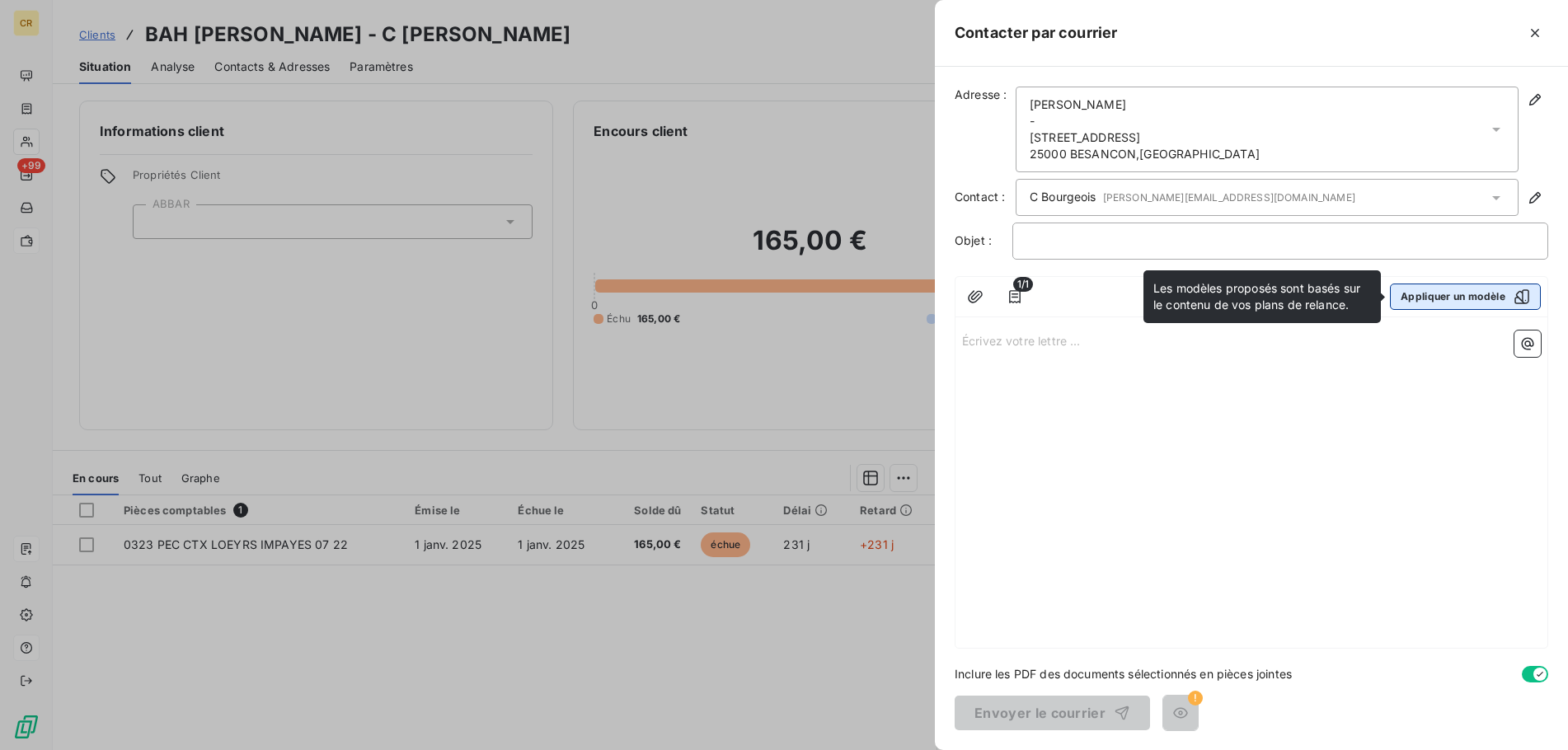
click at [1433, 295] on button "Appliquer un modèle" at bounding box center [1465, 297] width 151 height 27
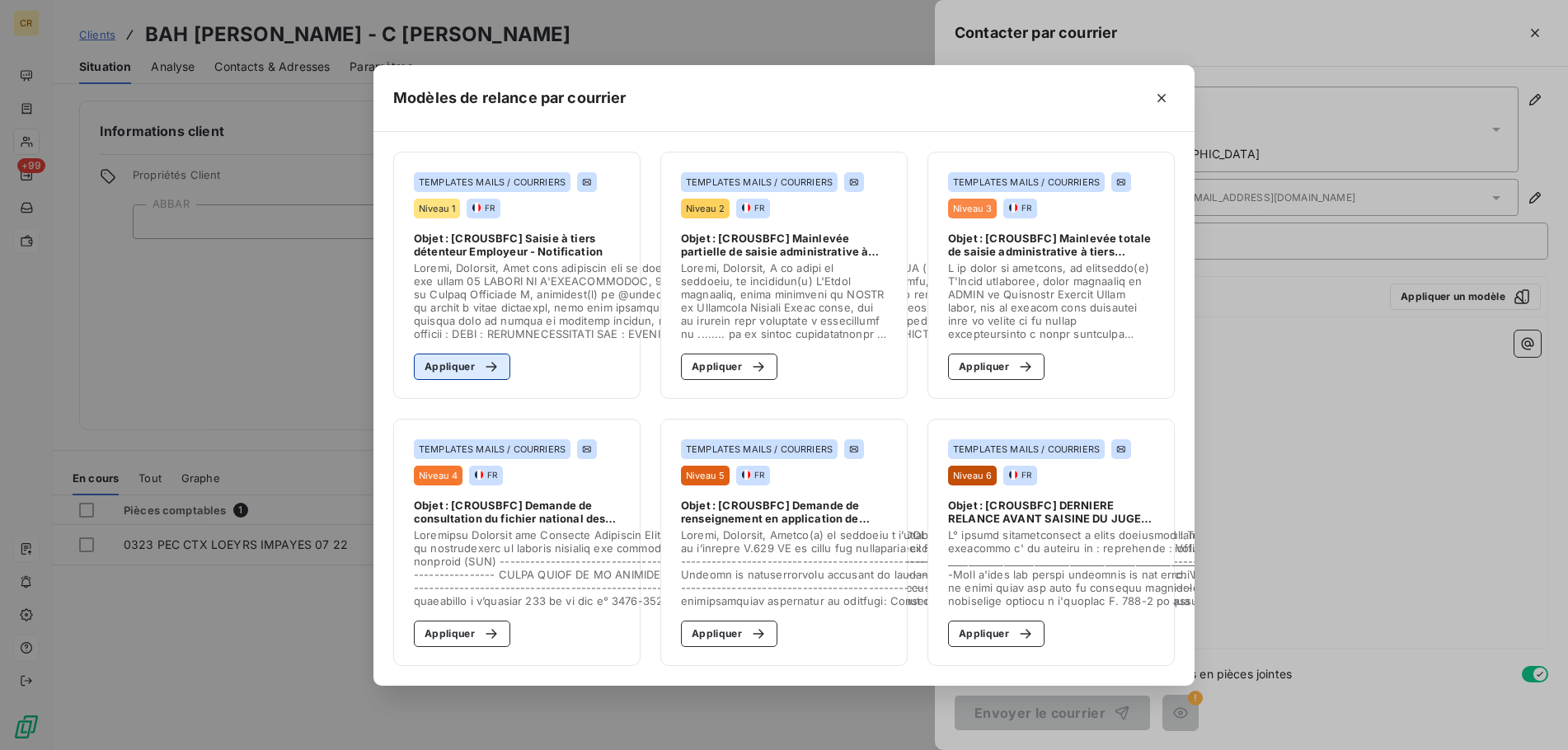
click at [452, 363] on button "Appliquer" at bounding box center [461, 367] width 96 height 27
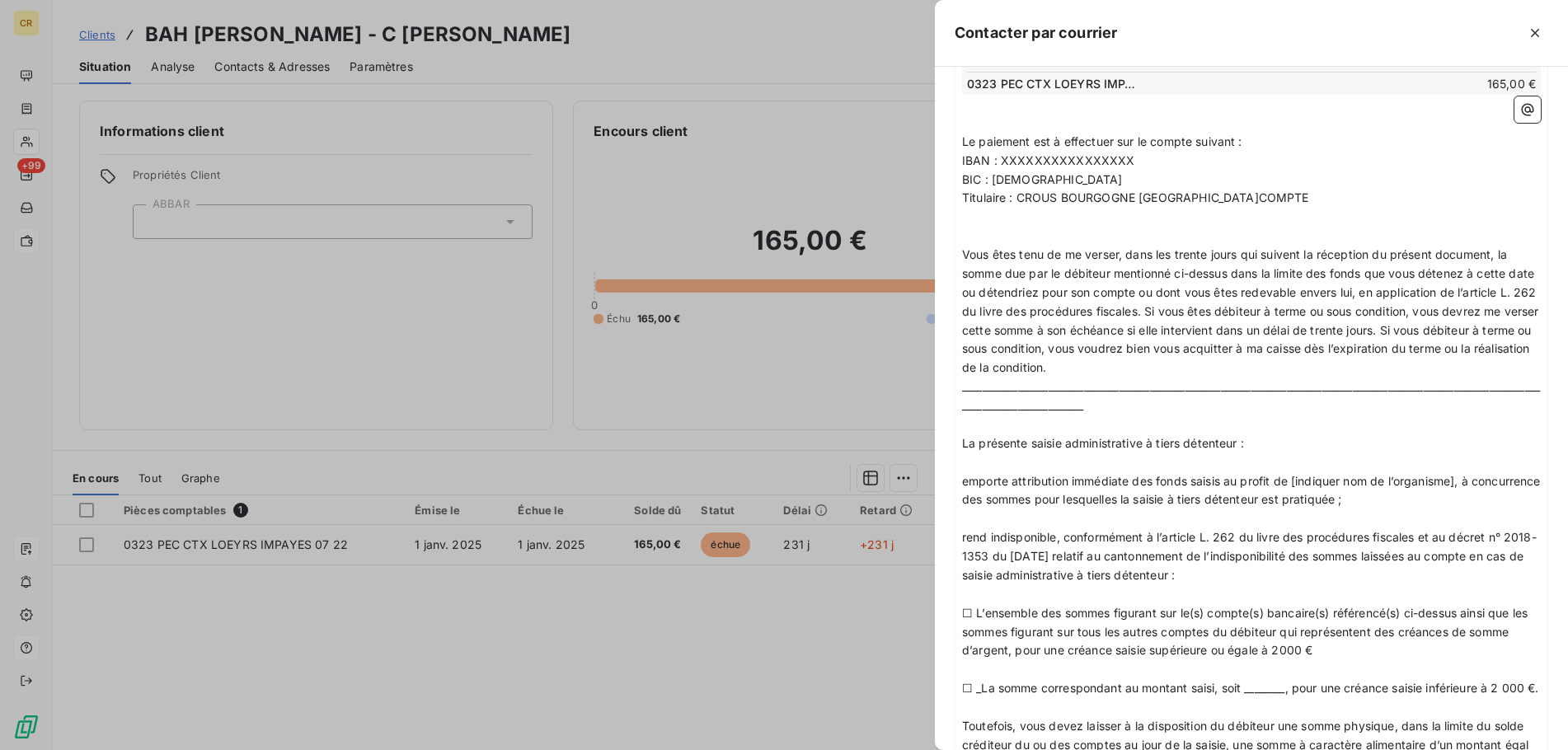
scroll to position [168, 0]
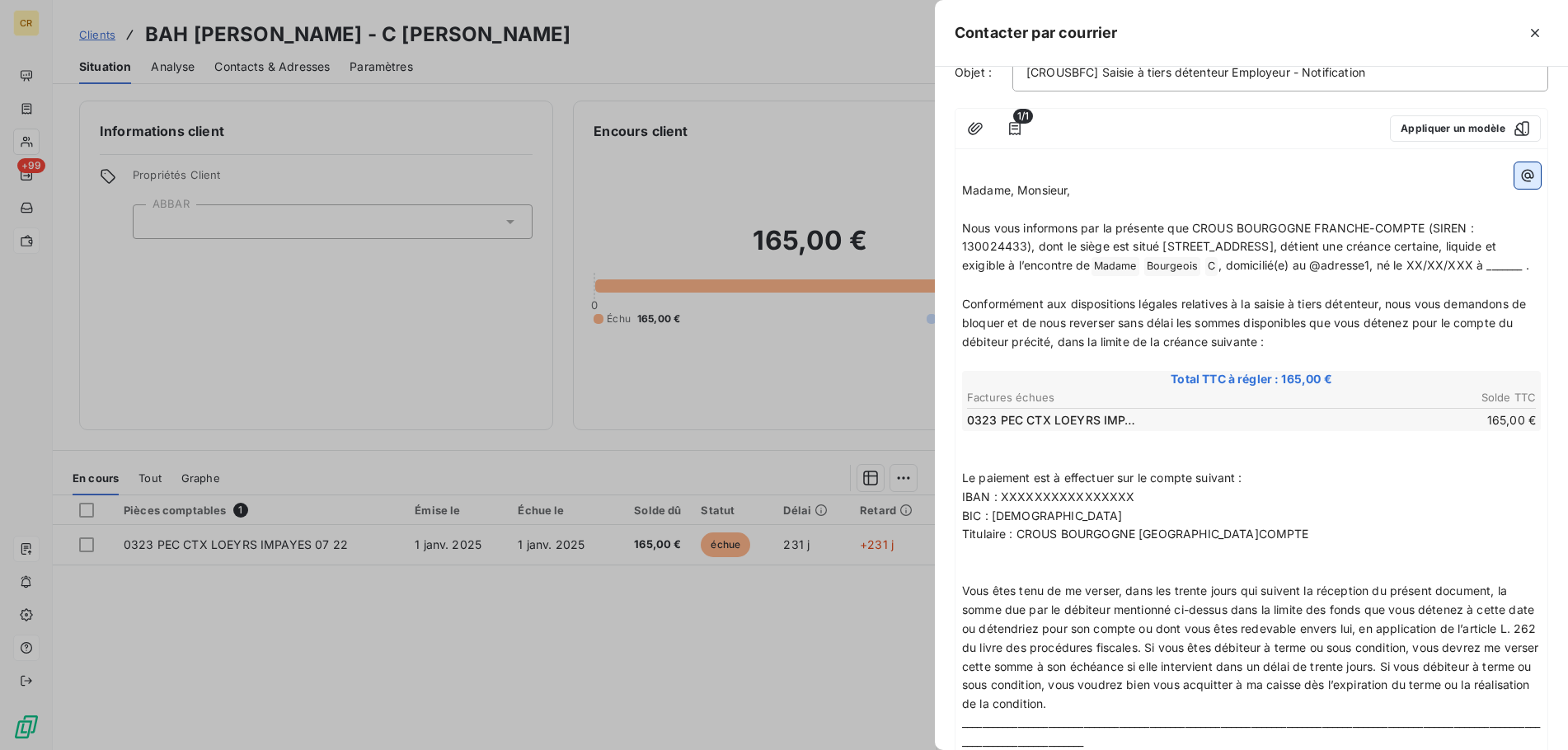
click at [1529, 181] on icon "button" at bounding box center [1527, 175] width 13 height 13
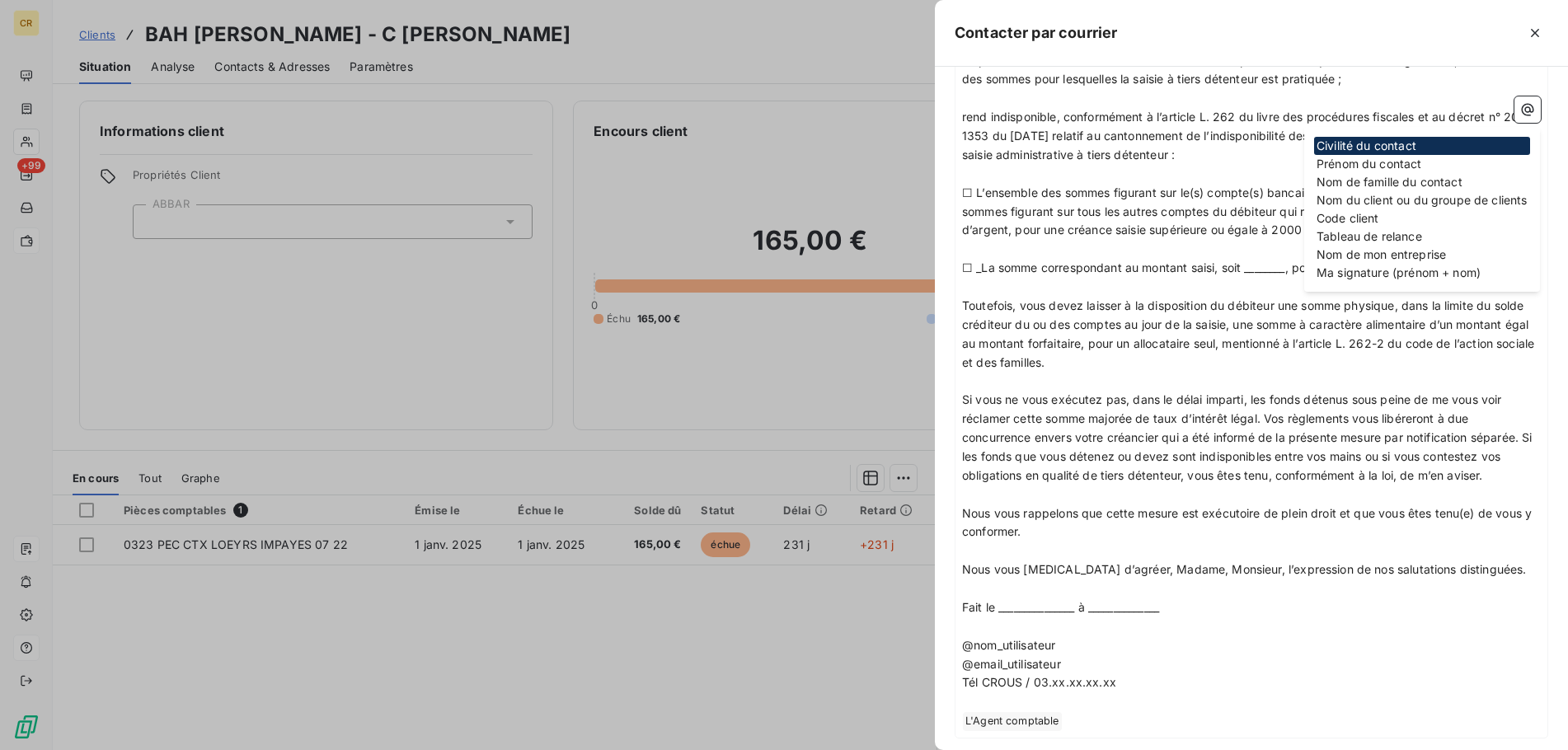
scroll to position [1052, 0]
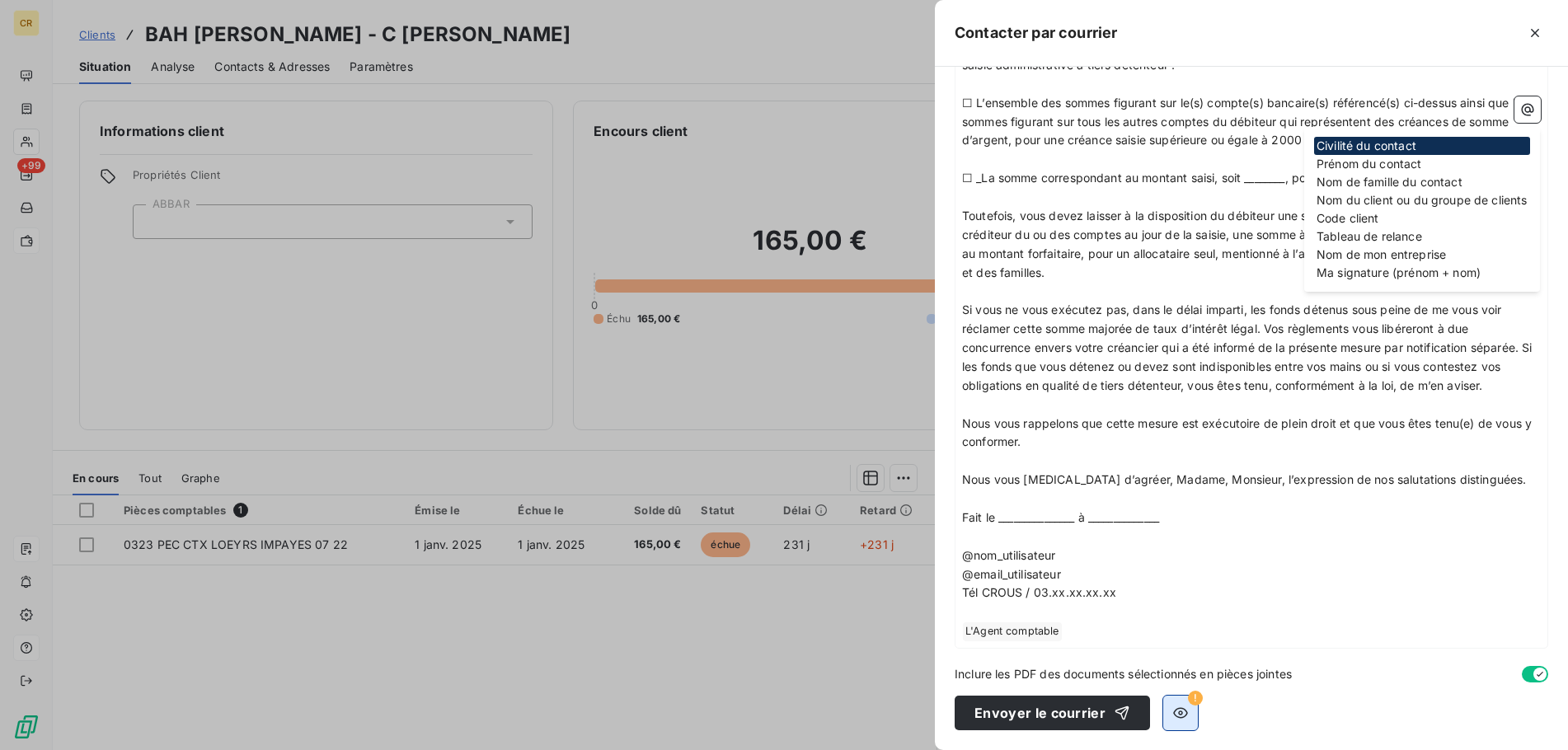
click at [1175, 711] on icon "button" at bounding box center [1180, 713] width 15 height 11
click at [1180, 749] on div "Contacter par courrier Adresse : Aliou Mamadou BAH - 32 avenue de l'Observatoir…" at bounding box center [784, 750] width 1568 height 0
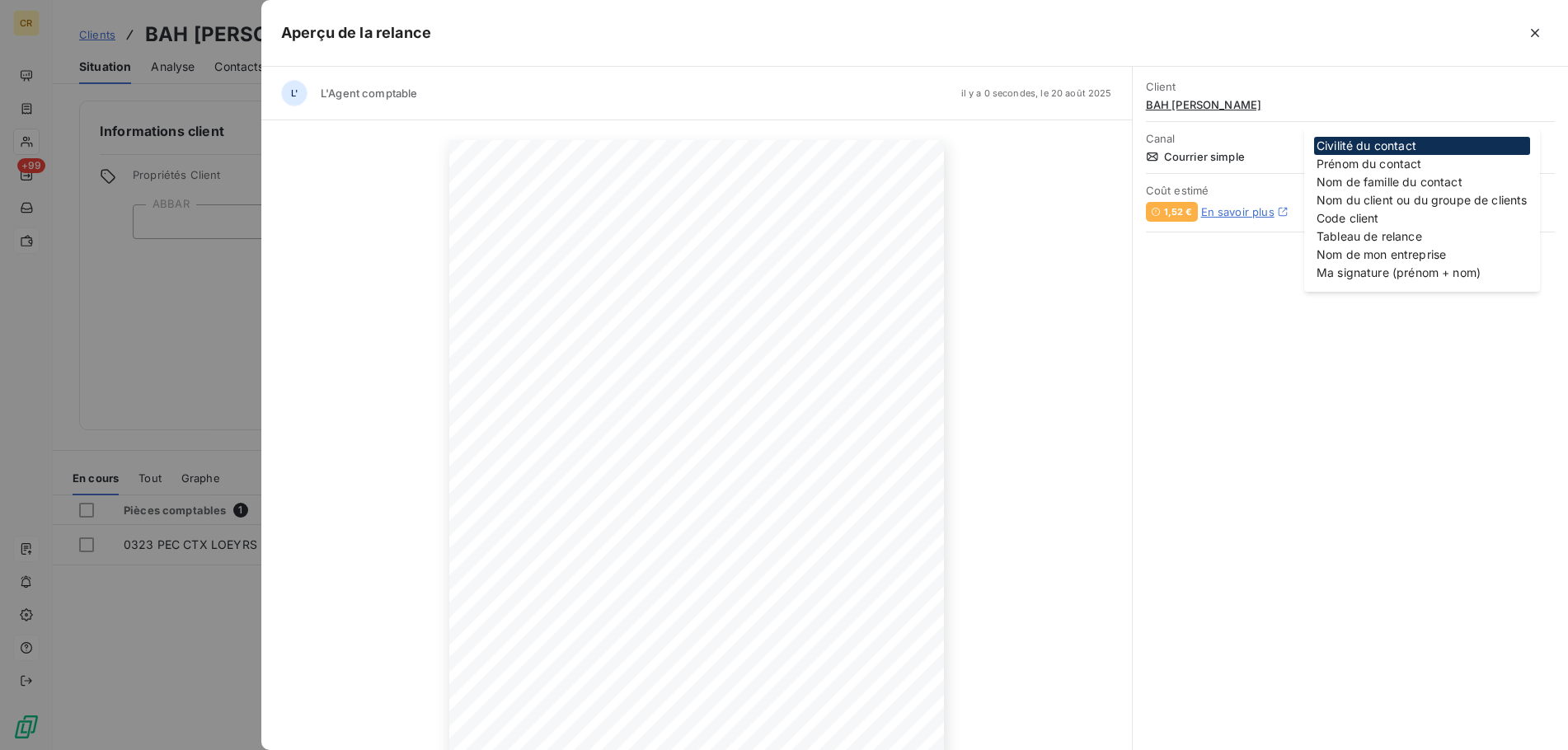
scroll to position [110, 0]
click at [846, 699] on icon "button" at bounding box center [845, 696] width 17 height 17
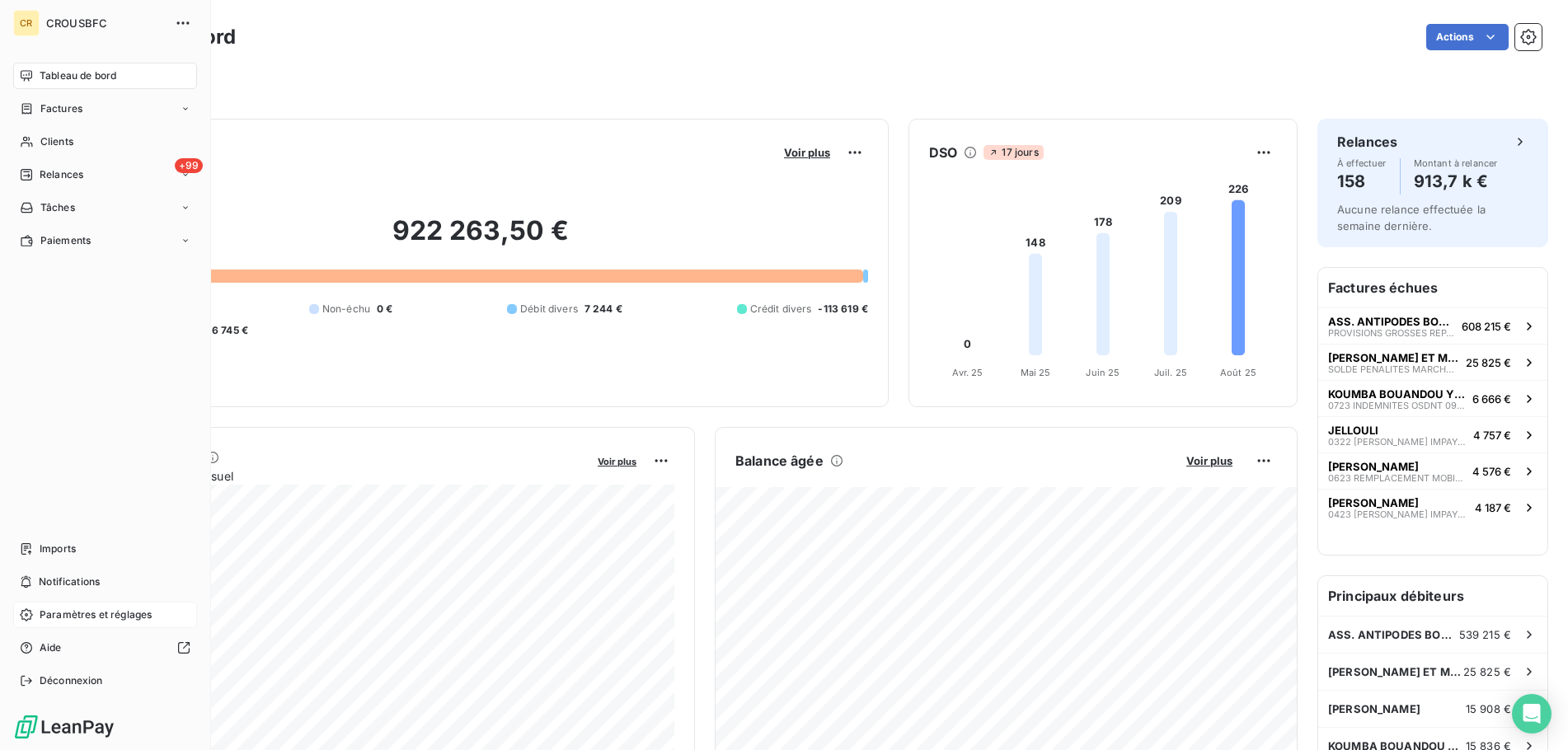
click at [65, 612] on span "Paramètres et réglages" at bounding box center [95, 615] width 112 height 15
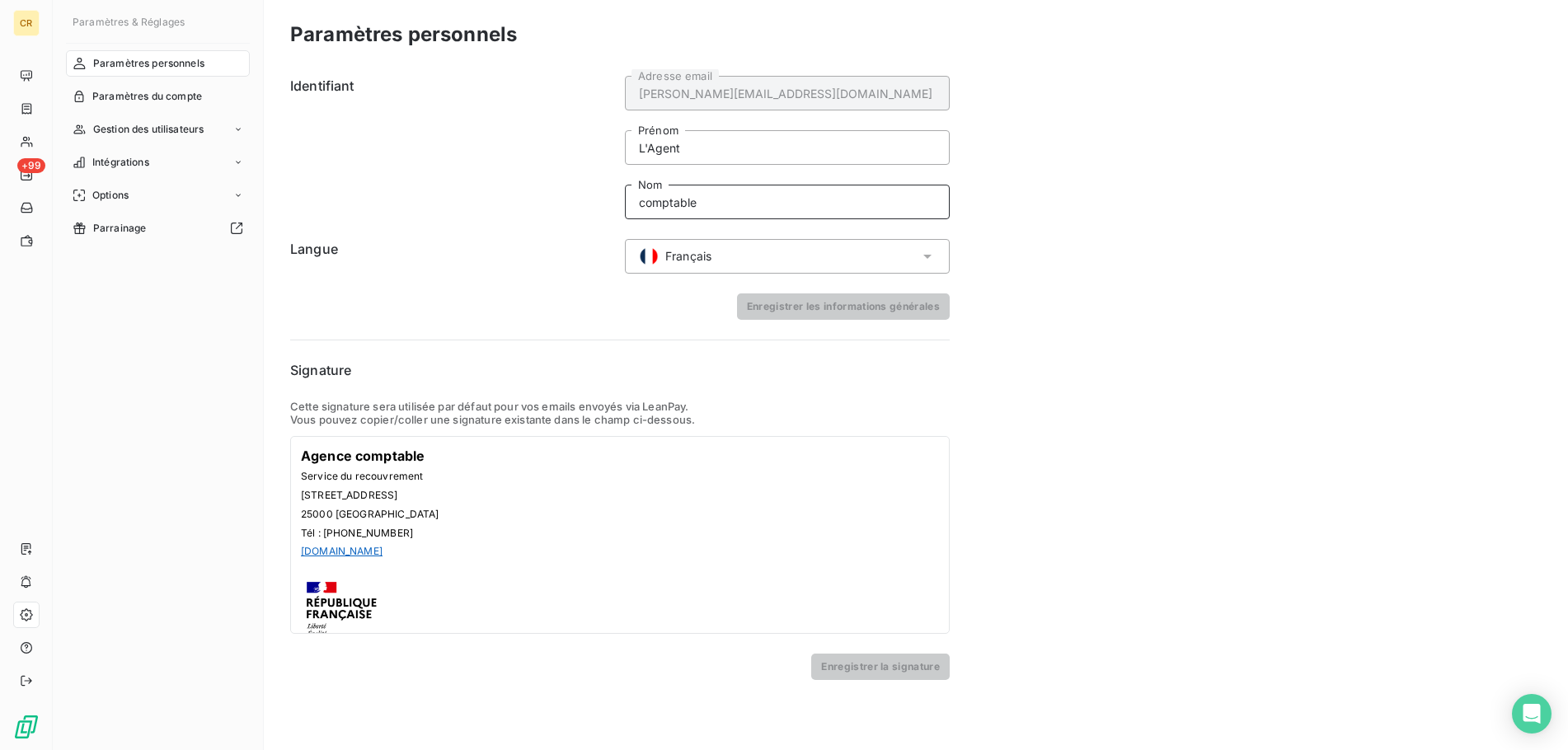
drag, startPoint x: 719, startPoint y: 200, endPoint x: 639, endPoint y: 213, distance: 81.0
click at [639, 211] on input "comptable" at bounding box center [787, 202] width 325 height 34
drag, startPoint x: 714, startPoint y: 202, endPoint x: 614, endPoint y: 206, distance: 100.1
click at [625, 206] on input "comptable" at bounding box center [787, 202] width 325 height 34
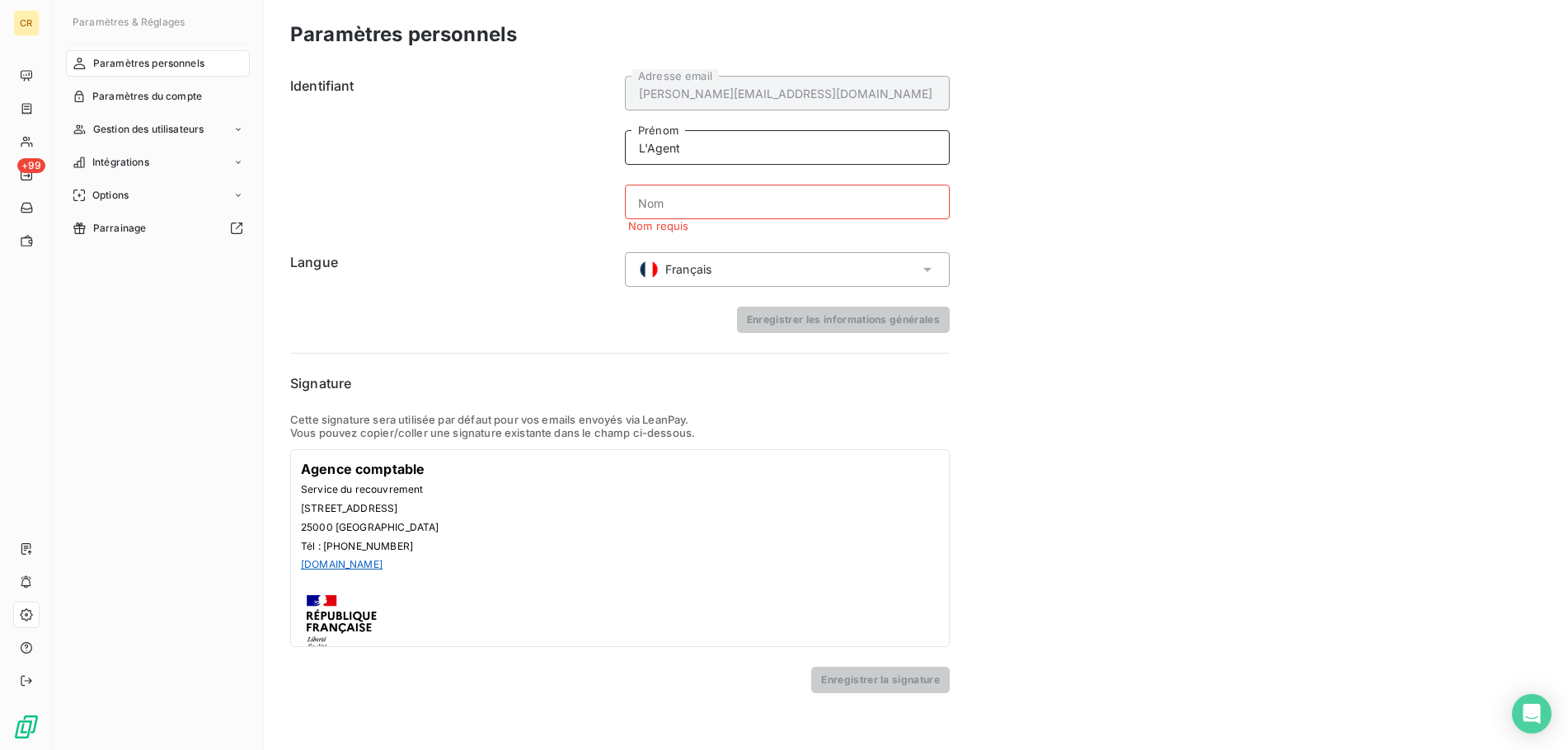
drag, startPoint x: 702, startPoint y: 134, endPoint x: 701, endPoint y: 142, distance: 8.1
click at [701, 134] on input "L'Agent" at bounding box center [787, 147] width 325 height 34
type input "L'Agent comptable"
click at [703, 193] on input "Nom" at bounding box center [787, 202] width 325 height 34
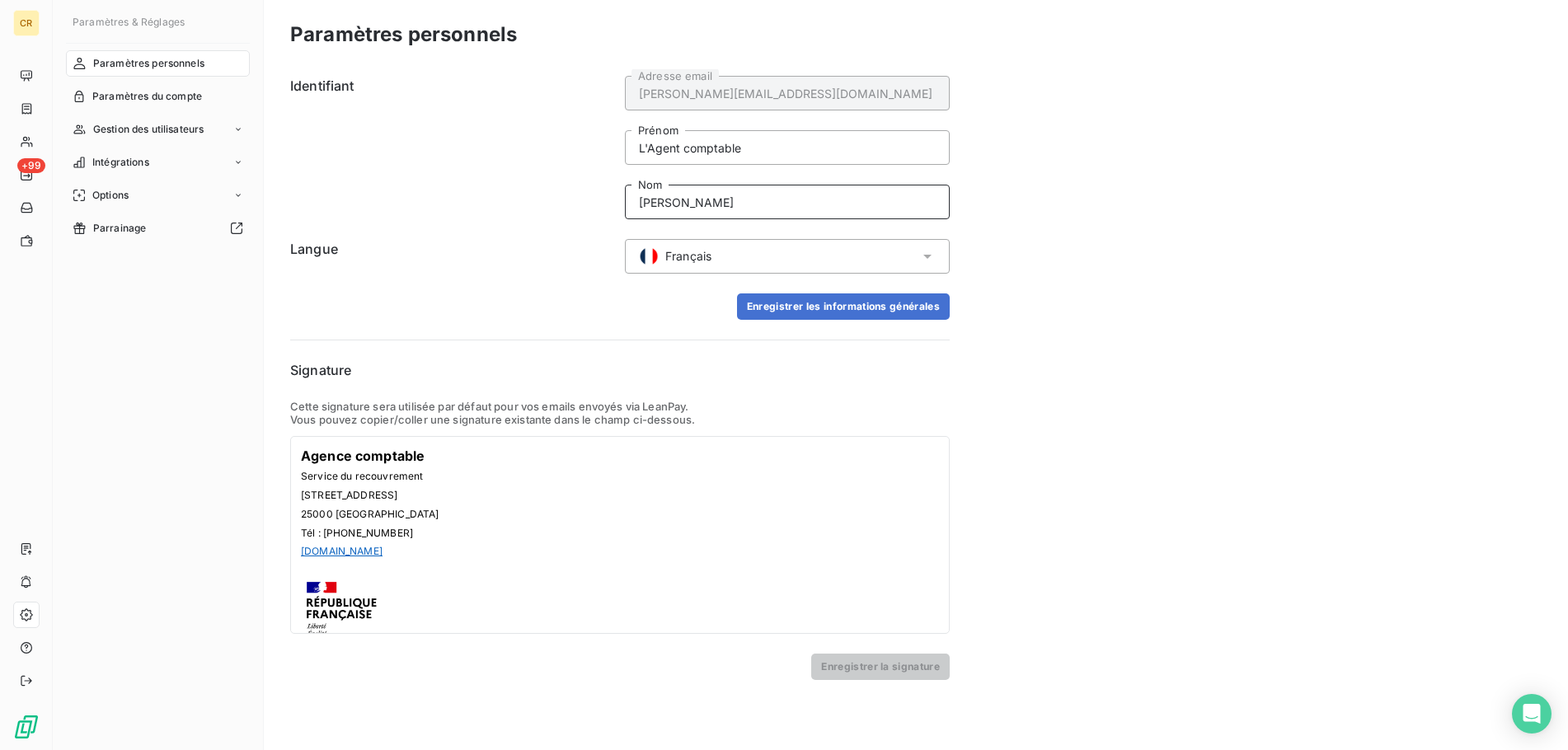
type input "Emmanuelle RICHARD"
click at [755, 152] on input "L'Agent comptable" at bounding box center [787, 147] width 325 height 34
type input "L'Agent comptable,"
click at [809, 311] on button "Enregistrer les informations générales" at bounding box center [843, 306] width 213 height 27
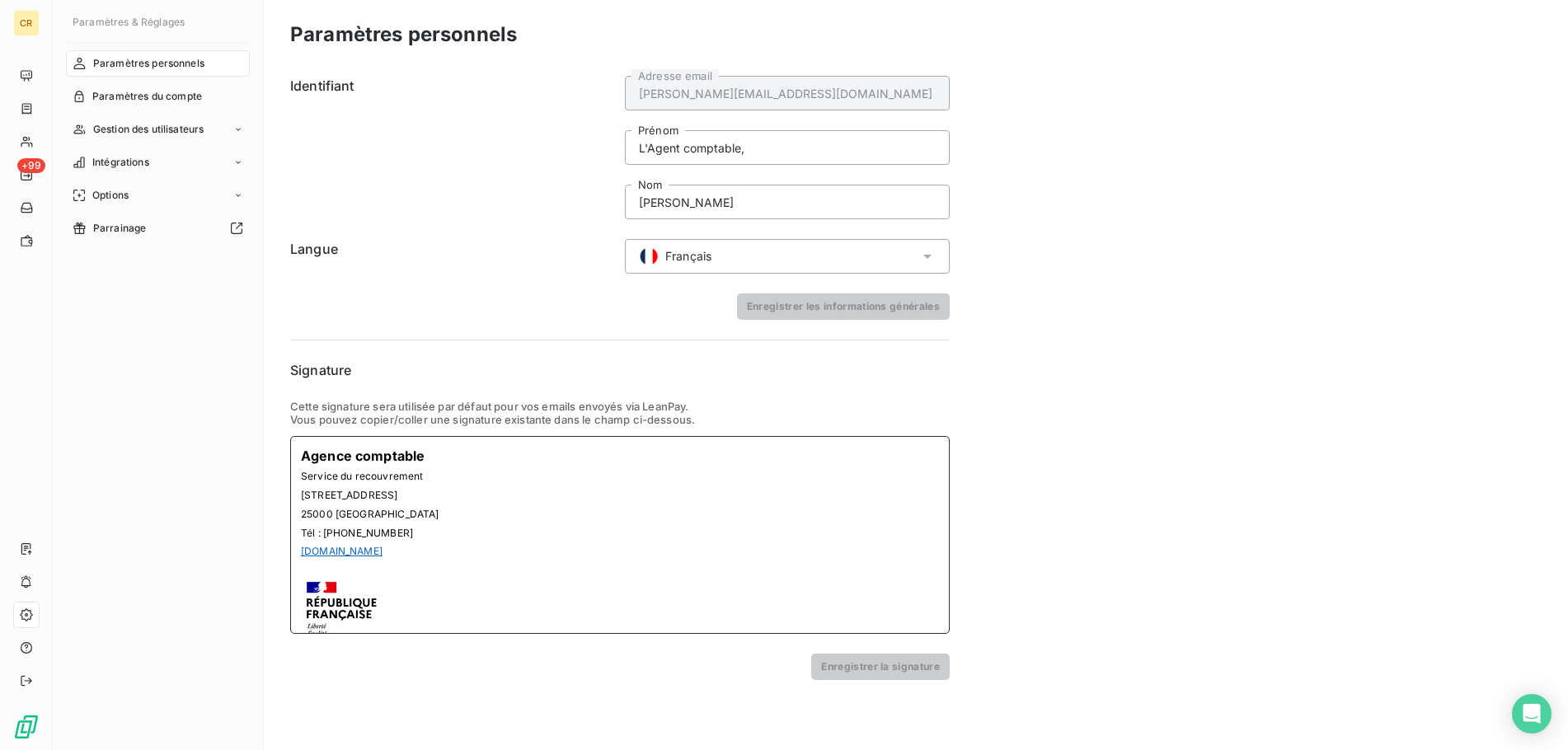
click at [300, 455] on div "Agence comptable Service du recouvrement 32, avenue de l'Observatoire 25000 BES…" at bounding box center [620, 535] width 660 height 198
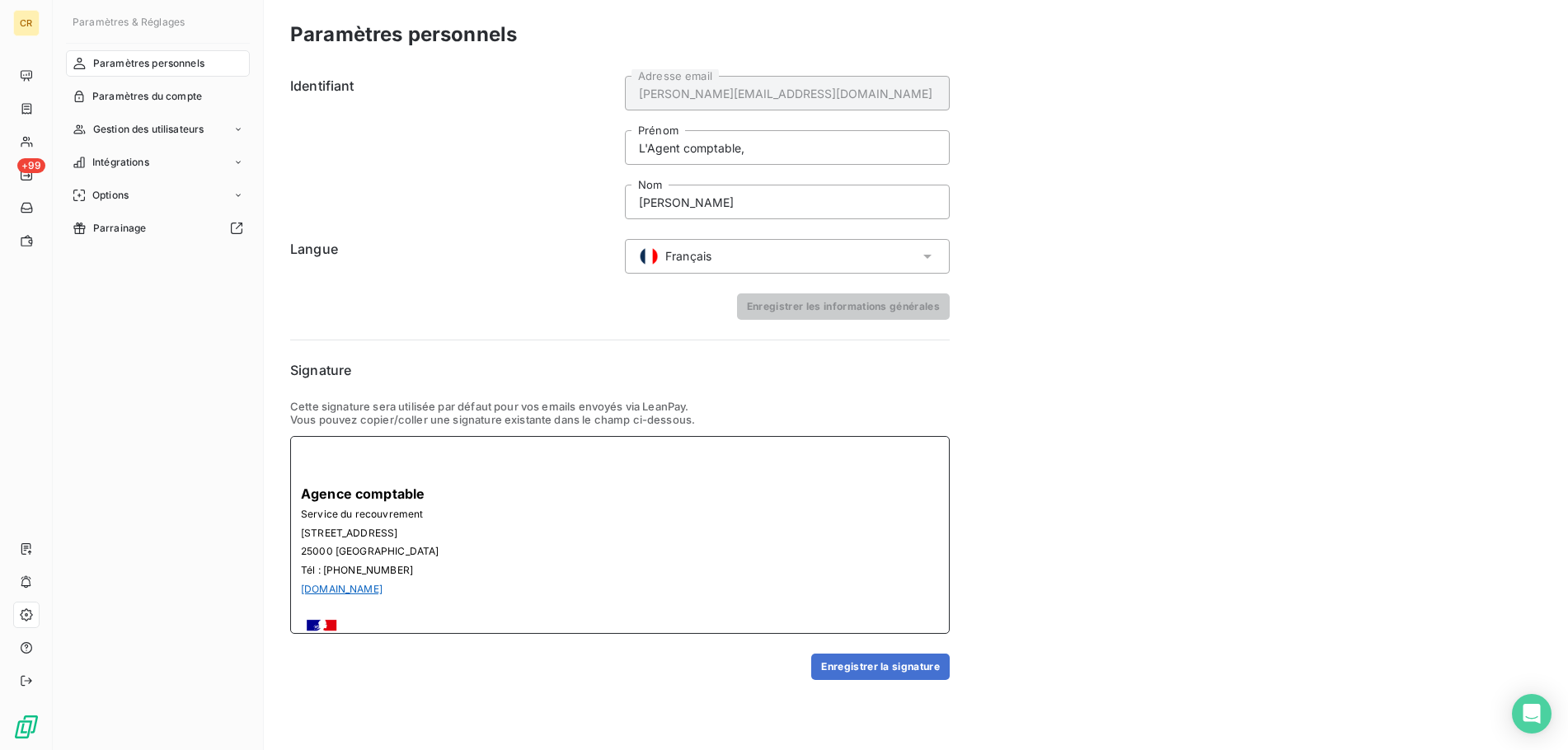
click at [333, 449] on p at bounding box center [619, 456] width 638 height 19
drag, startPoint x: 486, startPoint y: 465, endPoint x: 296, endPoint y: 456, distance: 190.2
click at [296, 456] on div "La gestionnaire CROUS BFC Agence comptable Service du recouvrement 32, avenue d…" at bounding box center [620, 535] width 660 height 198
drag, startPoint x: 379, startPoint y: 514, endPoint x: 298, endPoint y: 515, distance: 81.0
click at [299, 512] on div "Agence comptable Service du recouvrement 32, avenue de l'Observatoire 25000 BES…" at bounding box center [620, 535] width 660 height 198
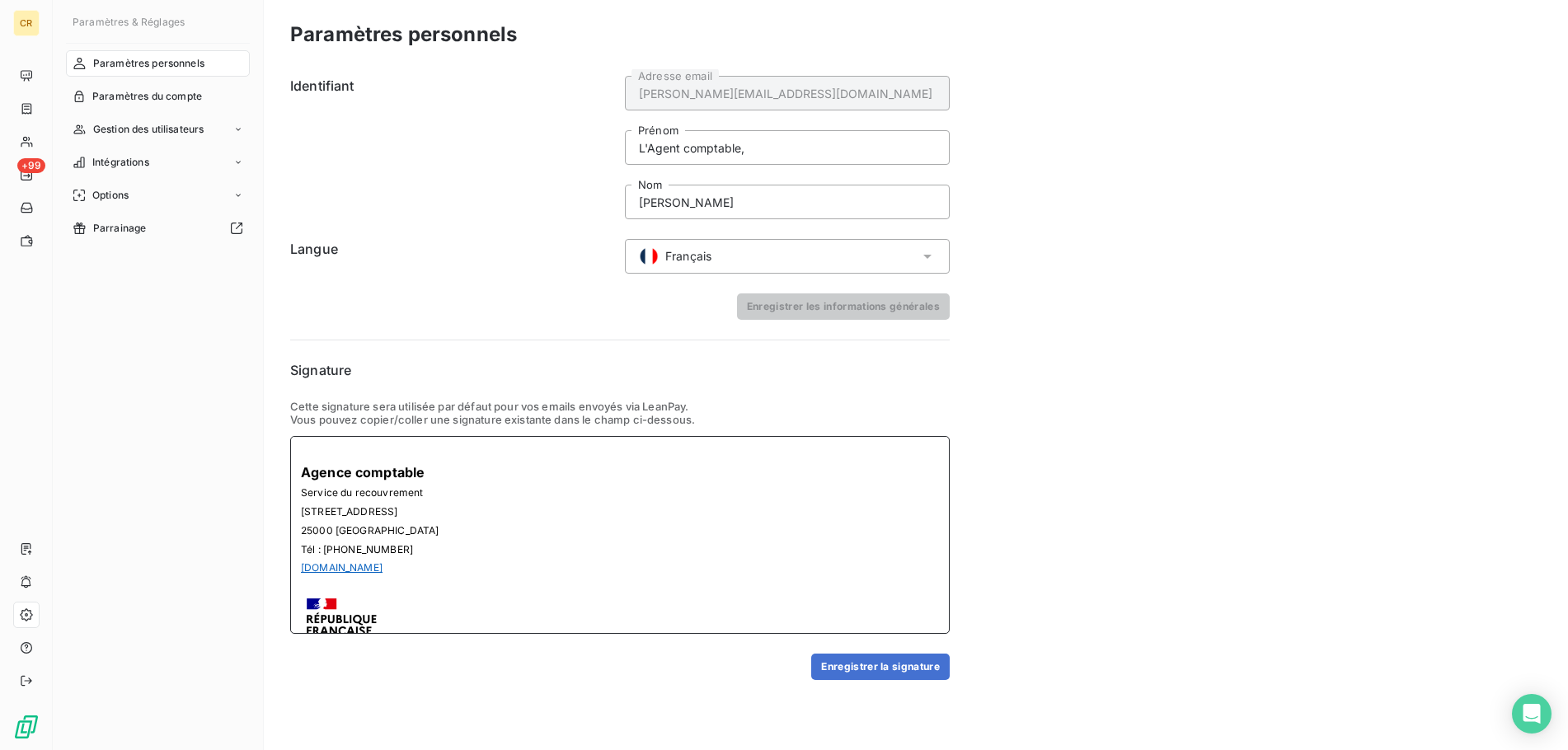
copy span "32, avenue de l'Observatoire"
click at [315, 450] on div "Agence comptable Service du recouvrement 32, avenue de l'Observatoire 25000 BES…" at bounding box center [619, 594] width 638 height 295
click at [307, 453] on div at bounding box center [619, 455] width 638 height 17
drag, startPoint x: 446, startPoint y: 459, endPoint x: 345, endPoint y: 470, distance: 101.6
click at [301, 453] on div "32, avenue de l'Observatoire" at bounding box center [619, 455] width 638 height 17
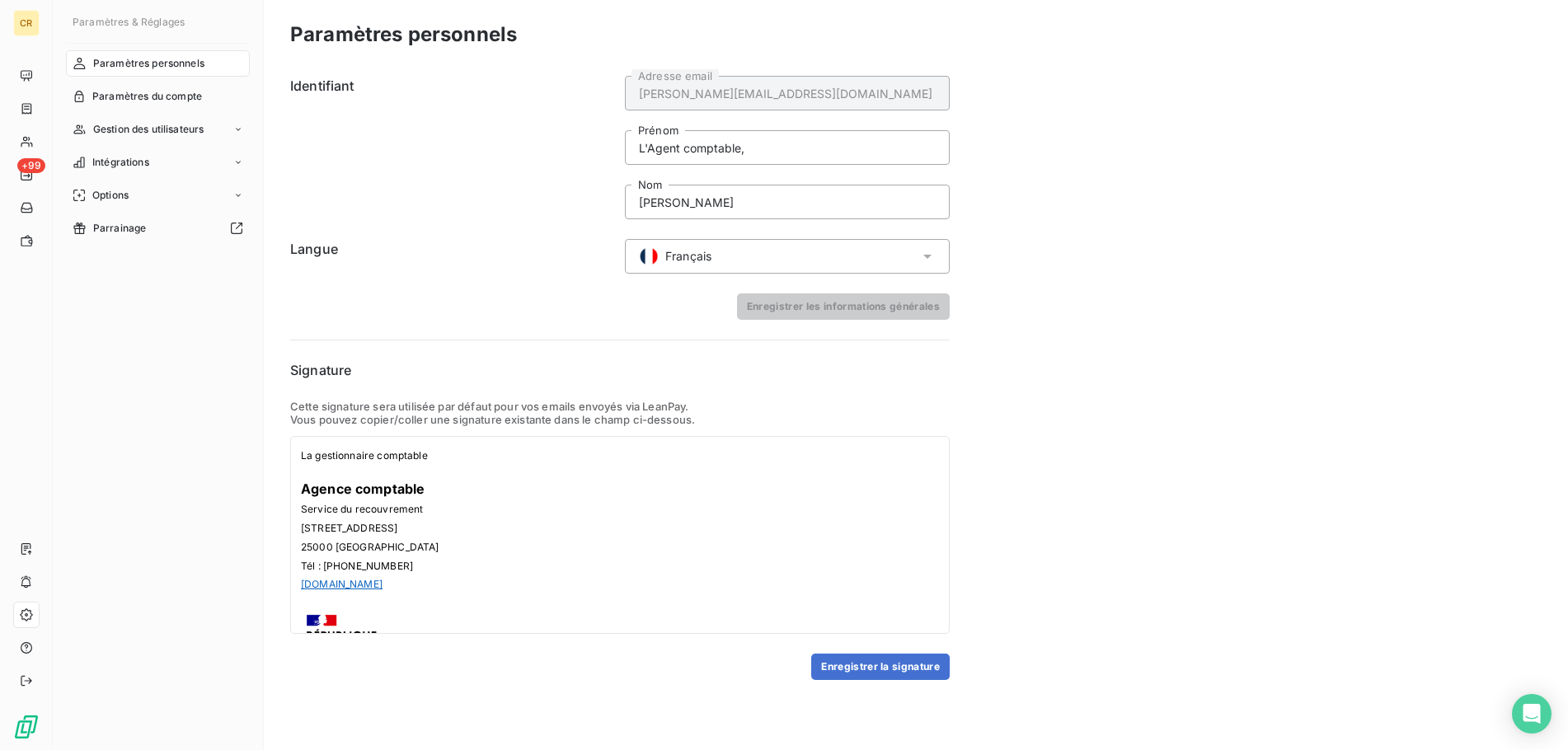
drag, startPoint x: 885, startPoint y: 663, endPoint x: 789, endPoint y: 500, distance: 189.2
click at [820, 504] on form "Signature Cette signature sera utilisée par défaut pour vos emails envoyés via …" at bounding box center [620, 520] width 660 height 320
click at [867, 662] on button "Enregistrer la signature" at bounding box center [880, 667] width 138 height 27
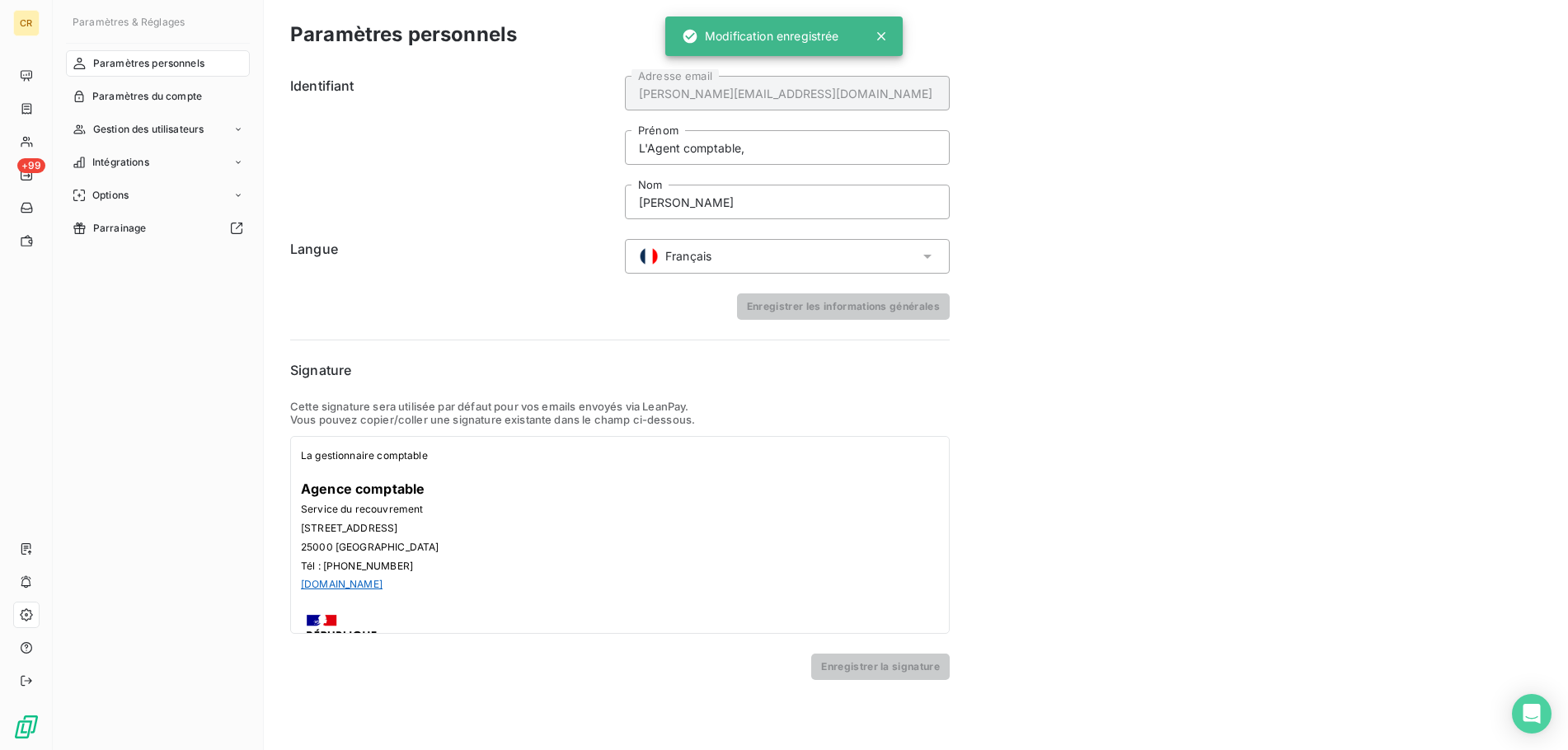
click at [884, 40] on icon at bounding box center [882, 36] width 8 height 8
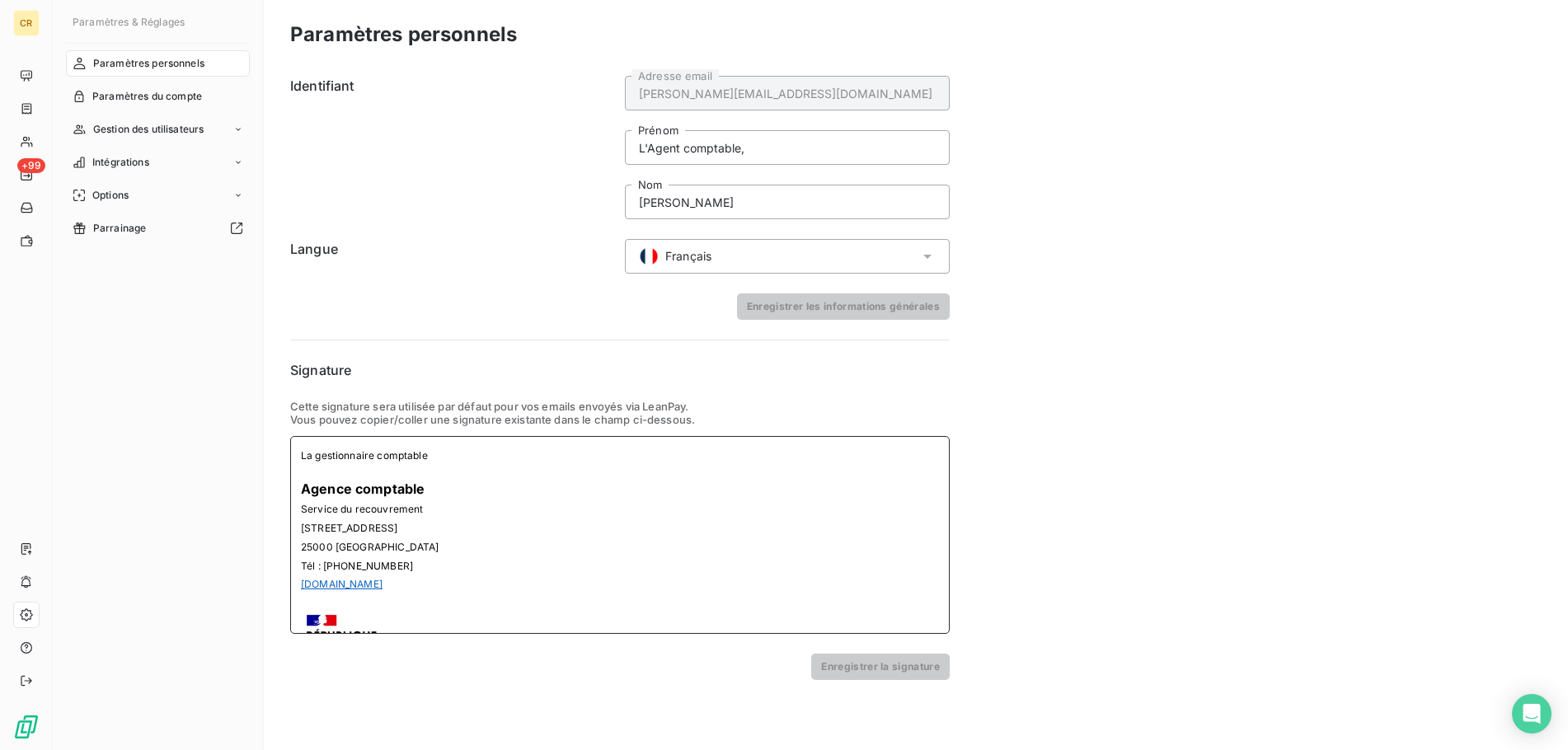
click at [436, 460] on div "La gestionnaire comptable" at bounding box center [619, 455] width 638 height 17
click at [581, 347] on div "Identifiant carine.bourgeois@crous-bfc.fr Adresse email L'Agent comptable, Prén…" at bounding box center [620, 375] width 660 height 611
click at [130, 58] on span "Paramètres personnels" at bounding box center [148, 64] width 111 height 15
click at [172, 69] on span "Paramètres personnels" at bounding box center [148, 64] width 111 height 15
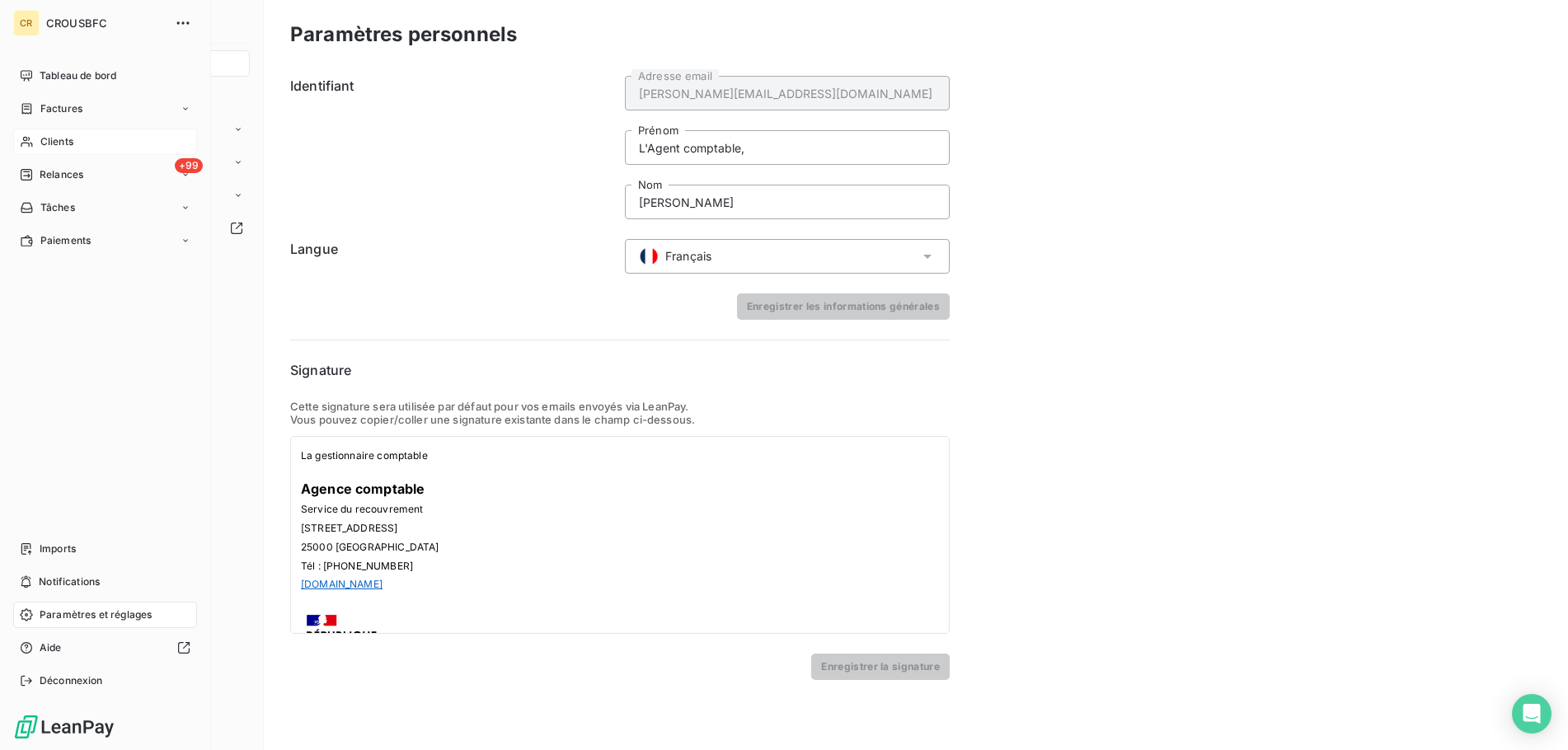
click at [49, 145] on span "Clients" at bounding box center [56, 141] width 33 height 15
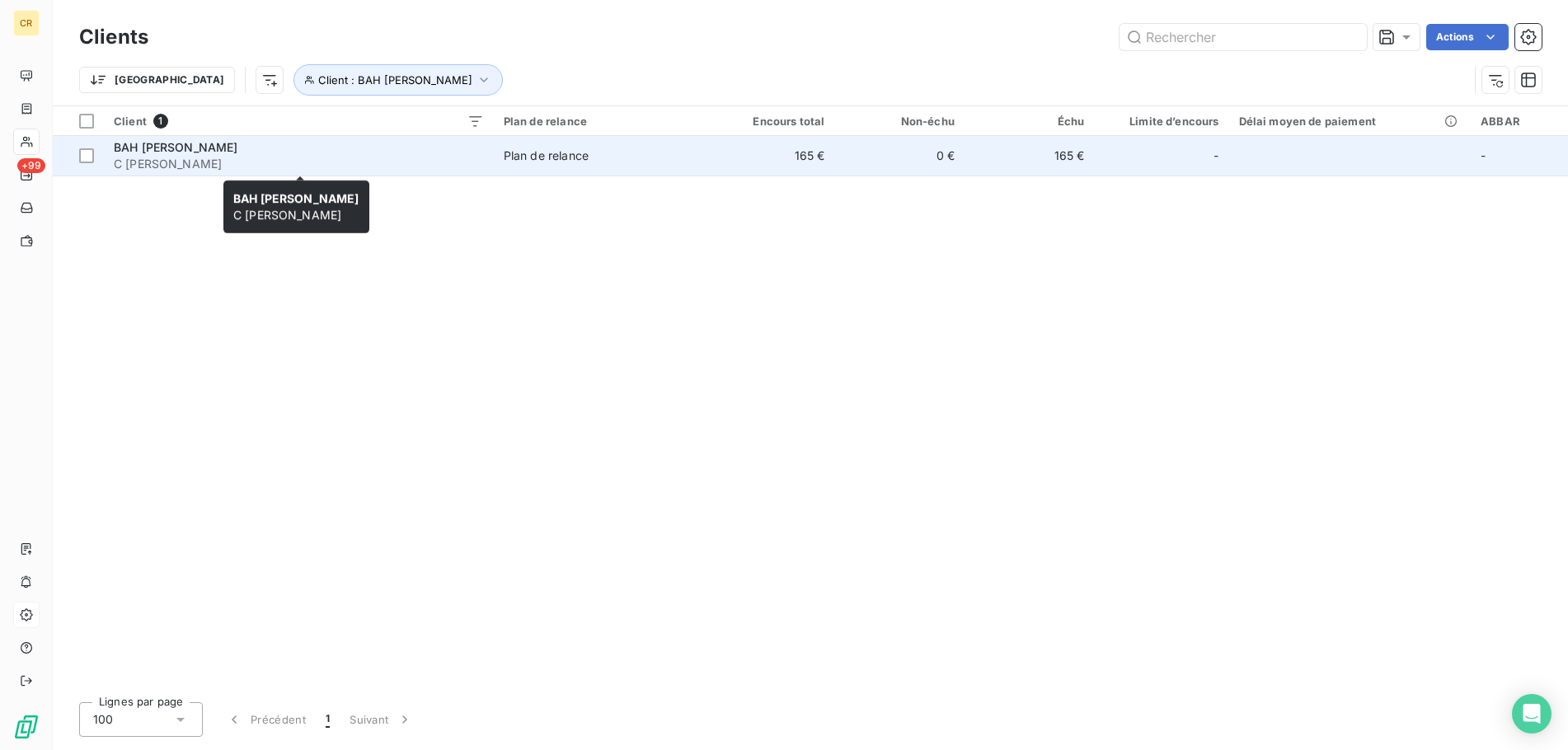
click at [149, 144] on span "BAH [PERSON_NAME]" at bounding box center [176, 146] width 125 height 14
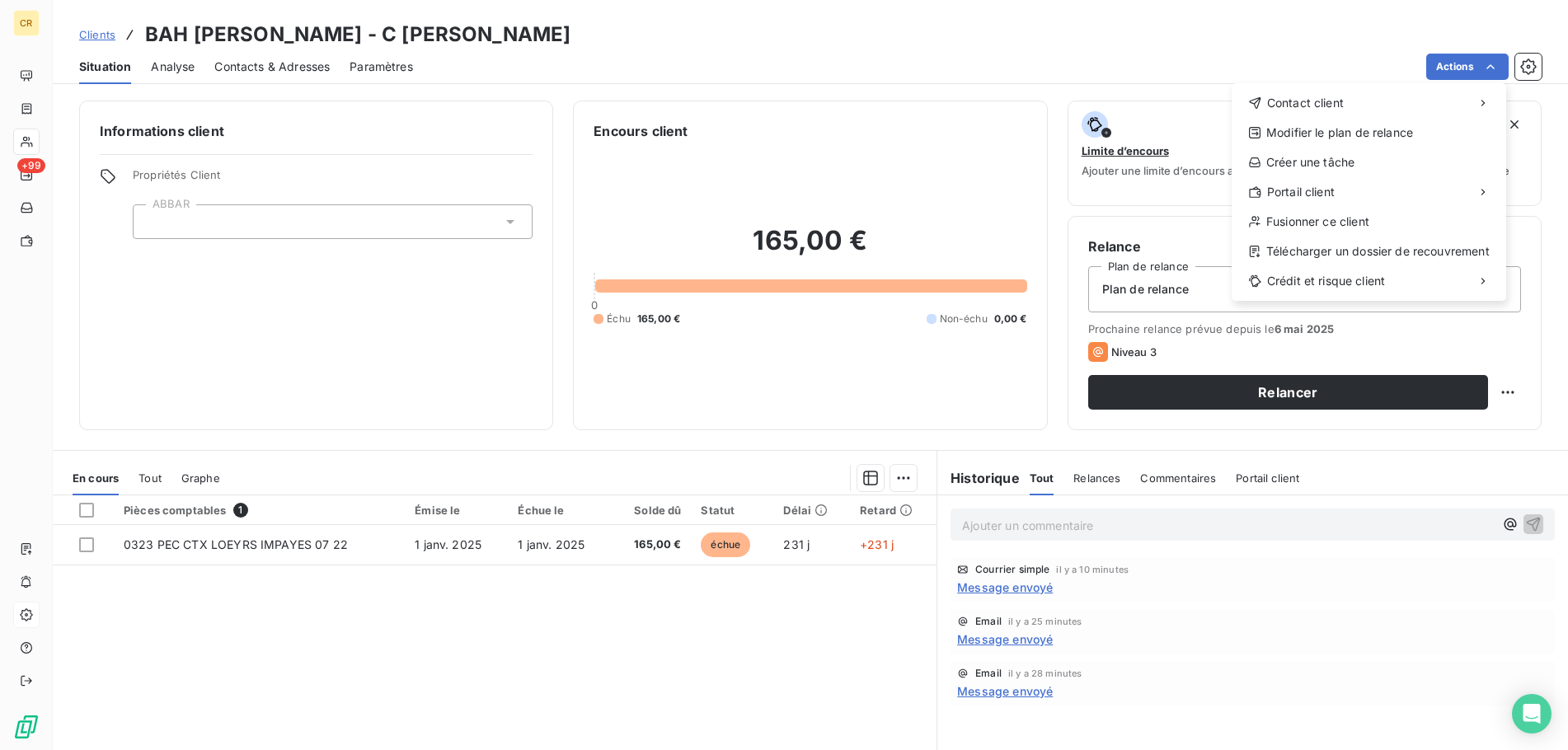
click at [1485, 71] on html "CR +99 Clients BAH [PERSON_NAME] - C [PERSON_NAME] Situation Analyse Contacts &…" at bounding box center [784, 375] width 1568 height 750
click at [1132, 136] on div "Envoyer un courrier" at bounding box center [1108, 140] width 221 height 27
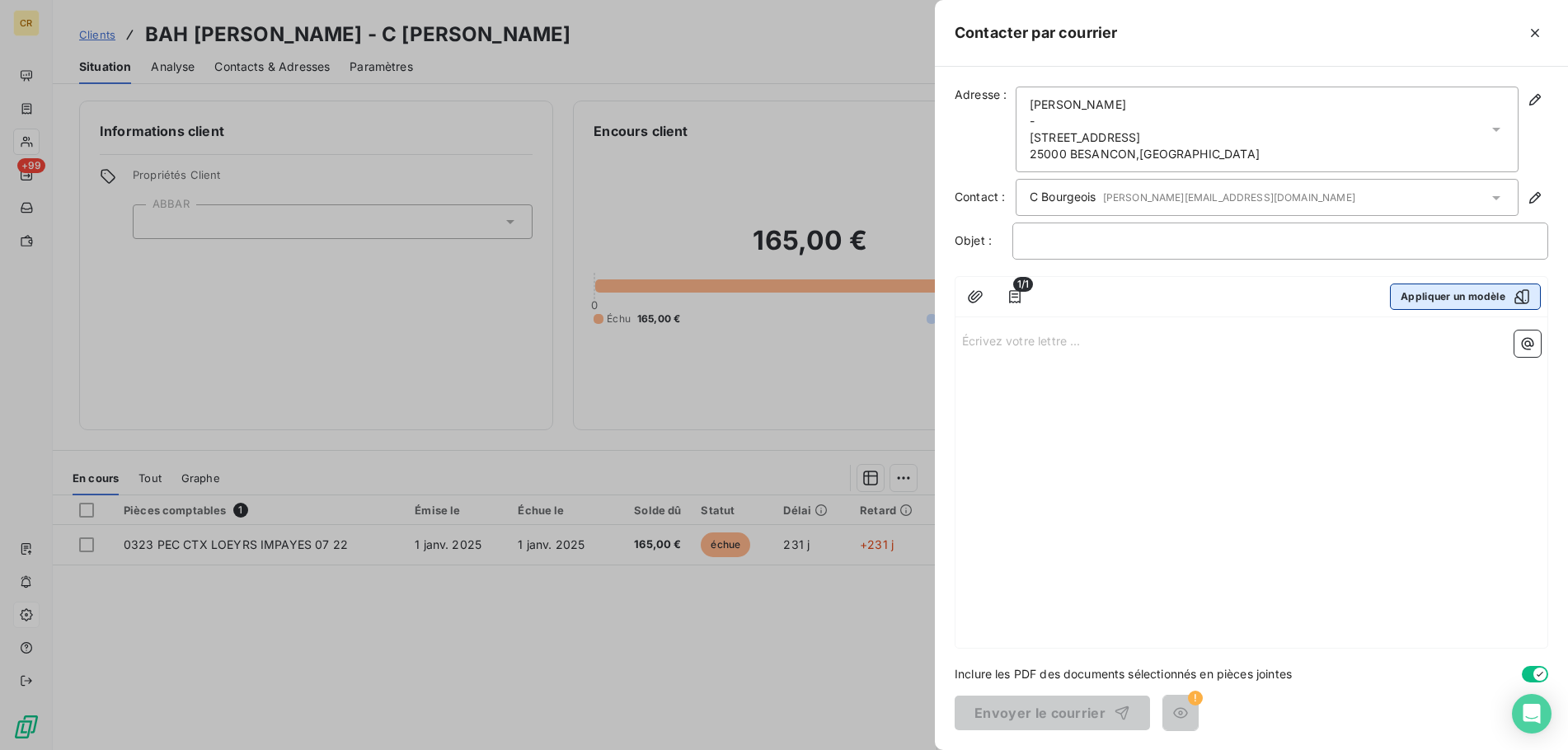
click at [1498, 292] on button "Appliquer un modèle" at bounding box center [1465, 297] width 151 height 27
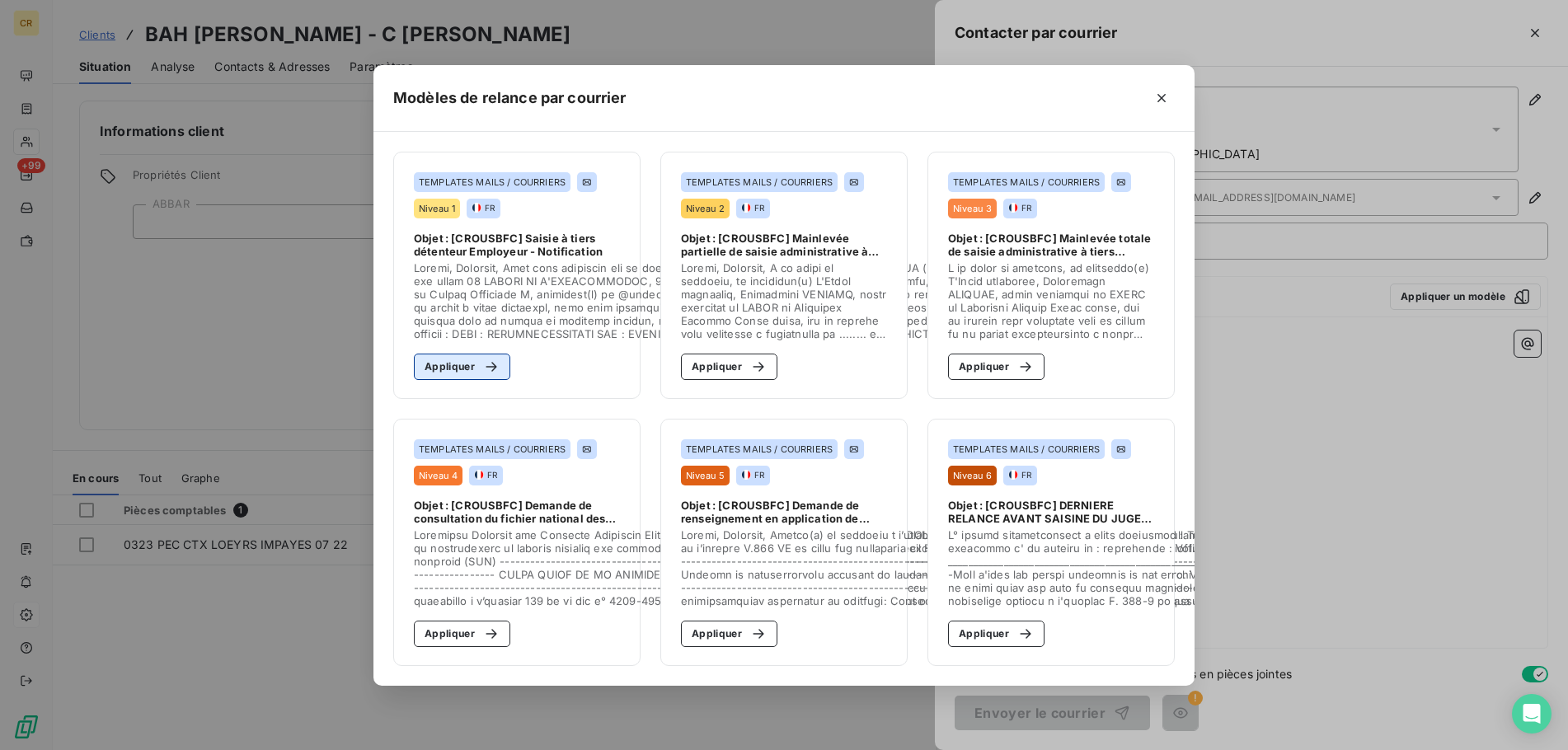
click at [455, 370] on button "Appliquer" at bounding box center [461, 367] width 96 height 27
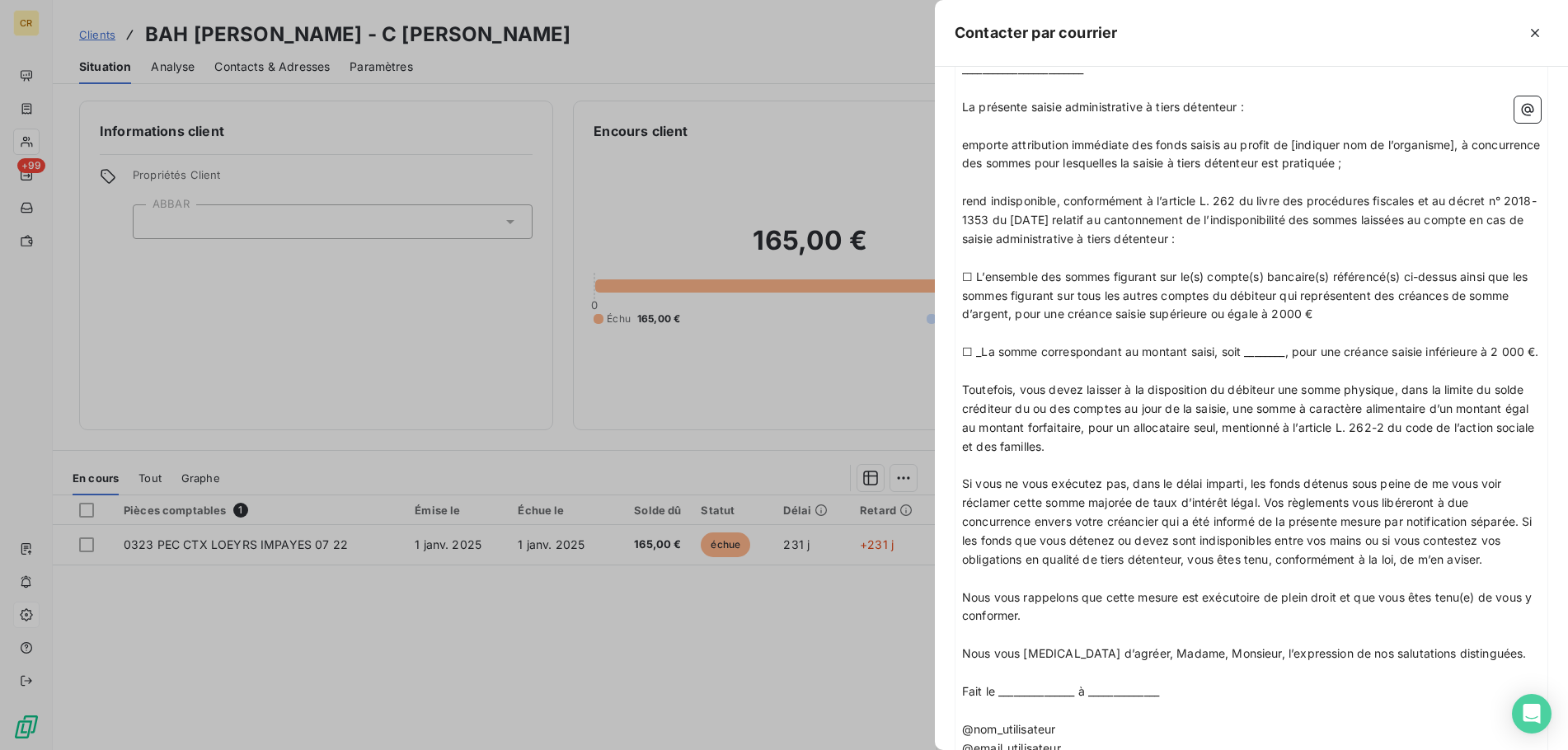
scroll to position [1052, 0]
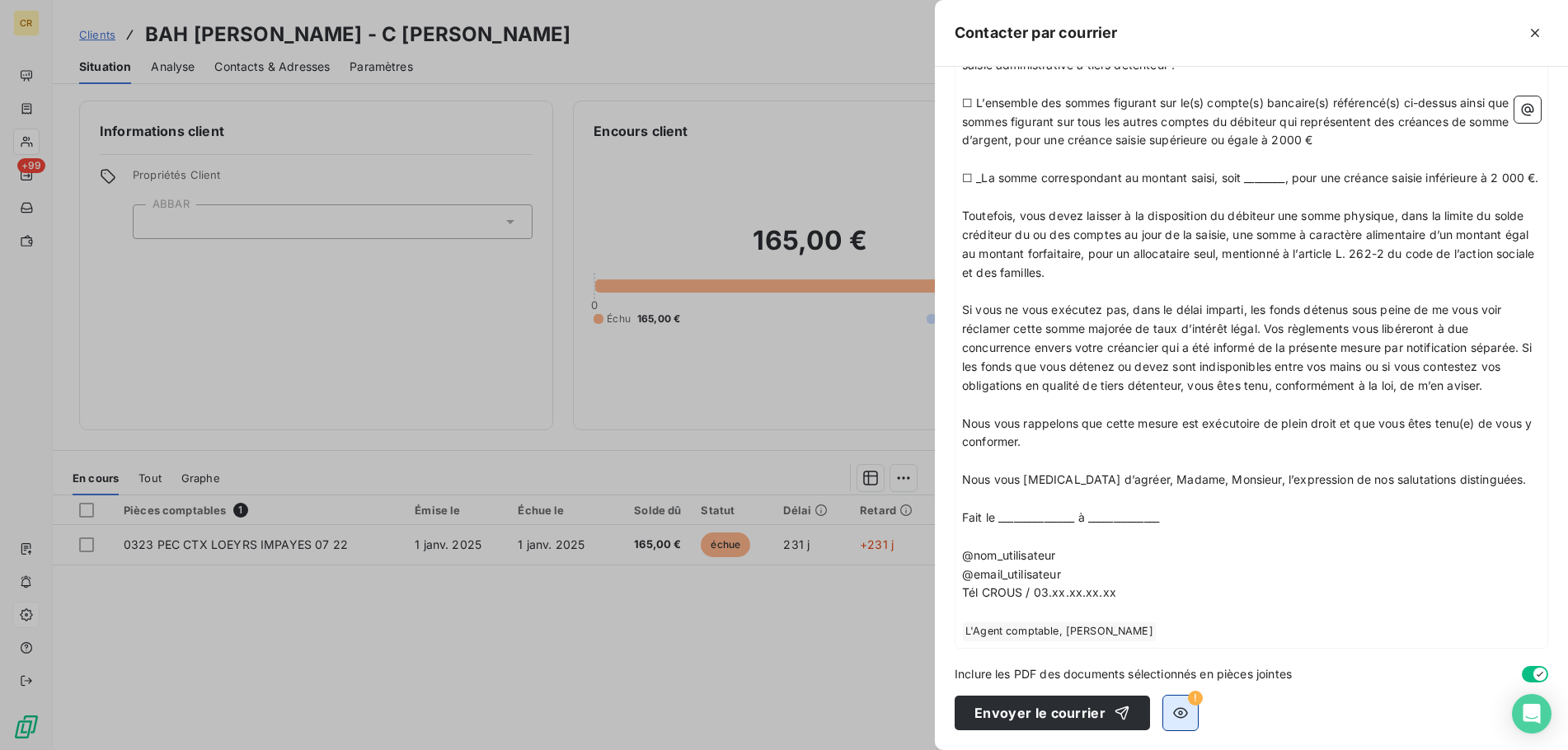
click at [1177, 712] on icon "button" at bounding box center [1180, 713] width 15 height 11
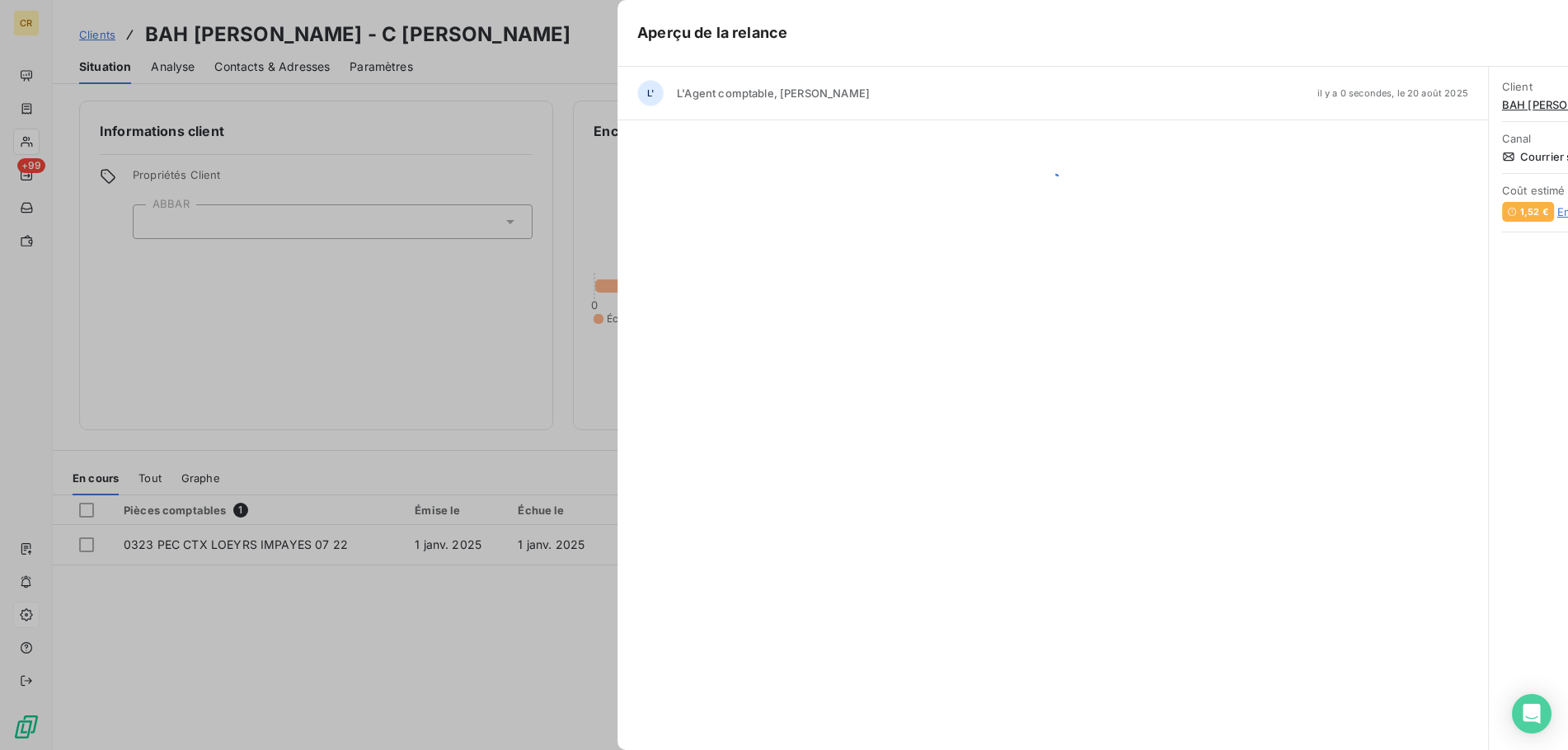
click at [1176, 749] on div "Aperçu de la relance L' L'Agent comptable, Emmanuelle RICHARD il y a 0 secondes…" at bounding box center [784, 750] width 1568 height 0
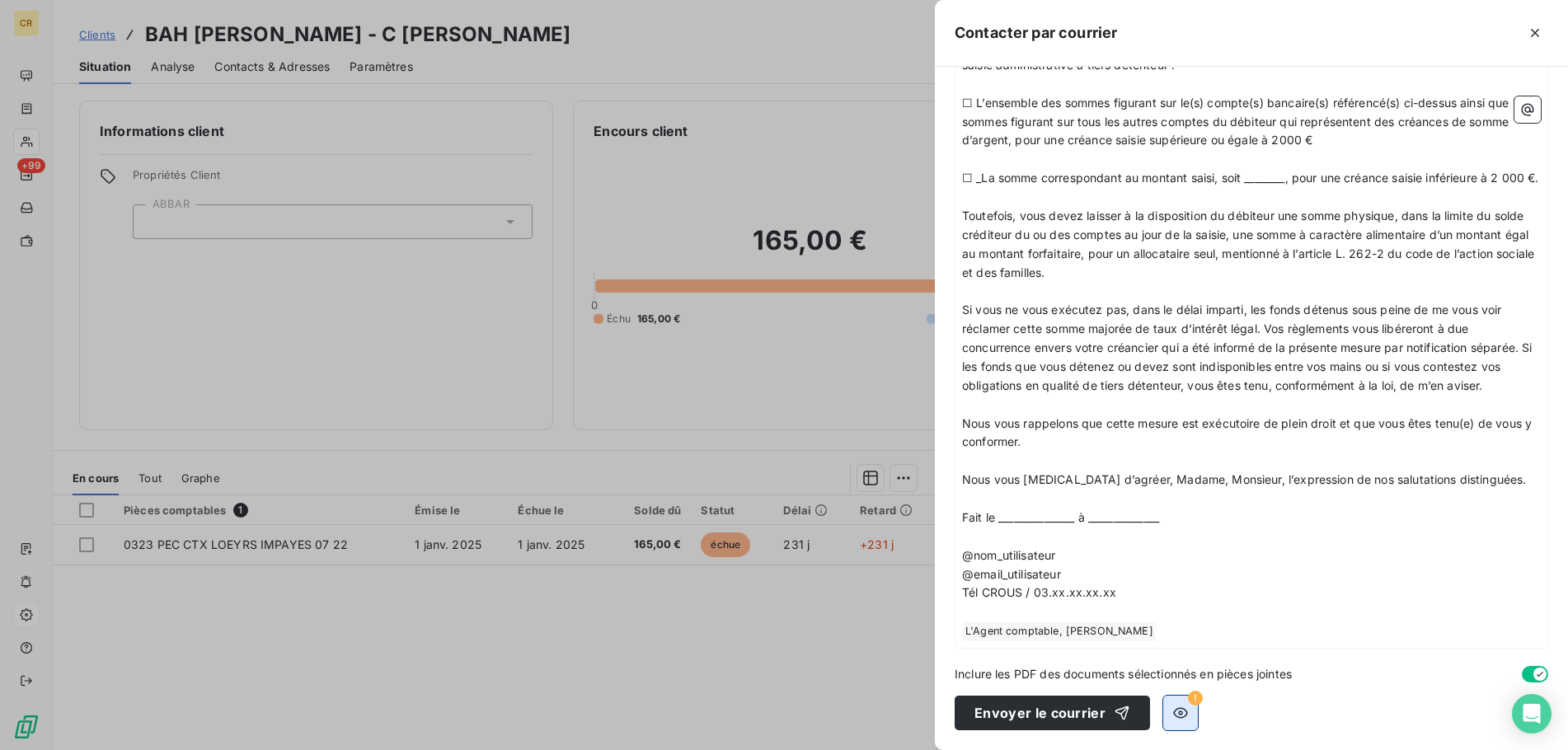
click at [1182, 717] on icon "button" at bounding box center [1180, 713] width 17 height 17
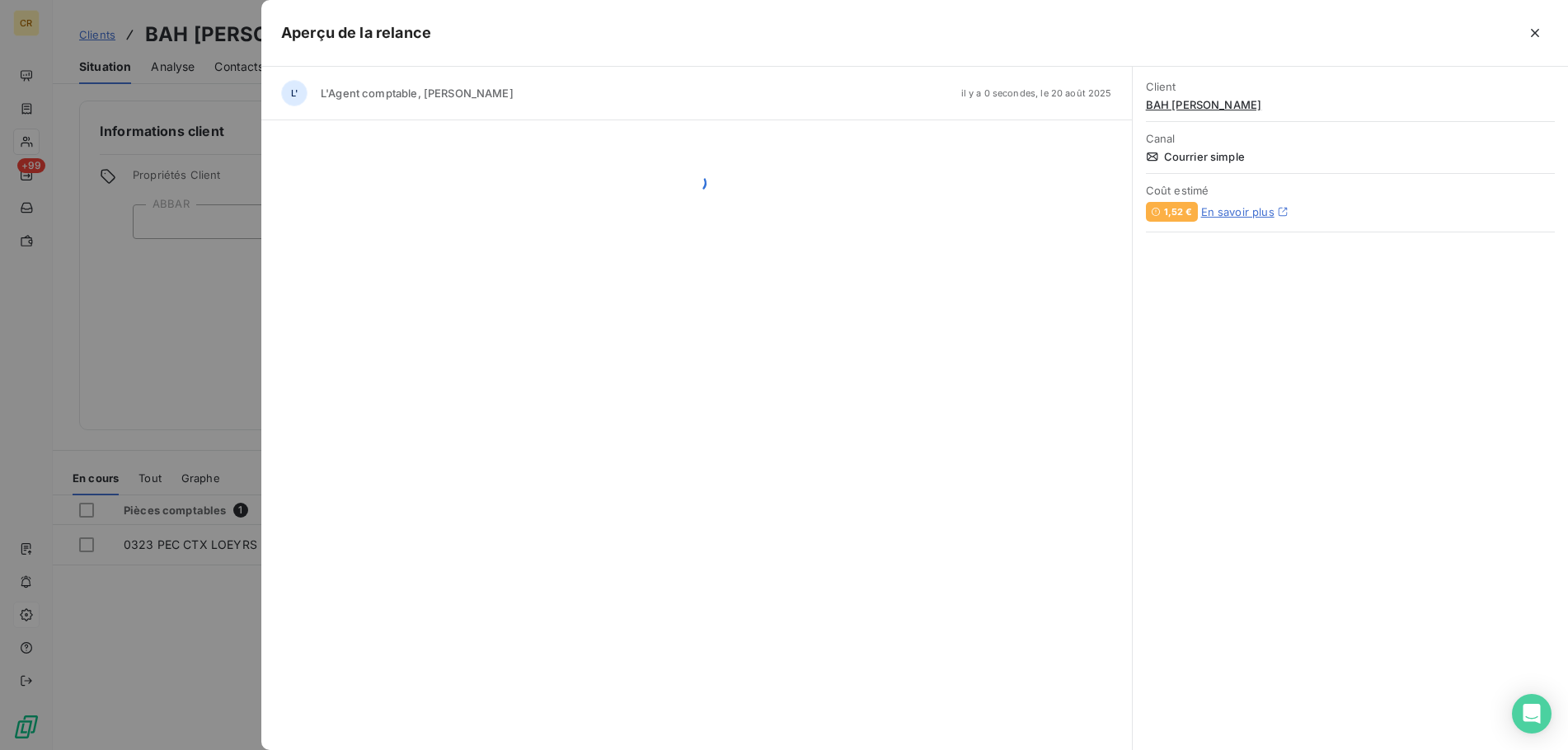
click at [1180, 711] on div "Client BAH MAMADOU ALIOU Canal Courrier simple Coût estimé 1,52 € En savoir plus" at bounding box center [1350, 408] width 435 height 683
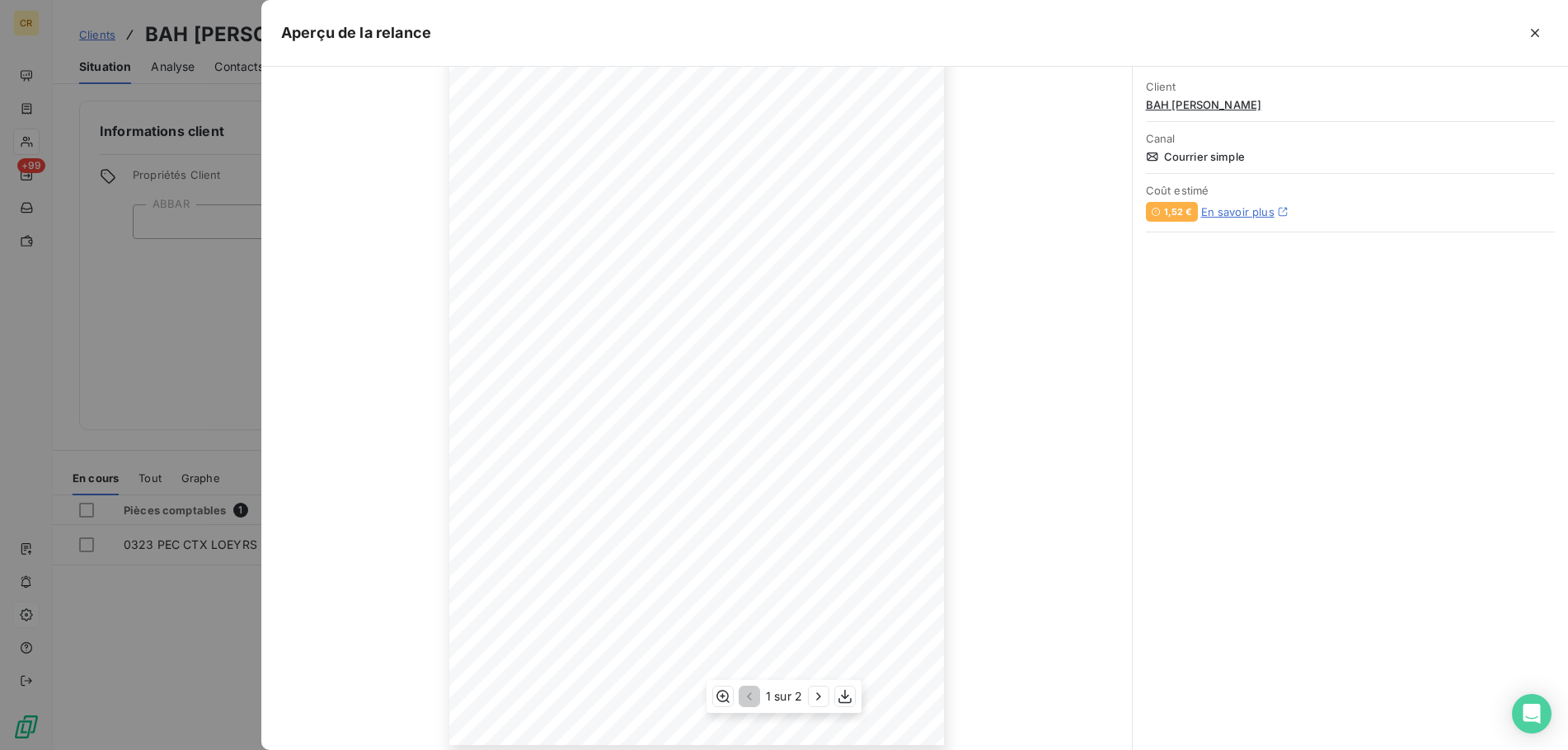
scroll to position [110, 0]
click at [843, 701] on icon "button" at bounding box center [845, 696] width 17 height 17
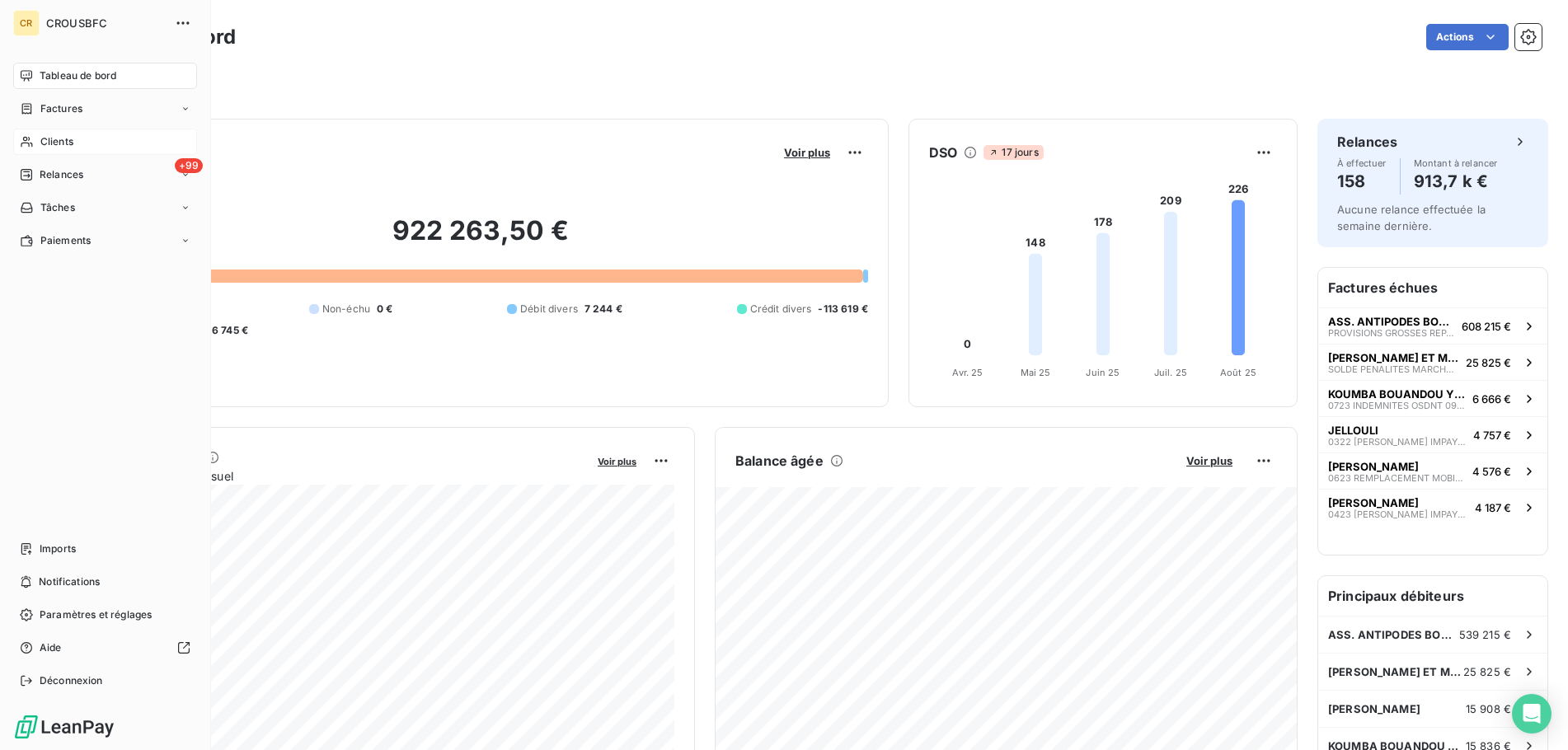
click at [72, 147] on span "Clients" at bounding box center [56, 141] width 33 height 15
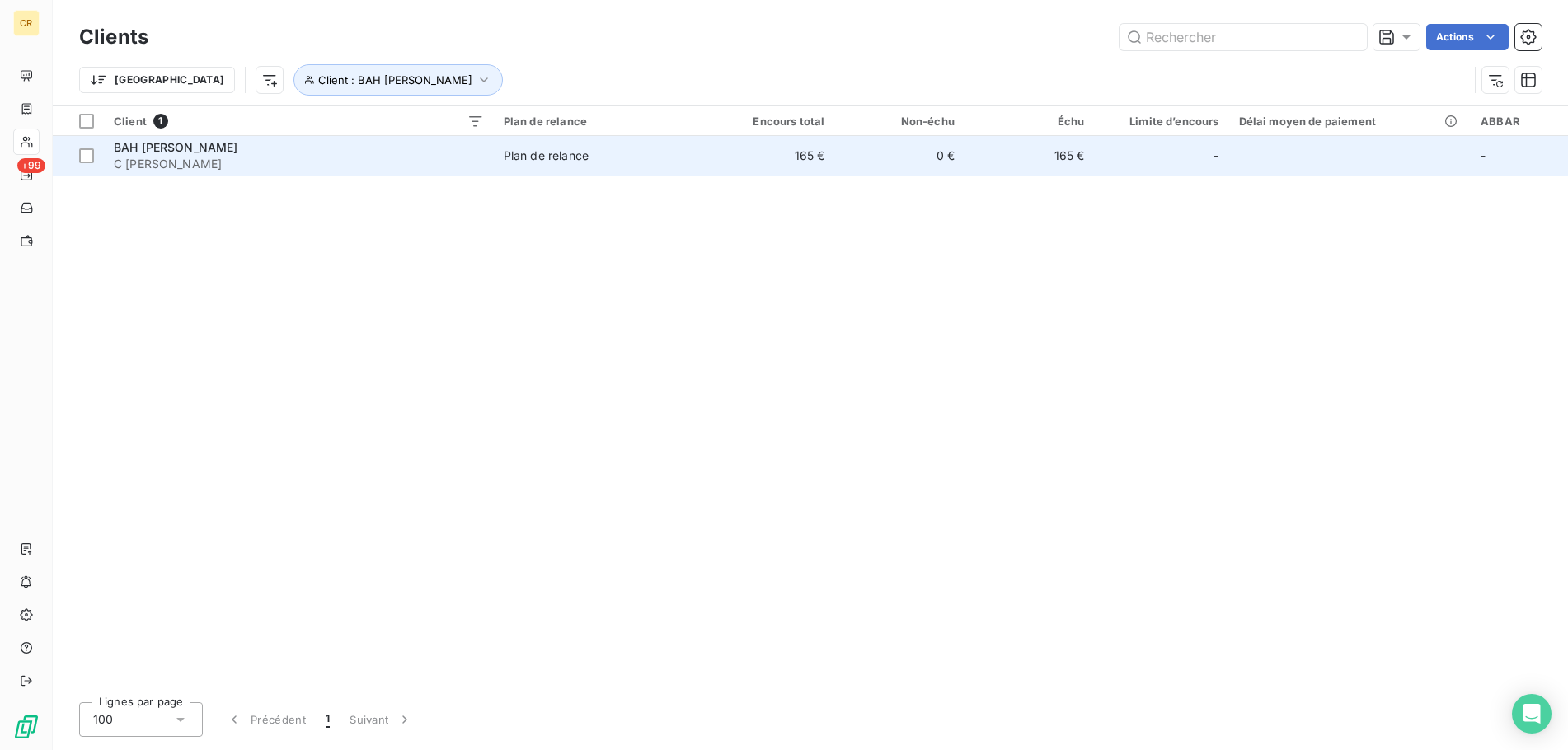
click at [184, 143] on span "BAH [PERSON_NAME]" at bounding box center [176, 146] width 125 height 14
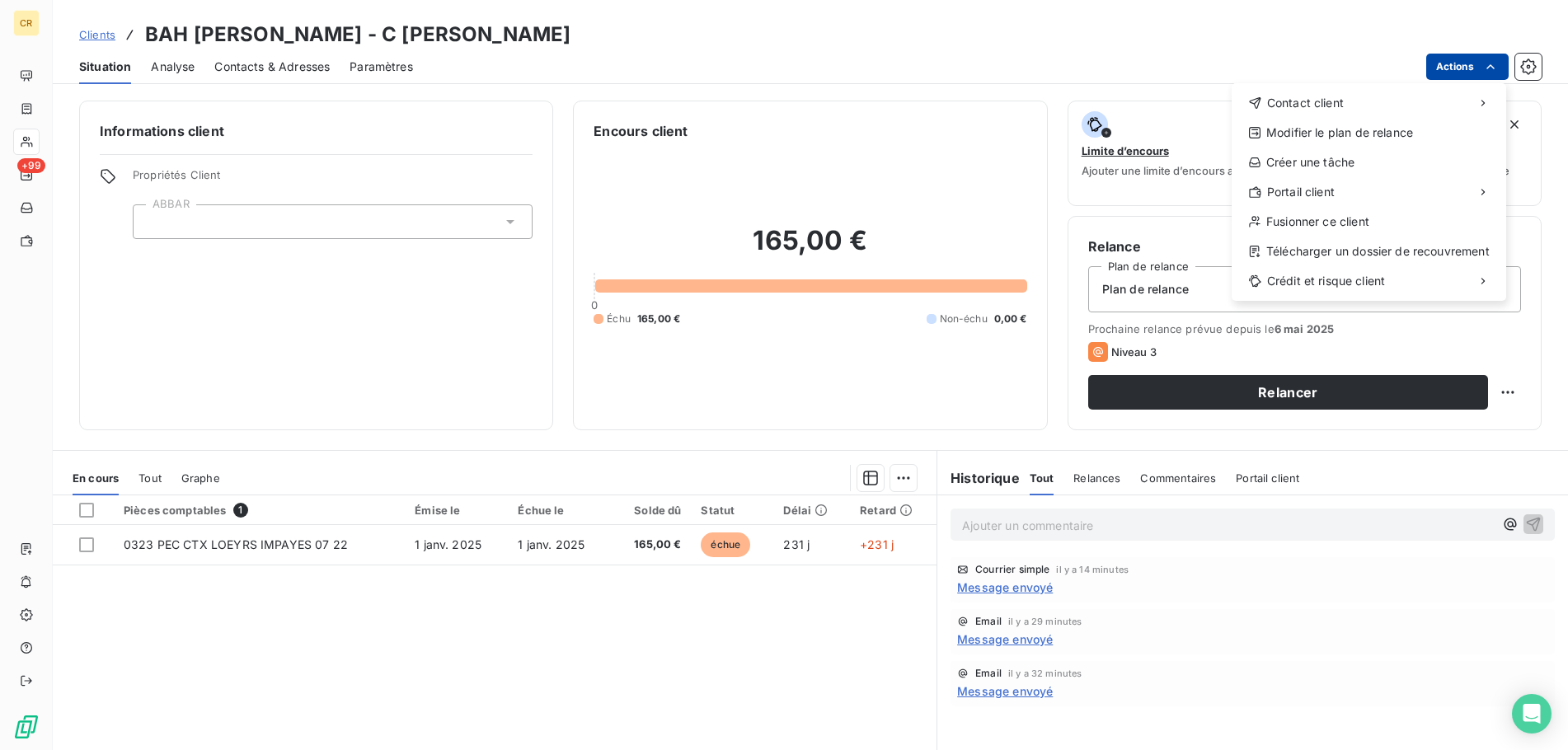
click at [1499, 65] on html "CR +99 Clients BAH [PERSON_NAME] - C [PERSON_NAME] Situation Analyse Contacts &…" at bounding box center [784, 375] width 1568 height 750
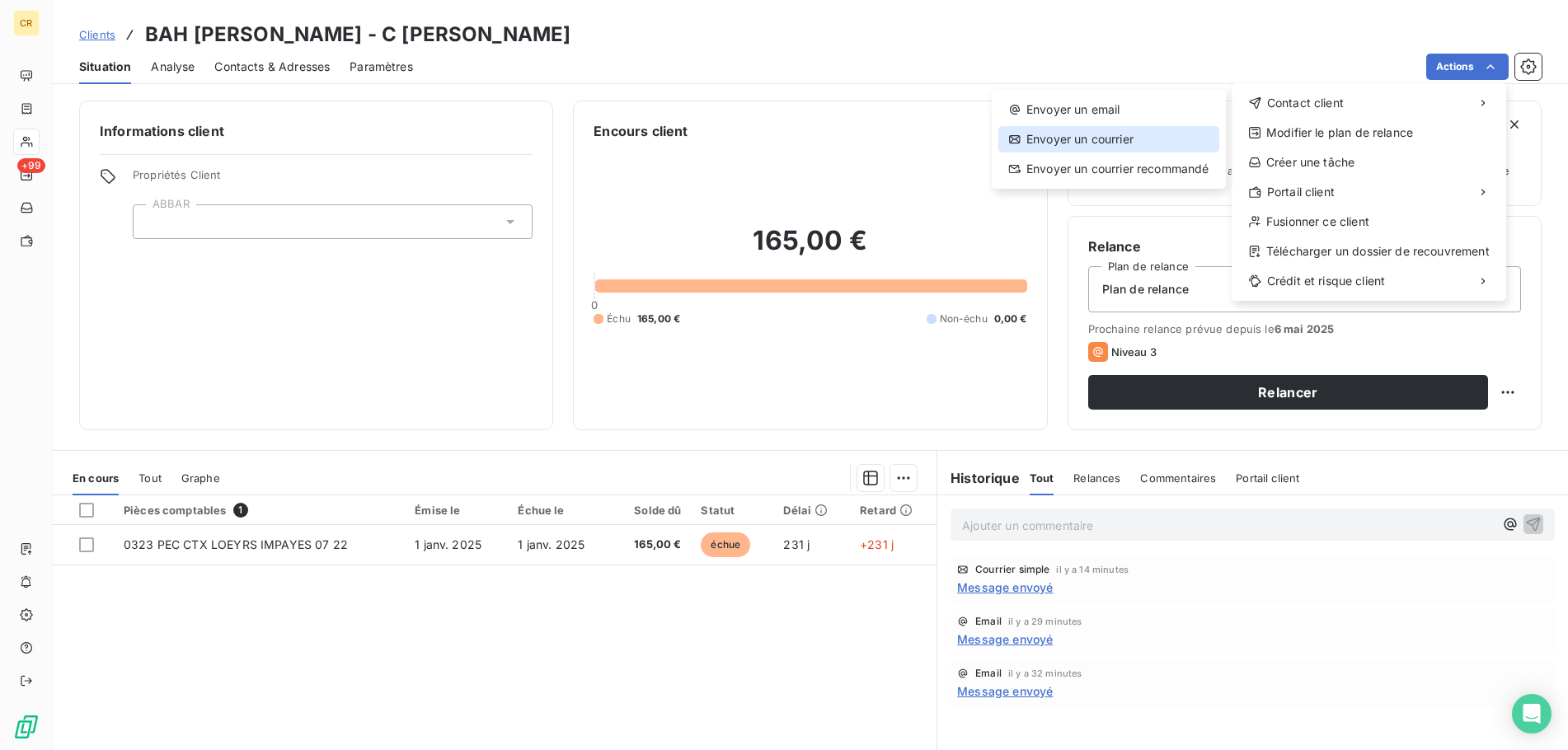
click at [1097, 148] on div "Envoyer un courrier" at bounding box center [1108, 140] width 221 height 27
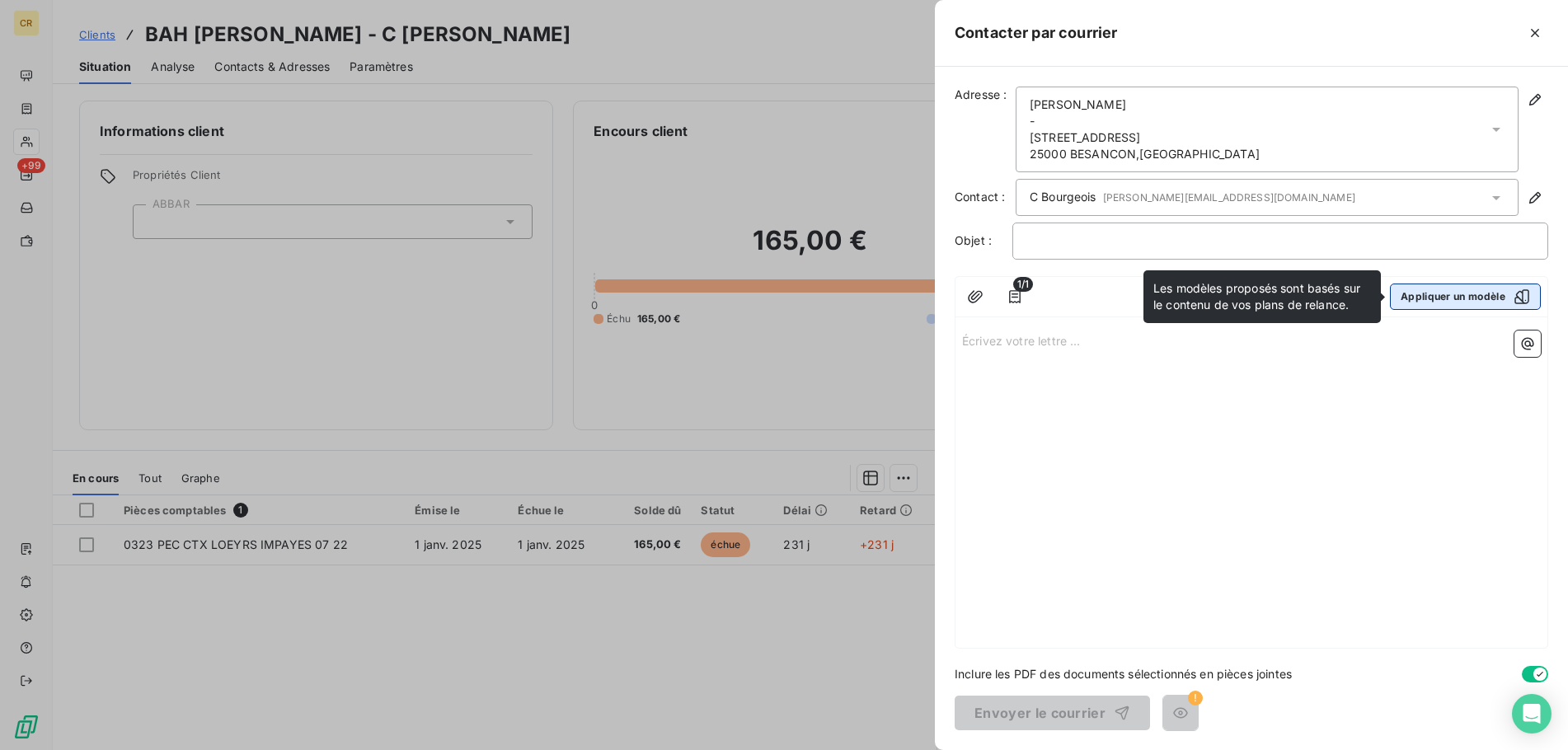
click at [1438, 291] on button "Appliquer un modèle" at bounding box center [1465, 297] width 151 height 27
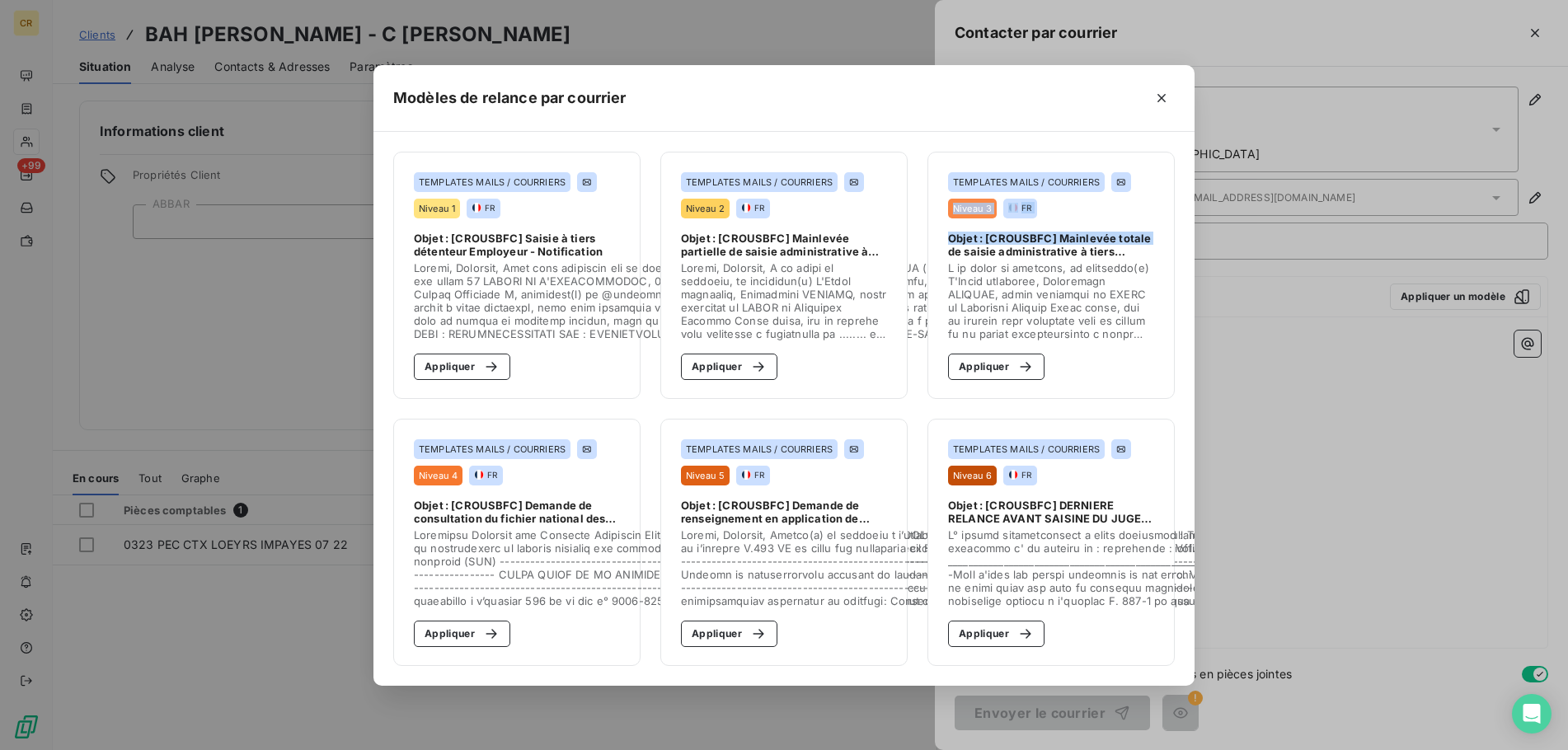
drag, startPoint x: 785, startPoint y: 255, endPoint x: 933, endPoint y: 247, distance: 148.2
click at [887, 247] on span "Objet : [CROUSBFC] Mainlevée partielle de saisie administrative à tiers détente…" at bounding box center [784, 245] width 206 height 27
click at [869, 277] on span at bounding box center [784, 301] width 206 height 80
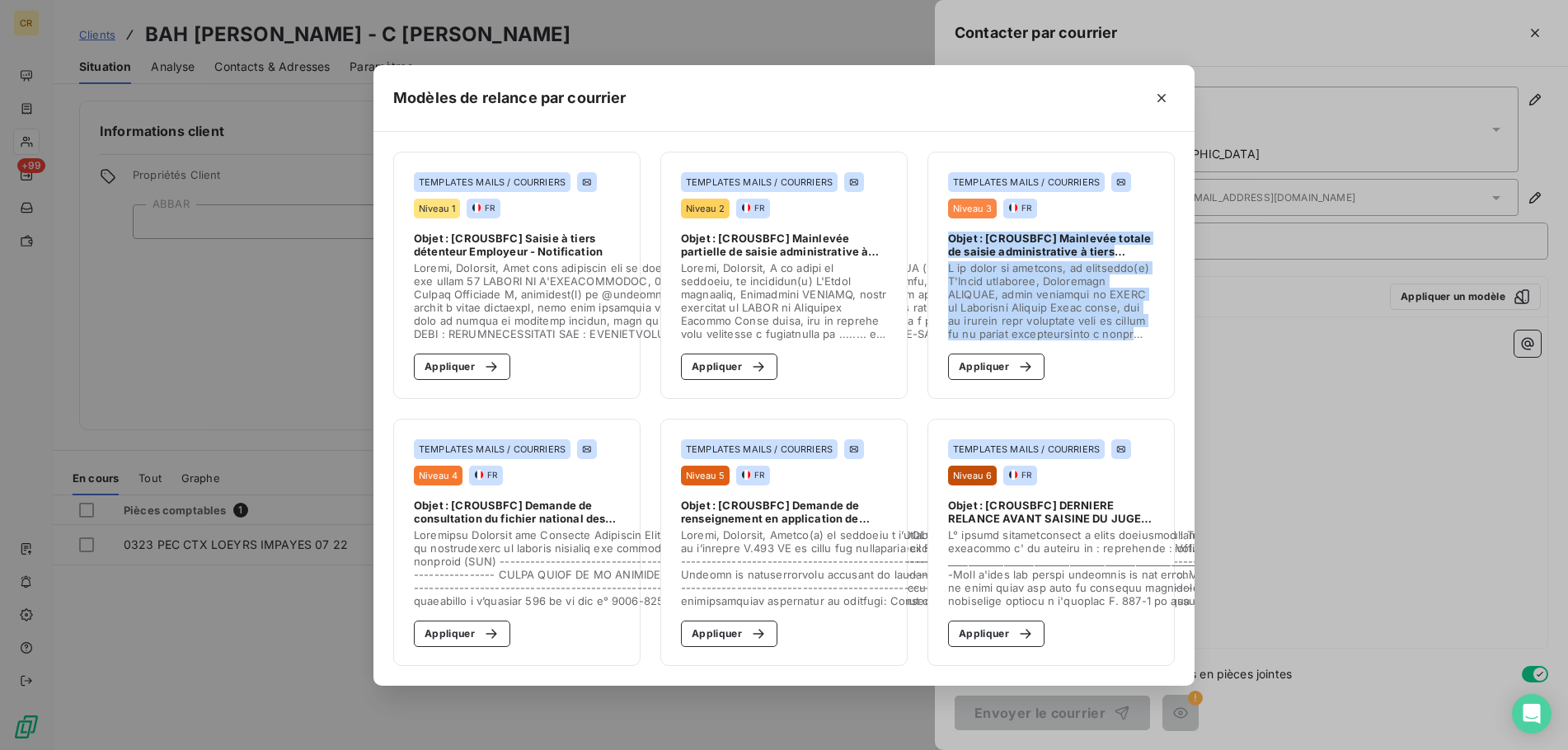
drag, startPoint x: 1128, startPoint y: 481, endPoint x: 1126, endPoint y: 352, distance: 129.0
click at [1126, 352] on div "TEMPLATES MAILS / COURRIERS Niveau 1 FR Objet : [CROUSBFC] Saisie à tiers déten…" at bounding box center [784, 409] width 821 height 554
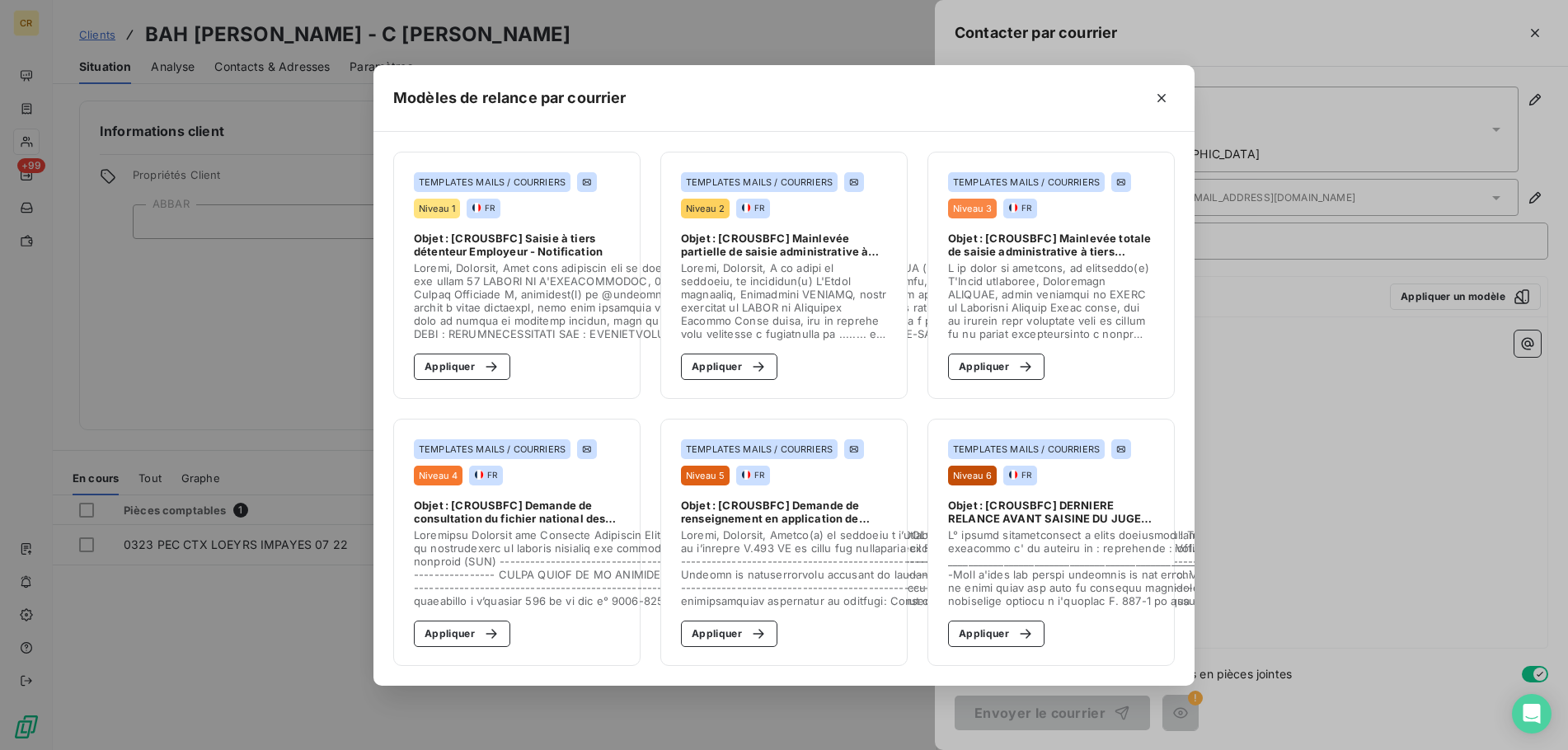
click at [1119, 573] on span at bounding box center [1298, 568] width 700 height 80
drag, startPoint x: 855, startPoint y: 116, endPoint x: 912, endPoint y: 46, distance: 90.3
click at [902, 24] on div "Modèles de relance par courrier TEMPLATES MAILS / COURRIERS Niveau 1 FR Objet :…" at bounding box center [784, 375] width 1568 height 750
click at [434, 639] on button "Appliquer" at bounding box center [461, 634] width 96 height 27
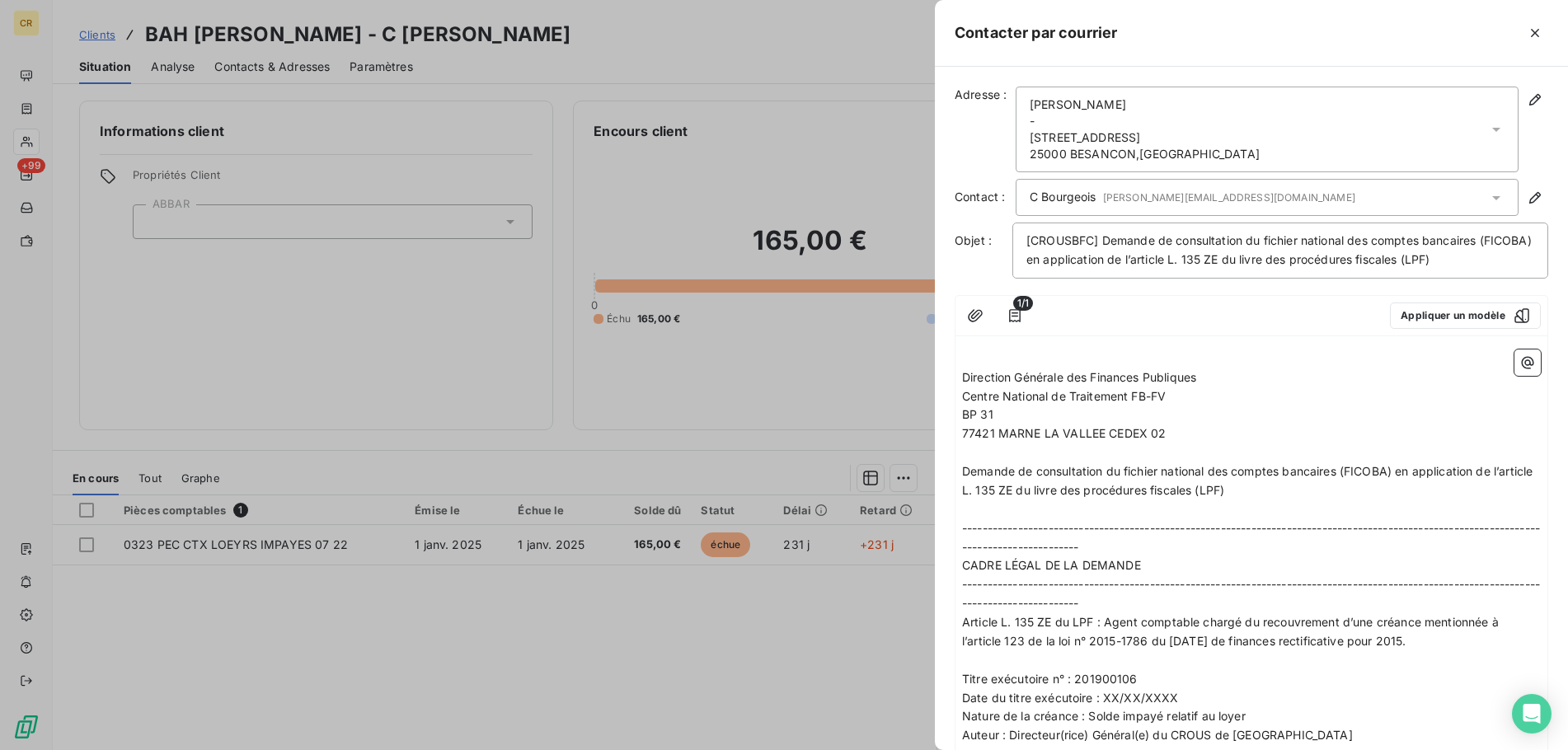
scroll to position [252, 0]
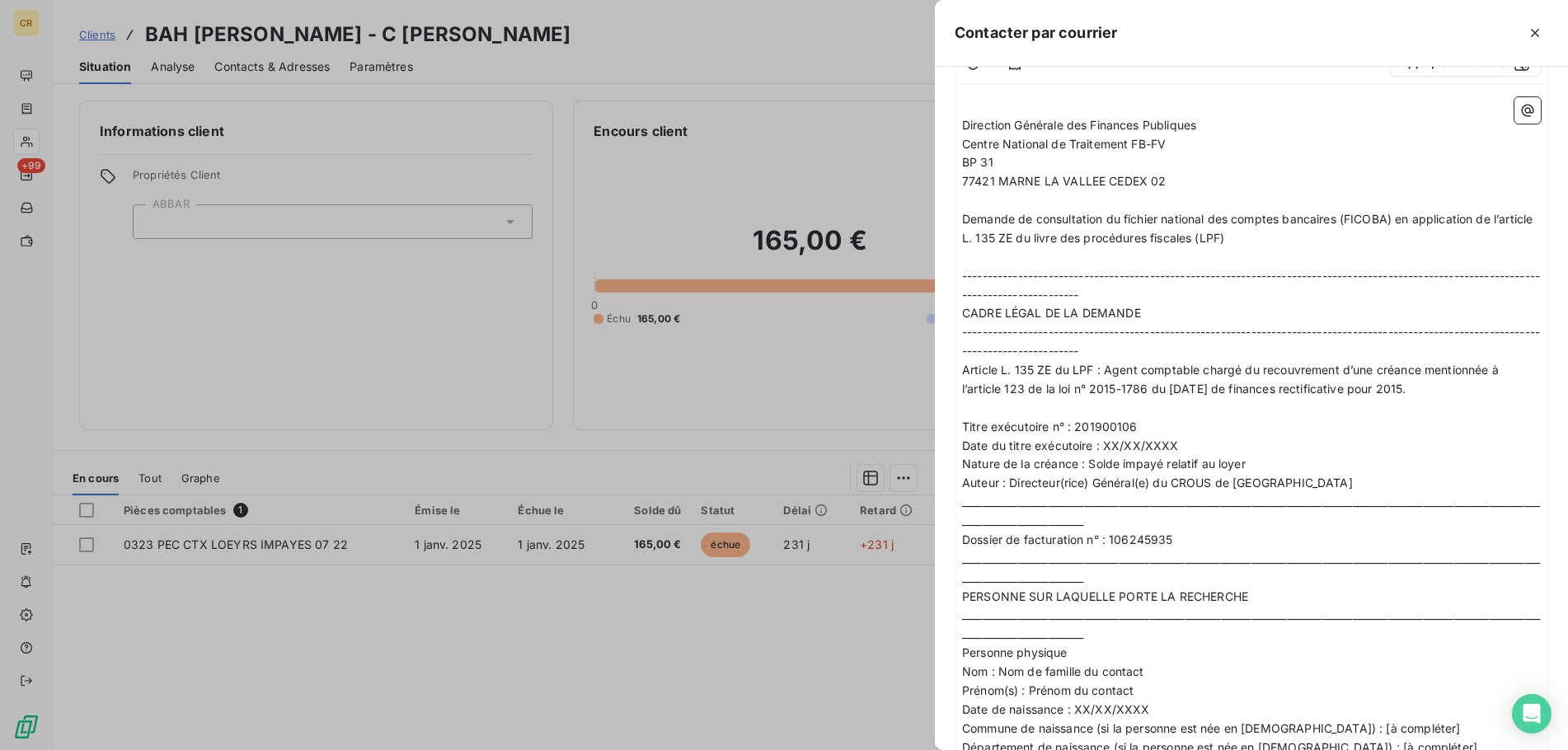
click at [1401, 35] on div at bounding box center [1332, 33] width 431 height 27
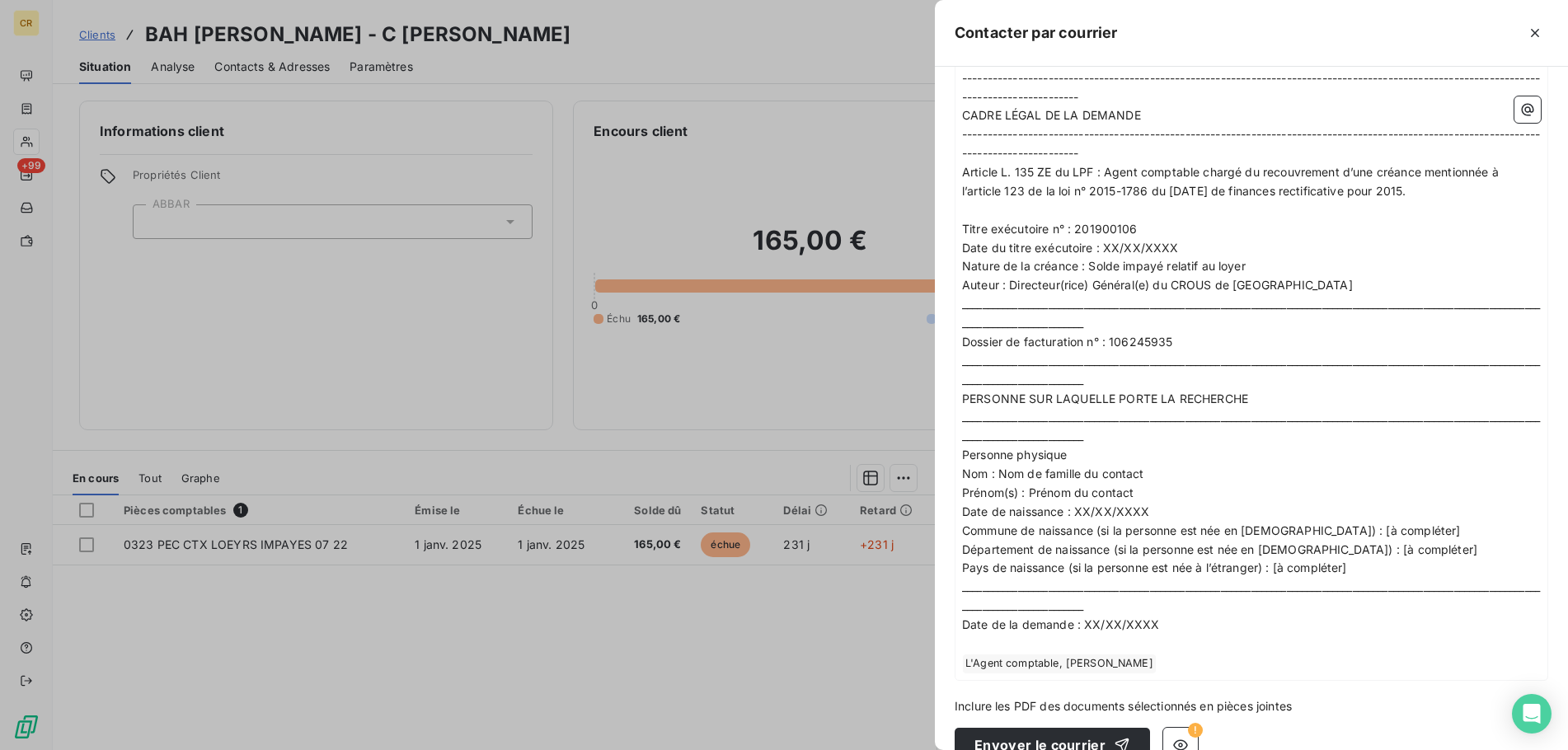
scroll to position [482, 0]
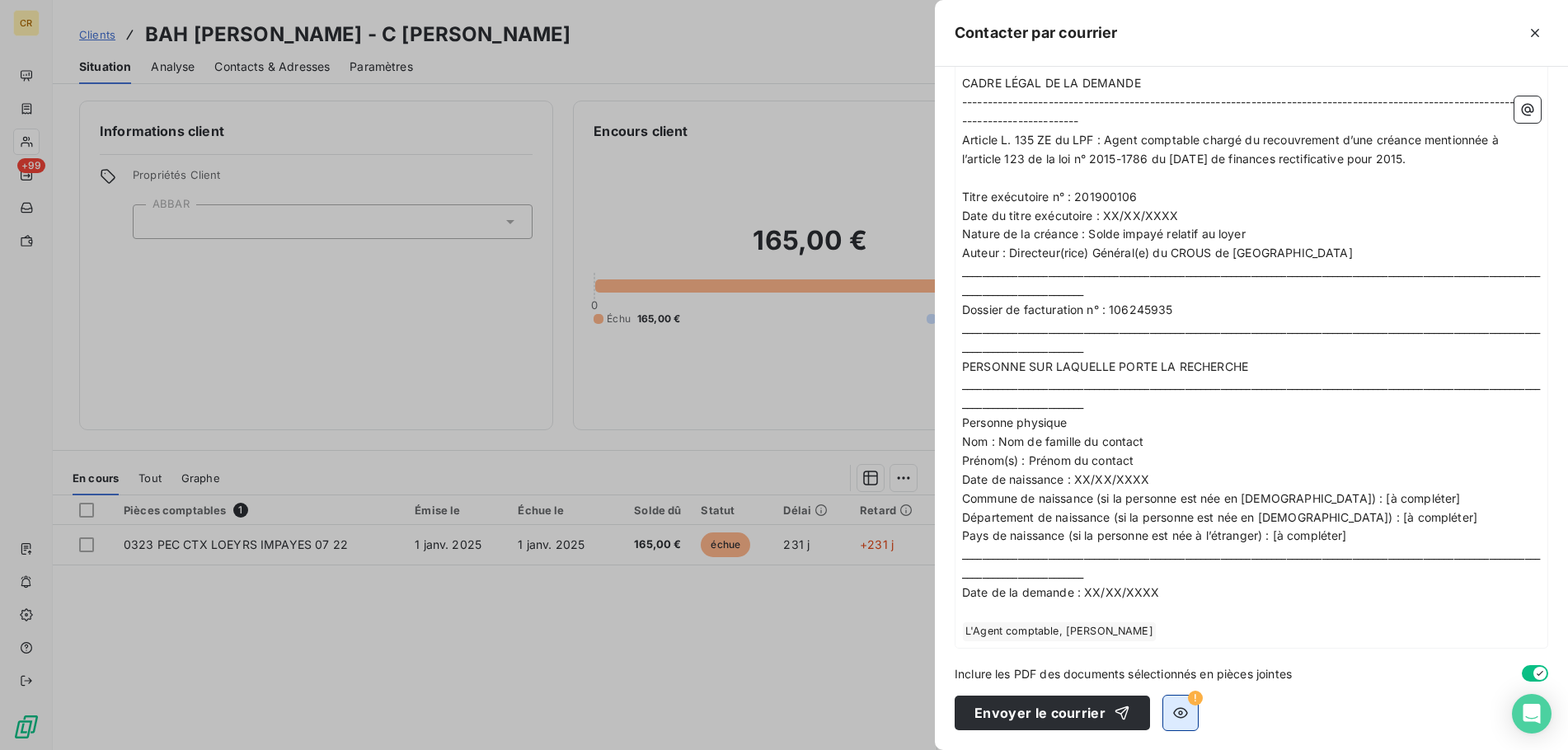
click at [1179, 715] on icon "button" at bounding box center [1180, 713] width 17 height 17
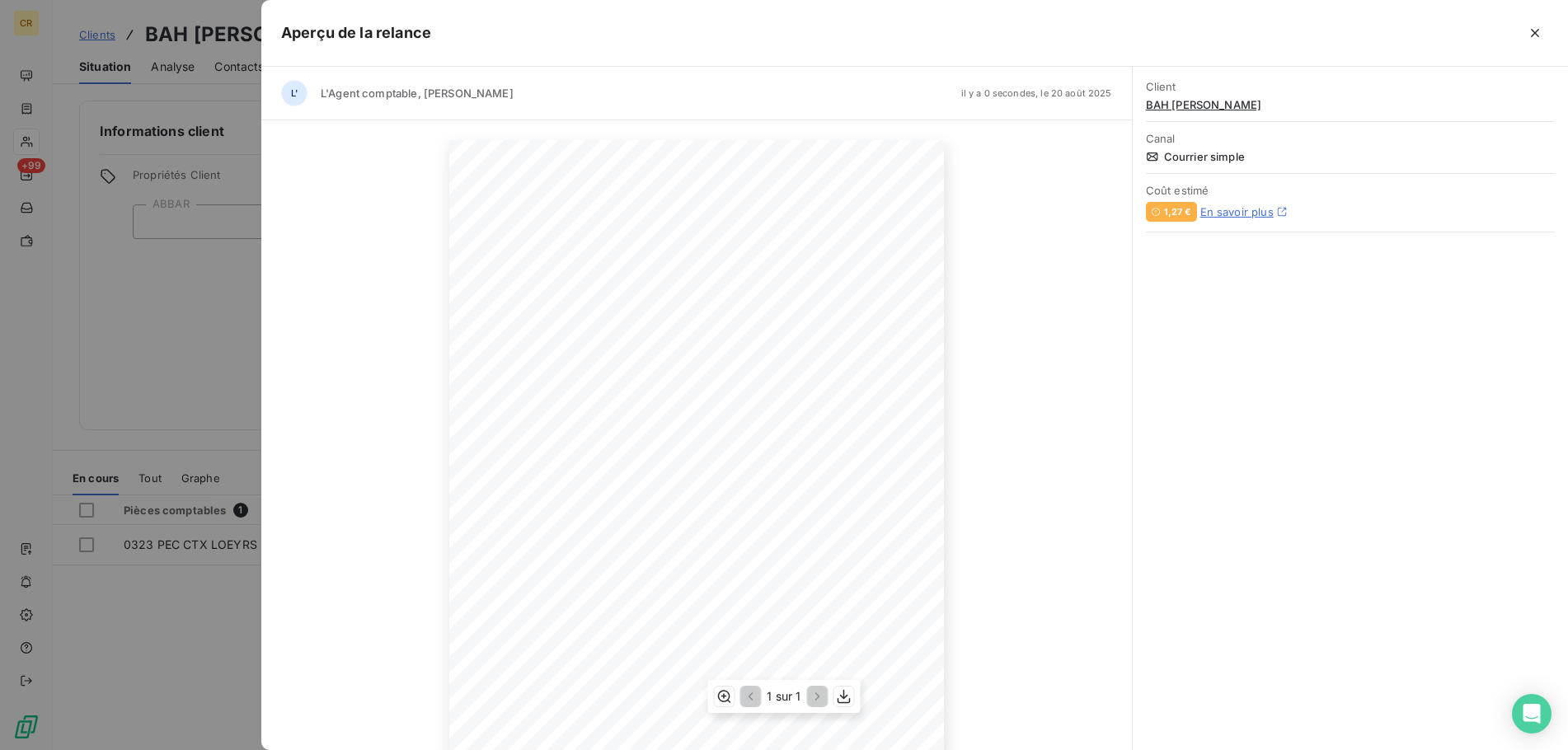
scroll to position [110, 0]
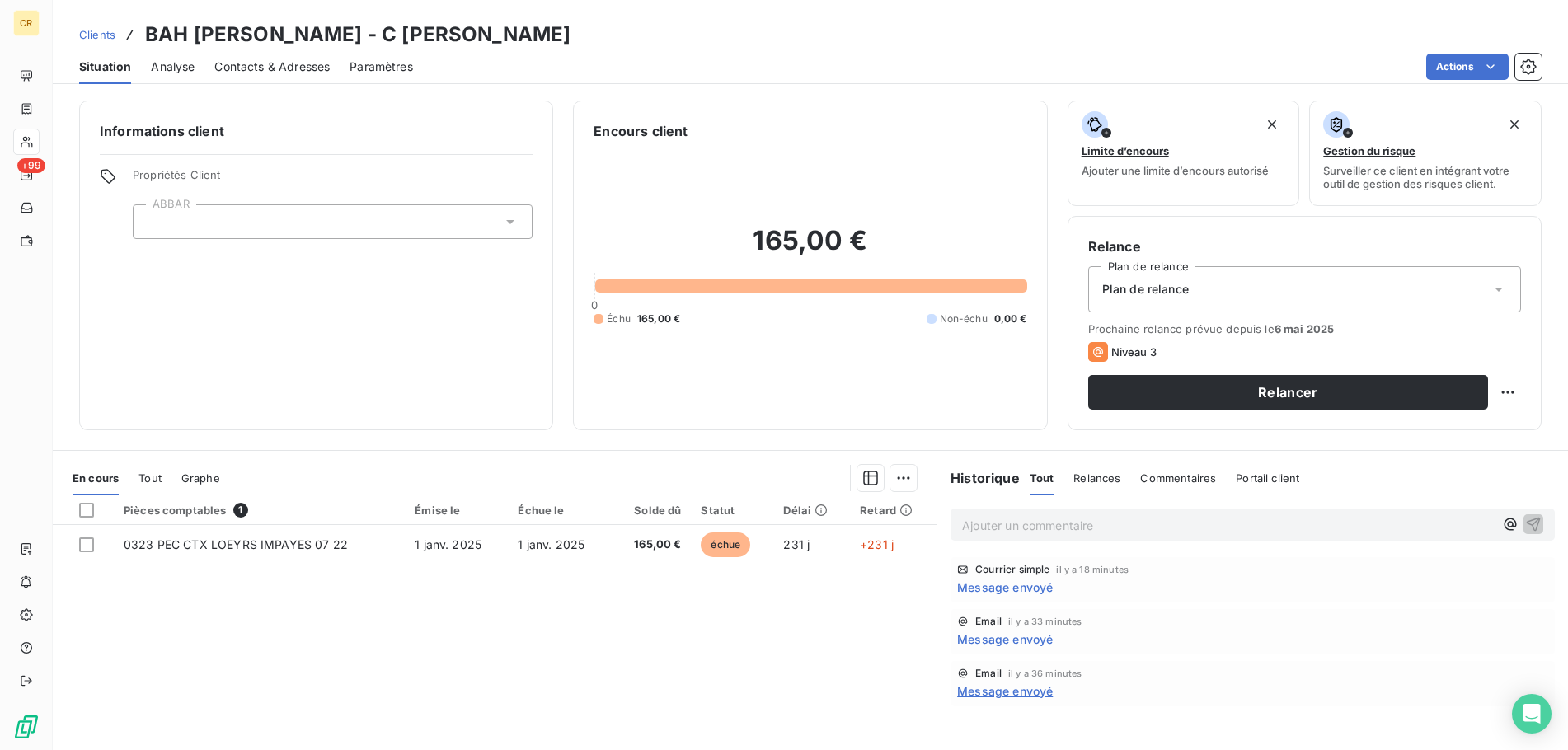
click at [192, 177] on span "Propriétés Client" at bounding box center [332, 180] width 399 height 23
click at [111, 176] on icon at bounding box center [108, 177] width 17 height 17
click at [147, 180] on span "Propriétés Client" at bounding box center [332, 180] width 399 height 23
click at [147, 167] on div "Informations client Propriétés Client ABBAR" at bounding box center [316, 265] width 474 height 330
click at [268, 68] on span "Contacts & Adresses" at bounding box center [272, 67] width 116 height 17
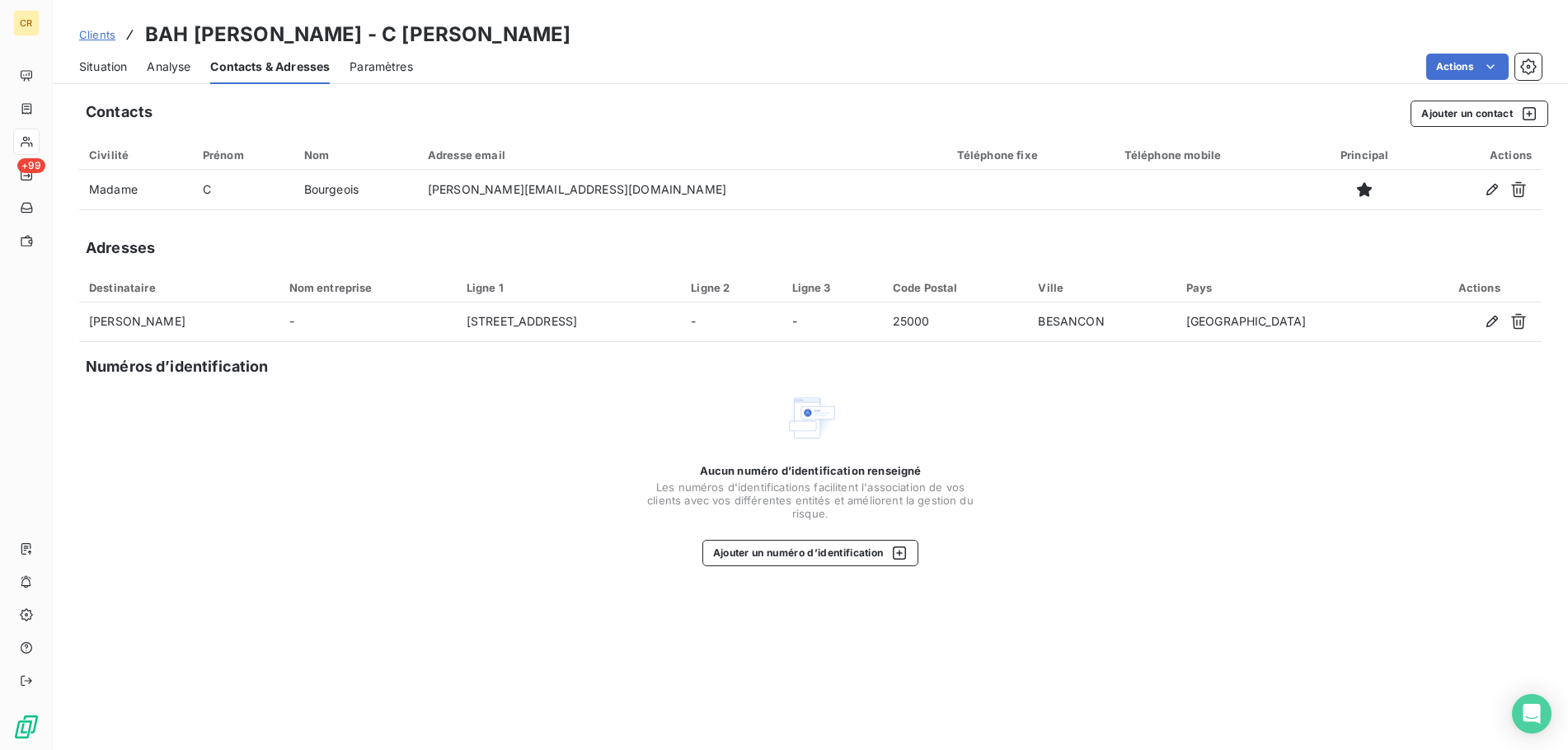
click at [176, 70] on span "Analyse" at bounding box center [168, 67] width 44 height 17
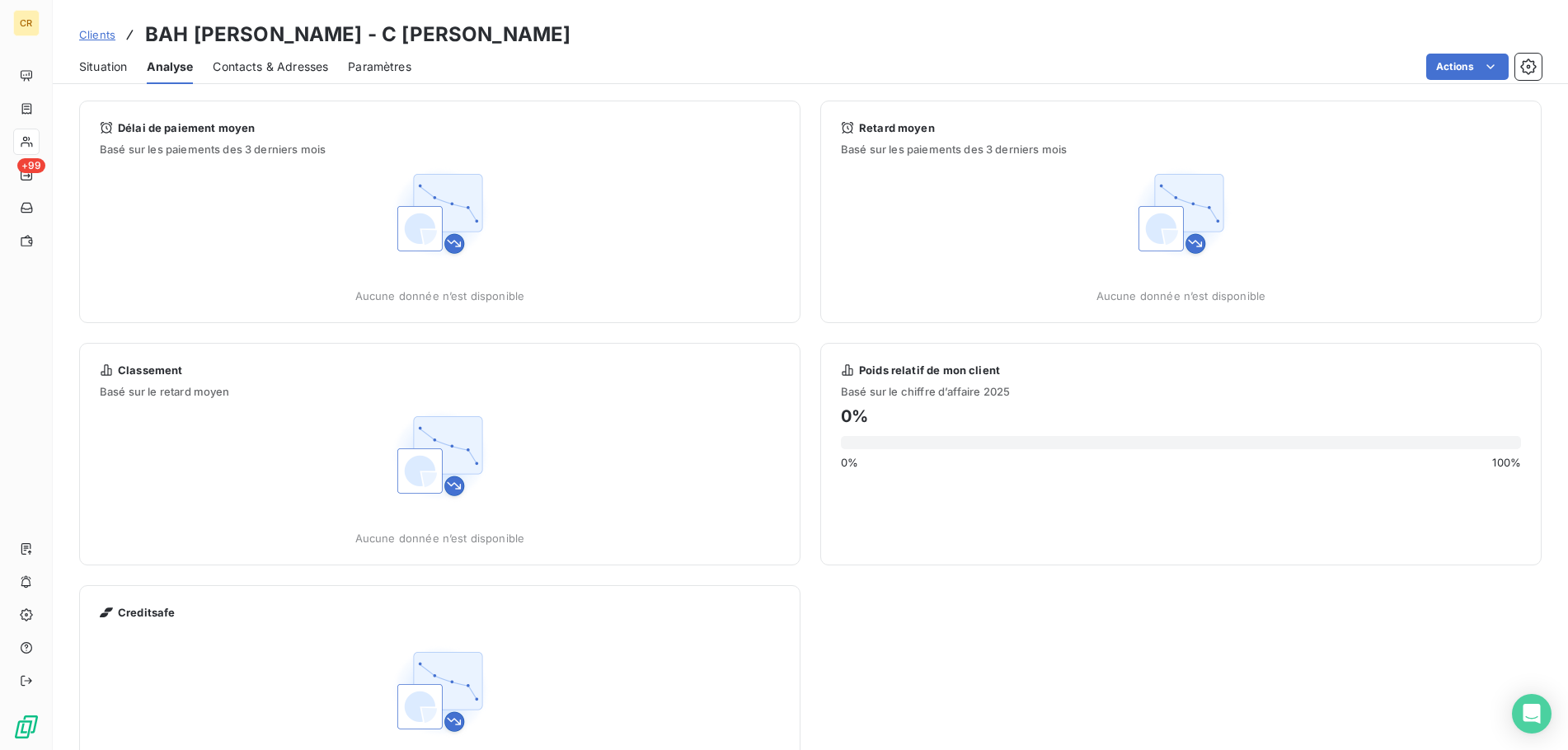
click at [361, 70] on span "Paramètres" at bounding box center [379, 67] width 64 height 17
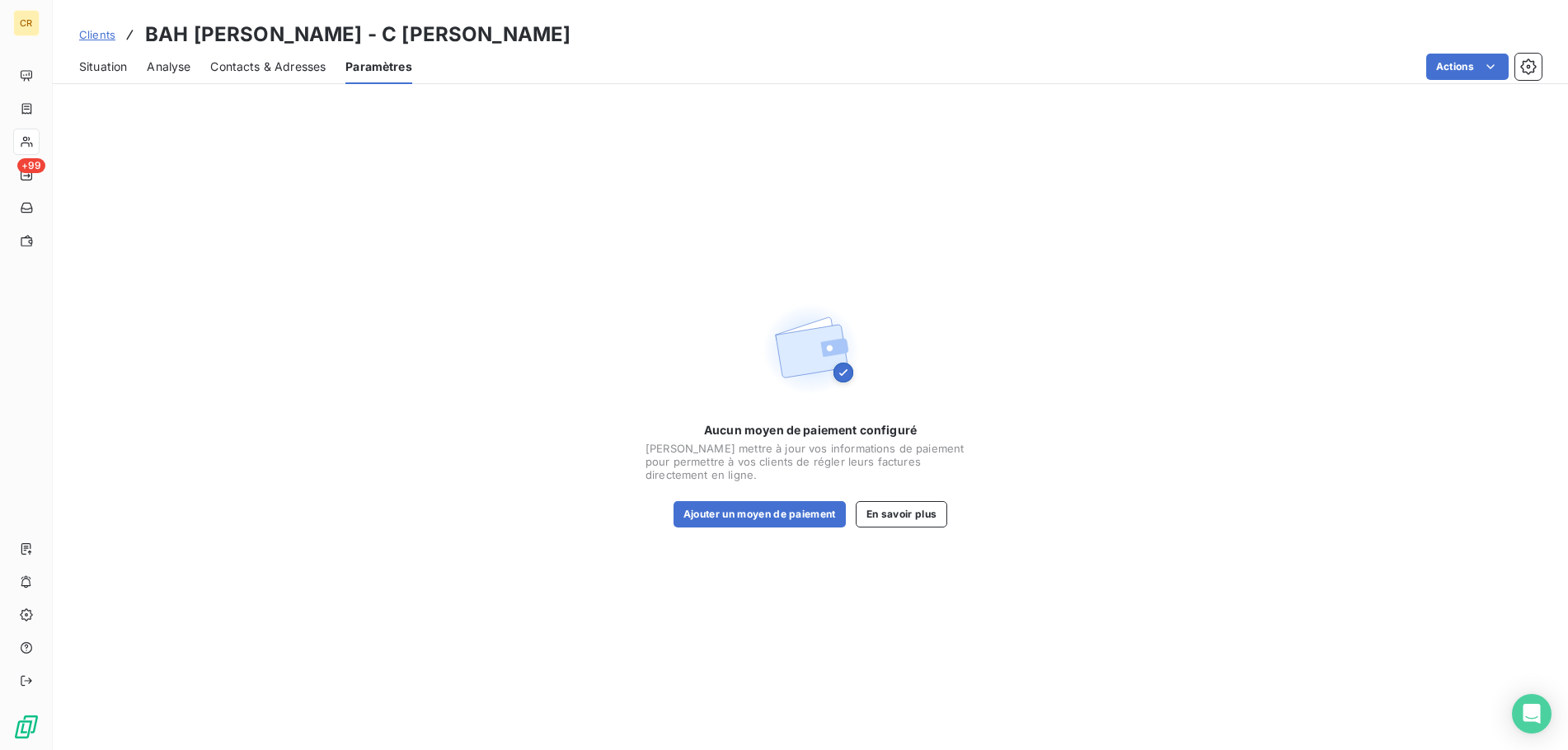
click at [282, 67] on span "Contacts & Adresses" at bounding box center [268, 67] width 116 height 17
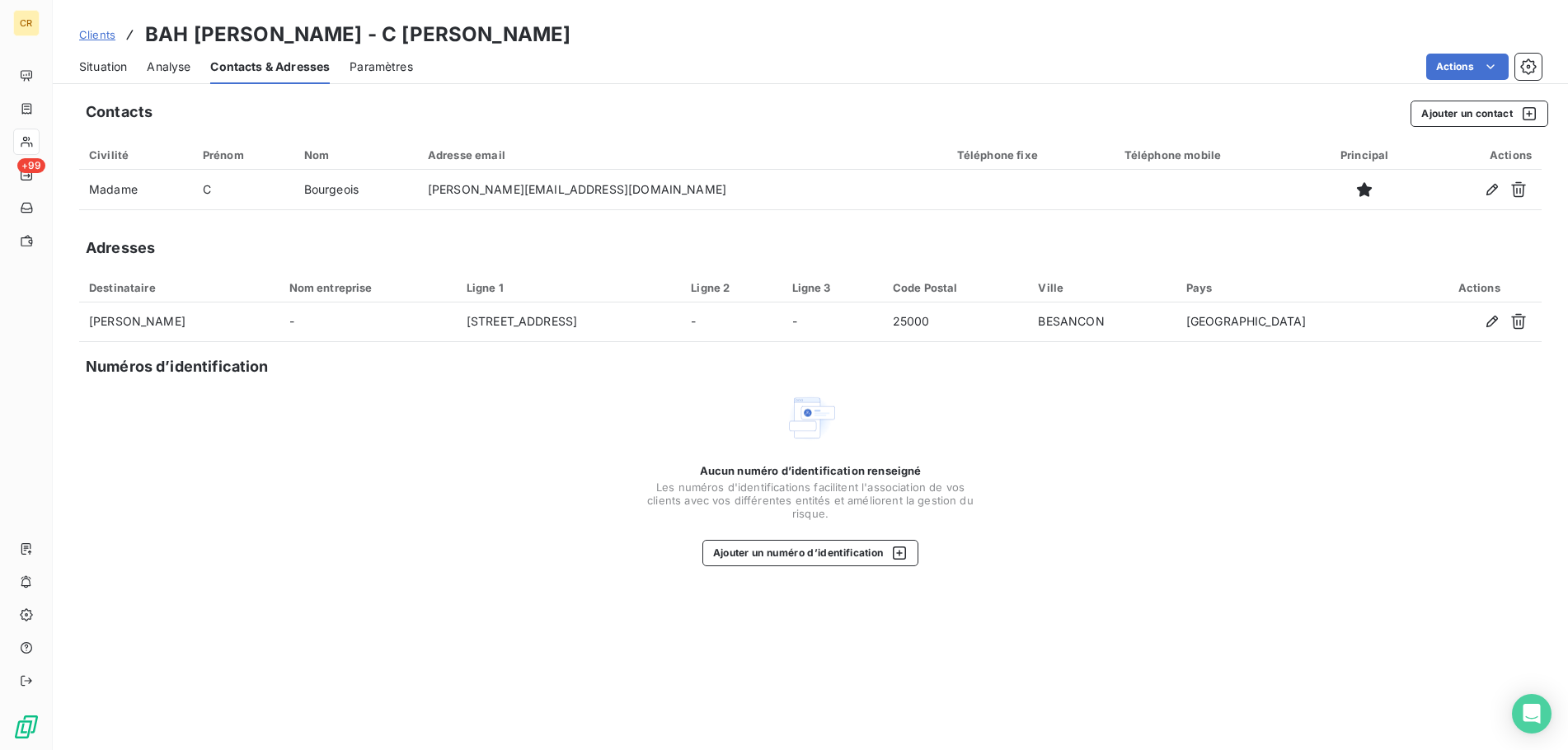
click at [173, 71] on span "Analyse" at bounding box center [168, 67] width 44 height 17
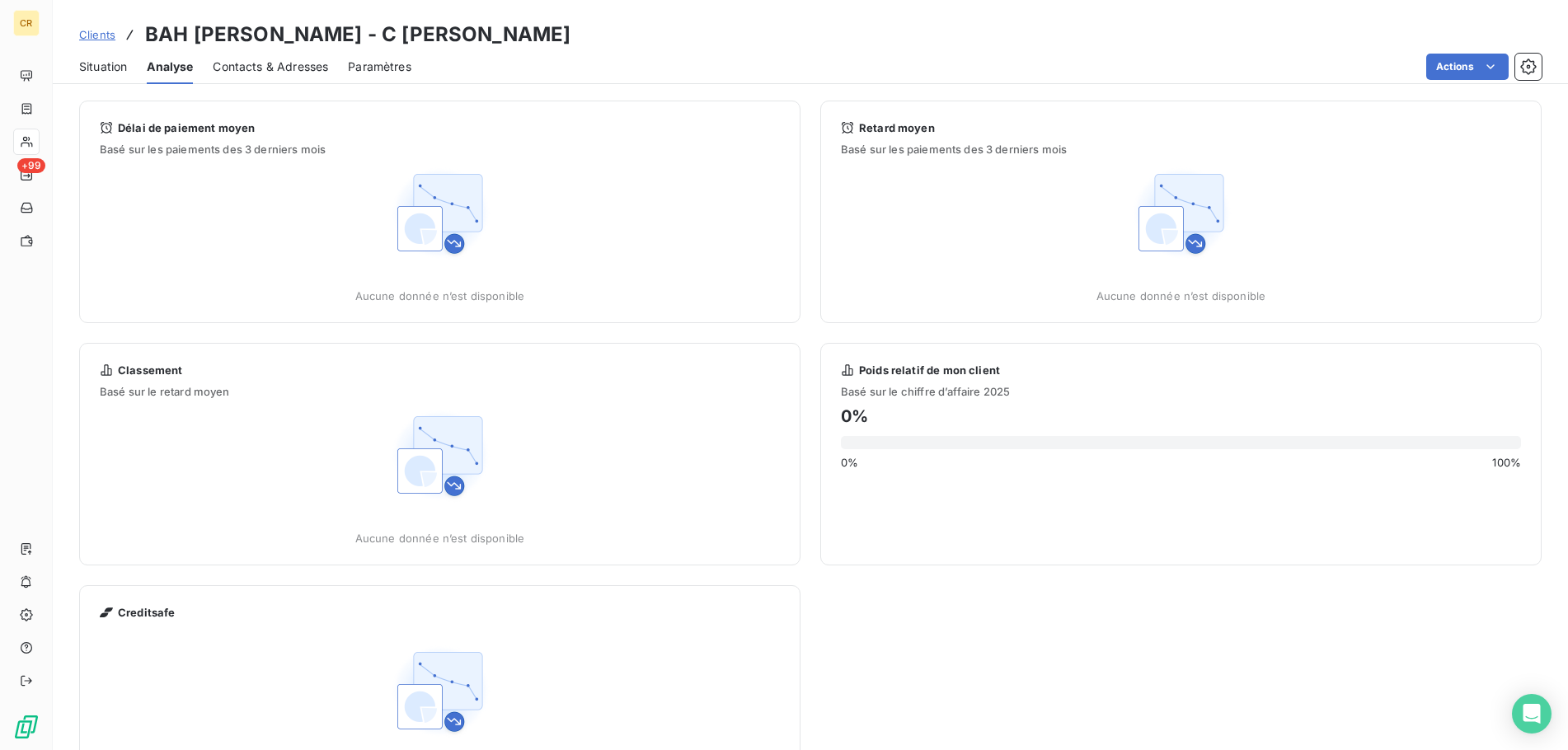
click at [104, 66] on span "Situation" at bounding box center [103, 67] width 48 height 17
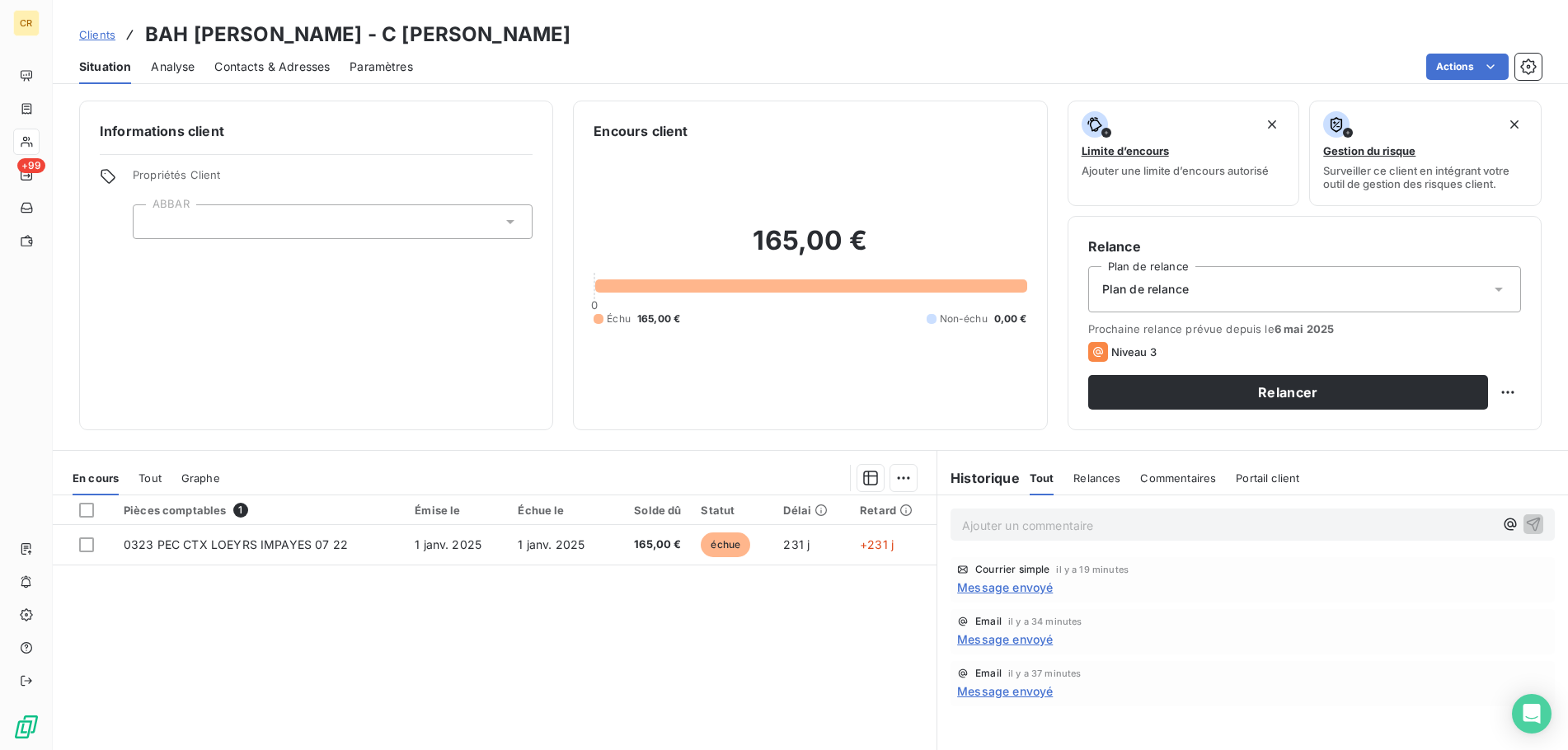
click at [116, 71] on span "Situation" at bounding box center [105, 67] width 52 height 17
click at [186, 30] on h3 "BAH [PERSON_NAME] - C [PERSON_NAME]" at bounding box center [357, 34] width 425 height 29
click at [172, 66] on span "Analyse" at bounding box center [172, 67] width 44 height 17
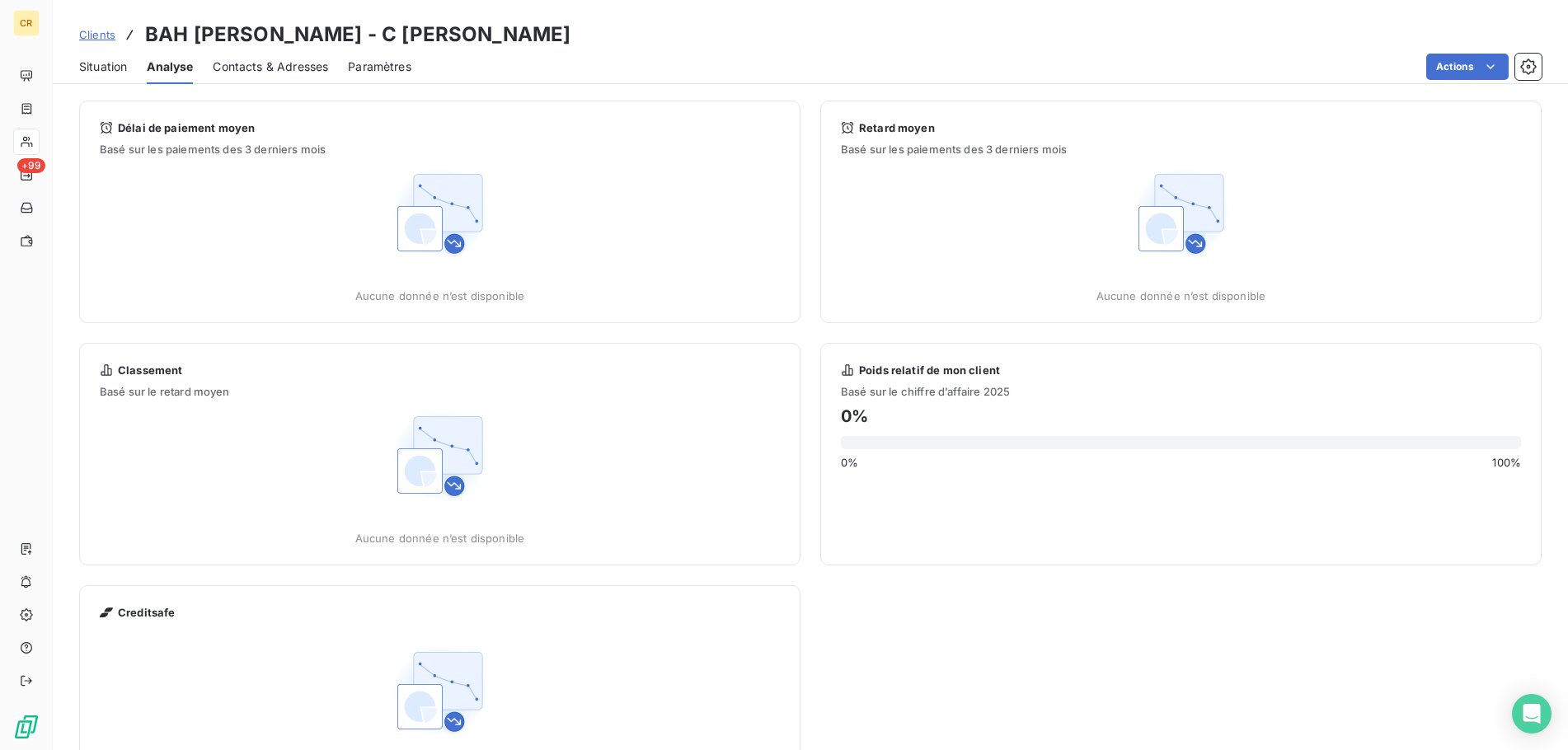
click at [254, 68] on span "Contacts & Adresses" at bounding box center [270, 67] width 116 height 17
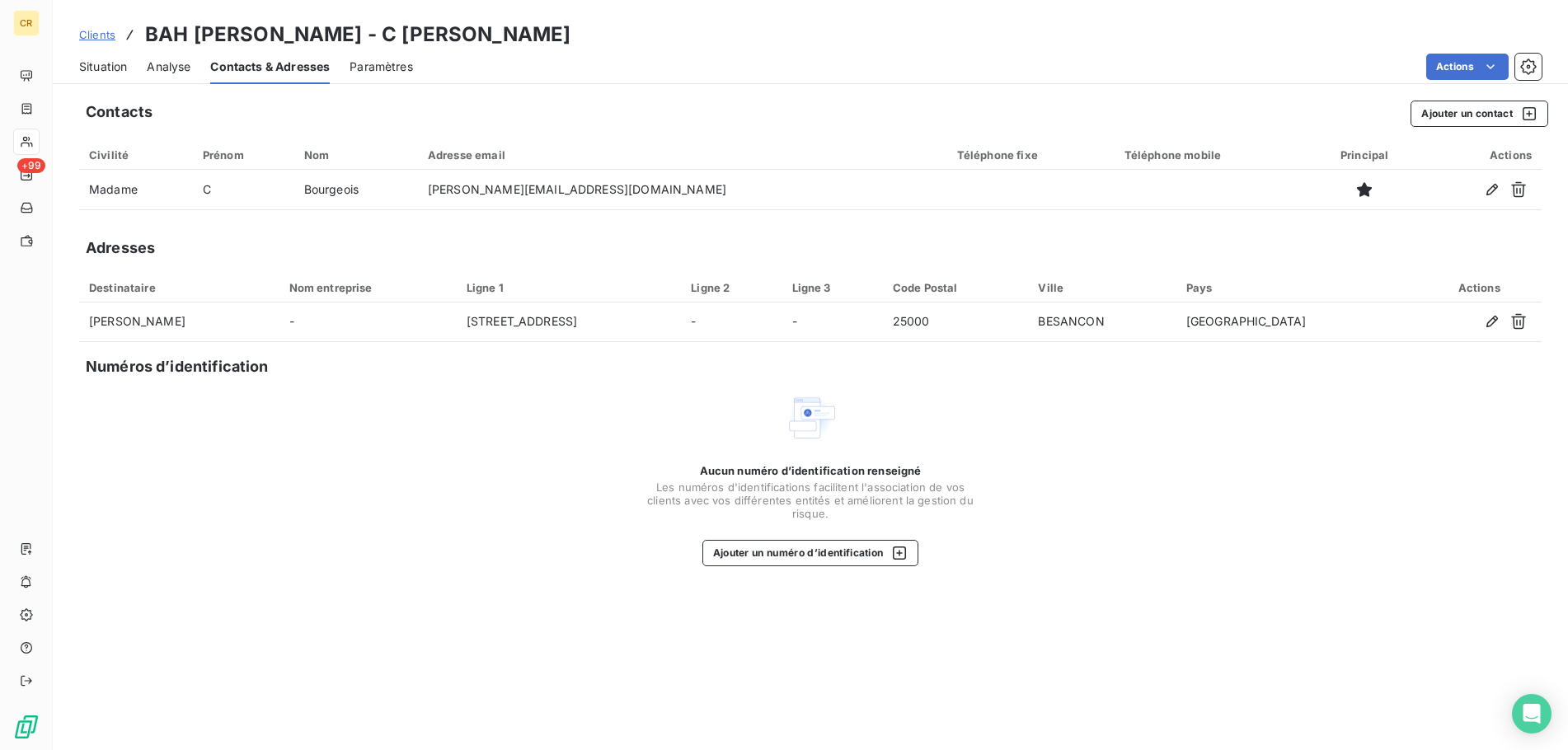
click at [388, 69] on span "Paramètres" at bounding box center [381, 67] width 64 height 17
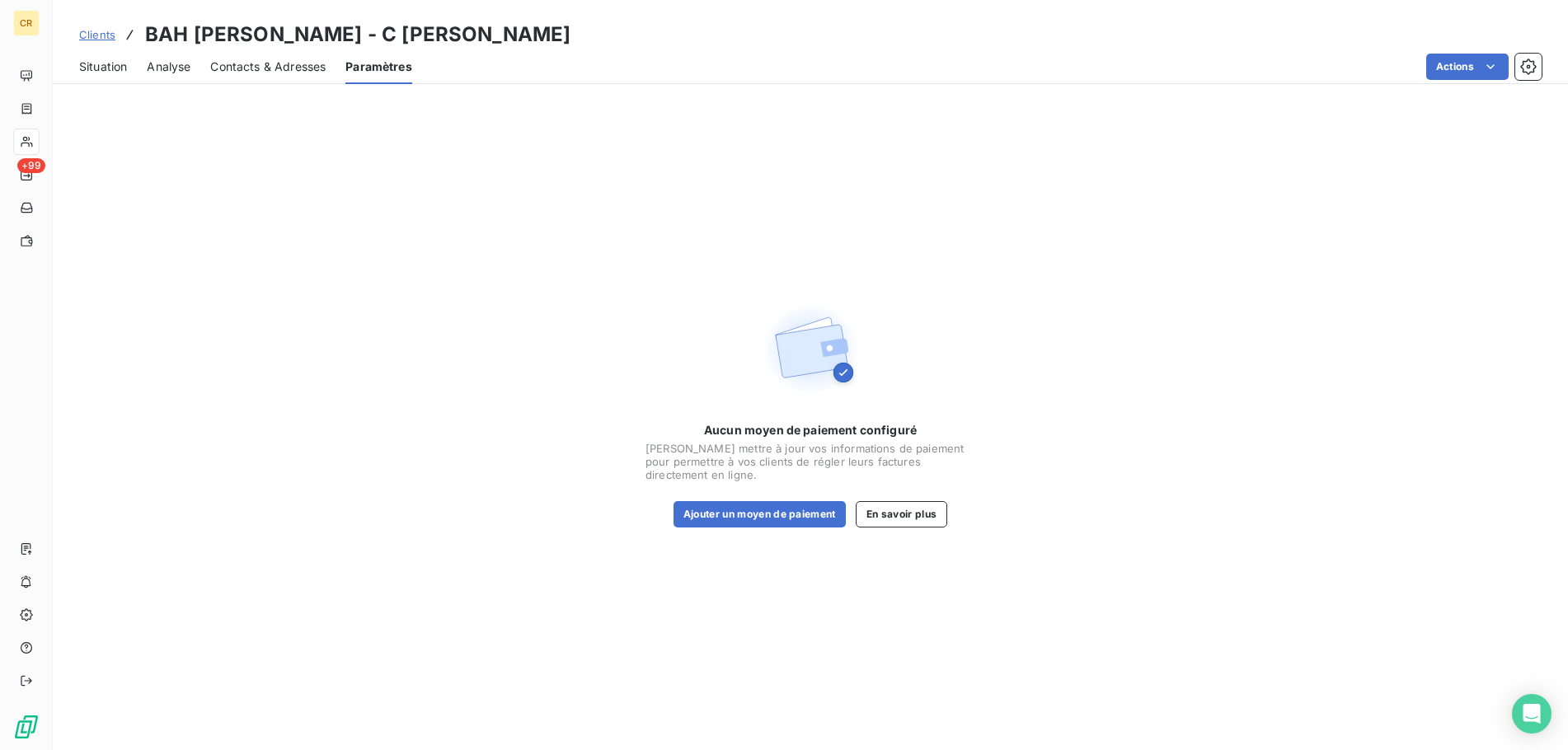
click at [296, 64] on span "Contacts & Adresses" at bounding box center [268, 67] width 116 height 17
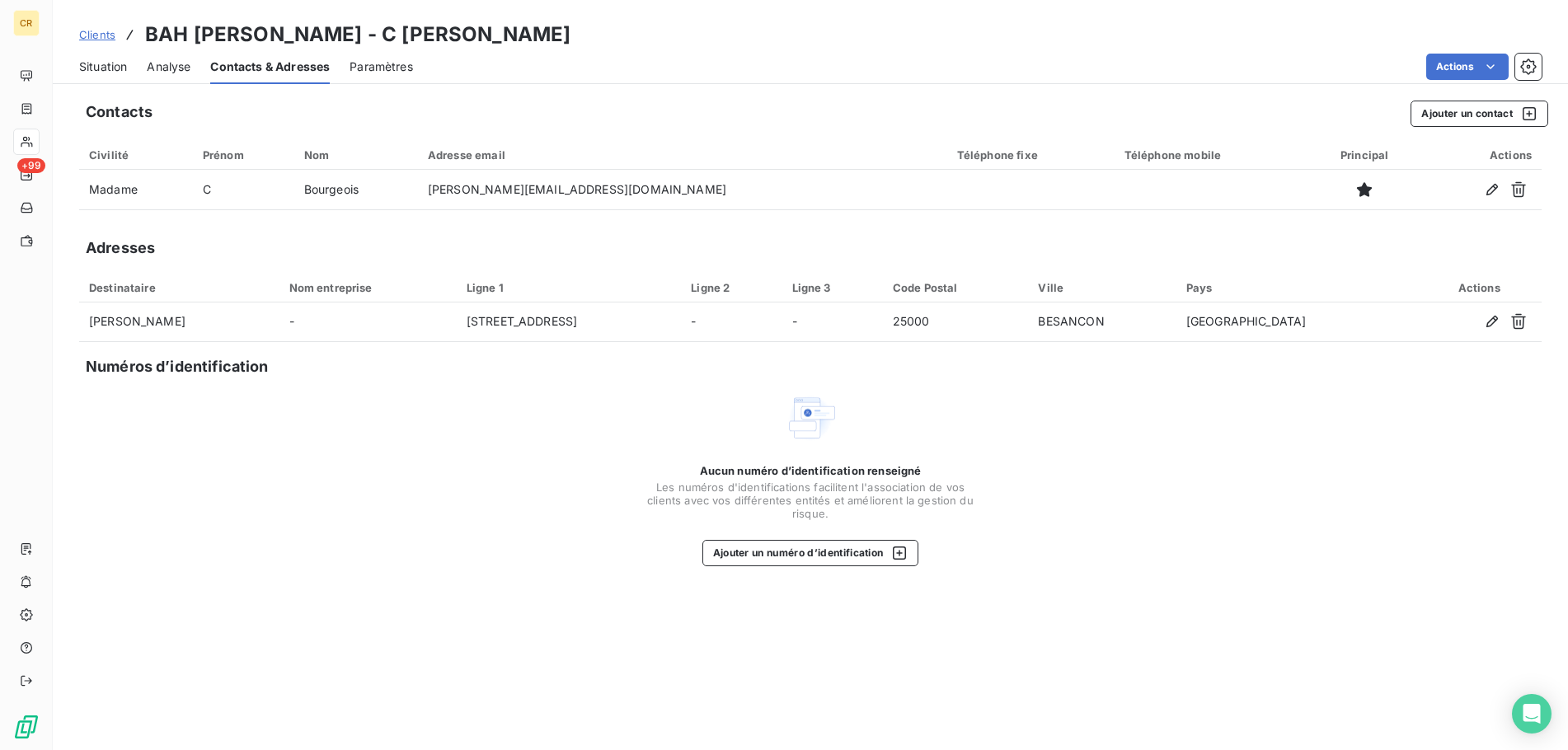
click at [161, 68] on span "Analyse" at bounding box center [168, 67] width 44 height 17
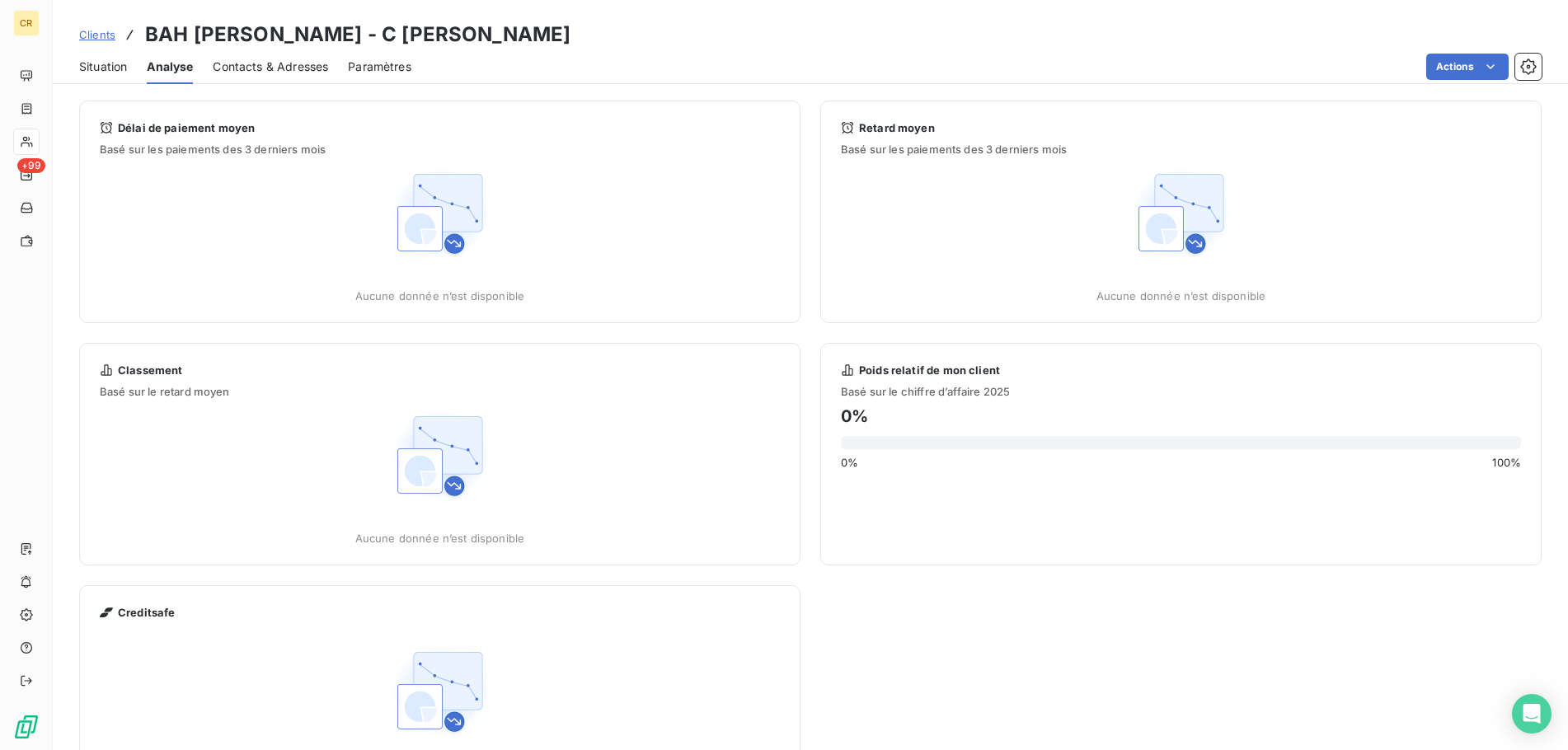
click at [260, 64] on span "Contacts & Adresses" at bounding box center [270, 67] width 116 height 17
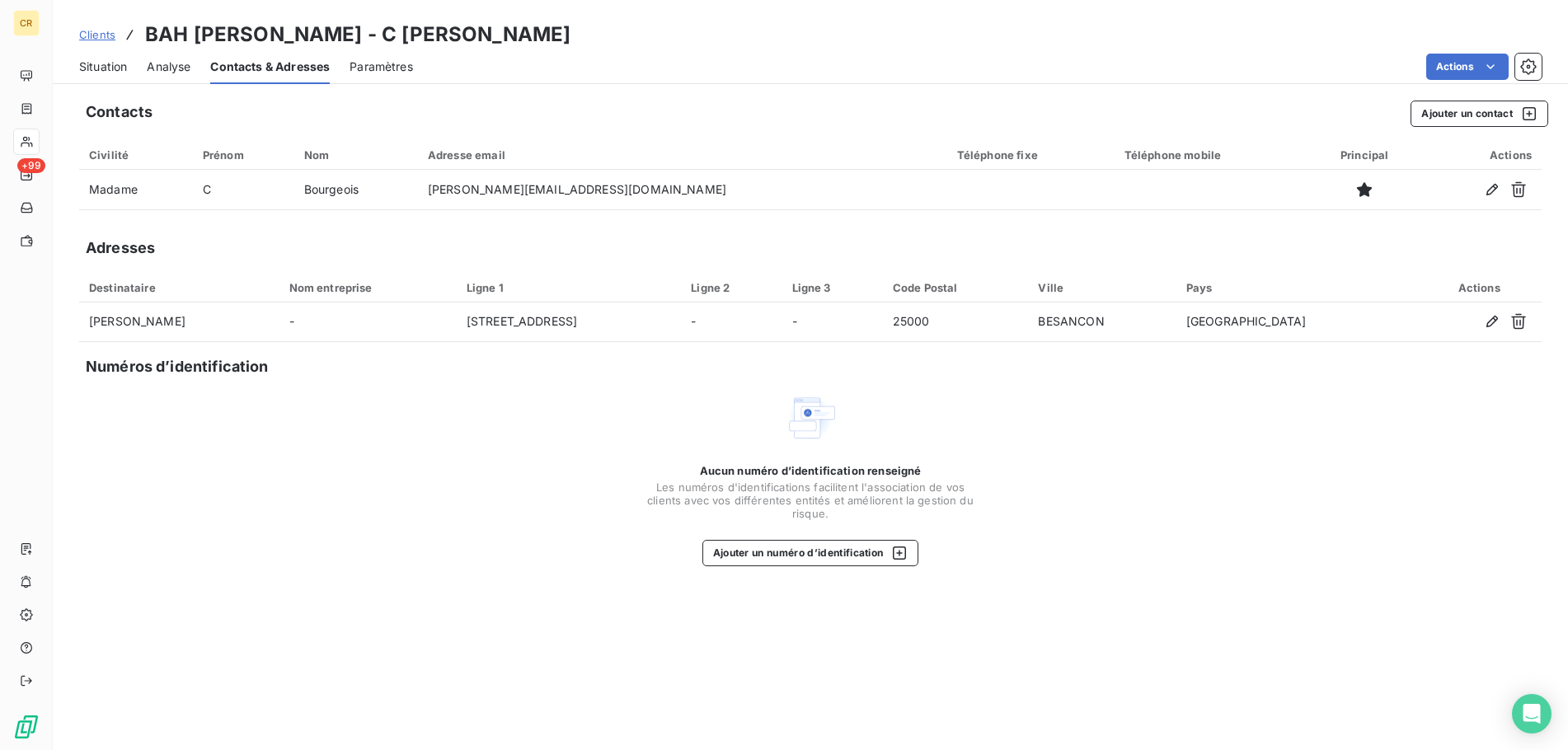
click at [383, 68] on span "Paramètres" at bounding box center [381, 67] width 64 height 17
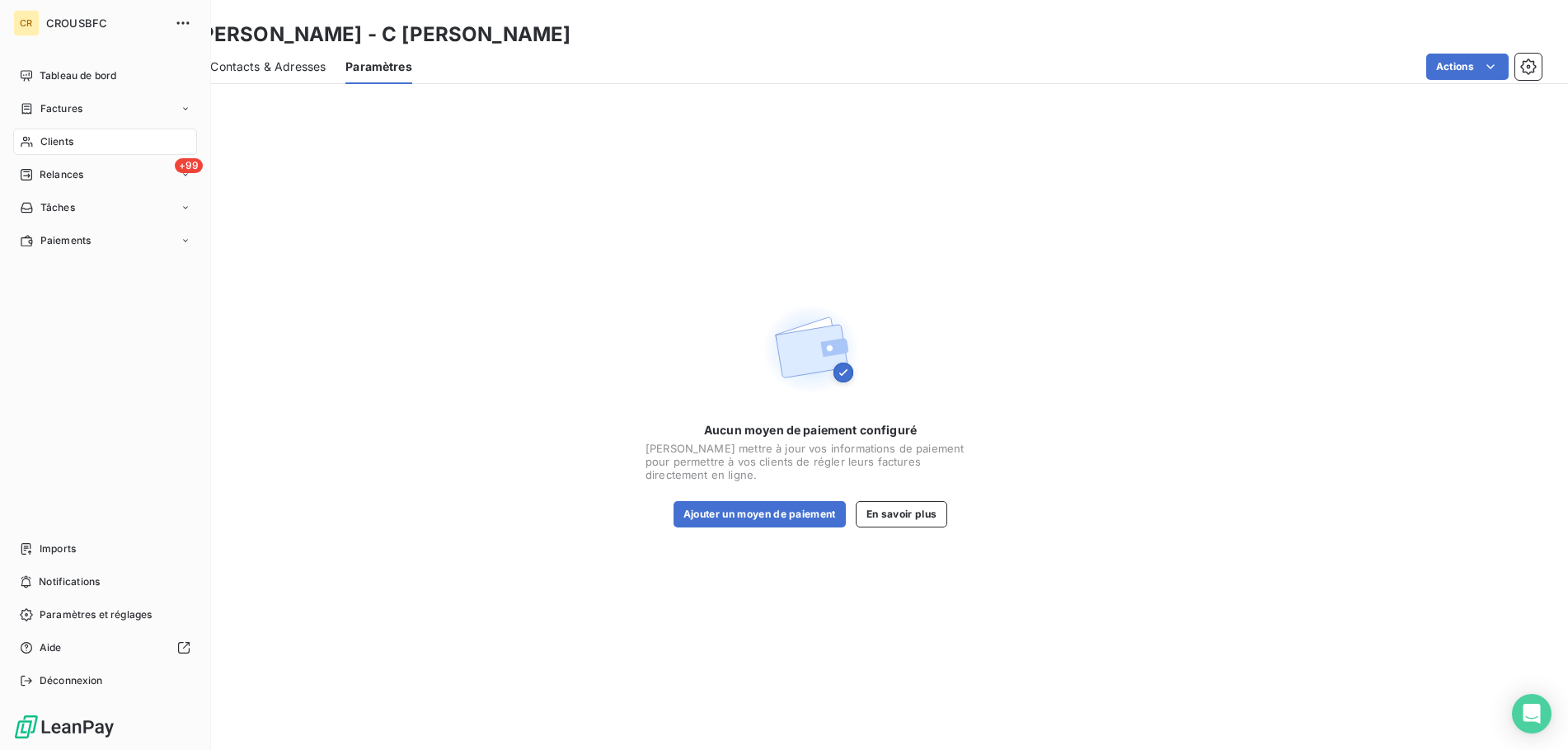
click at [46, 141] on span "Clients" at bounding box center [56, 141] width 33 height 15
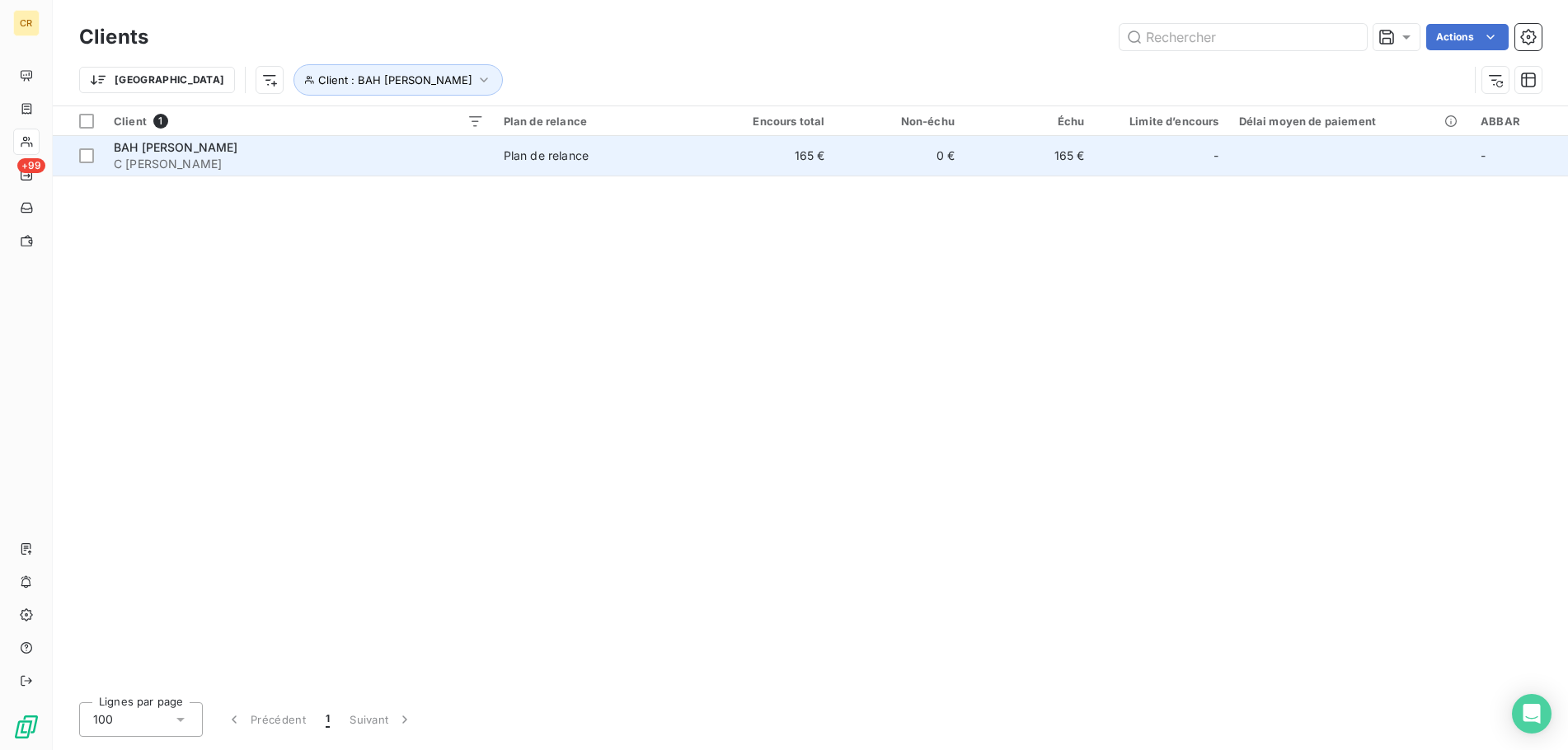
click at [159, 146] on span "BAH [PERSON_NAME]" at bounding box center [176, 146] width 125 height 14
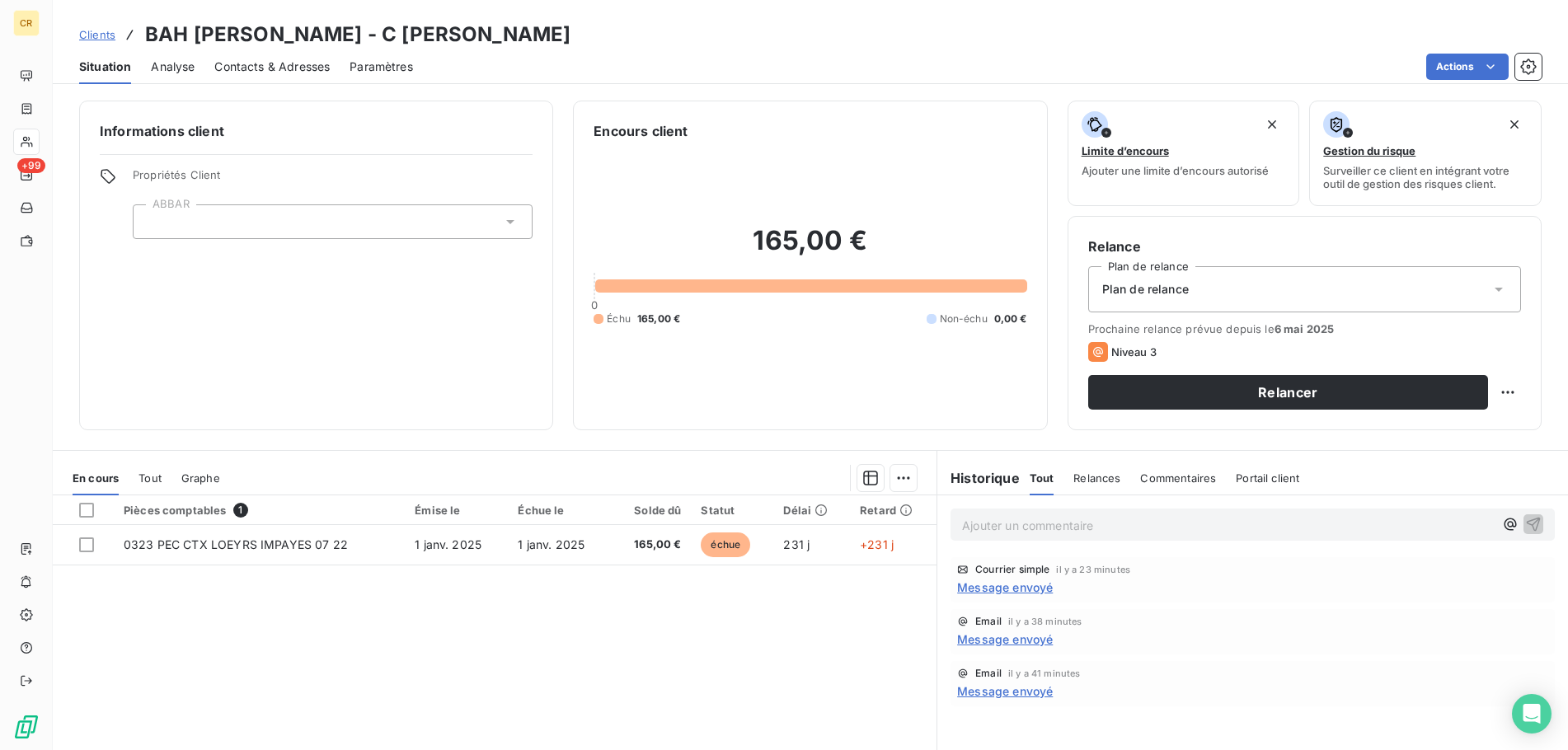
click at [177, 179] on span "Propriétés Client" at bounding box center [332, 180] width 399 height 23
click at [106, 181] on icon at bounding box center [107, 176] width 14 height 14
click at [175, 177] on span "Propriétés Client" at bounding box center [332, 180] width 399 height 23
drag, startPoint x: 175, startPoint y: 177, endPoint x: 326, endPoint y: 215, distance: 155.7
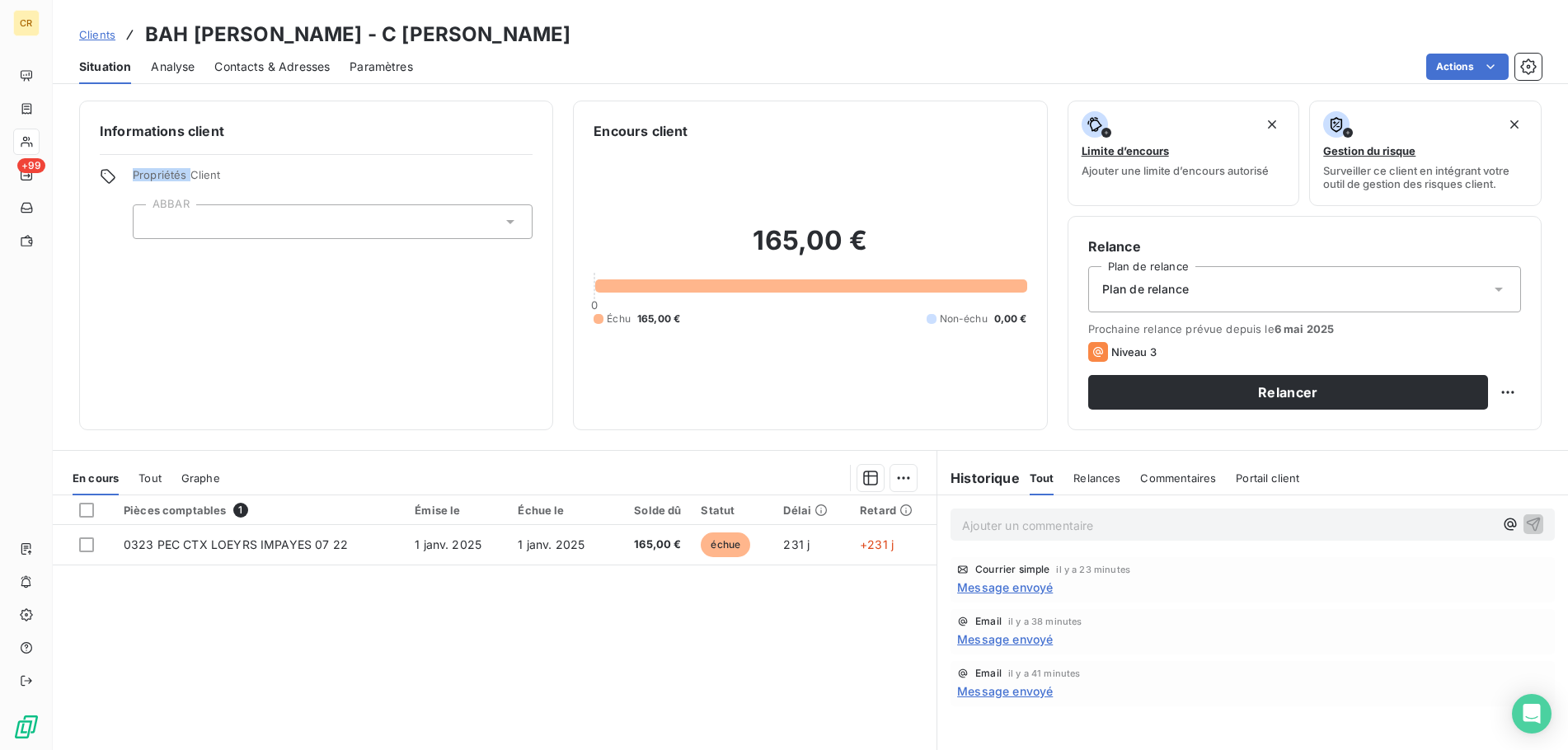
click at [177, 178] on span "Propriétés Client" at bounding box center [332, 180] width 399 height 23
click at [327, 221] on div at bounding box center [332, 221] width 399 height 34
click at [508, 220] on icon at bounding box center [511, 222] width 17 height 17
click at [508, 220] on icon at bounding box center [510, 222] width 8 height 4
click at [508, 220] on icon at bounding box center [511, 222] width 17 height 17
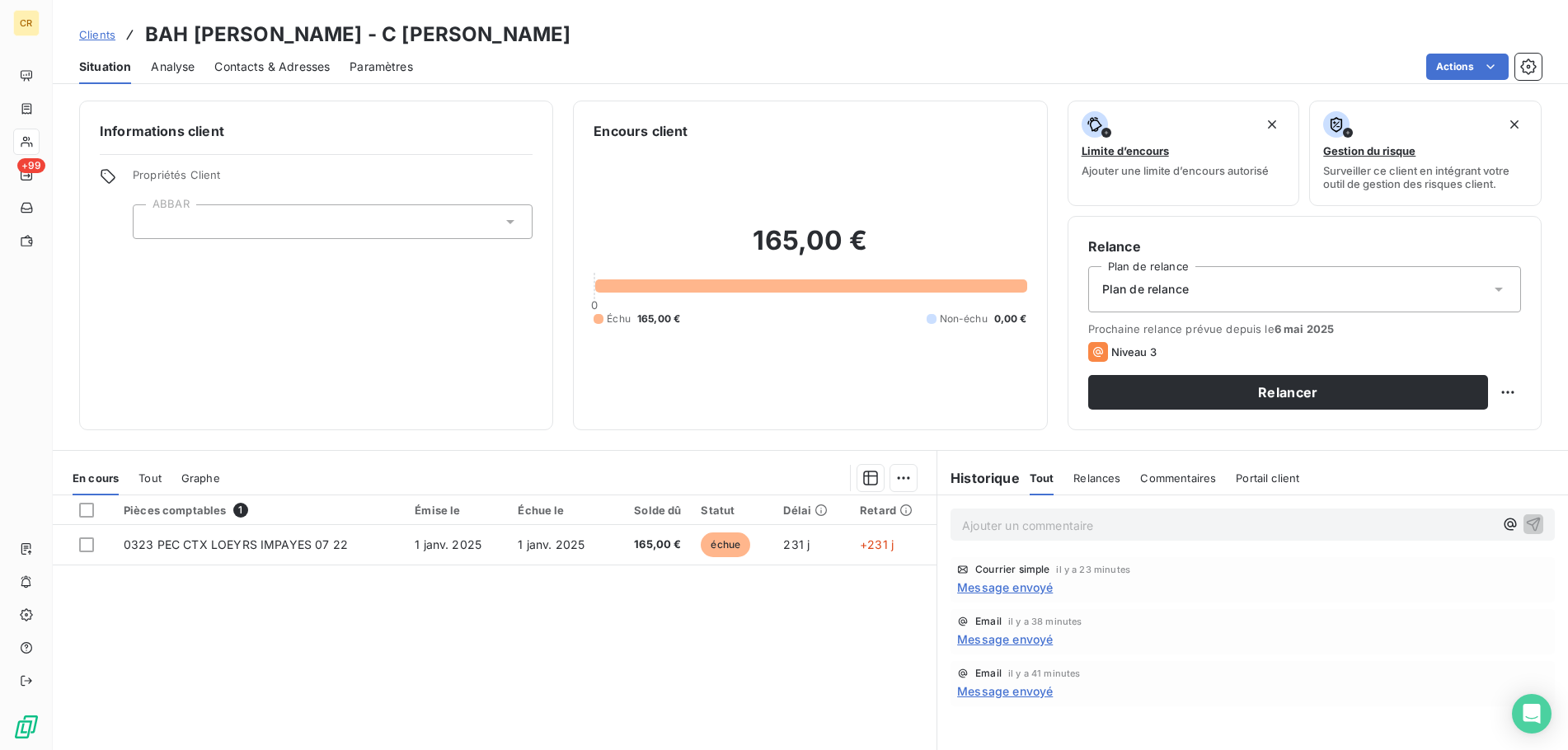
click at [508, 220] on icon at bounding box center [510, 222] width 8 height 4
click at [501, 189] on span "Propriétés Client" at bounding box center [332, 180] width 399 height 23
click at [381, 286] on div "Informations client Propriétés Client ABBAR" at bounding box center [316, 265] width 474 height 330
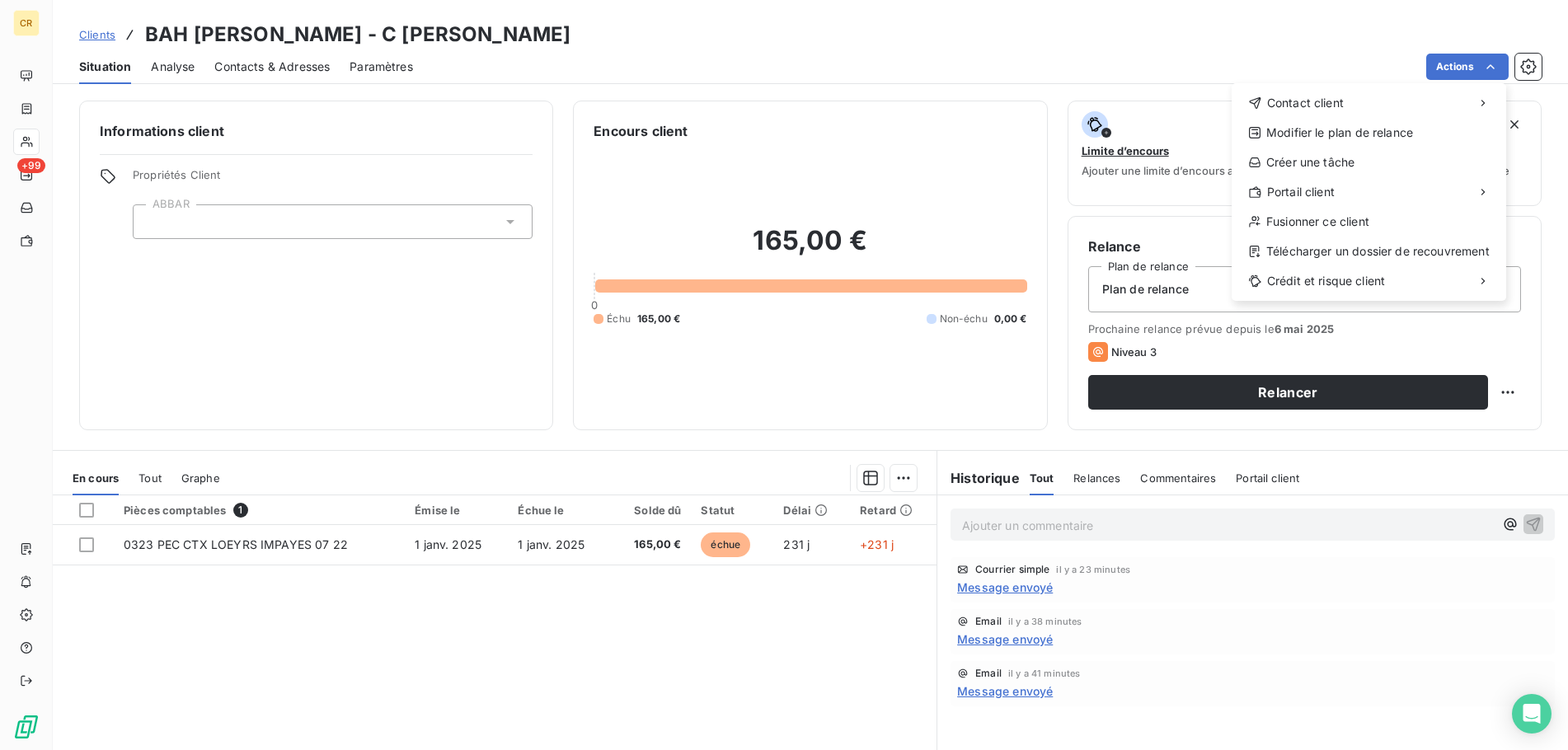
click at [1492, 63] on html "CR +99 Clients BAH [PERSON_NAME] - C [PERSON_NAME] Situation Analyse Contacts &…" at bounding box center [784, 375] width 1568 height 750
click at [1257, 193] on icon at bounding box center [1255, 193] width 14 height 13
drag, startPoint x: 1288, startPoint y: 194, endPoint x: 1384, endPoint y: 265, distance: 119.4
click at [1384, 265] on div "Contact client Modifier le plan de relance Créer une tâche Portail client Fusio…" at bounding box center [1369, 192] width 275 height 218
click at [1023, 254] on html "CR +99 Clients BAH [PERSON_NAME] - C [PERSON_NAME] Situation Analyse Contacts &…" at bounding box center [784, 375] width 1568 height 750
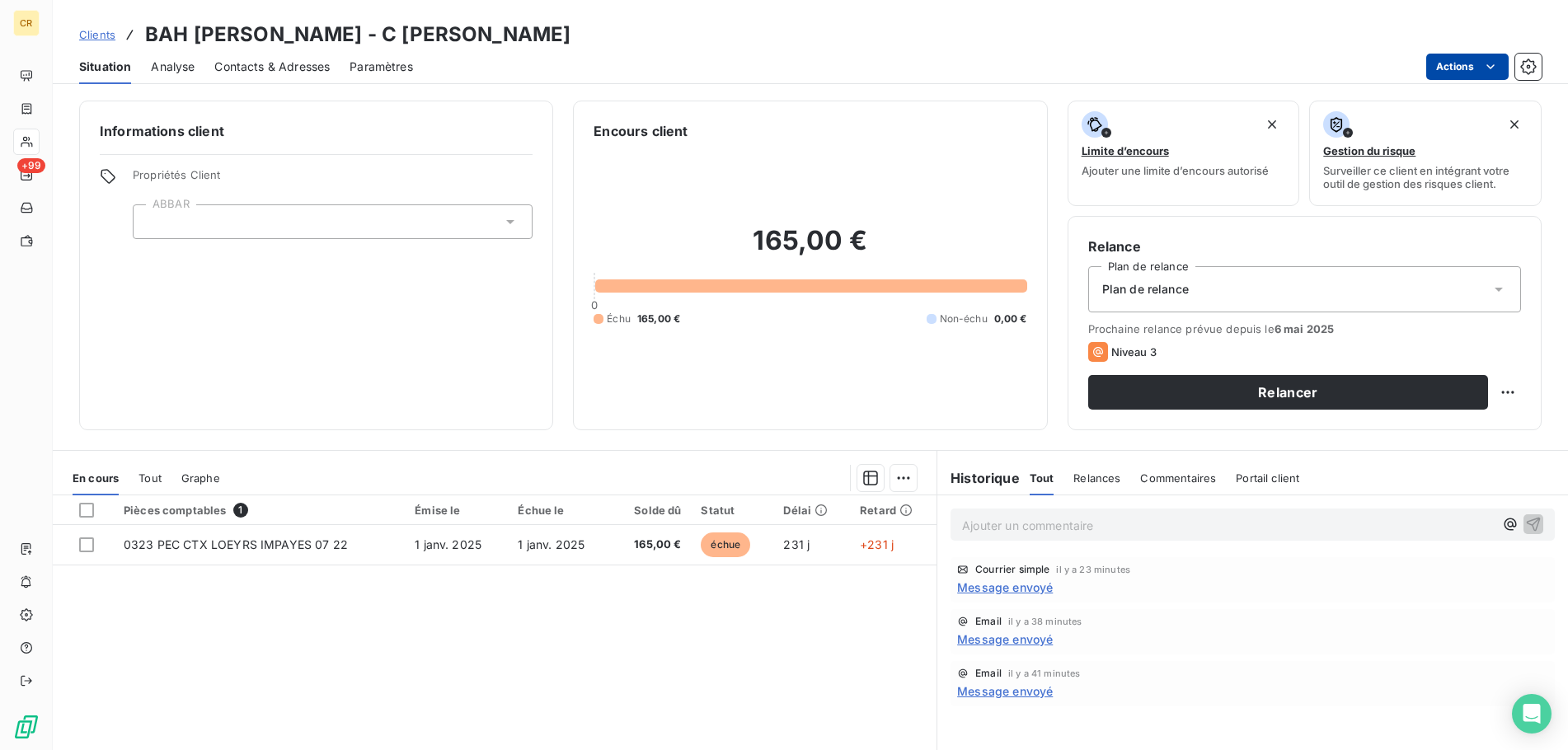
click at [1486, 68] on html "CR +99 Clients BAH MAMADOU ALIOU - C BAH MAMADOU Situation Analyse Contacts & A…" at bounding box center [784, 375] width 1568 height 750
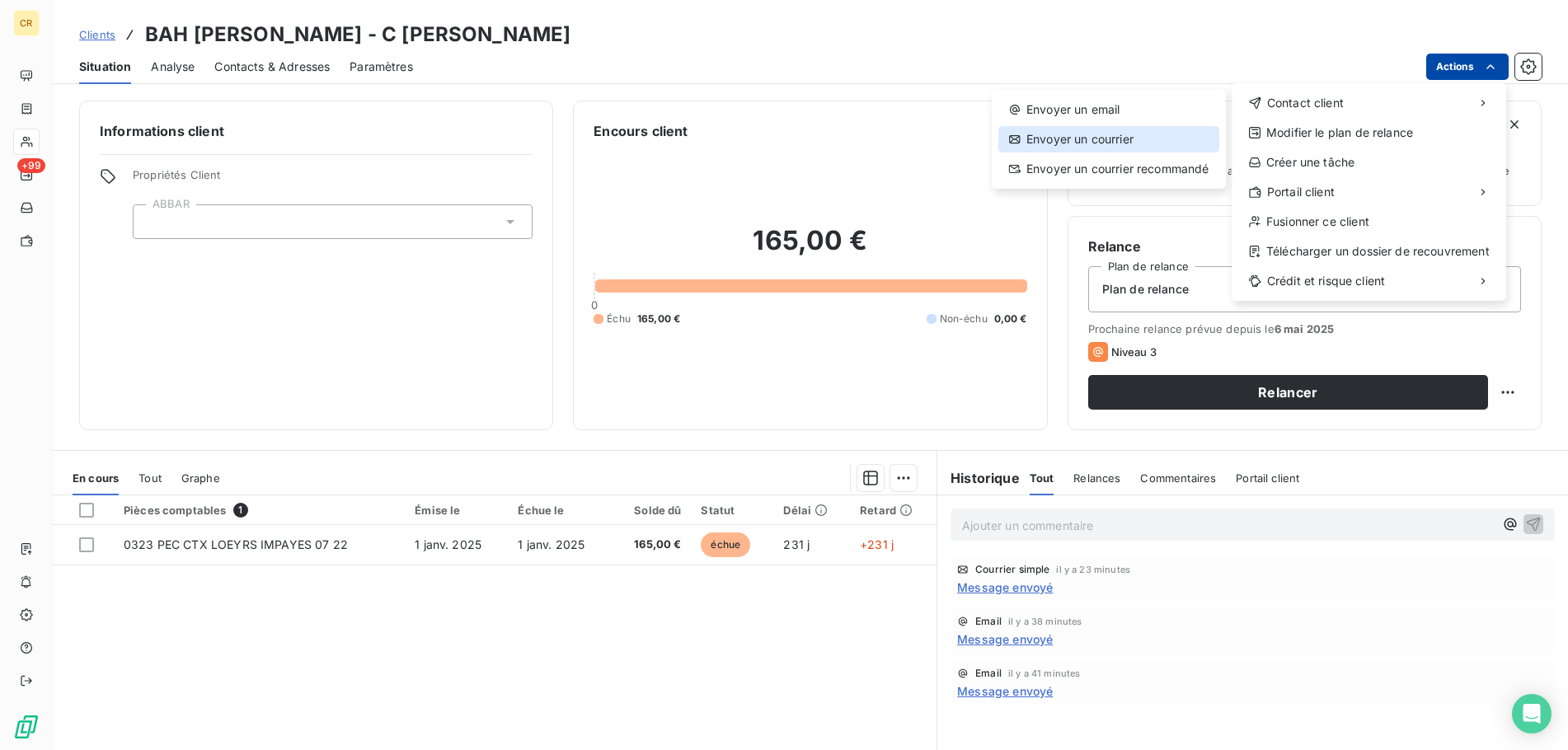
click at [1139, 136] on div "Envoyer un courrier" at bounding box center [1108, 140] width 221 height 27
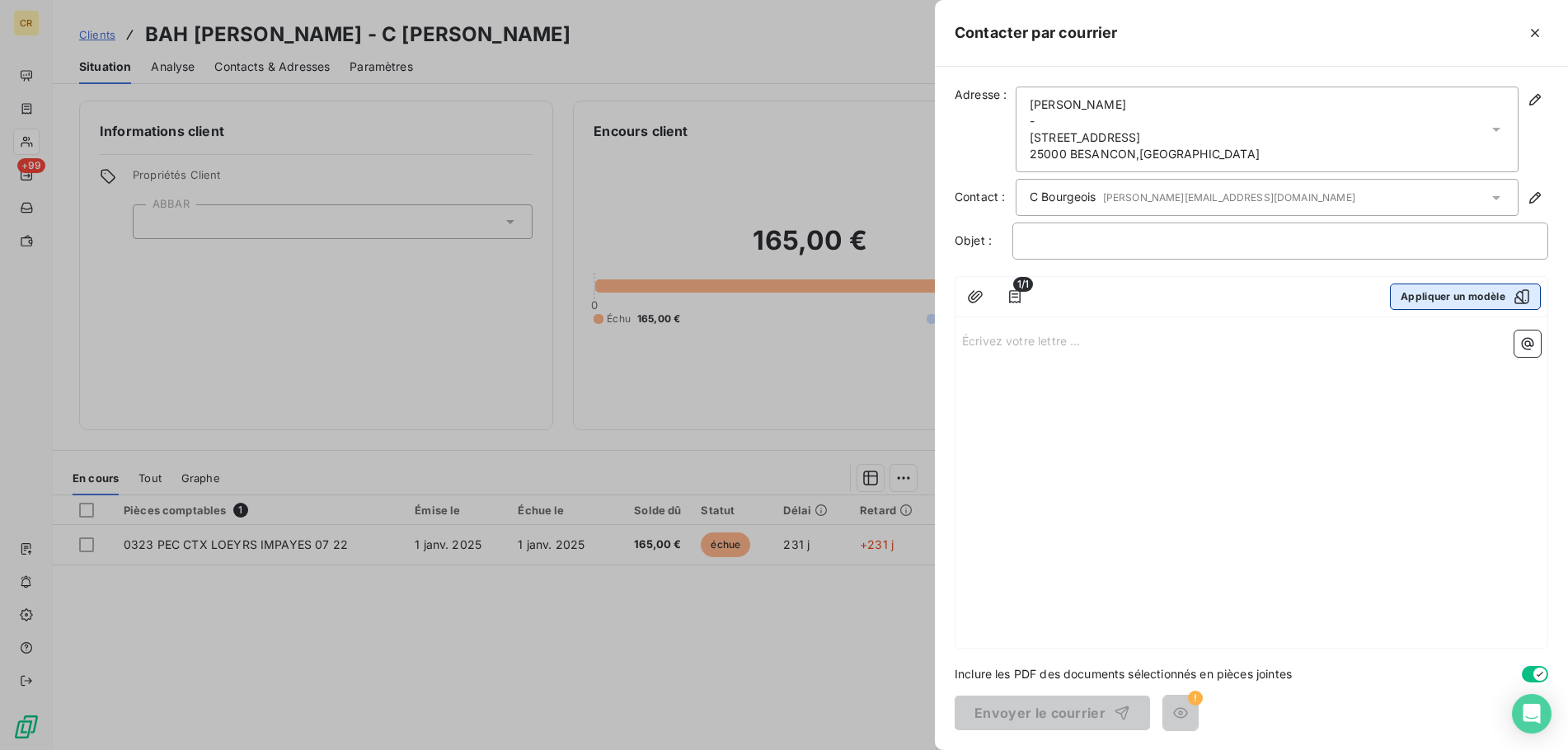
click at [1448, 300] on button "Appliquer un modèle" at bounding box center [1465, 297] width 151 height 27
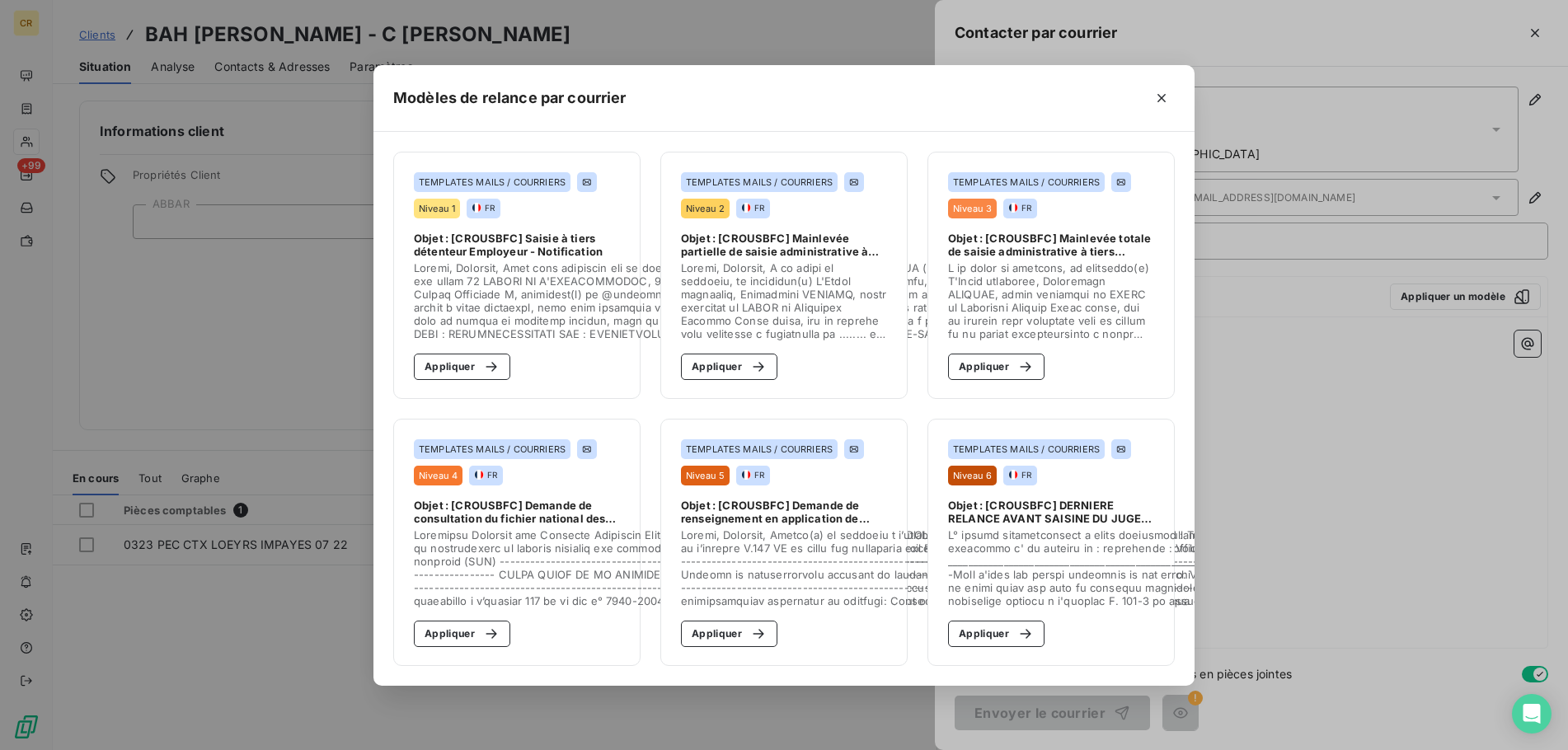
click at [483, 518] on span "Objet : [CROUSBFC] Demande de consultation du fichier national des comptes banc…" at bounding box center [517, 512] width 206 height 27
click at [459, 635] on button "Appliquer" at bounding box center [461, 634] width 96 height 27
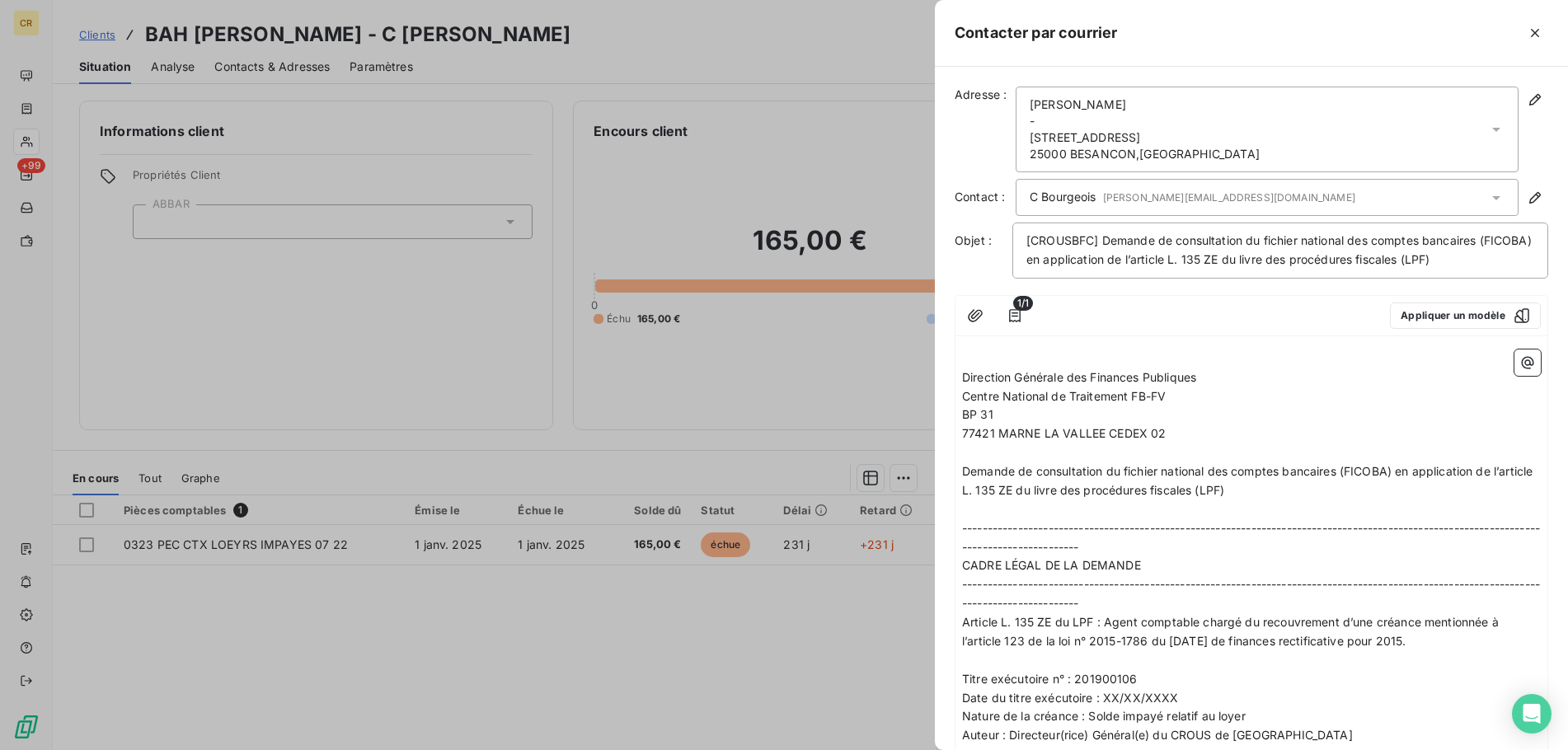
click at [1150, 701] on span "Date du titre exécutoire : XX/XX/XXXX" at bounding box center [1070, 697] width 217 height 14
drag, startPoint x: 1164, startPoint y: 699, endPoint x: 1125, endPoint y: 700, distance: 39.0
click at [1125, 700] on span "Date du titre exécutoire : XX/XX/XXXX" at bounding box center [1070, 697] width 217 height 14
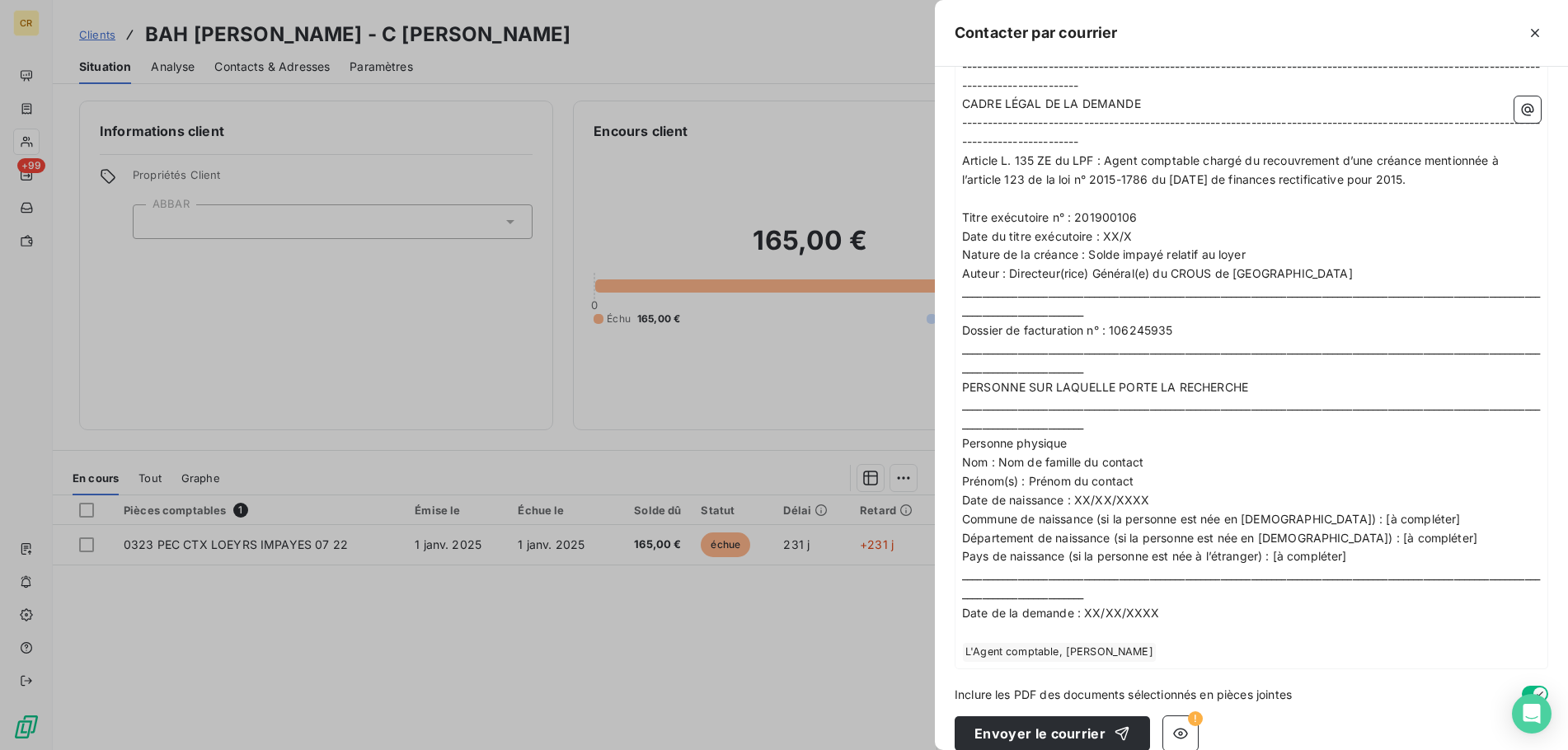
scroll to position [482, 0]
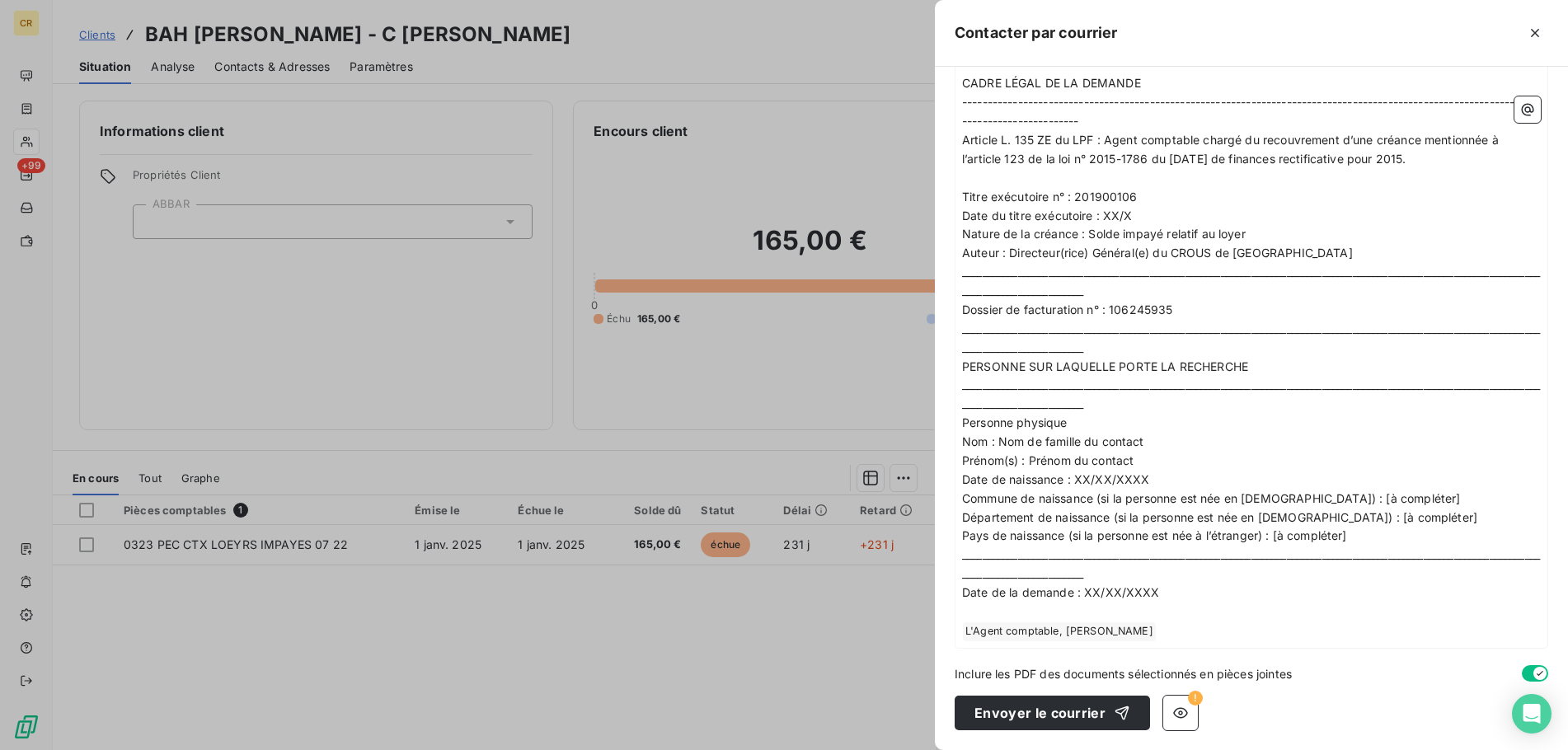
click at [1150, 603] on p "Date de la demande : XX/XX/XXXX" at bounding box center [1251, 593] width 578 height 19
drag, startPoint x: 1172, startPoint y: 592, endPoint x: 1059, endPoint y: 598, distance: 113.2
click at [1059, 598] on p "Date de la demande : XX/XX/XXXX" at bounding box center [1251, 593] width 578 height 19
click at [1123, 485] on span "Date de naissance : XX/XX/XXXX" at bounding box center [1056, 479] width 188 height 14
click at [1100, 444] on span "Nom : Nom de famille du contact" at bounding box center [1053, 441] width 183 height 14
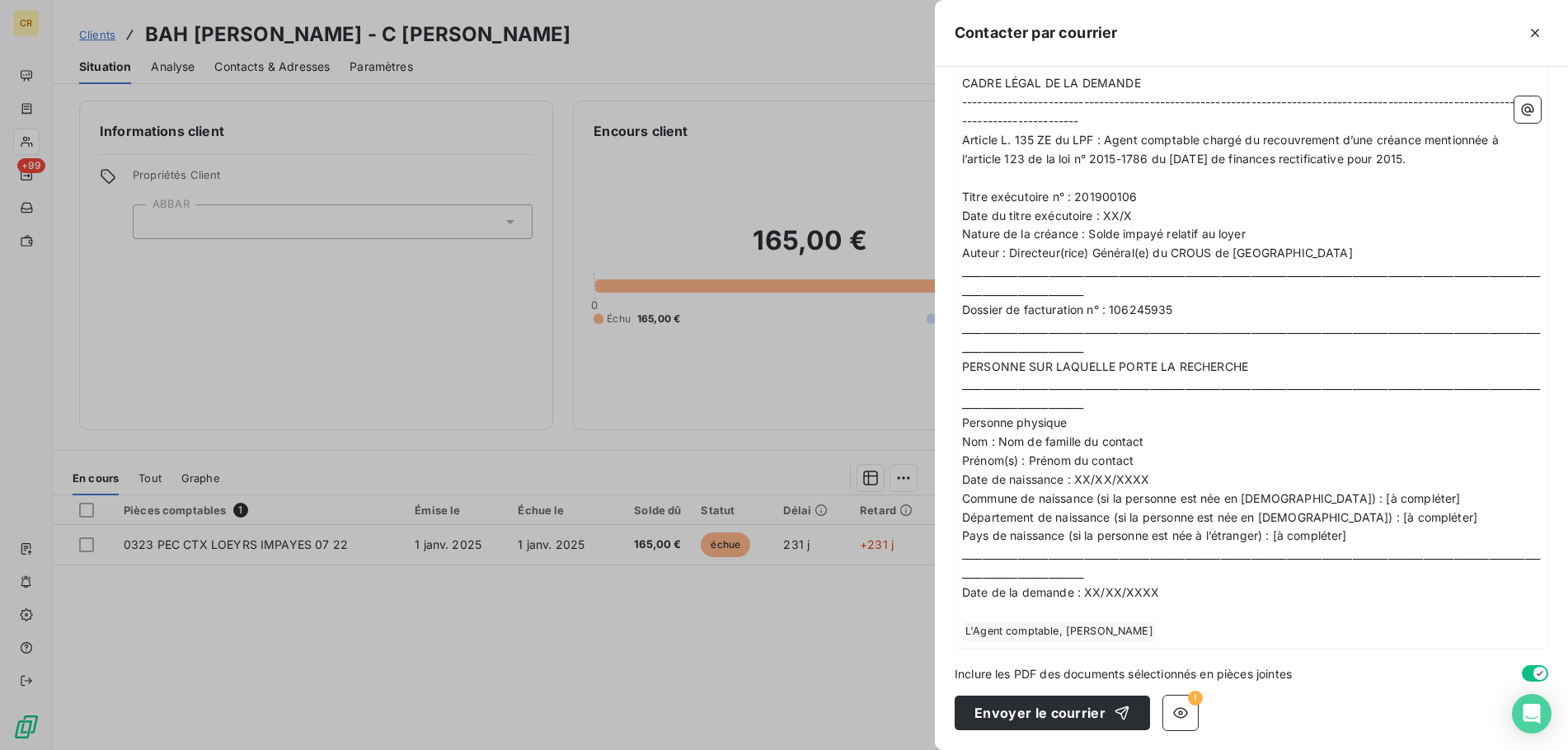
click at [1532, 36] on icon "button" at bounding box center [1535, 33] width 8 height 8
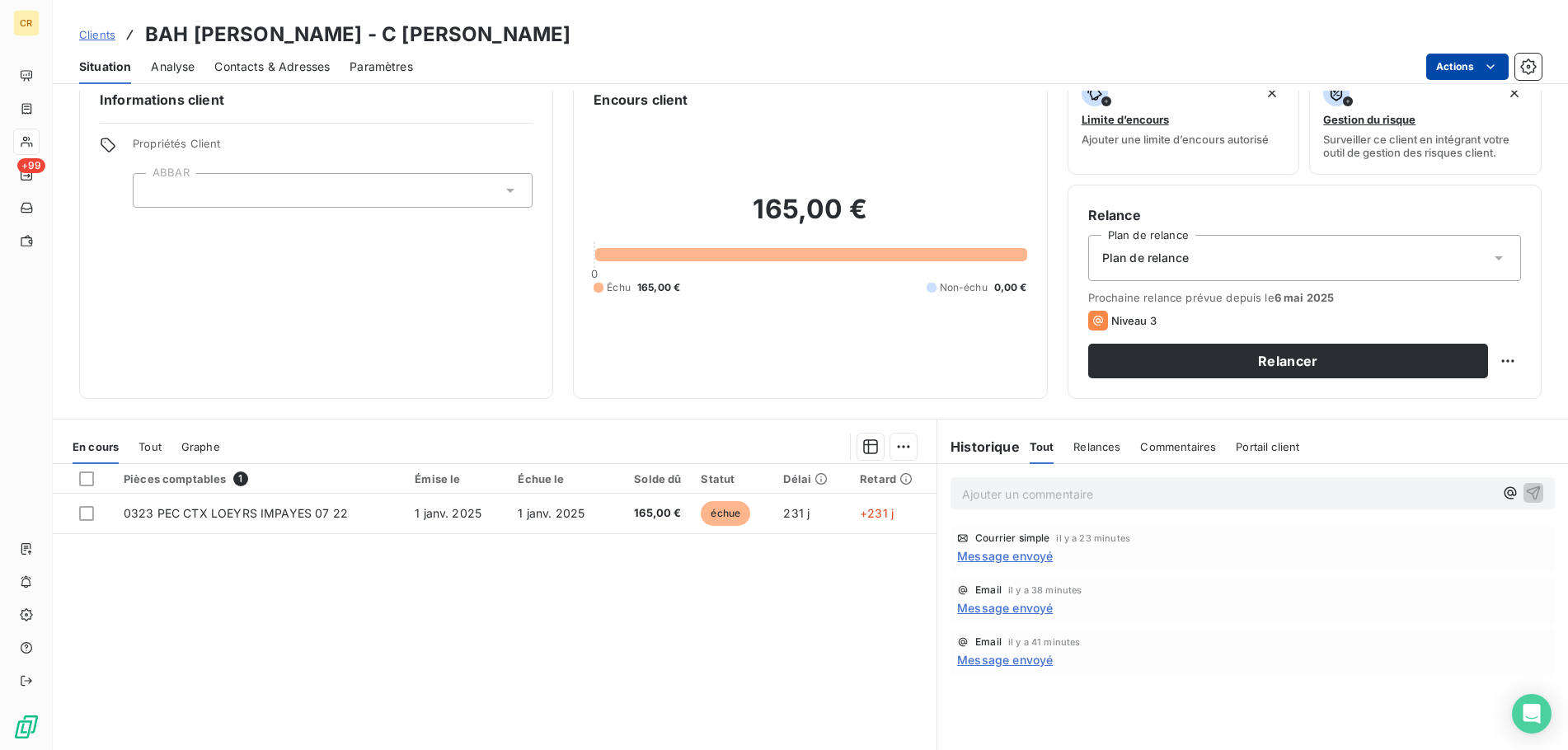
scroll to position [0, 0]
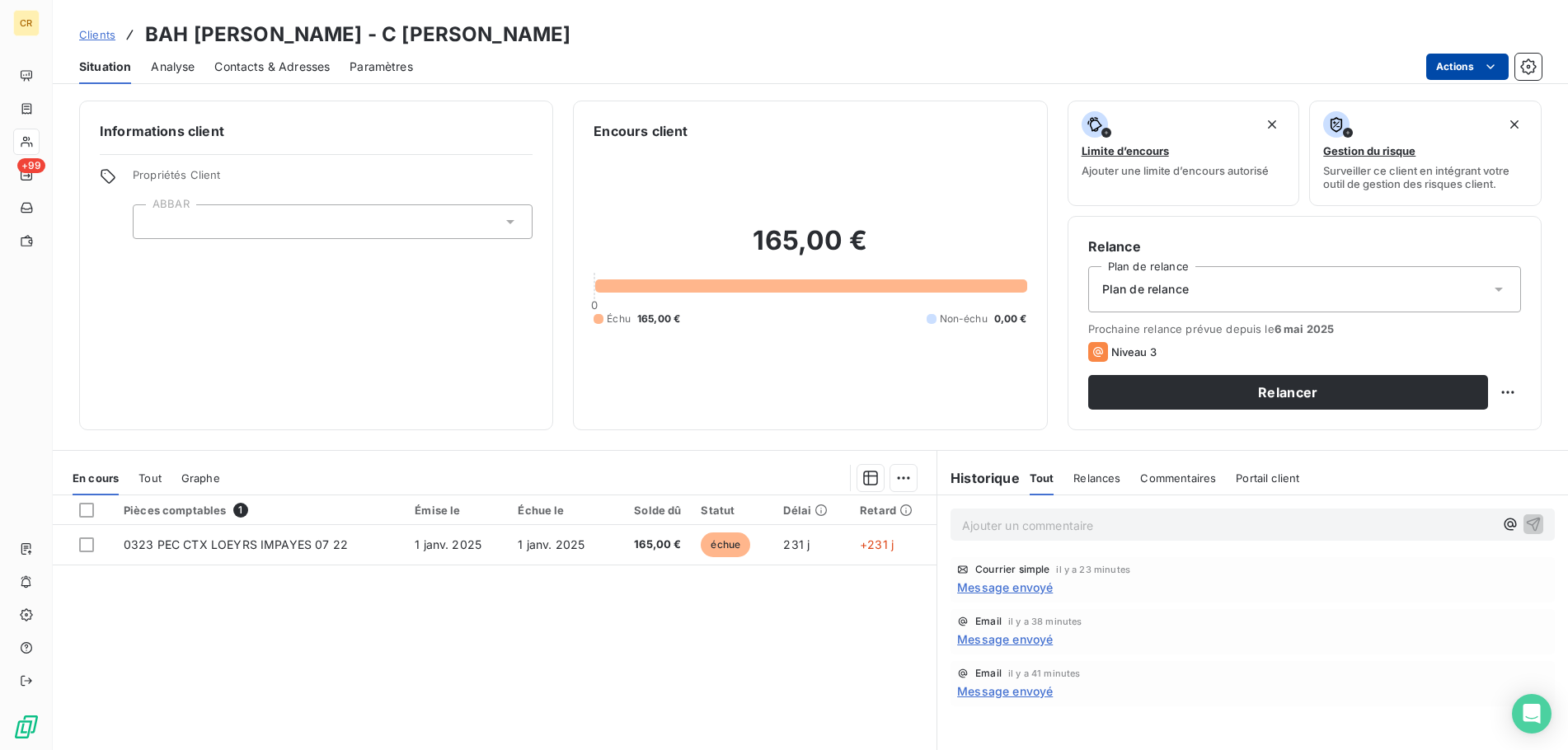
click at [1487, 68] on html "CR +99 Clients BAH MAMADOU ALIOU - C BAH MAMADOU Situation Analyse Contacts & A…" at bounding box center [784, 375] width 1568 height 750
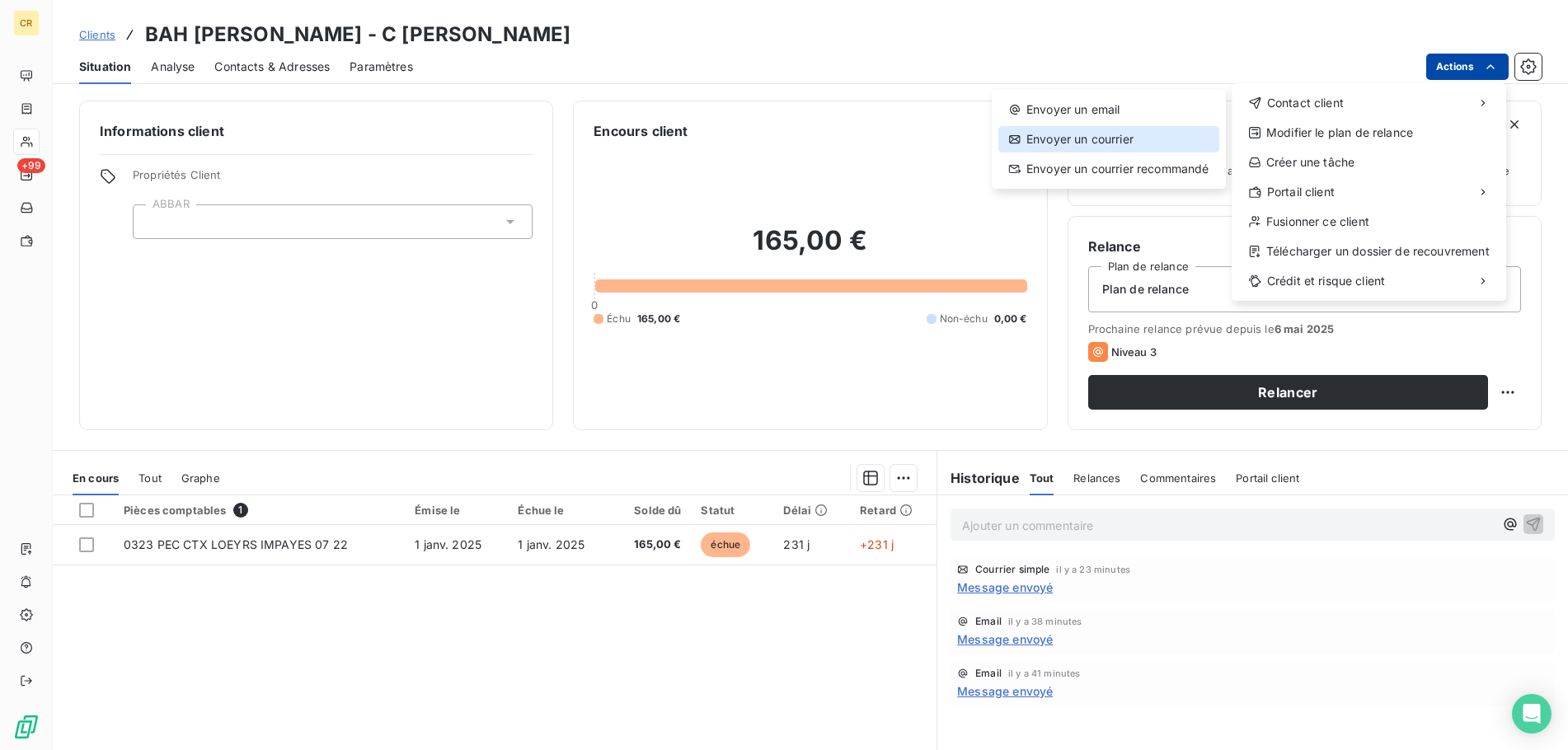
click at [1107, 136] on div "Envoyer un courrier" at bounding box center [1108, 140] width 221 height 27
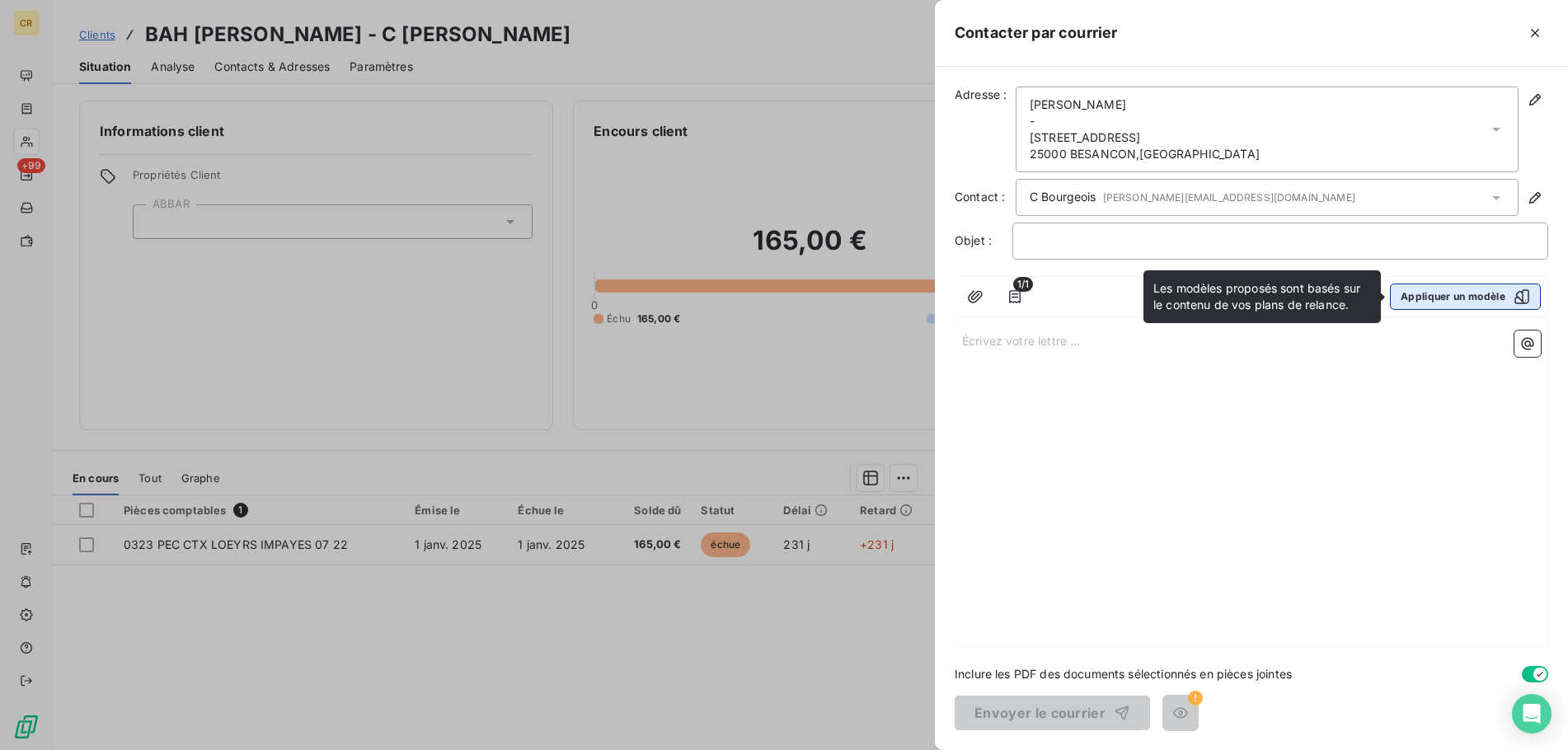
click at [1446, 295] on button "Appliquer un modèle" at bounding box center [1465, 297] width 151 height 27
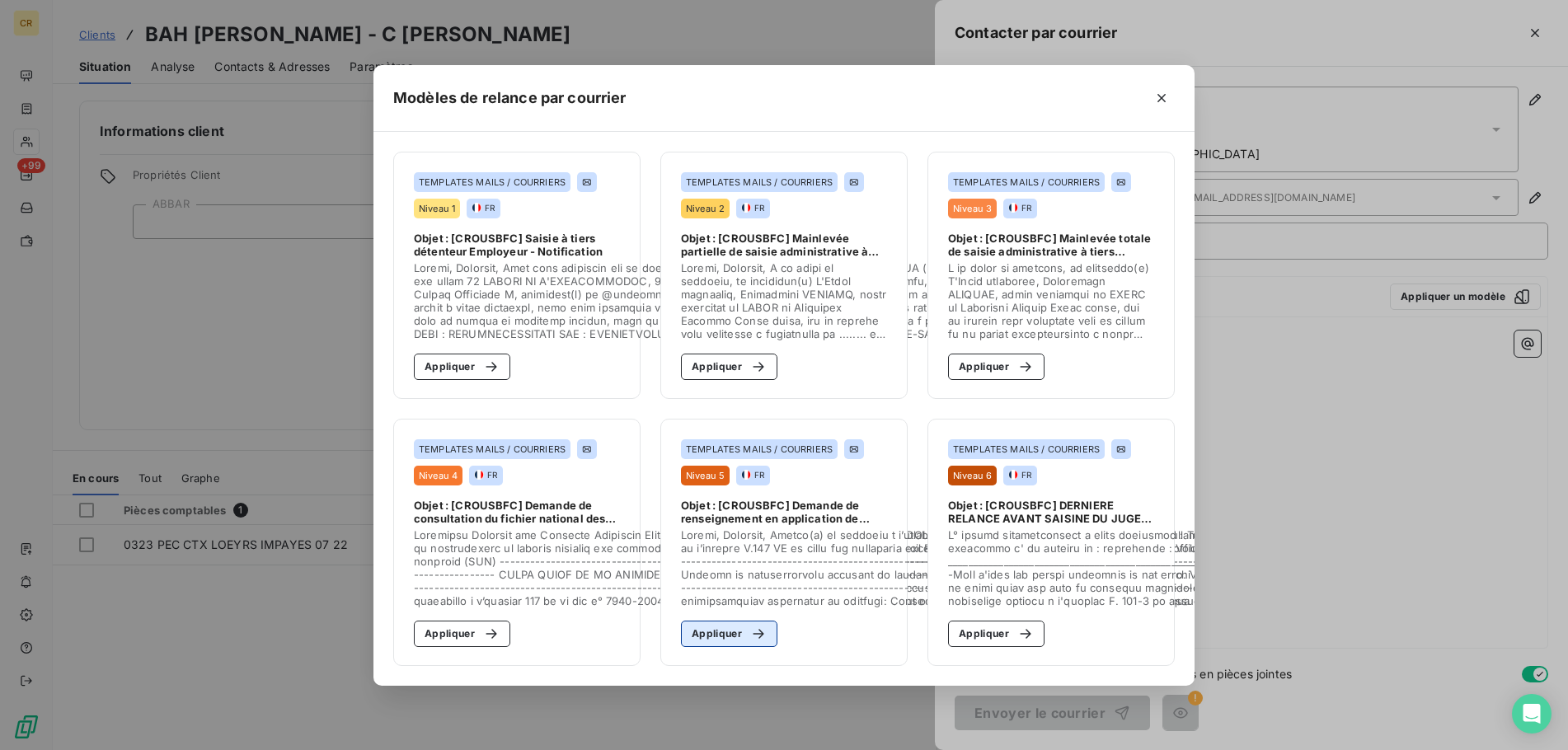
click at [716, 636] on button "Appliquer" at bounding box center [728, 634] width 96 height 27
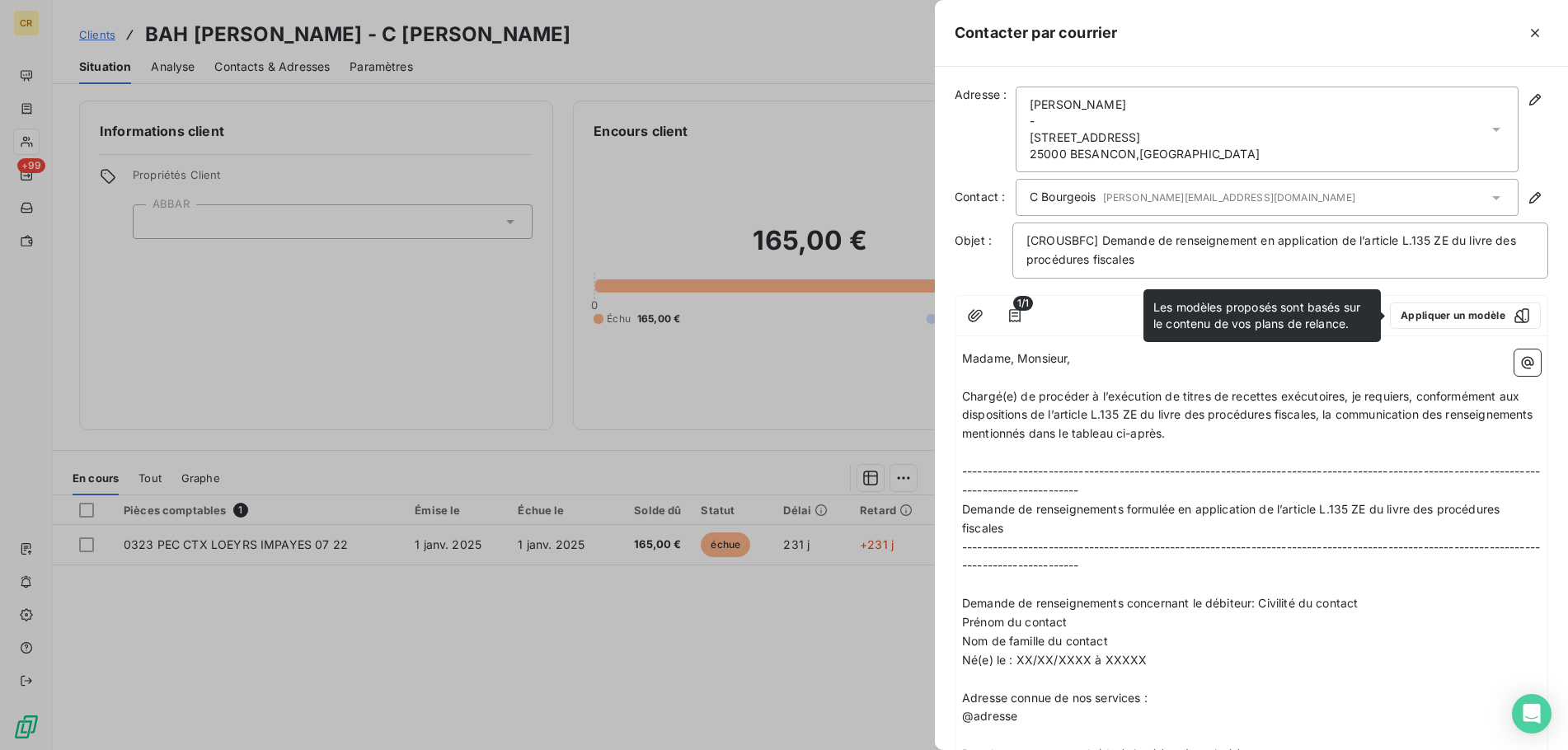
click at [1175, 360] on p "Madame, Monsieur," at bounding box center [1251, 358] width 578 height 19
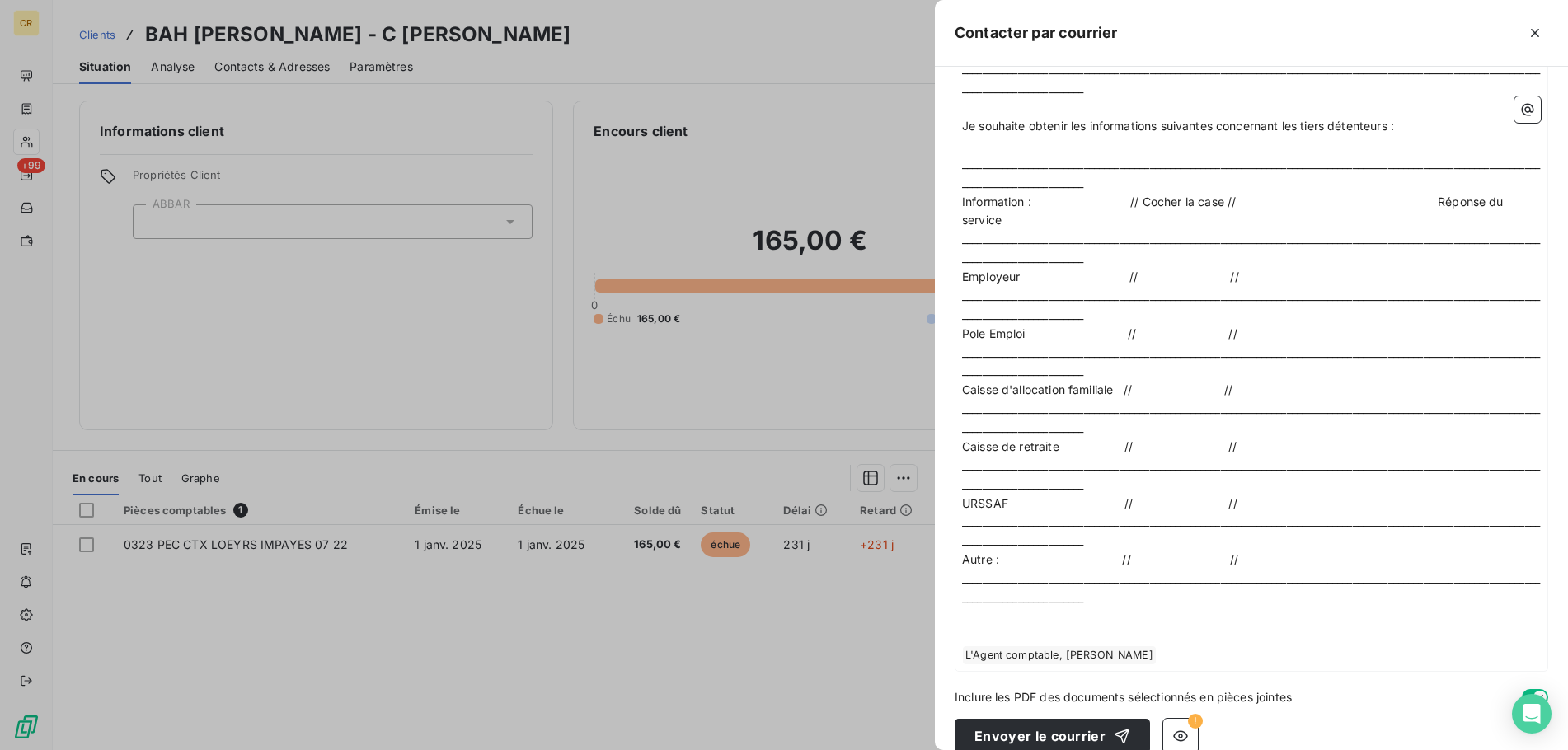
scroll to position [1274, 0]
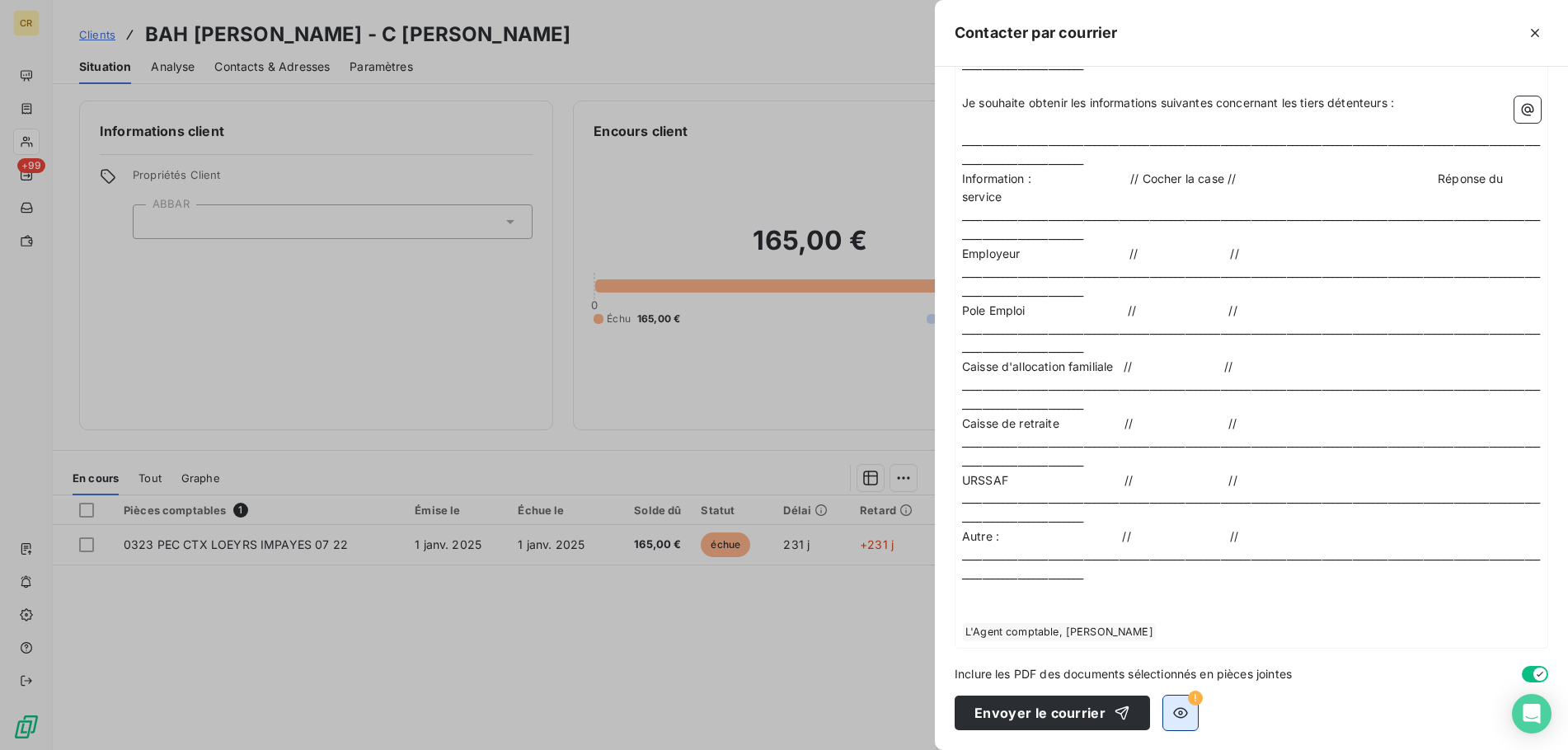
click at [1178, 711] on icon "button" at bounding box center [1180, 713] width 17 height 17
click at [1185, 712] on button "button" at bounding box center [1180, 712] width 34 height 34
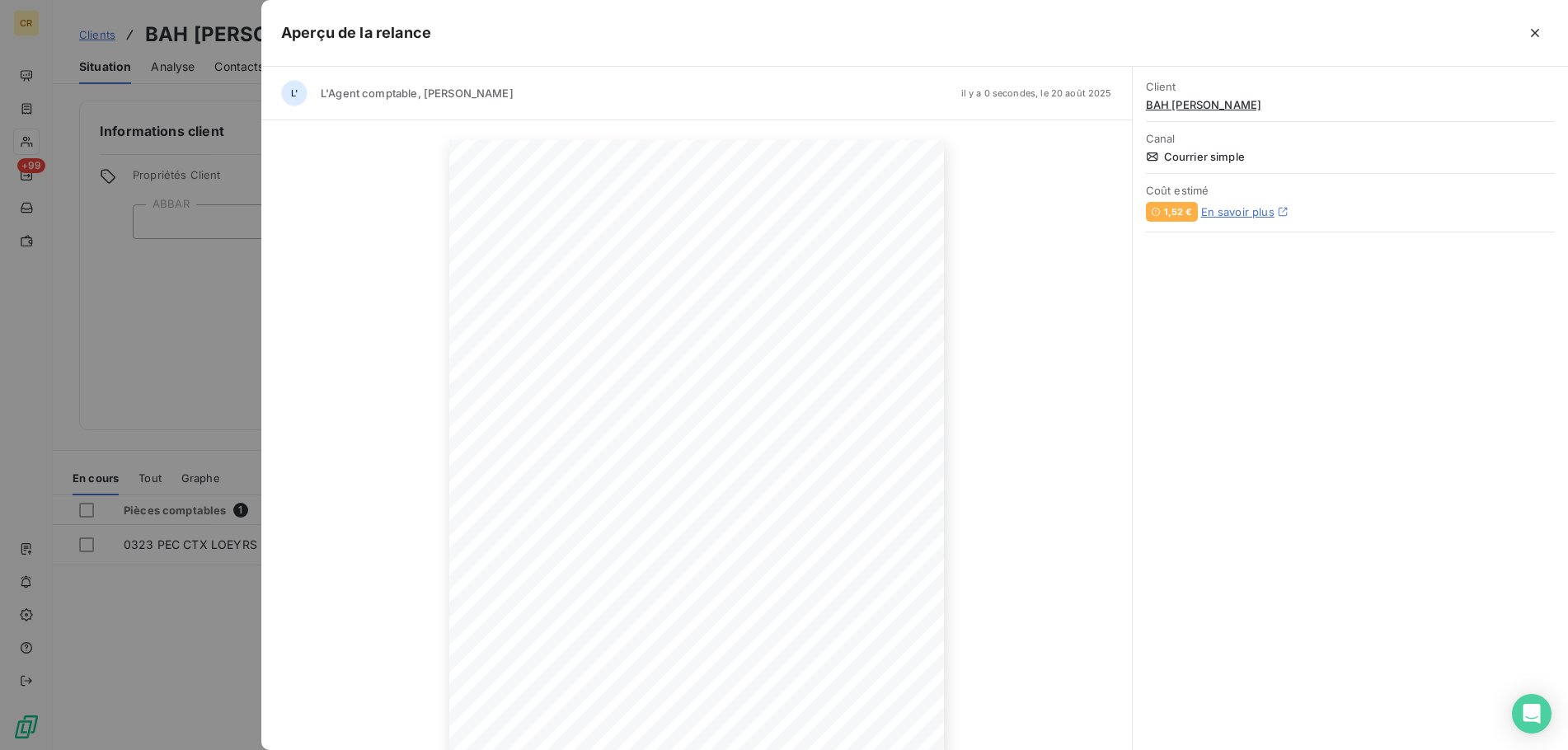
scroll to position [110, 0]
click at [846, 702] on icon "button" at bounding box center [845, 696] width 13 height 14
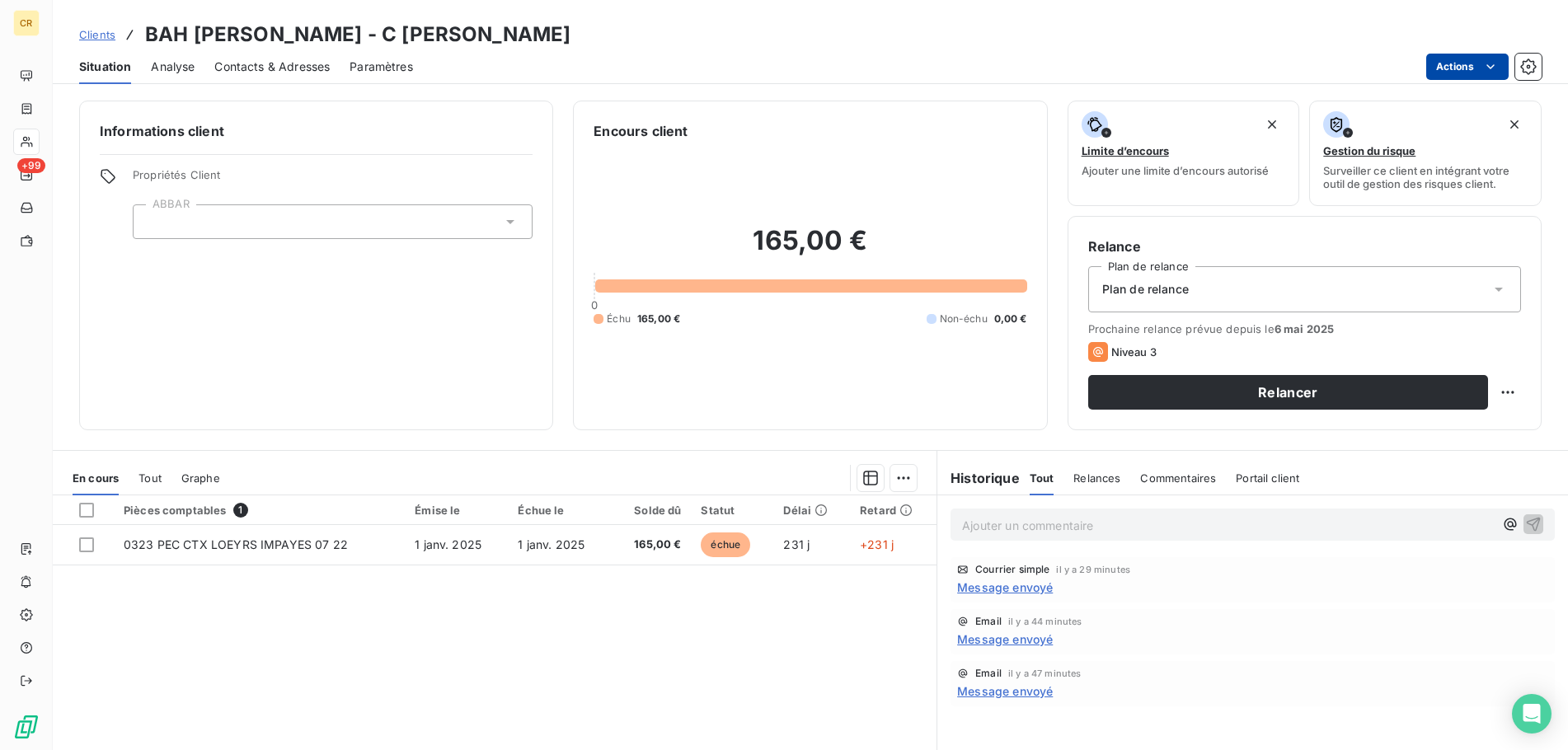
click at [1499, 60] on html "CR +99 Clients BAH [PERSON_NAME] - C [PERSON_NAME] Situation Analyse Contacts &…" at bounding box center [784, 375] width 1568 height 750
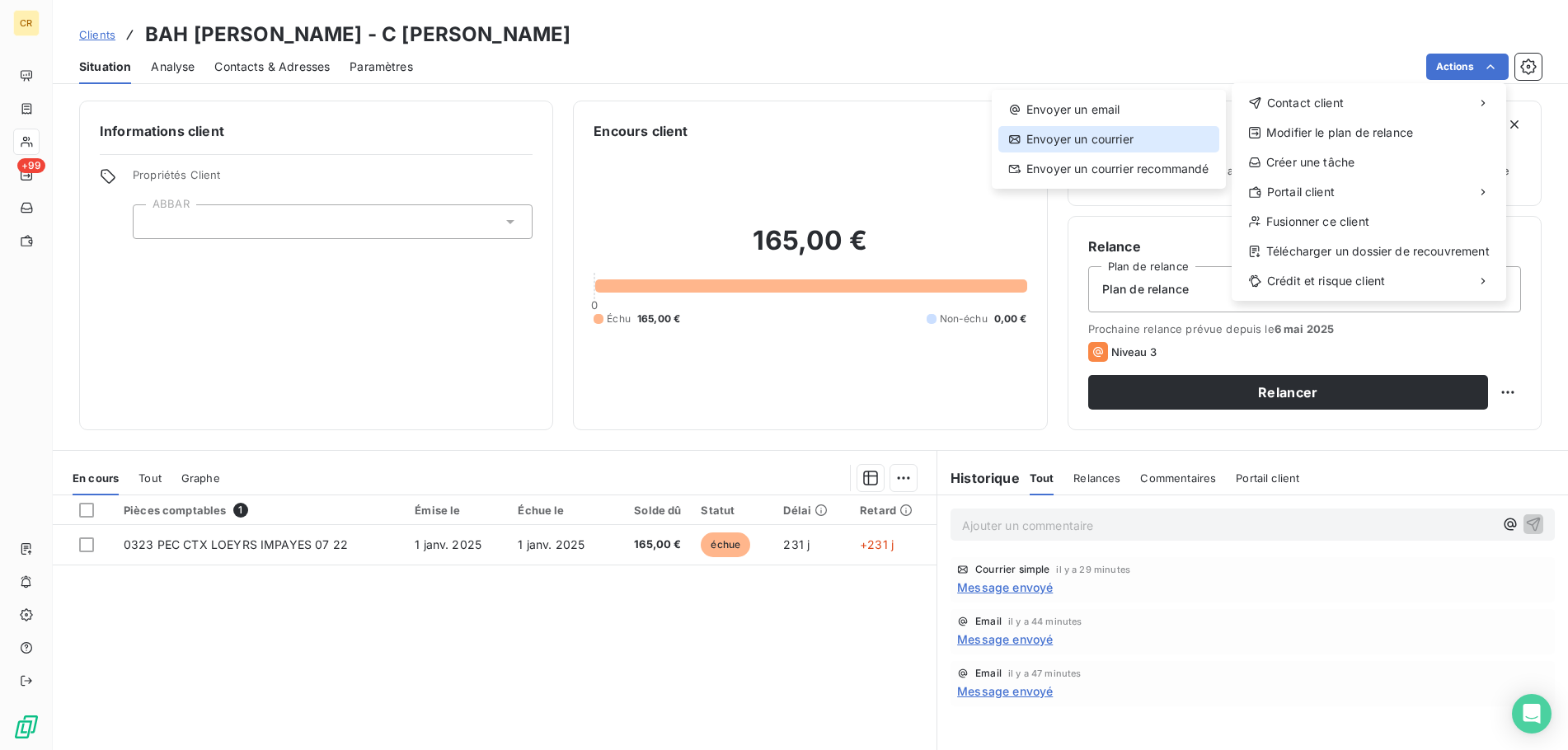
click at [1110, 140] on div "Envoyer un courrier" at bounding box center [1108, 140] width 221 height 27
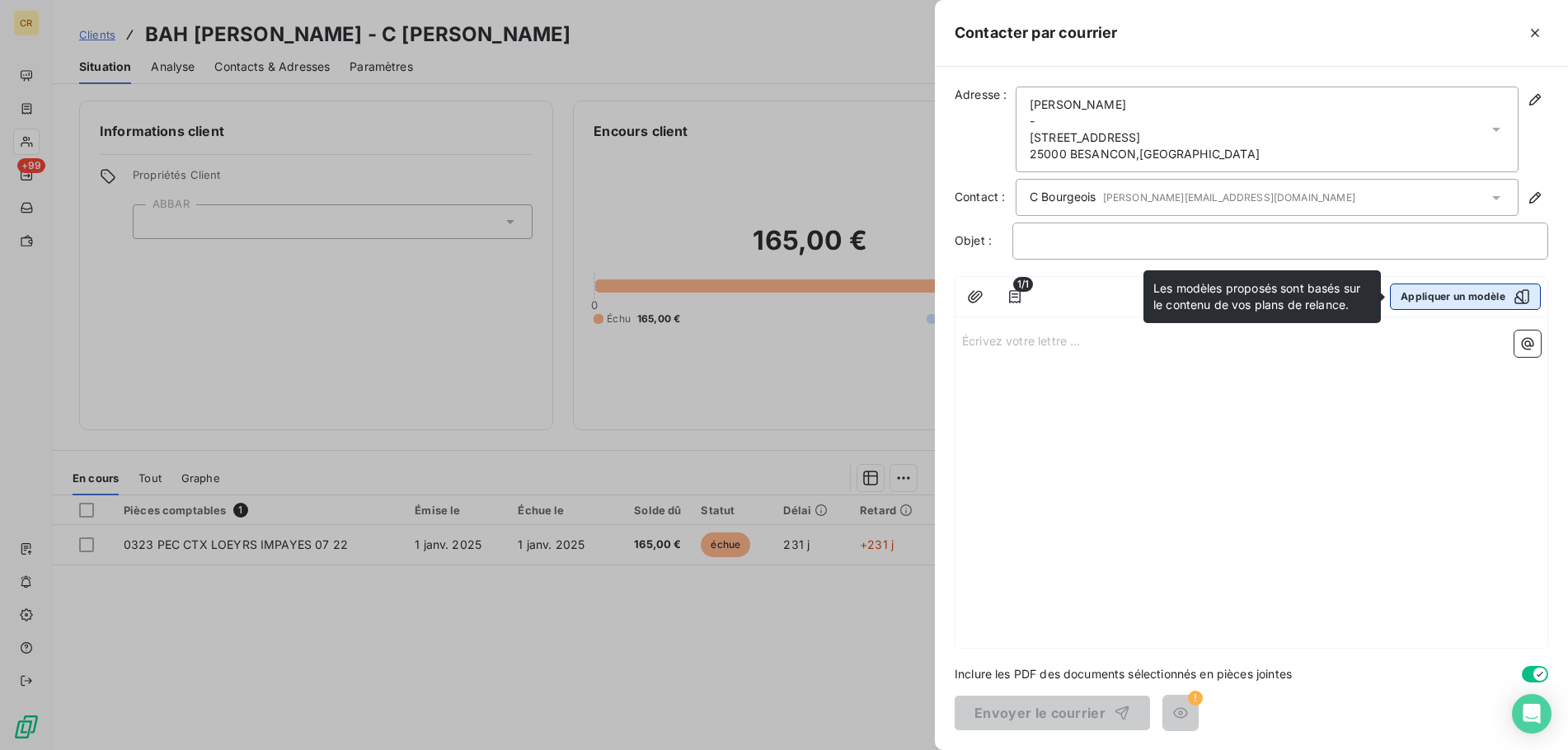
click at [1446, 303] on button "Appliquer un modèle" at bounding box center [1465, 297] width 151 height 27
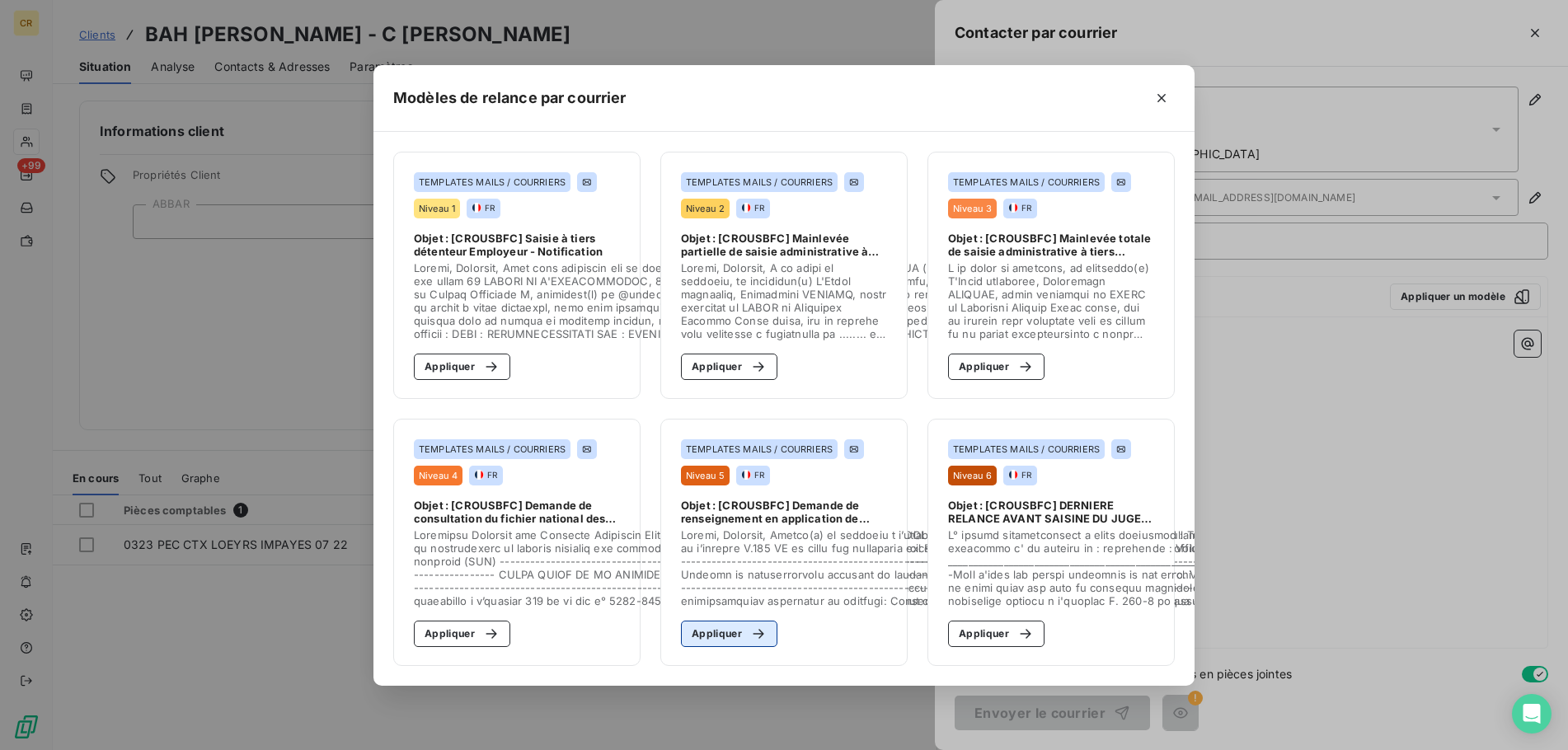
click at [717, 634] on button "Appliquer" at bounding box center [728, 634] width 96 height 27
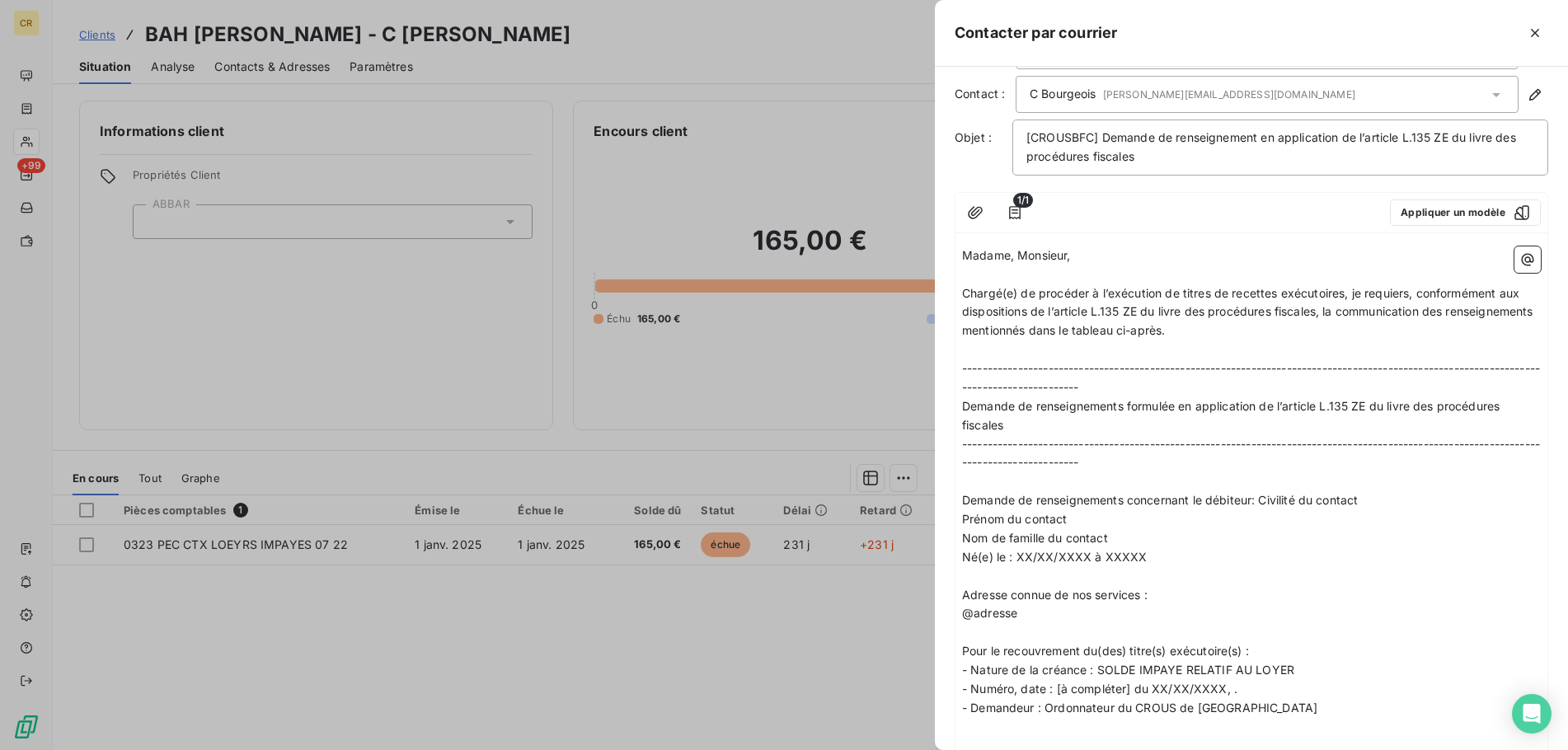
scroll to position [168, 0]
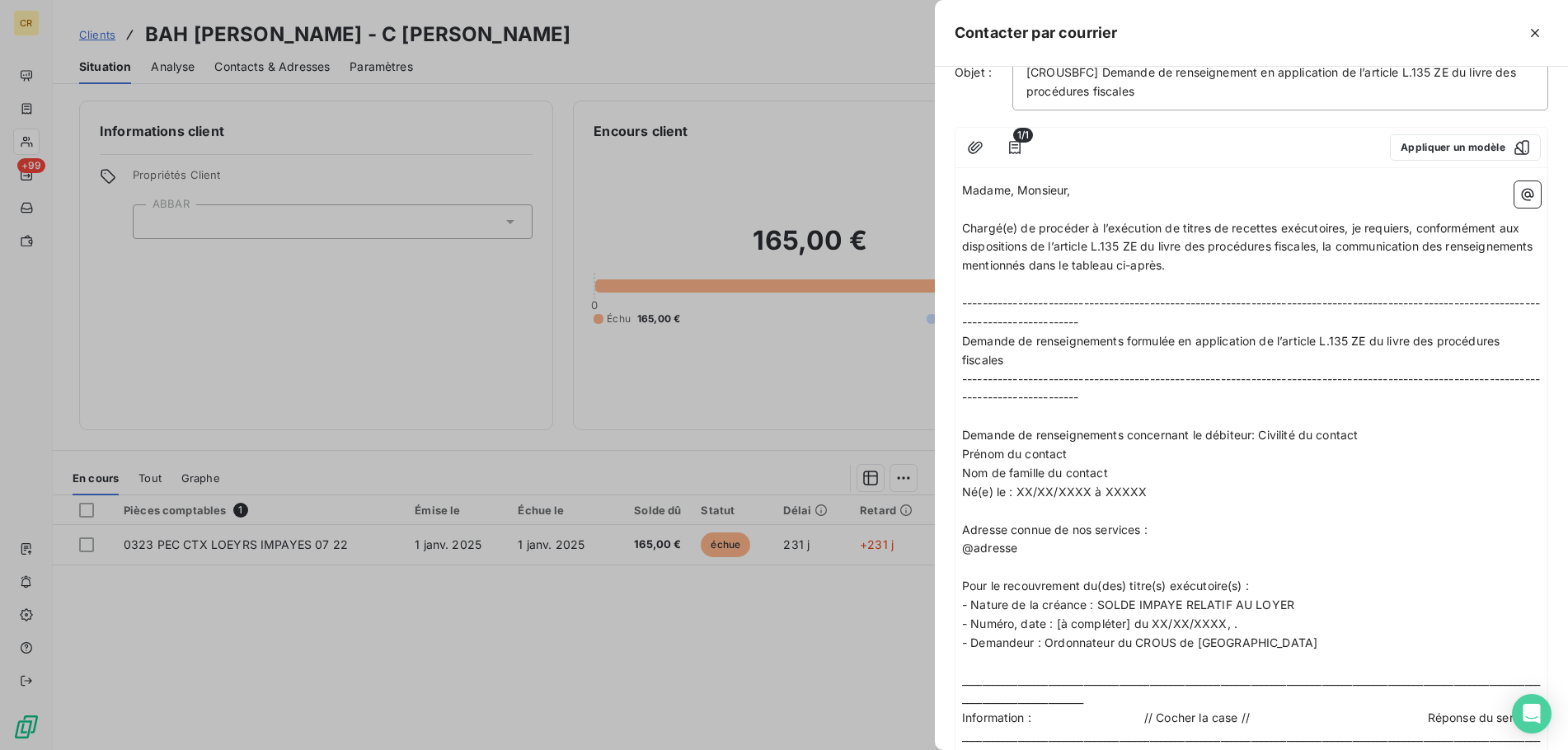
click at [1071, 483] on p "Né(e) le : XX/XX/XXXX à XXXXX" at bounding box center [1251, 492] width 578 height 19
click at [1089, 527] on span "Adresse connue de nos services :" at bounding box center [1055, 529] width 186 height 14
drag, startPoint x: 1078, startPoint y: 444, endPoint x: 1158, endPoint y: 502, distance: 98.8
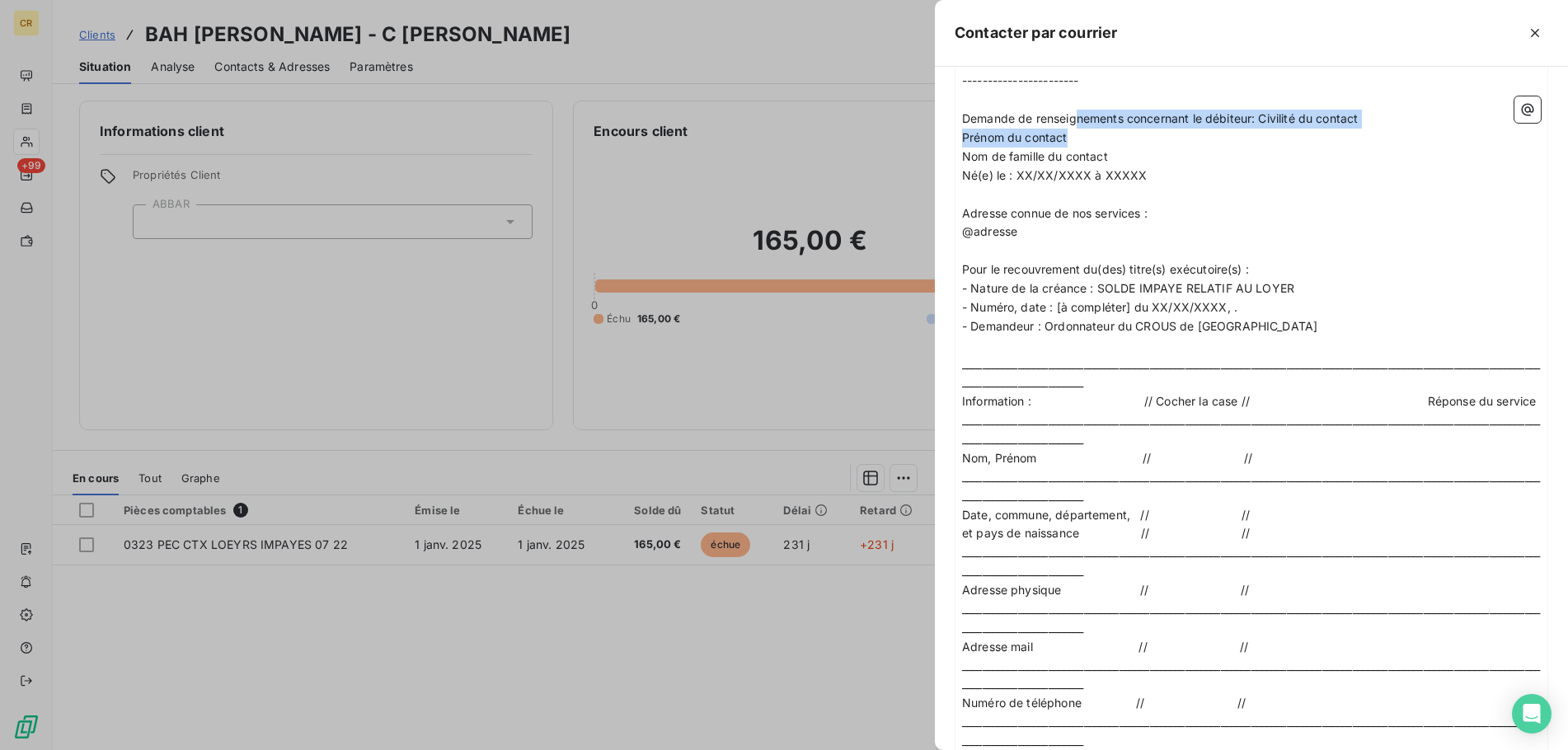
scroll to position [588, 0]
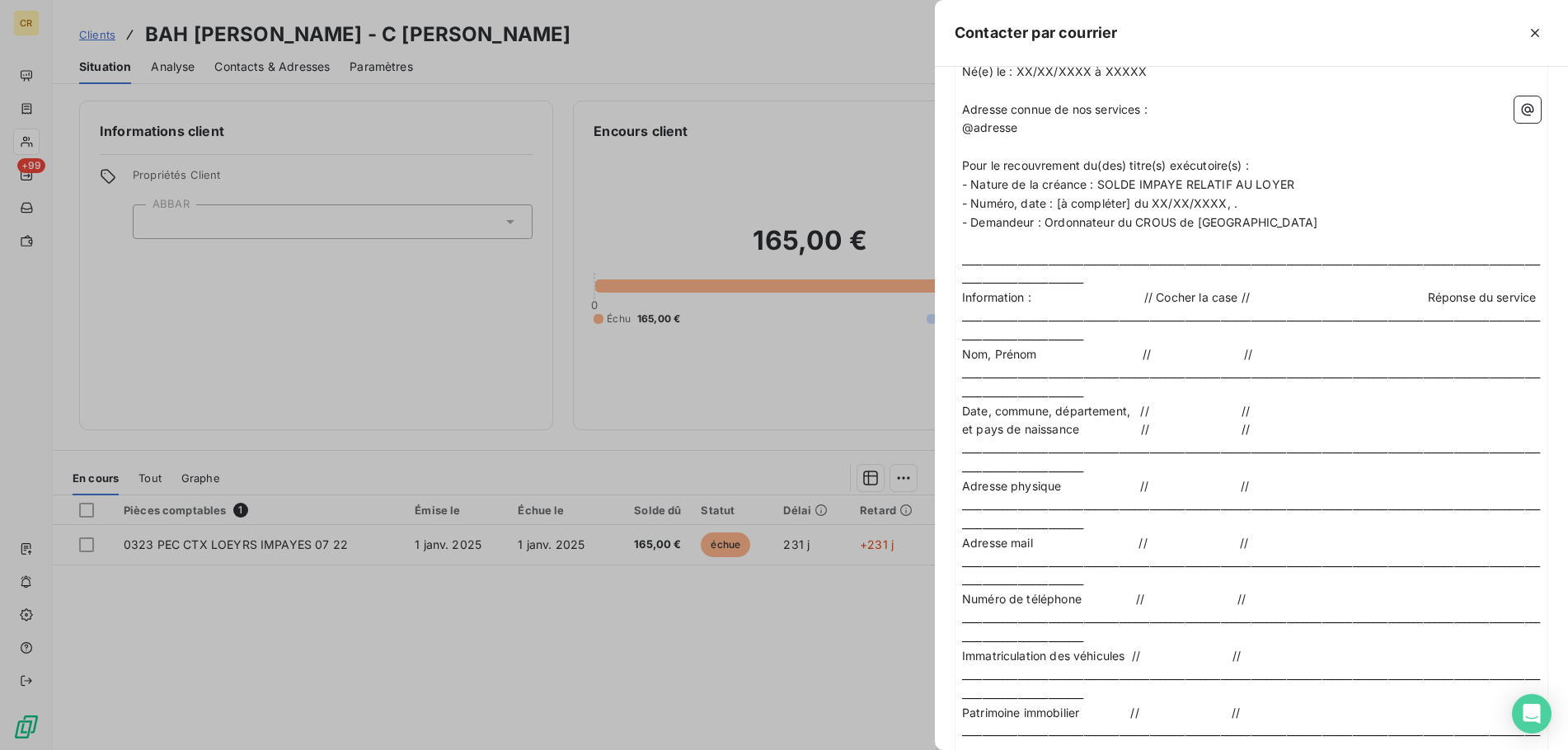
click at [1201, 364] on p "Nom, Prénom // //" at bounding box center [1251, 355] width 578 height 19
click at [1535, 36] on icon "button" at bounding box center [1535, 33] width 17 height 17
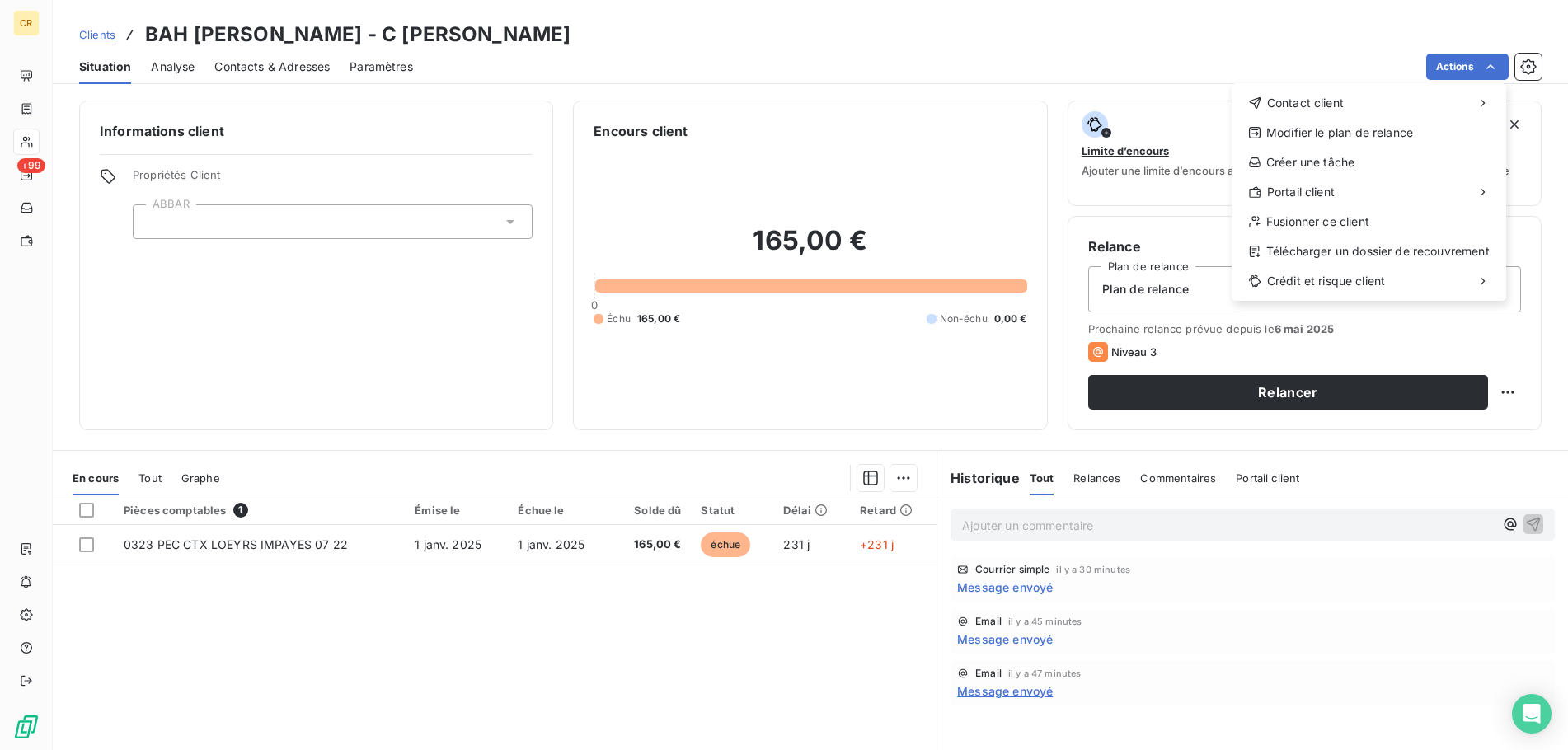
click at [1490, 67] on html "CR +99 Clients BAH [PERSON_NAME] - C [PERSON_NAME] Situation Analyse Contacts &…" at bounding box center [784, 375] width 1568 height 750
click at [1105, 146] on div "Envoyer un courrier" at bounding box center [1108, 140] width 221 height 27
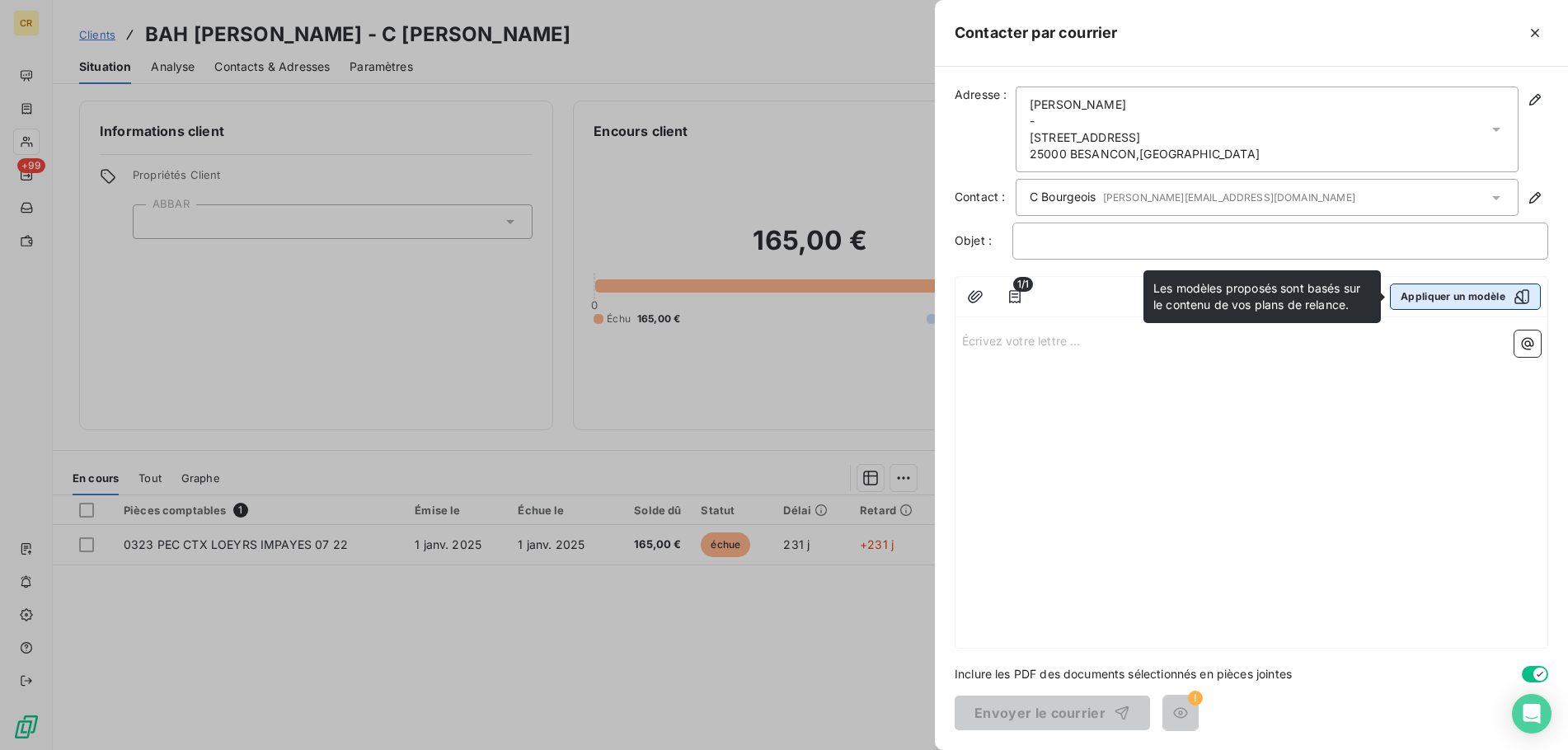
click at [1517, 301] on icon "button" at bounding box center [1522, 297] width 17 height 17
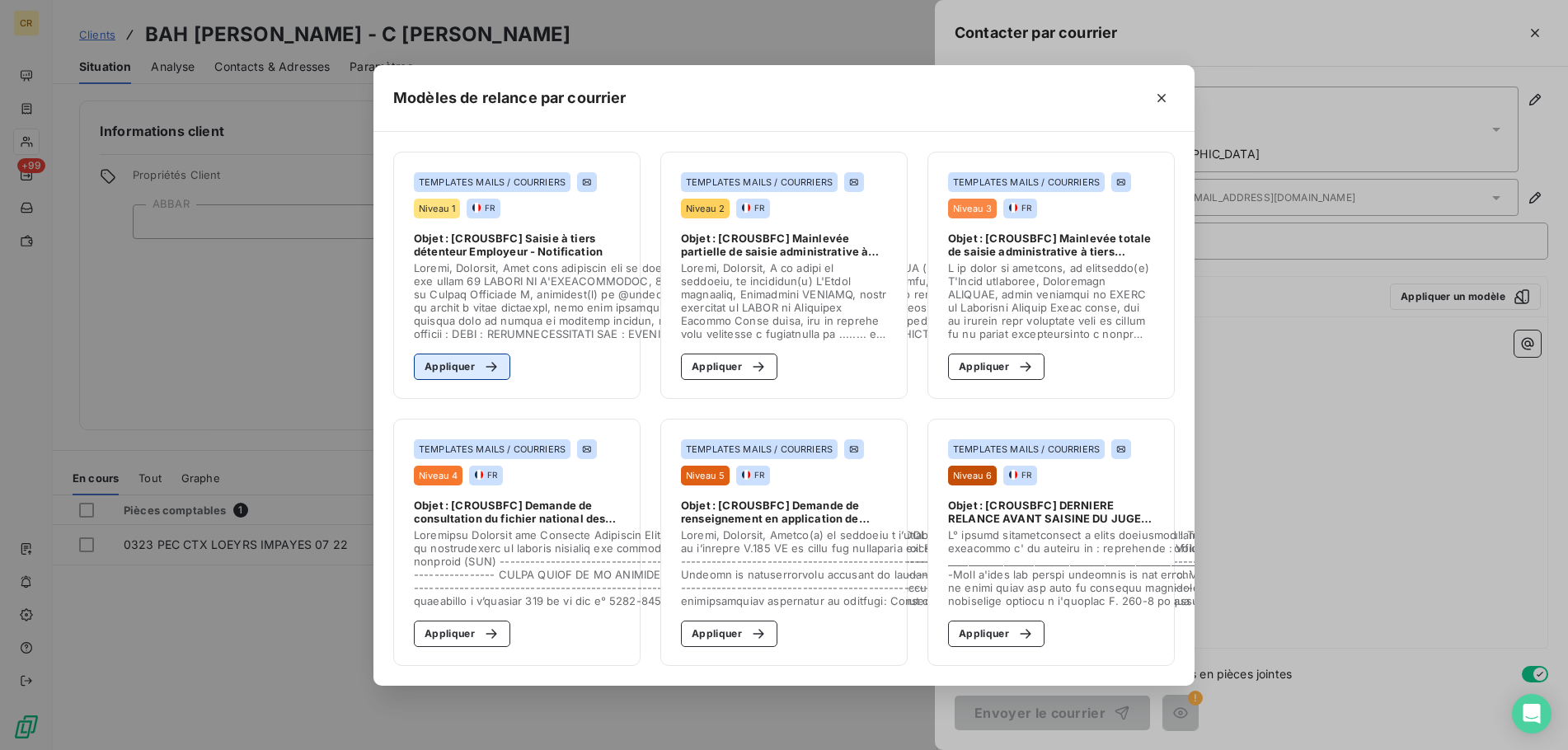
click at [448, 368] on button "Appliquer" at bounding box center [461, 367] width 96 height 27
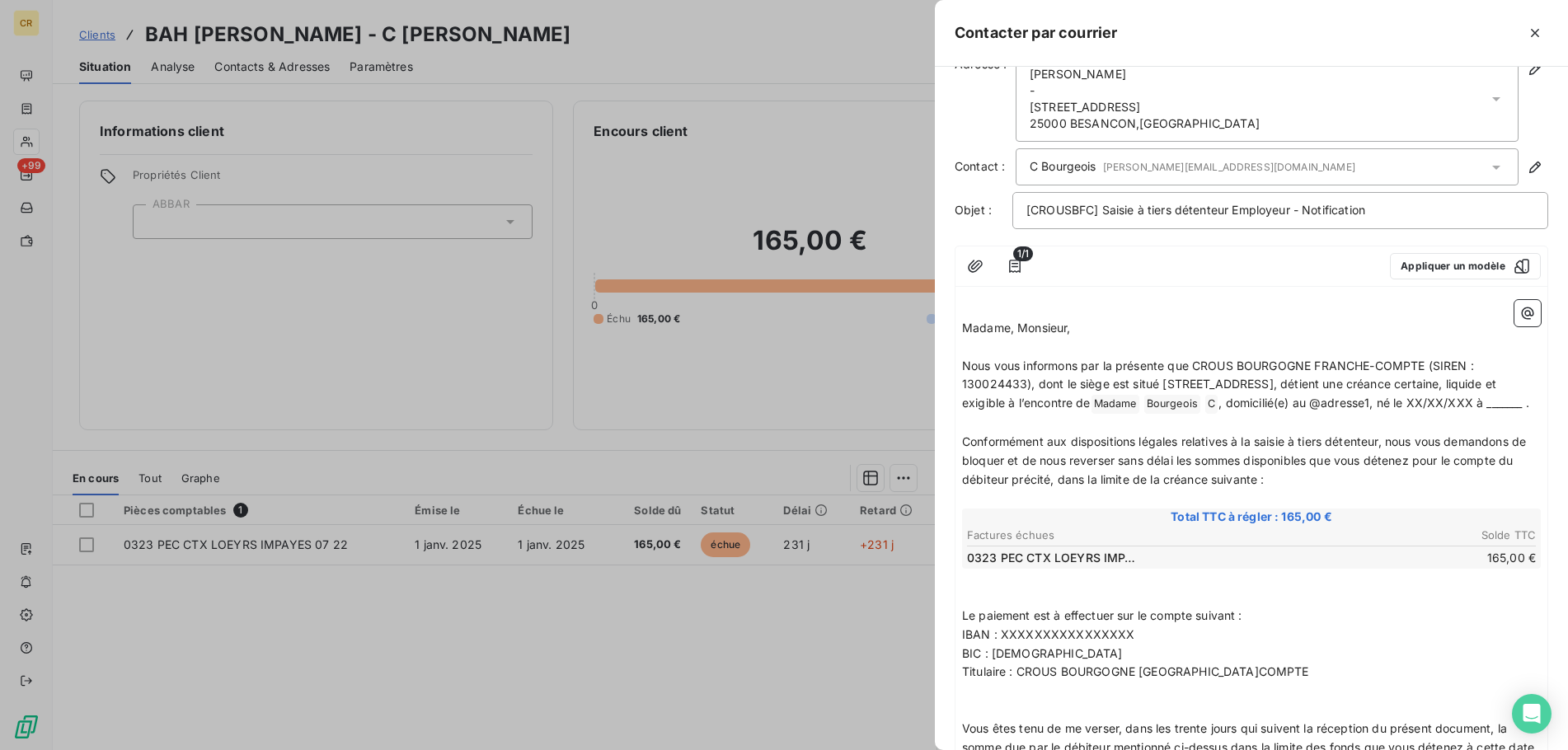
scroll to position [0, 0]
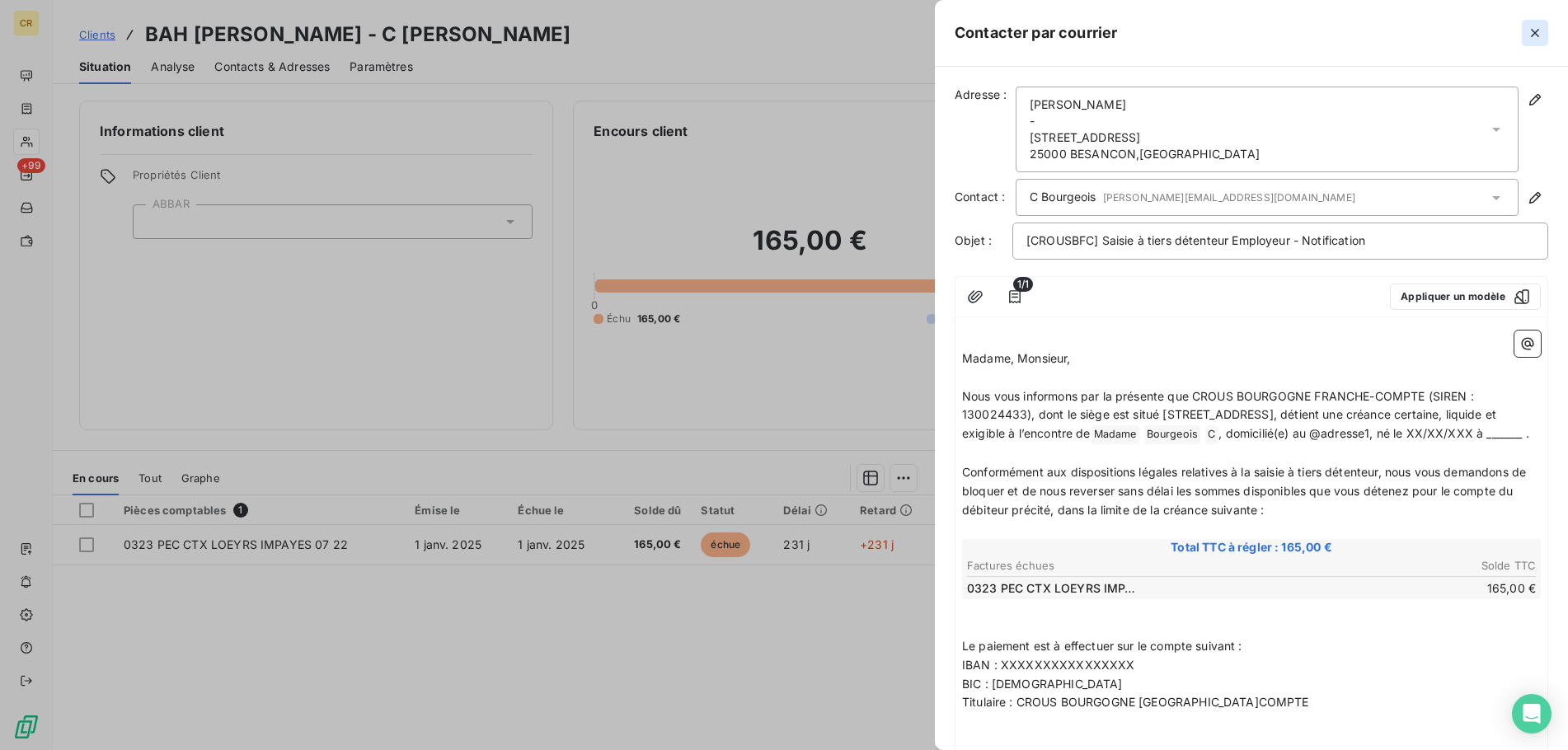
click at [1530, 29] on icon "button" at bounding box center [1535, 33] width 17 height 17
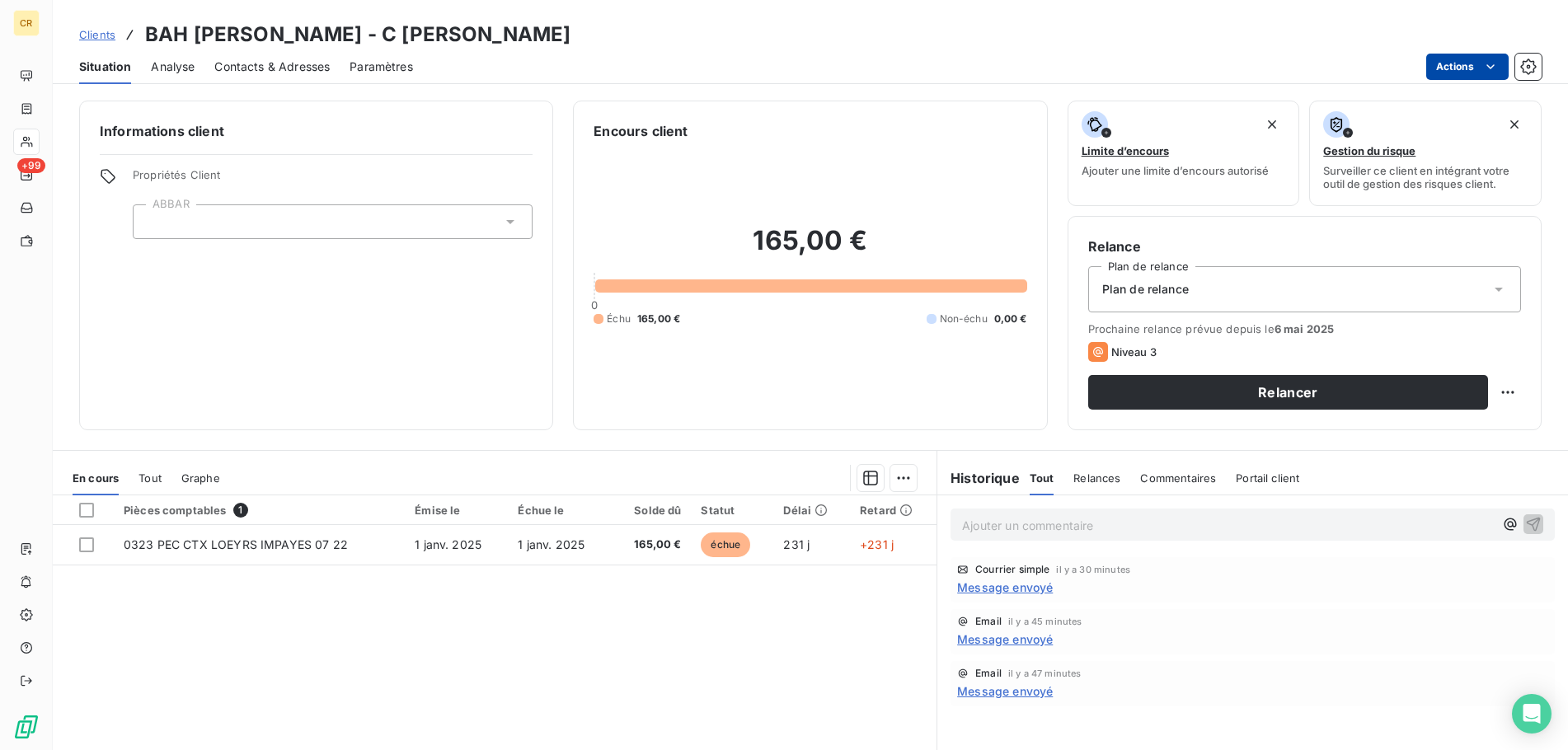
click at [1497, 71] on html "CR +99 Clients BAH MAMADOU ALIOU - C BAH MAMADOU Situation Analyse Contacts & A…" at bounding box center [784, 375] width 1568 height 750
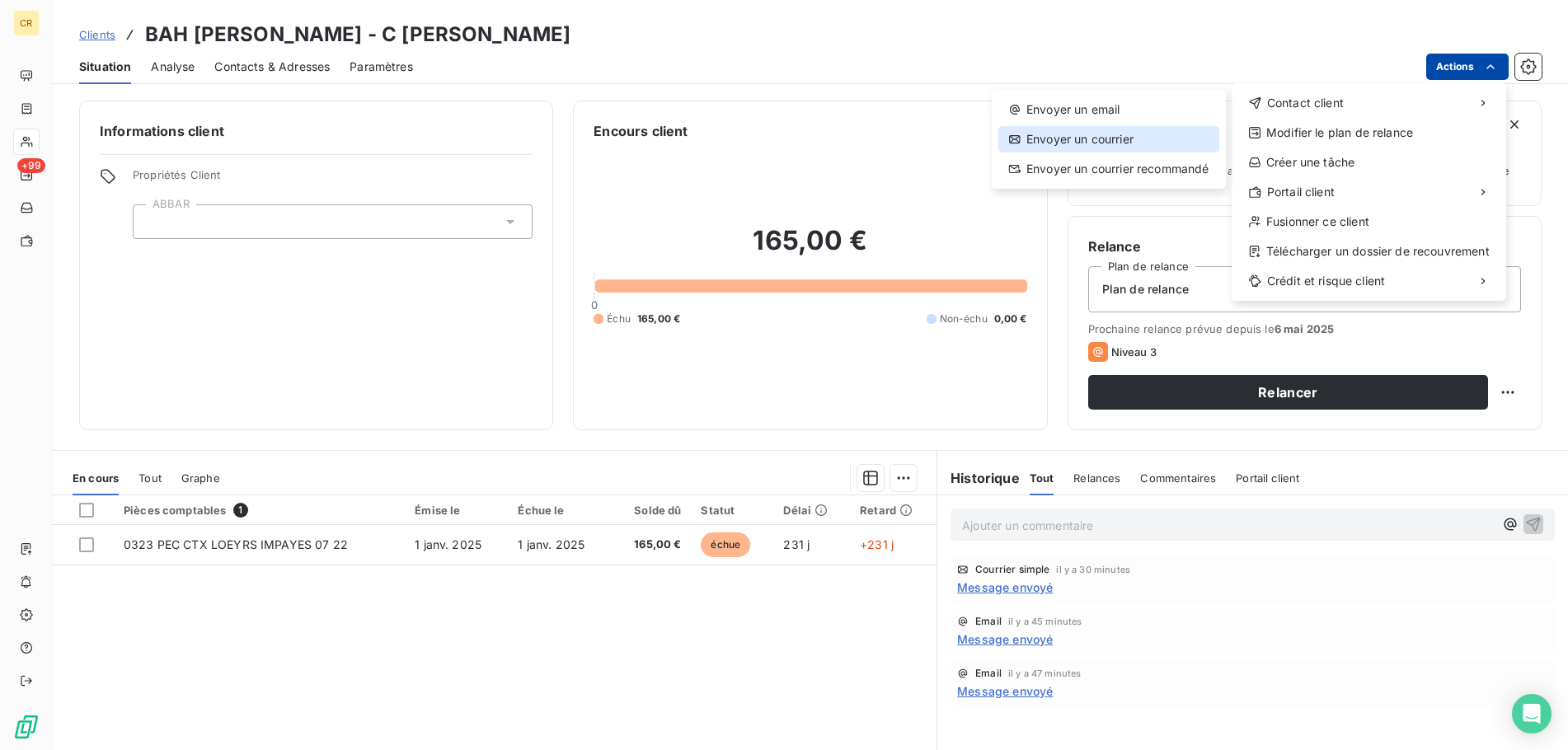
click at [1092, 150] on div "Envoyer un courrier" at bounding box center [1108, 140] width 221 height 27
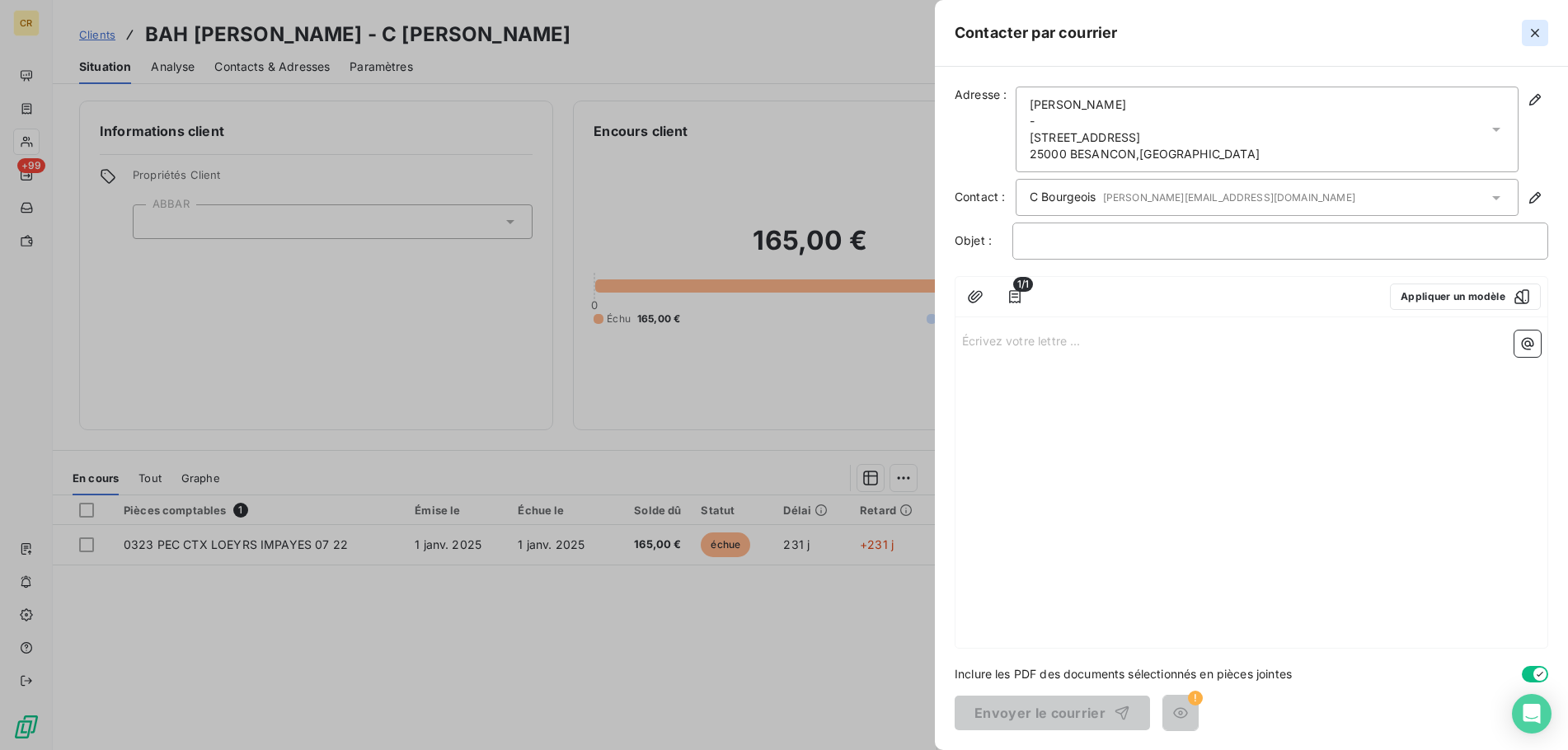
click at [1529, 31] on icon "button" at bounding box center [1535, 33] width 17 height 17
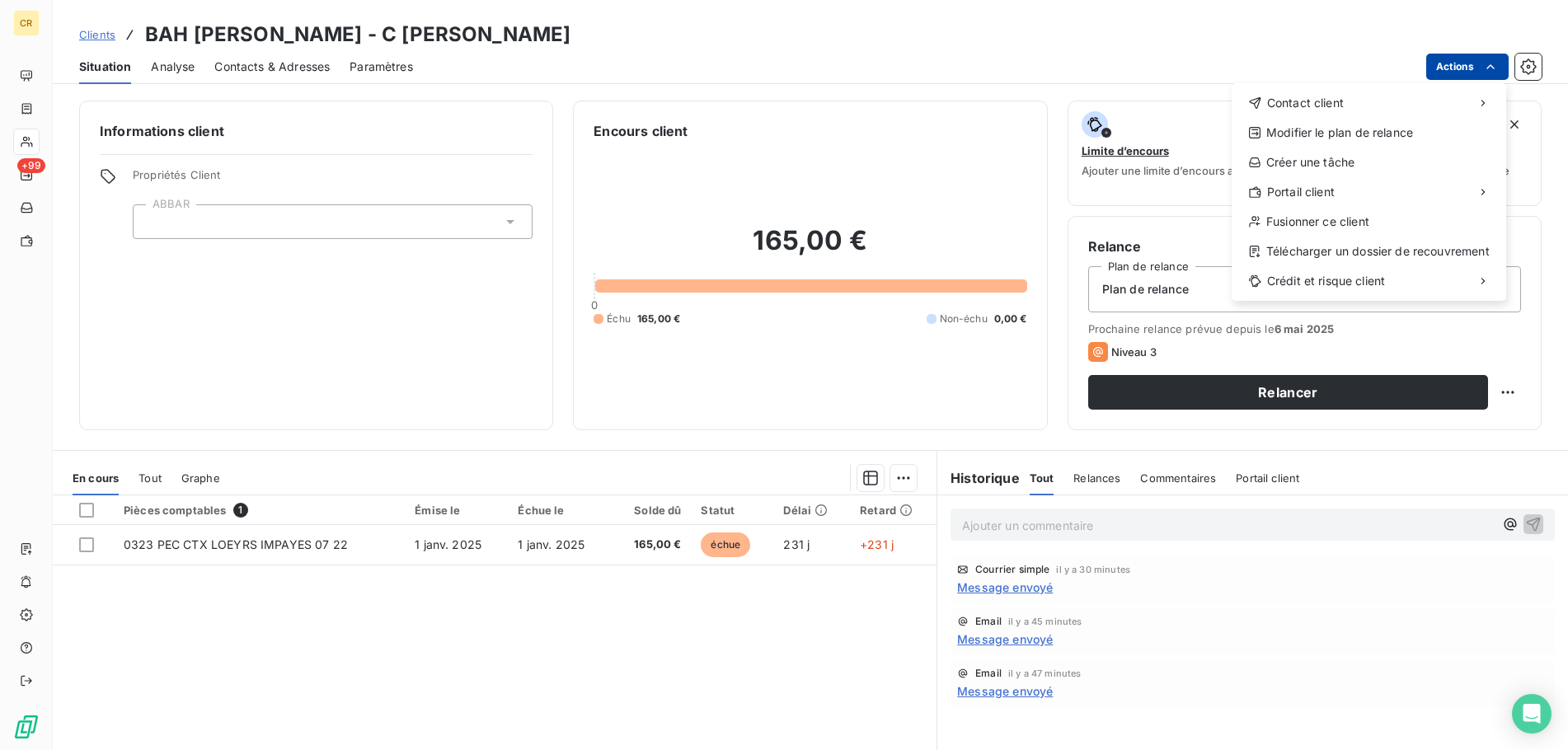
click at [1498, 71] on html "CR +99 Clients BAH [PERSON_NAME] - C [PERSON_NAME] Situation Analyse Contacts &…" at bounding box center [784, 375] width 1568 height 750
click at [1129, 136] on div "Envoyer un courrier" at bounding box center [1108, 140] width 221 height 27
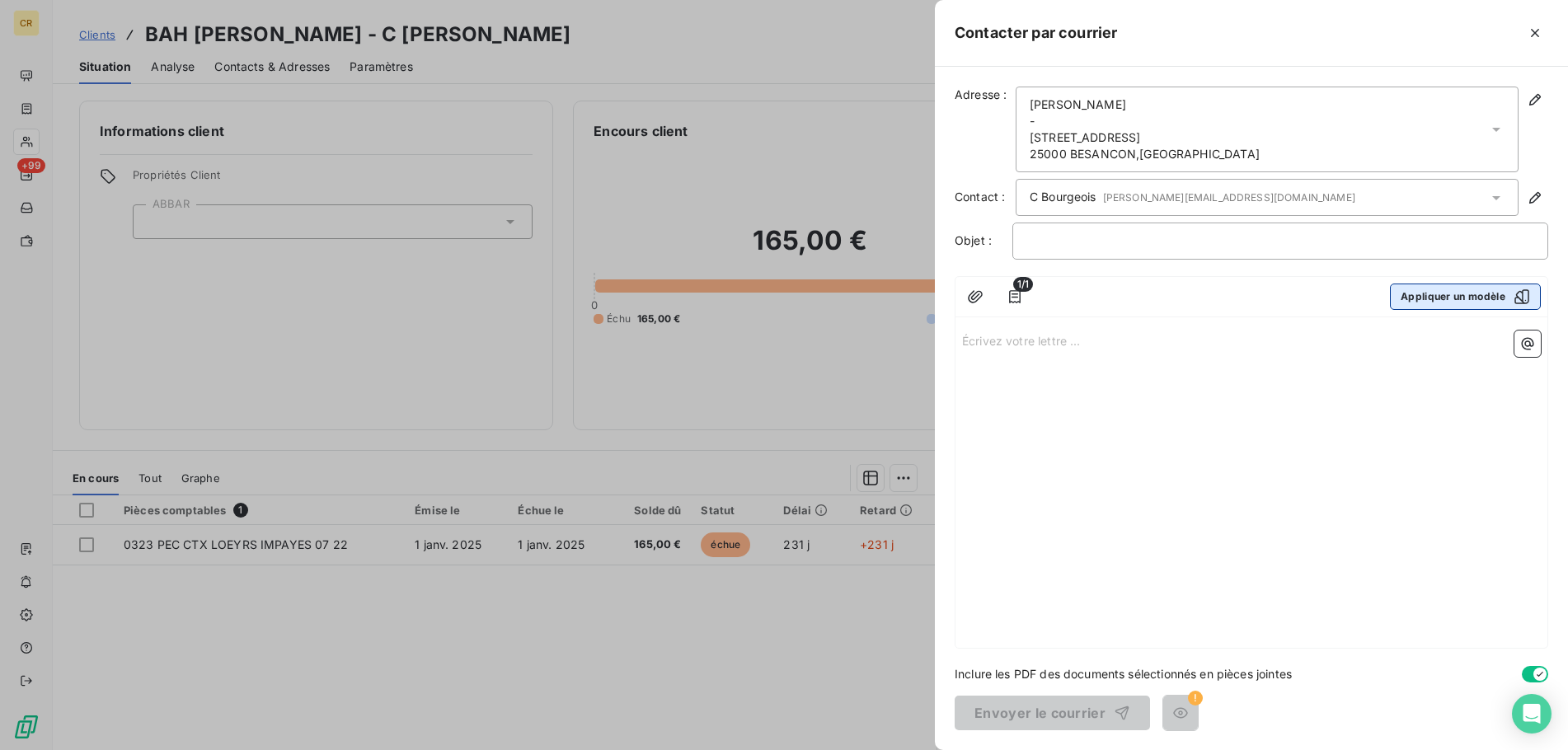
click at [1476, 292] on button "Appliquer un modèle" at bounding box center [1465, 297] width 151 height 27
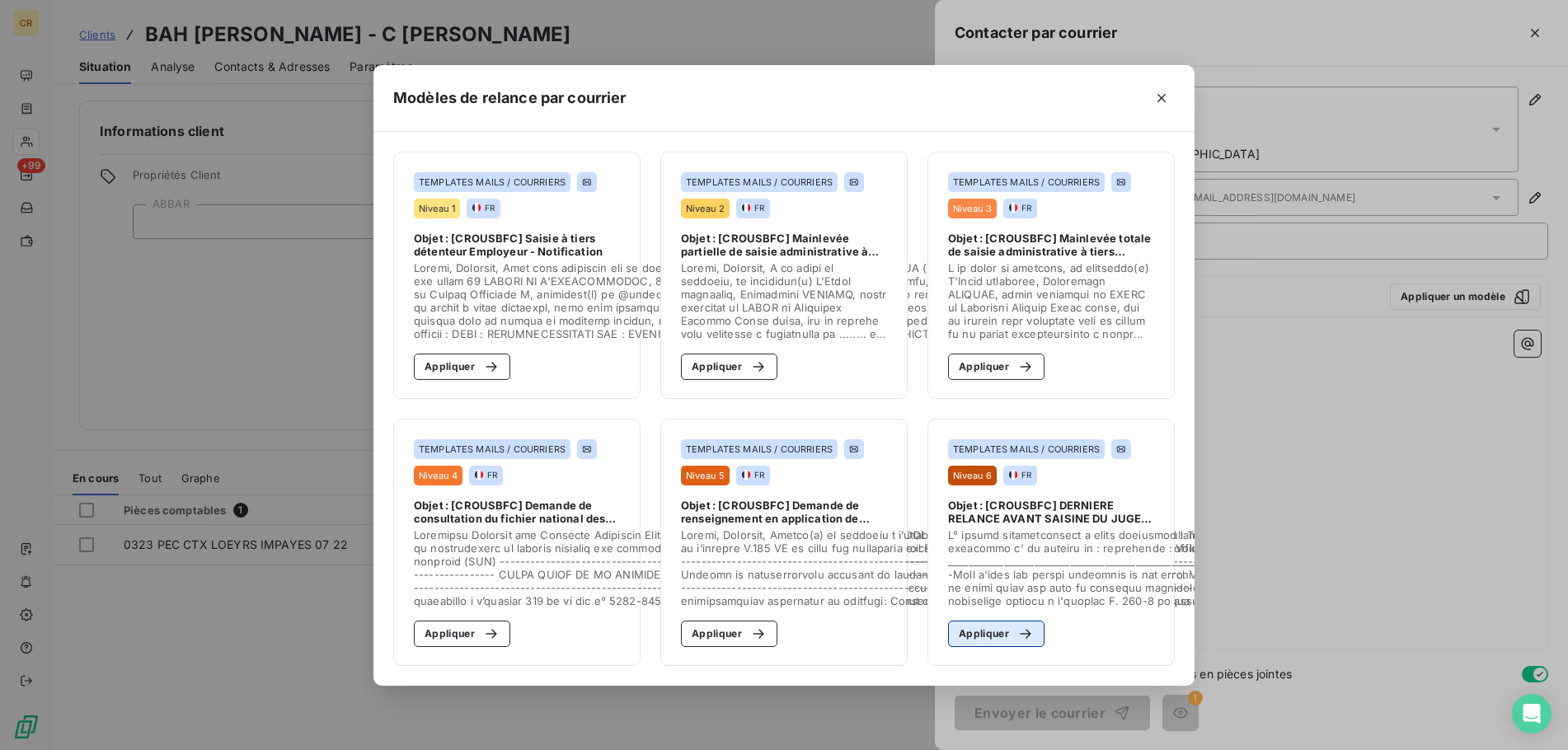
click at [989, 635] on button "Appliquer" at bounding box center [995, 634] width 96 height 27
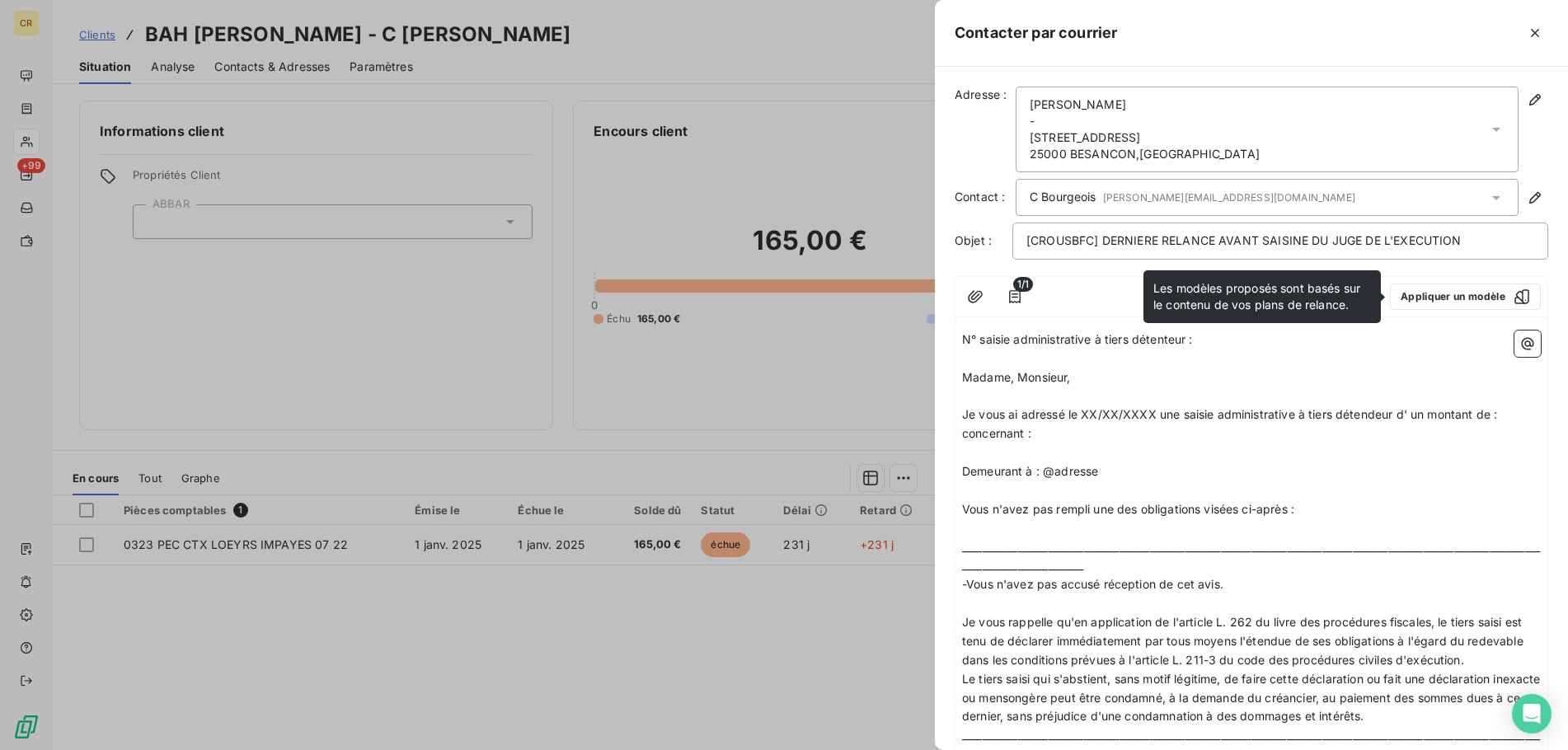
click at [1190, 459] on p "﻿" at bounding box center [1251, 453] width 578 height 19
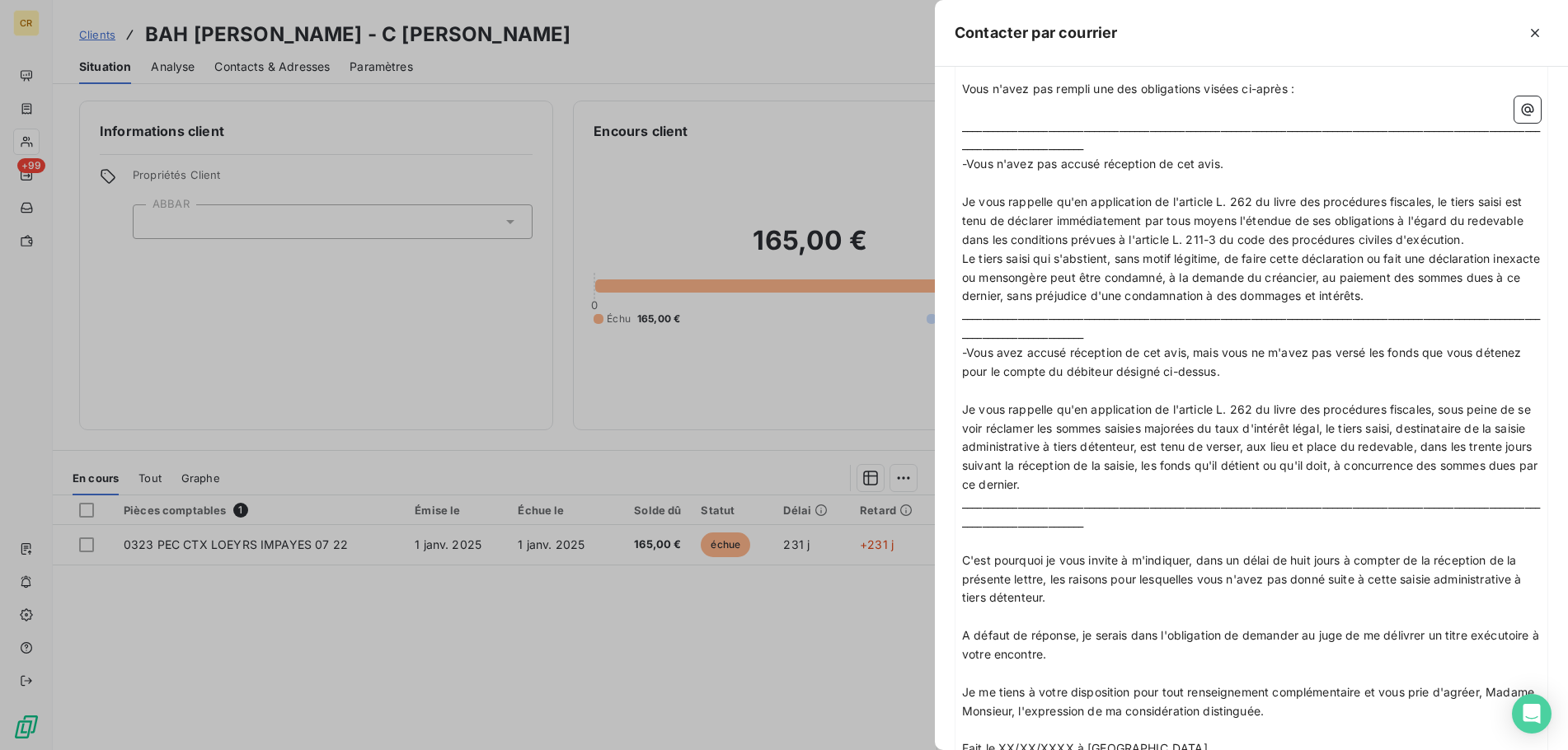
scroll to position [558, 0]
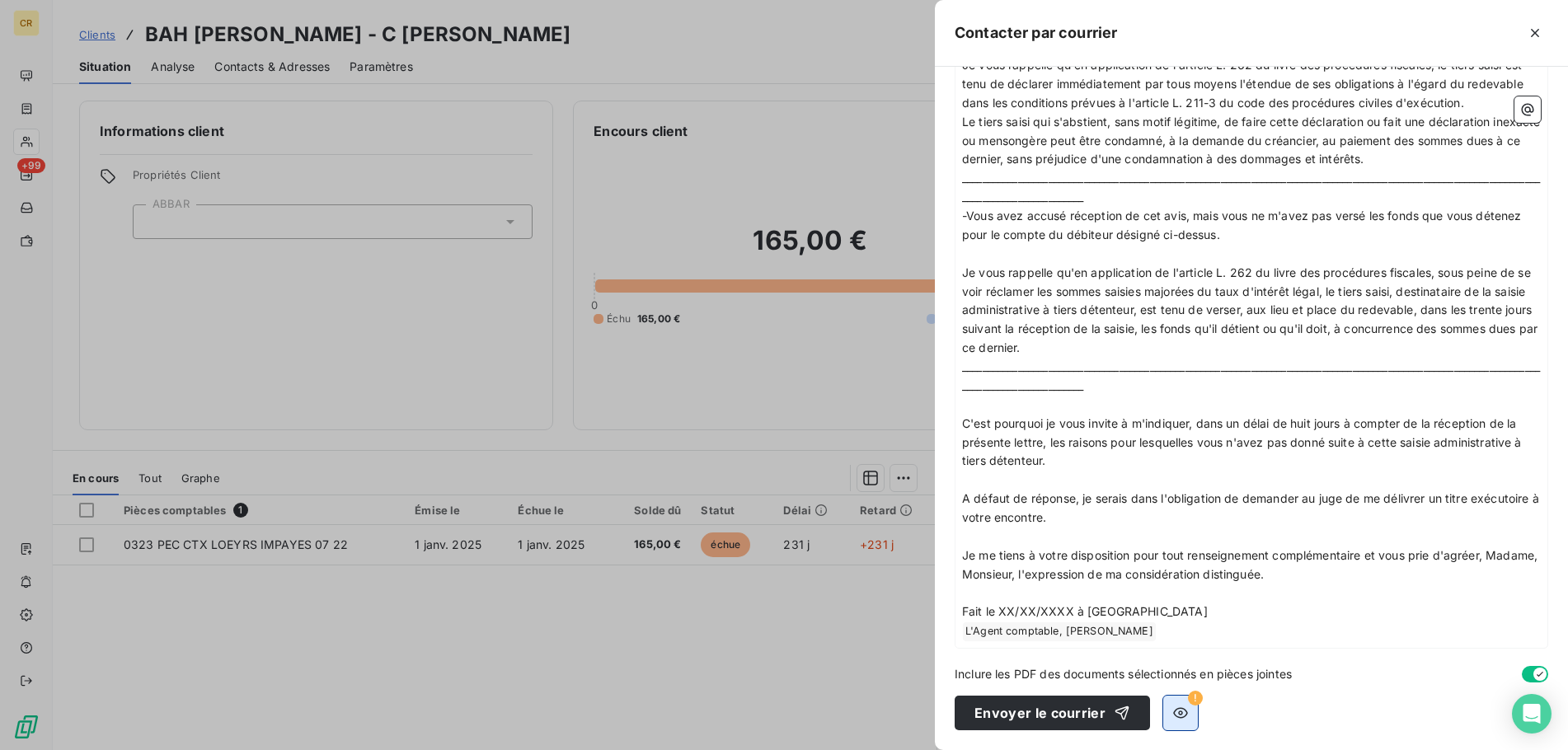
click at [1174, 712] on icon "button" at bounding box center [1180, 713] width 17 height 17
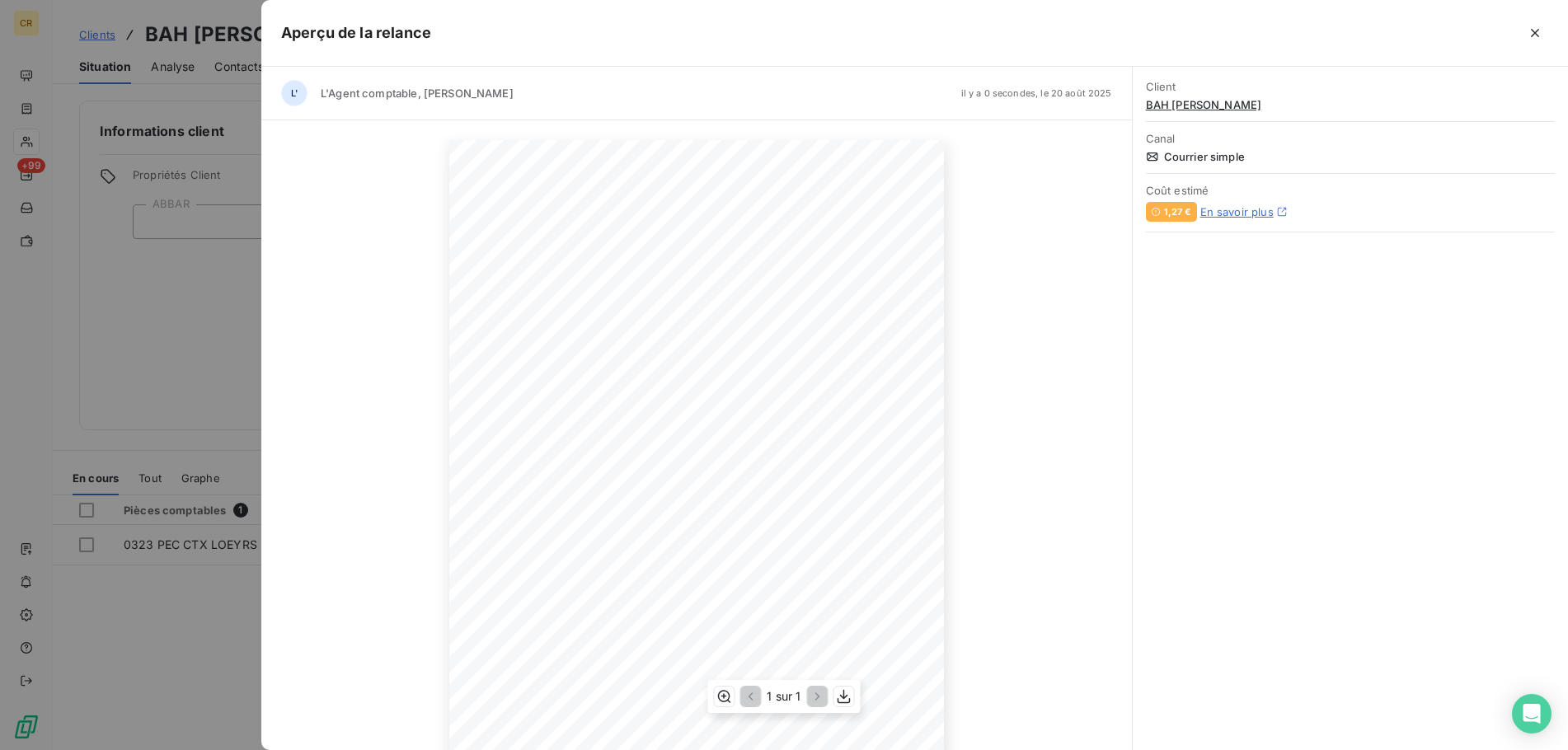
scroll to position [110, 0]
click at [844, 696] on icon "button" at bounding box center [844, 696] width 13 height 14
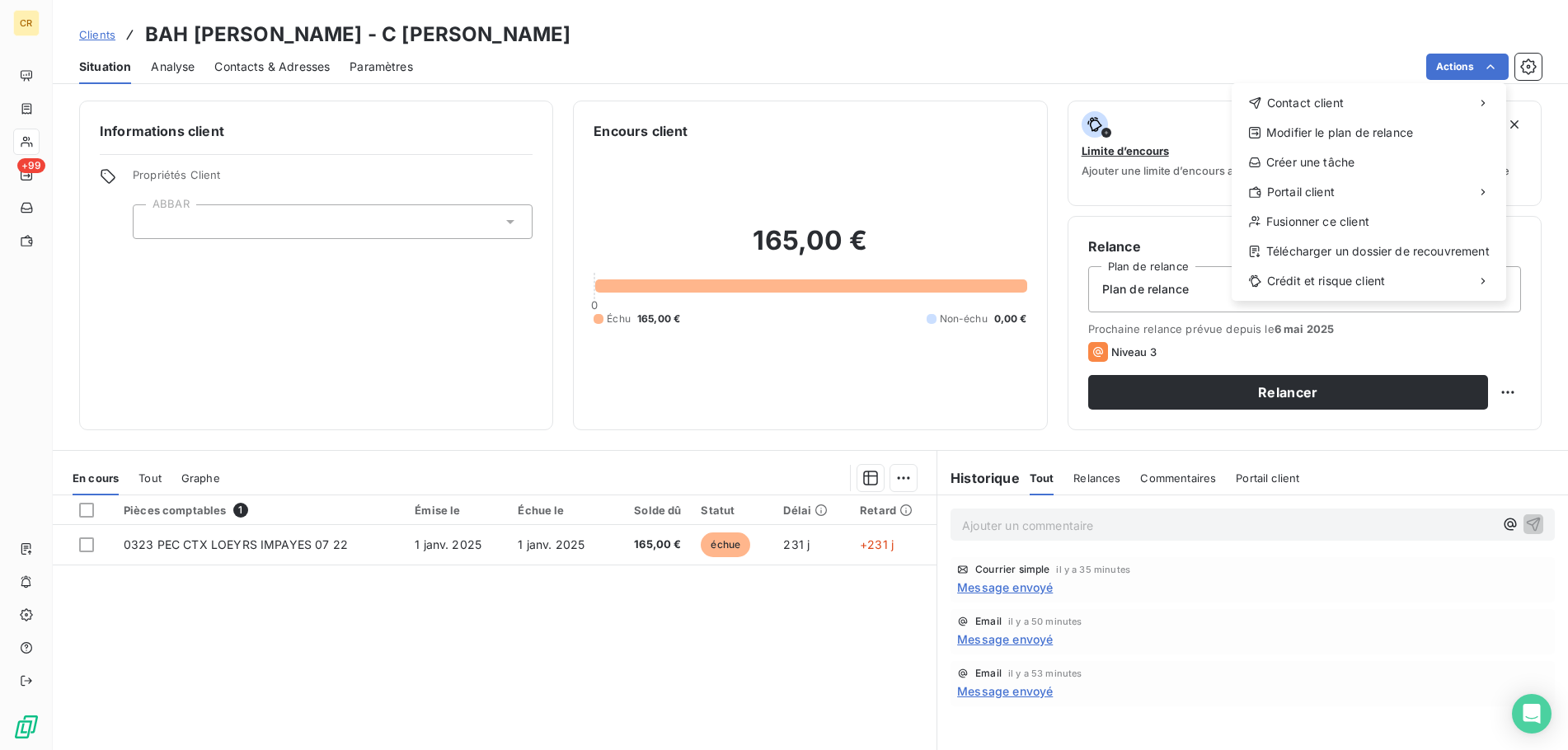
click at [1492, 63] on html "CR +99 Clients BAH [PERSON_NAME] - C [PERSON_NAME] Situation Analyse Contacts &…" at bounding box center [784, 375] width 1568 height 750
click at [1144, 140] on div "Envoyer un courrier" at bounding box center [1108, 140] width 221 height 27
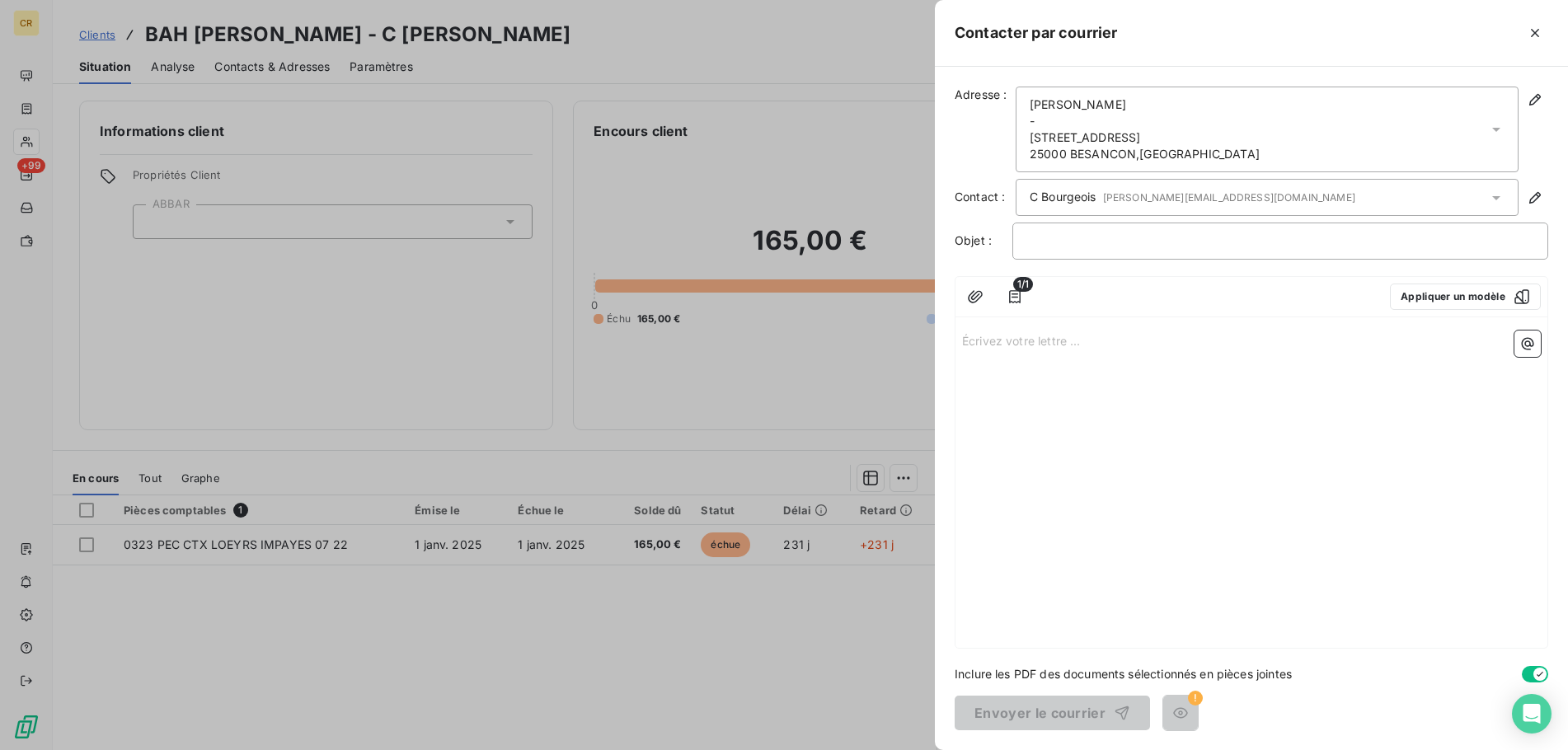
click at [1191, 326] on div "Écrivez votre lettre ... ﻿" at bounding box center [1251, 485] width 592 height 324
click at [27, 106] on div at bounding box center [784, 375] width 1568 height 750
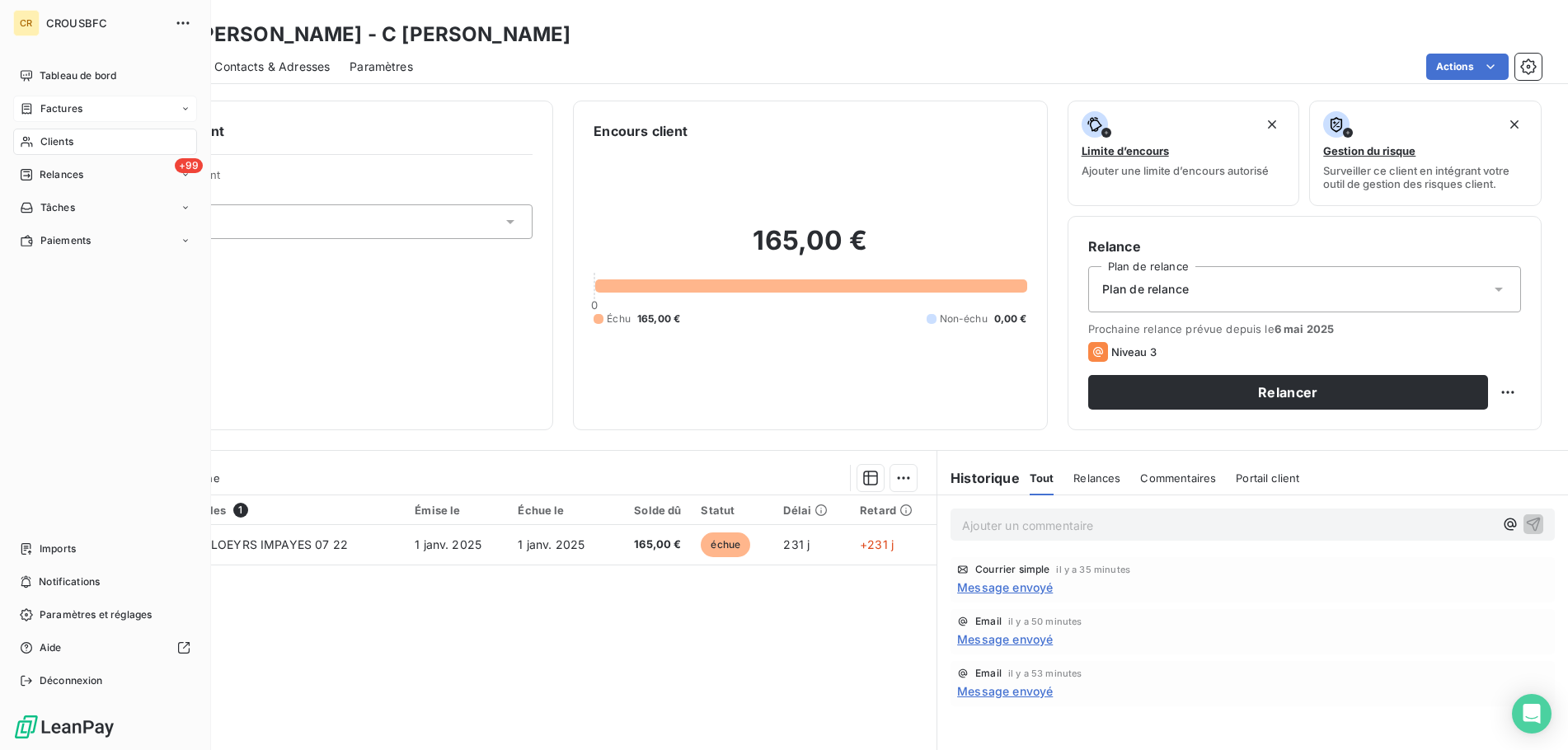
click at [28, 109] on icon at bounding box center [28, 108] width 10 height 11
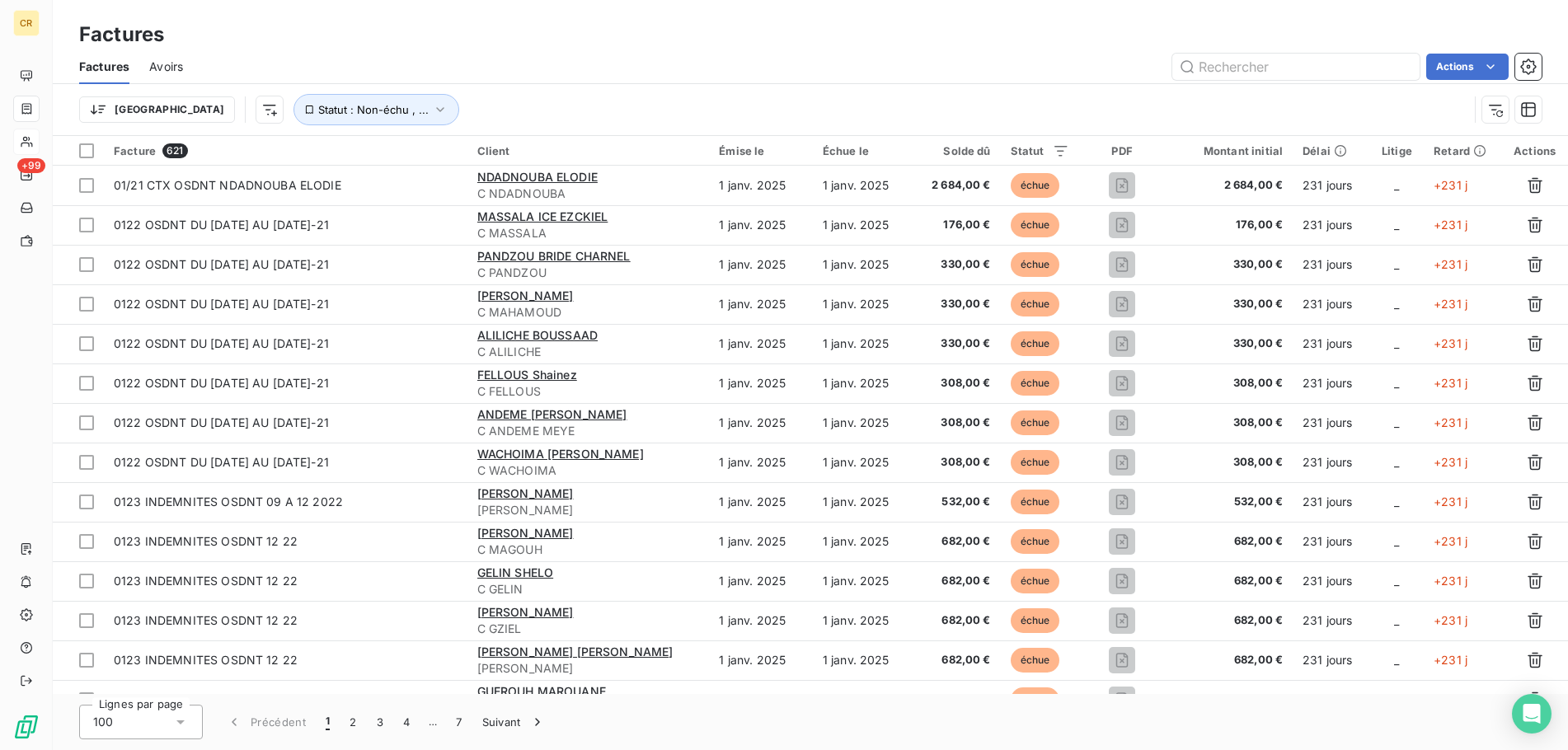
click at [27, 140] on icon at bounding box center [27, 141] width 12 height 11
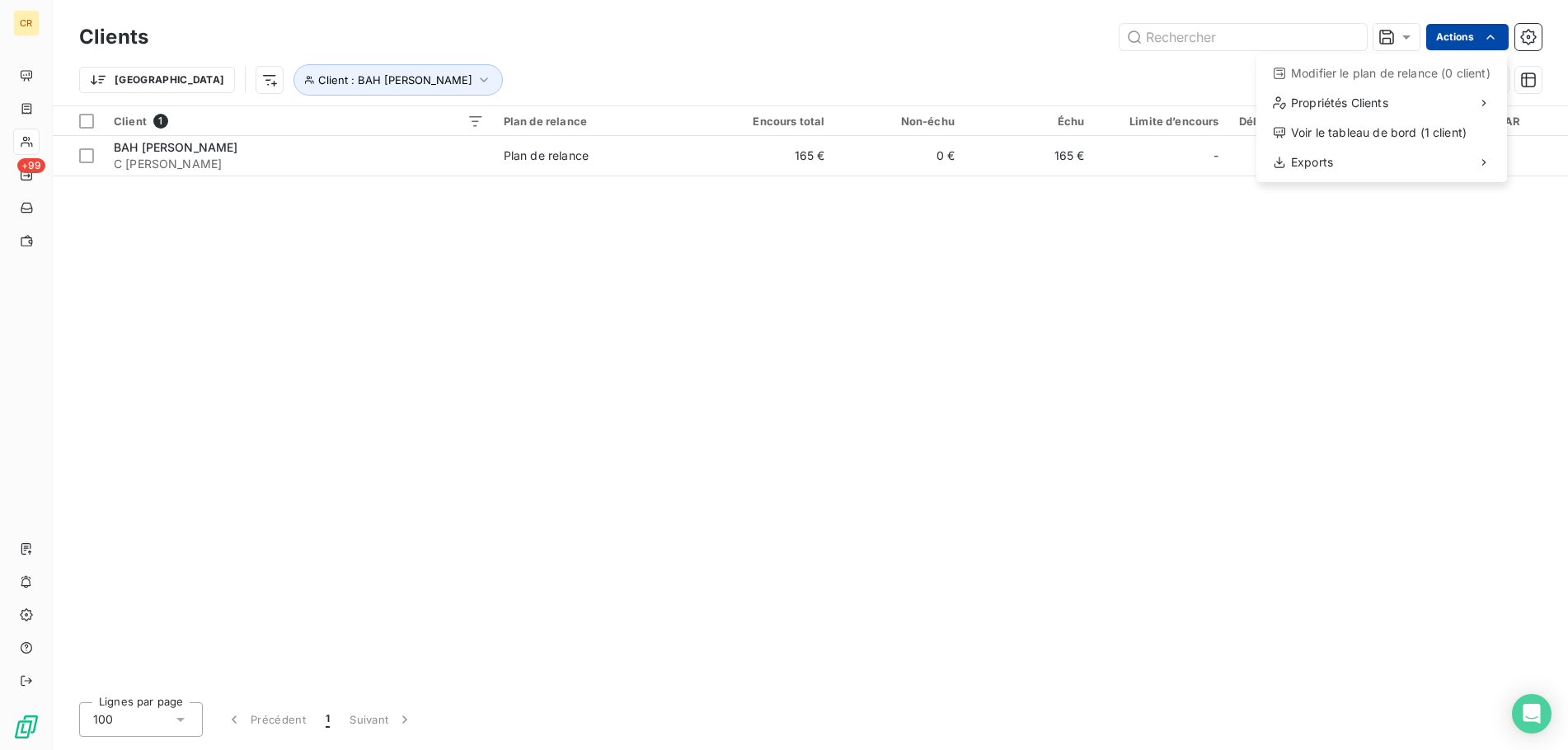
click at [1496, 44] on html "CR +99 Clients Actions Modifier le plan de relance (0 client) Propriétés Client…" at bounding box center [784, 375] width 1568 height 750
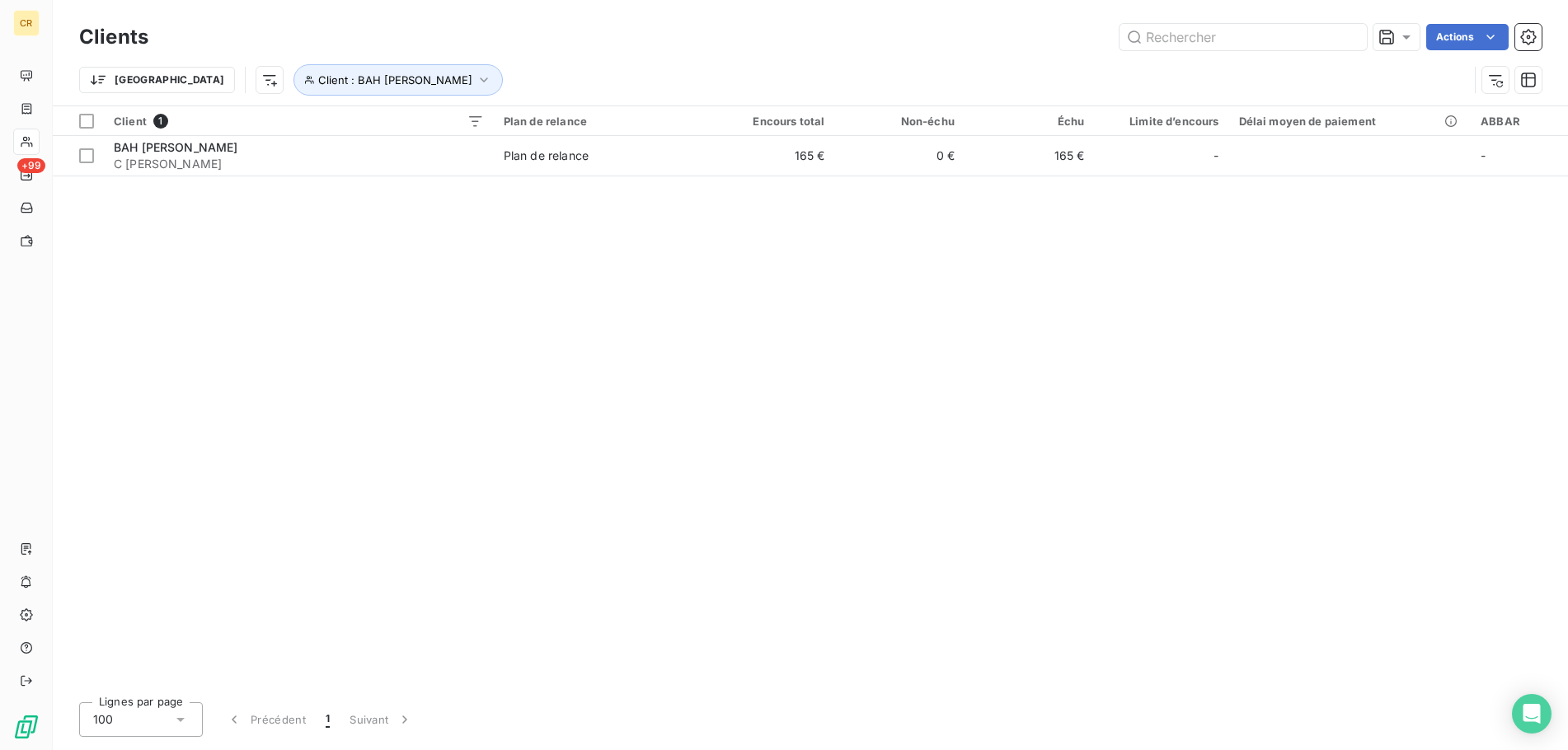
click at [1492, 45] on html "CR +99 Clients Actions Trier Client : BAH [PERSON_NAME] Client 1 Plan de relanc…" at bounding box center [784, 375] width 1568 height 750
click at [771, 290] on div "Client 1 Plan de relance Encours total Non-échu Échu Limite d’encours Délai moy…" at bounding box center [810, 398] width 1515 height 583
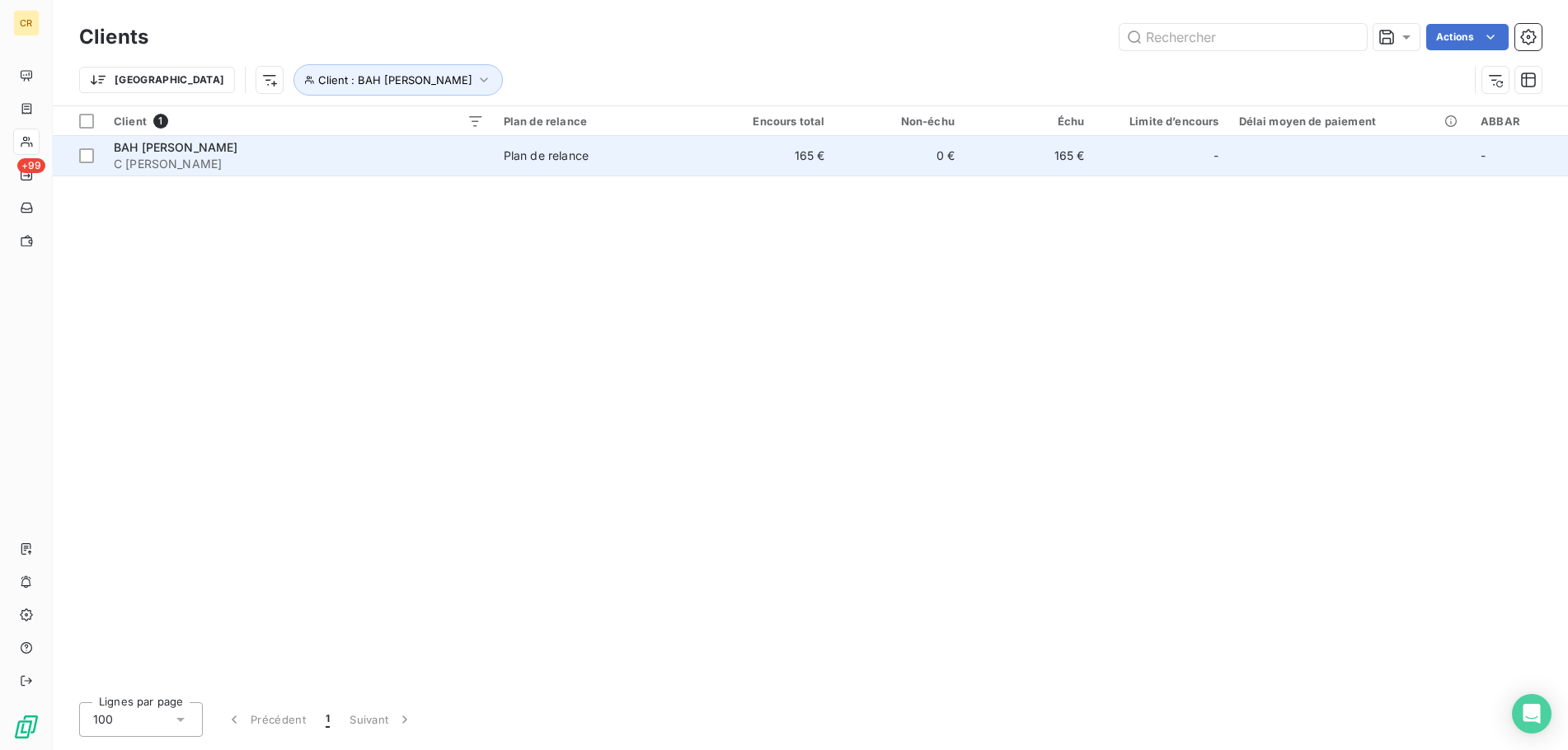
click at [158, 149] on span "BAH [PERSON_NAME]" at bounding box center [176, 146] width 125 height 14
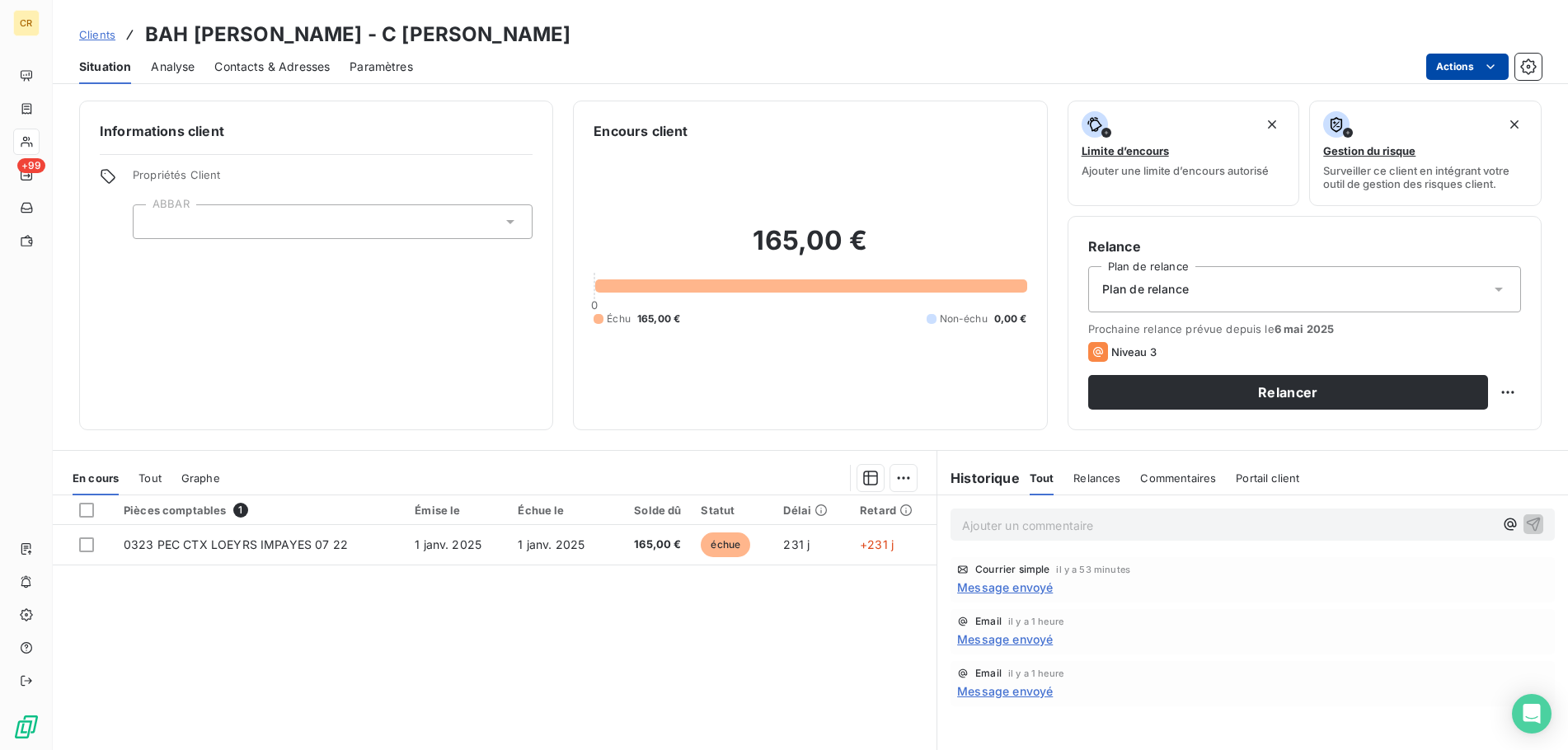
click at [1492, 67] on html "CR +99 Clients BAH [PERSON_NAME] - C [PERSON_NAME] Situation Analyse Contacts &…" at bounding box center [784, 375] width 1568 height 750
click at [1270, 29] on html "CR +99 Clients BAH [PERSON_NAME] - C [PERSON_NAME] Situation Analyse Contacts &…" at bounding box center [784, 375] width 1568 height 750
click at [1486, 73] on html "CR +99 Clients BAH [PERSON_NAME] - C [PERSON_NAME] Situation Analyse Contacts &…" at bounding box center [784, 375] width 1568 height 750
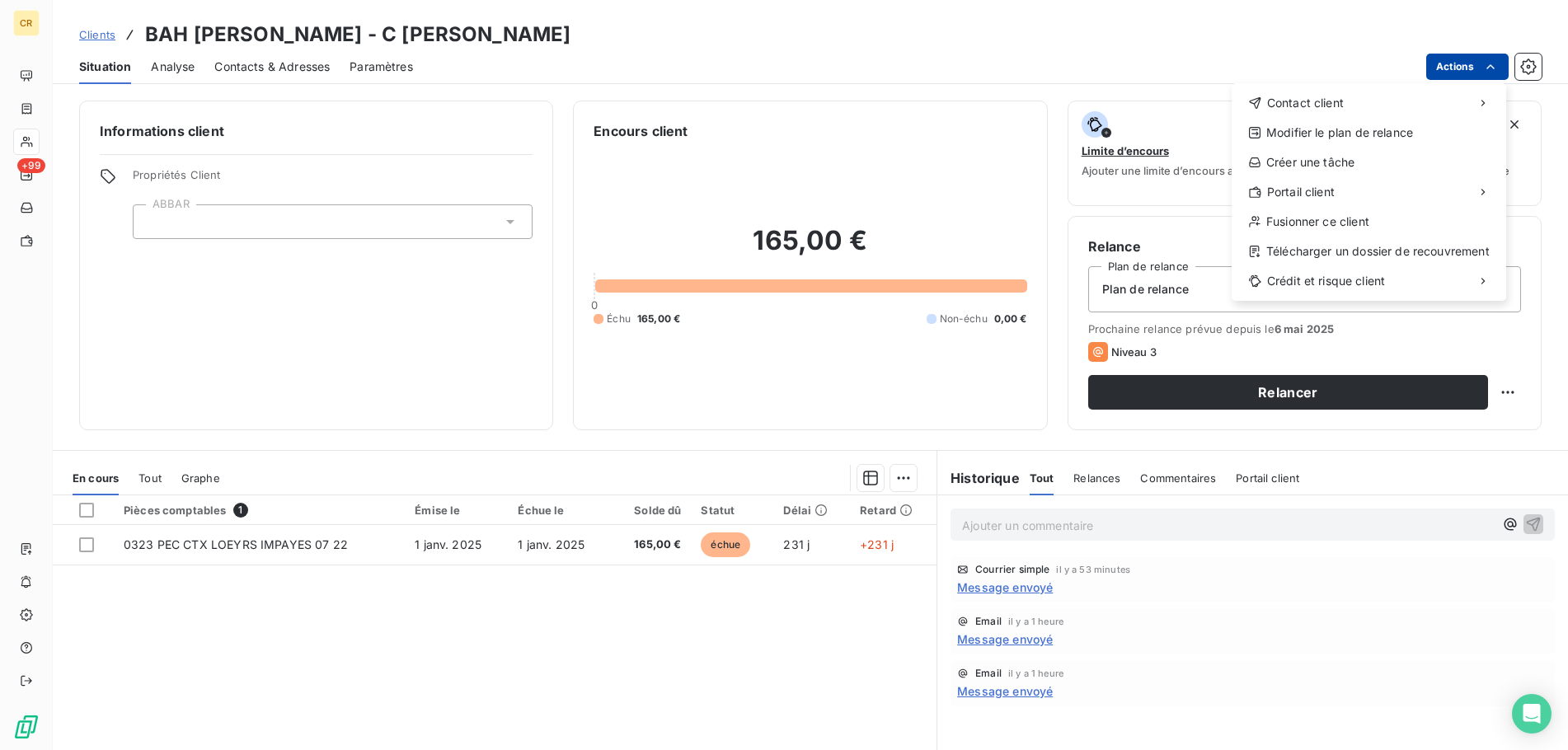
click at [1118, 65] on html "CR +99 Clients BAH [PERSON_NAME] - C [PERSON_NAME] Situation Analyse Contacts &…" at bounding box center [784, 375] width 1568 height 750
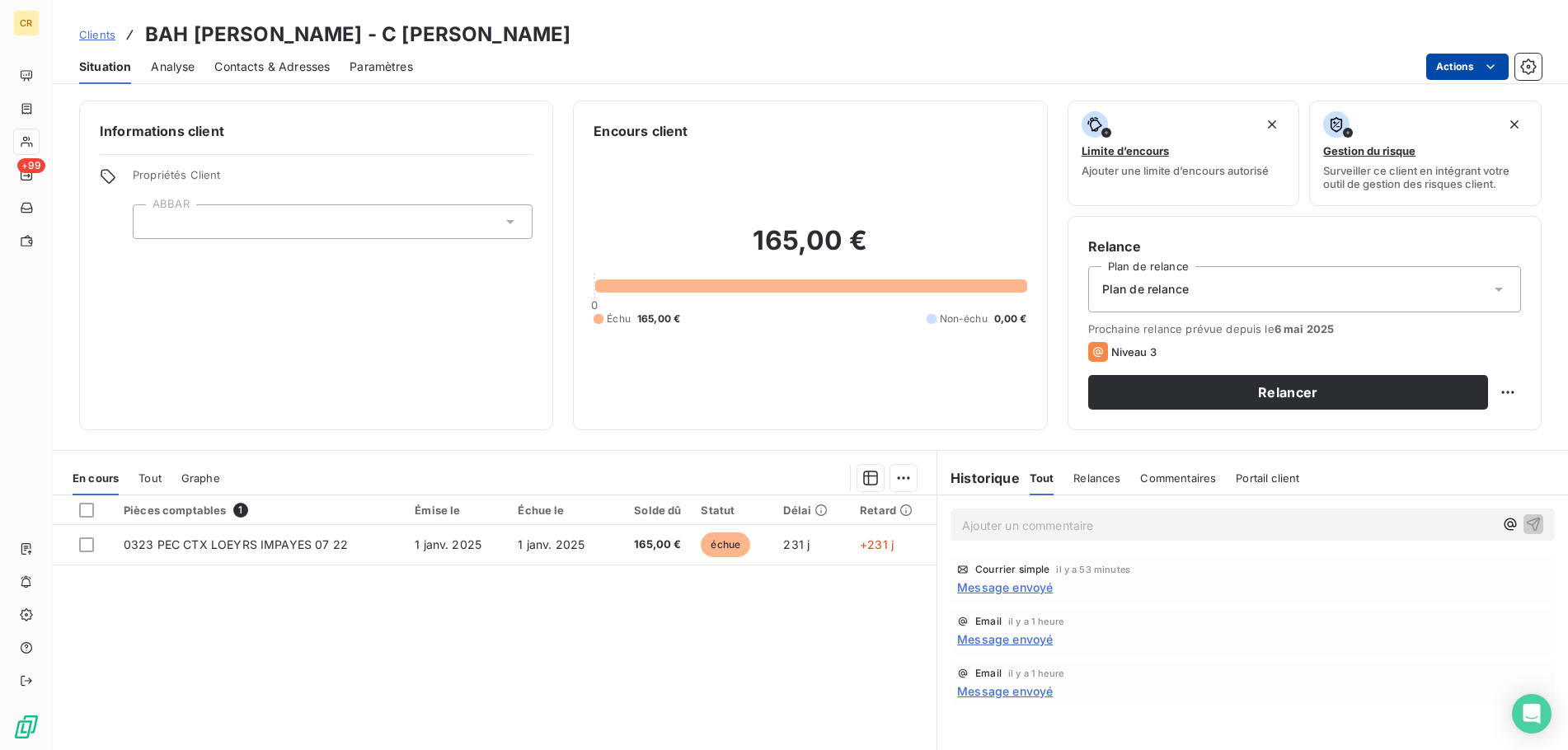
click at [1489, 71] on html "CR +99 Clients BAH [PERSON_NAME] - C [PERSON_NAME] Situation Analyse Contacts &…" at bounding box center [784, 375] width 1568 height 750
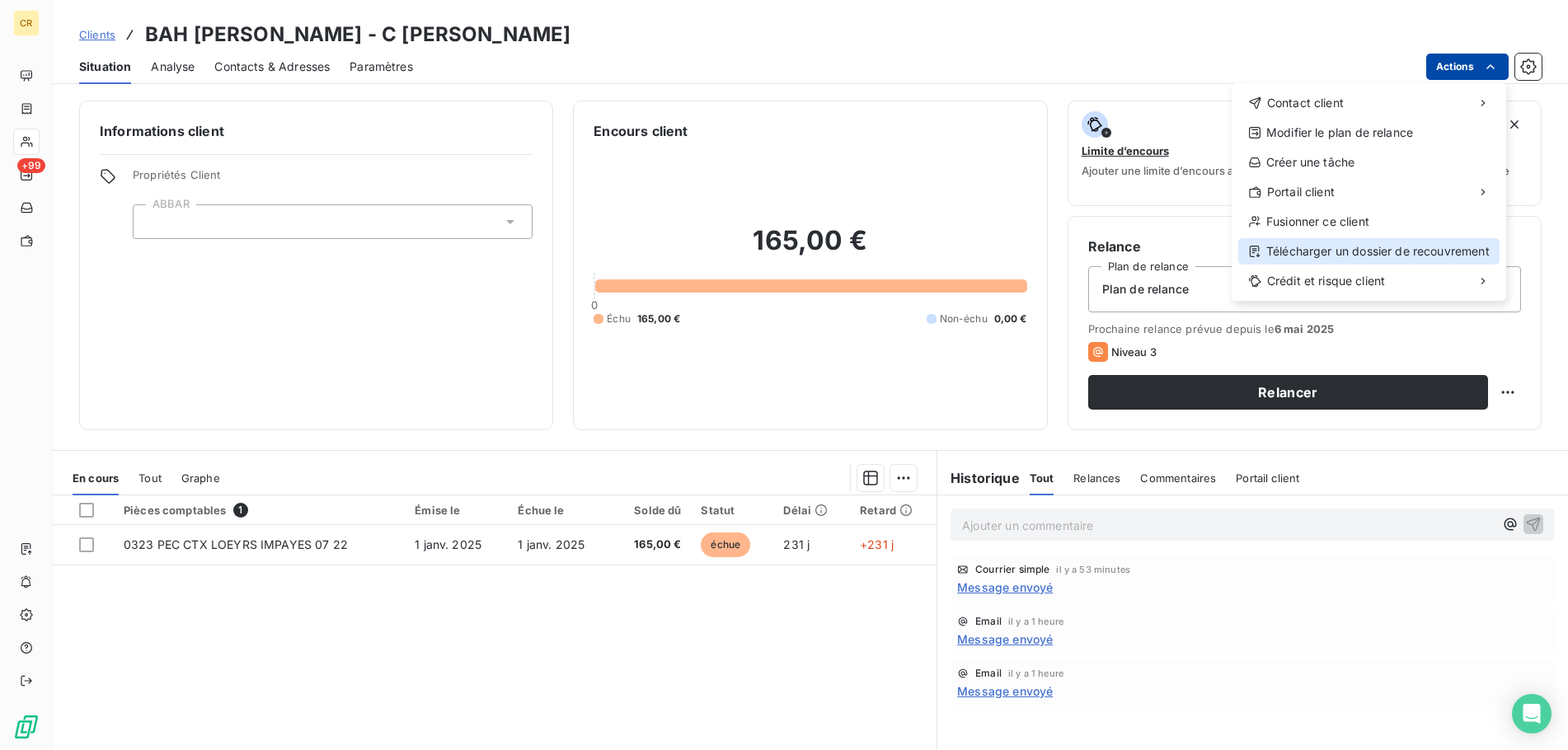
click at [1279, 259] on div "Télécharger un dossier de recouvrement" at bounding box center [1369, 252] width 261 height 27
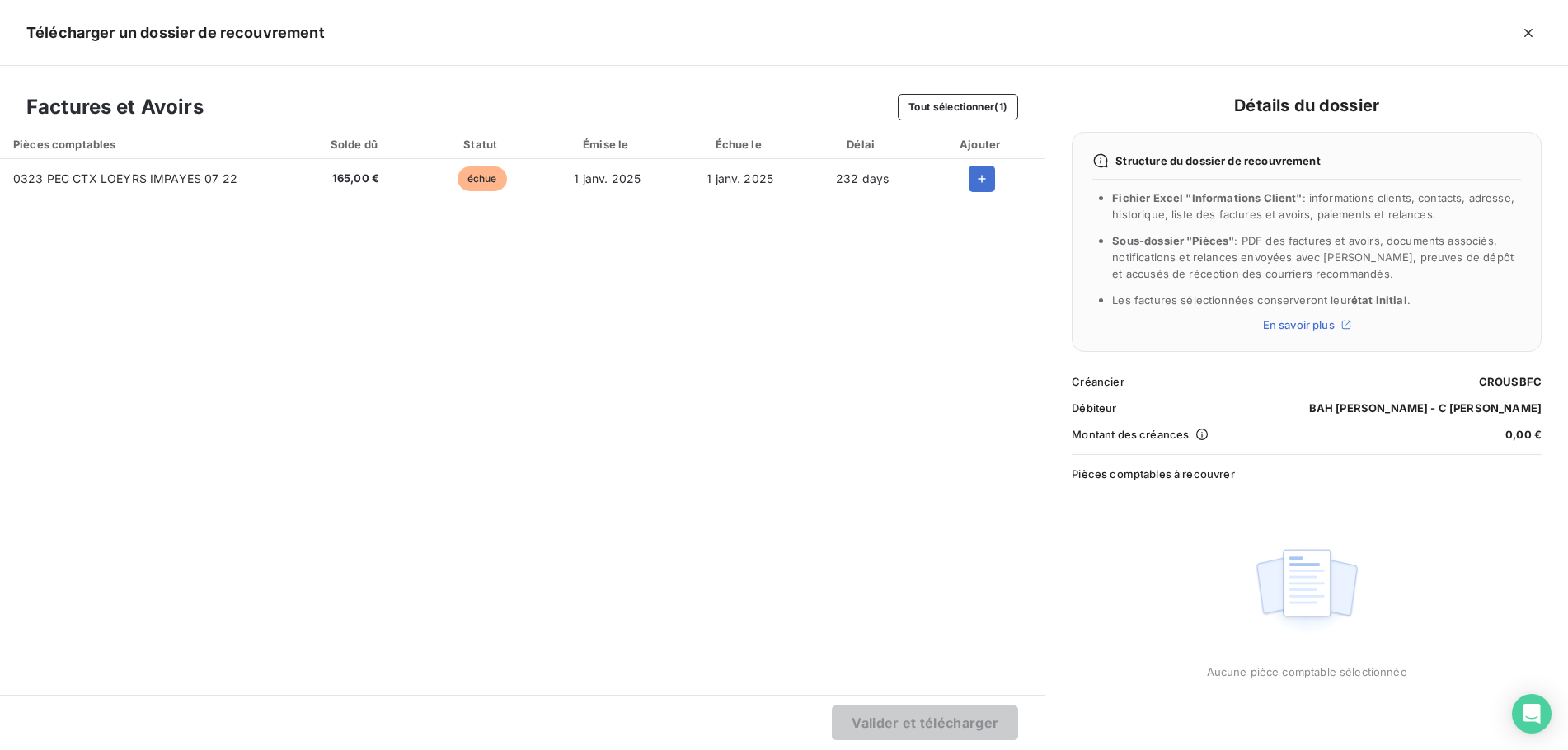
click at [1304, 333] on div "Structure du dossier de recouvrement Fichier Excel "Informations Client" : info…" at bounding box center [1306, 242] width 470 height 220
click at [1303, 327] on span "En savoir plus" at bounding box center [1298, 325] width 72 height 13
